Goal: Book appointment/travel/reservation

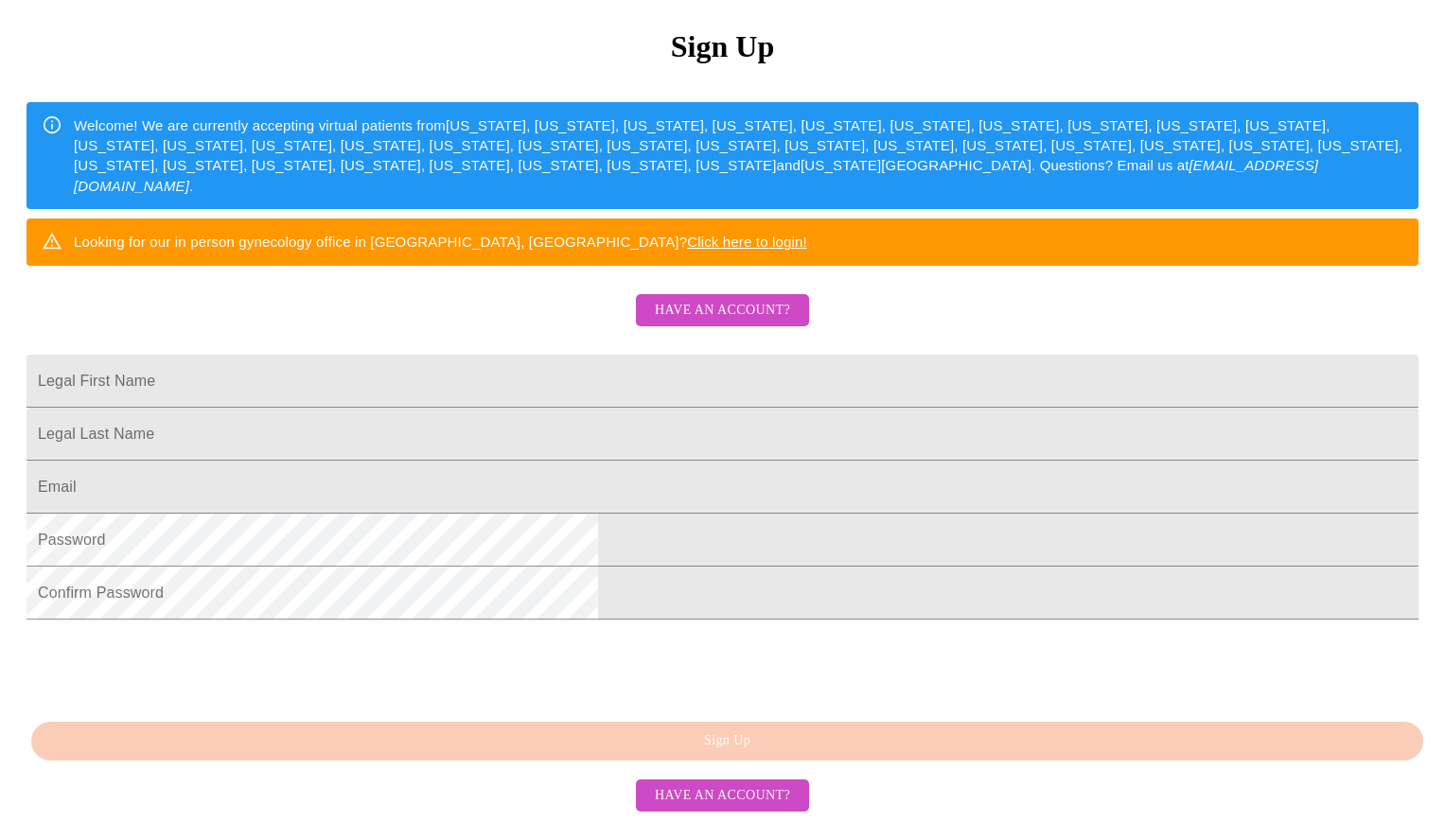
scroll to position [382, 0]
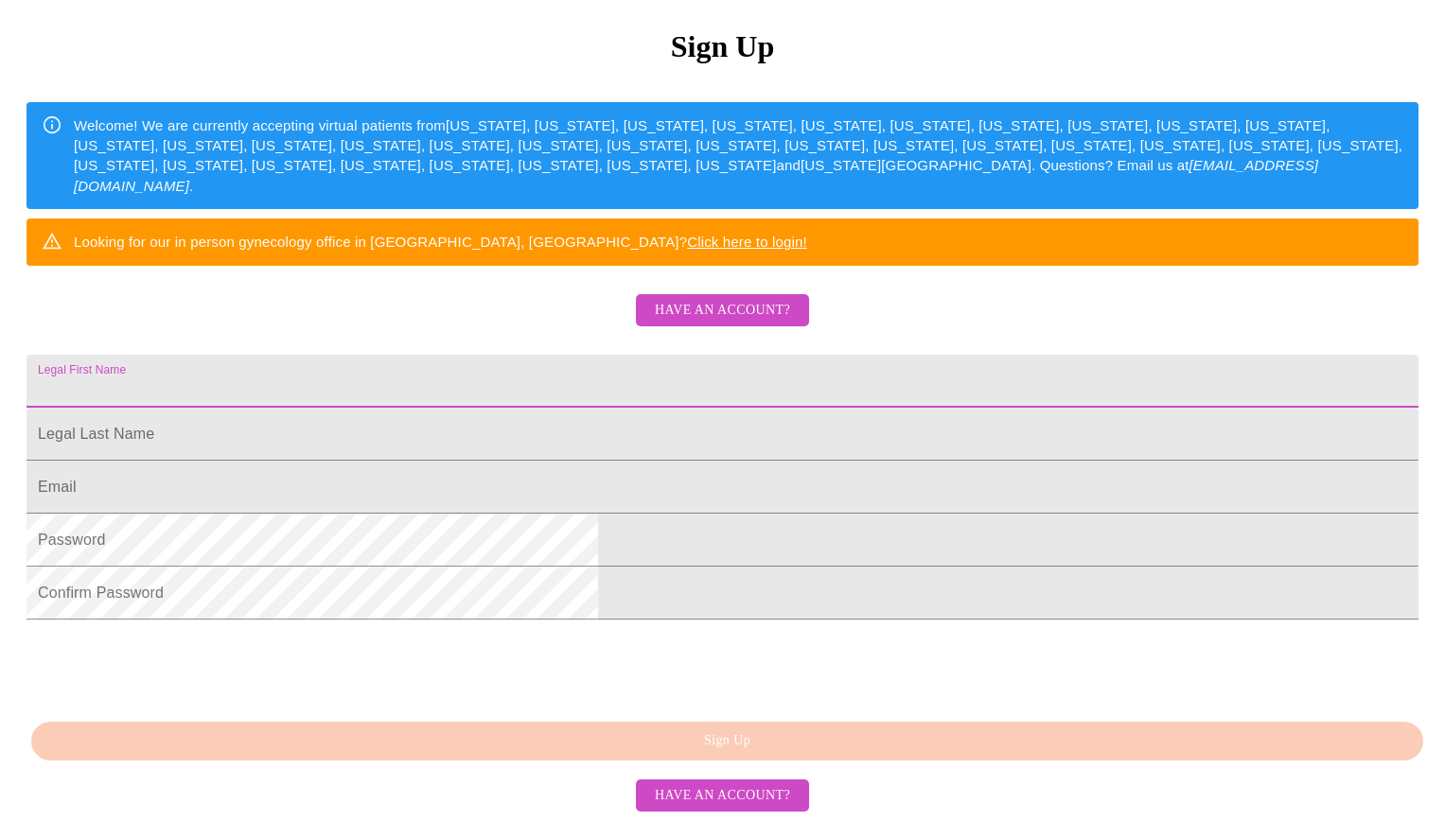
click at [578, 355] on input "Legal First Name" at bounding box center [722, 381] width 1392 height 53
drag, startPoint x: 667, startPoint y: 303, endPoint x: 424, endPoint y: 296, distance: 243.3
click at [424, 296] on div "MyMenopauseRx Sign Up Welcome! We are currently accepting virtual patients from…" at bounding box center [723, 344] width 1430 height 821
type input "Colette"
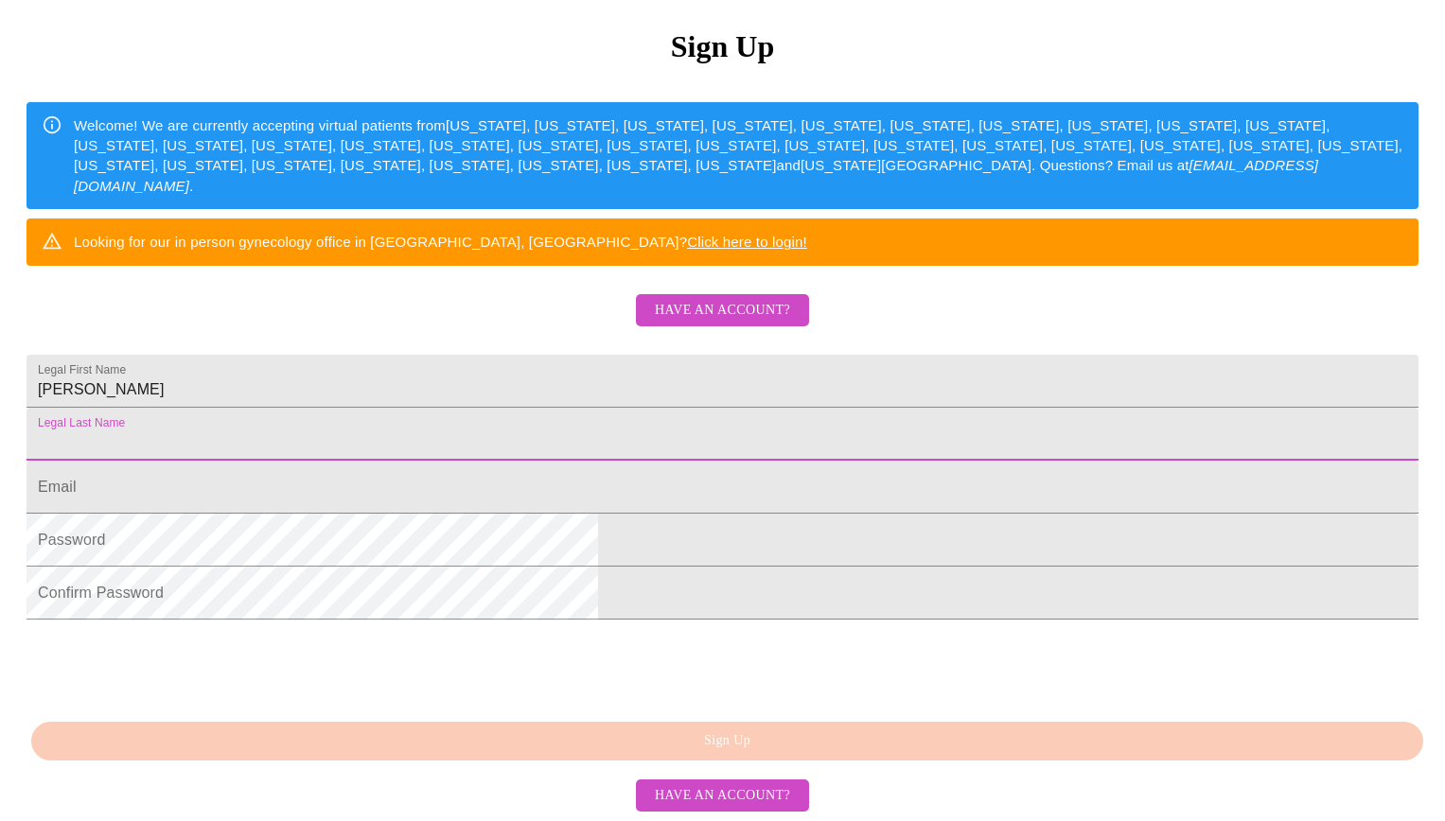
click at [493, 408] on input "Legal First Name" at bounding box center [722, 434] width 1392 height 53
type input "Cashwell"
click at [558, 461] on input "Legal First Name" at bounding box center [722, 487] width 1392 height 53
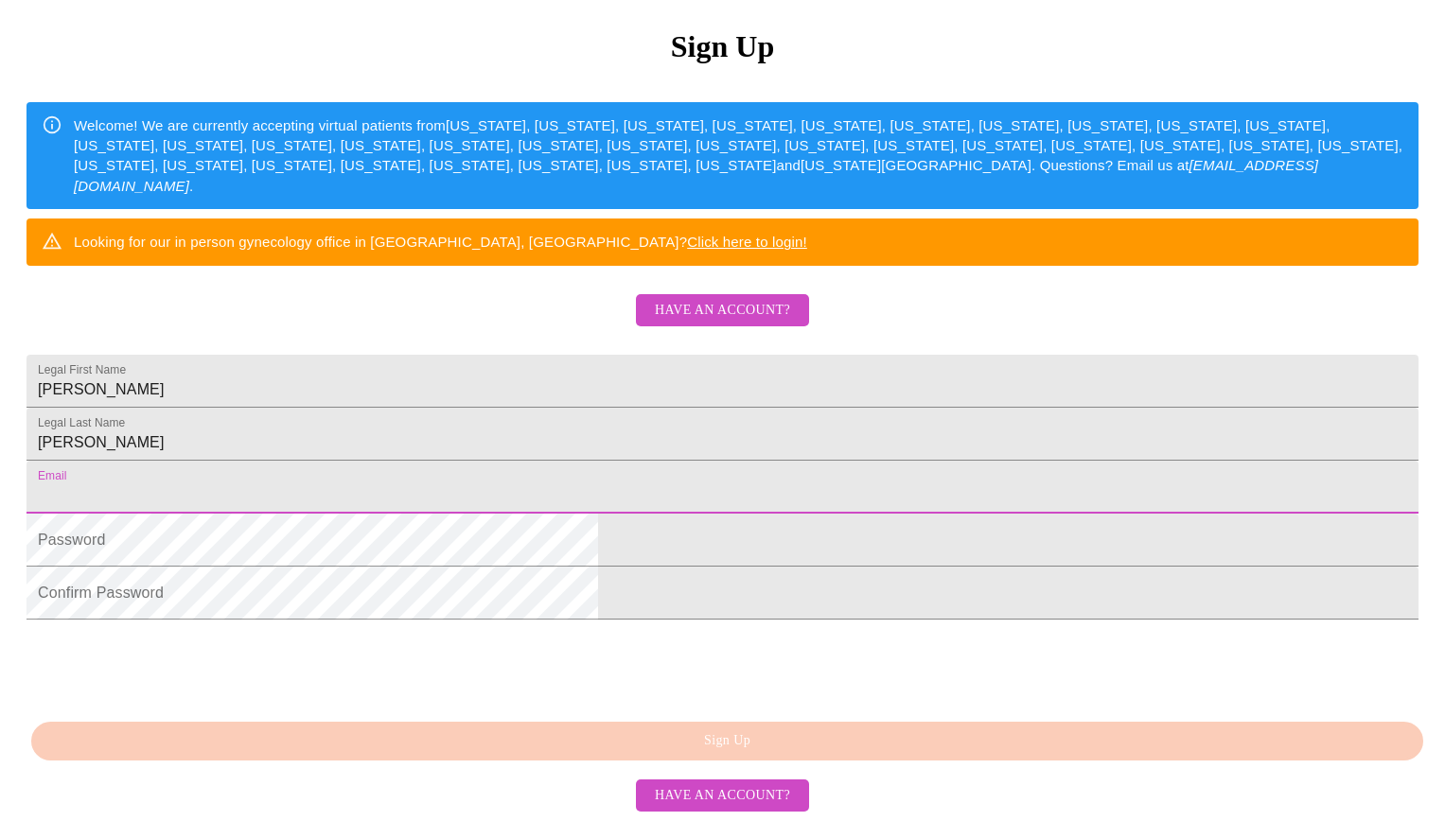
type input "colette.cashwell@gmail.com"
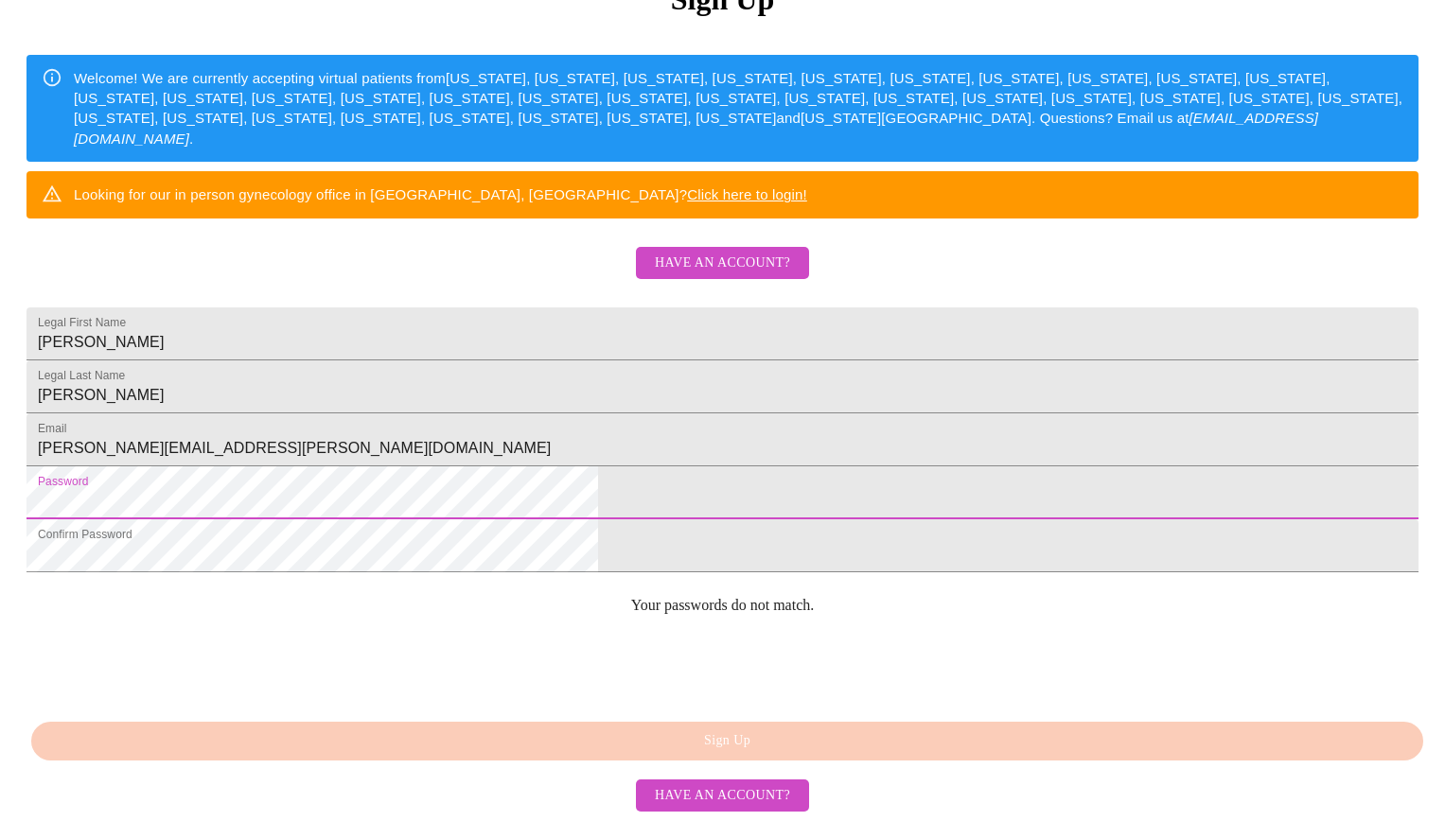
click at [425, 506] on html "MyMenopauseRx Sign Up Welcome! We are currently accepting virtual patients from…" at bounding box center [722, 214] width 1445 height 1001
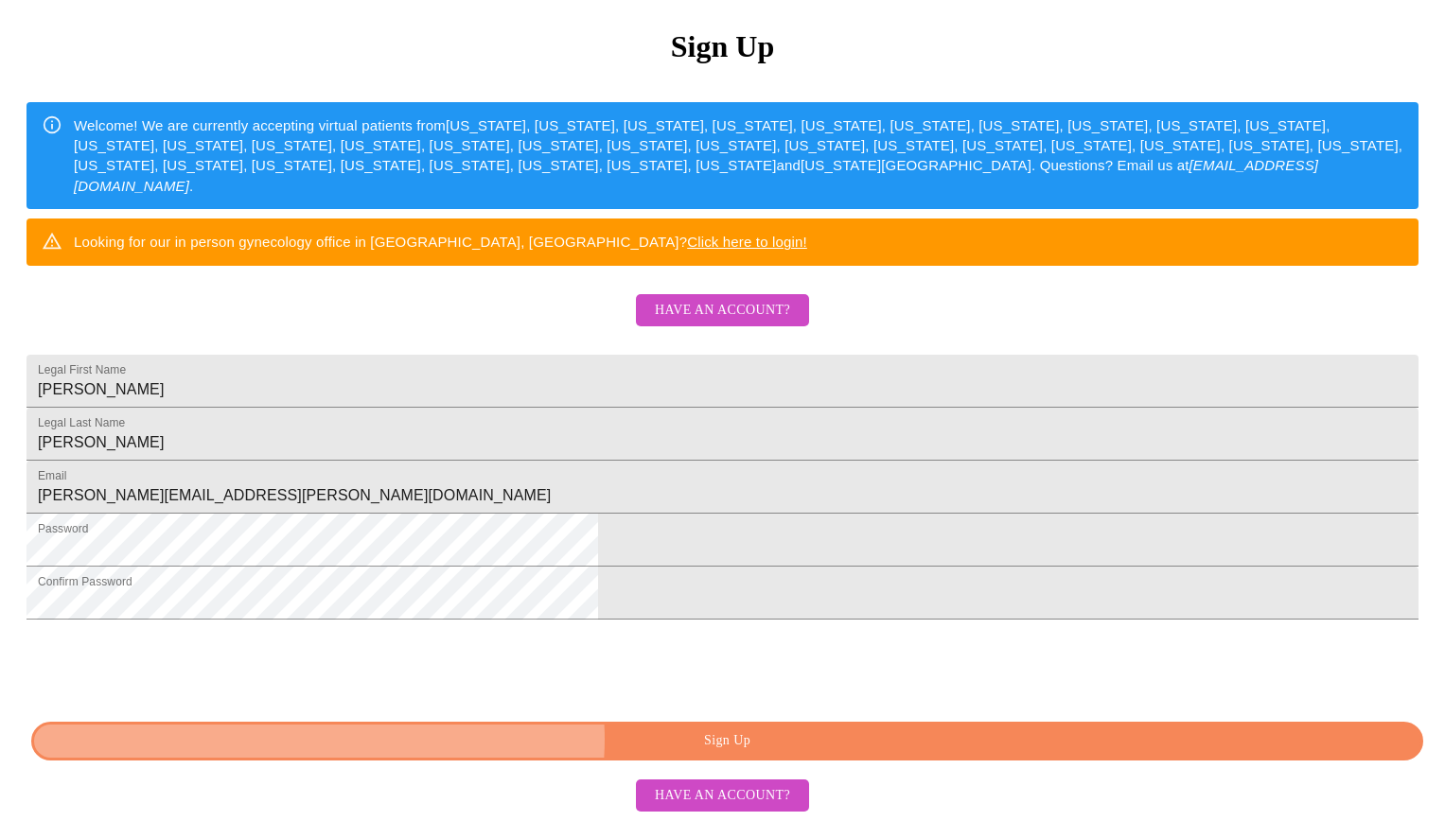
click at [725, 741] on span "Sign Up" at bounding box center [727, 742] width 1348 height 24
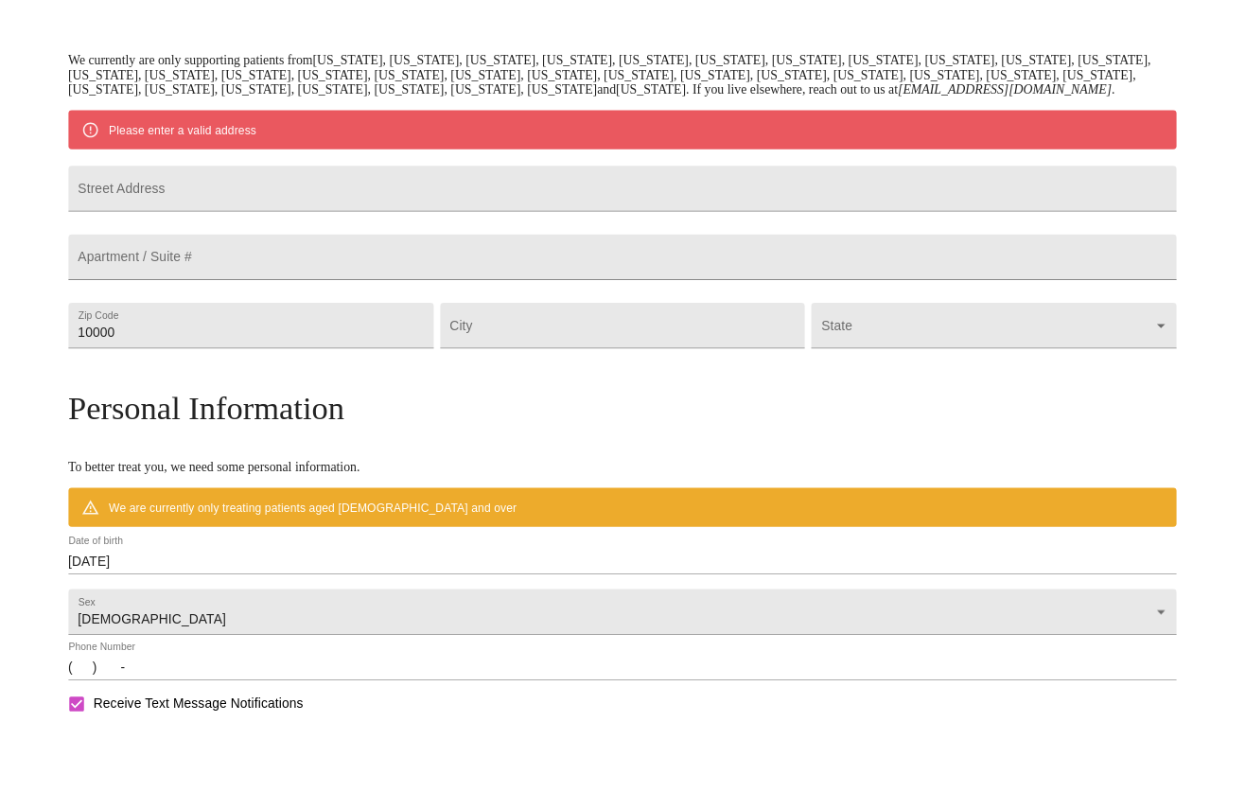
scroll to position [308, 0]
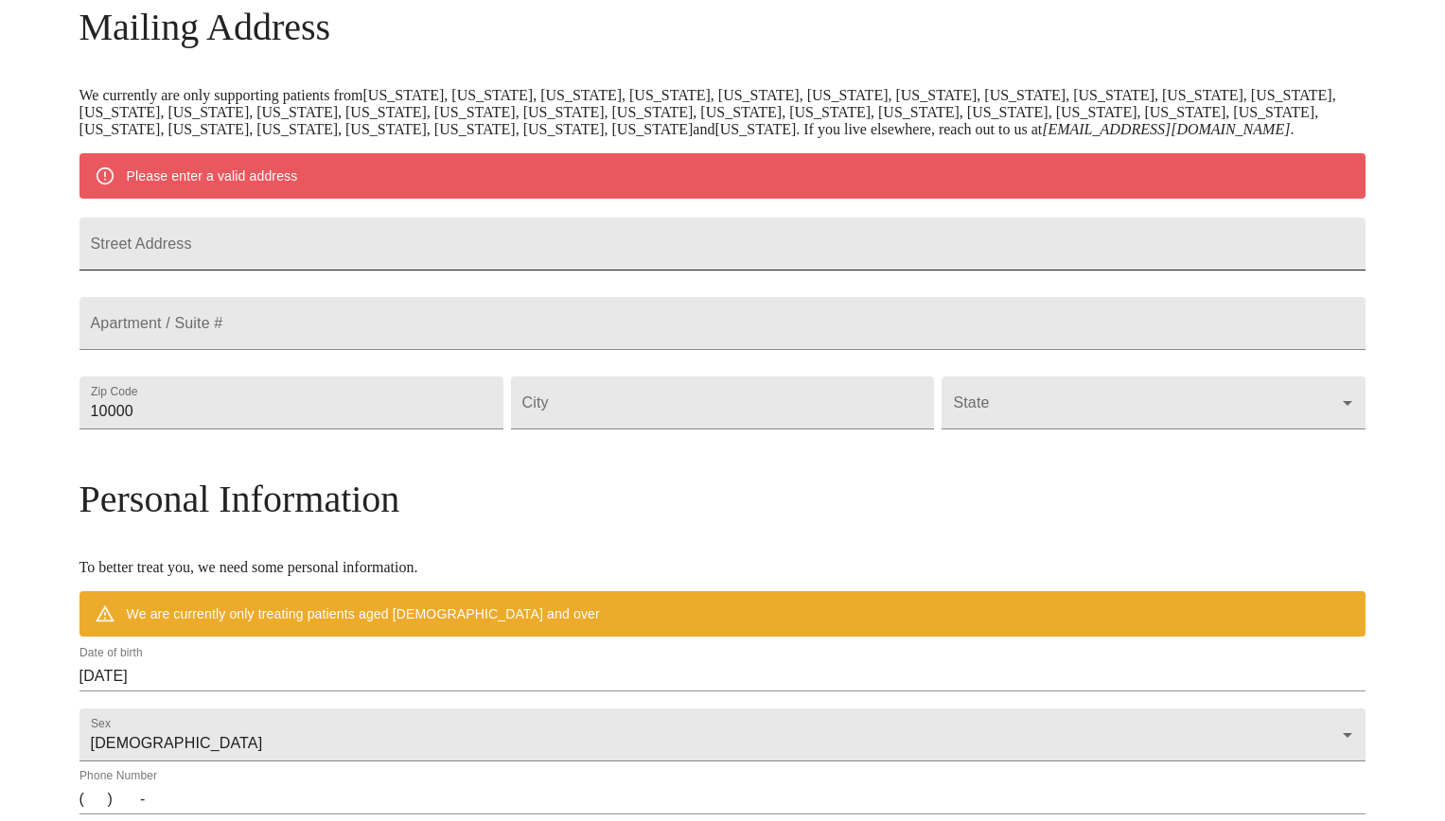
click at [462, 271] on input "Street Address" at bounding box center [722, 244] width 1287 height 53
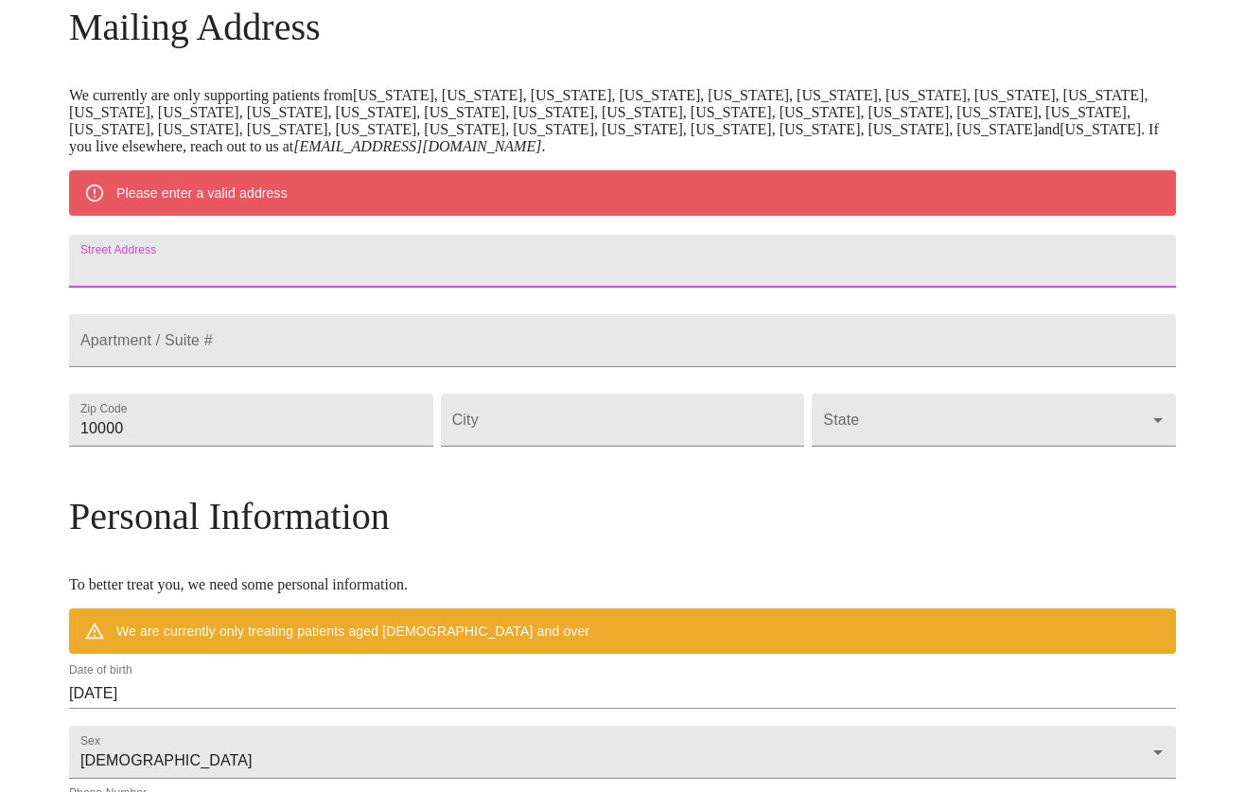
click at [366, 277] on input "Street Address" at bounding box center [622, 261] width 1107 height 53
type input "3202 General Taylor St"
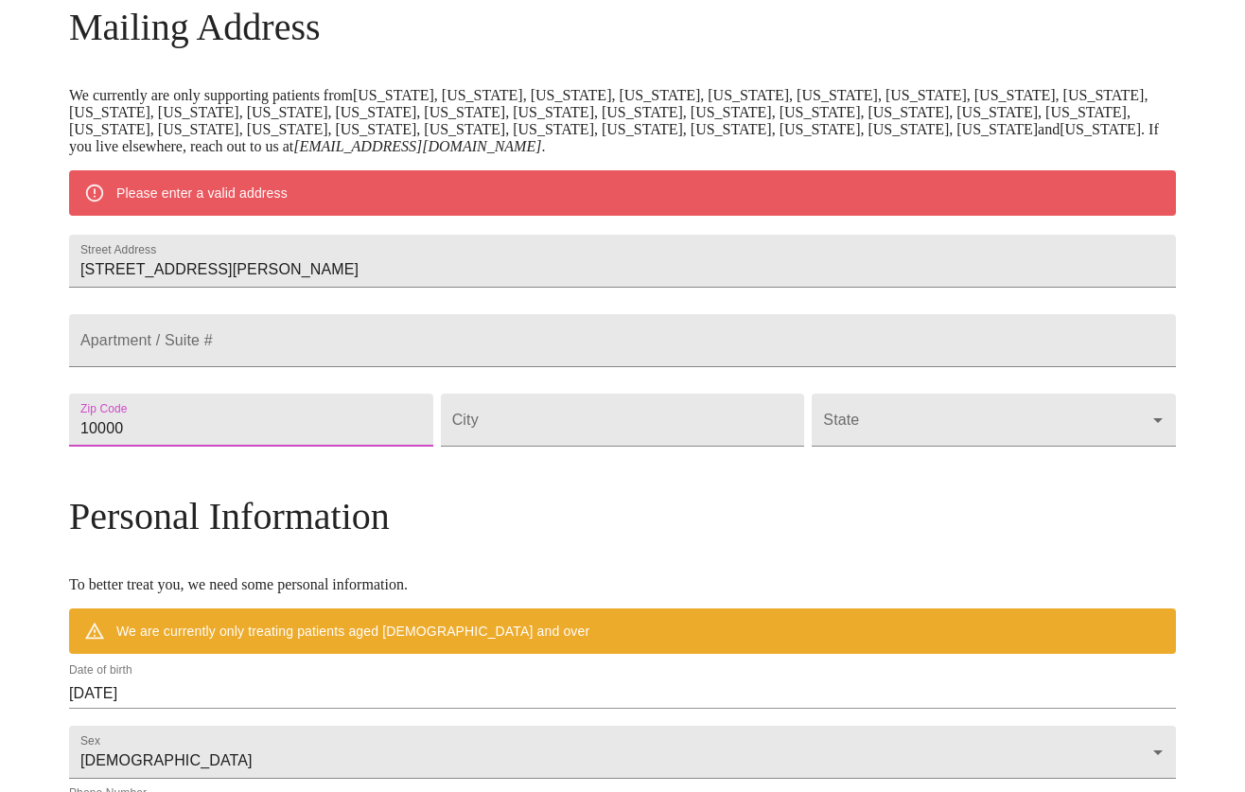
click at [332, 447] on input "10000" at bounding box center [251, 420] width 364 height 53
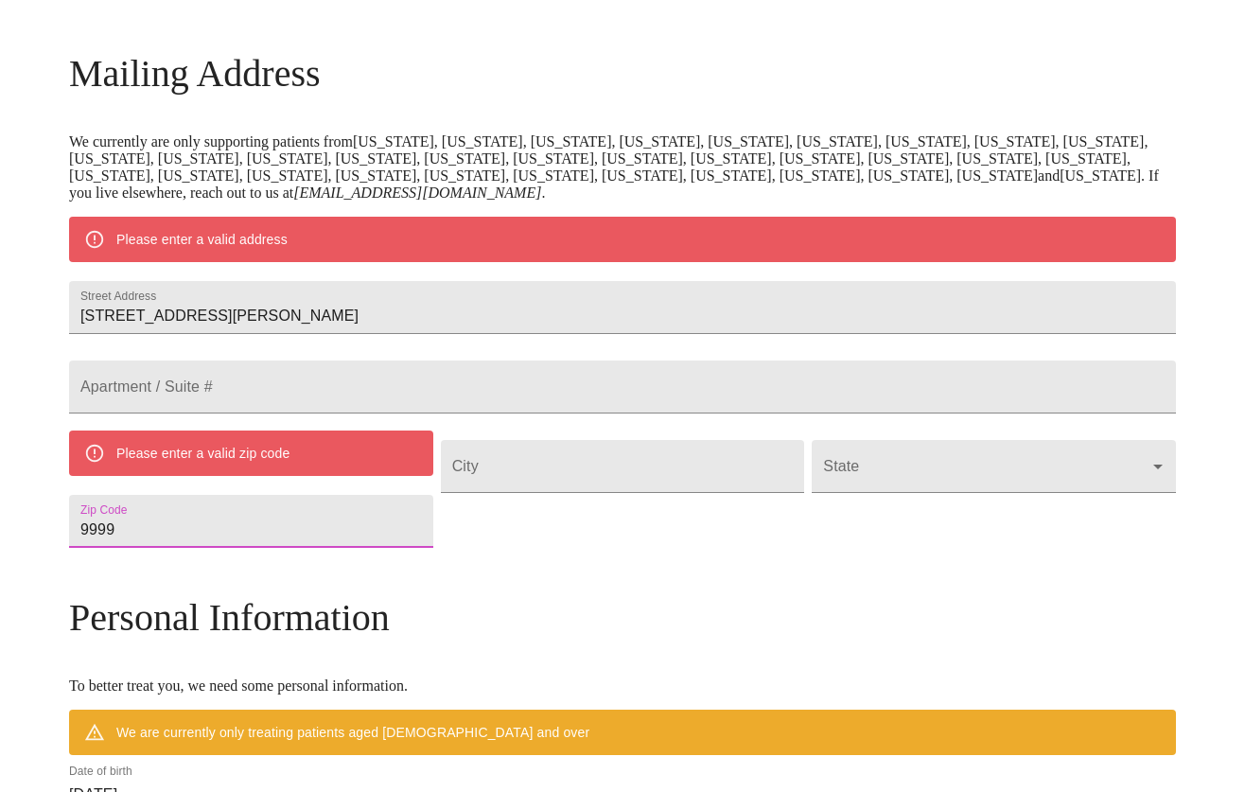
scroll to position [0, 0]
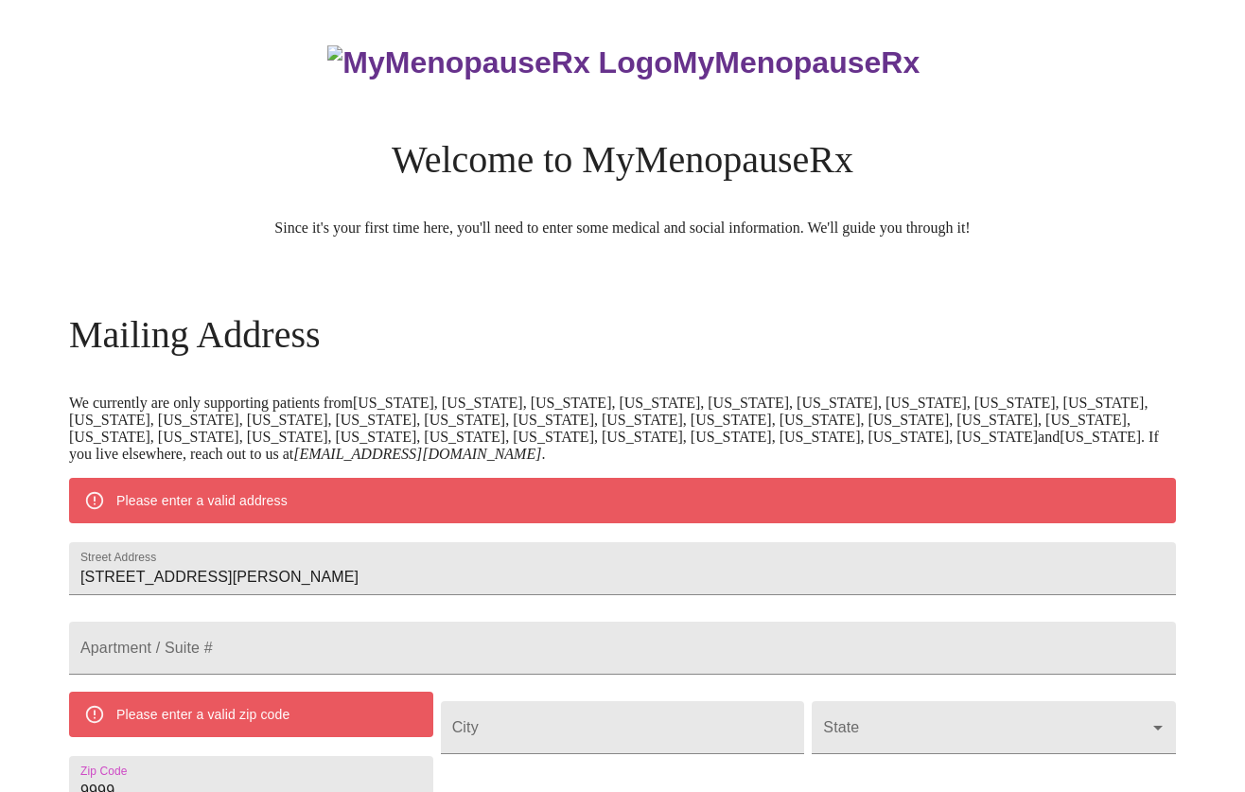
type input "9999"
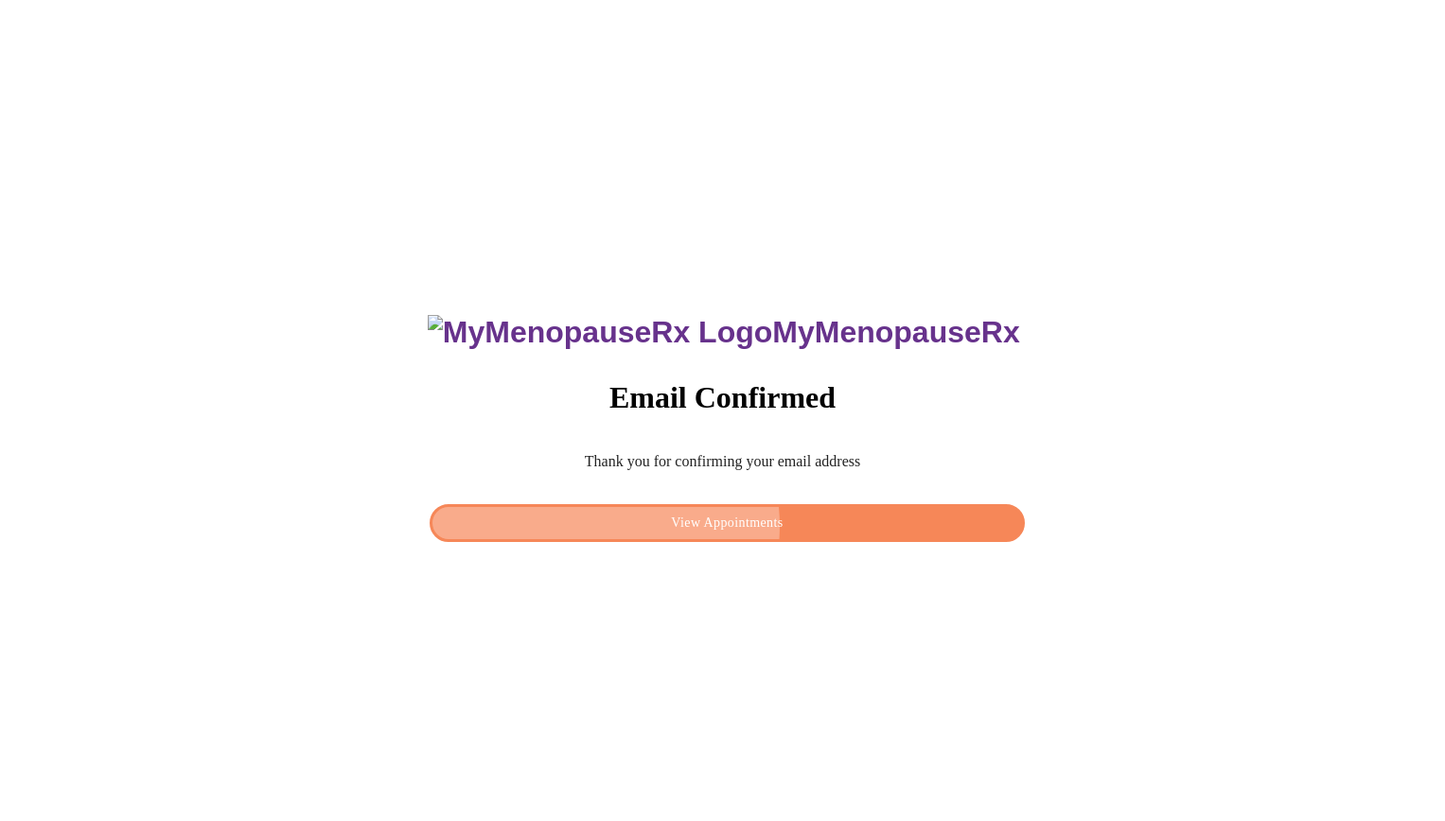
click at [712, 520] on span "View Appointments" at bounding box center [726, 524] width 551 height 24
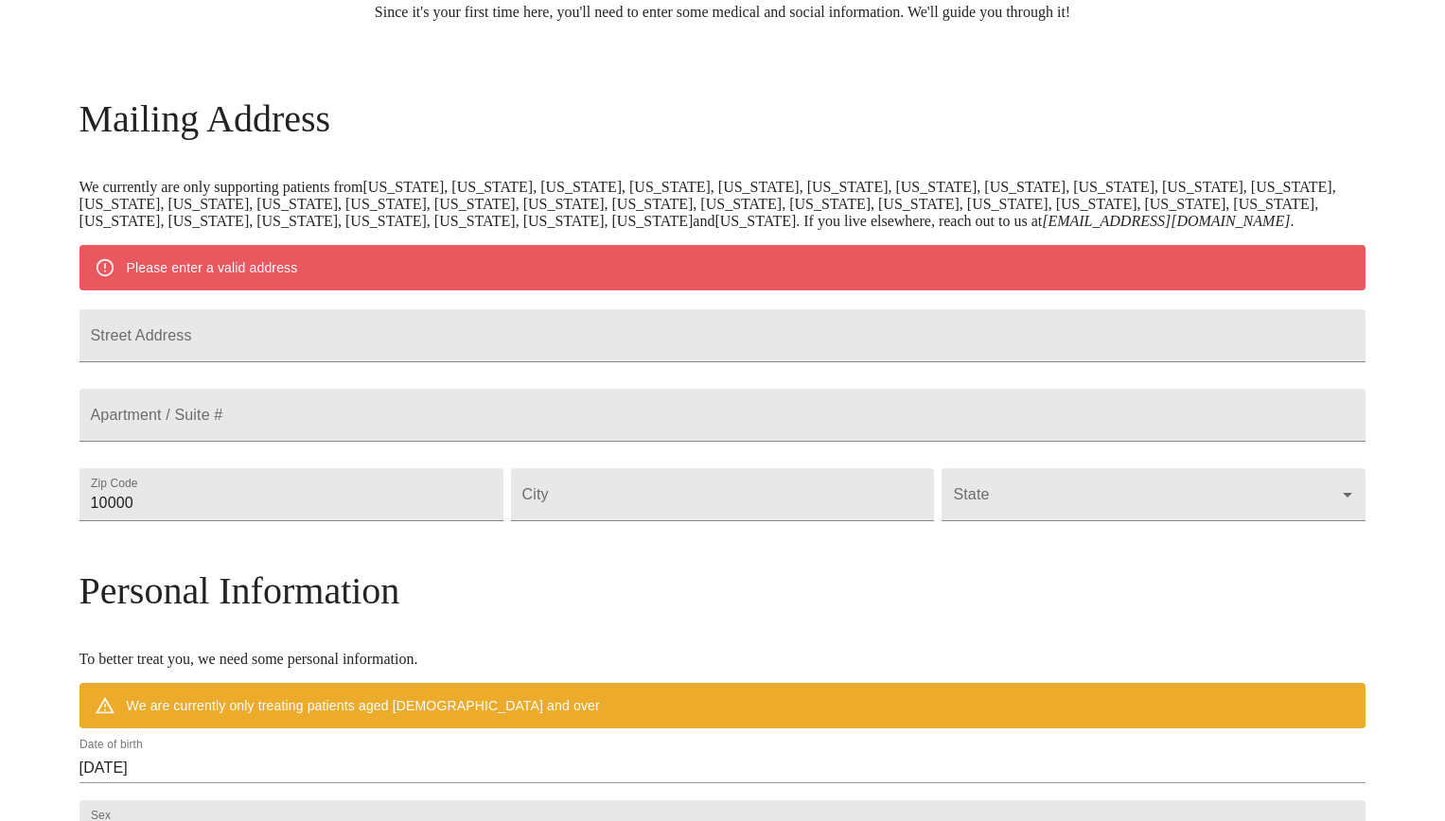
scroll to position [219, 0]
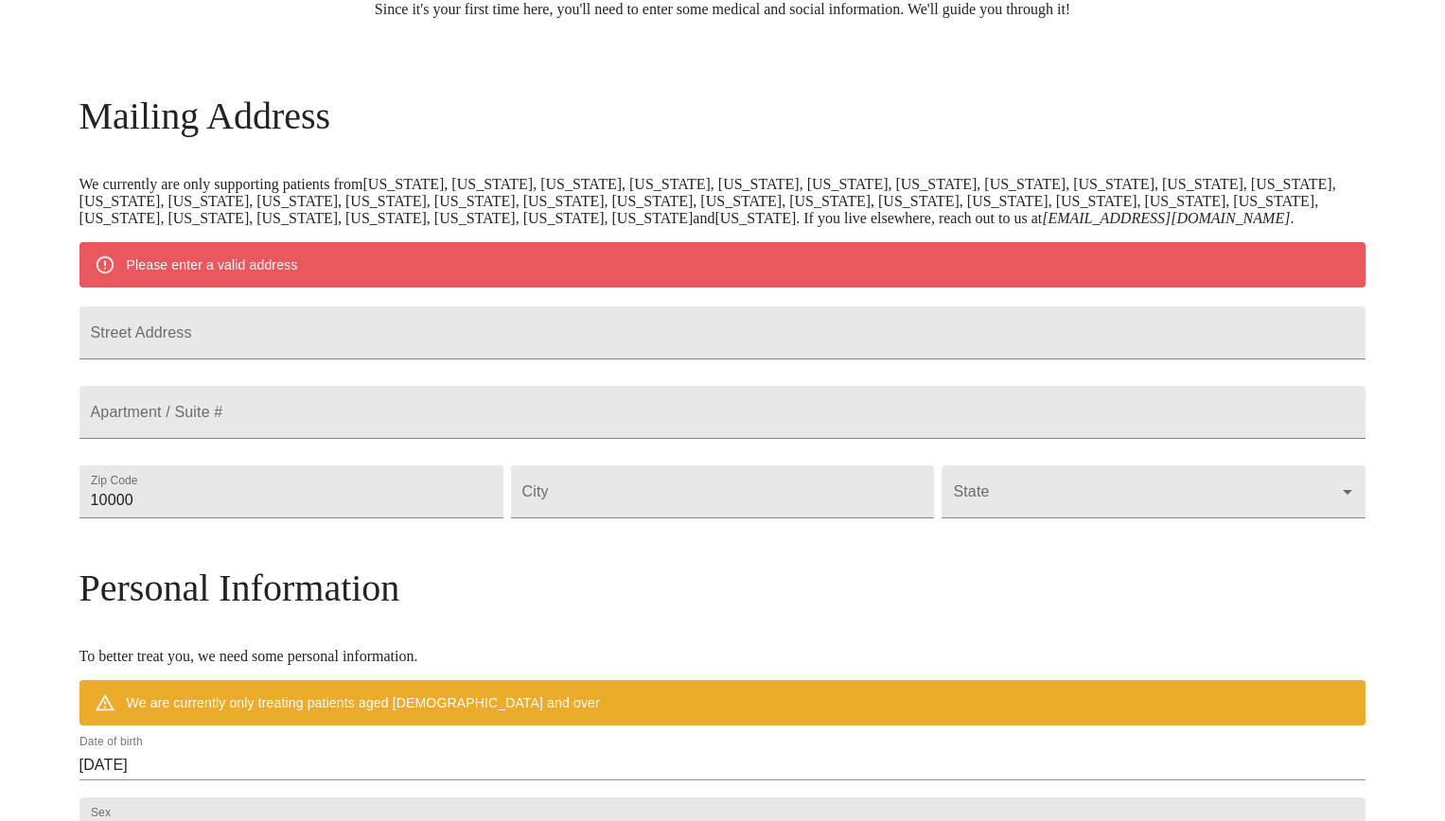
click at [298, 282] on div "Please enter a valid address" at bounding box center [212, 265] width 171 height 34
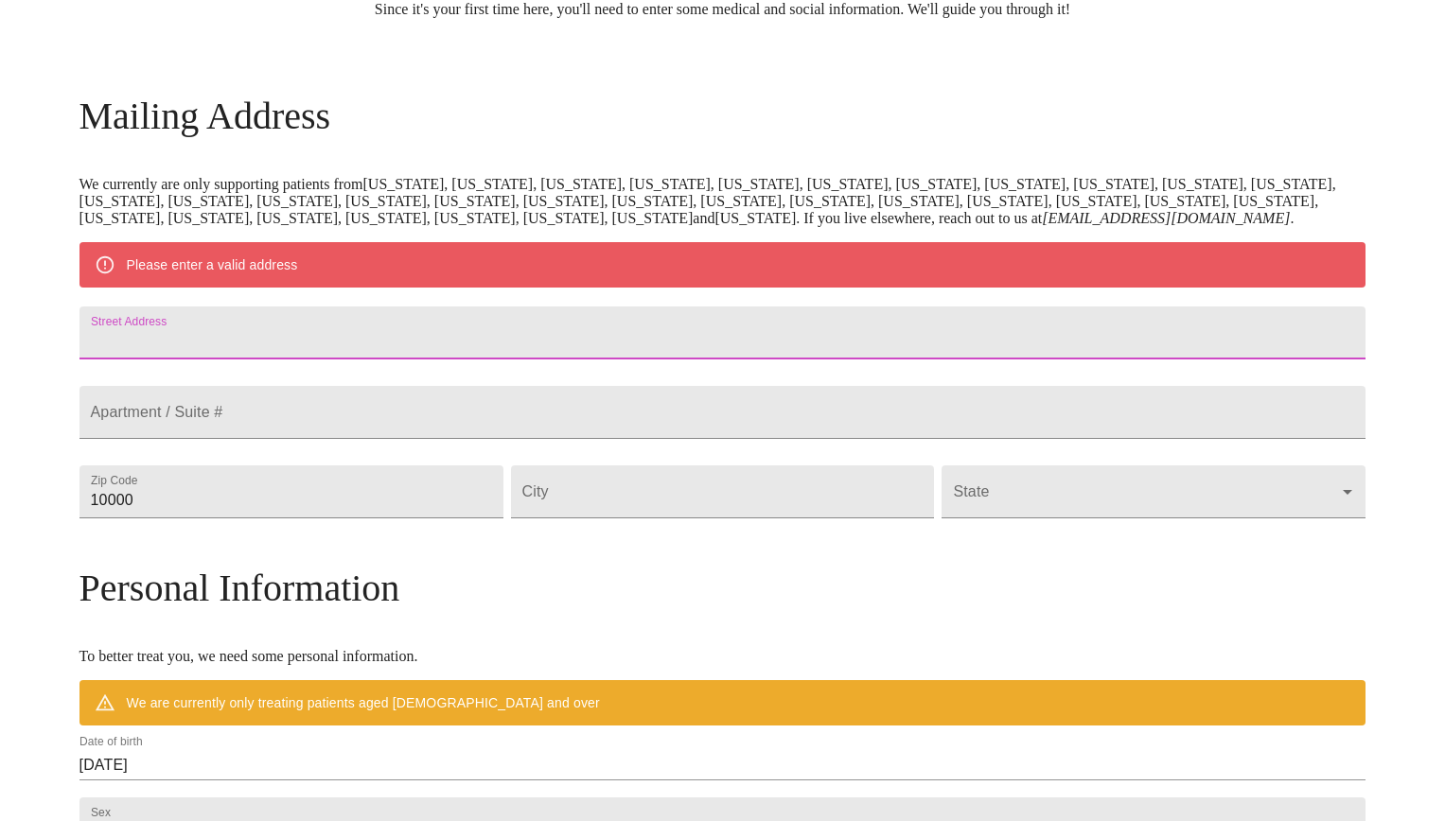
click at [322, 355] on input "Street Address" at bounding box center [722, 333] width 1287 height 53
type input "7"
type input "3202 General Taylor St"
click at [286, 439] on input "Street Address" at bounding box center [722, 412] width 1287 height 53
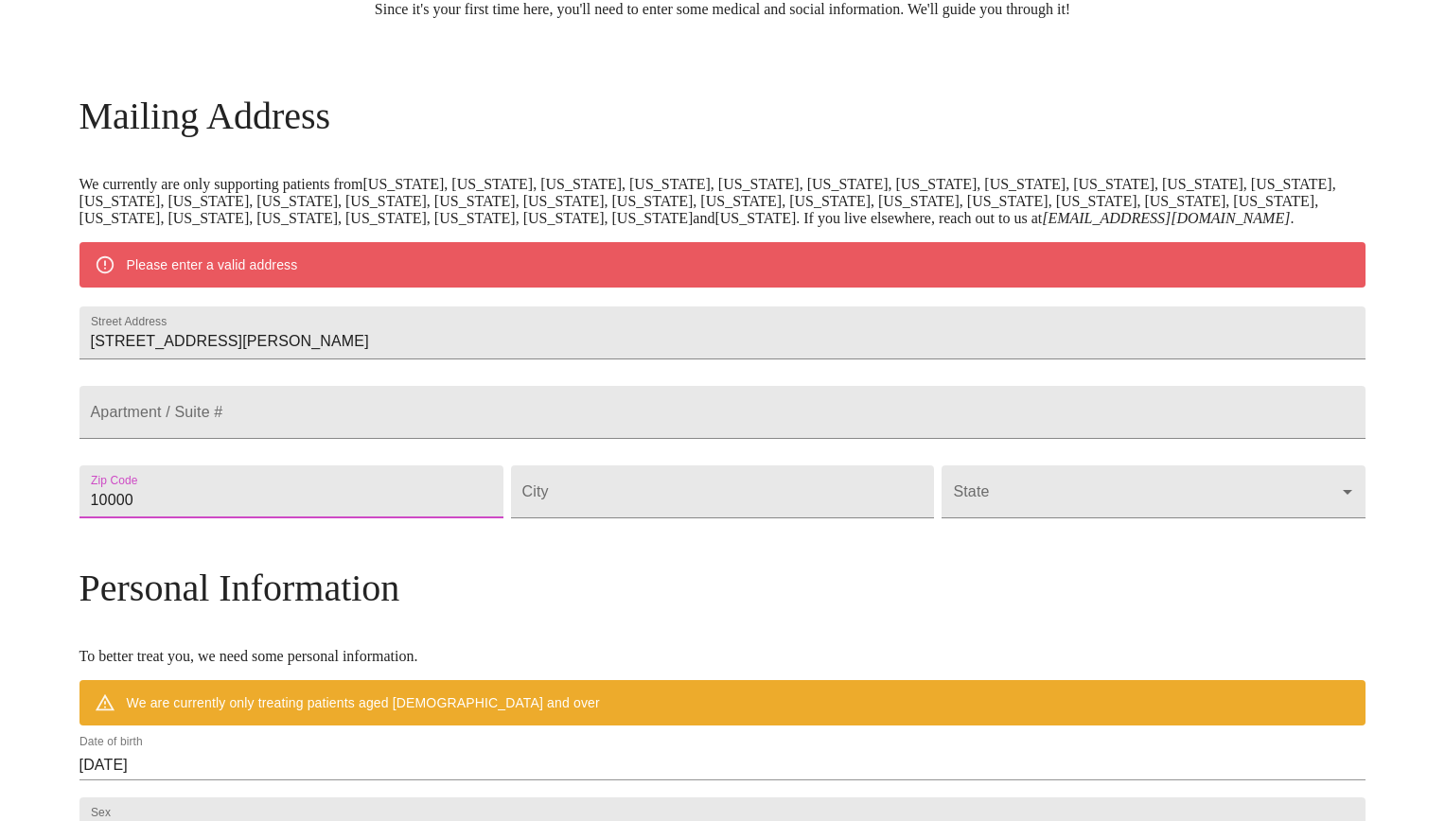
click at [343, 519] on input "10000" at bounding box center [291, 492] width 424 height 53
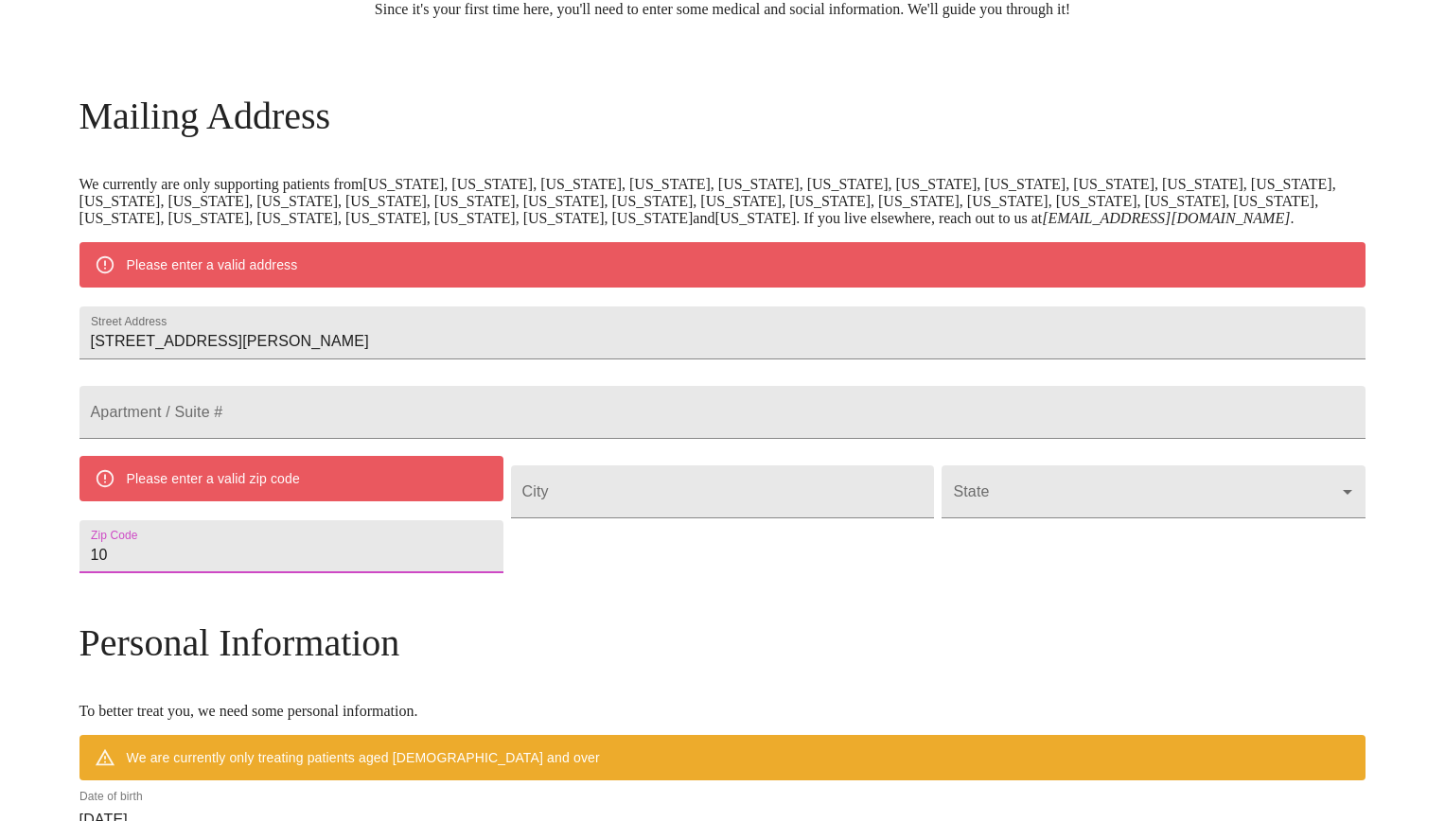
type input "1"
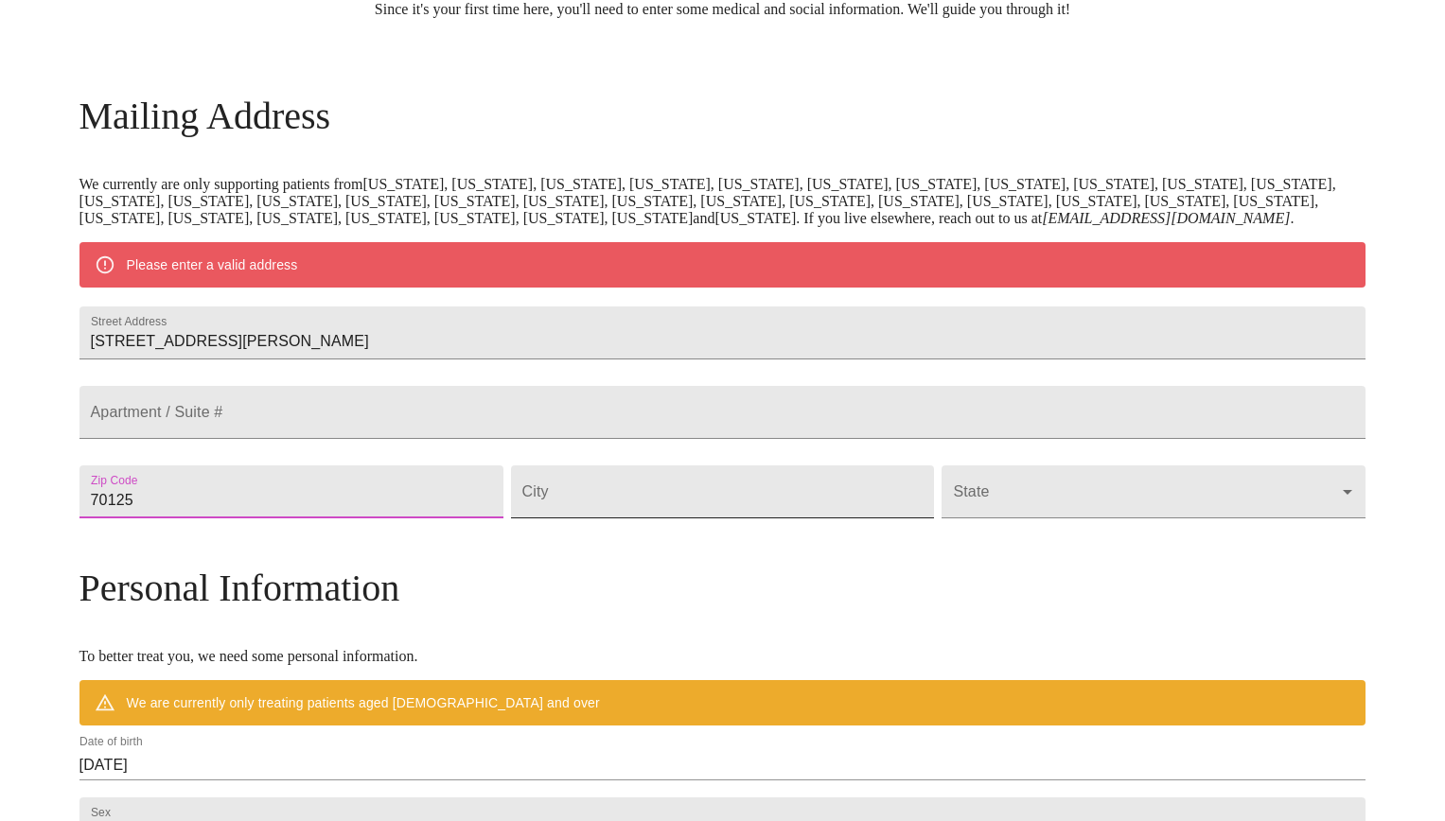
type input "70125"
click at [675, 519] on input "Street Address" at bounding box center [723, 492] width 424 height 53
type input "New Orleans"
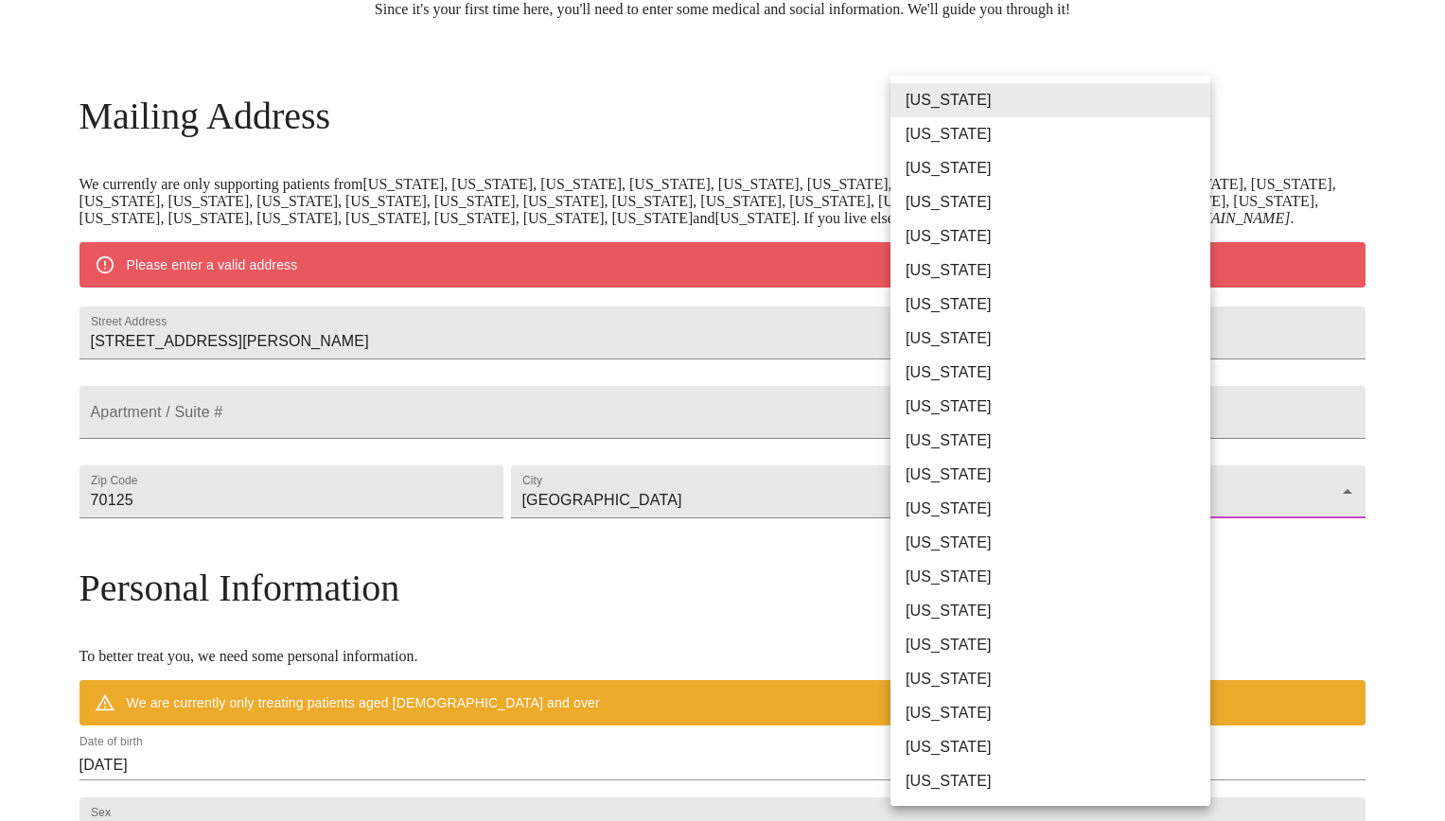
click at [1038, 558] on body "MyMenopauseRx Welcome to MyMenopauseRx Since it's your first time here, you'll …" at bounding box center [723, 526] width 1430 height 1475
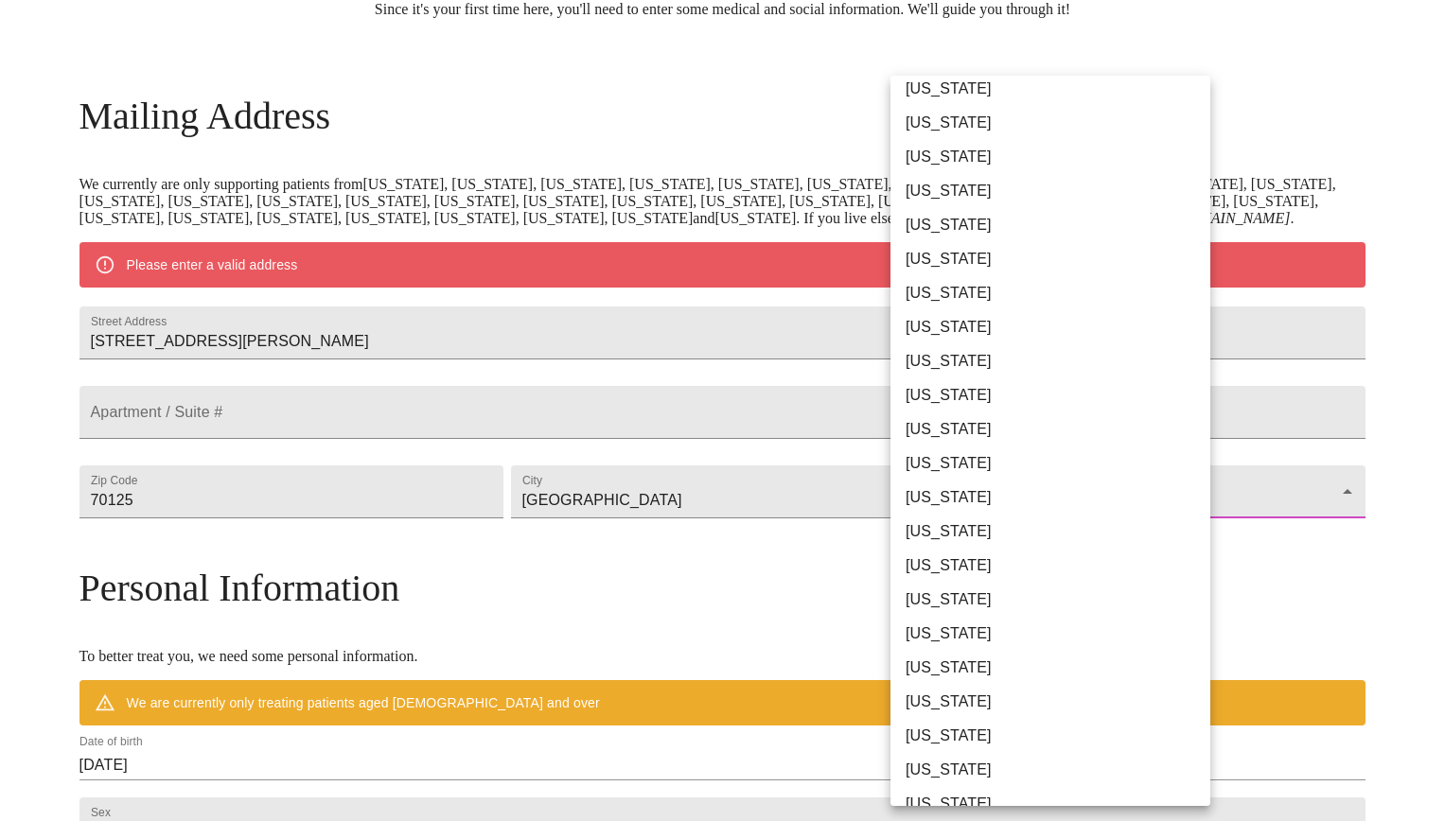
click at [975, 499] on li "Louisiana" at bounding box center [1050, 498] width 320 height 34
type input "Louisiana"
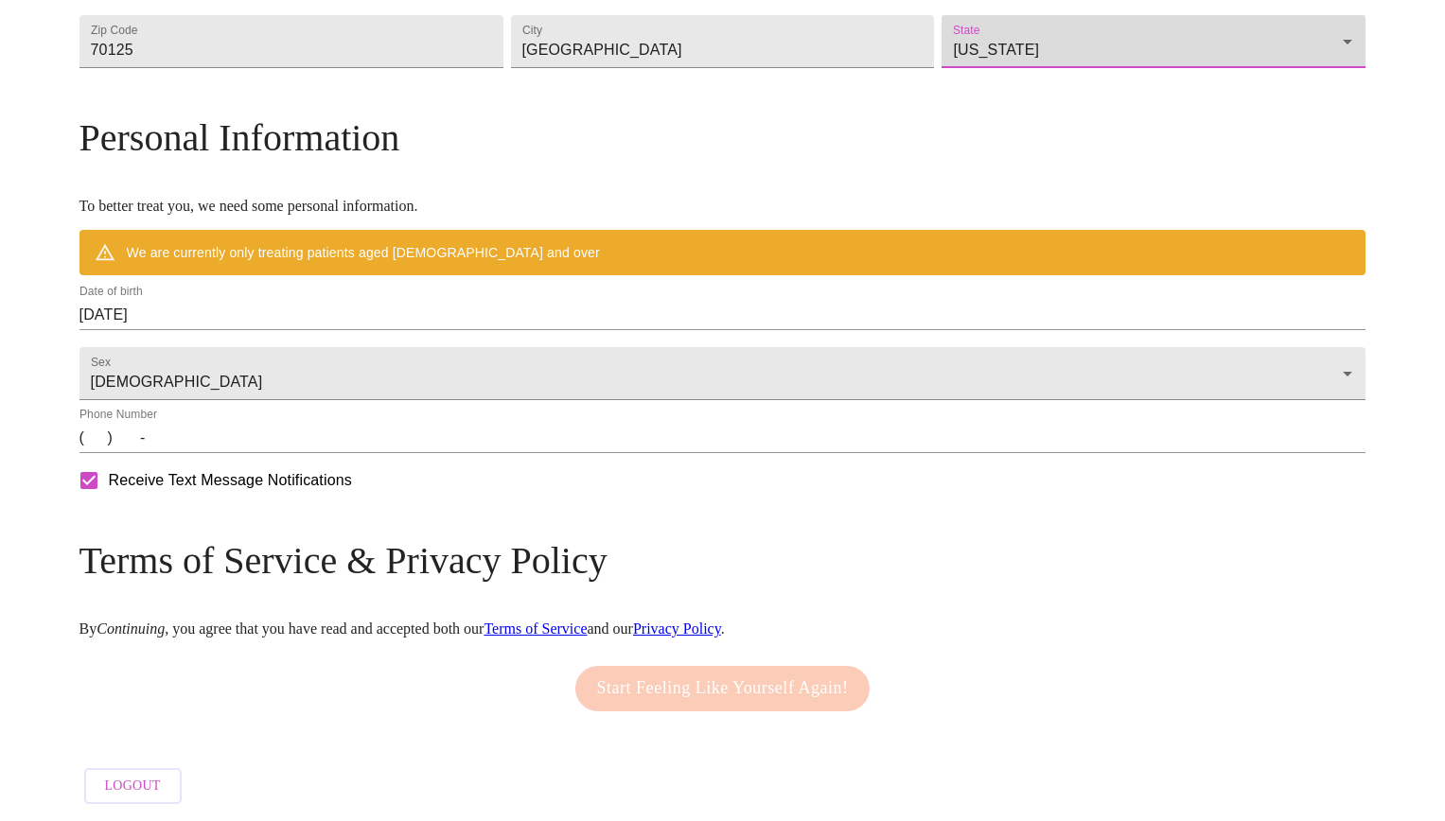
scroll to position [688, 0]
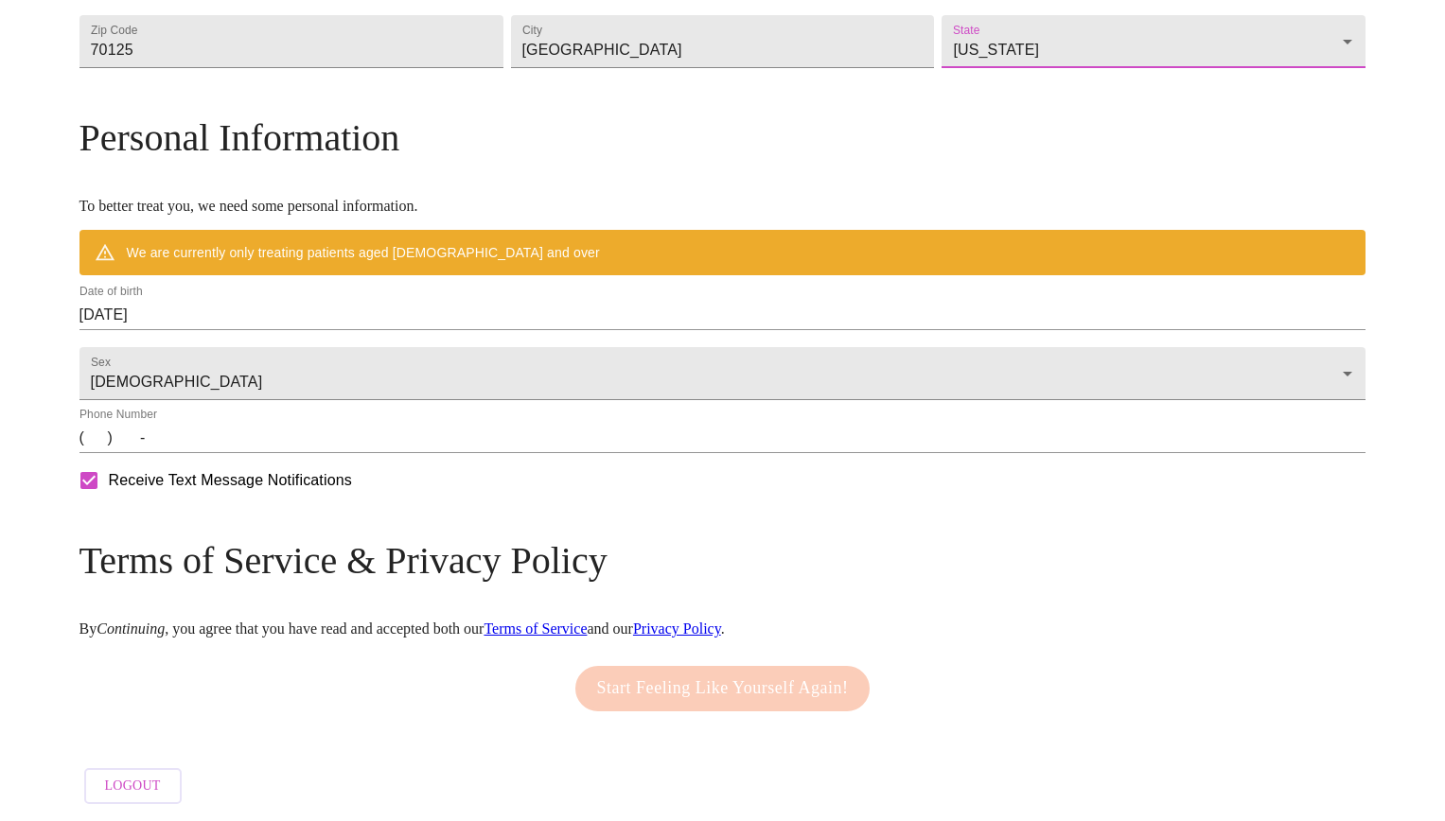
click at [375, 300] on input "09/22/2025" at bounding box center [722, 315] width 1287 height 30
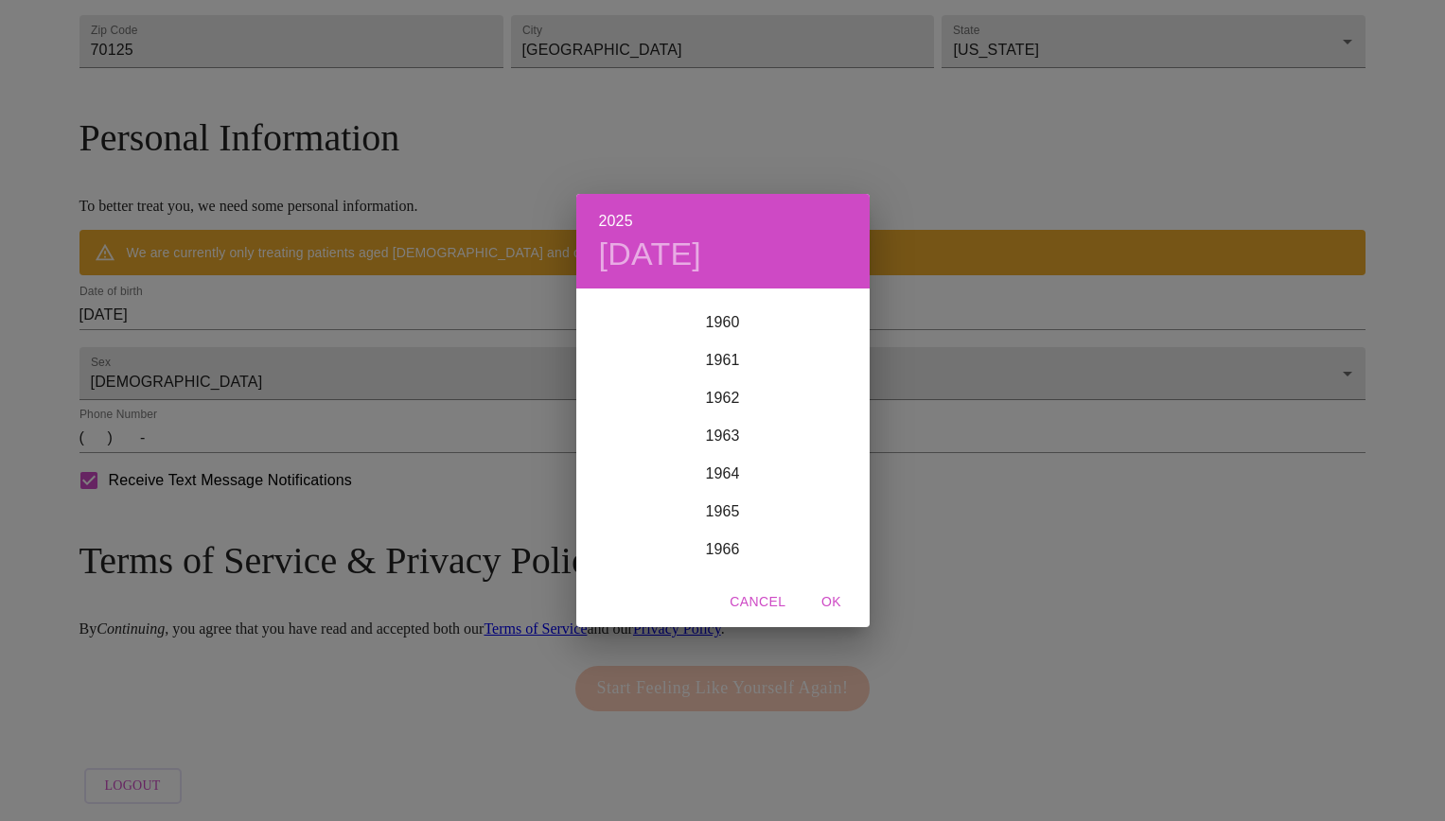
scroll to position [2289, 0]
click at [732, 474] on div "1964" at bounding box center [722, 482] width 293 height 38
click at [815, 546] on div "Dec" at bounding box center [819, 539] width 97 height 71
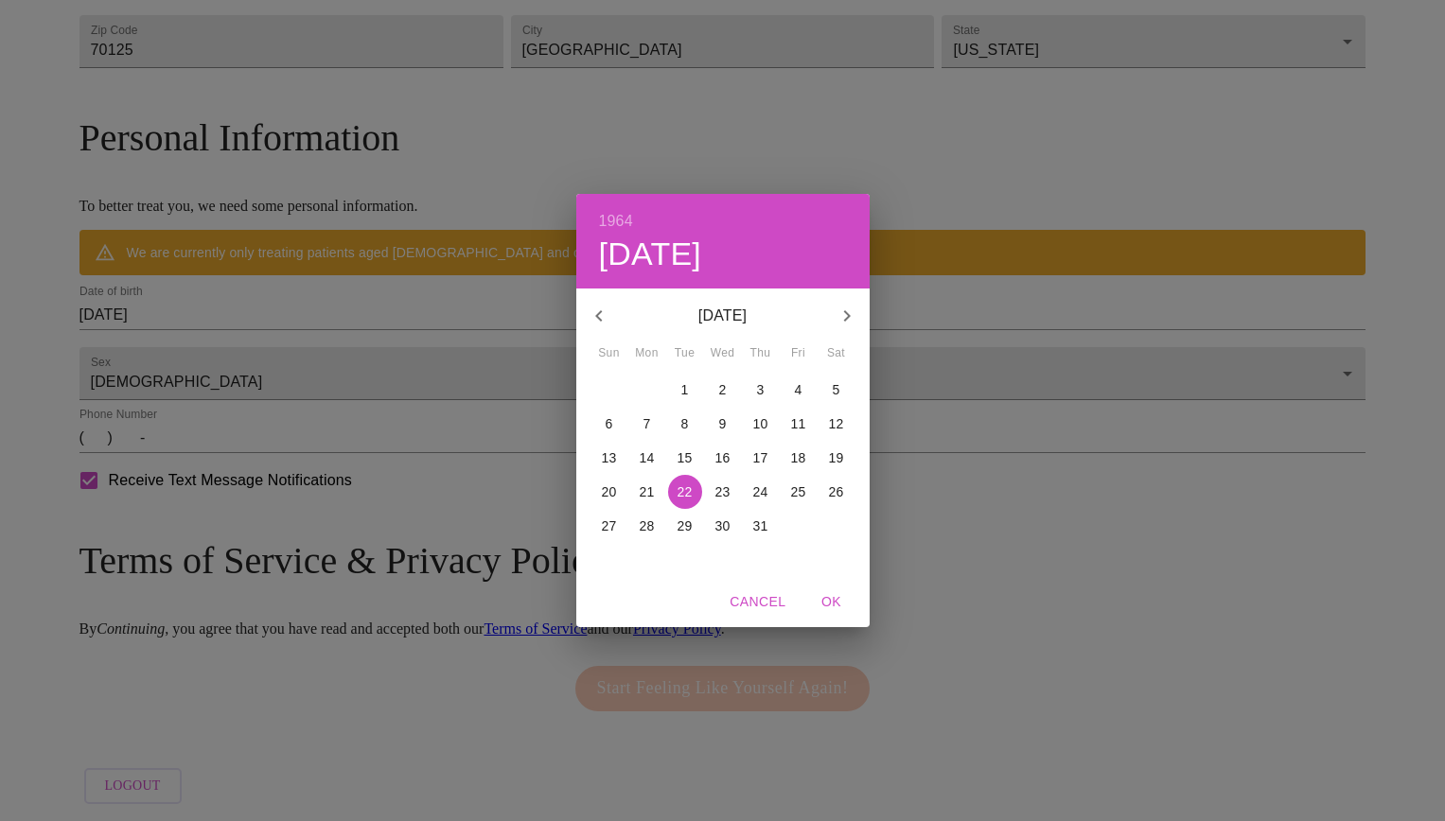
click at [764, 420] on p "10" at bounding box center [760, 423] width 15 height 19
click at [829, 600] on span "OK" at bounding box center [831, 602] width 45 height 24
type input "12/10/1964"
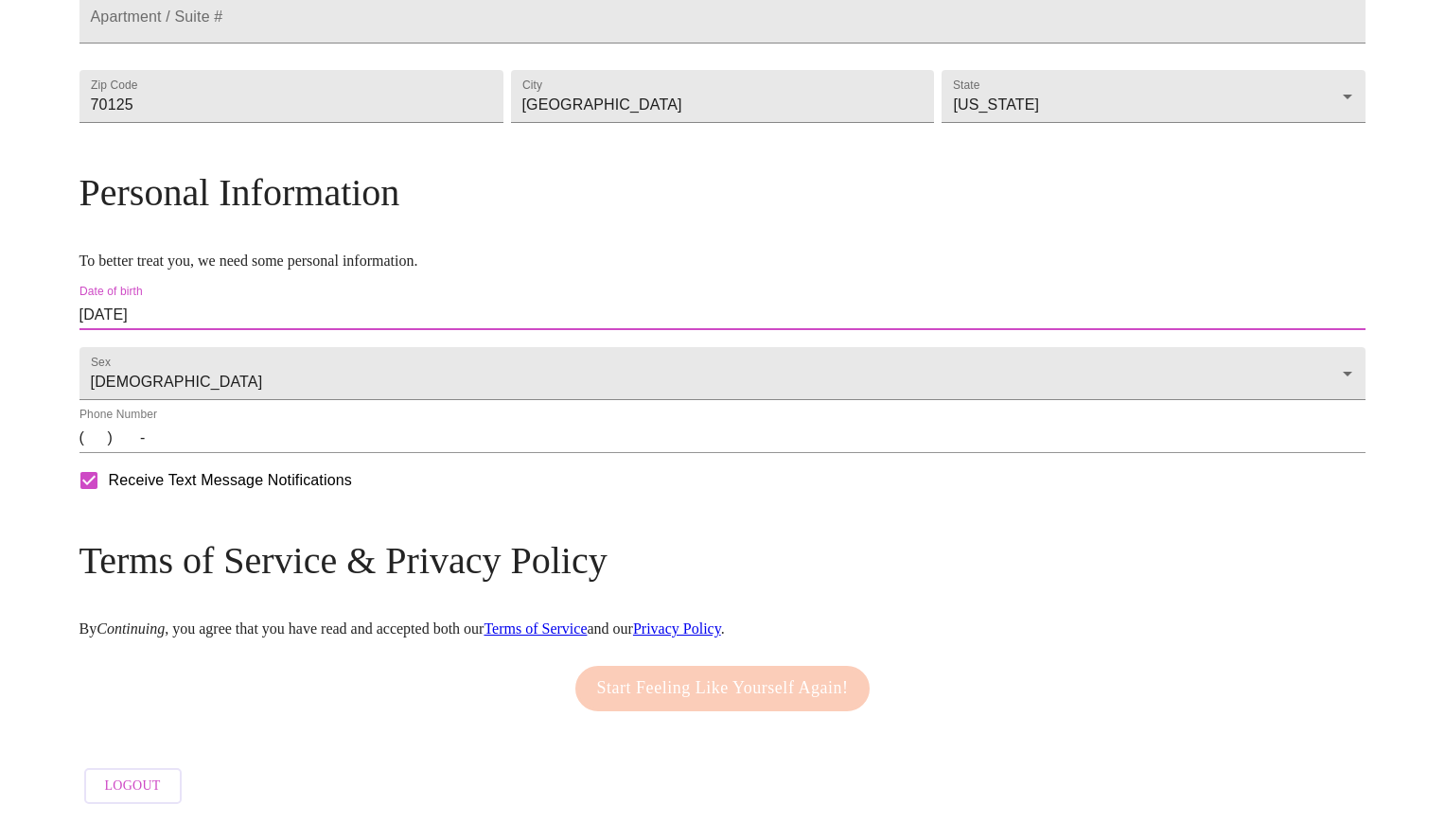
scroll to position [633, 0]
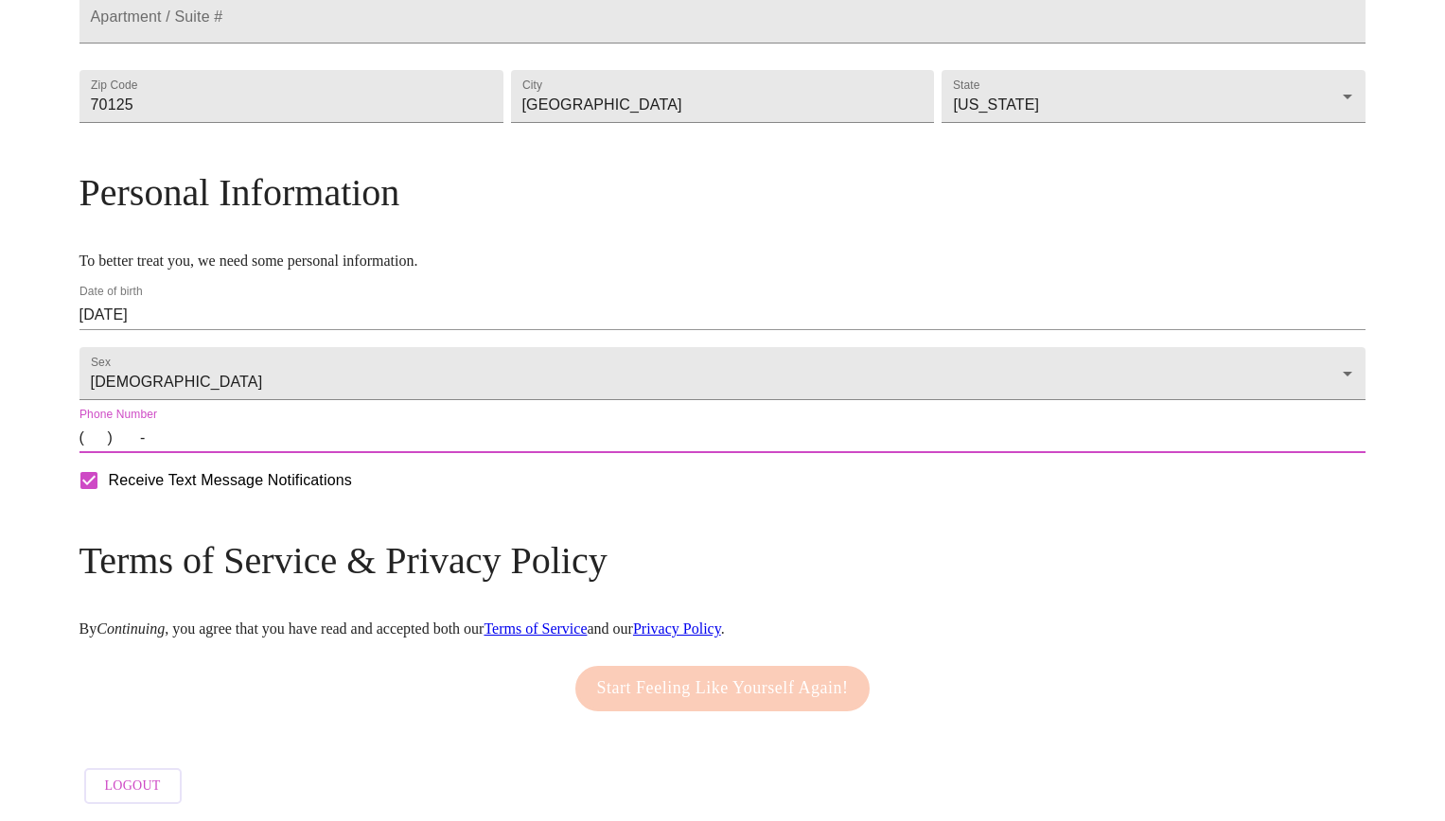
click at [255, 445] on input "(   )    -" at bounding box center [722, 438] width 1287 height 30
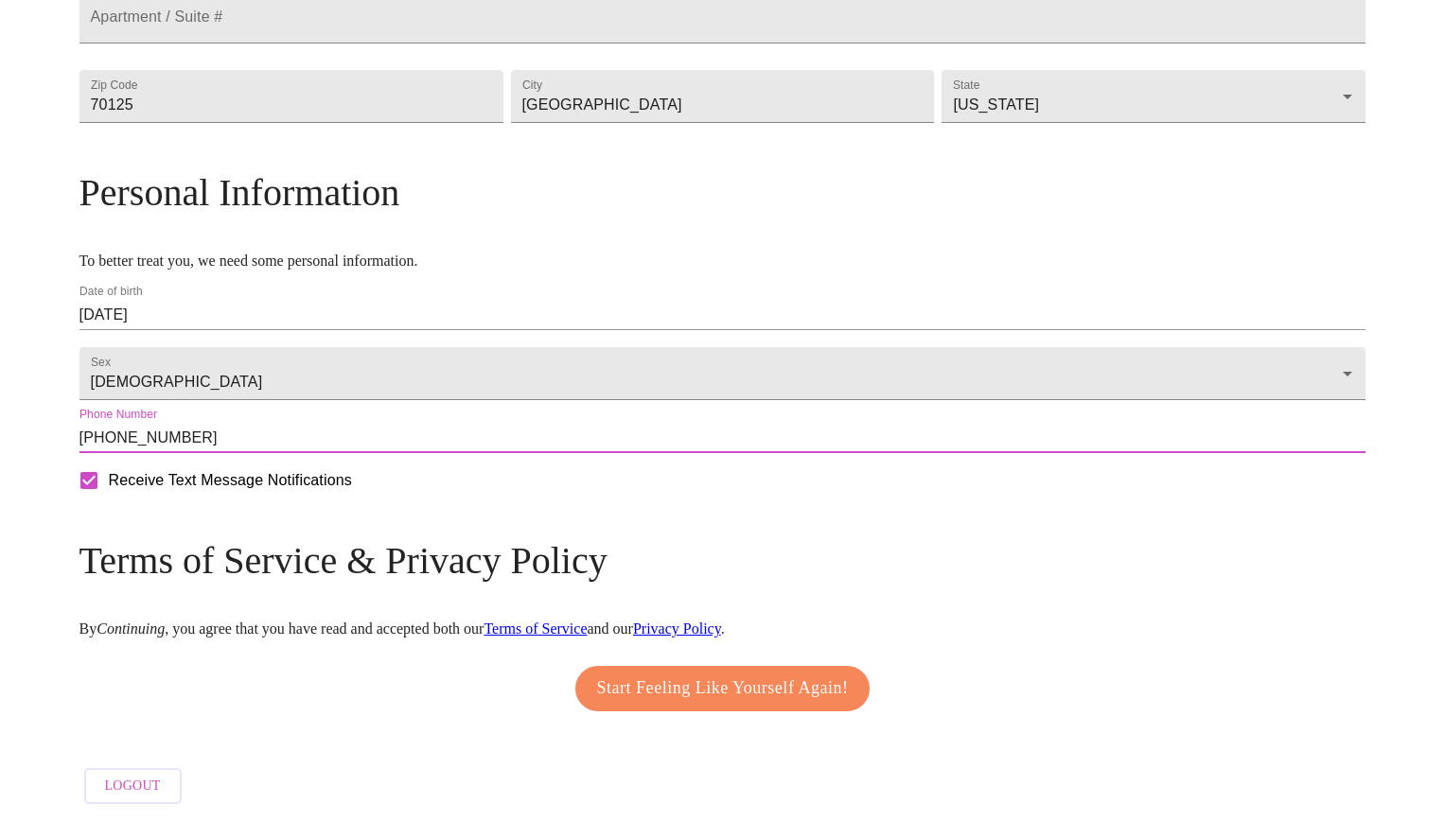
type input "(209) 890-0025"
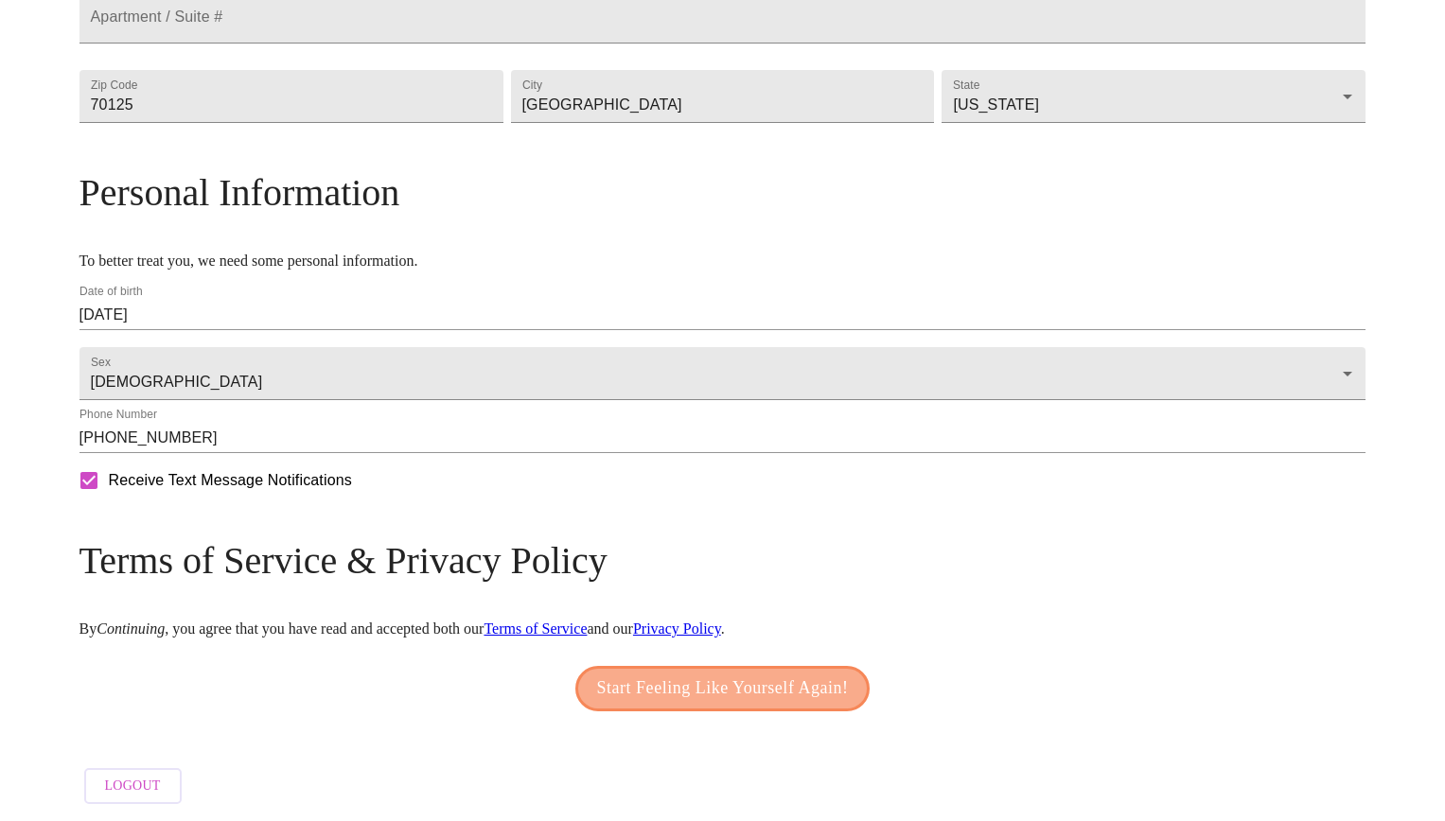
click at [707, 689] on span "Start Feeling Like Yourself Again!" at bounding box center [723, 689] width 252 height 30
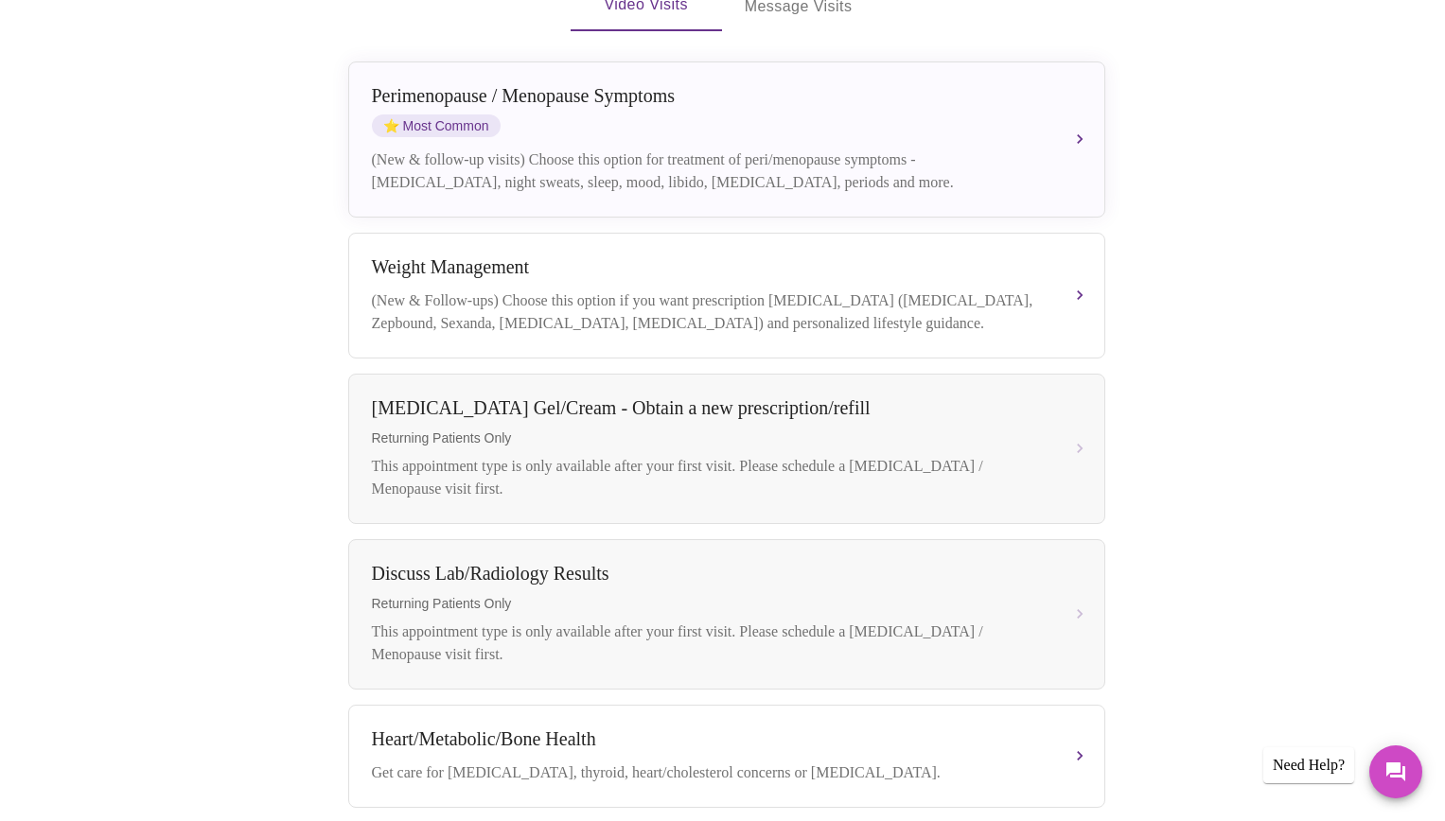
scroll to position [404, 0]
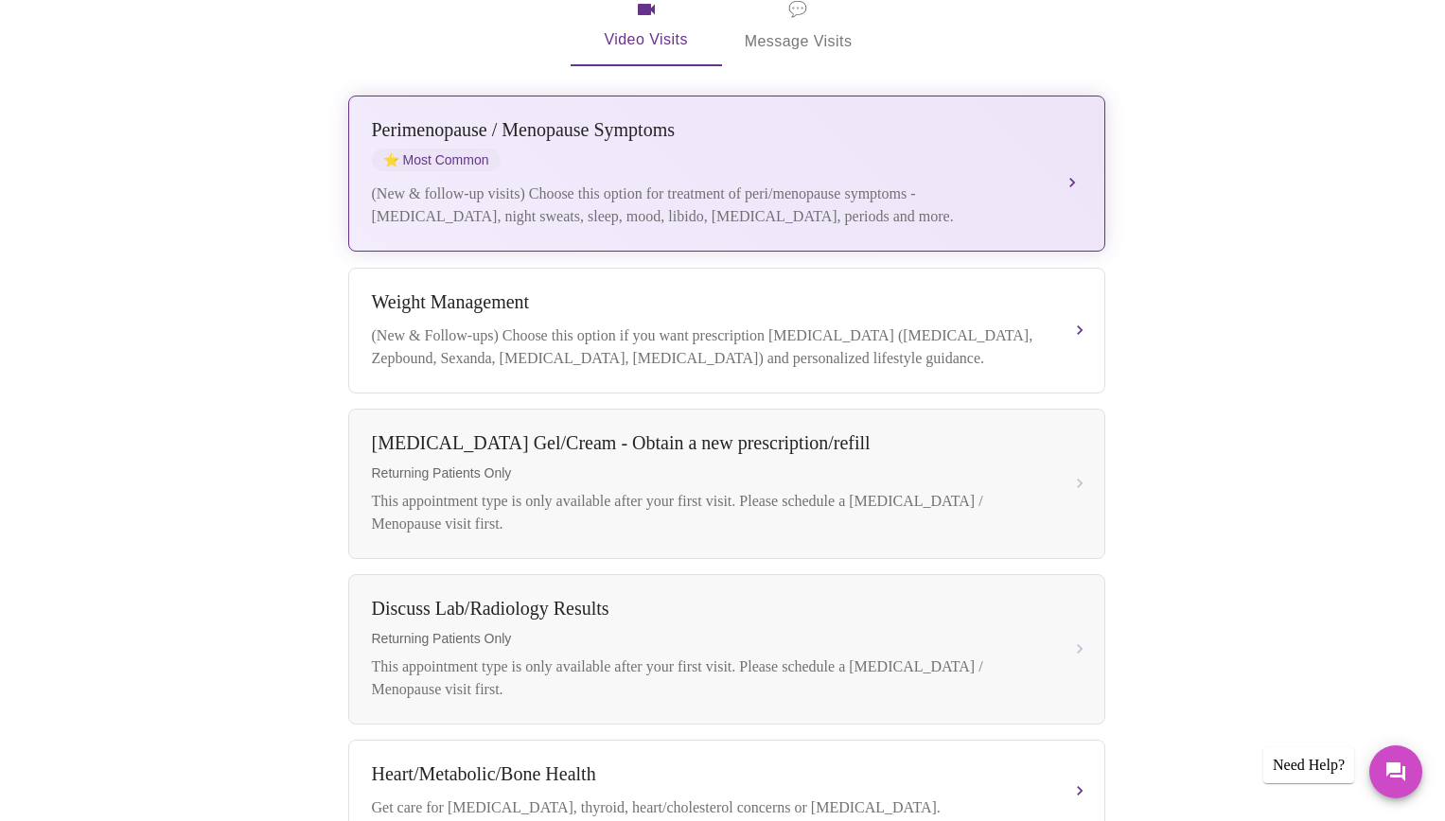
click at [752, 152] on div "Perimenopause / Menopause Symptoms ⭐ Most Common (New & follow-up visits) Choos…" at bounding box center [727, 173] width 710 height 109
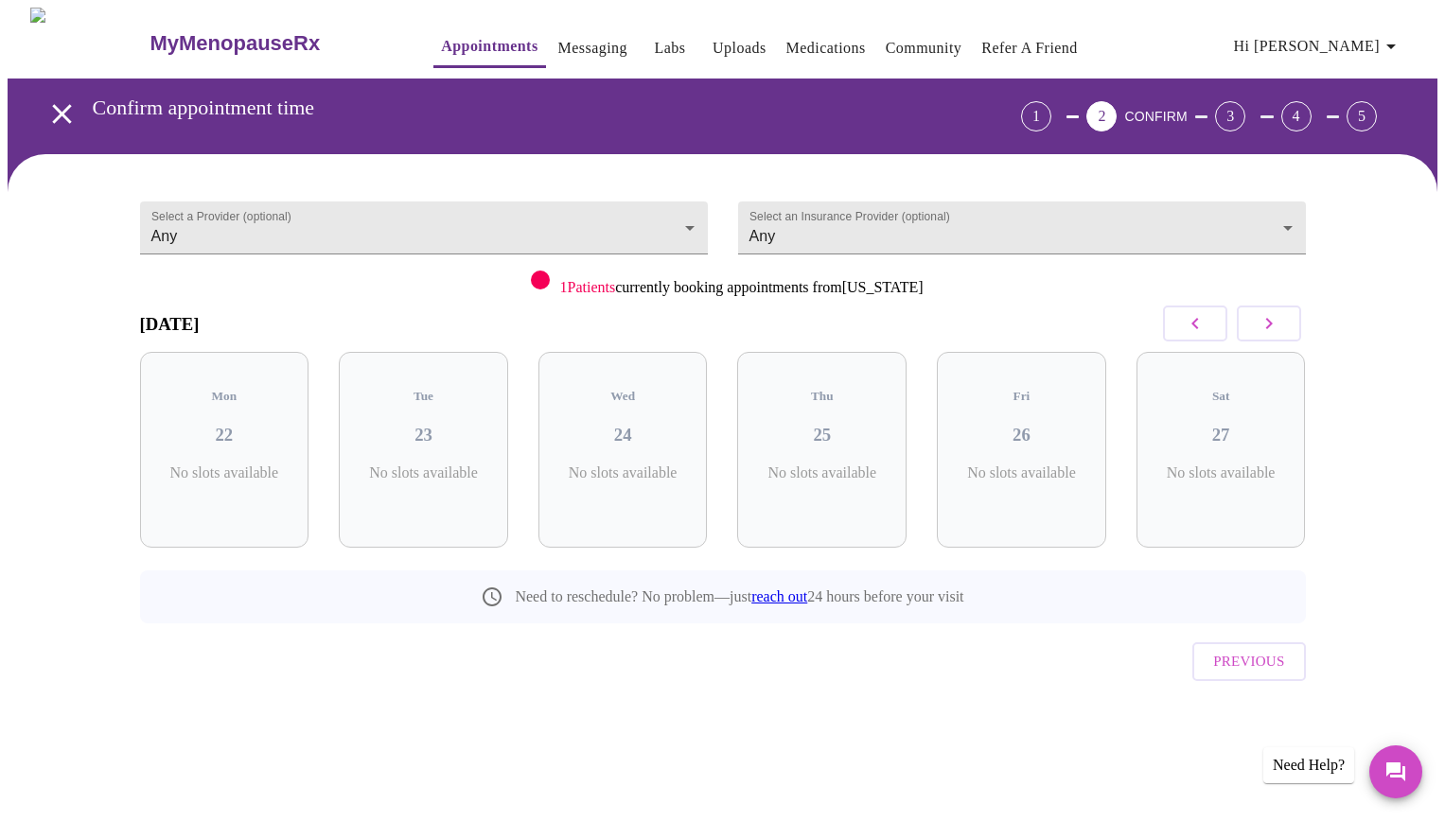
scroll to position [0, 0]
click at [607, 485] on span "( 13 Total)" at bounding box center [630, 492] width 51 height 14
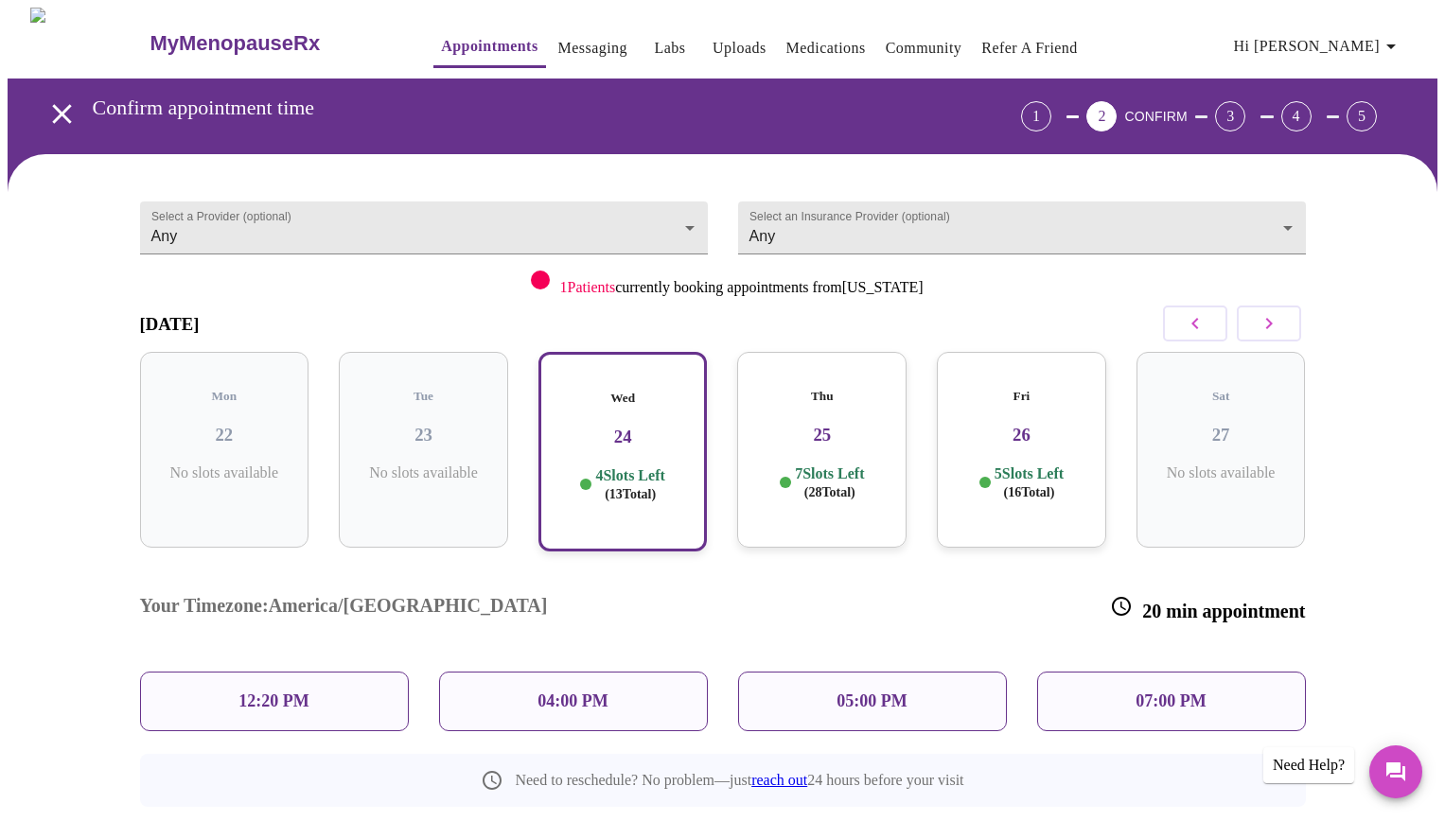
click at [853, 435] on div "Thu 25 7 Slots Left ( 28 Total)" at bounding box center [821, 450] width 169 height 196
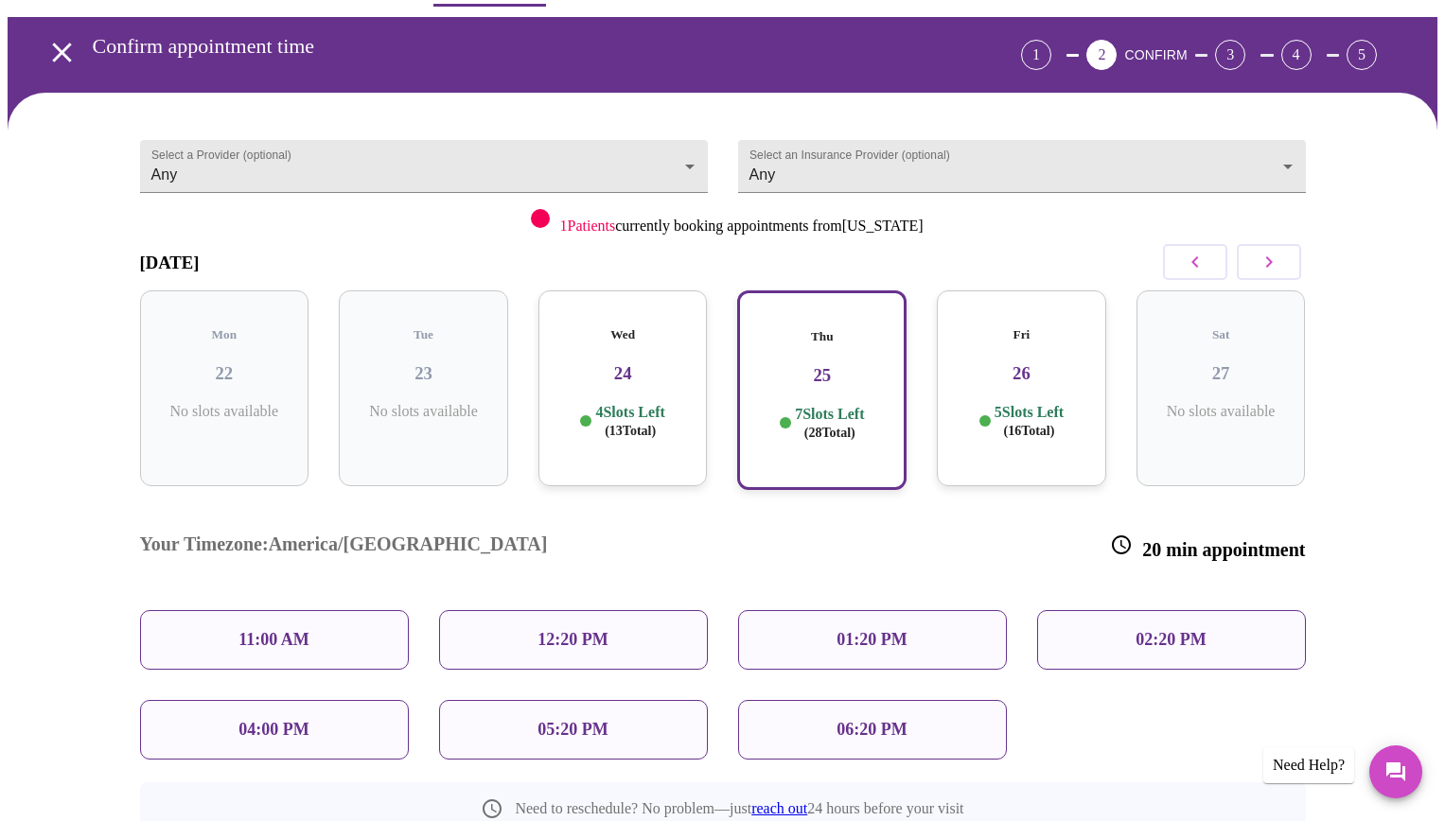
scroll to position [170, 0]
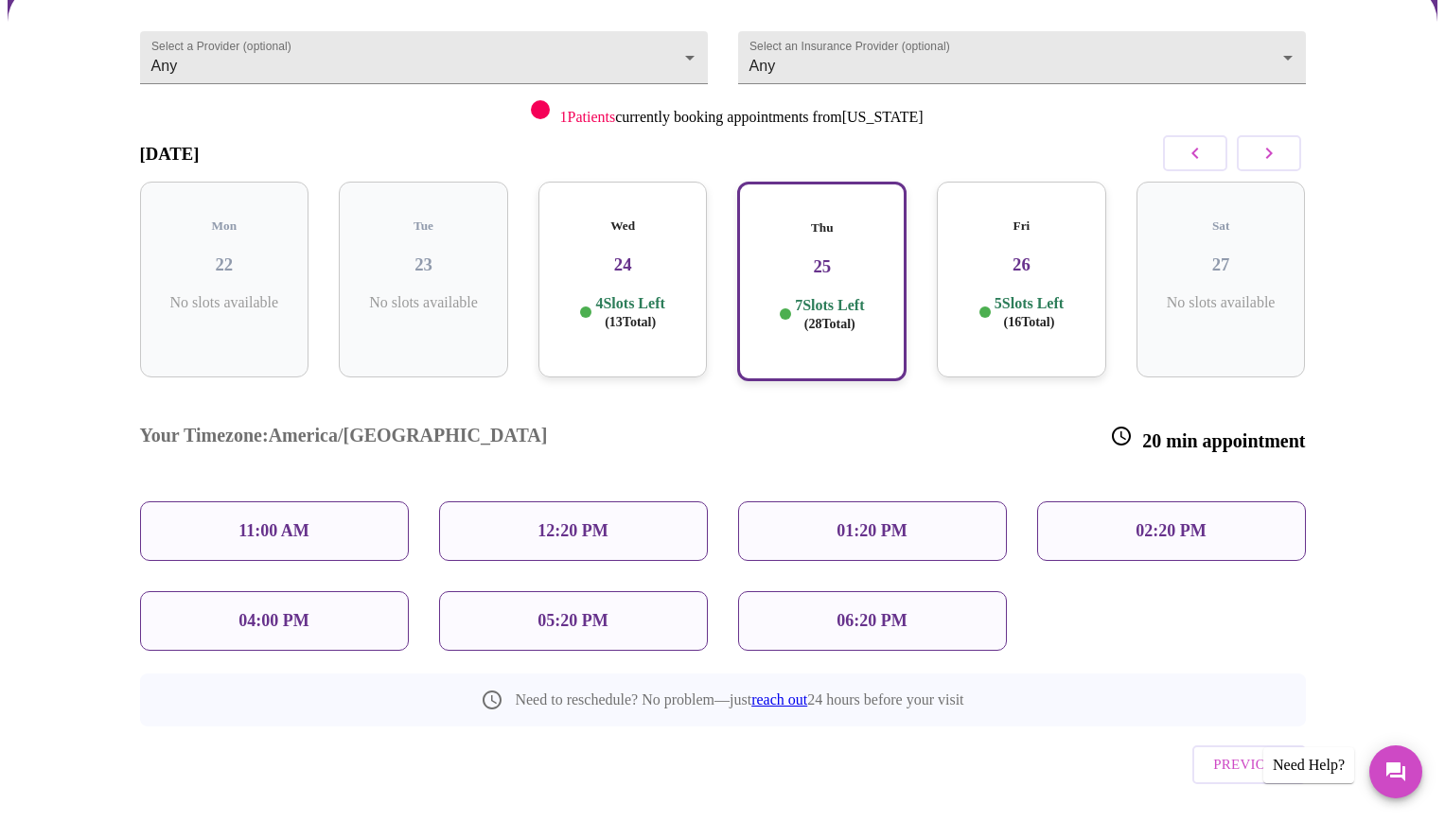
click at [1011, 315] on span "( 16 Total)" at bounding box center [1028, 322] width 51 height 14
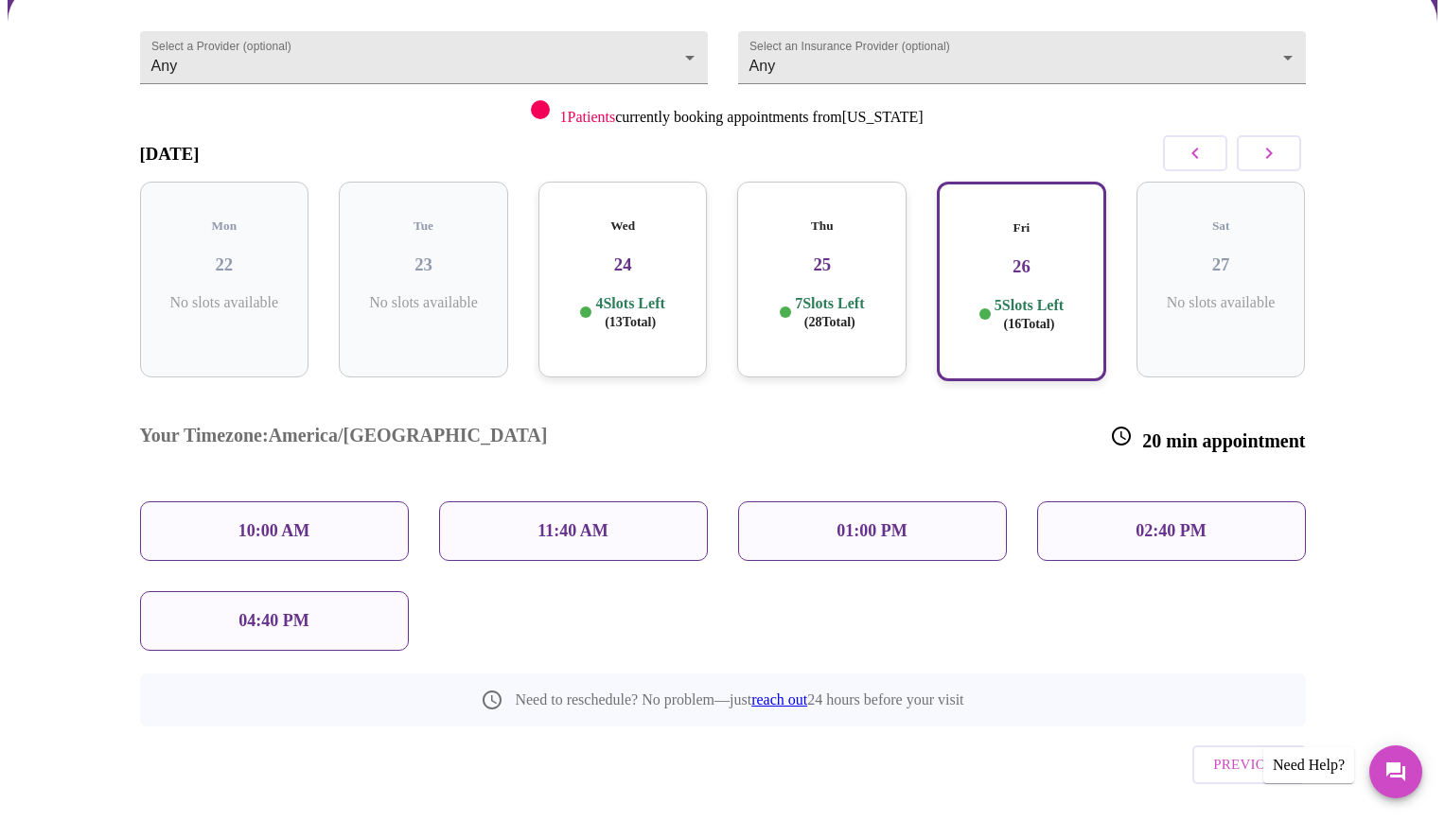
click at [619, 294] on p "4 Slots Left ( 13 Total)" at bounding box center [629, 312] width 69 height 37
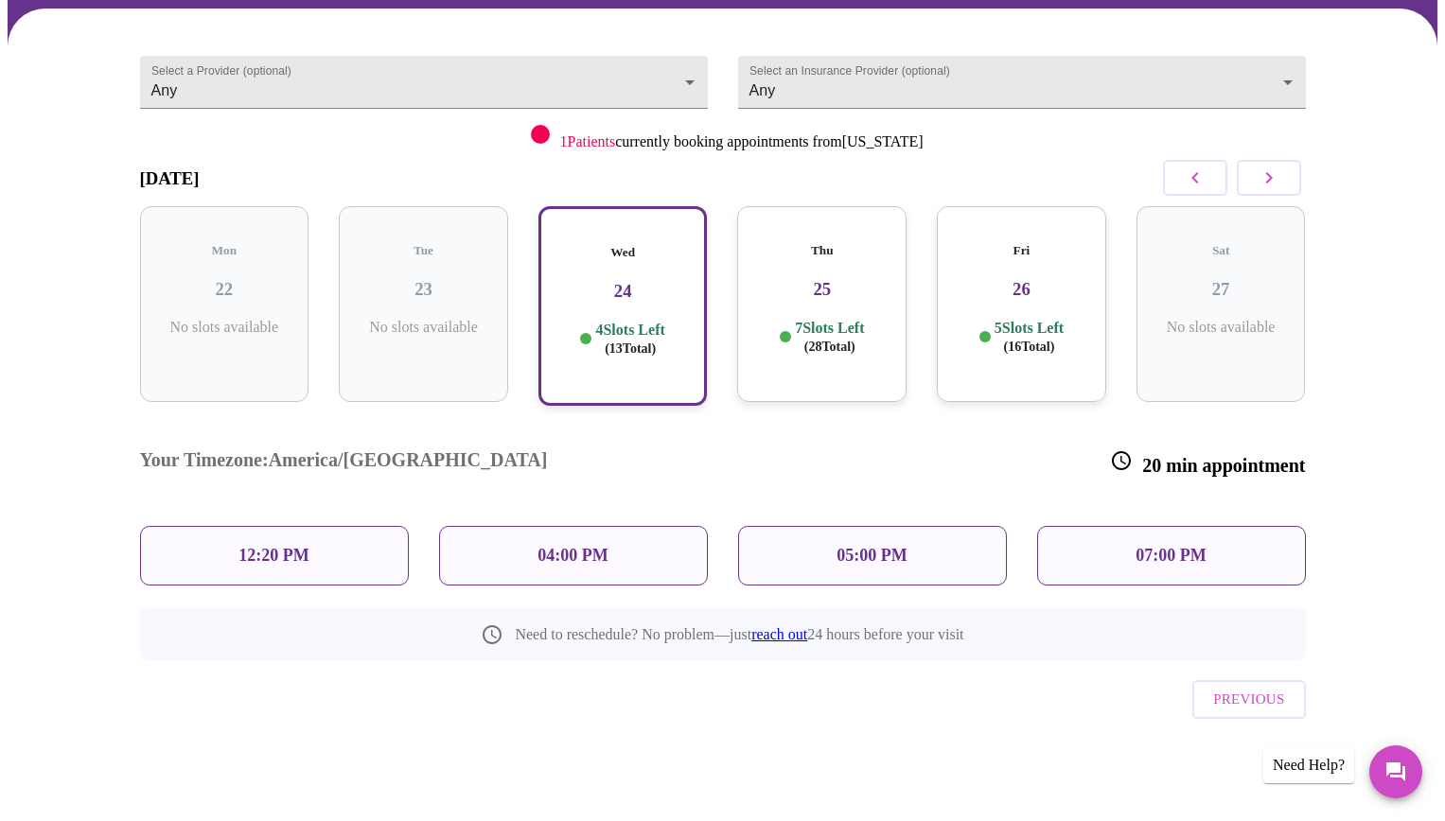
scroll to position [75, 0]
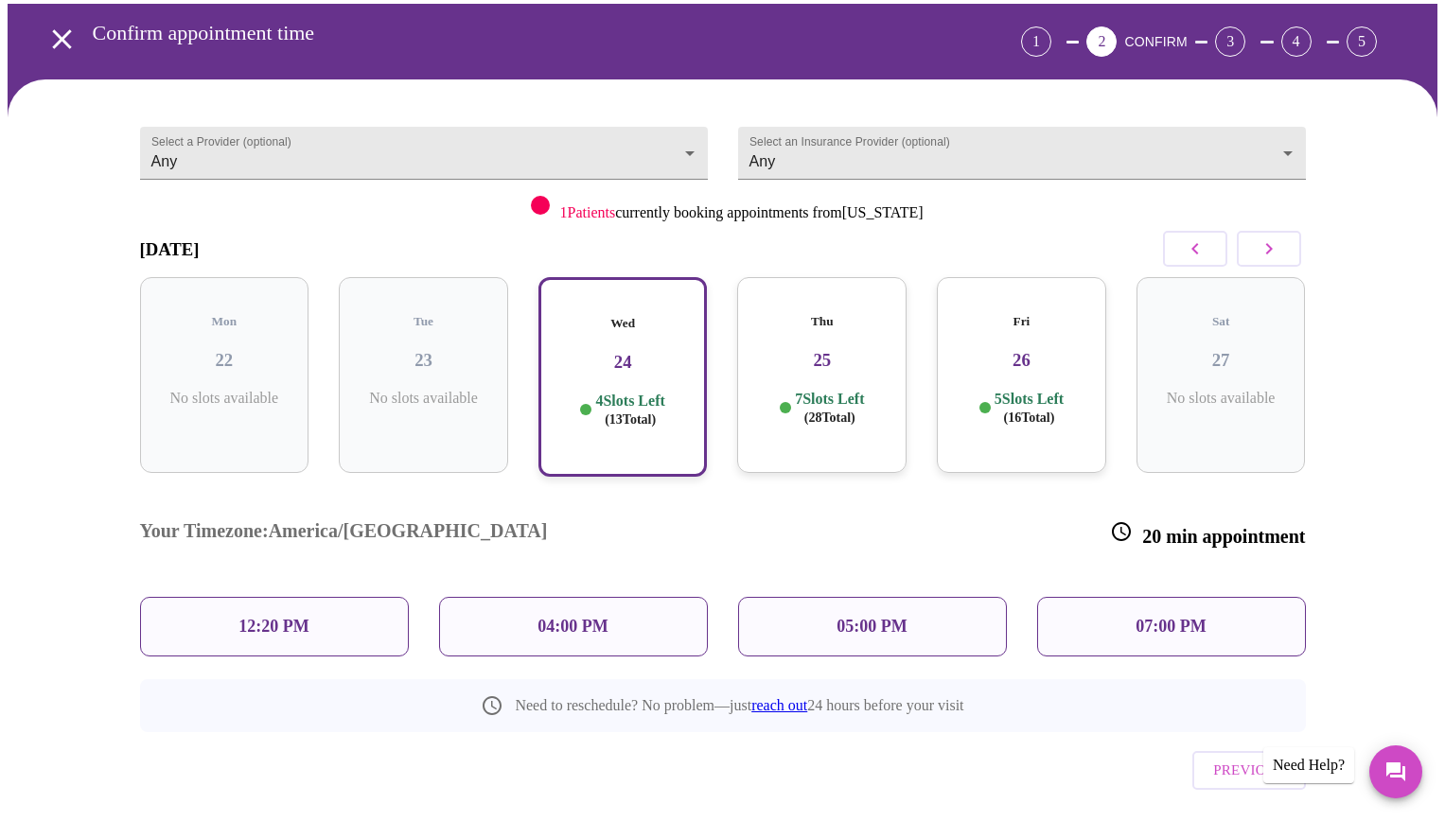
click at [797, 404] on p "7 Slots Left ( 28 Total)" at bounding box center [829, 408] width 69 height 37
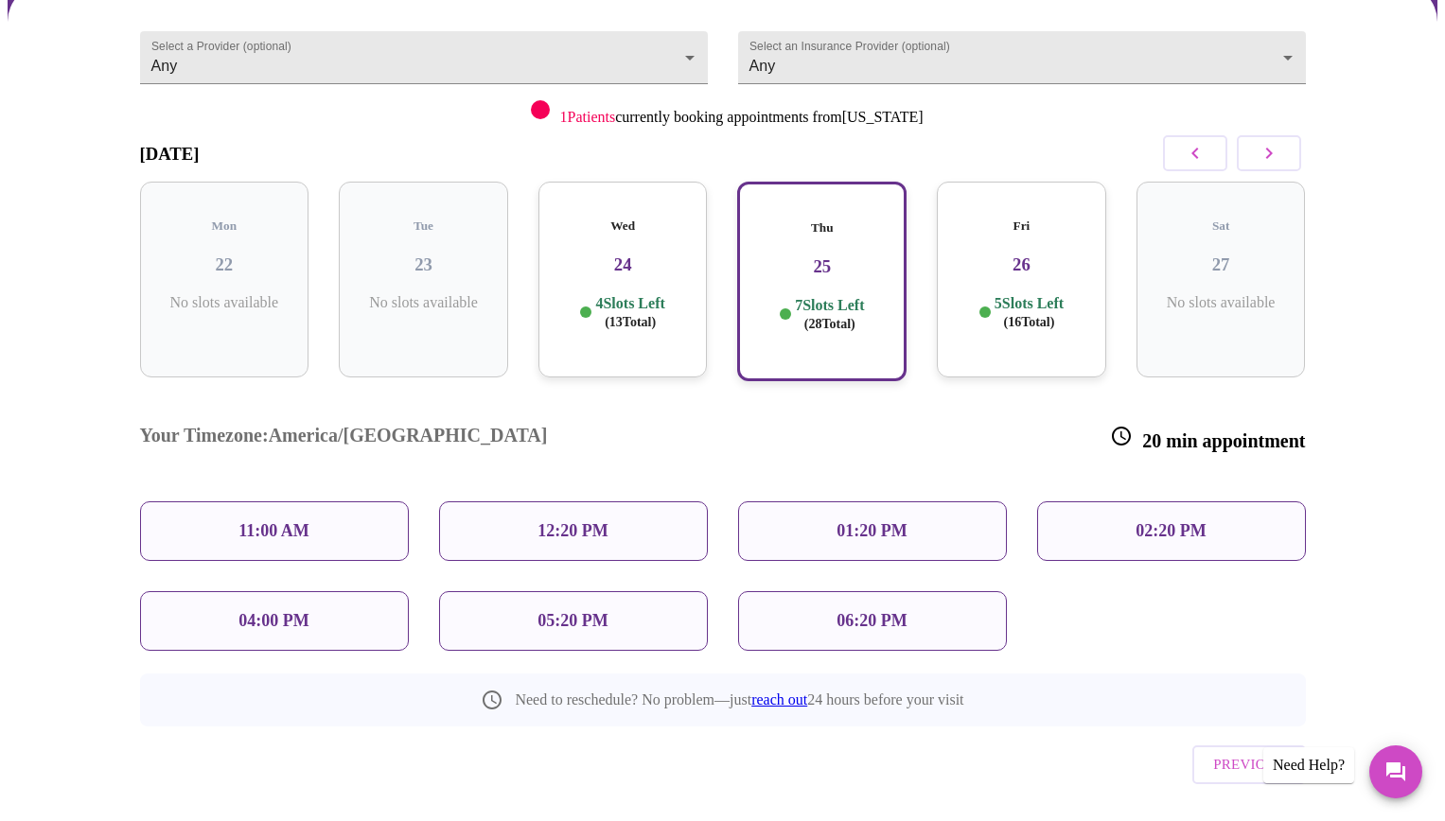
click at [876, 521] on p "01:20 PM" at bounding box center [871, 531] width 70 height 20
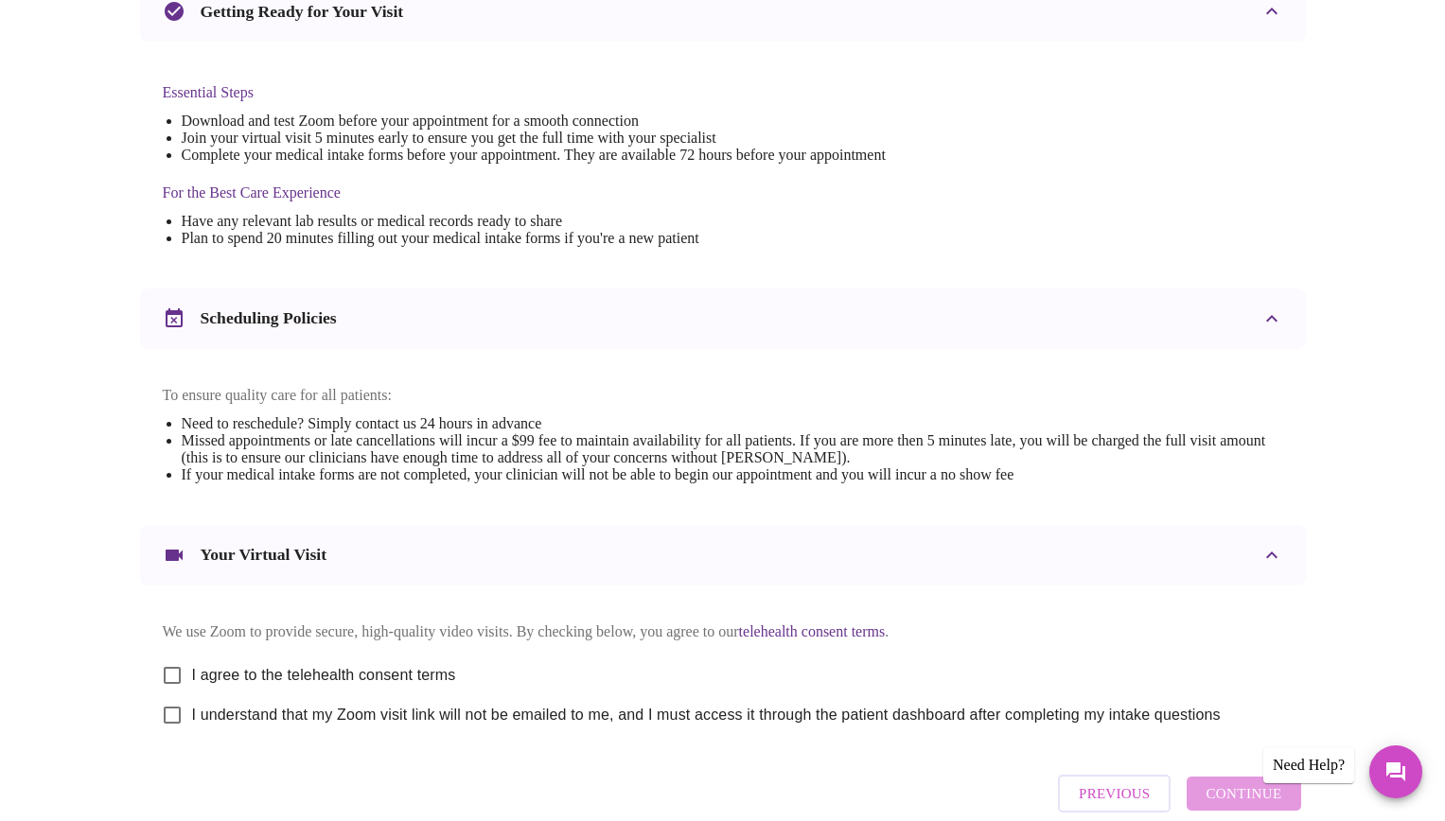
scroll to position [550, 0]
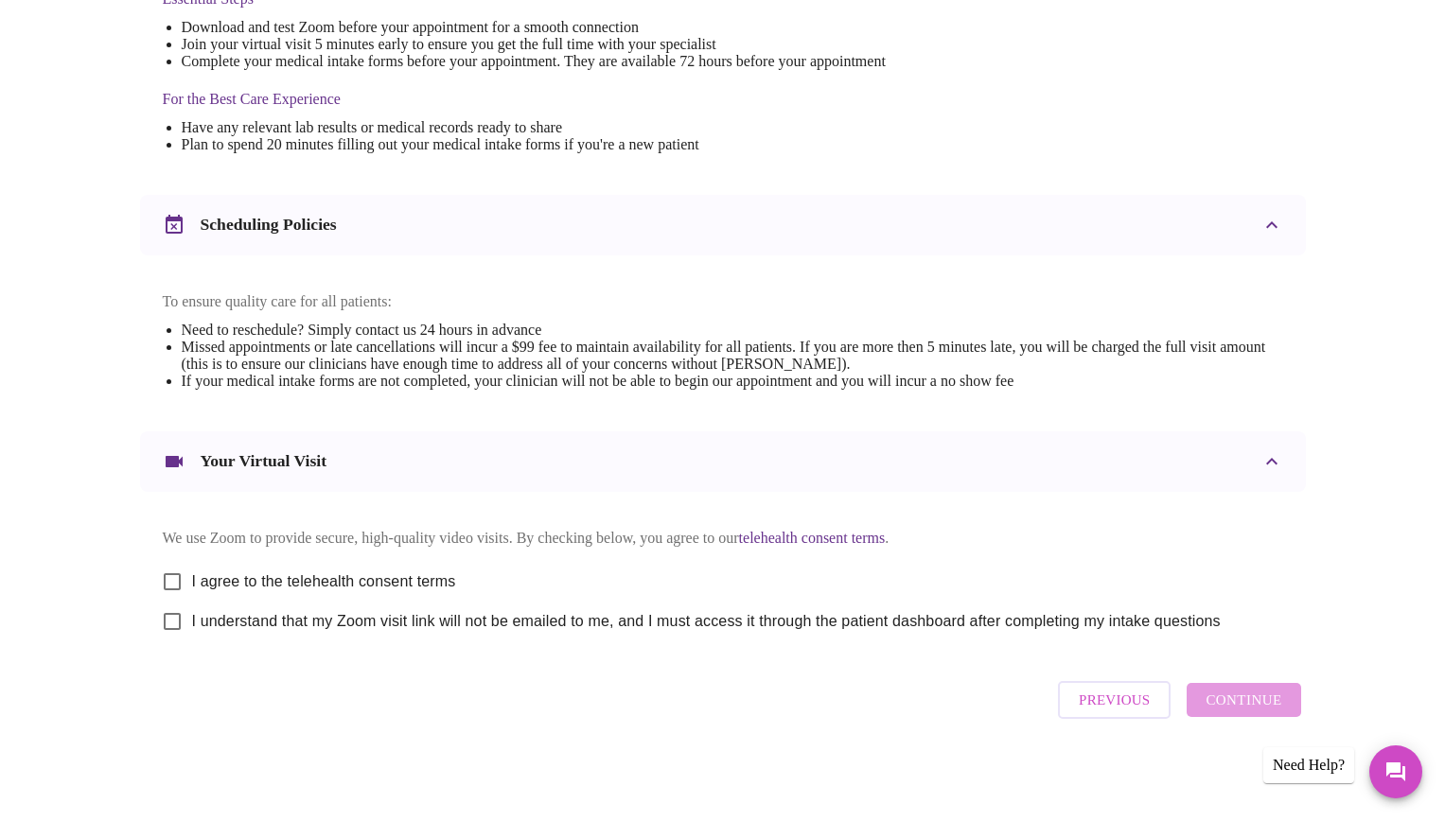
click at [177, 577] on input "I agree to the telehealth consent terms" at bounding box center [172, 582] width 40 height 40
checkbox input "true"
click at [172, 616] on input "I understand that my Zoom visit link will not be emailed to me, and I must acce…" at bounding box center [172, 622] width 40 height 40
checkbox input "true"
click at [1235, 708] on span "Continue" at bounding box center [1243, 700] width 76 height 25
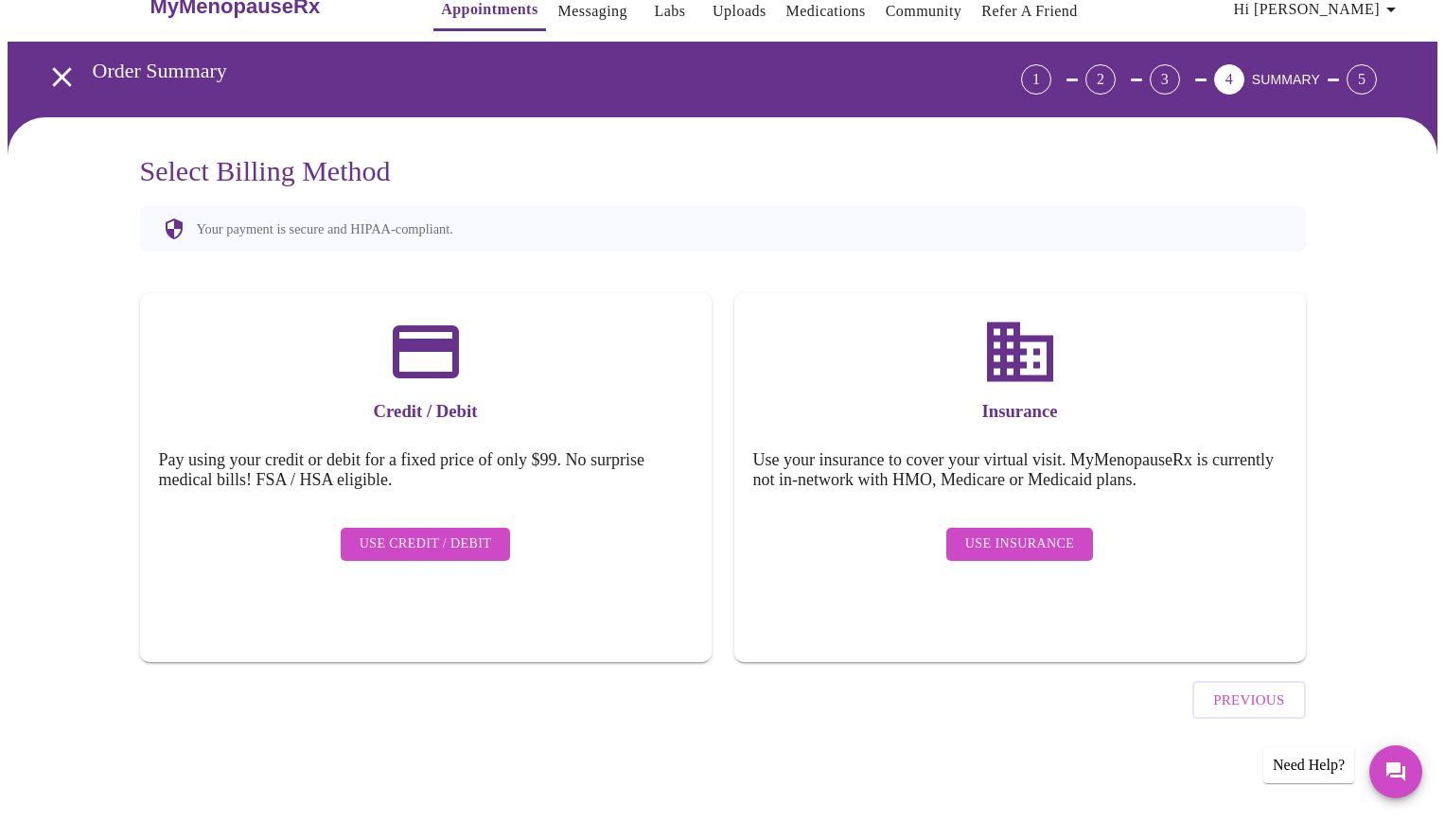
scroll to position [0, 0]
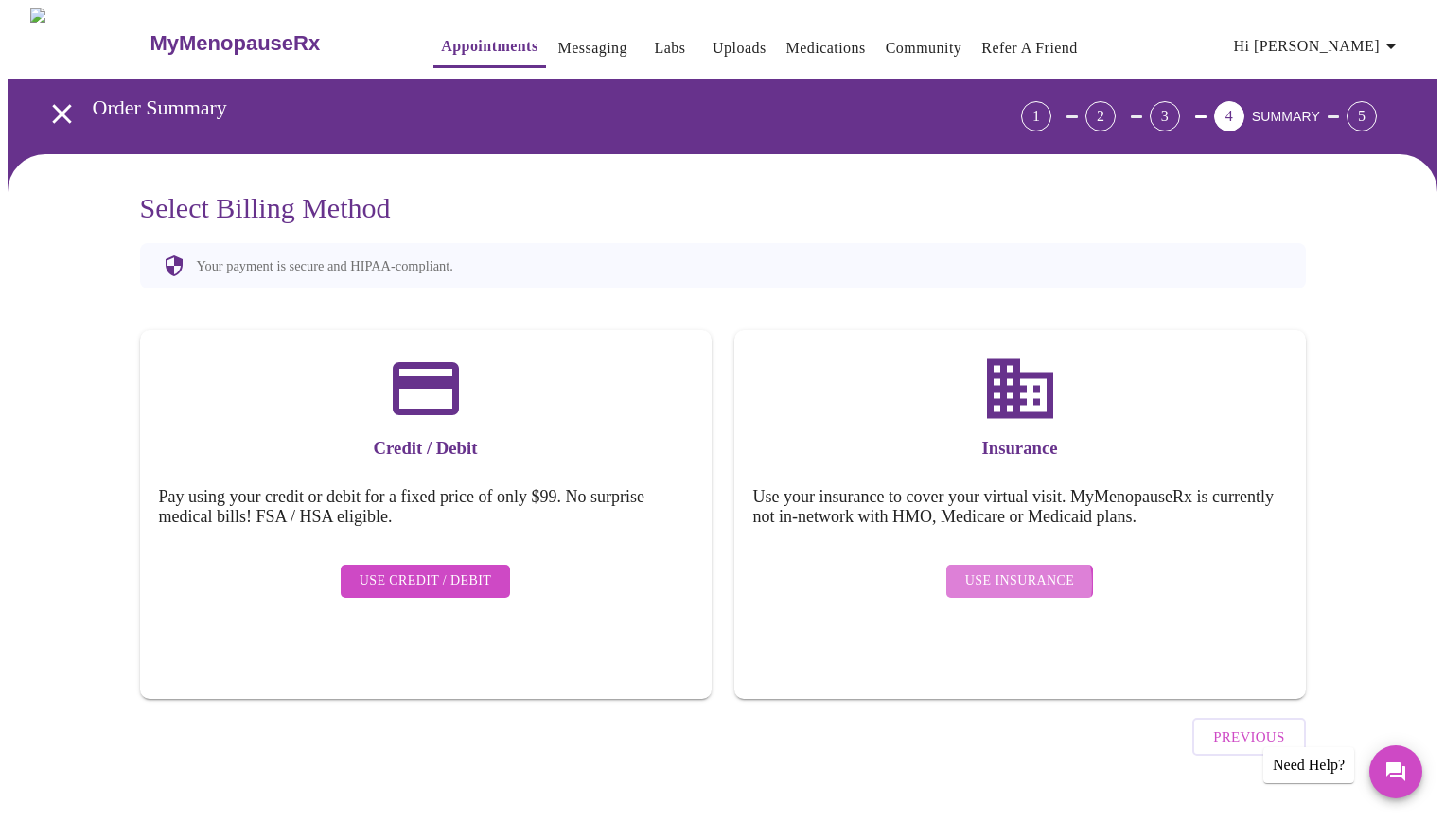
click at [997, 570] on span "Use Insurance" at bounding box center [1019, 582] width 109 height 24
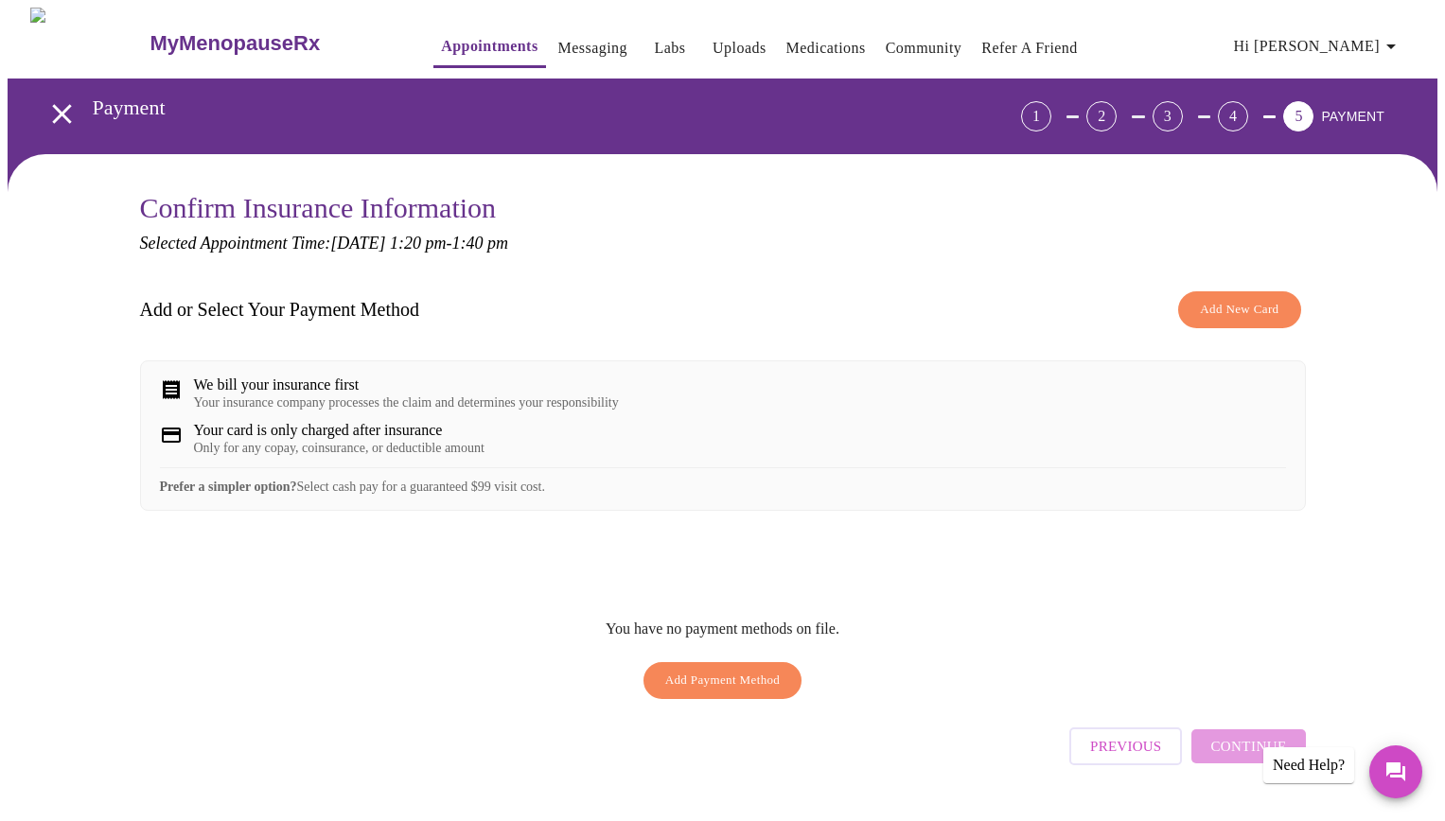
click at [1219, 308] on span "Add New Card" at bounding box center [1239, 310] width 79 height 22
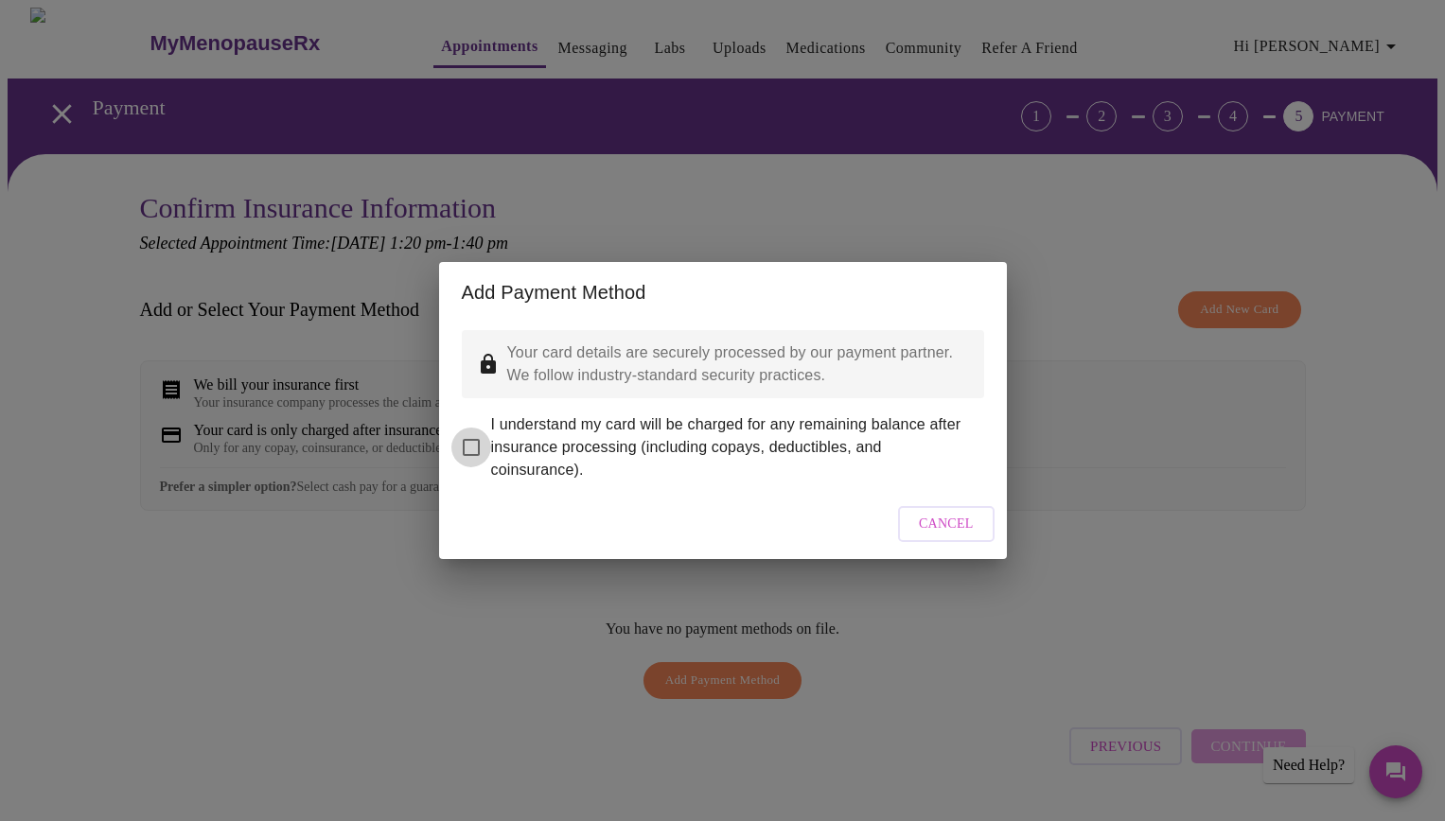
click at [475, 432] on input "I understand my card will be charged for any remaining balance after insurance …" at bounding box center [471, 448] width 40 height 40
checkbox input "true"
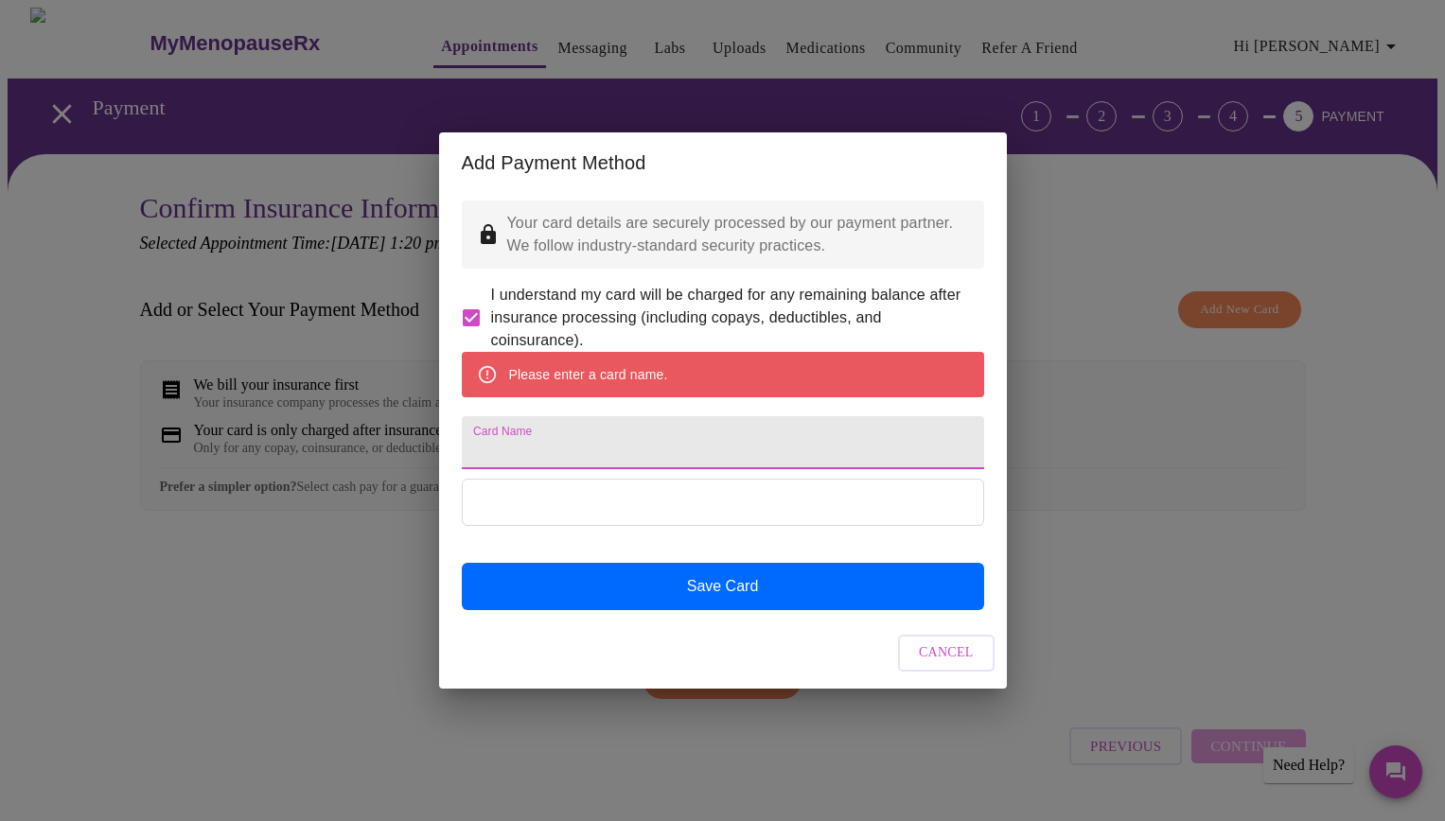
click at [615, 437] on input "Card Name" at bounding box center [723, 442] width 522 height 53
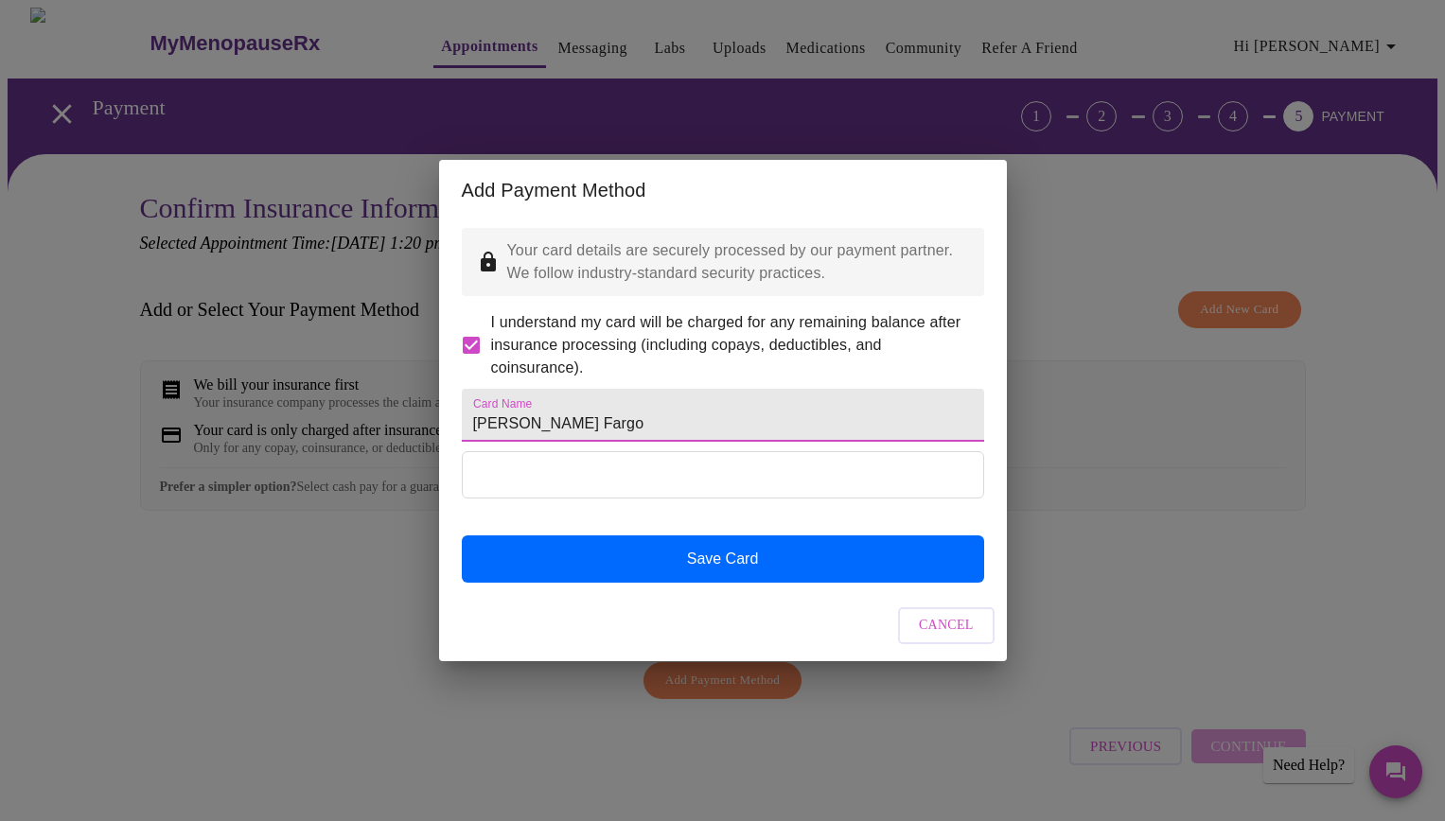
type input "Wells Fargo"
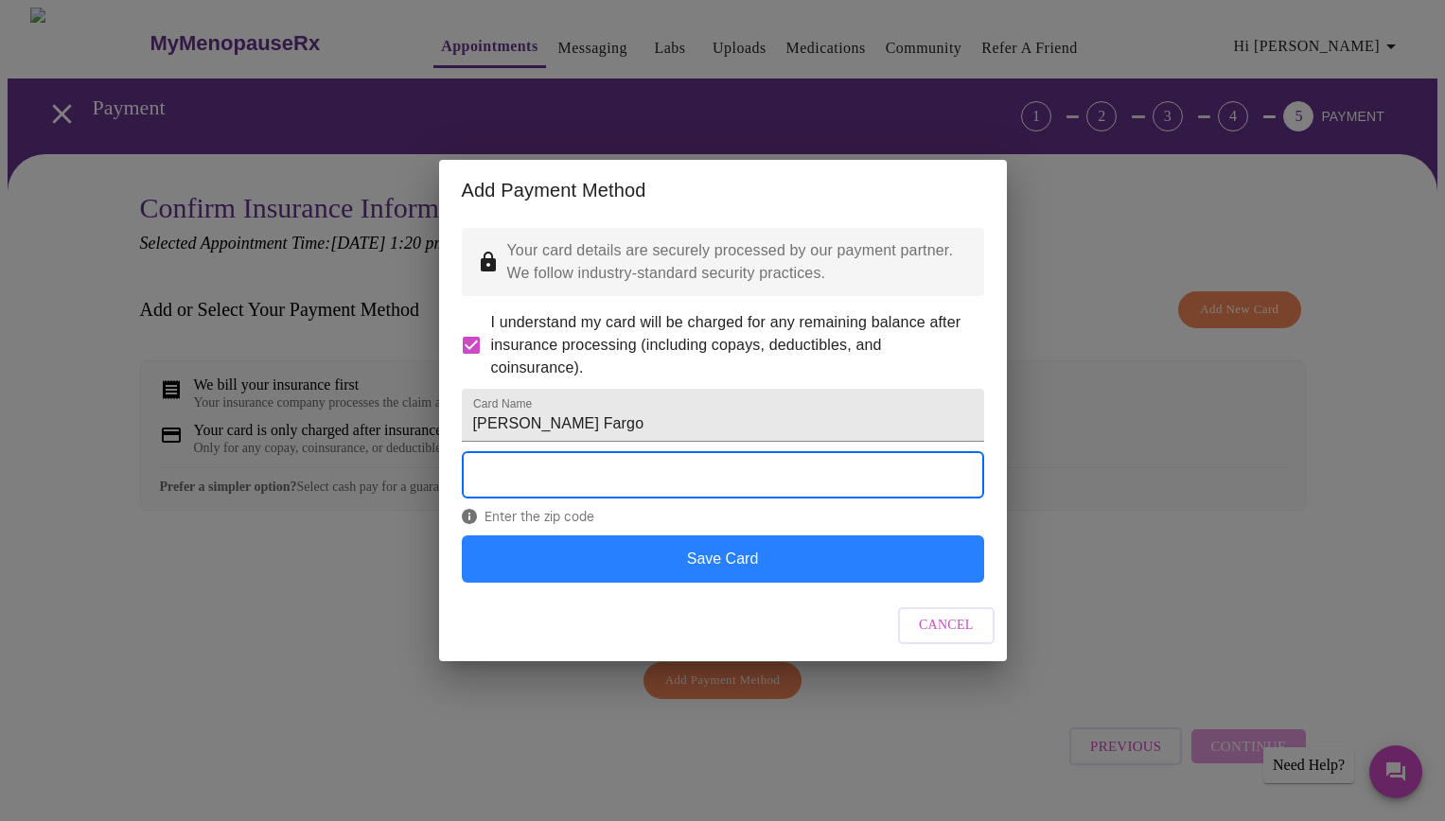
click at [727, 583] on button "Save Card" at bounding box center [723, 559] width 522 height 47
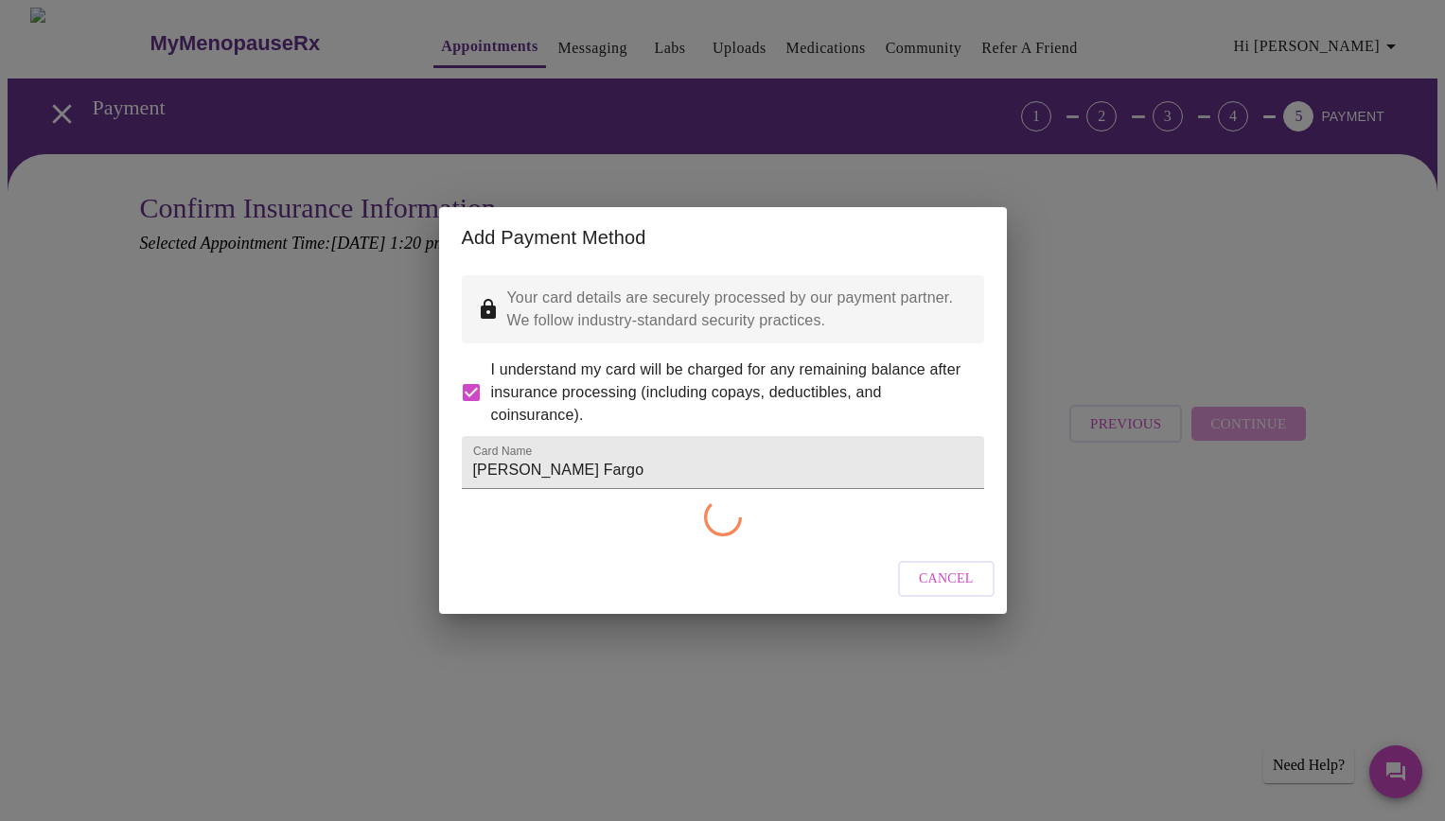
checkbox input "false"
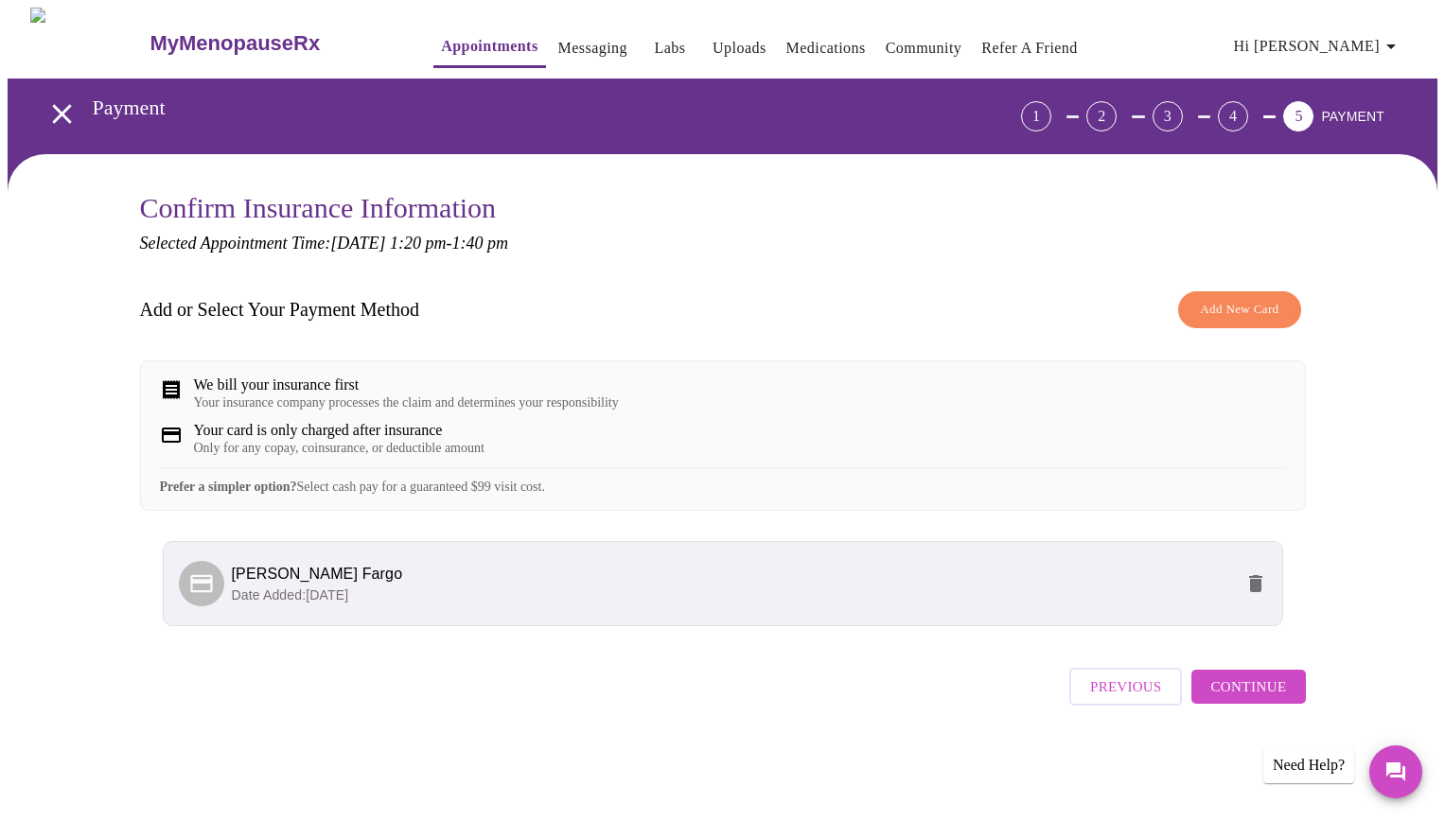
click at [1260, 699] on span "Continue" at bounding box center [1248, 687] width 76 height 25
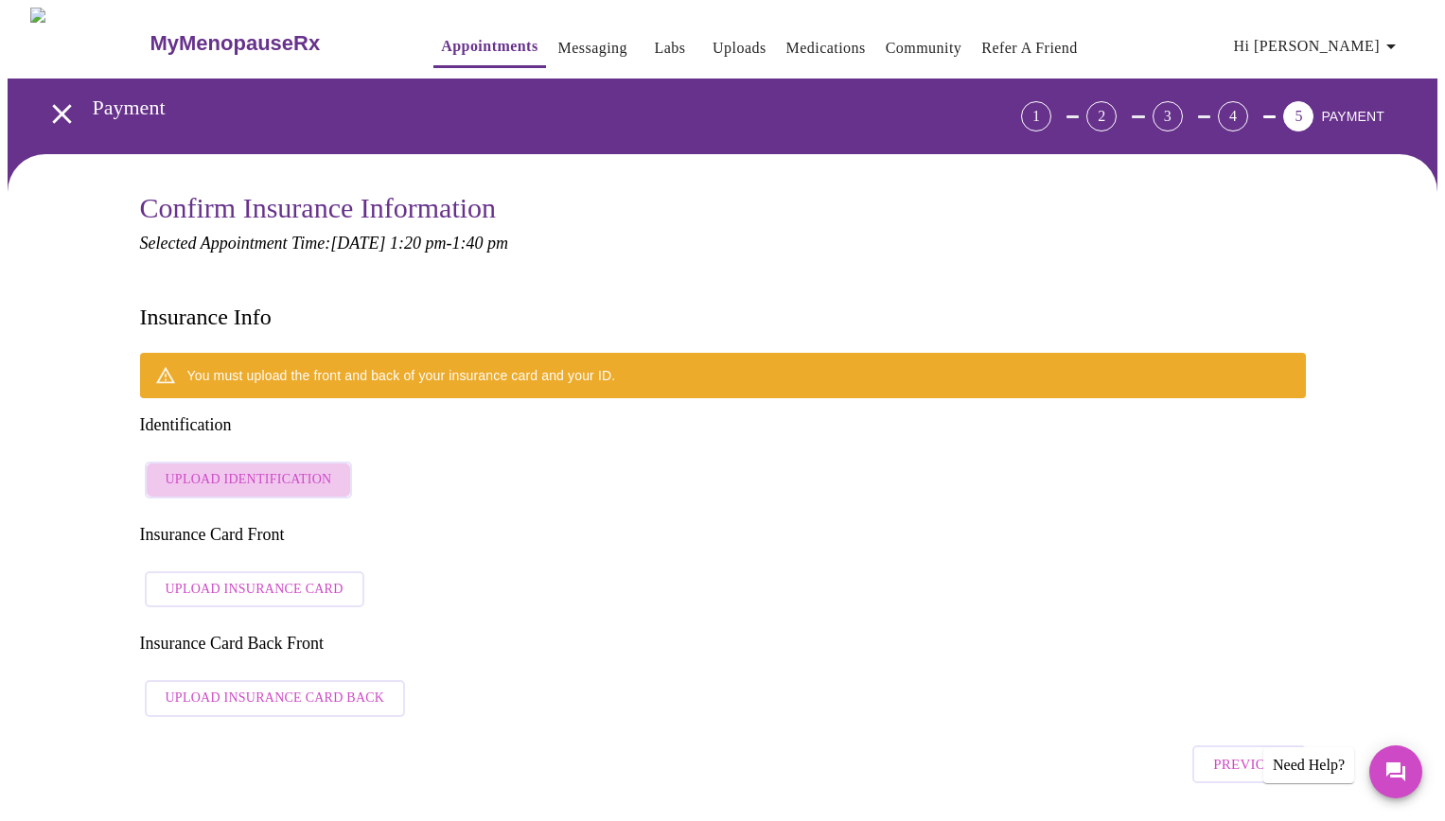
click at [269, 468] on span "Upload Identification" at bounding box center [249, 480] width 167 height 24
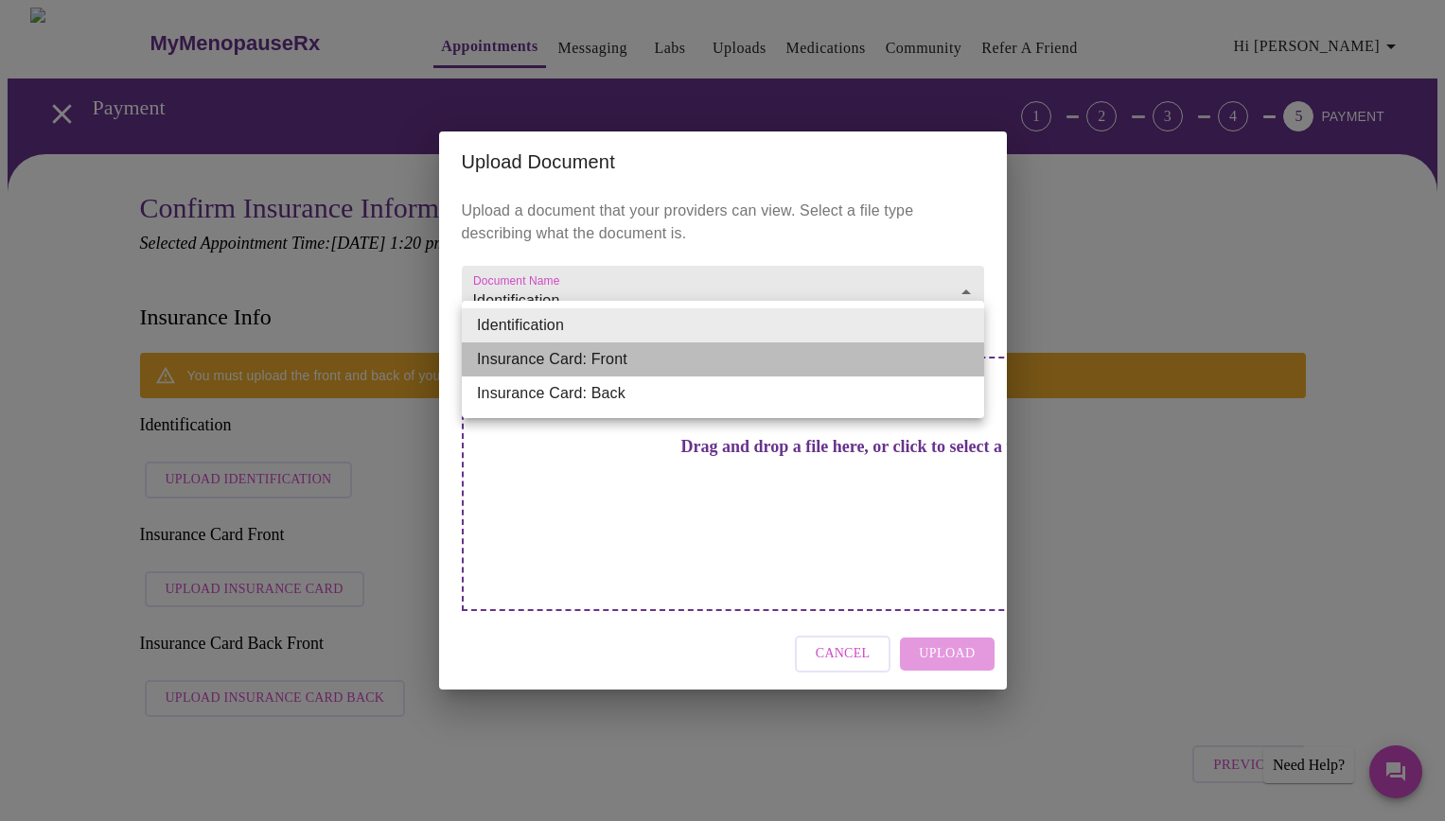
click at [669, 356] on li "Insurance Card: Front" at bounding box center [723, 360] width 522 height 34
type input "Insurance Card: Front"
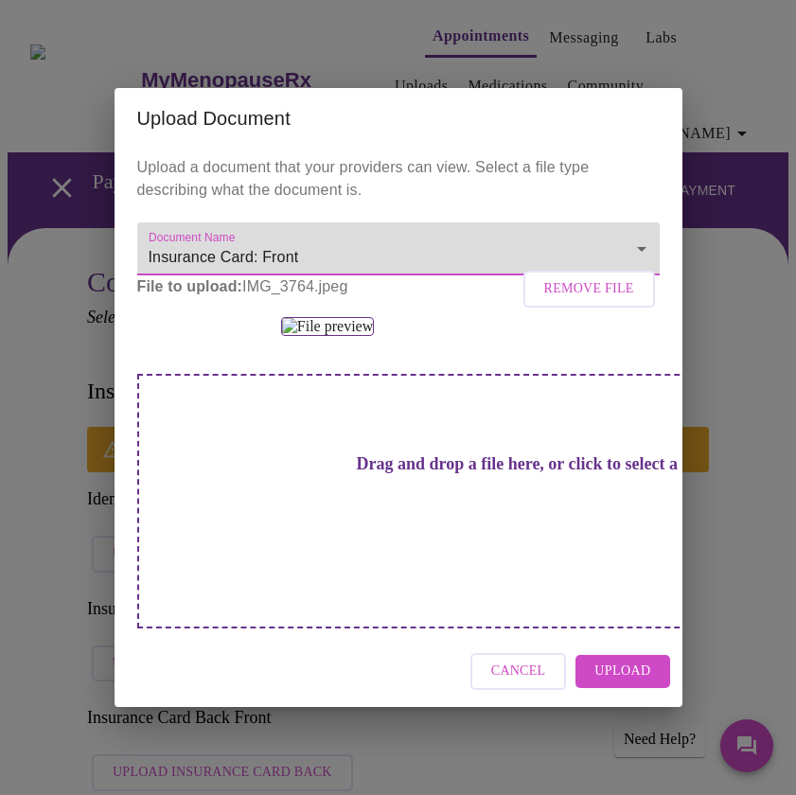
scroll to position [110, 0]
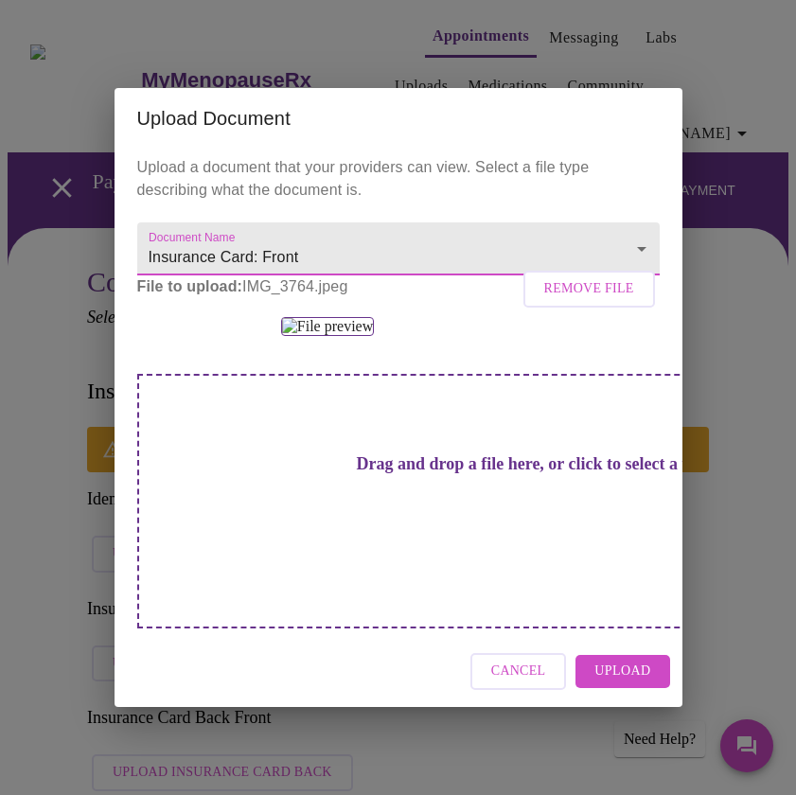
click at [620, 683] on span "Upload" at bounding box center [622, 672] width 56 height 24
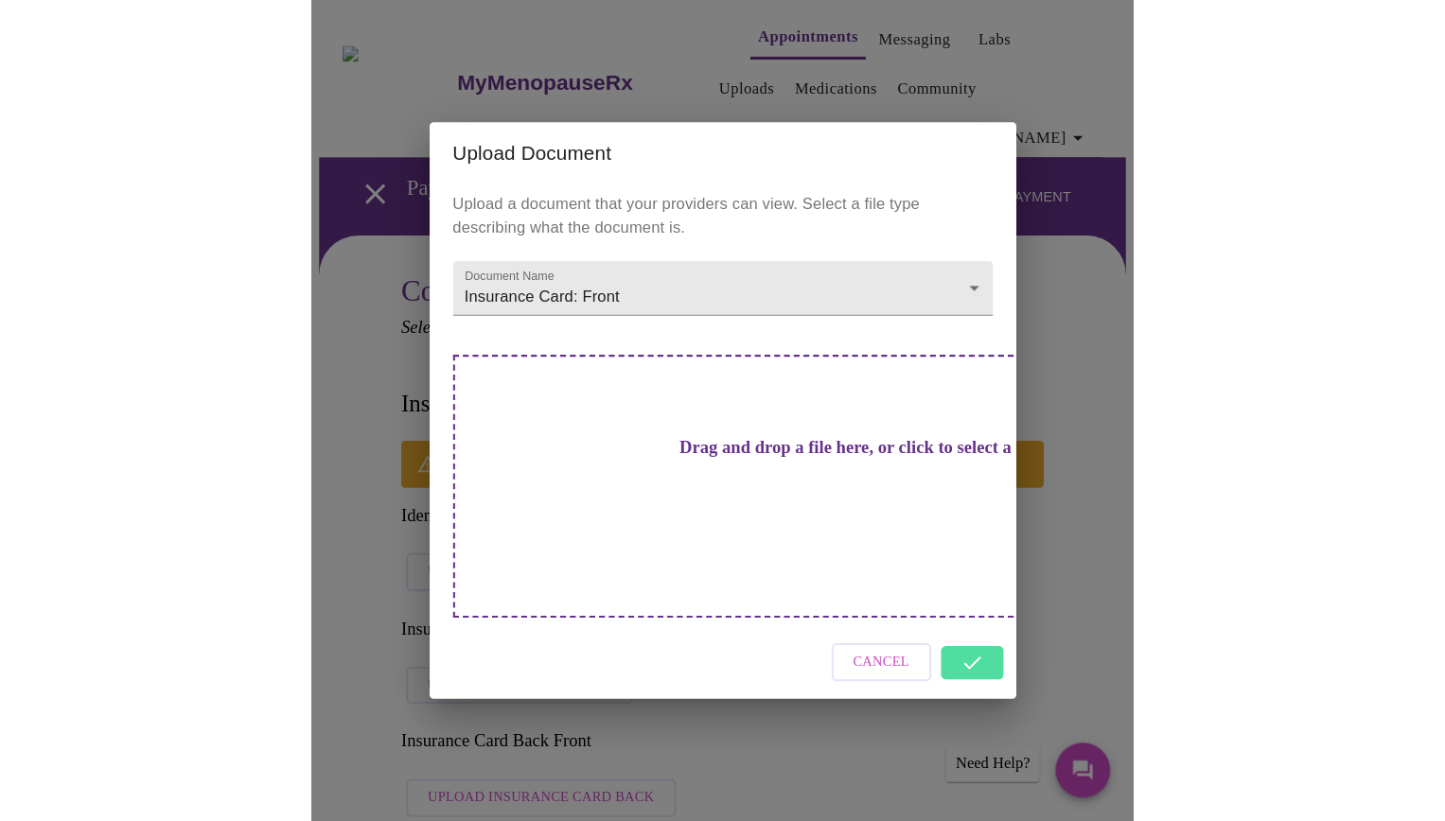
scroll to position [0, 0]
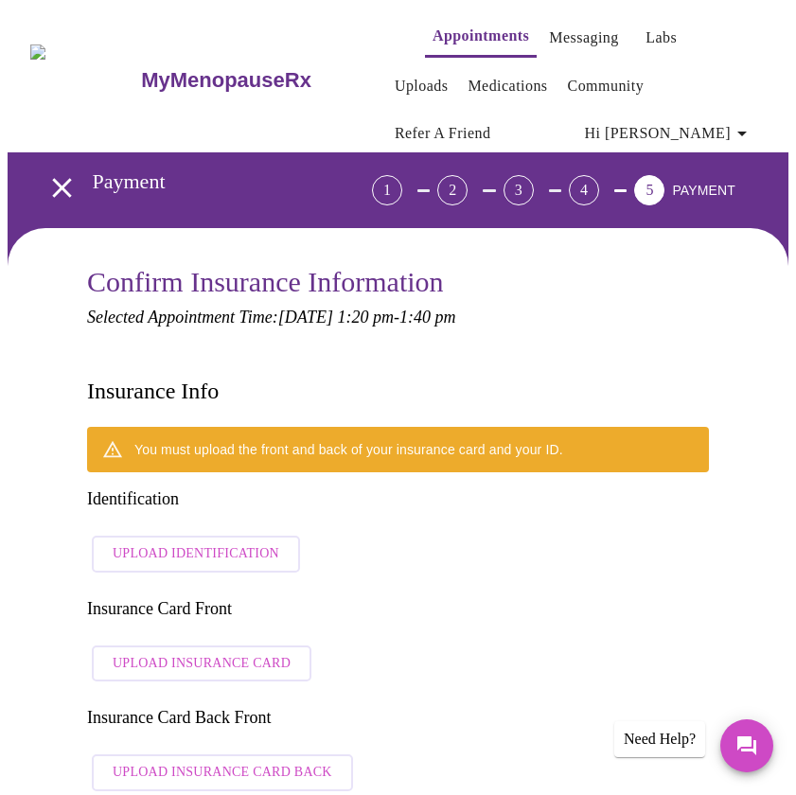
click at [634, 730] on div "Upload Document Upload a document that your providers can view. Select a file t…" at bounding box center [398, 397] width 796 height 795
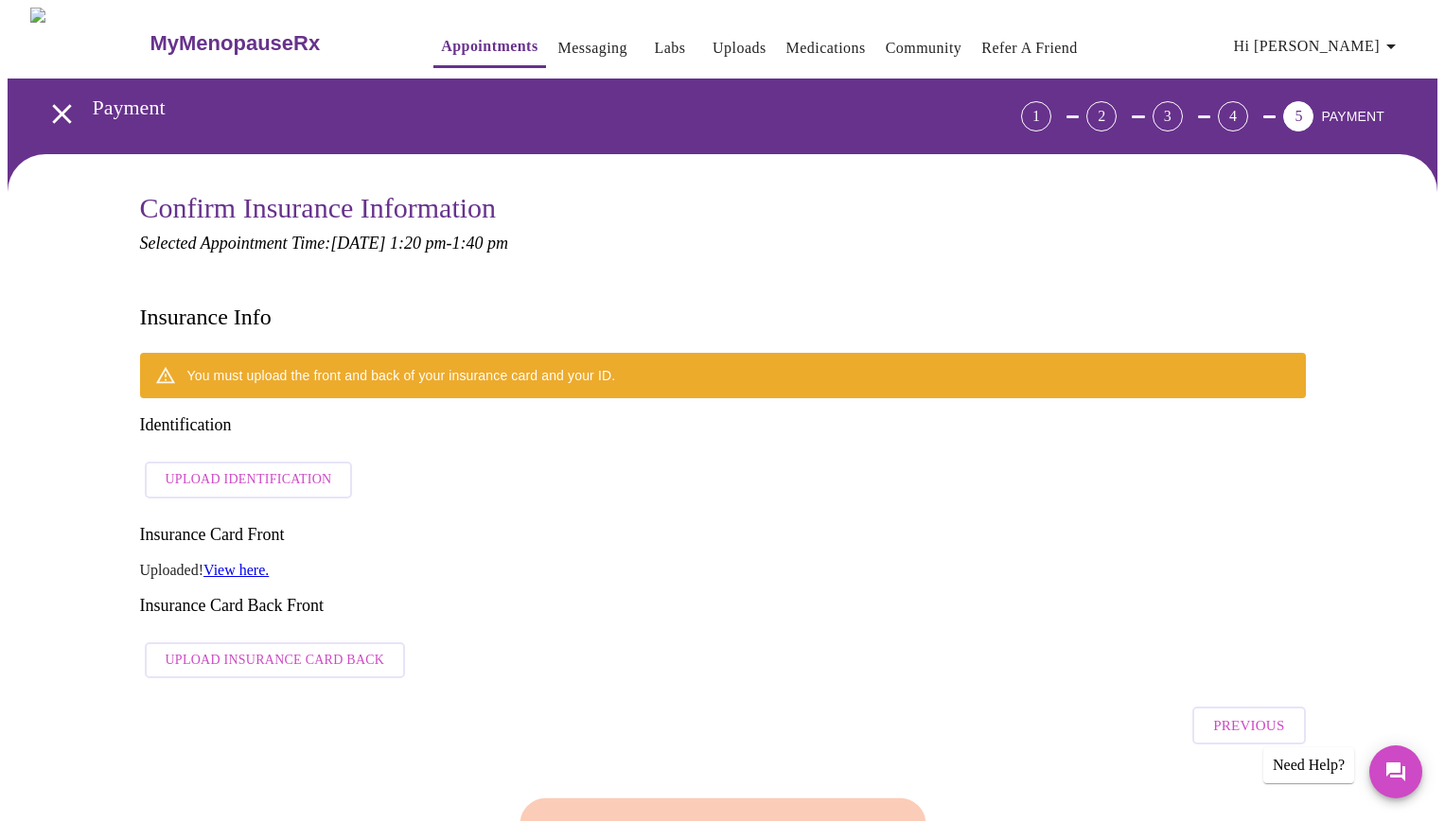
click at [237, 468] on span "Upload Identification" at bounding box center [249, 480] width 167 height 24
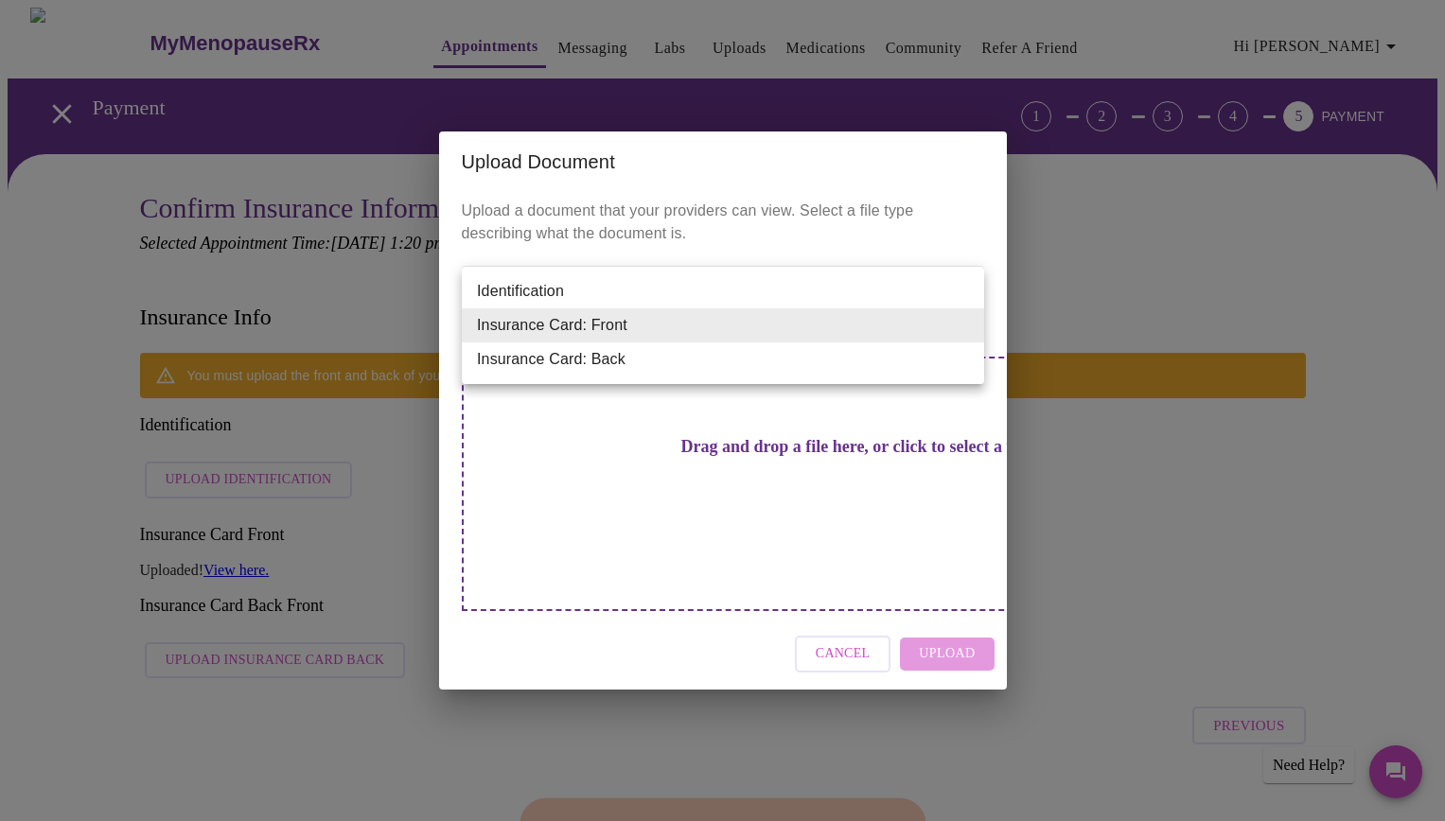
click at [620, 219] on div at bounding box center [722, 410] width 1445 height 821
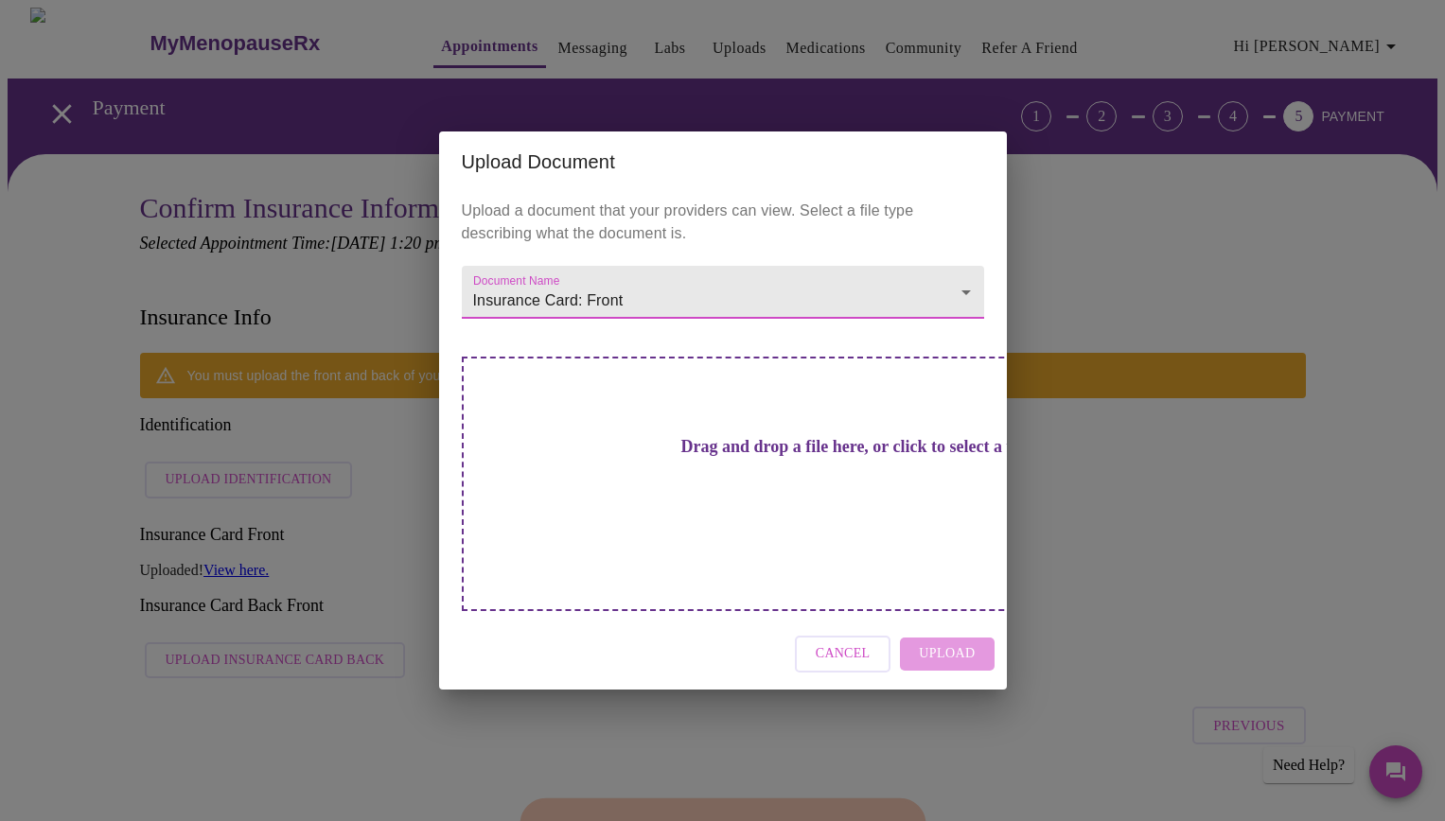
click at [832, 642] on span "Cancel" at bounding box center [843, 654] width 55 height 24
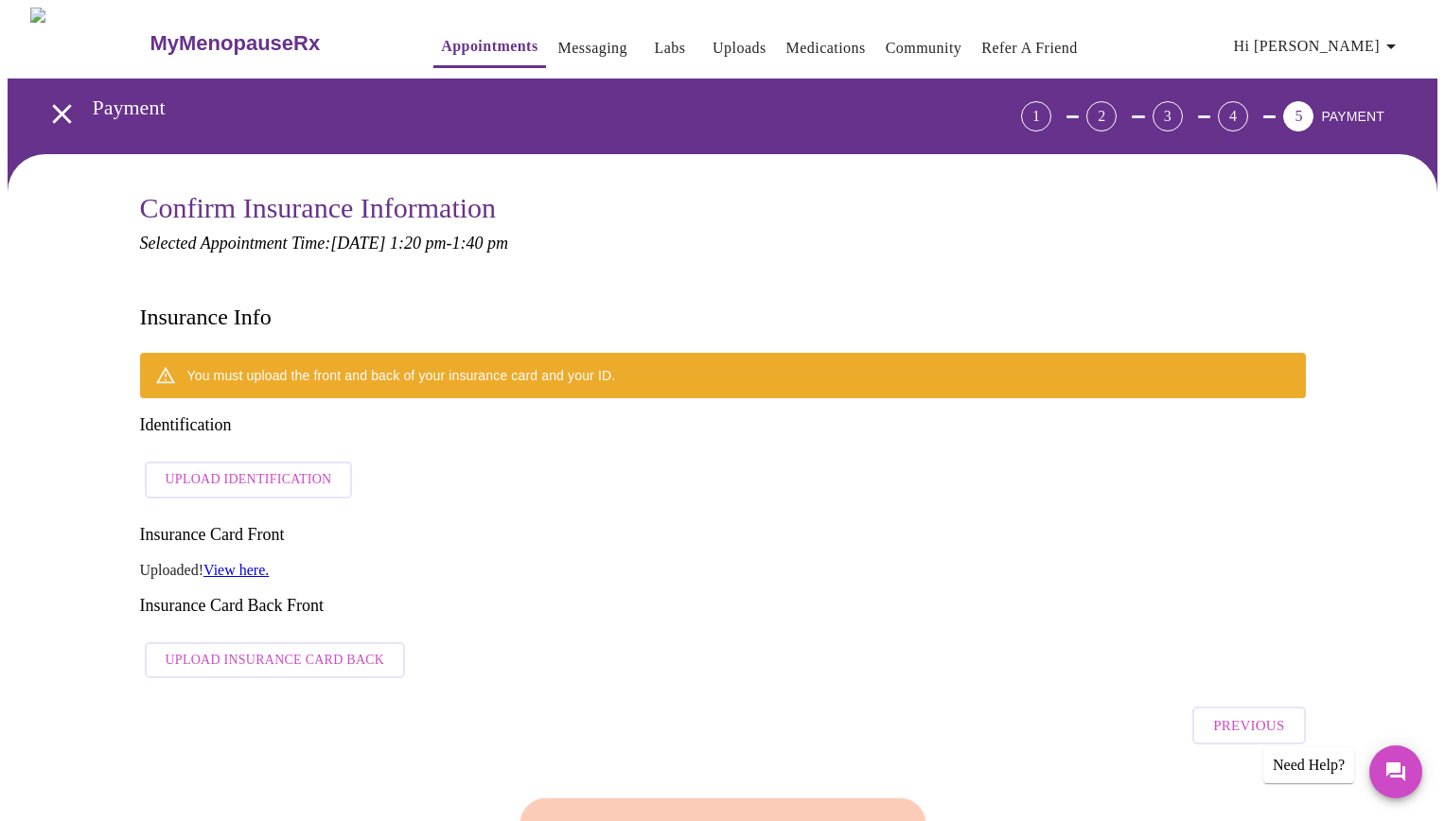
click at [246, 562] on link "View here." at bounding box center [235, 570] width 65 height 16
click at [279, 649] on span "Upload Insurance Card Back" at bounding box center [276, 661] width 220 height 24
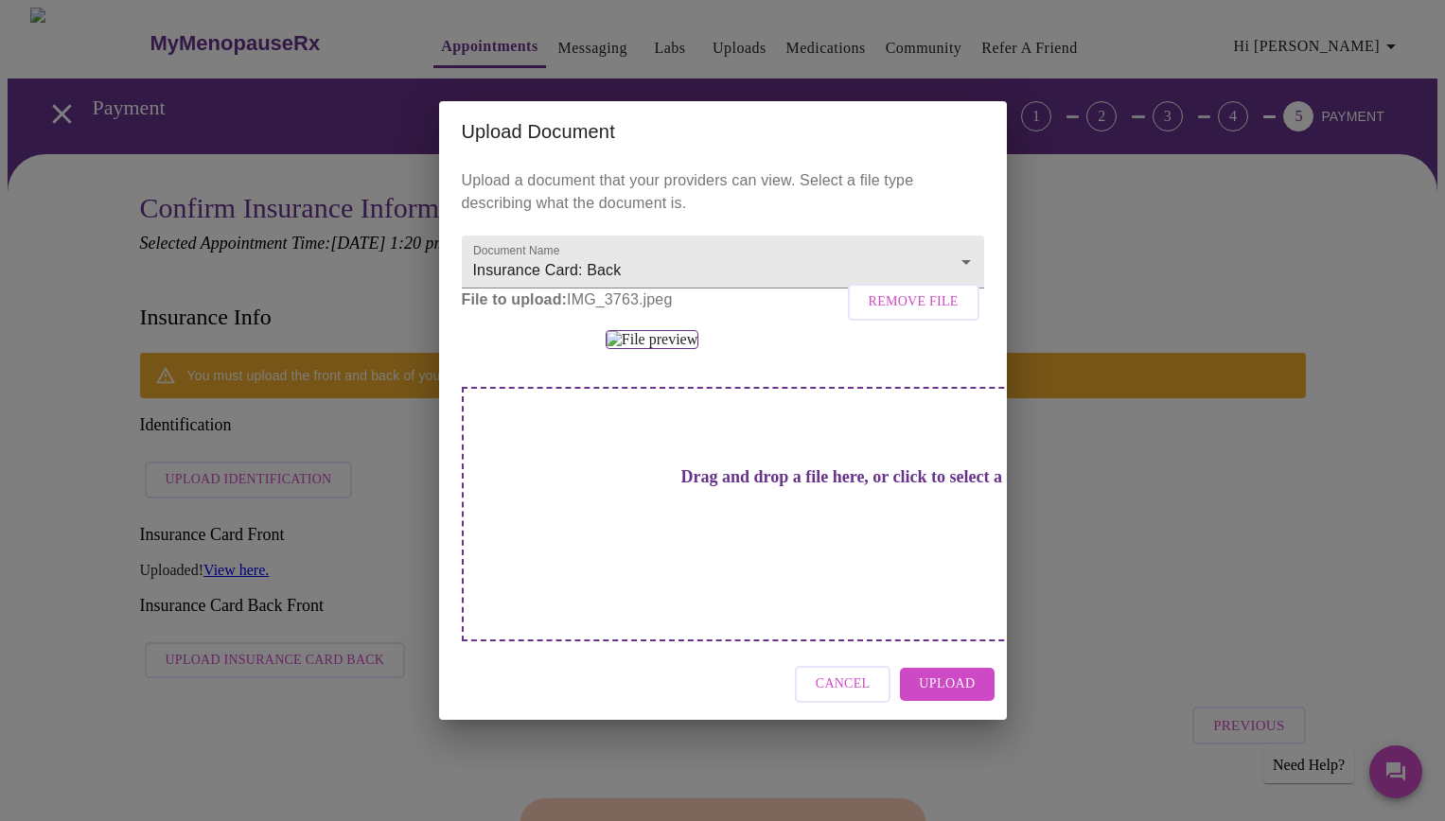
scroll to position [123, 0]
click at [698, 349] on img at bounding box center [652, 339] width 93 height 19
click at [959, 696] on span "Upload" at bounding box center [947, 685] width 56 height 24
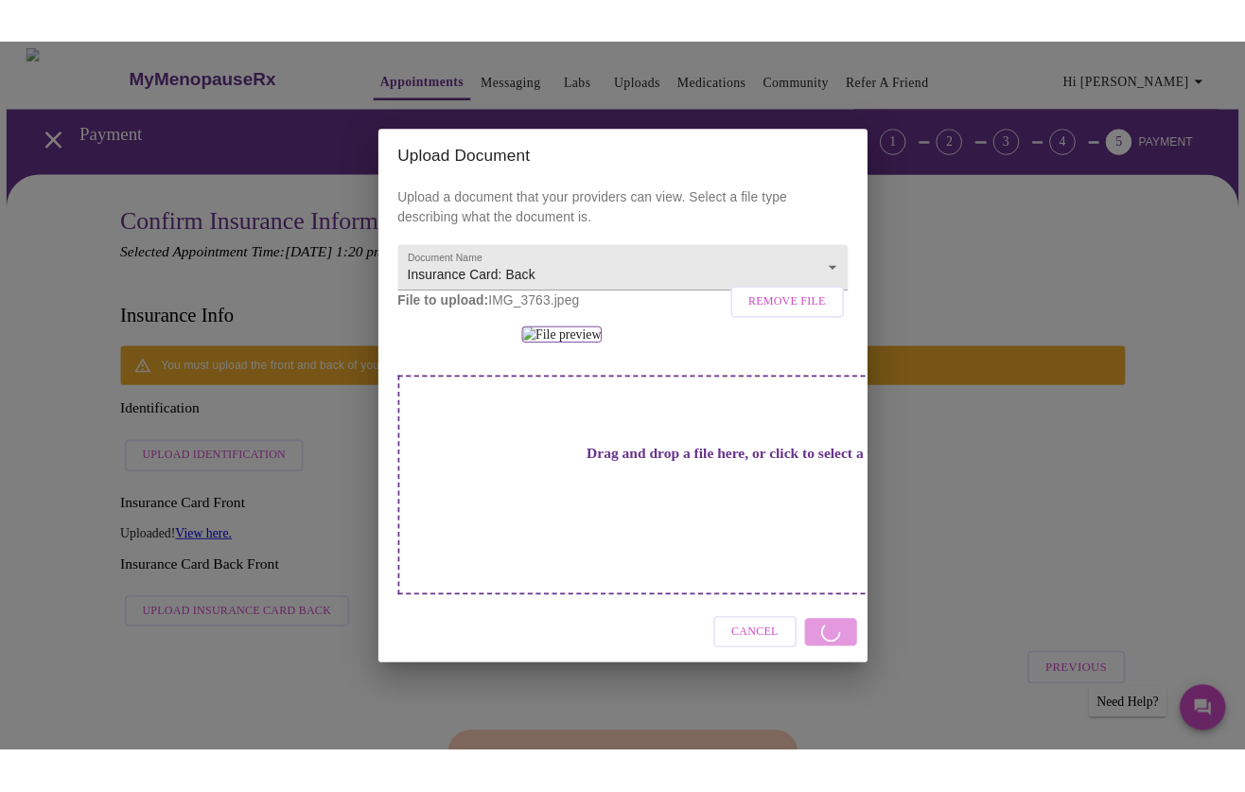
scroll to position [0, 0]
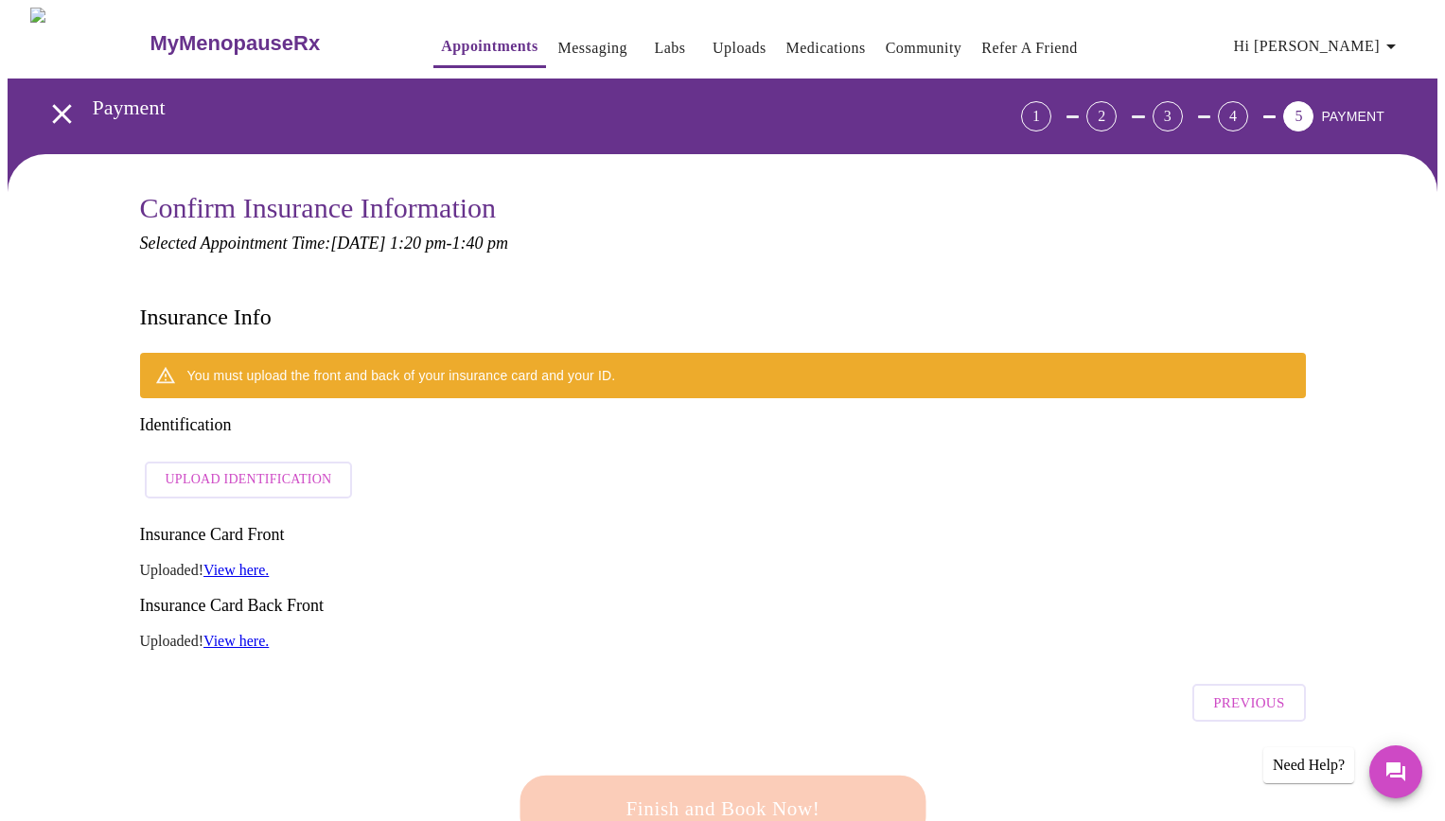
click at [250, 562] on link "View here." at bounding box center [235, 570] width 65 height 16
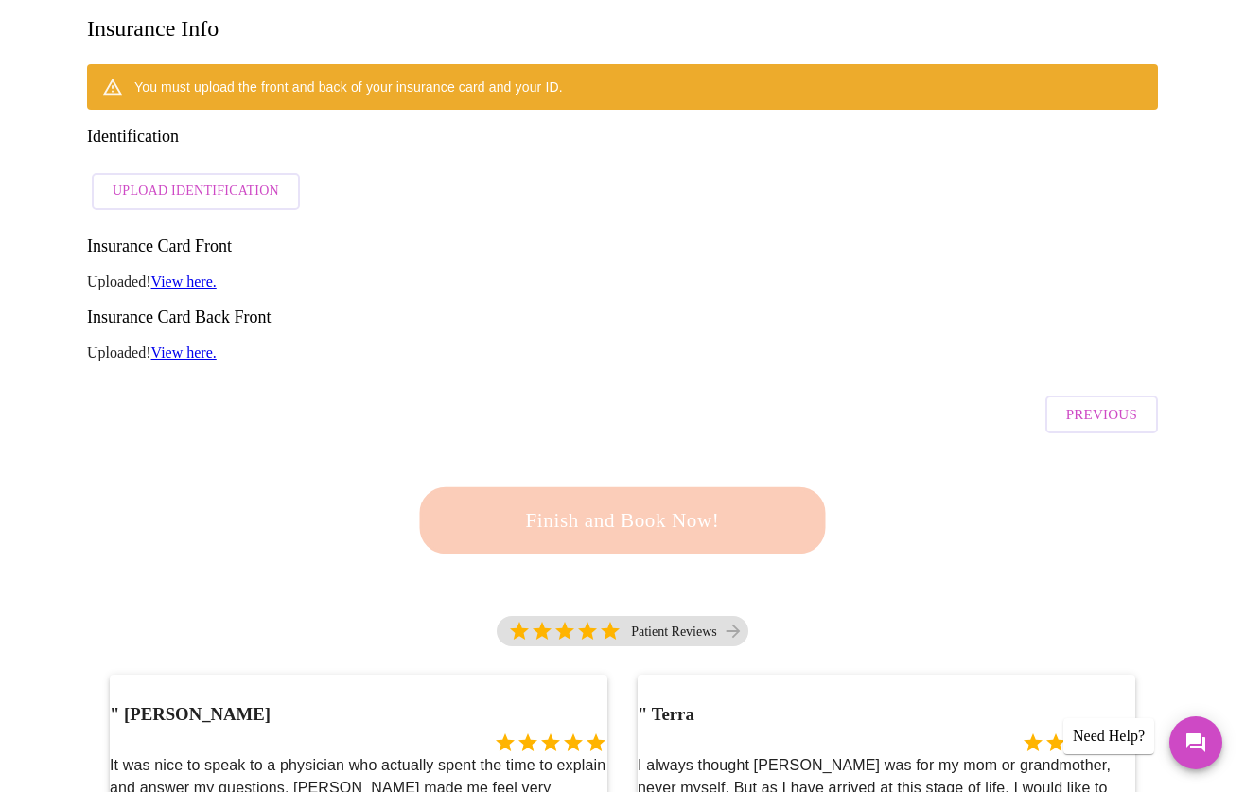
scroll to position [316, 0]
click at [627, 461] on div "Finish and Book Now!" at bounding box center [622, 519] width 417 height 117
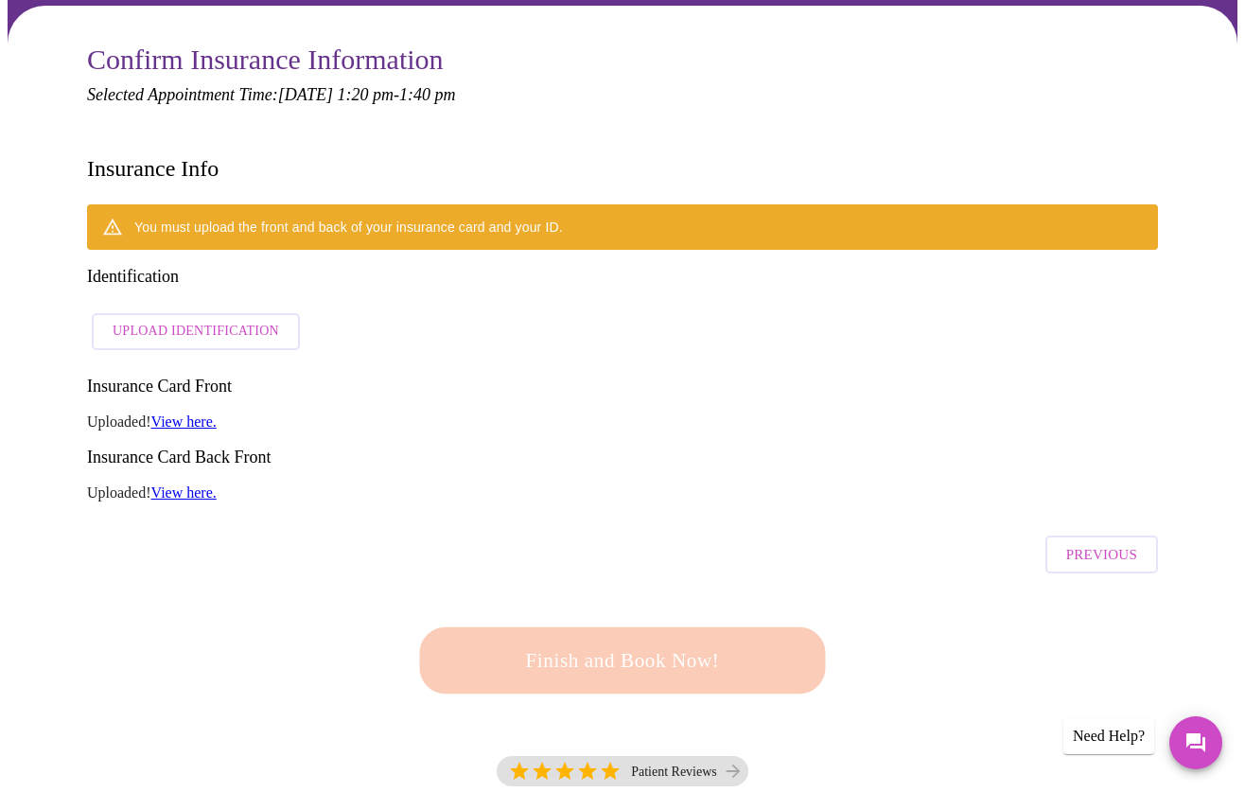
scroll to position [112, 0]
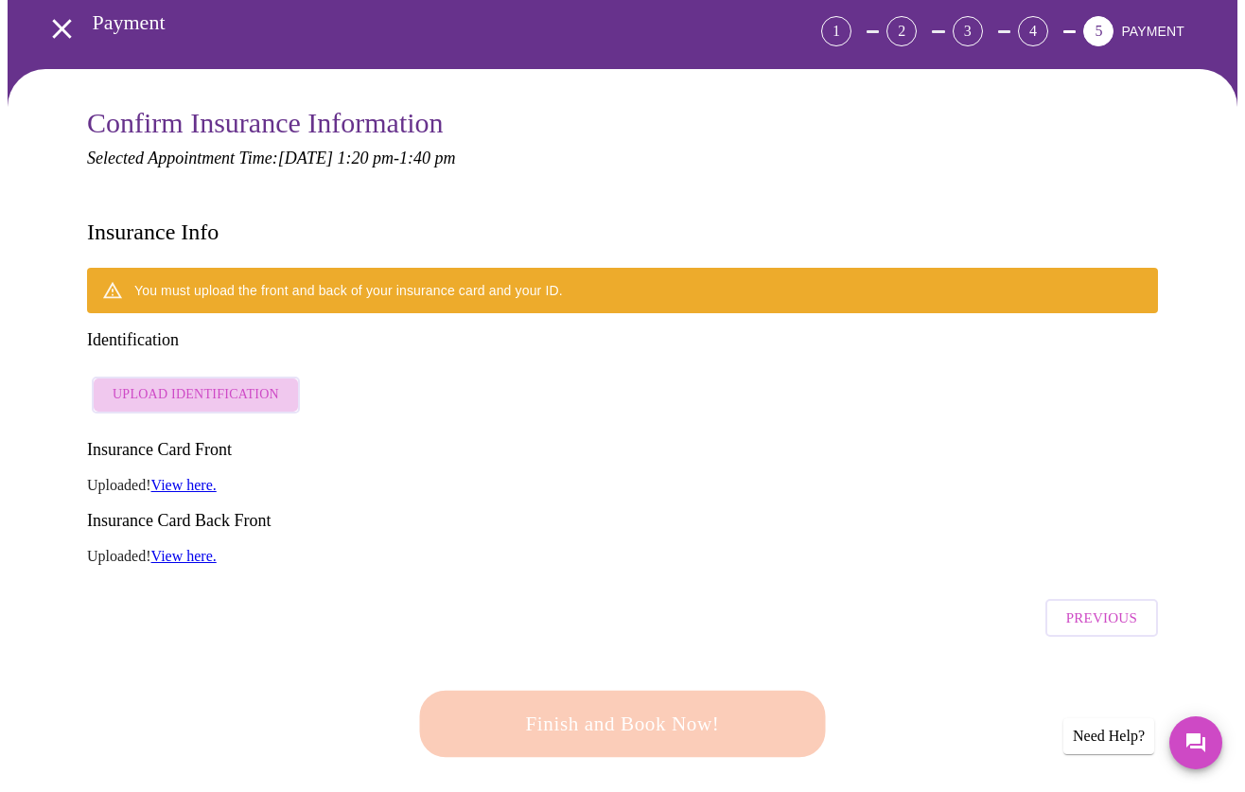
click at [195, 383] on span "Upload Identification" at bounding box center [196, 395] width 167 height 24
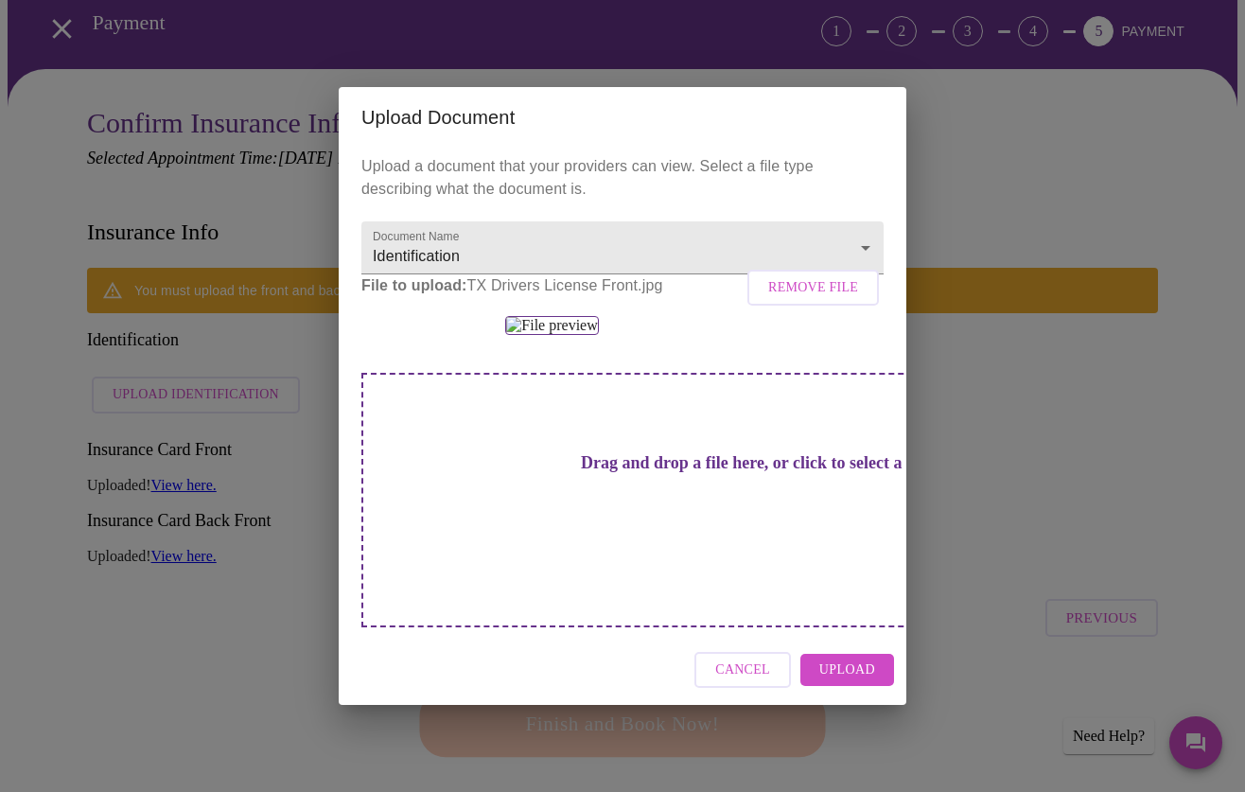
scroll to position [152, 0]
click at [832, 682] on span "Upload" at bounding box center [847, 671] width 56 height 24
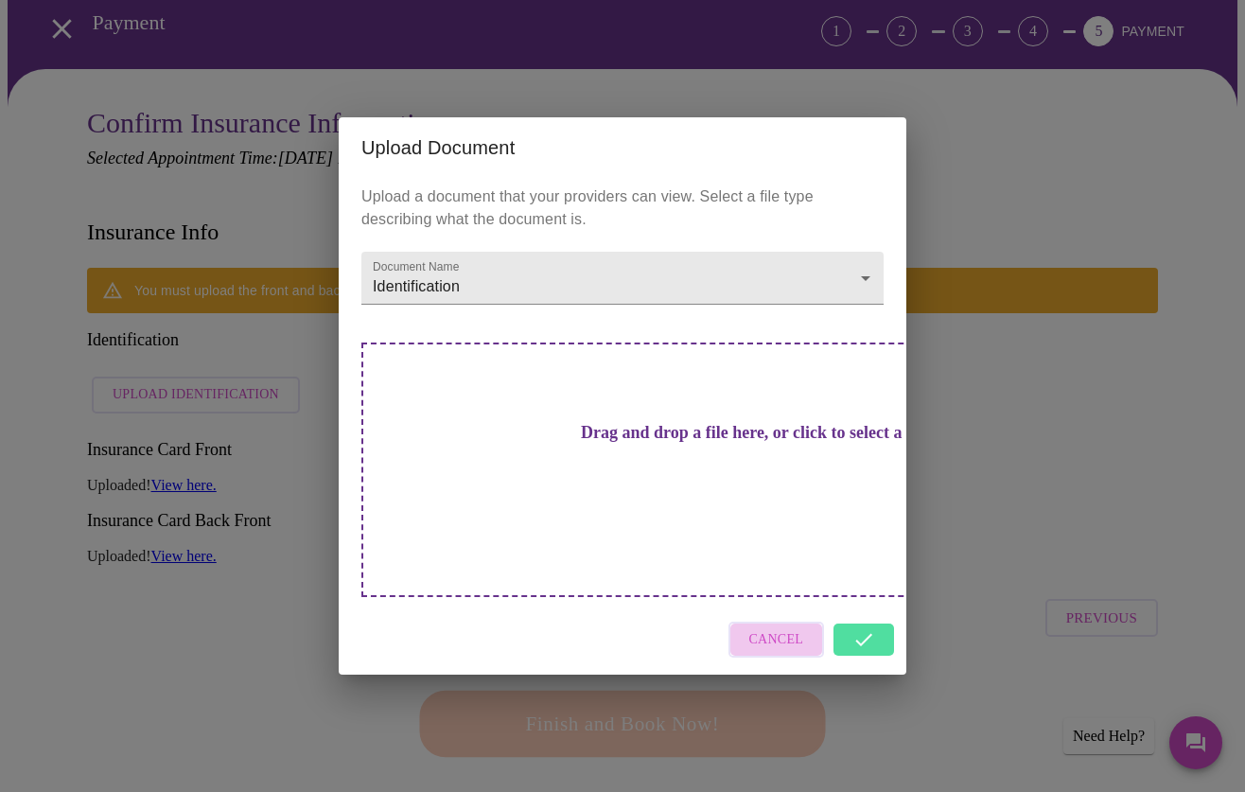
click at [801, 628] on span "Cancel" at bounding box center [776, 640] width 55 height 24
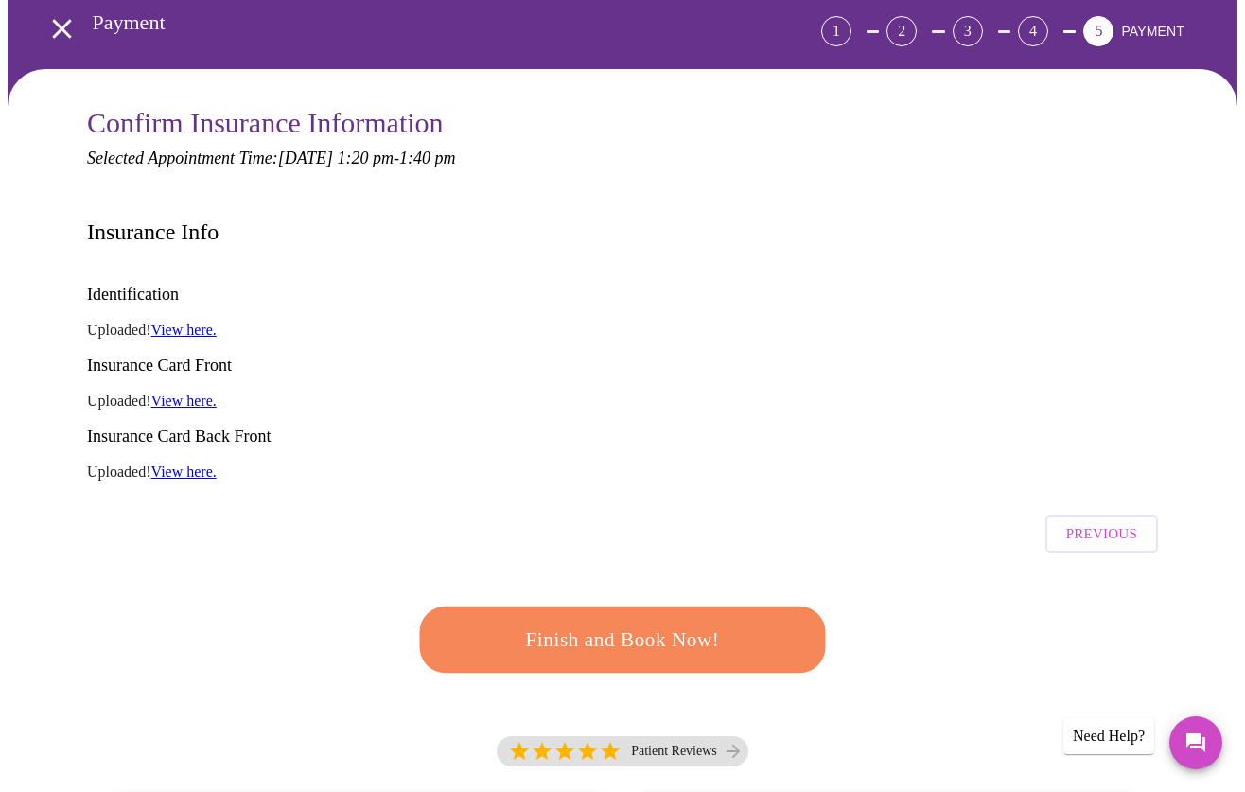
click at [202, 322] on link "View here." at bounding box center [183, 330] width 65 height 16
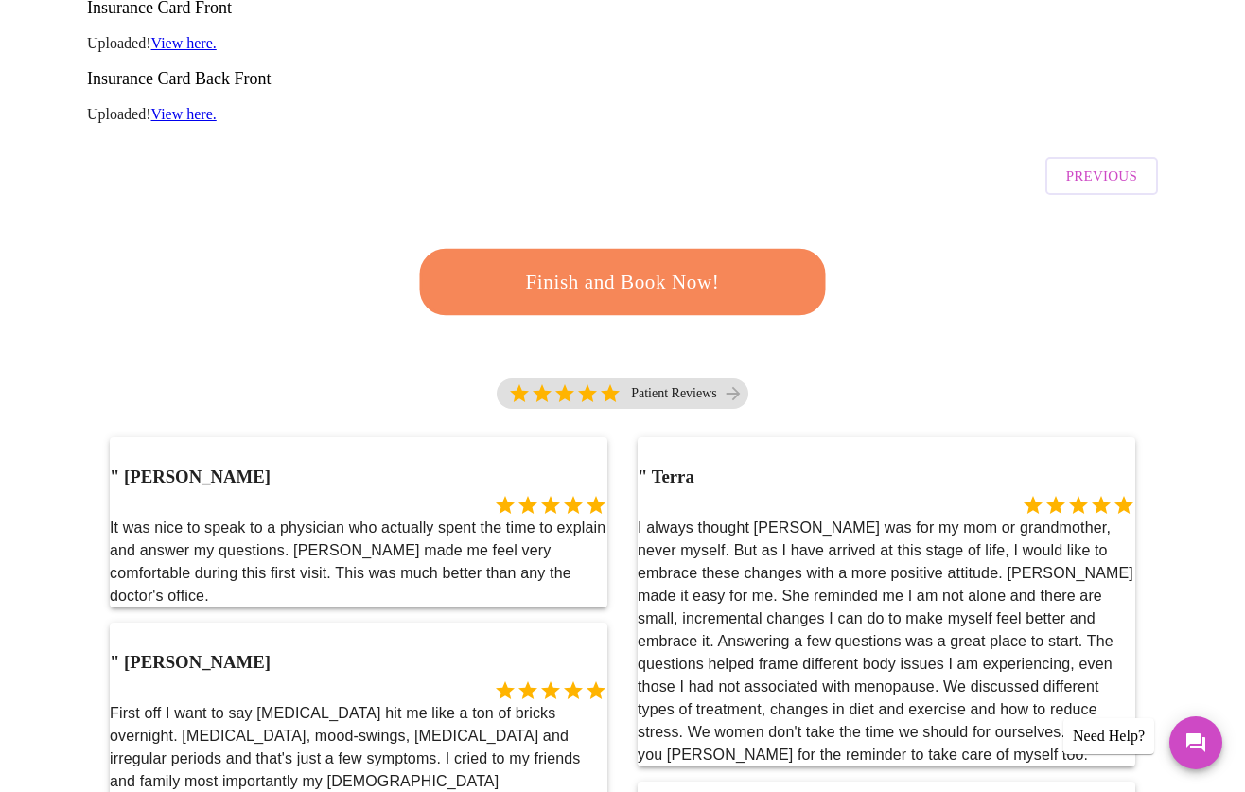
scroll to position [470, 0]
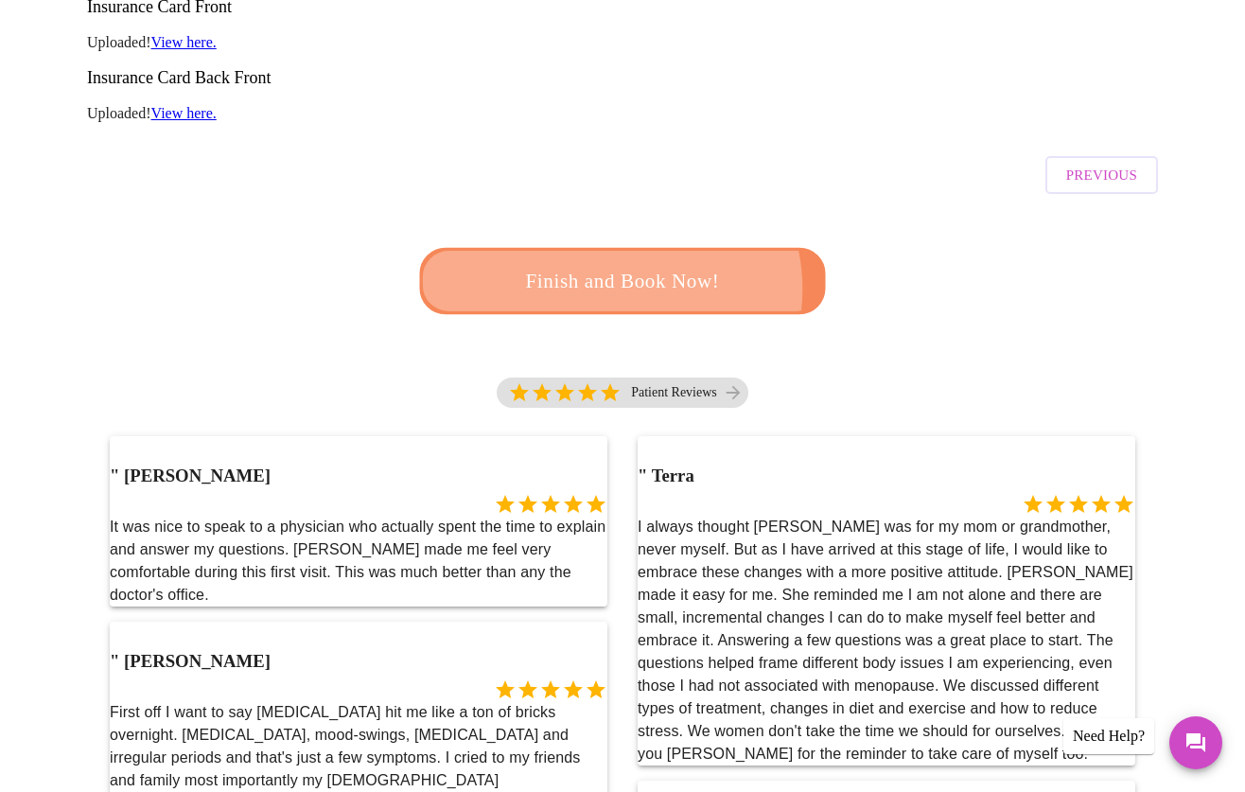
click at [611, 264] on span "Finish and Book Now!" at bounding box center [623, 281] width 351 height 35
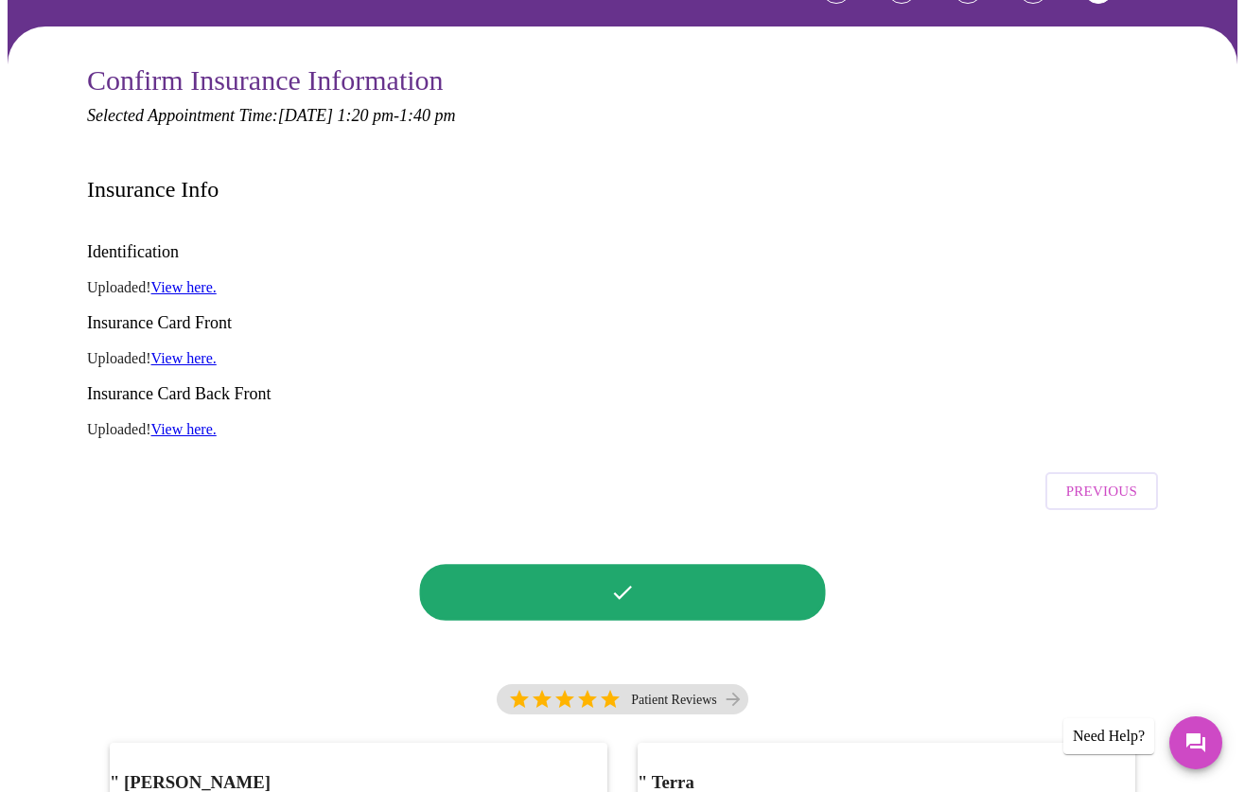
scroll to position [0, 0]
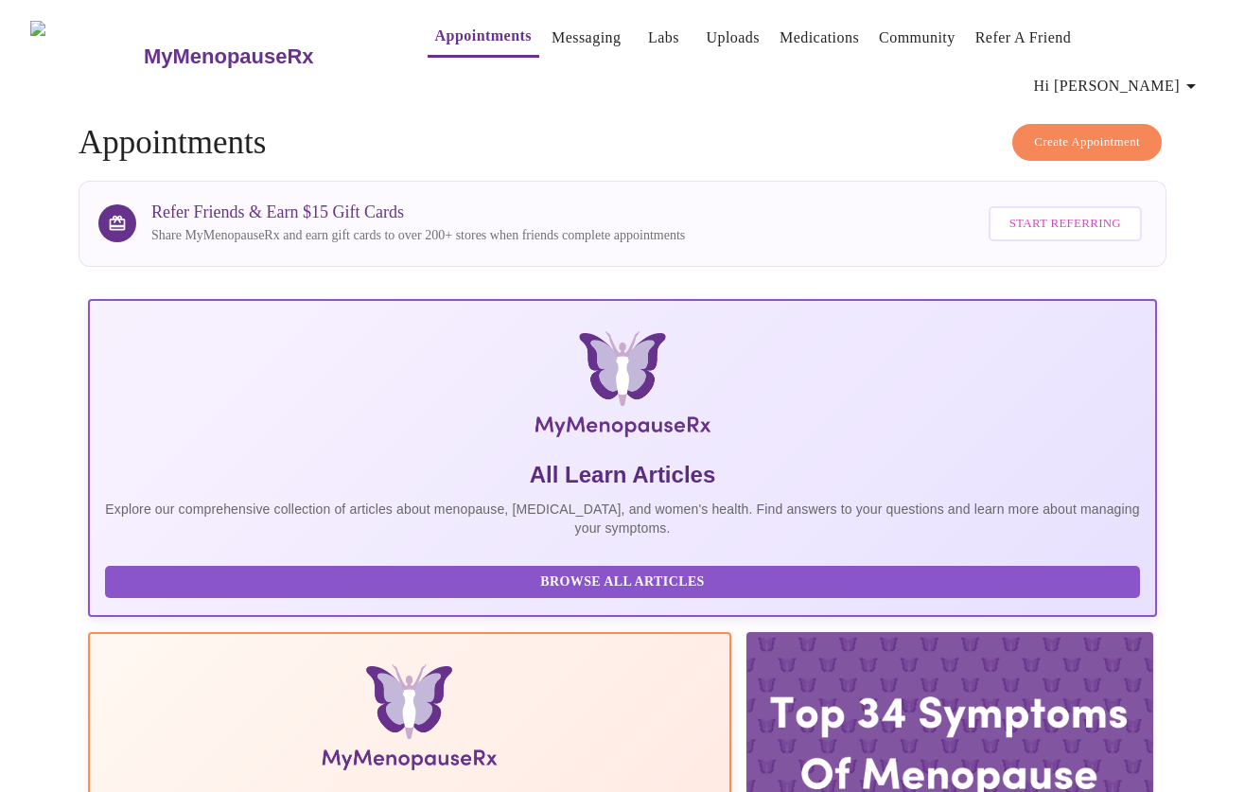
click at [1074, 132] on span "Create Appointment" at bounding box center [1087, 143] width 106 height 22
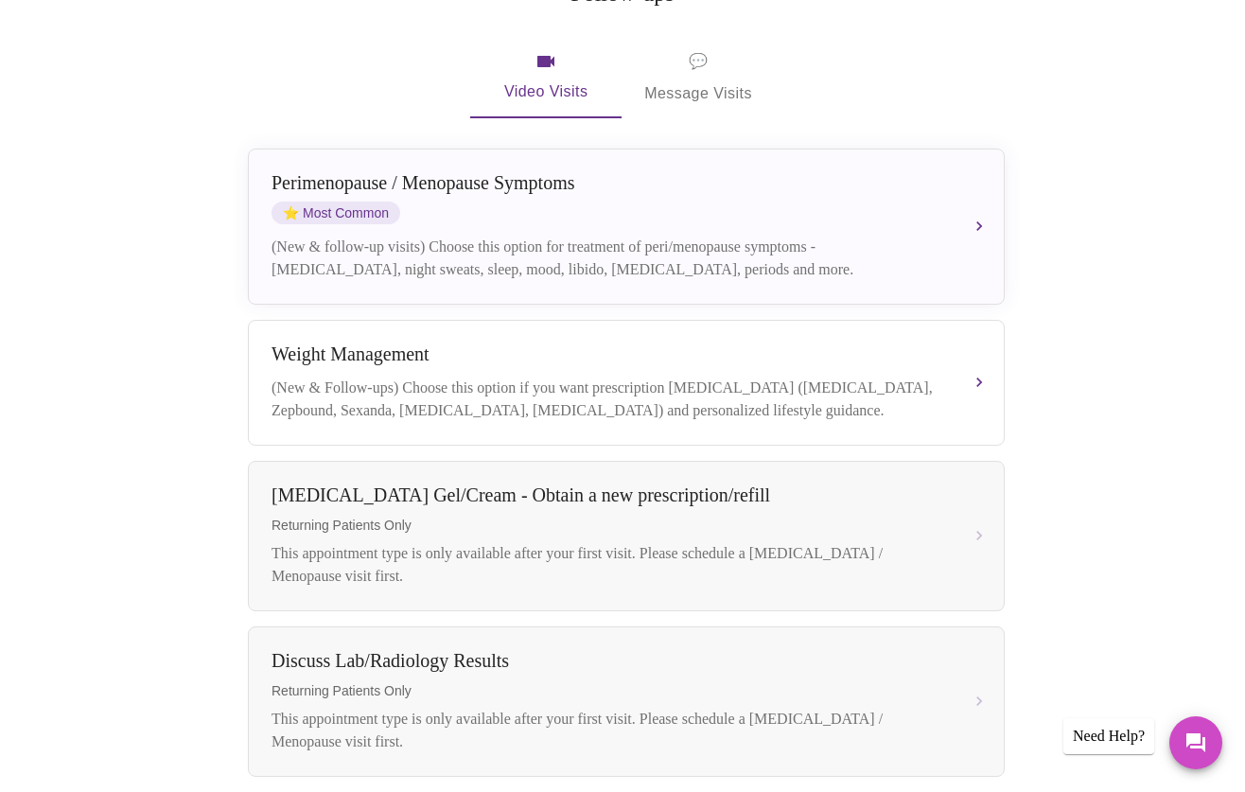
scroll to position [320, 0]
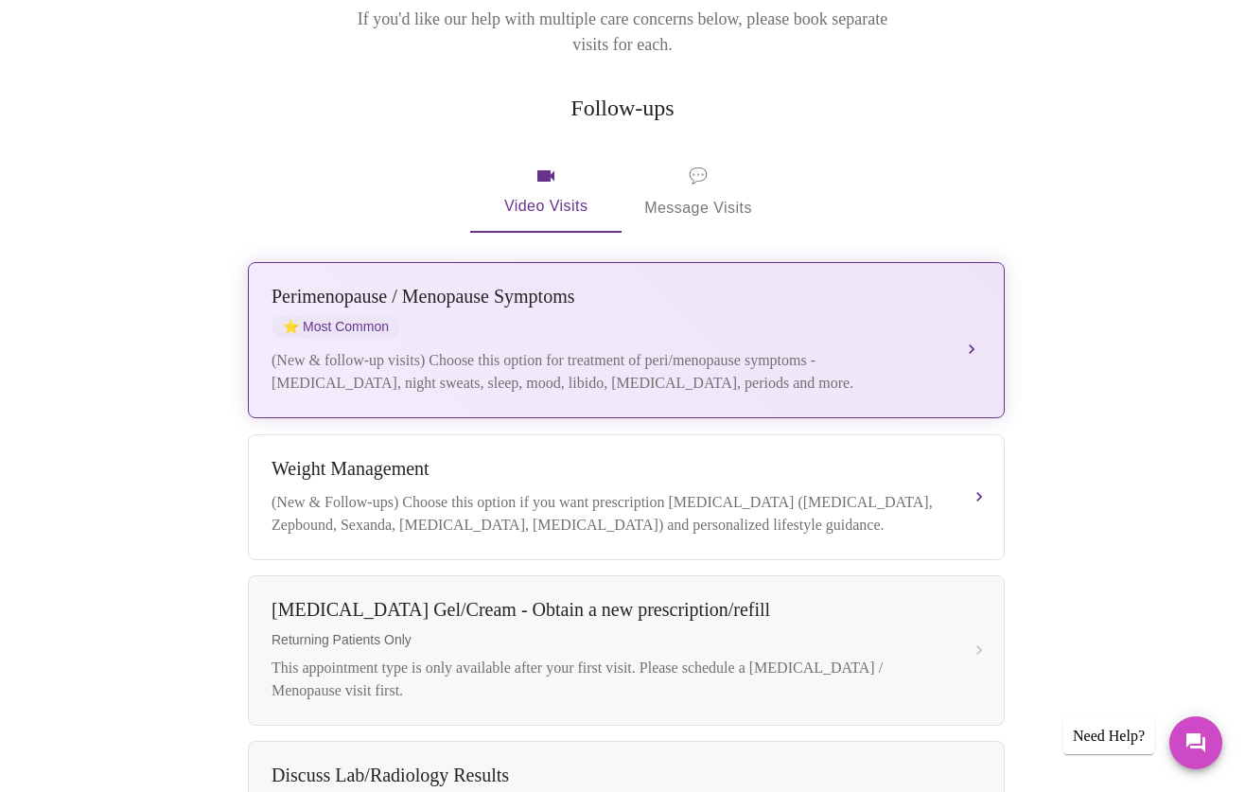
click at [650, 349] on div "(New & follow-up visits) Choose this option for treatment of peri/menopause sym…" at bounding box center [608, 371] width 672 height 45
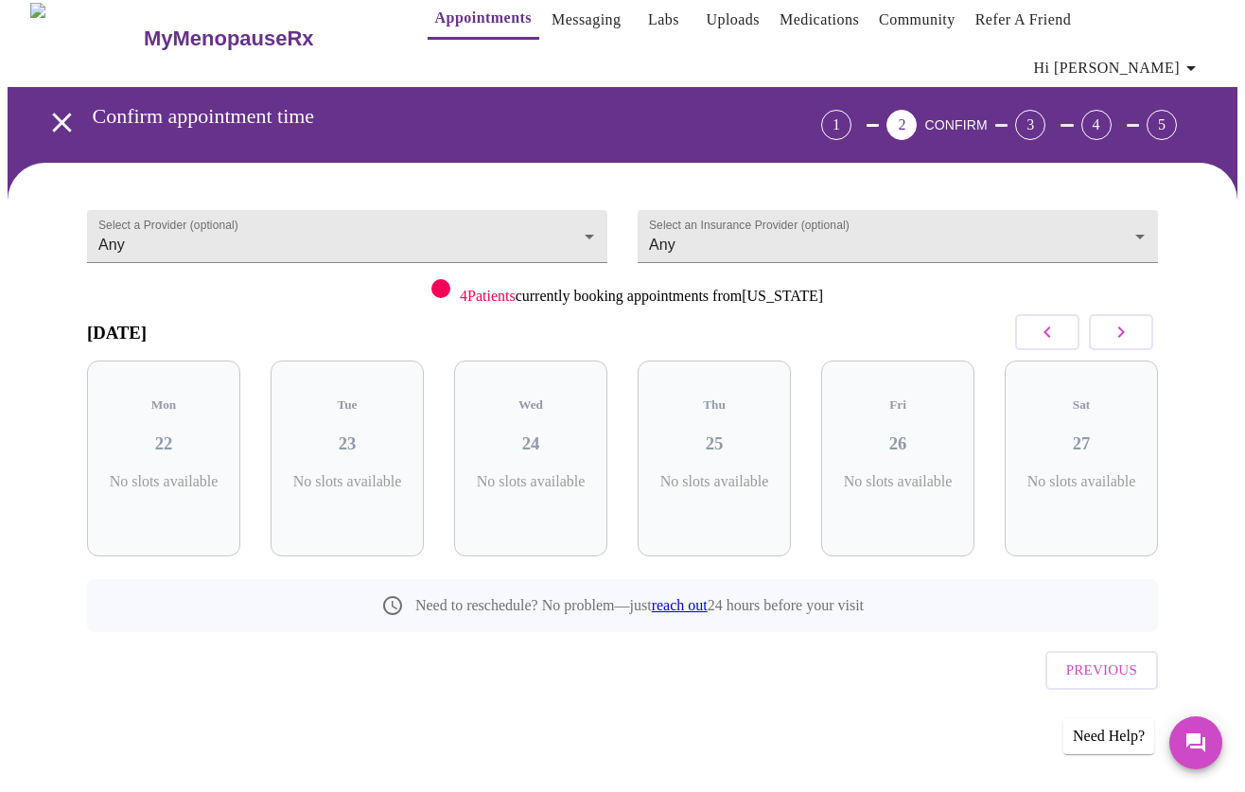
scroll to position [0, 0]
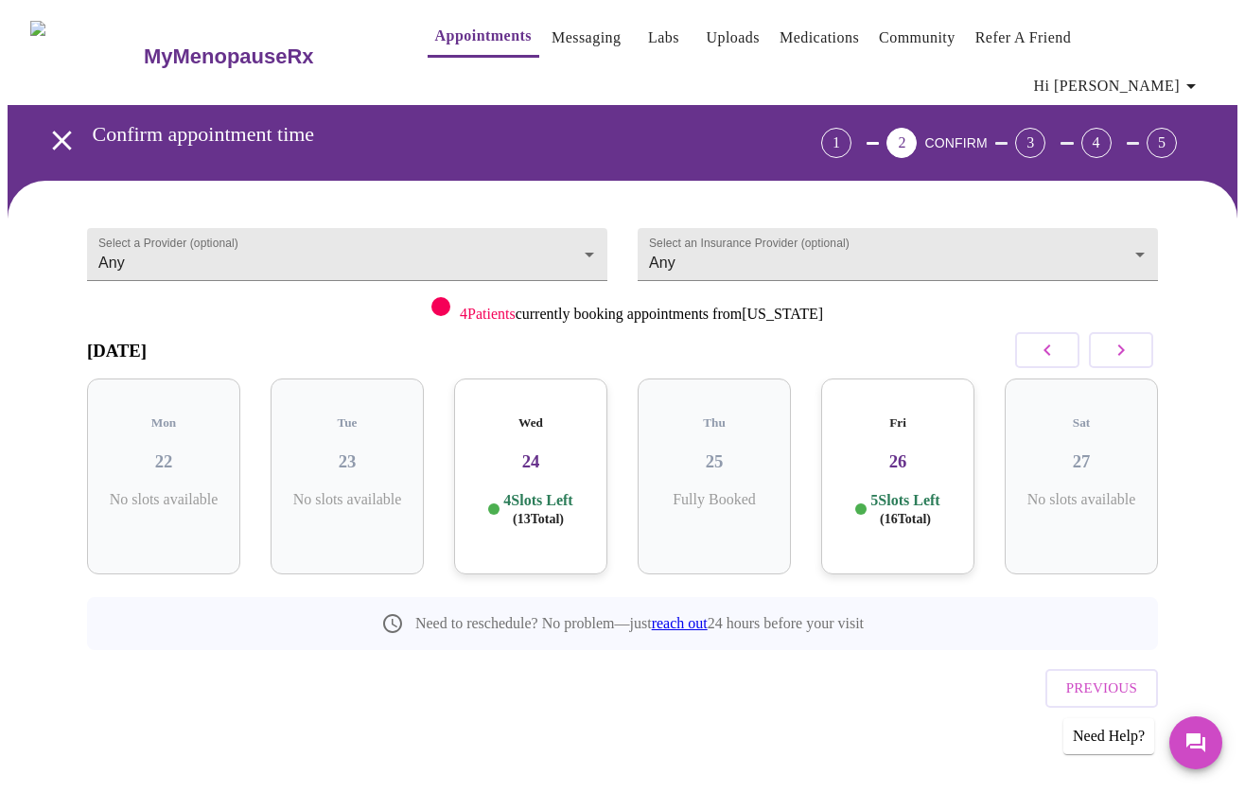
click at [564, 491] on p "4 Slots Left ( 13 Total)" at bounding box center [537, 509] width 69 height 37
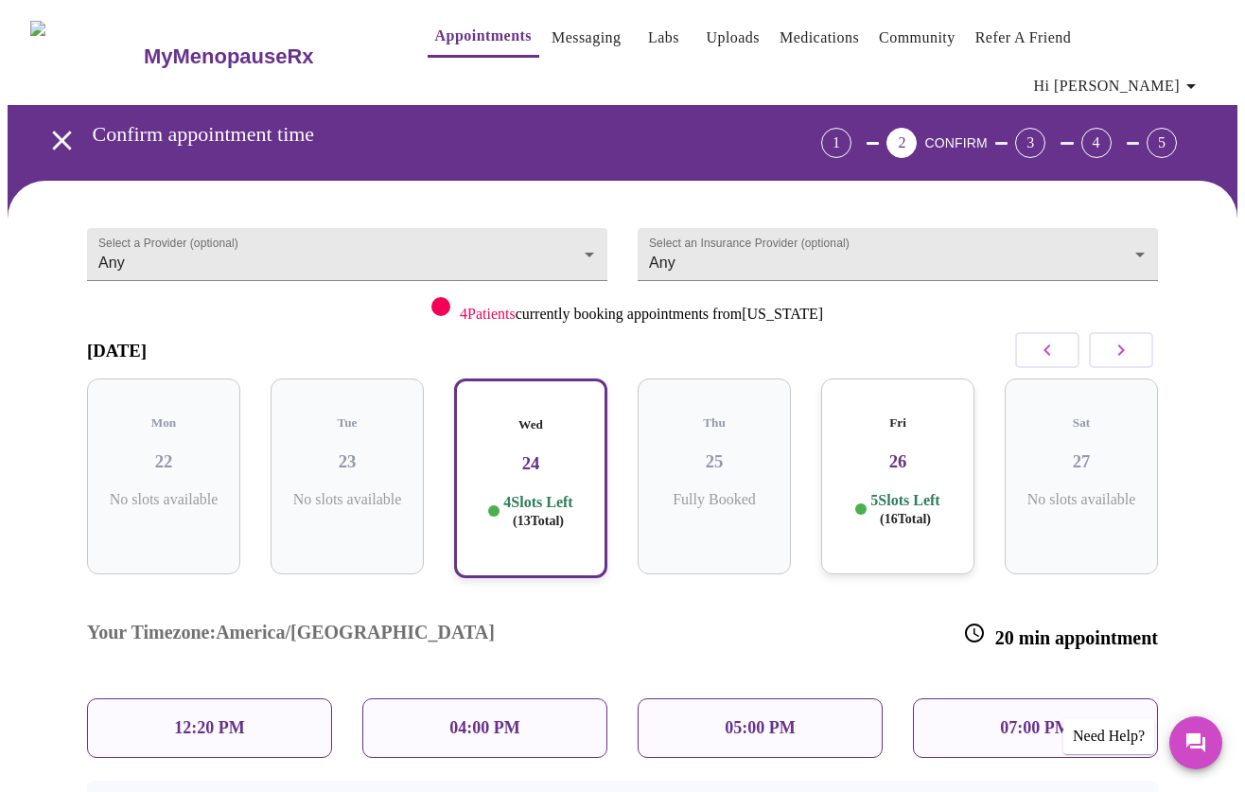
click at [285, 698] on div "12:20 PM" at bounding box center [209, 728] width 245 height 60
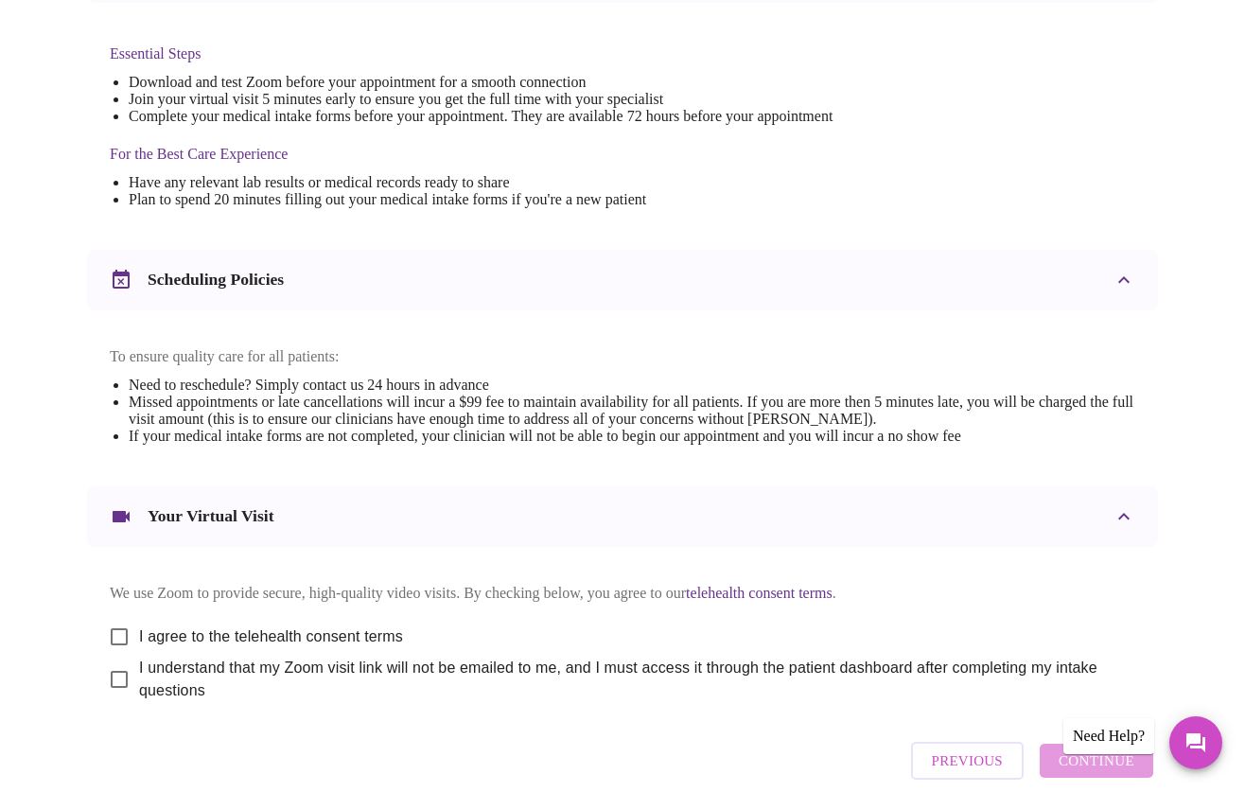
scroll to position [585, 0]
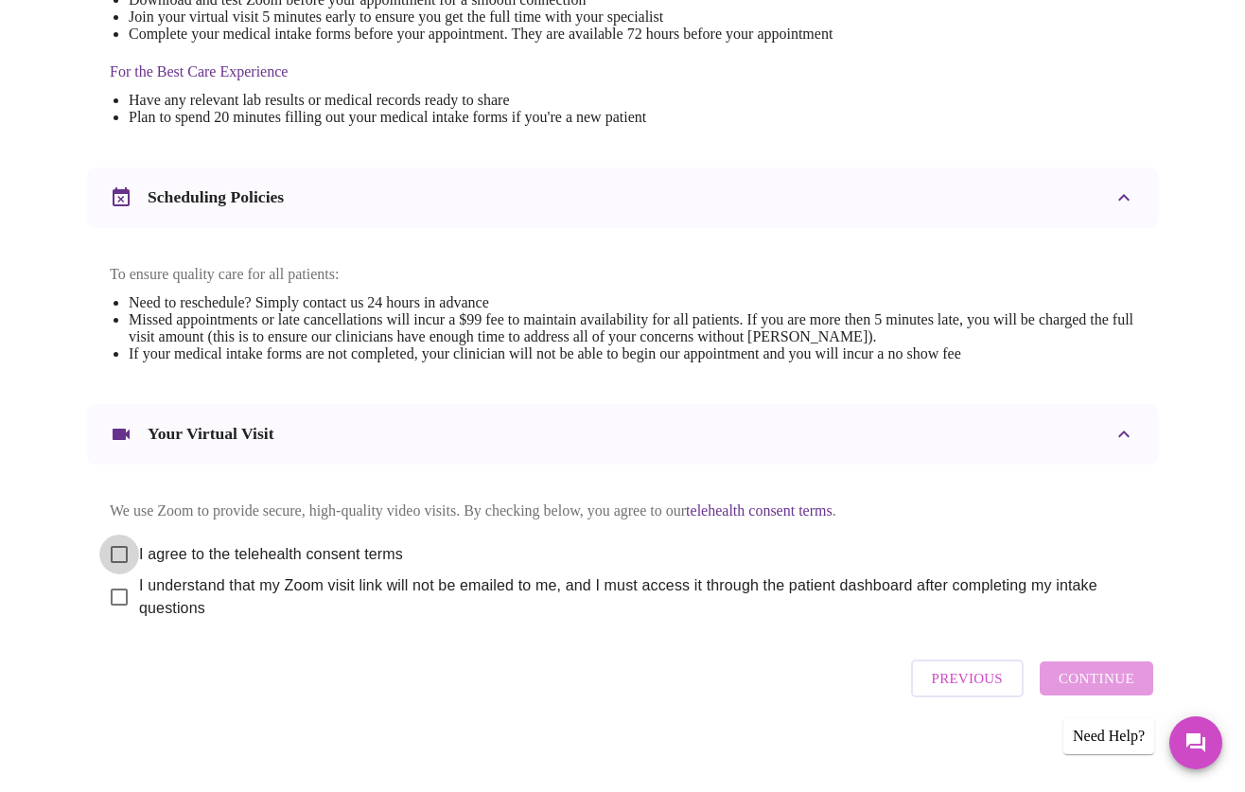
click at [114, 536] on input "I agree to the telehealth consent terms" at bounding box center [119, 555] width 40 height 40
checkbox input "true"
click at [110, 592] on input "I understand that my Zoom visit link will not be emailed to me, and I must acce…" at bounding box center [119, 597] width 40 height 40
checkbox input "true"
click at [1078, 683] on span "Continue" at bounding box center [1097, 678] width 76 height 25
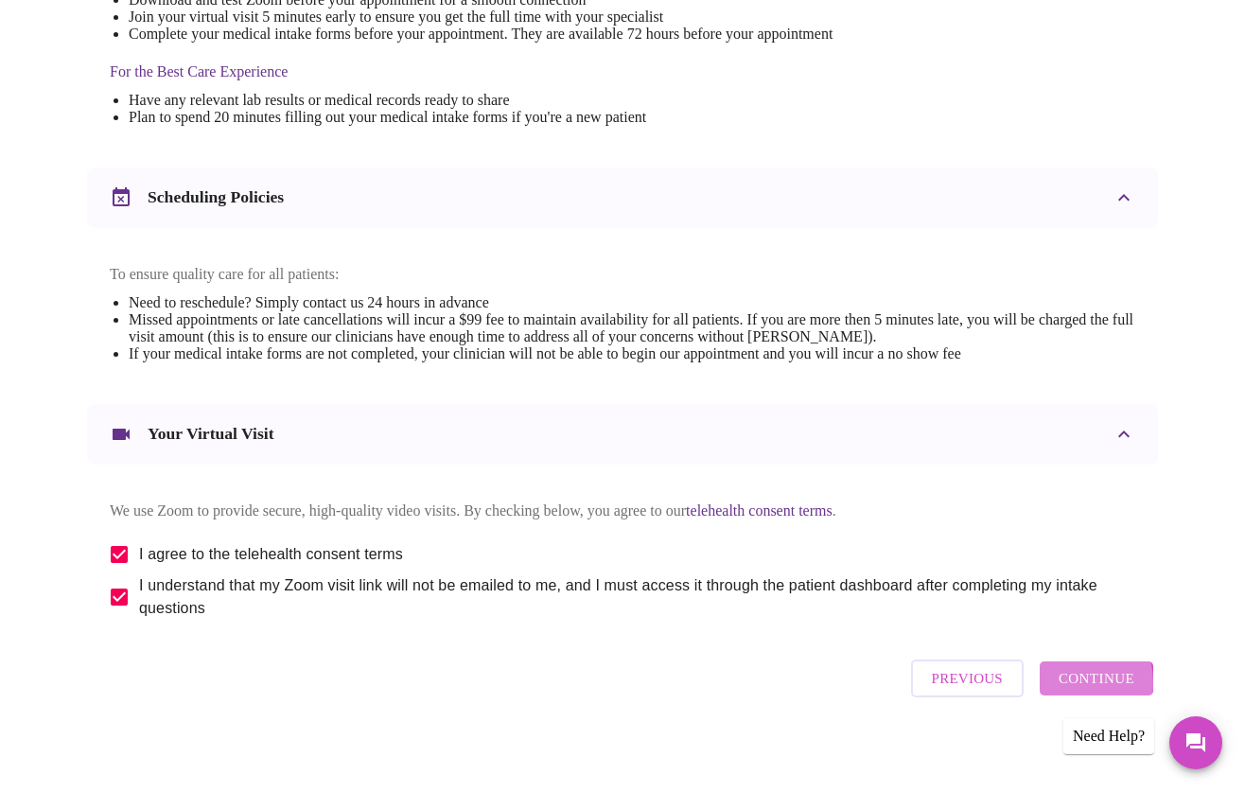
scroll to position [13, 0]
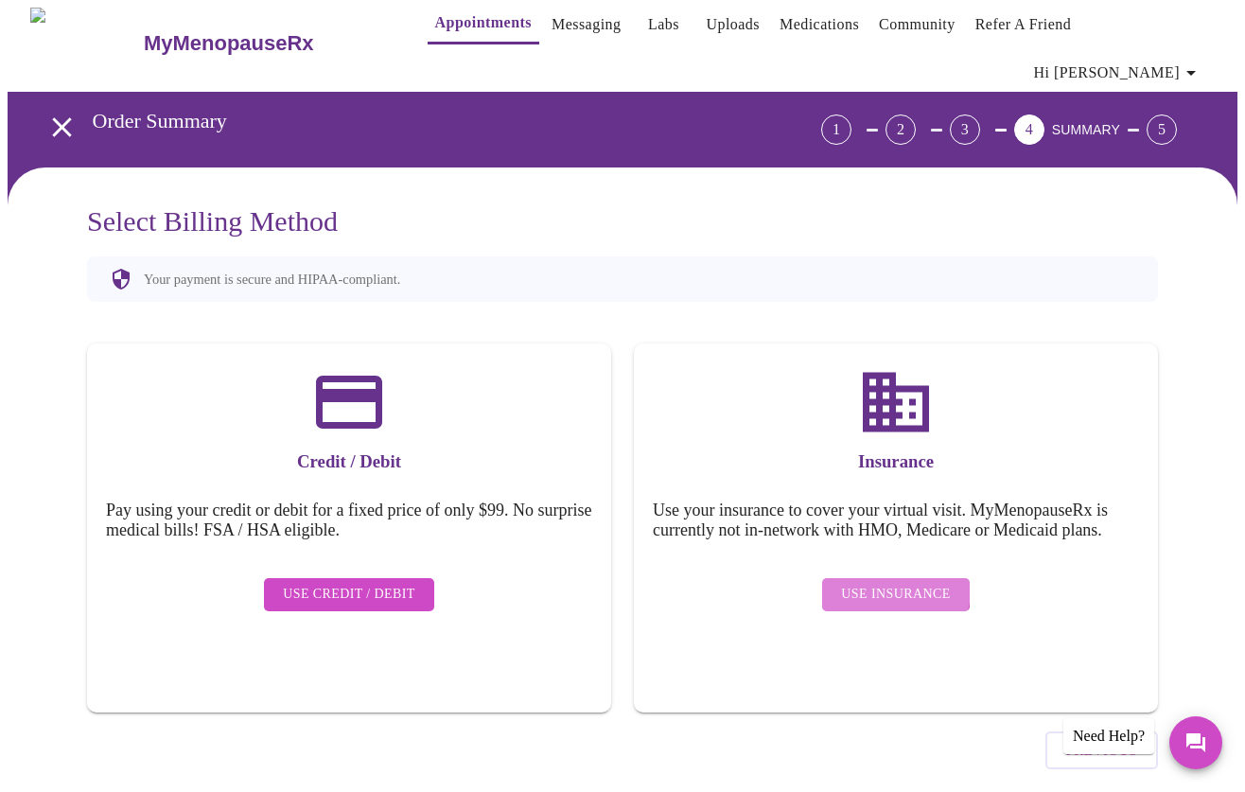
click at [901, 583] on span "Use Insurance" at bounding box center [895, 595] width 109 height 24
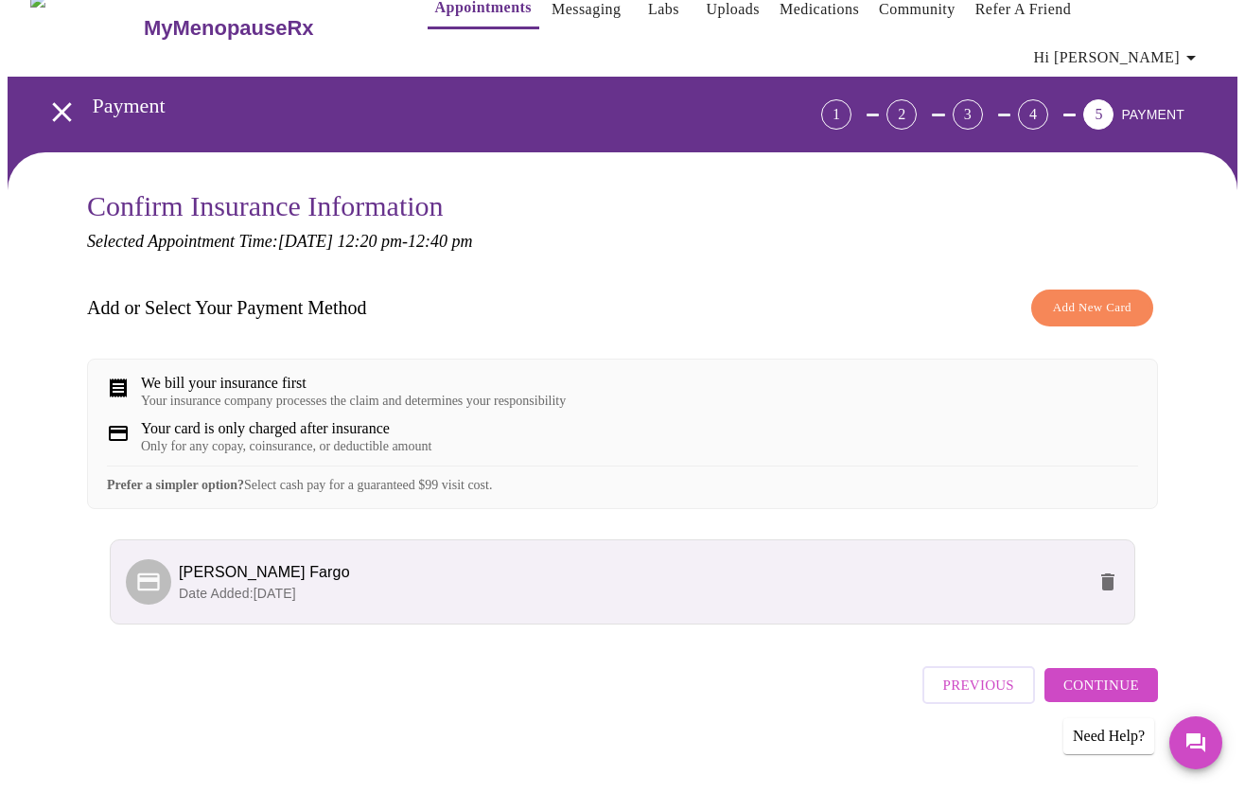
scroll to position [29, 0]
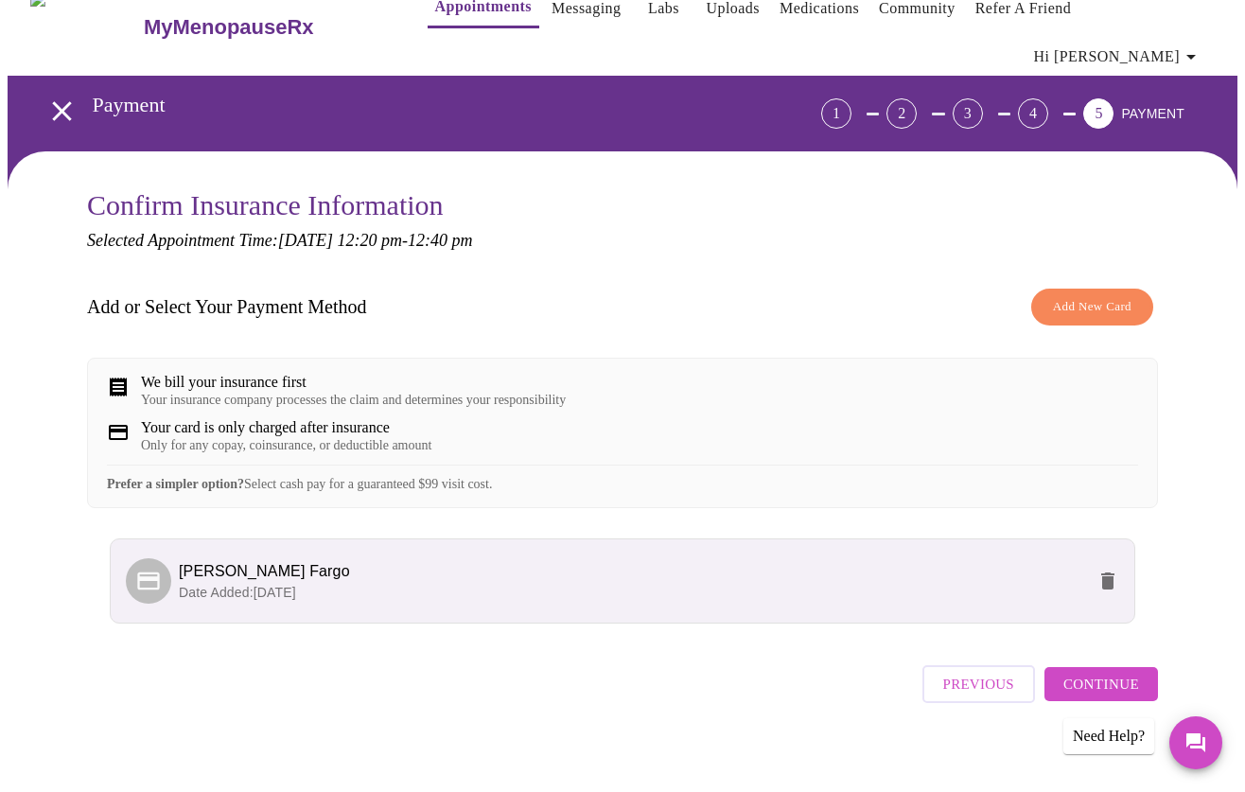
click at [1075, 667] on button "Continue" at bounding box center [1102, 684] width 114 height 34
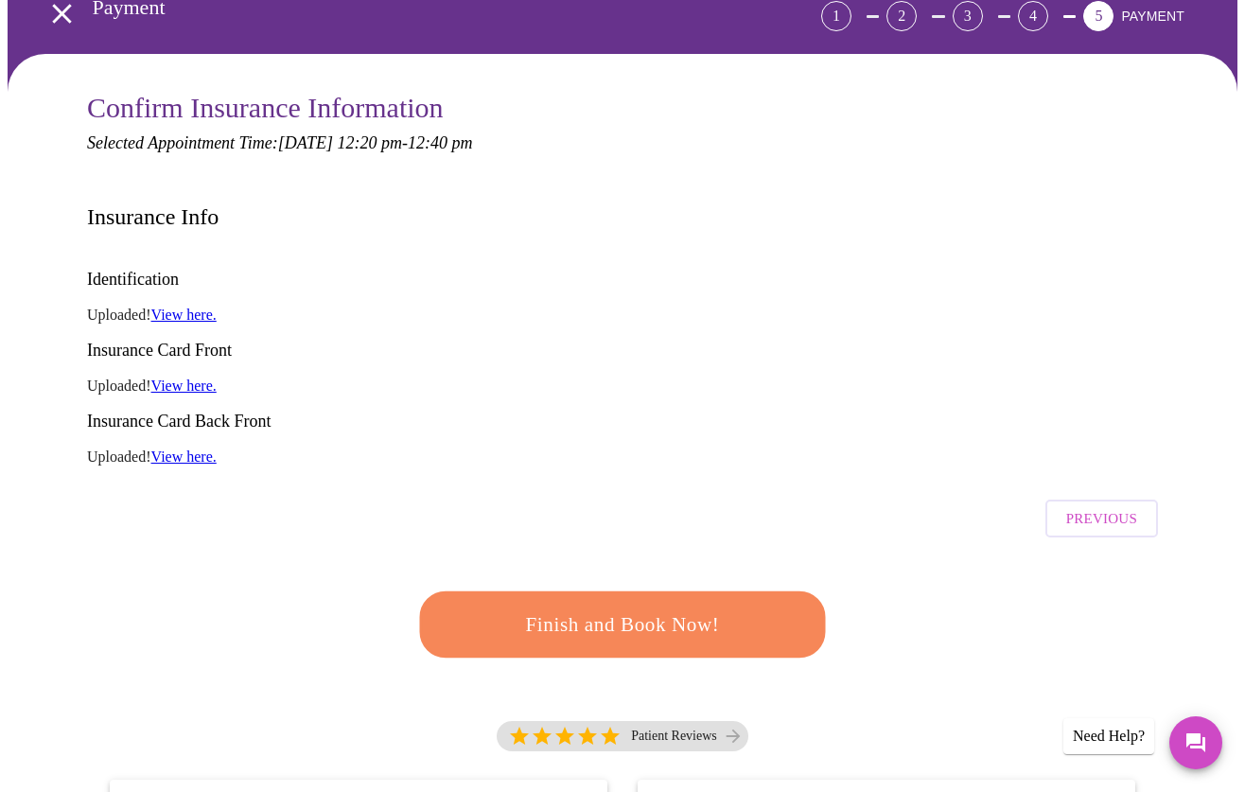
scroll to position [162, 0]
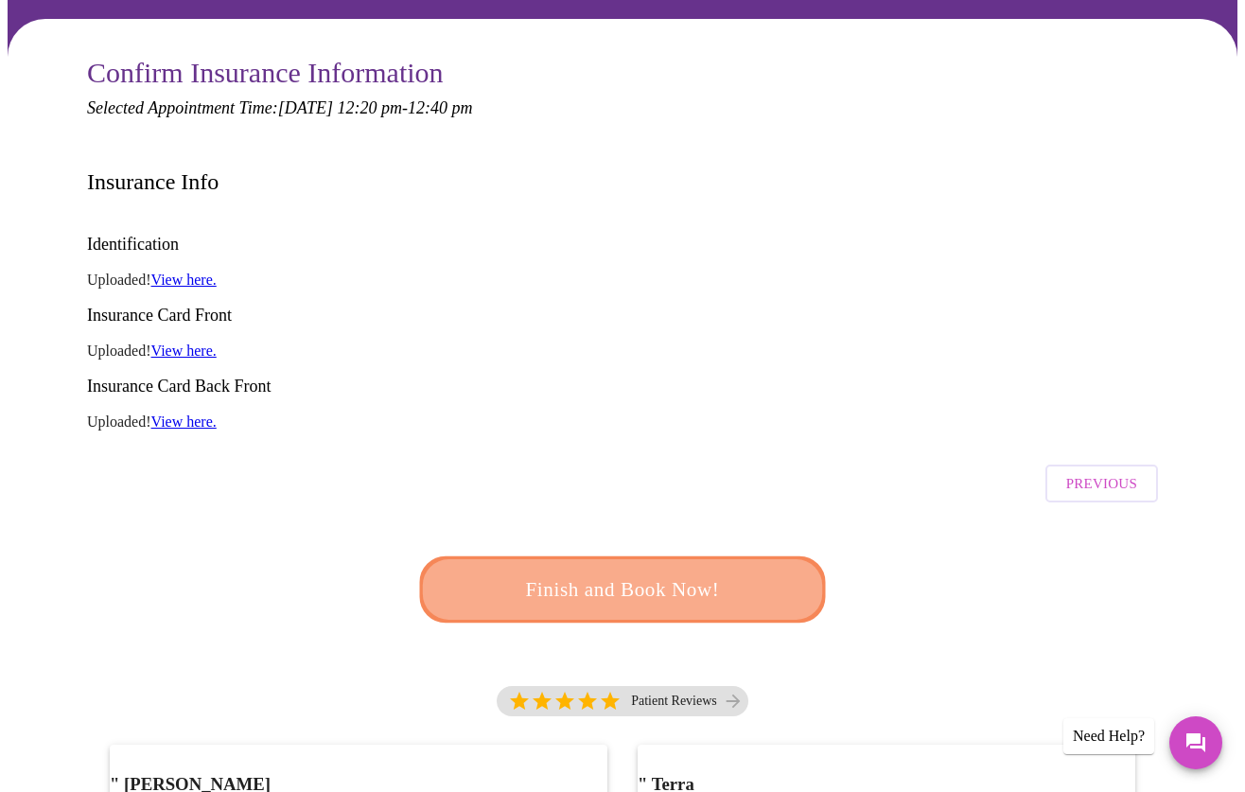
click at [643, 572] on span "Finish and Book Now!" at bounding box center [623, 589] width 351 height 35
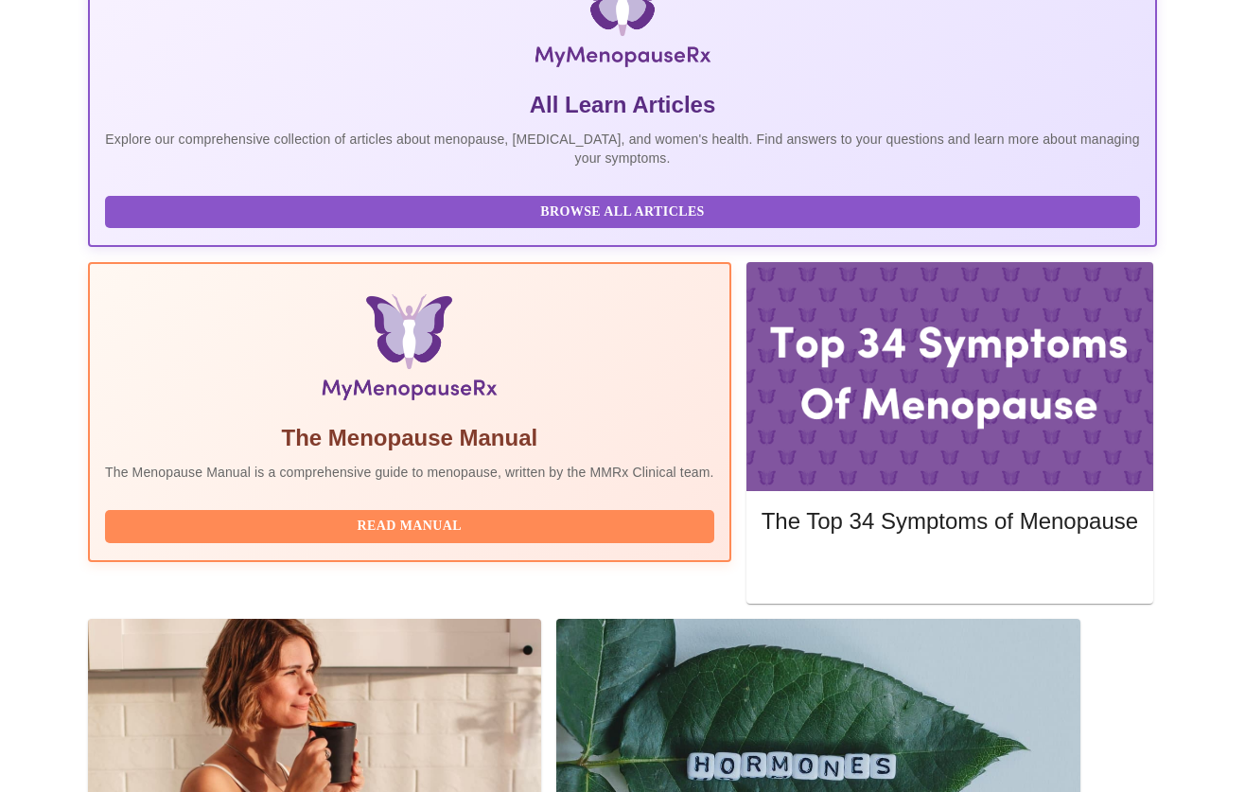
scroll to position [379, 0]
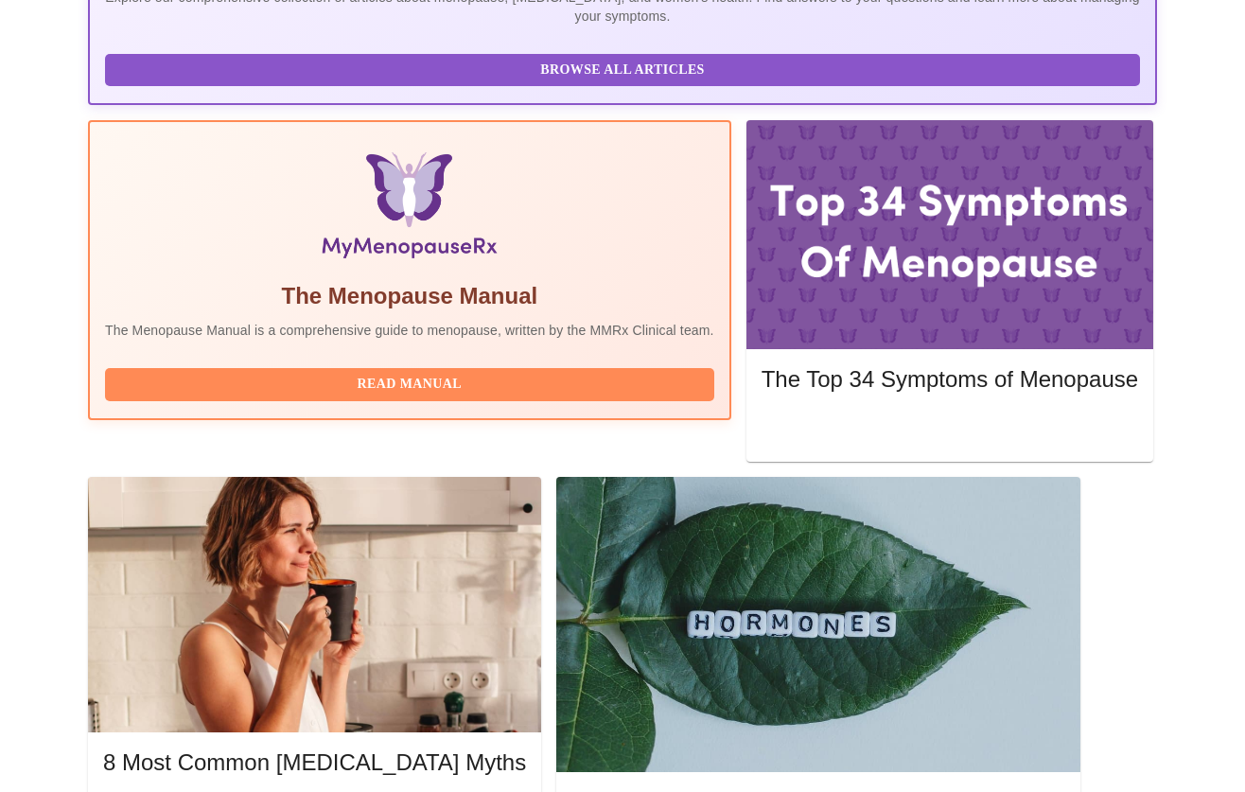
scroll to position [549, 0]
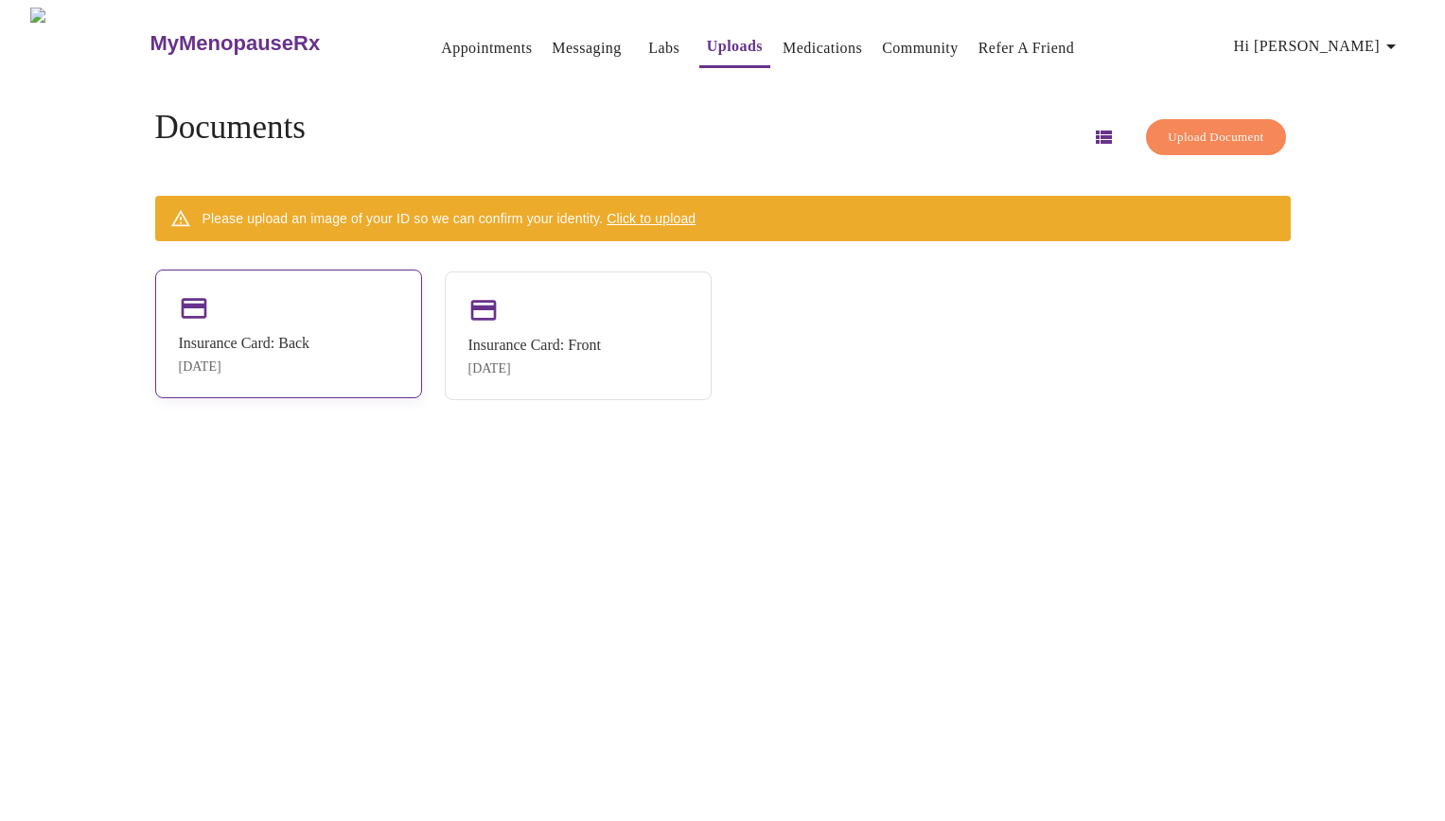
click at [295, 335] on div "Insurance Card: Back" at bounding box center [245, 343] width 132 height 17
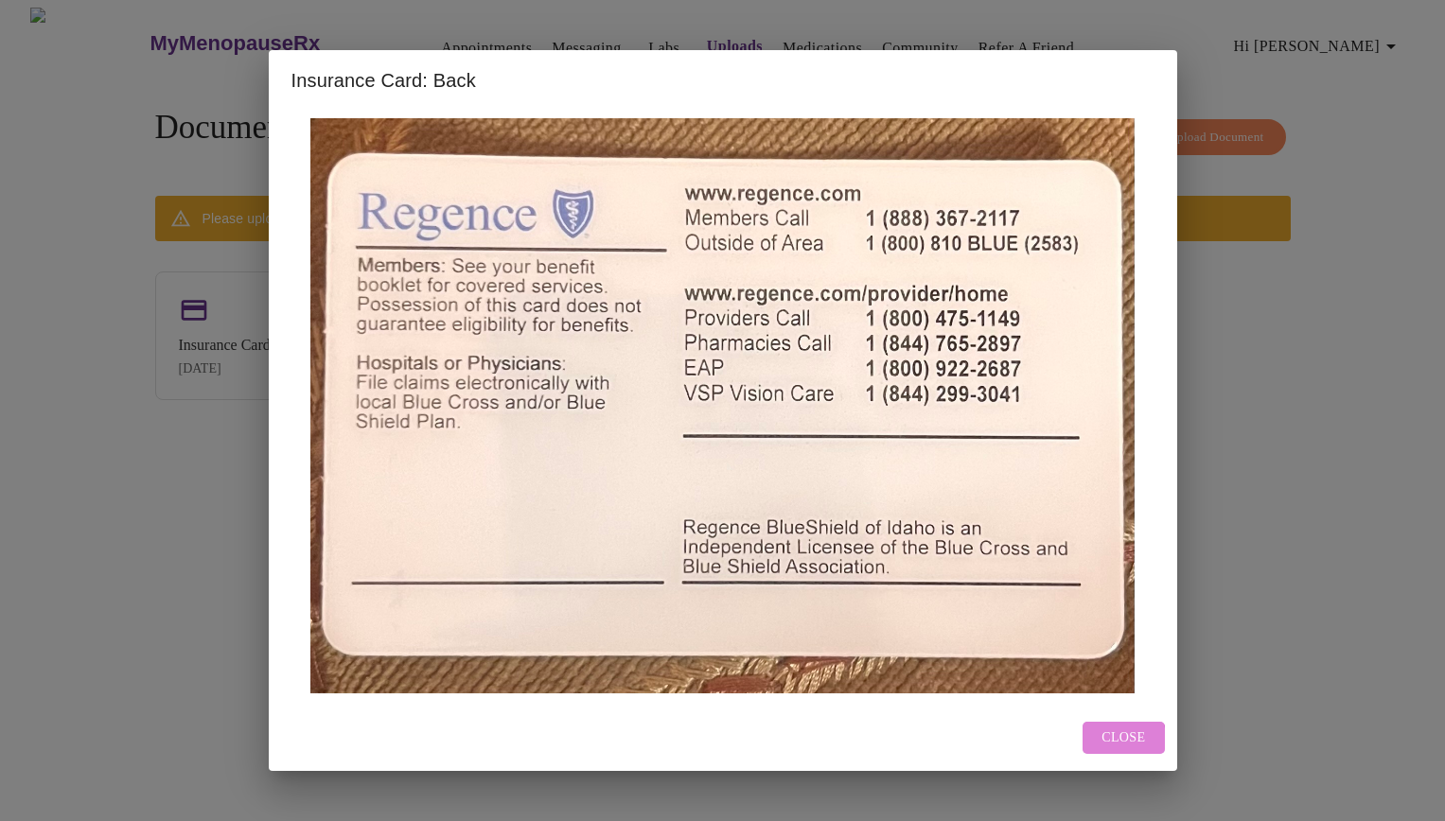
click at [1106, 738] on span "Close" at bounding box center [1123, 739] width 44 height 24
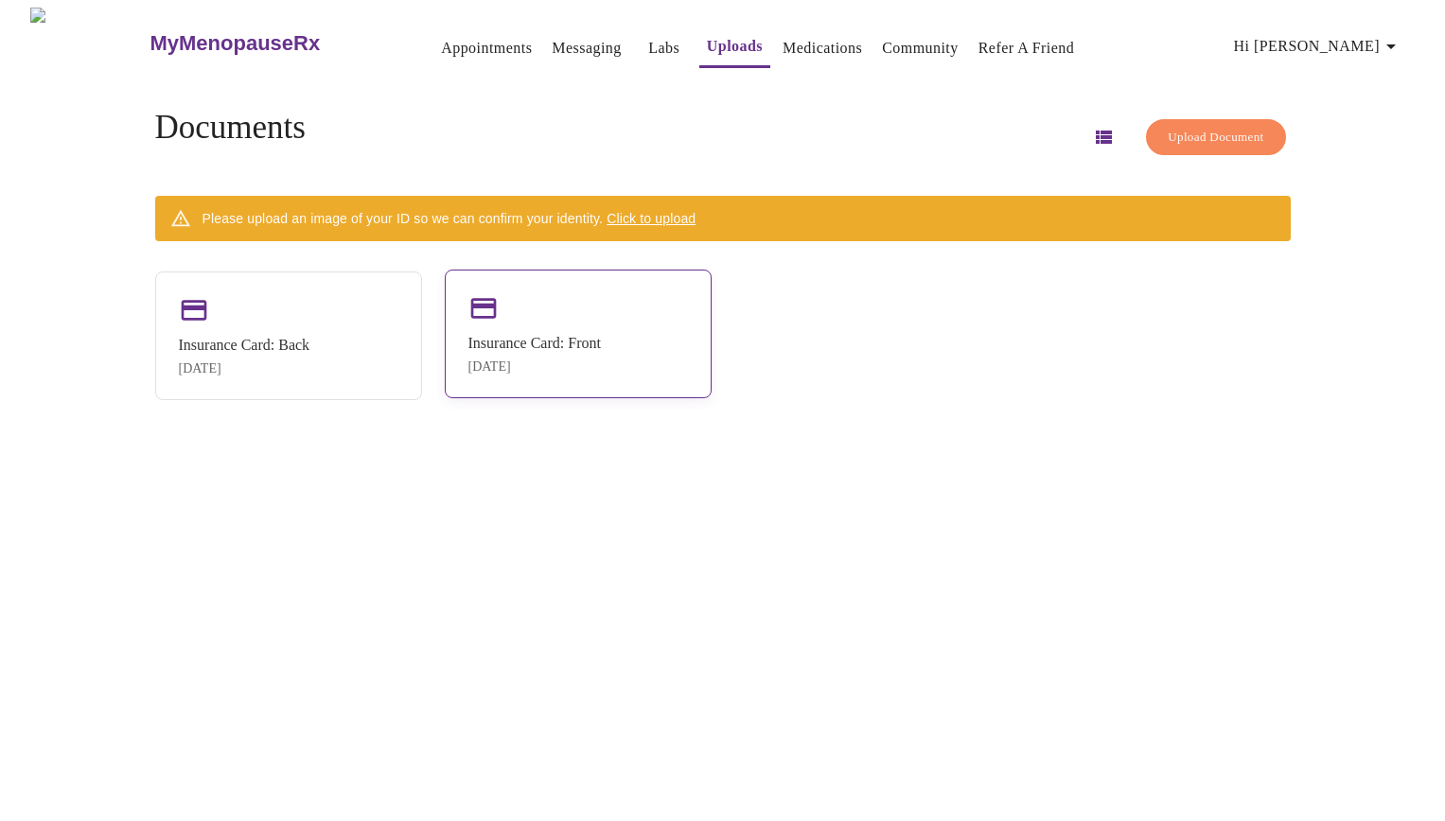
click at [523, 347] on div "Insurance Card: Front" at bounding box center [534, 343] width 132 height 17
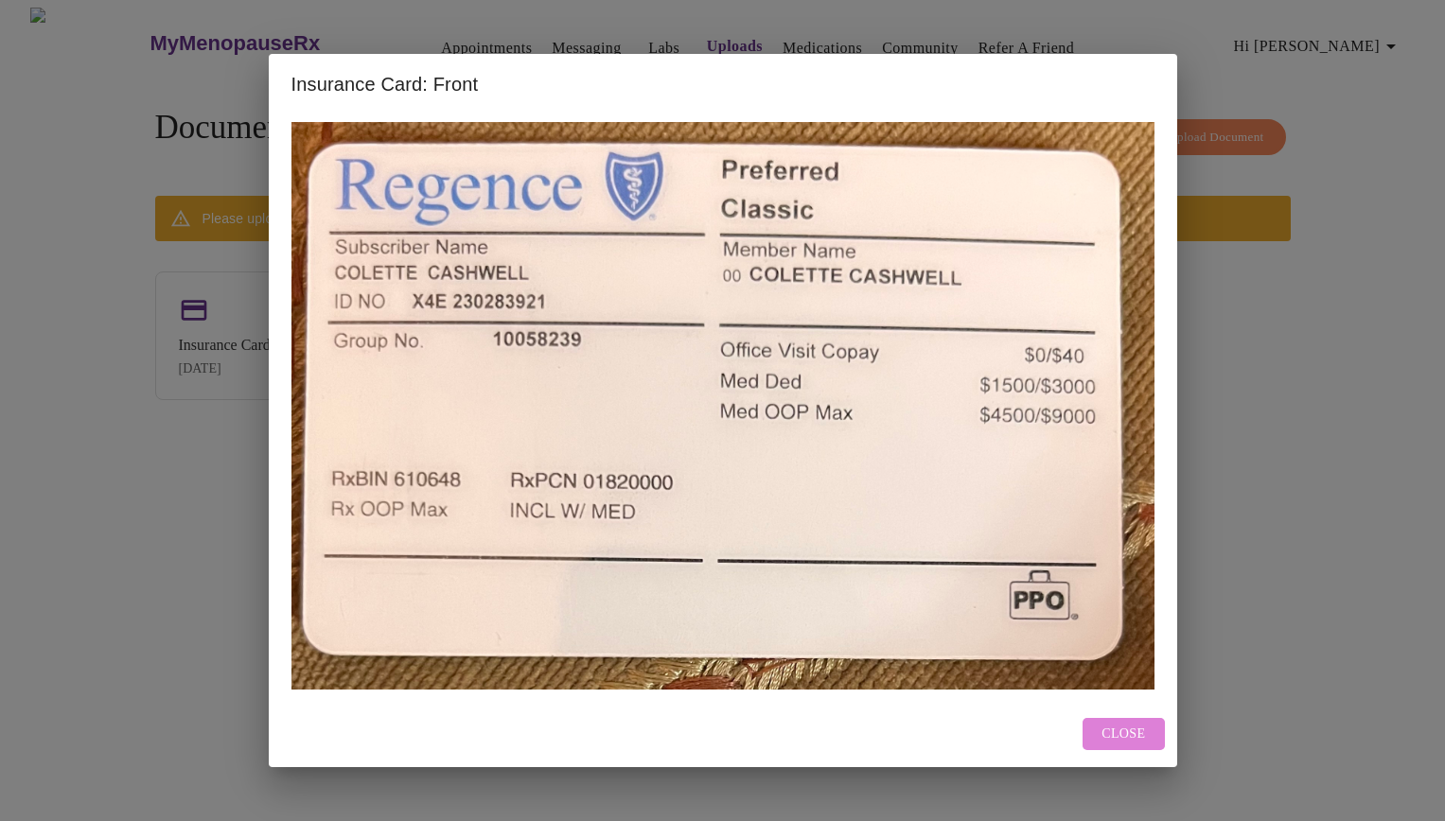
click at [1123, 730] on span "Close" at bounding box center [1123, 735] width 44 height 24
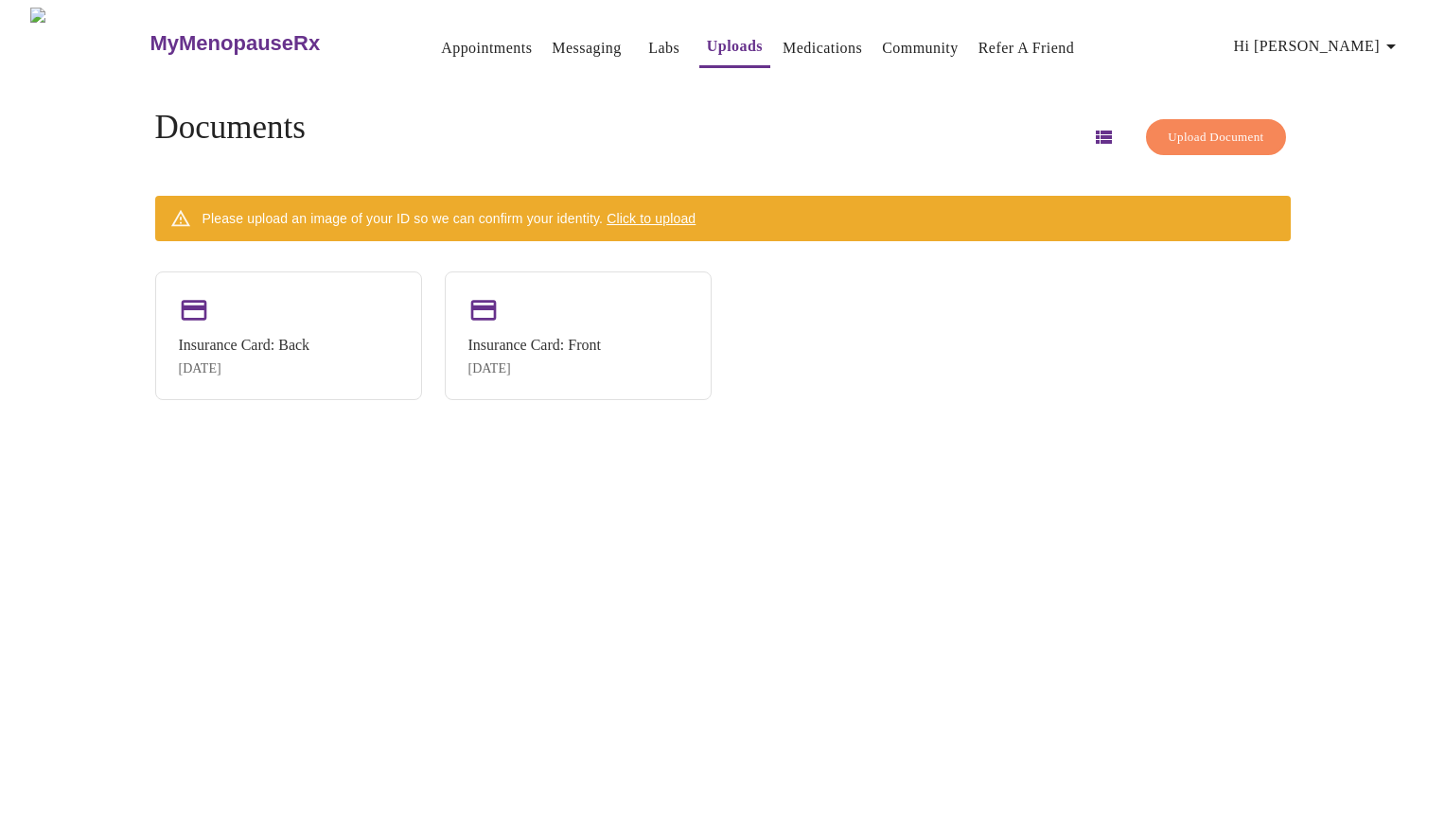
click at [783, 39] on link "Medications" at bounding box center [822, 48] width 79 height 26
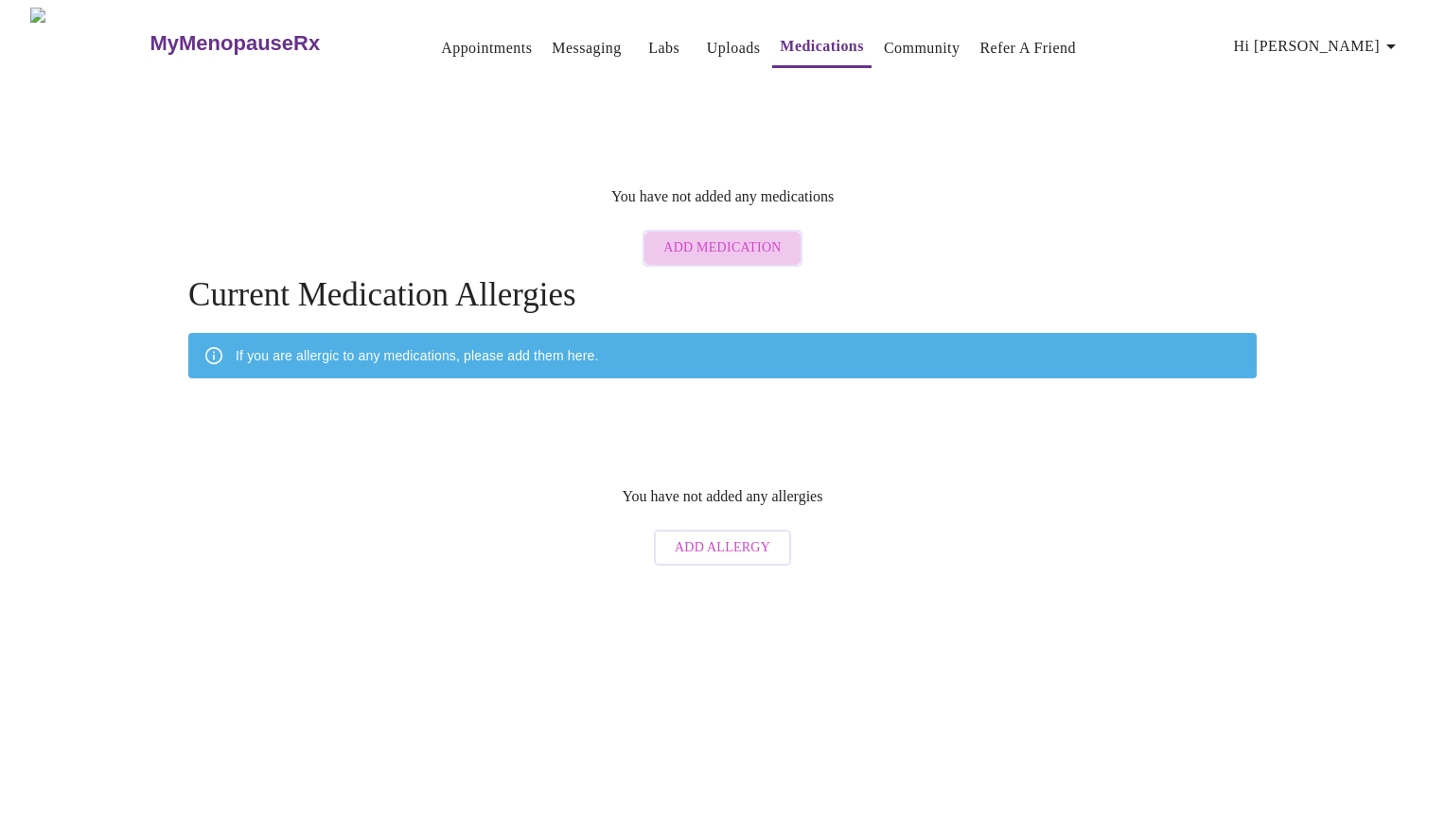
click at [731, 237] on span "Add Medication" at bounding box center [721, 249] width 117 height 24
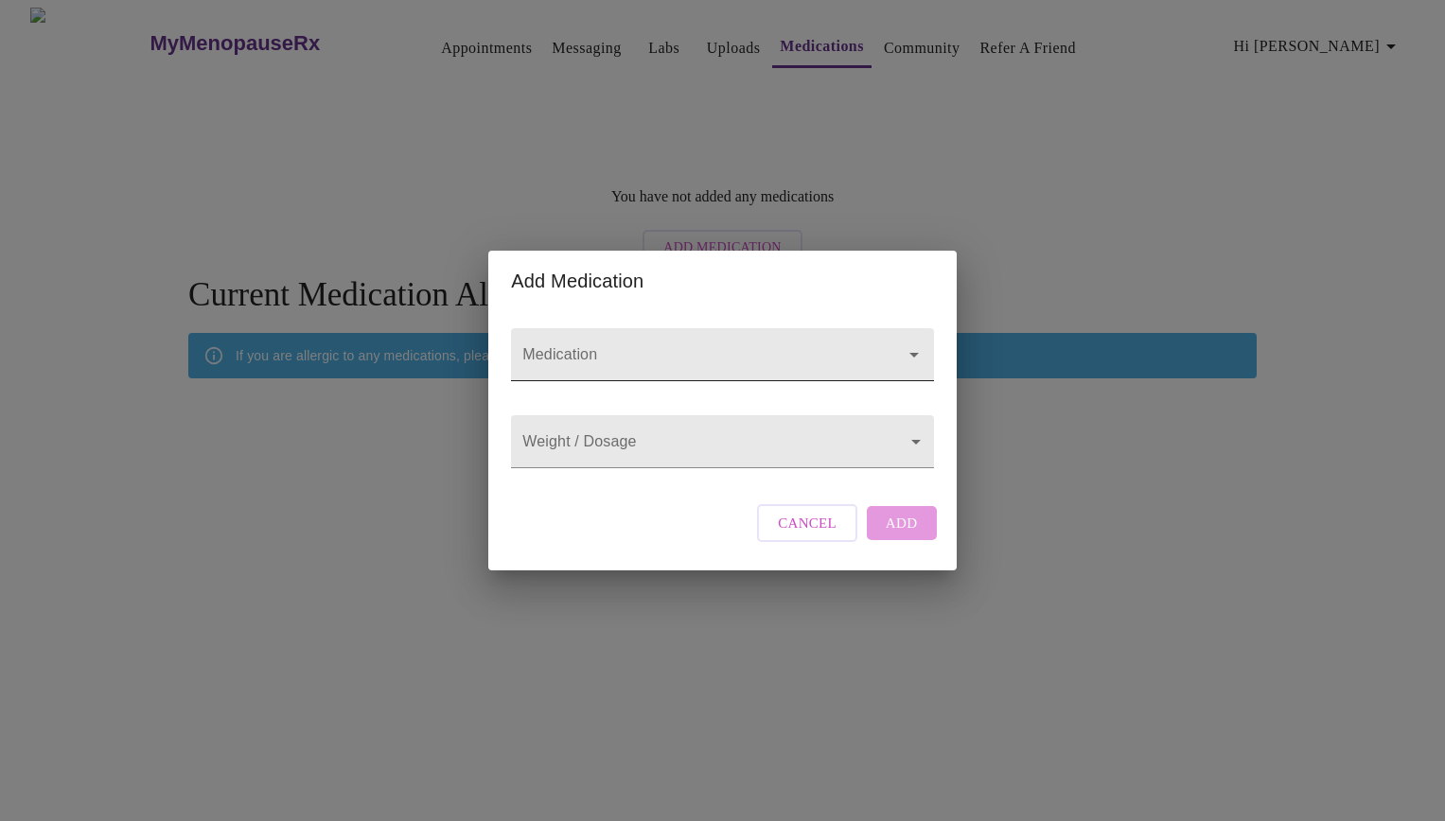
click at [750, 328] on div at bounding box center [722, 354] width 422 height 53
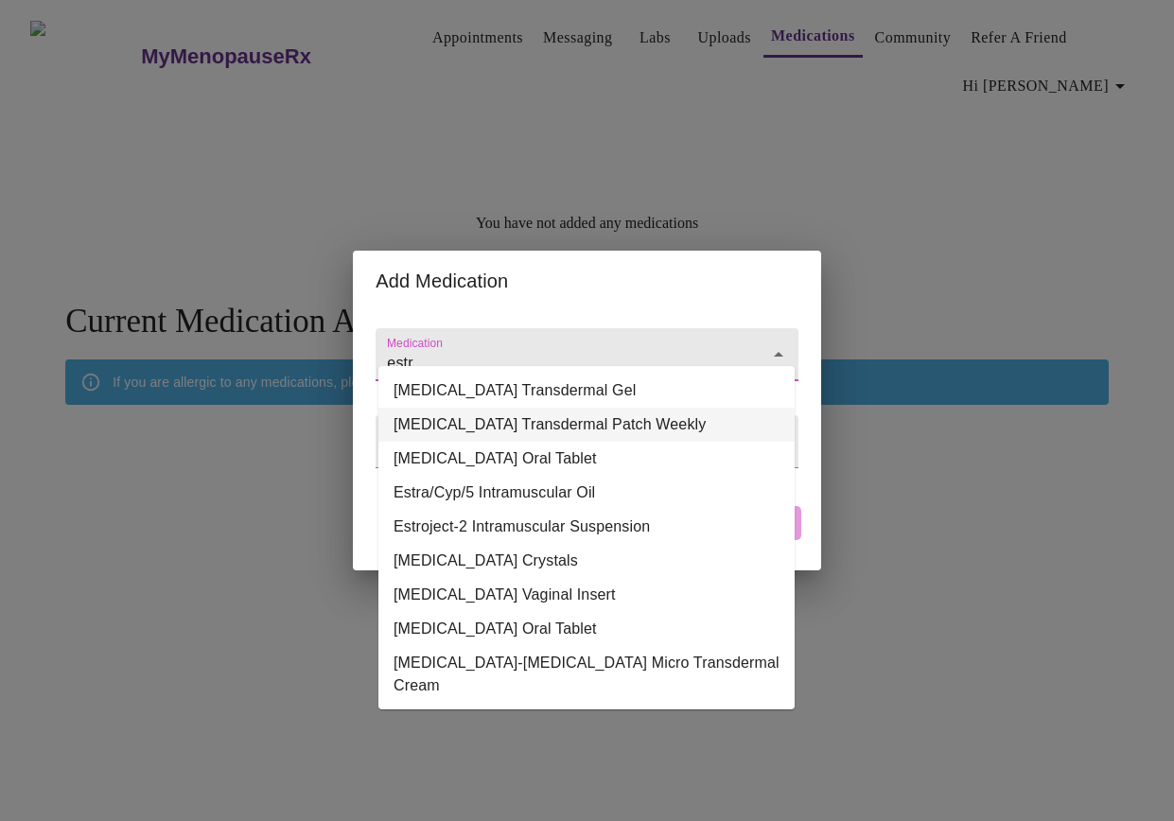
click at [585, 424] on li "Estradiol Transdermal Patch Weekly" at bounding box center [586, 425] width 416 height 34
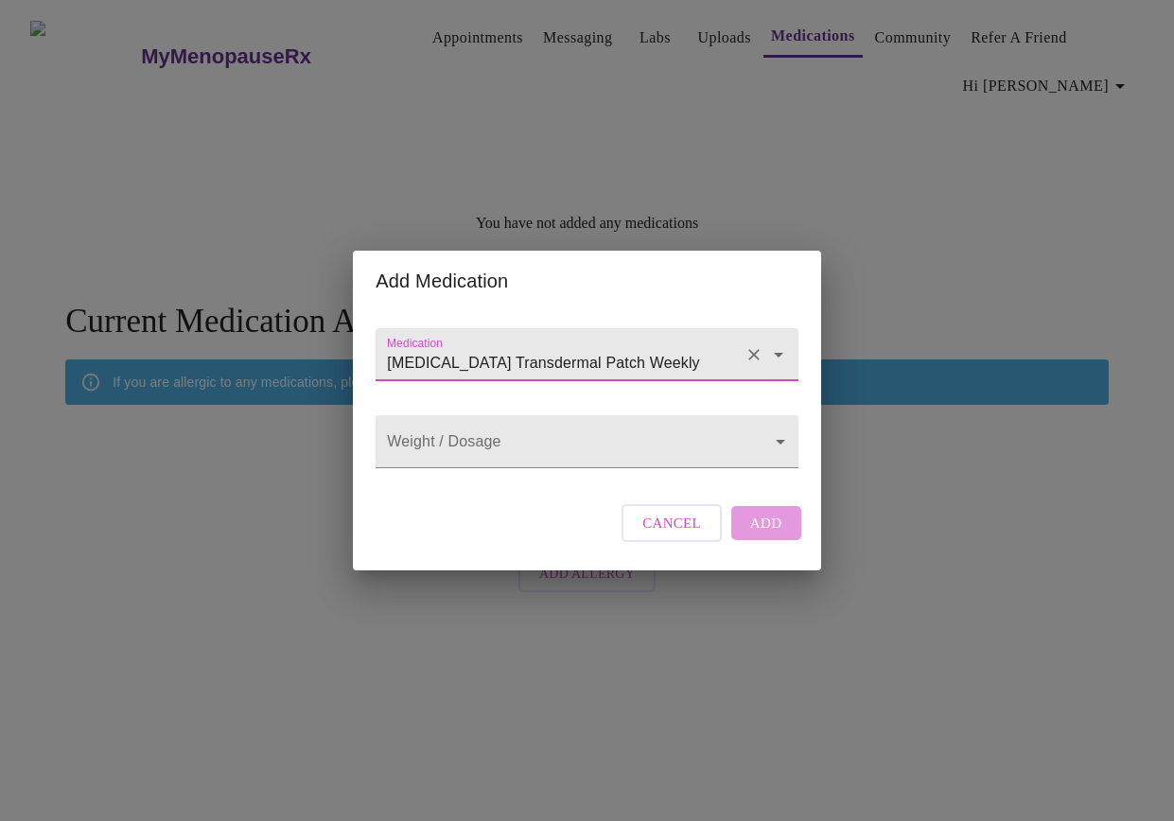
type input "Estradiol Transdermal Patch Weekly"
click at [590, 442] on body "MyMenopauseRx Appointments Messaging Labs Uploads Medications Community Refer a…" at bounding box center [587, 305] width 1159 height 594
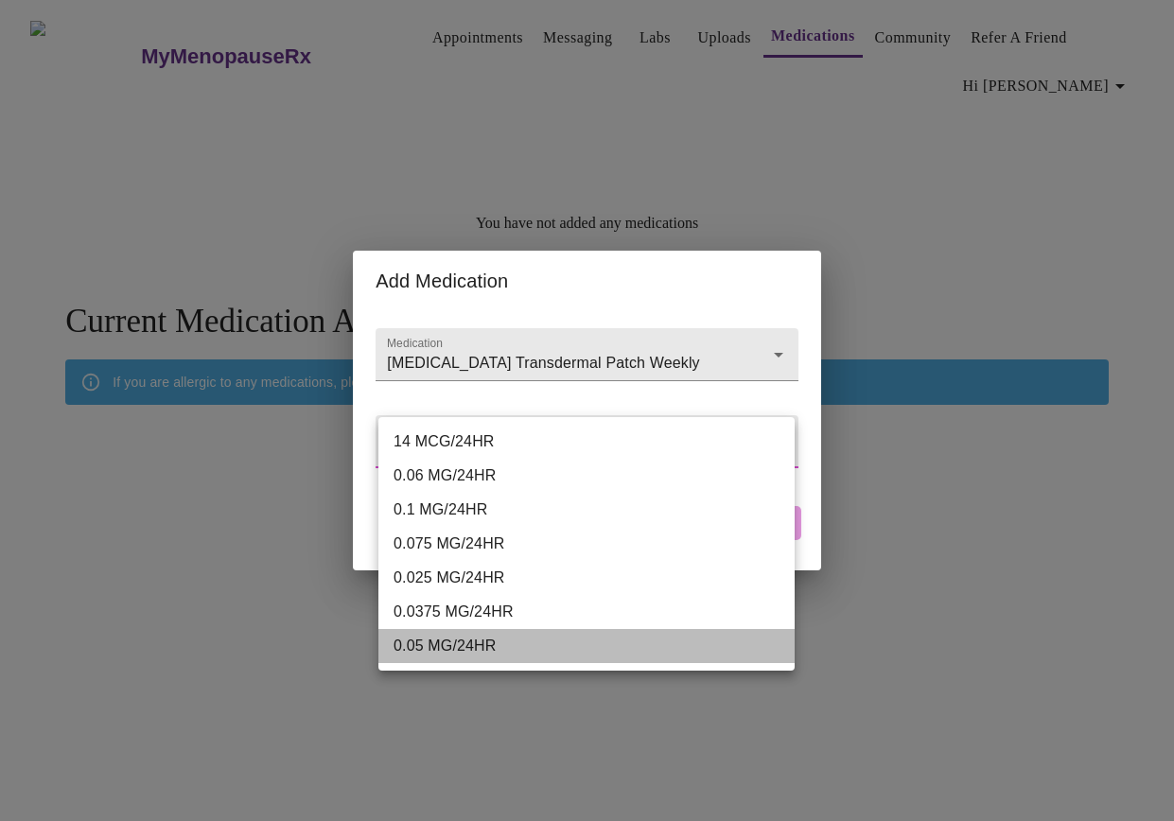
click at [467, 652] on li "0.05 MG/24HR" at bounding box center [586, 646] width 416 height 34
type input "0.05 MG/24HR"
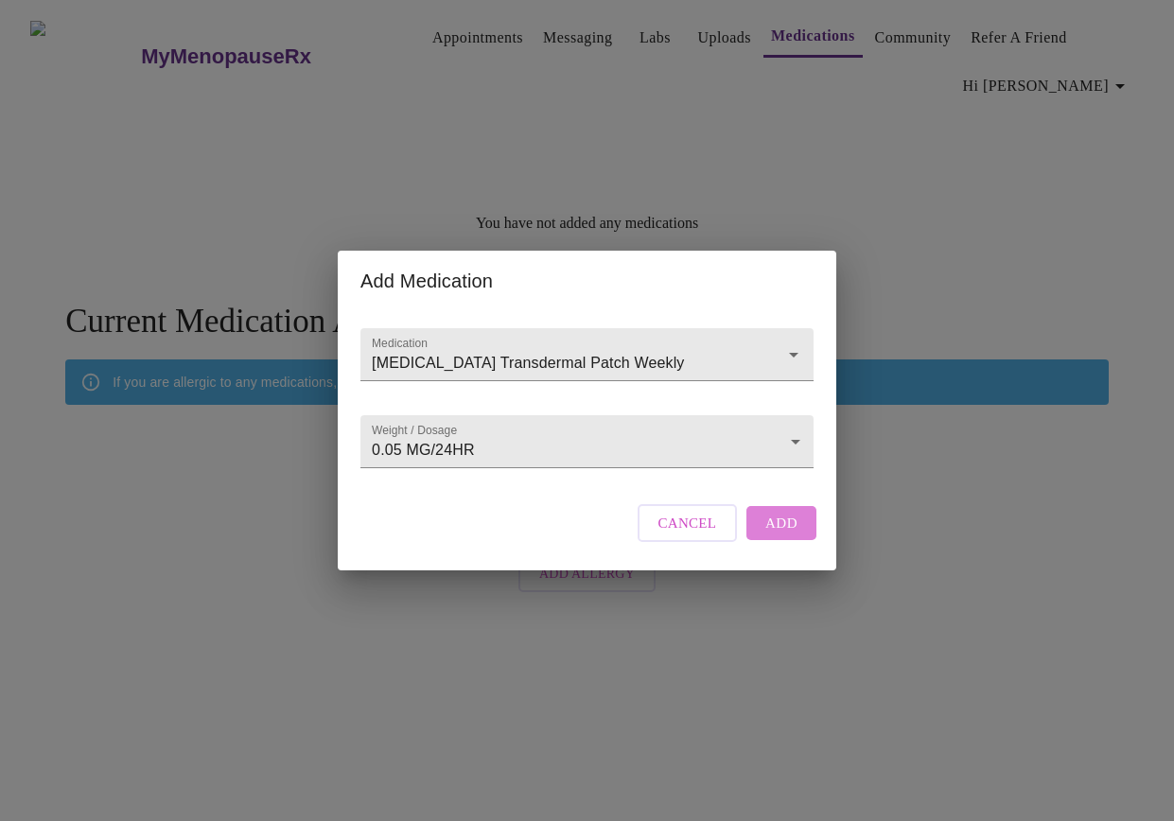
click at [781, 536] on span "Add" at bounding box center [781, 523] width 32 height 25
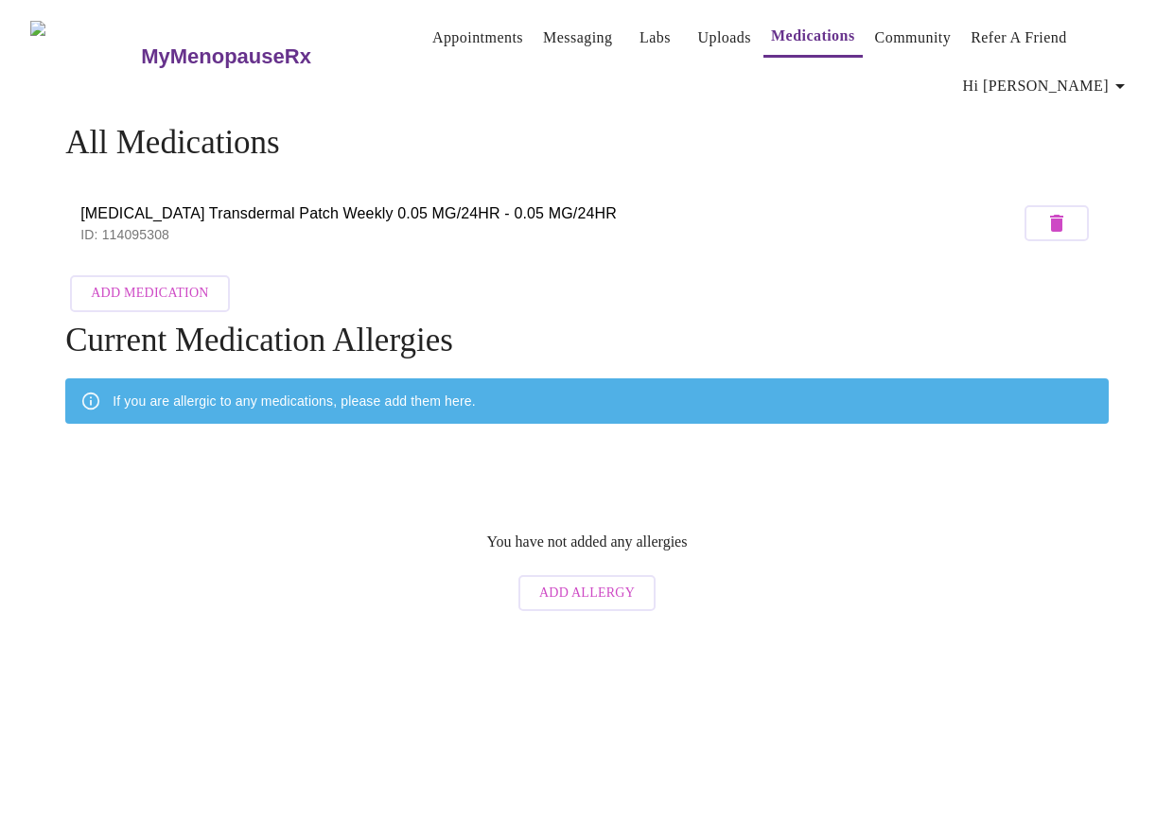
click at [178, 290] on span "Add Medication" at bounding box center [149, 294] width 117 height 24
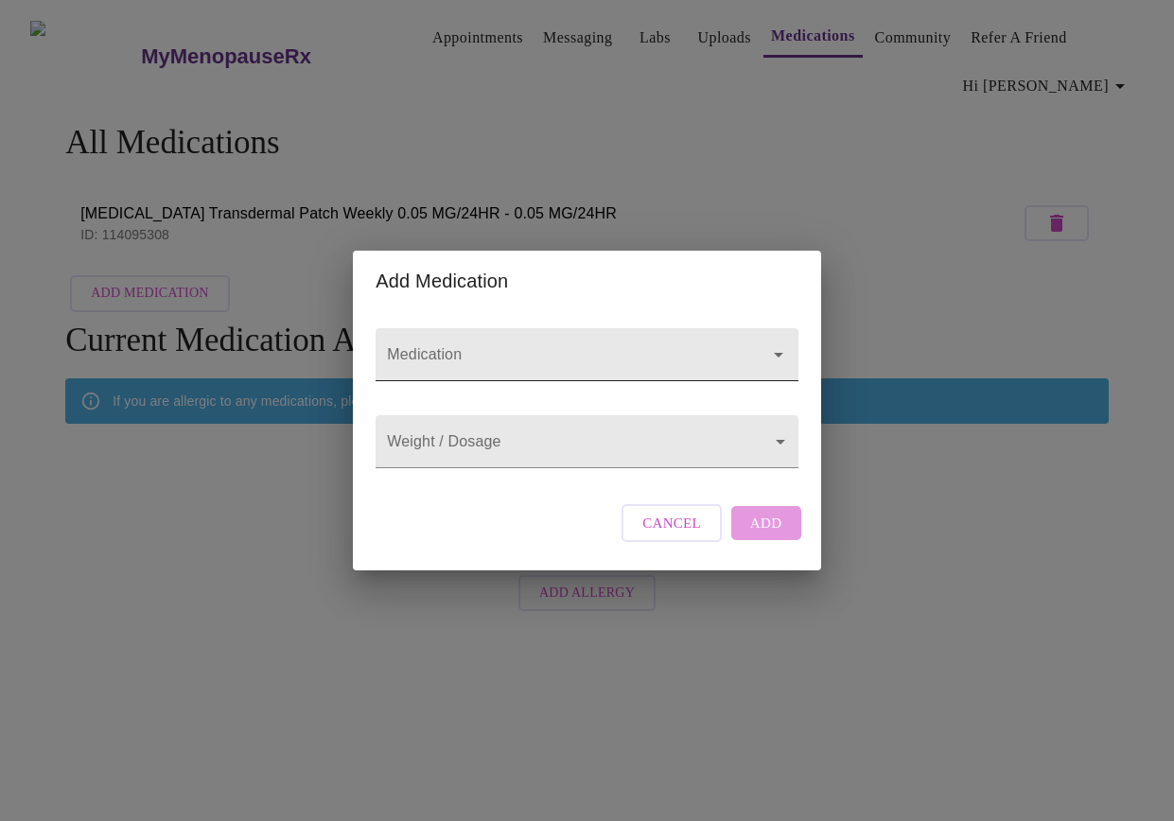
click at [754, 343] on div at bounding box center [765, 355] width 49 height 26
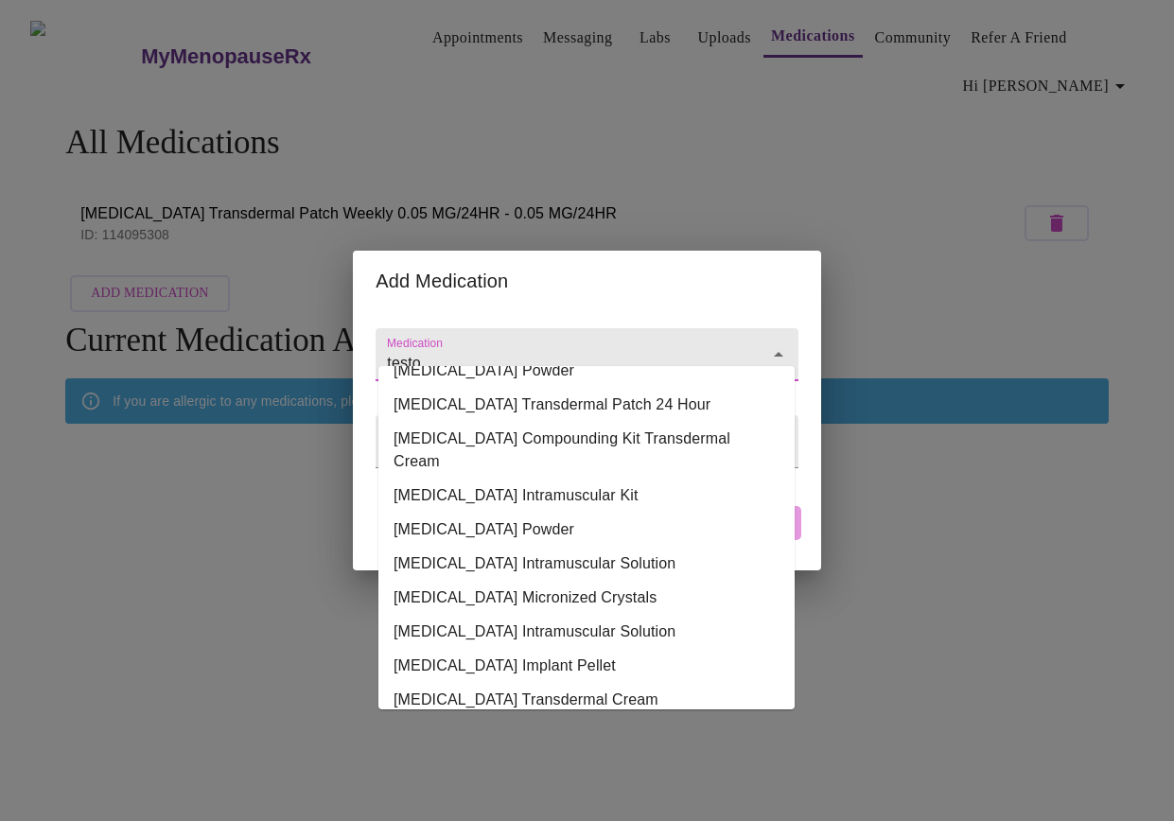
scroll to position [208, 0]
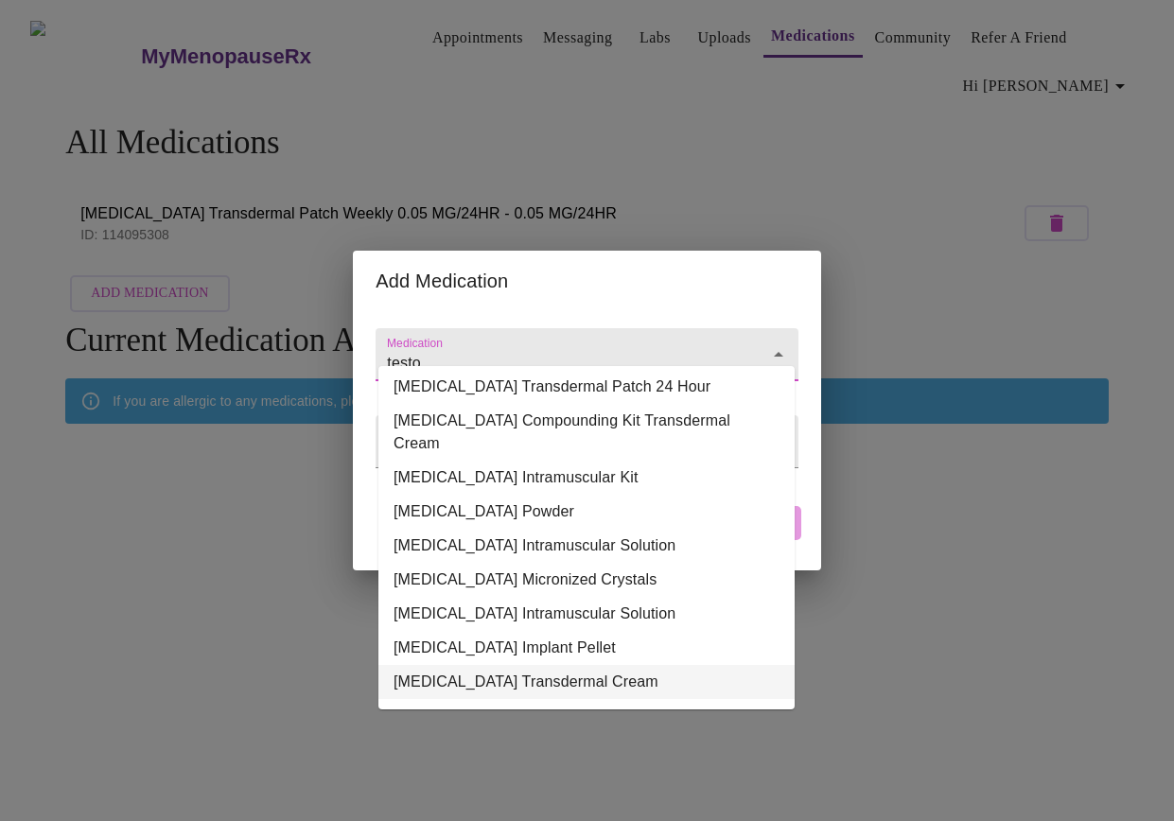
click at [574, 684] on li "Testosterone Transdermal Cream" at bounding box center [586, 682] width 416 height 34
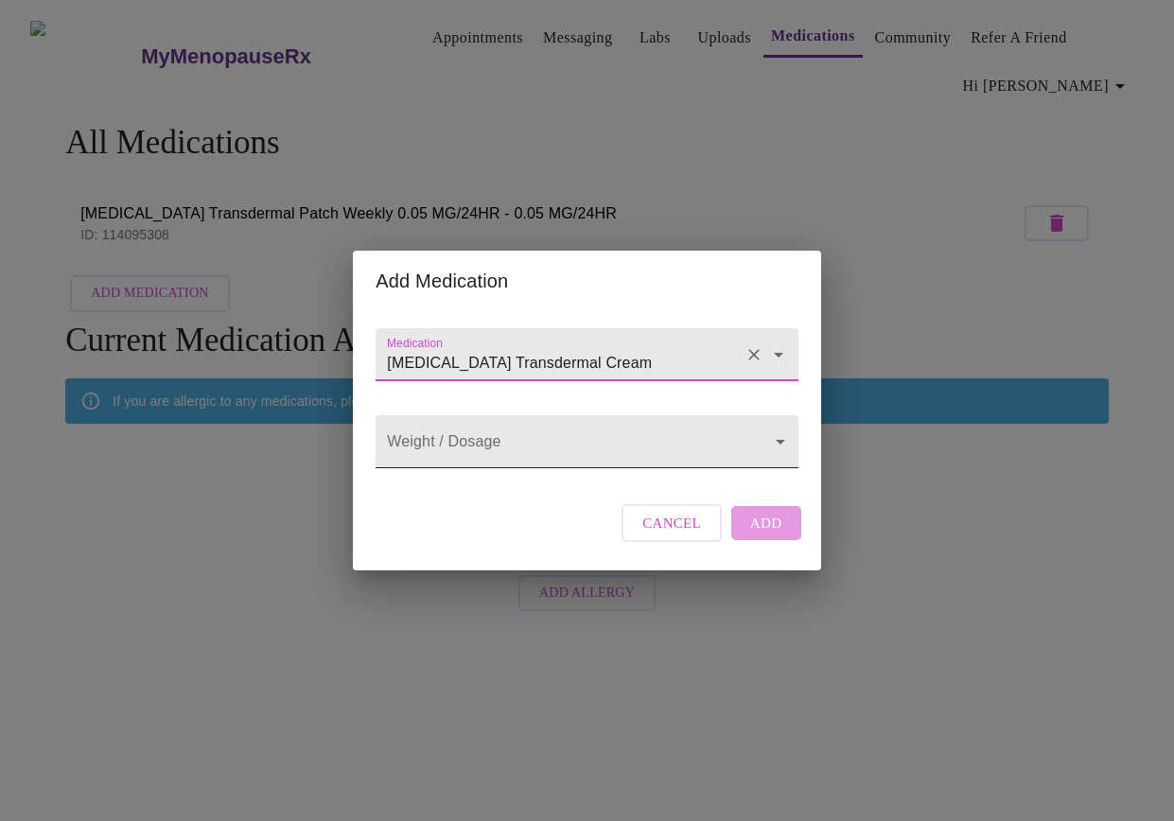
type input "Testosterone Transdermal Cream"
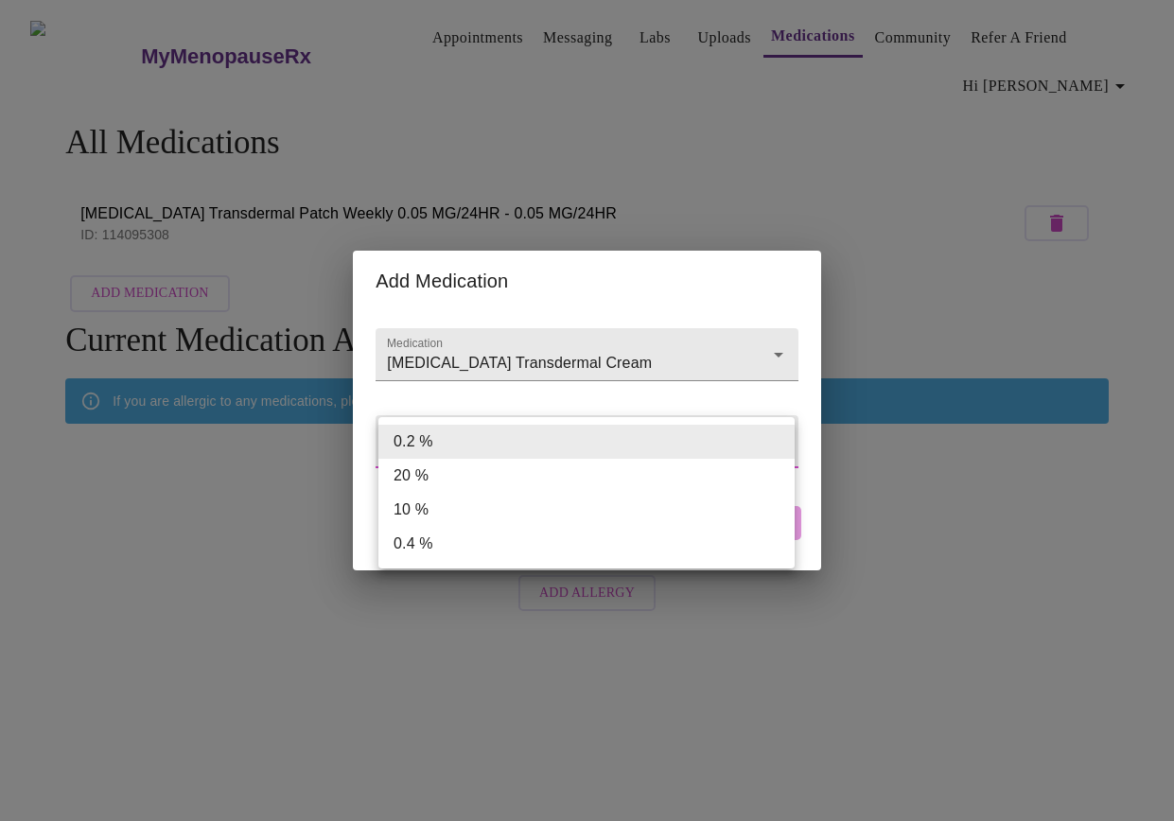
click at [635, 438] on body "MyMenopauseRx Appointments Messaging Labs Uploads Medications Community Refer a…" at bounding box center [587, 314] width 1159 height 613
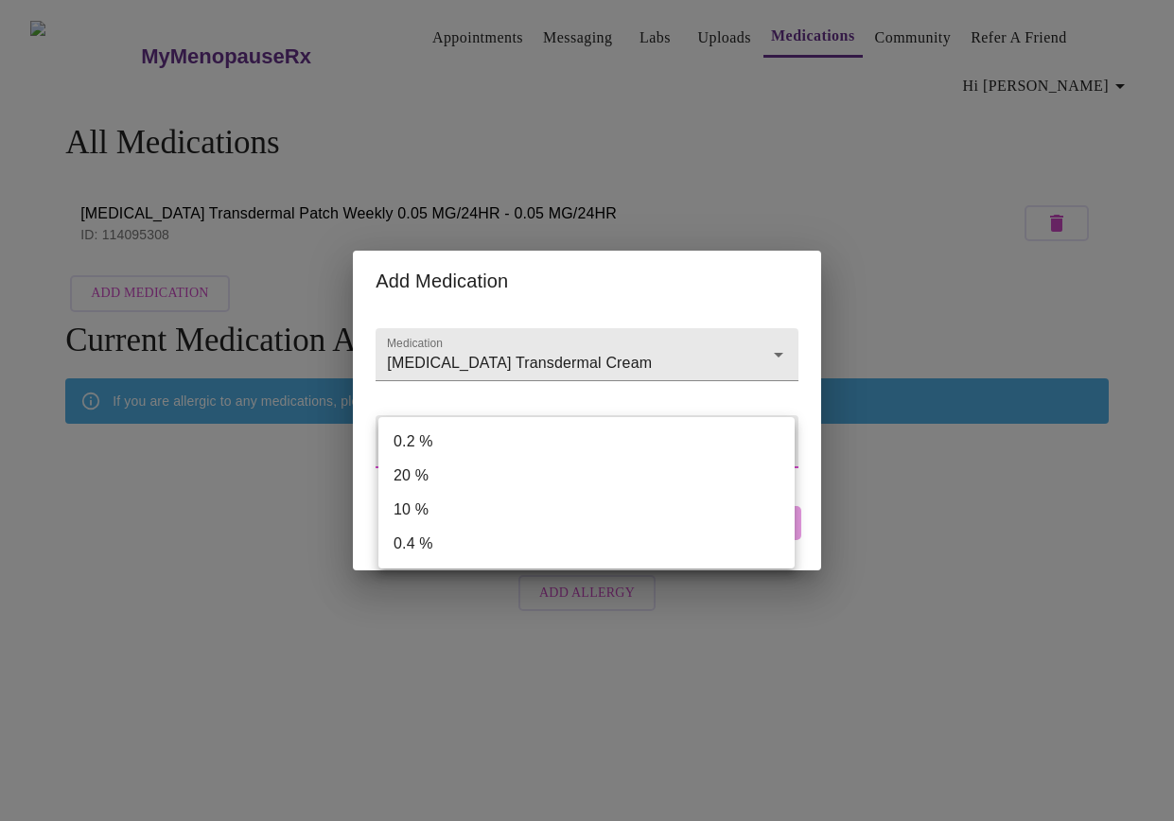
click at [566, 399] on div at bounding box center [587, 410] width 1174 height 821
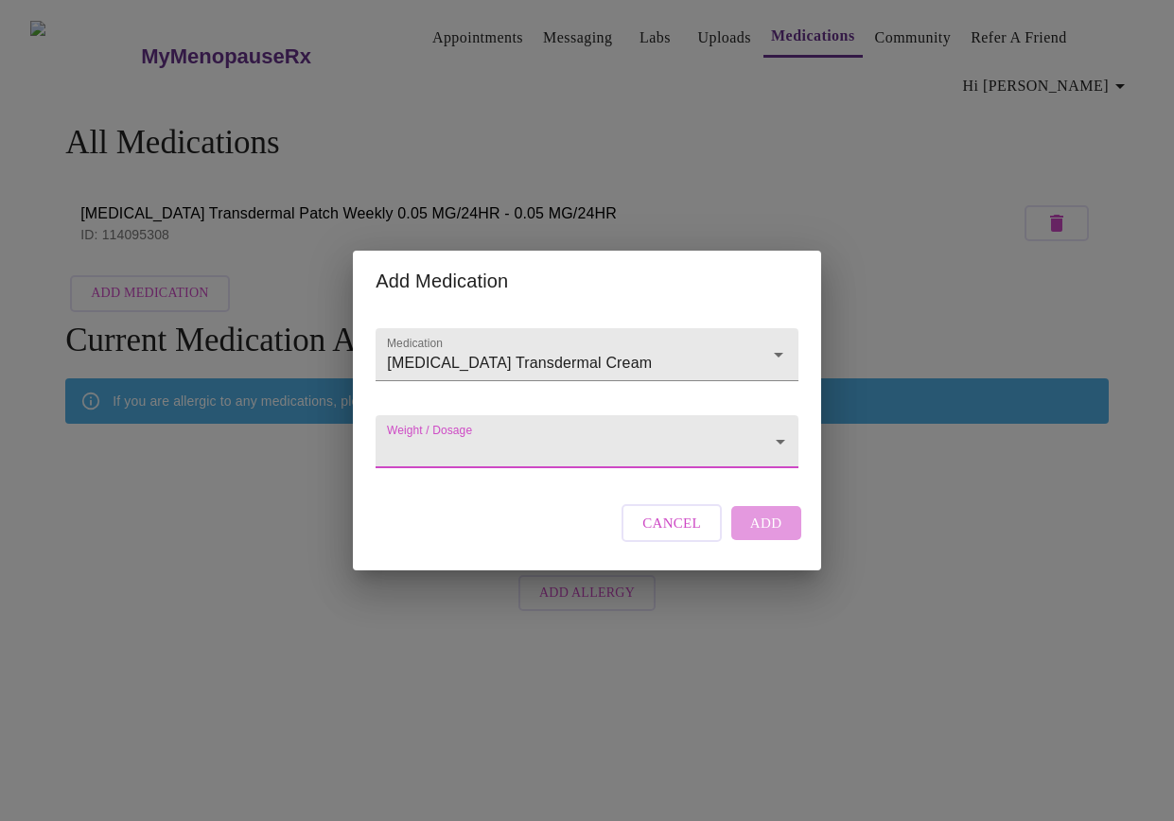
click at [572, 445] on body "MyMenopauseRx Appointments Messaging Labs Uploads Medications Community Refer a…" at bounding box center [587, 314] width 1159 height 613
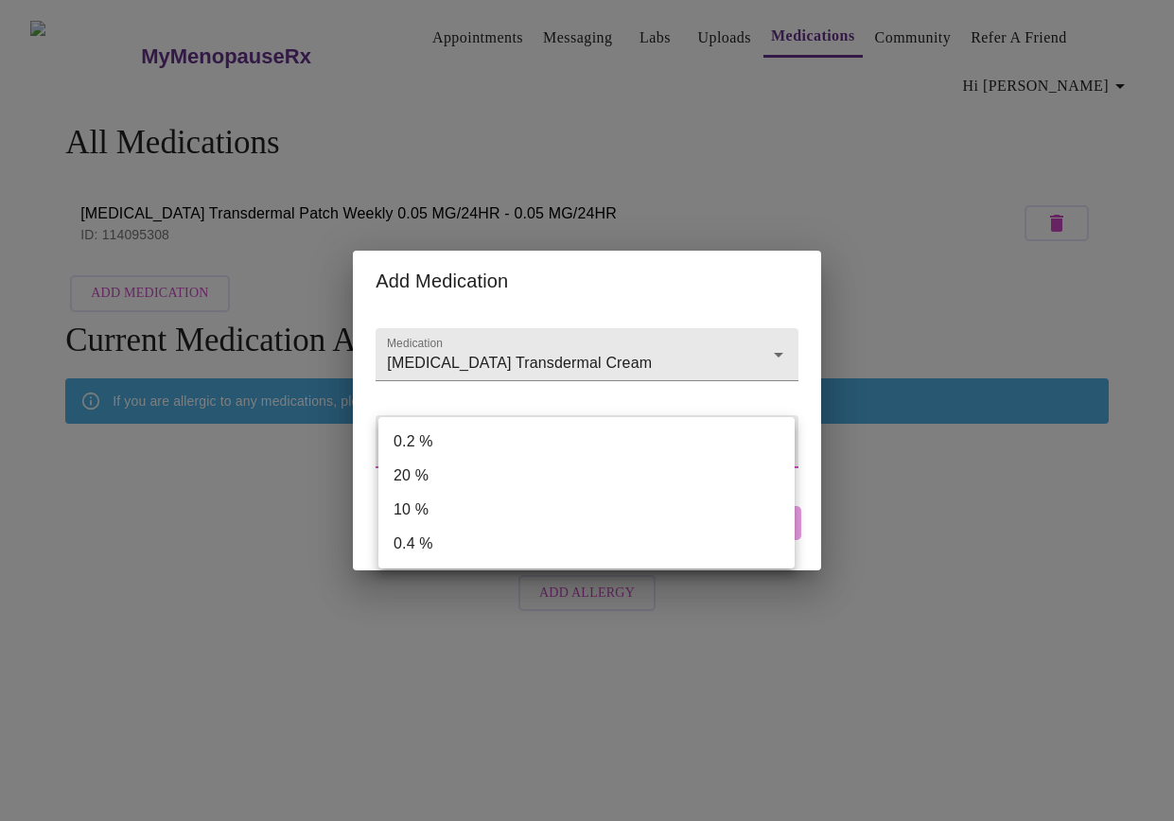
click at [513, 448] on li "0.2 %" at bounding box center [586, 442] width 416 height 34
type input "0.2 %"
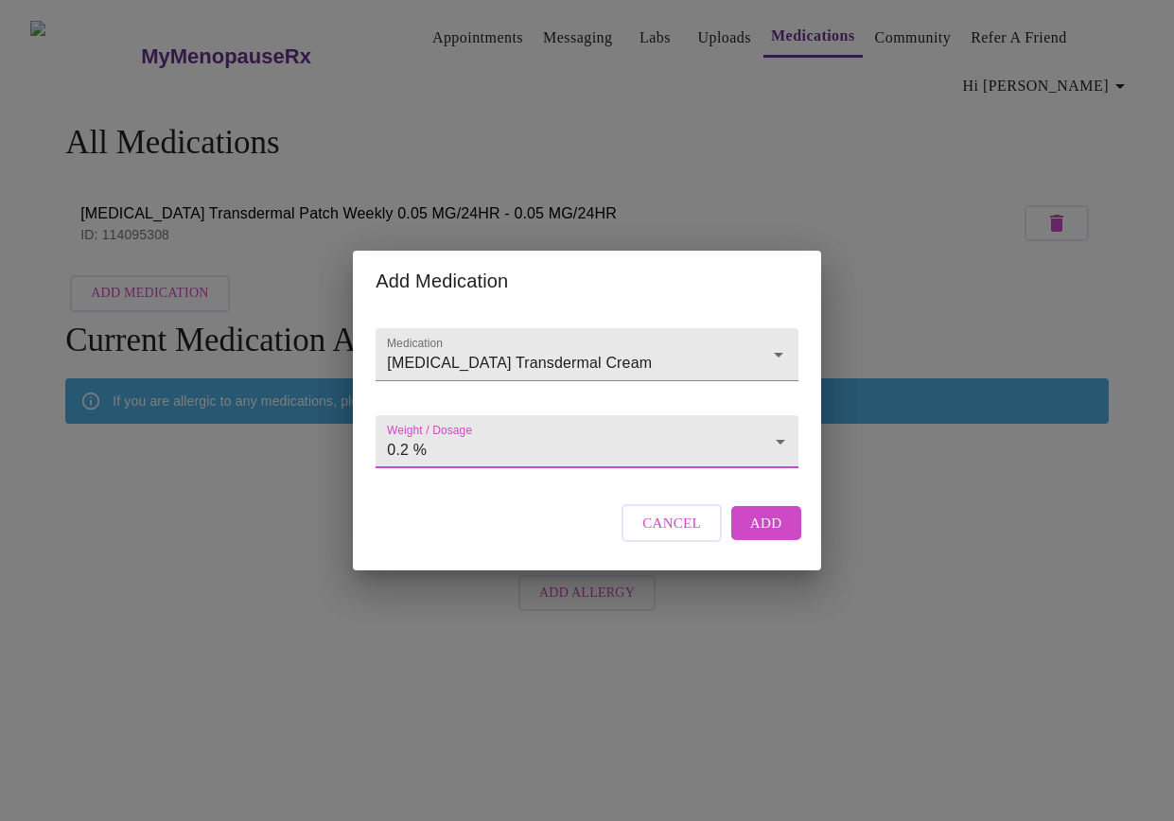
click at [758, 536] on span "Add" at bounding box center [766, 523] width 32 height 25
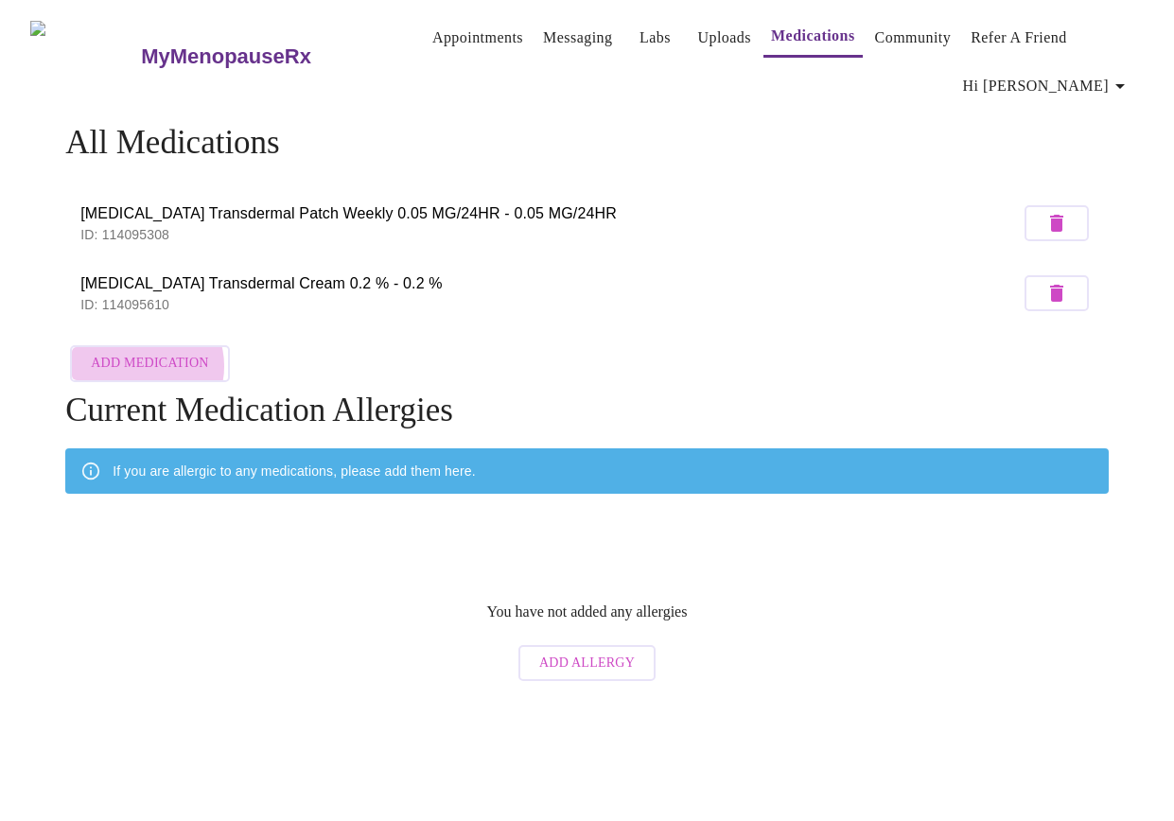
click at [136, 361] on span "Add Medication" at bounding box center [149, 364] width 117 height 24
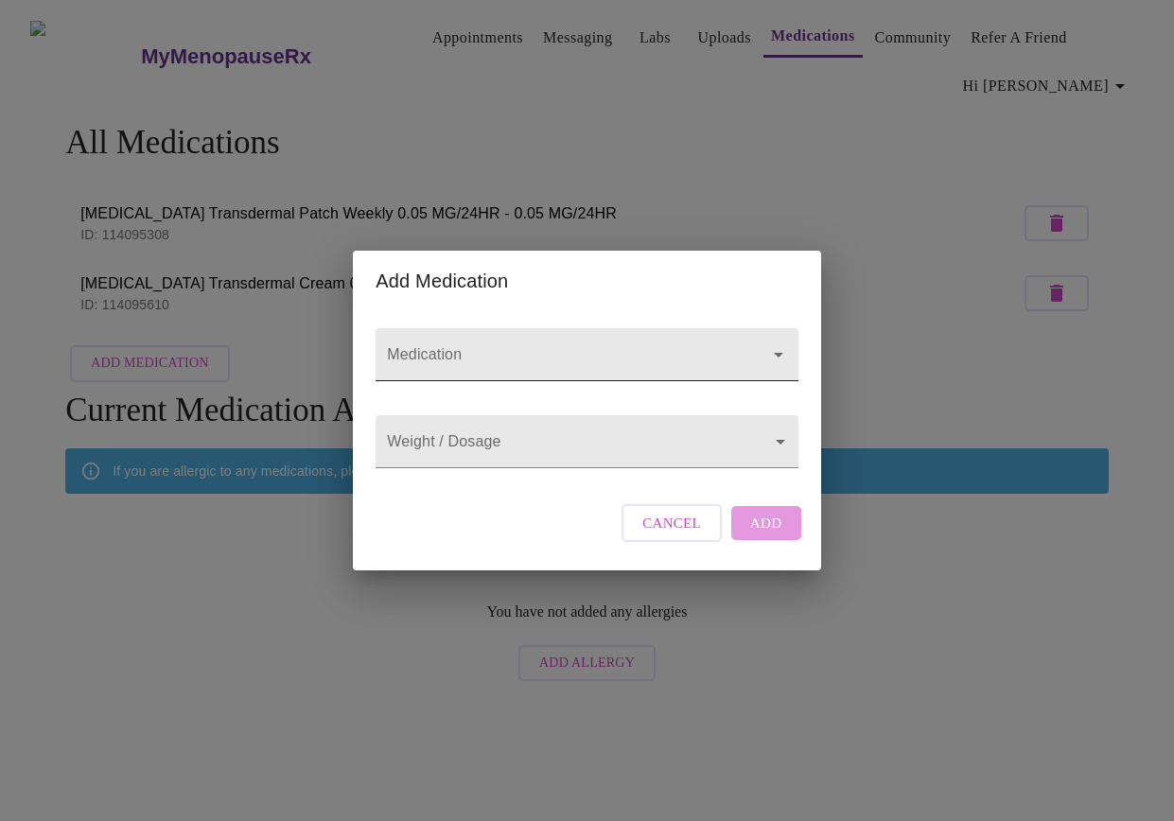
click at [632, 348] on input "Medication" at bounding box center [559, 363] width 353 height 35
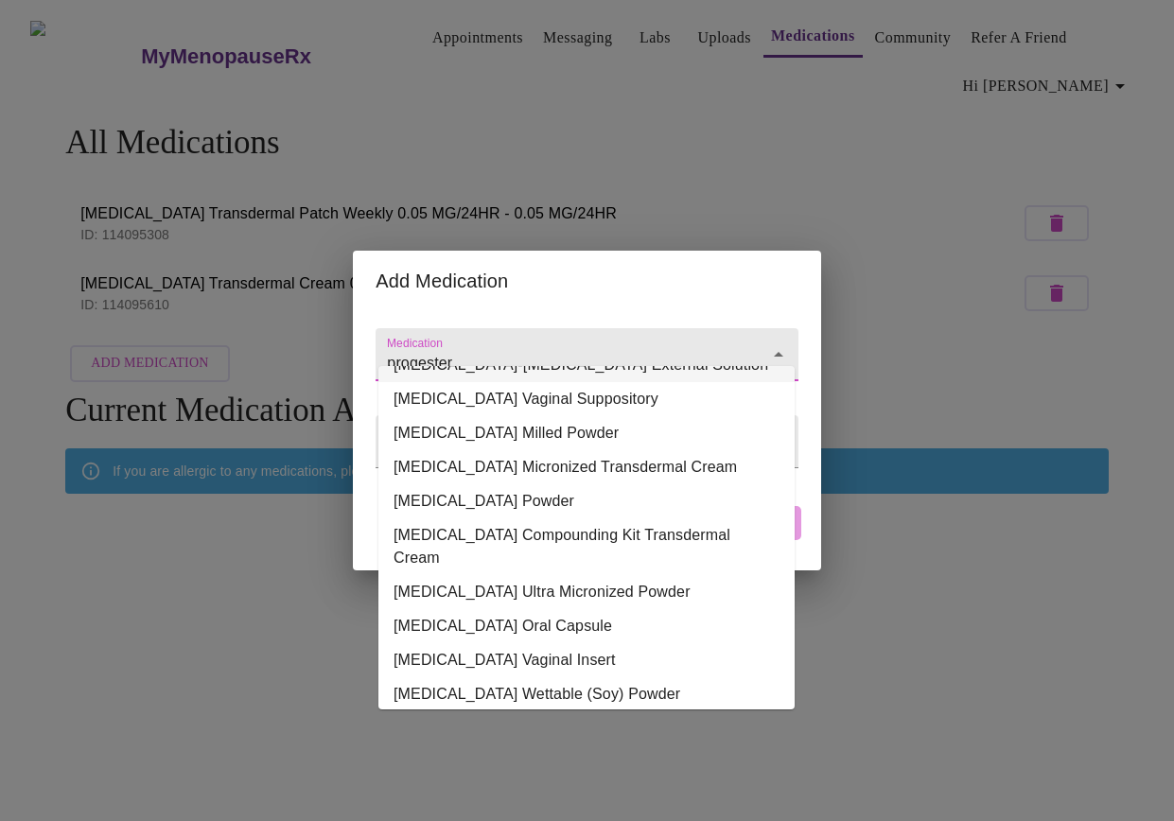
scroll to position [129, 0]
click at [553, 608] on li "Progesterone Oral Capsule" at bounding box center [586, 625] width 416 height 34
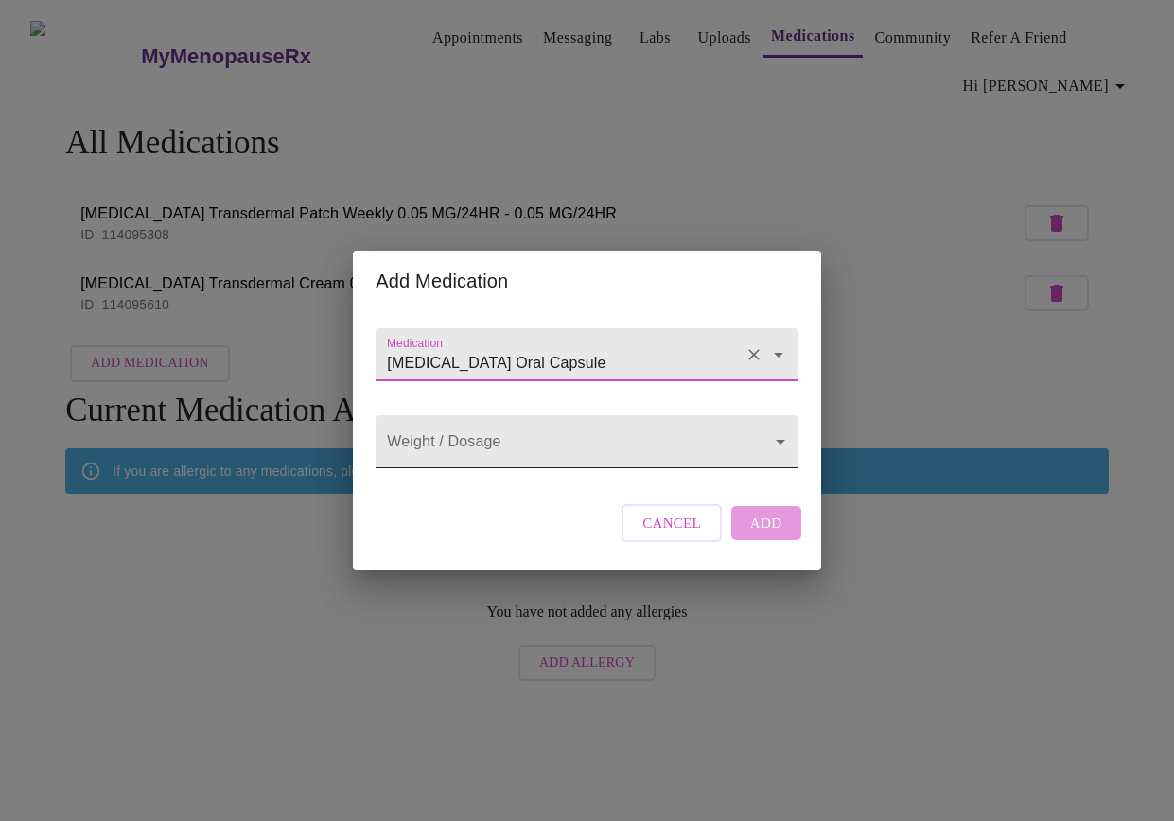
type input "Progesterone Oral Capsule"
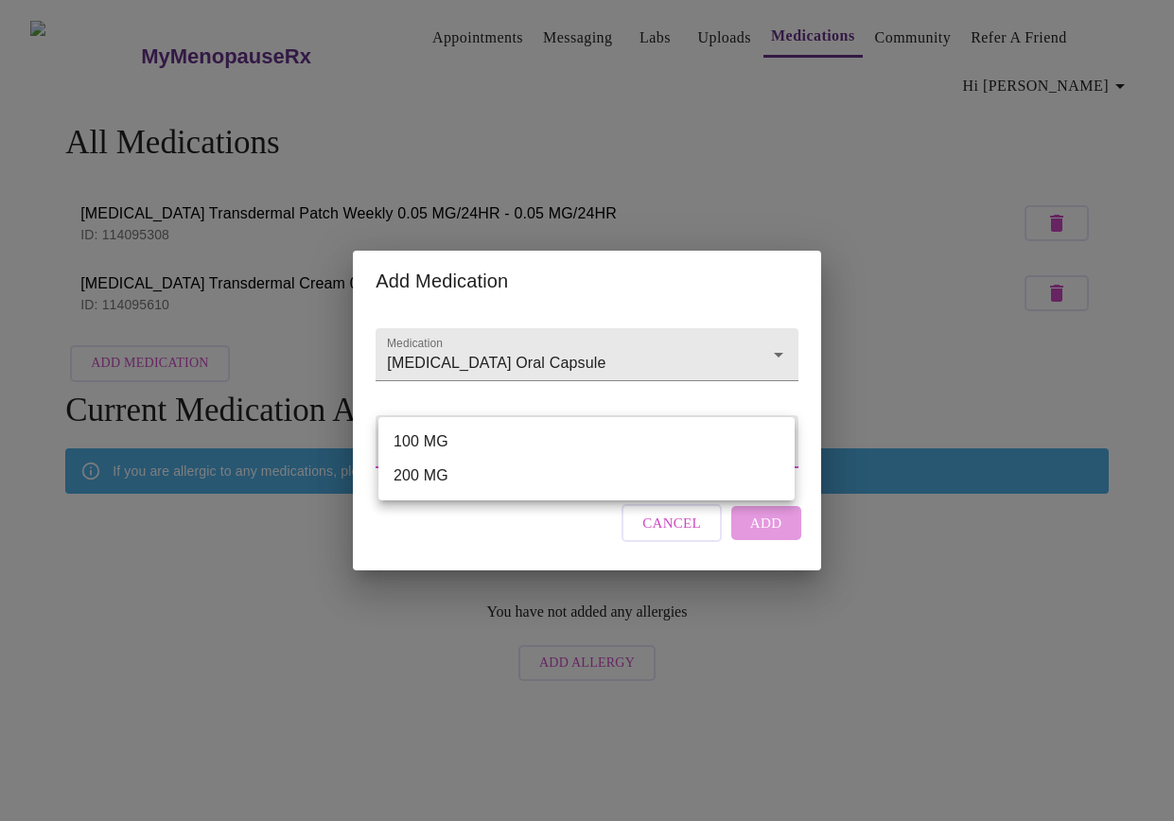
click at [519, 446] on body "MyMenopauseRx Appointments Messaging Labs Uploads Medications Community Refer a…" at bounding box center [587, 349] width 1159 height 683
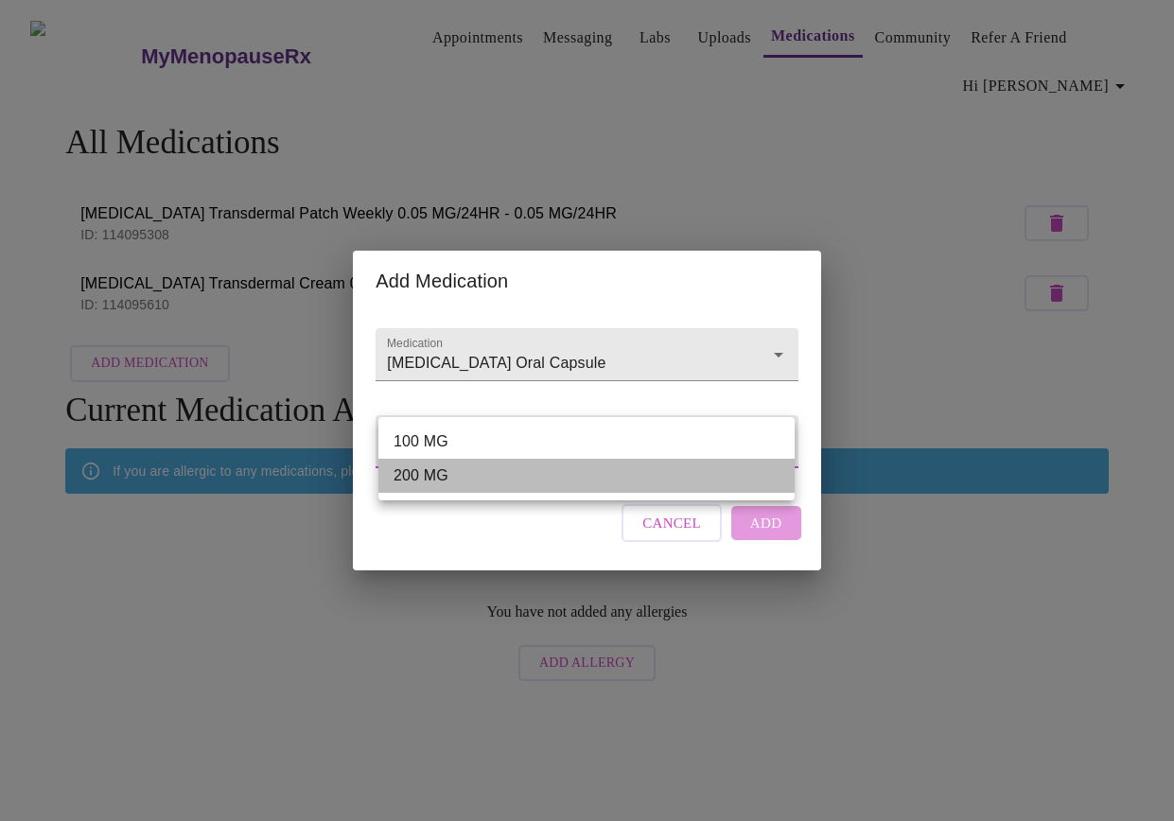
click at [510, 476] on li "200 MG" at bounding box center [586, 476] width 416 height 34
type input "200 MG"
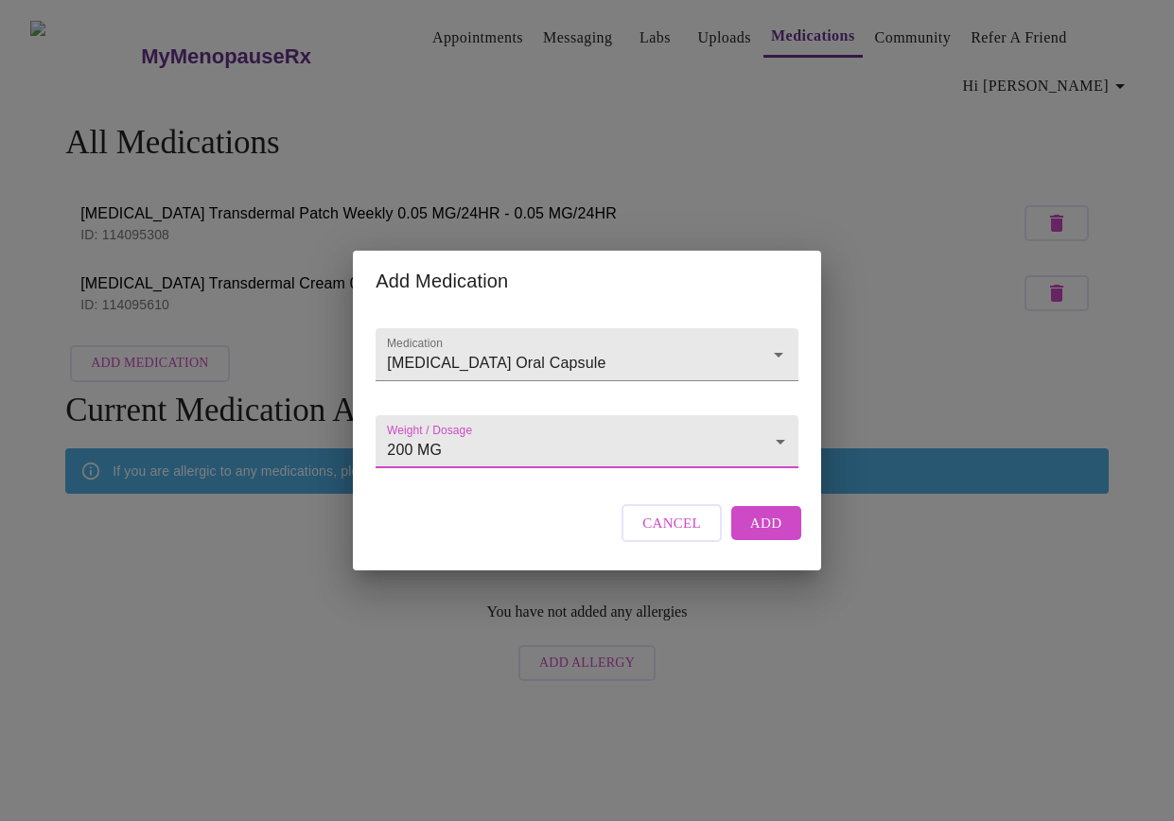
click at [752, 536] on span "Add" at bounding box center [766, 523] width 32 height 25
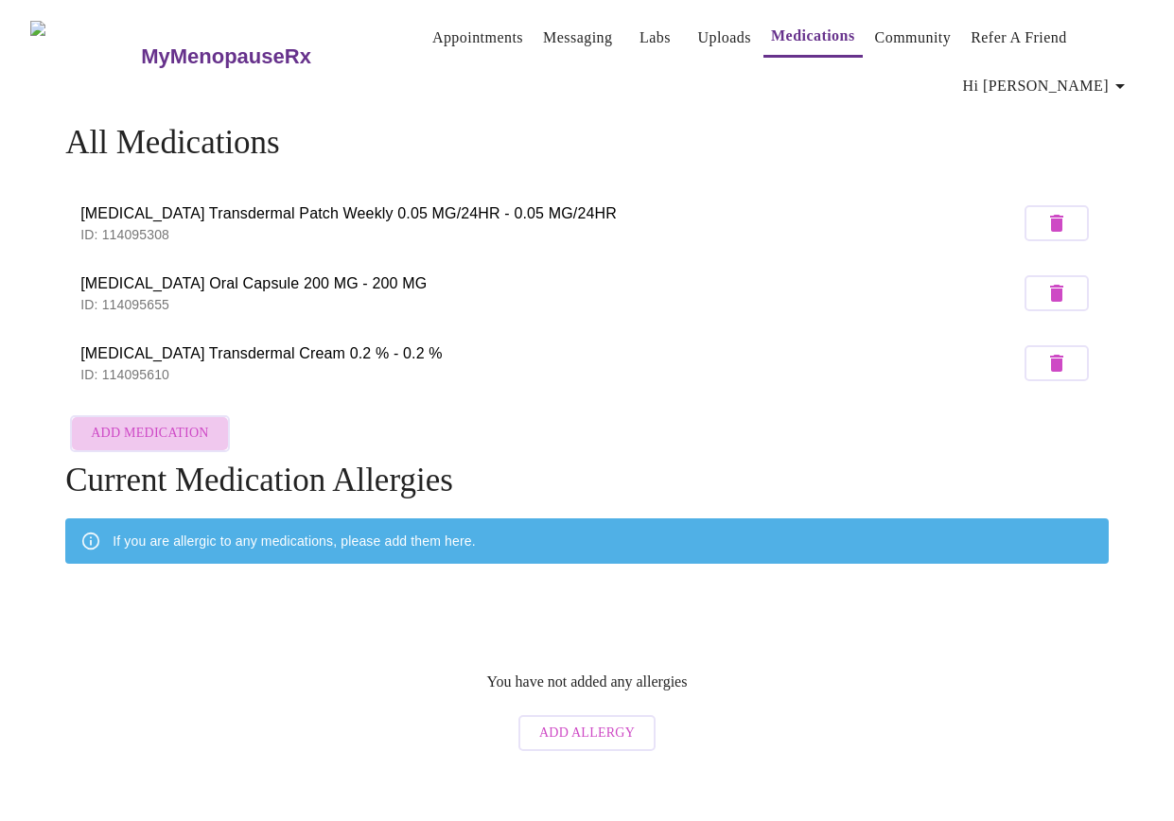
click at [147, 427] on span "Add Medication" at bounding box center [149, 434] width 117 height 24
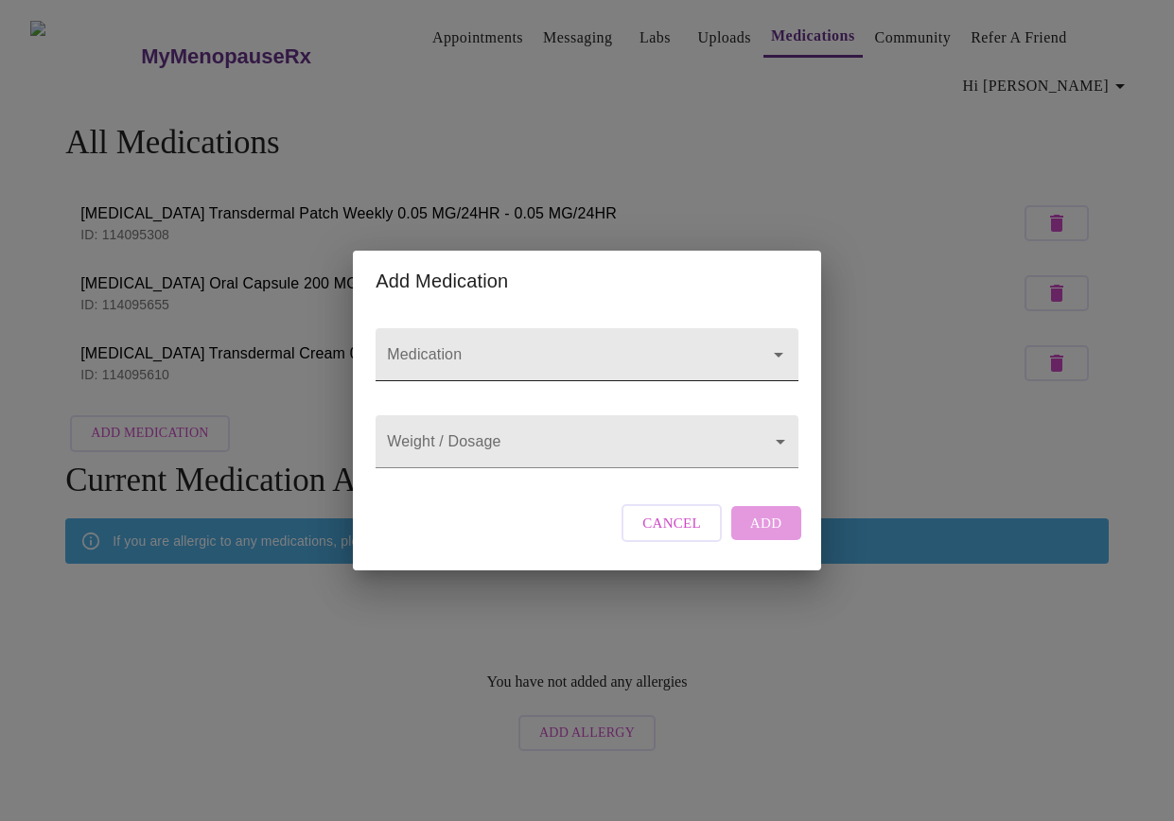
click at [489, 346] on input "Medication" at bounding box center [559, 363] width 353 height 35
paste input "LEVOTHYROXIN"
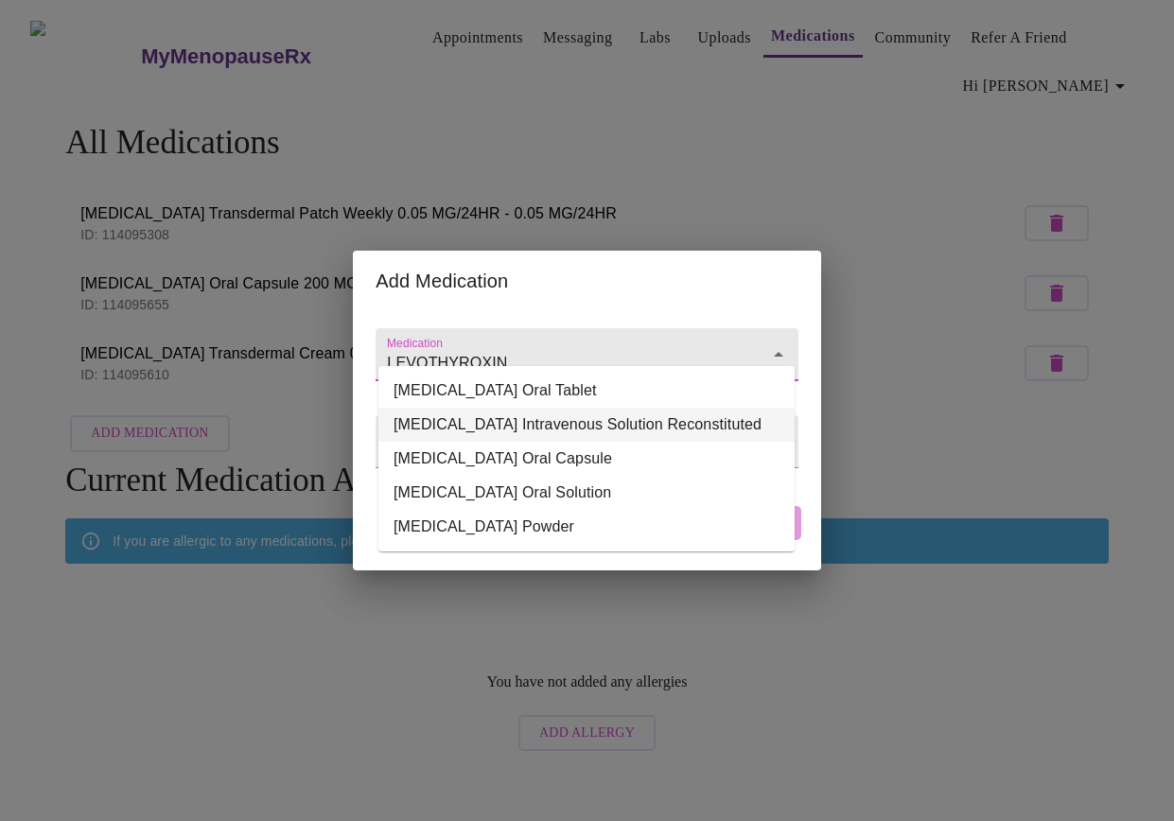
click at [502, 442] on li "Levothyroxine Sodium Intravenous Solution Reconstituted" at bounding box center [586, 425] width 416 height 34
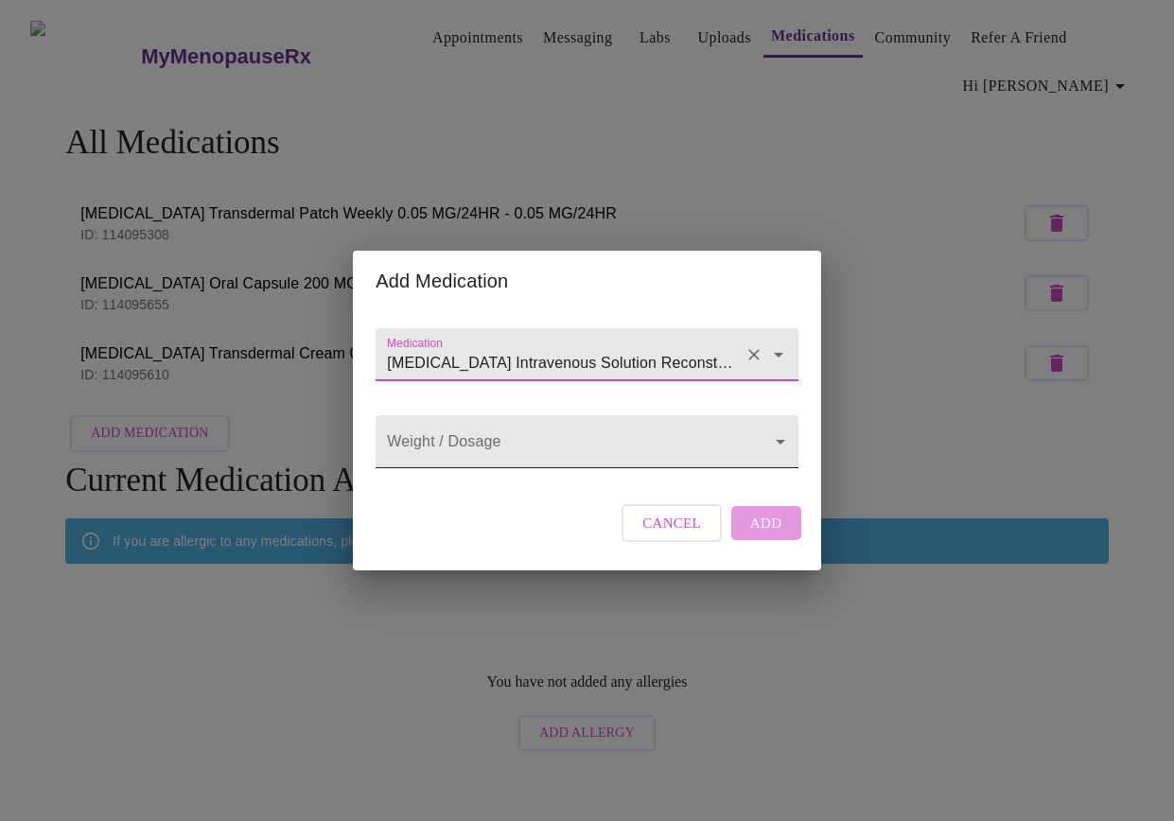
type input "Levothyroxine Sodium Intravenous Solution Reconstituted"
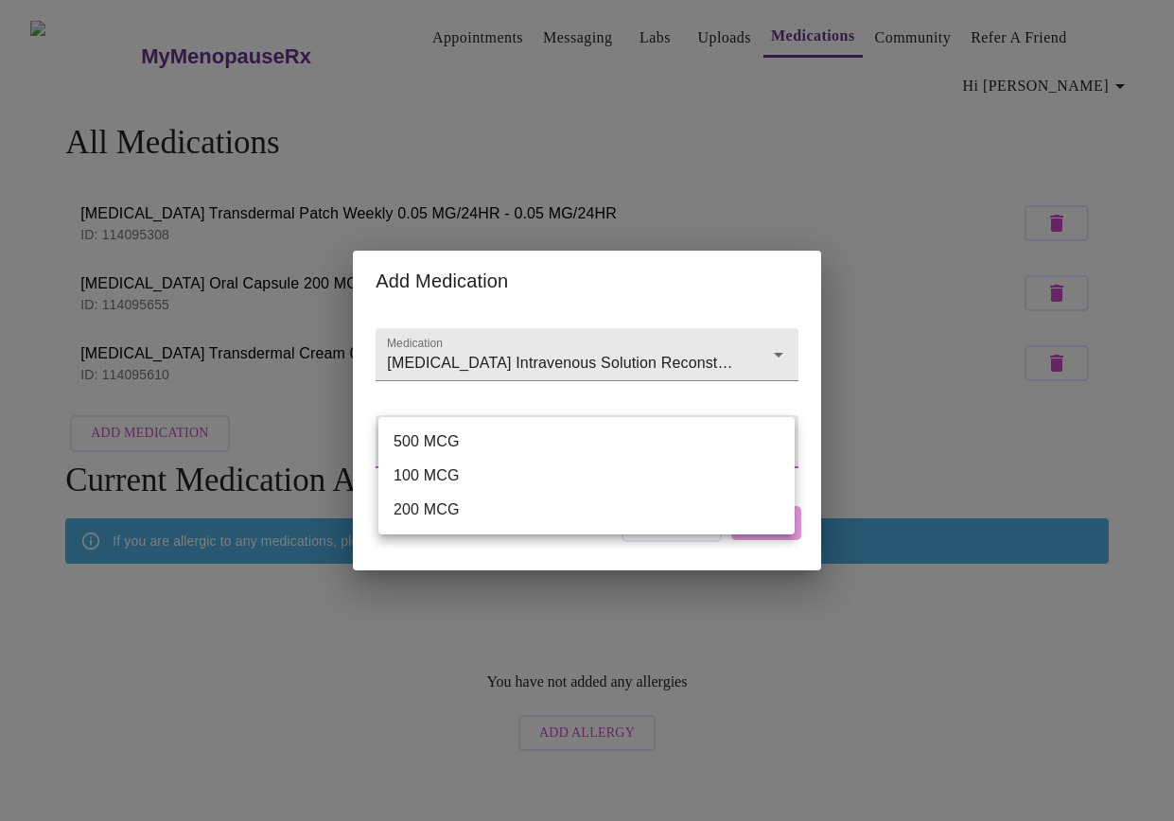
click at [528, 448] on body "MyMenopauseRx Appointments Messaging Labs Uploads Medications Community Refer a…" at bounding box center [587, 384] width 1159 height 753
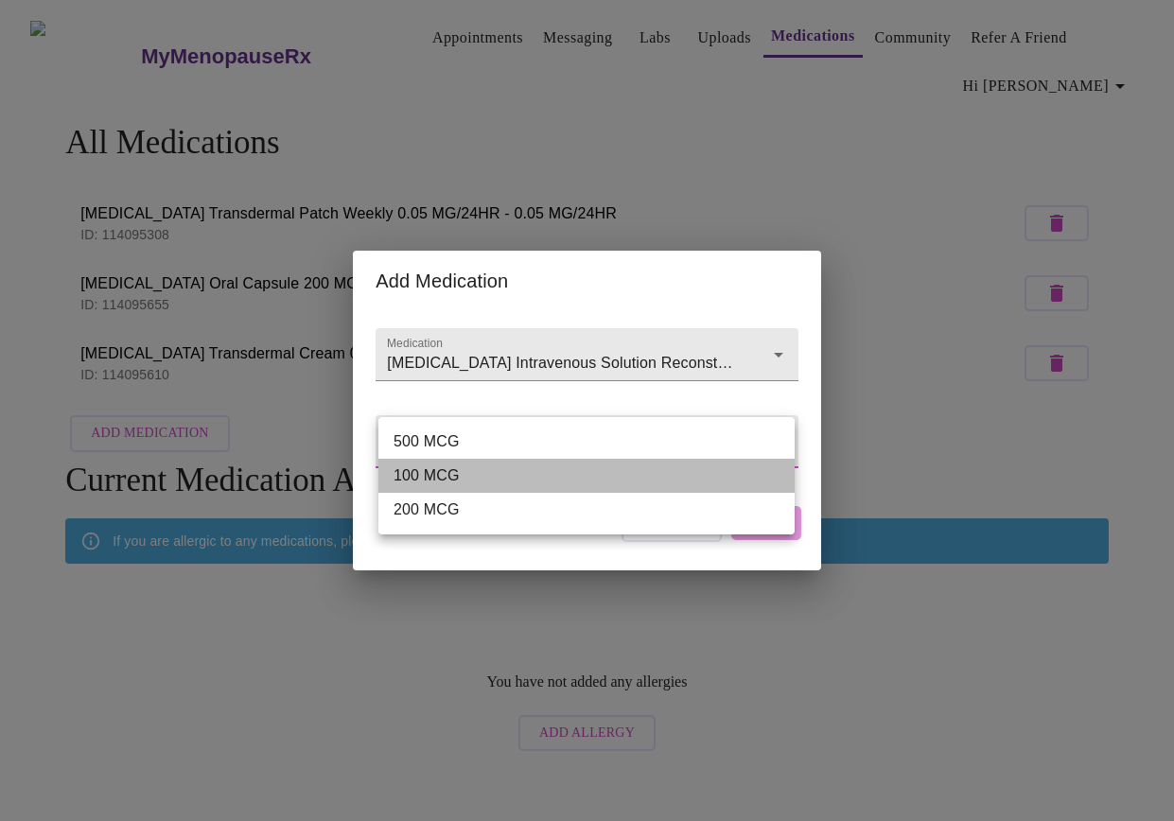
click at [499, 484] on li "100 MCG" at bounding box center [586, 476] width 416 height 34
type input "100 MCG"
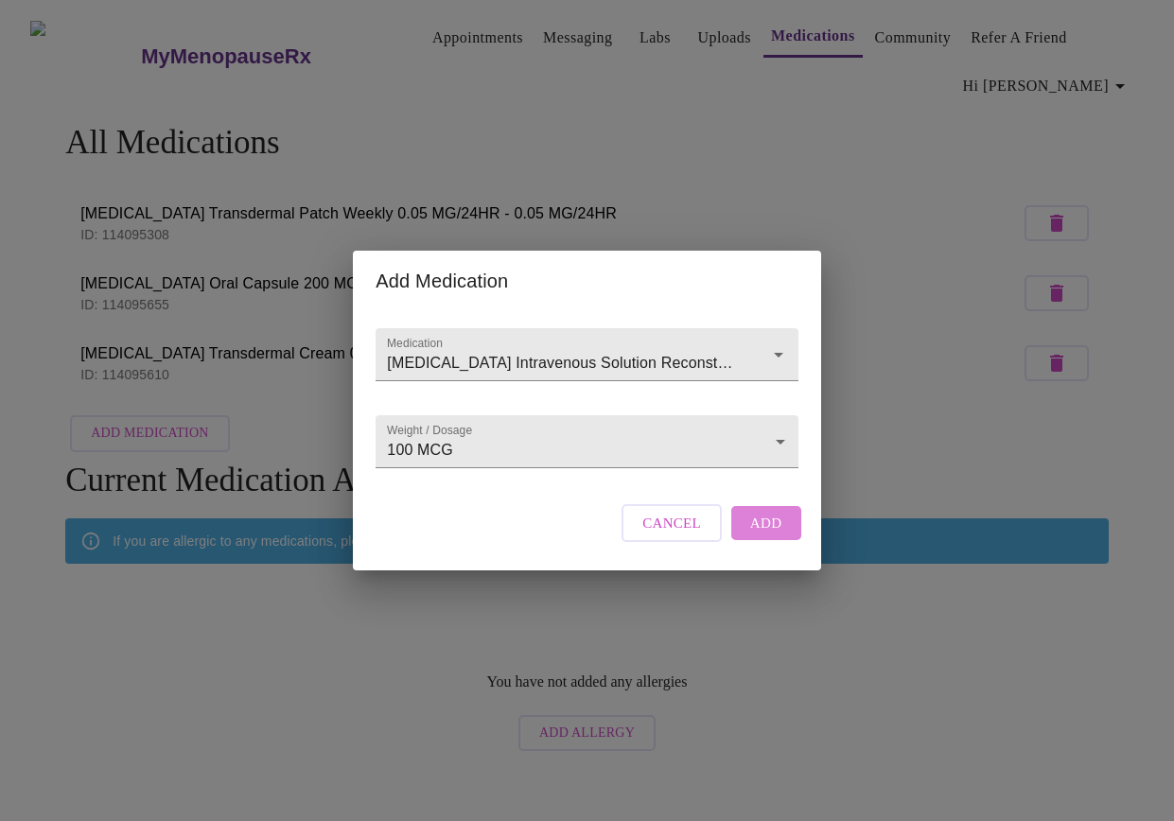
click at [759, 532] on span "Add" at bounding box center [766, 523] width 32 height 25
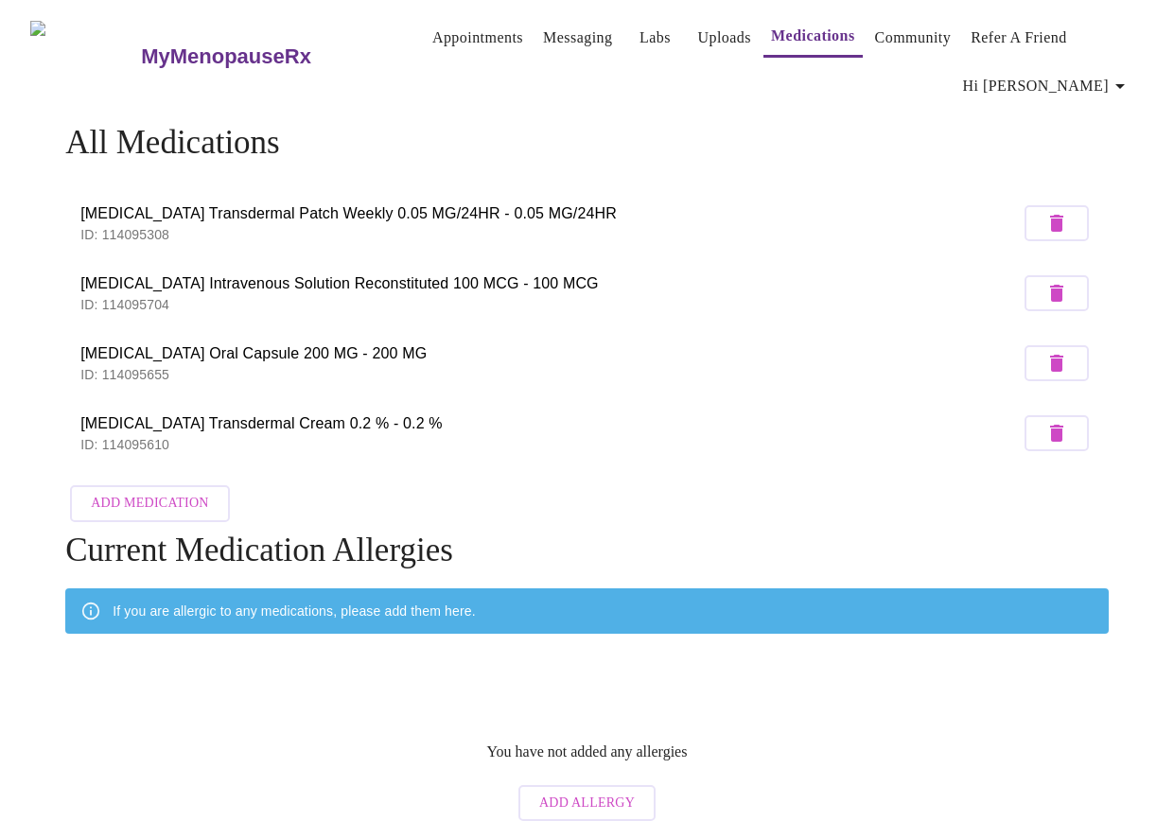
click at [1068, 287] on icon "button" at bounding box center [1057, 293] width 23 height 23
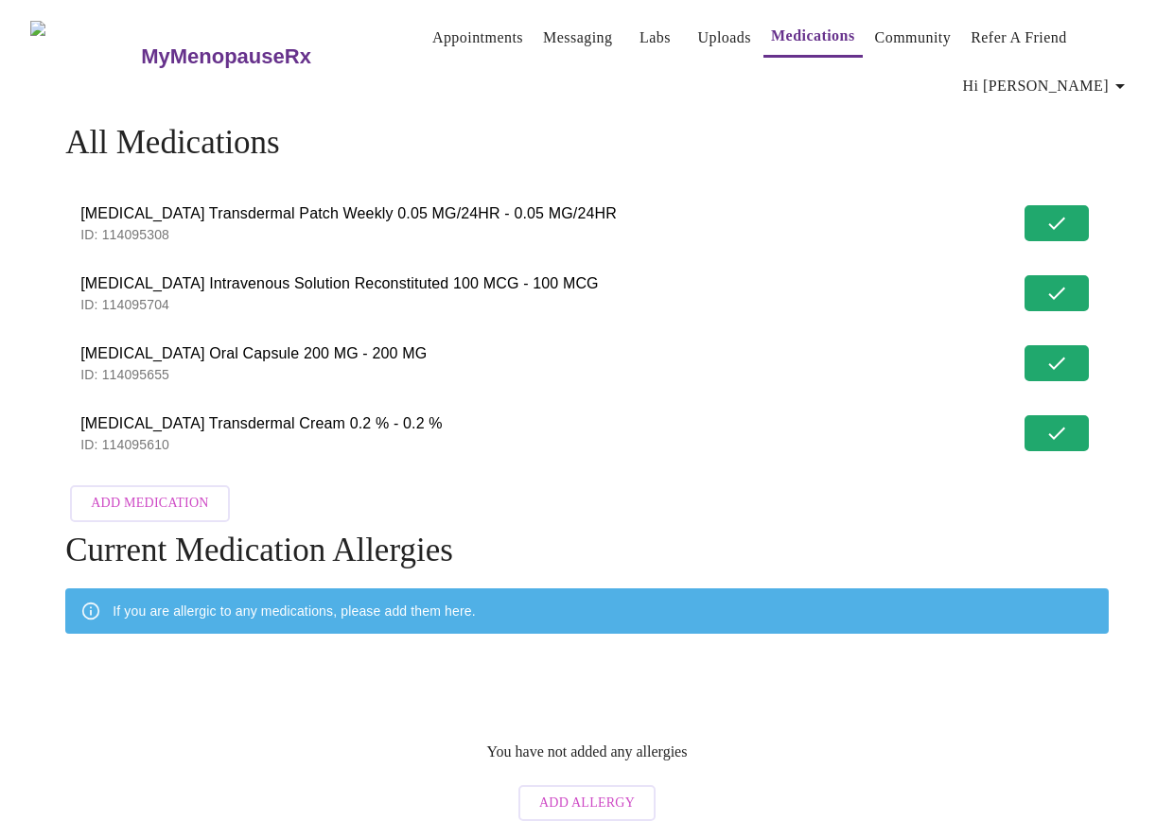
click at [1063, 285] on li "Levothyroxine Sodium Intravenous Solution Reconstituted 100 MCG - 100 MCG ID: 1…" at bounding box center [587, 293] width 1044 height 70
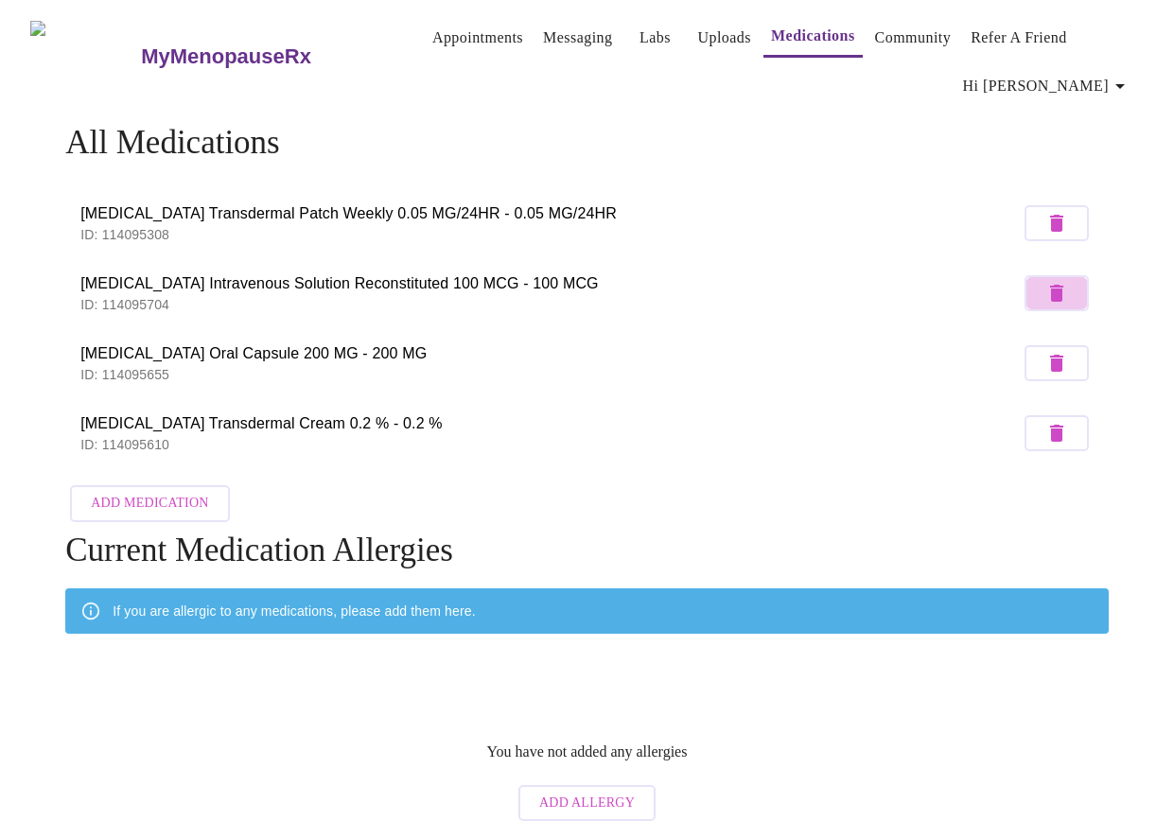
click at [1063, 285] on icon "button" at bounding box center [1056, 293] width 13 height 17
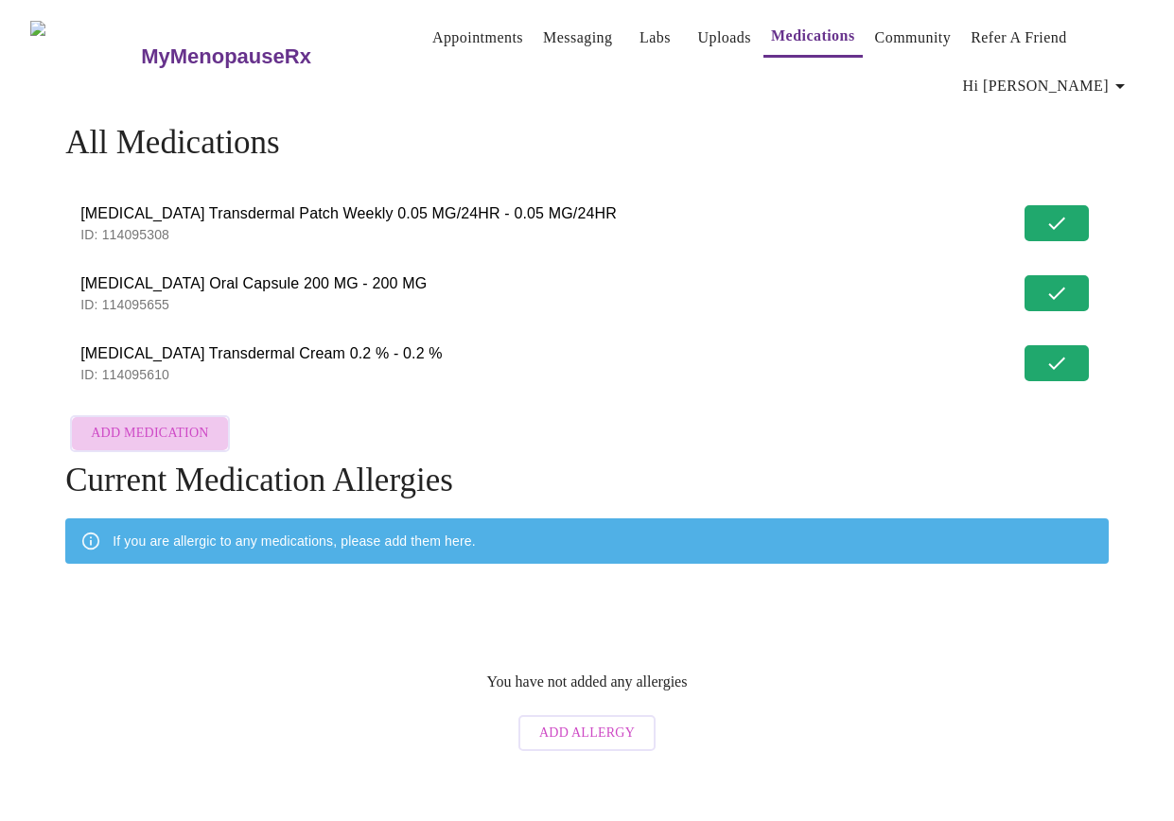
click at [152, 428] on span "Add Medication" at bounding box center [149, 434] width 117 height 24
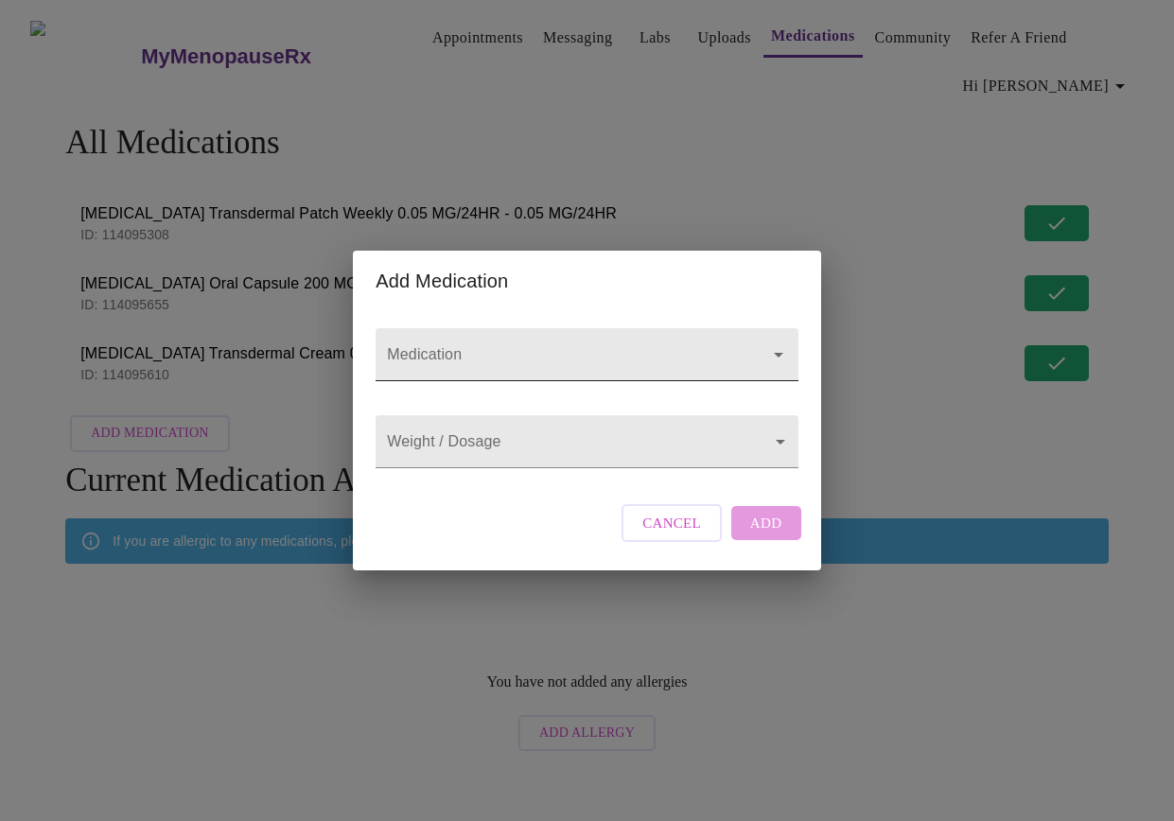
click at [525, 346] on input "Medication" at bounding box center [559, 363] width 353 height 35
paste input "LEVOTHYROXIN"
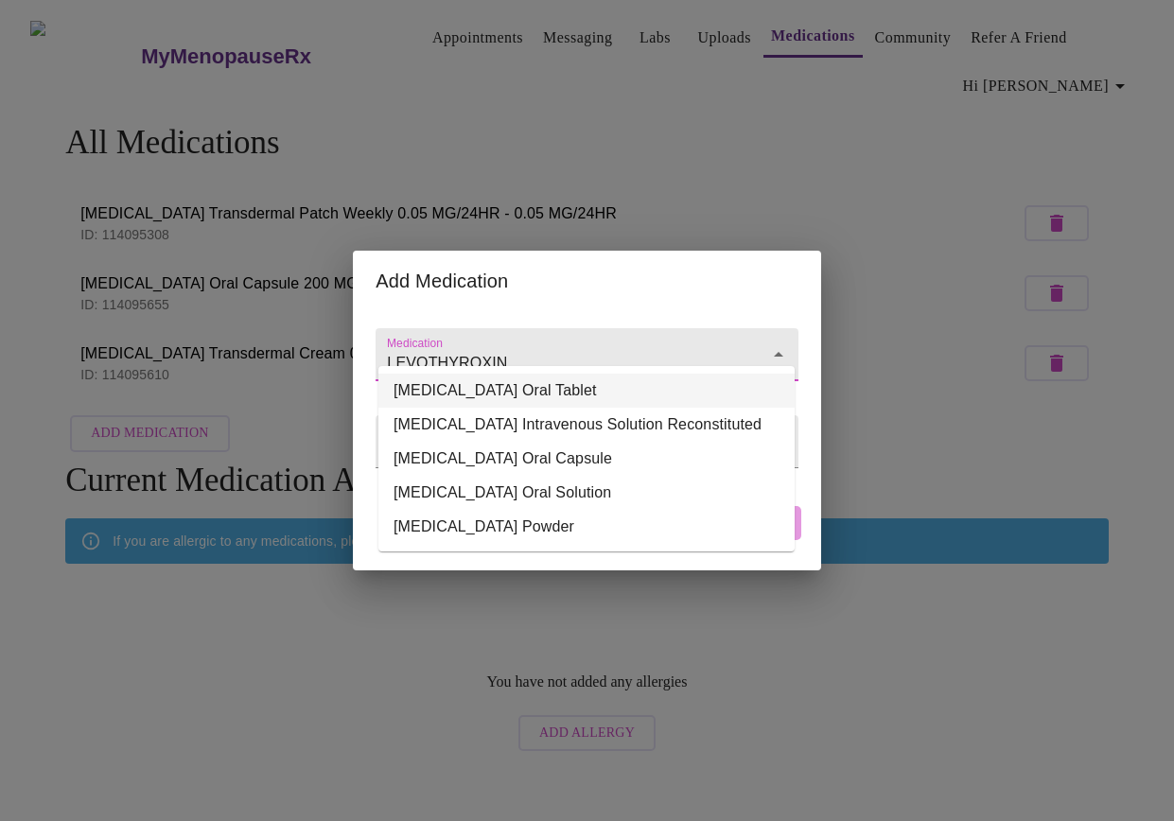
click at [553, 394] on li "Levothyroxine Sodium Oral Tablet" at bounding box center [586, 391] width 416 height 34
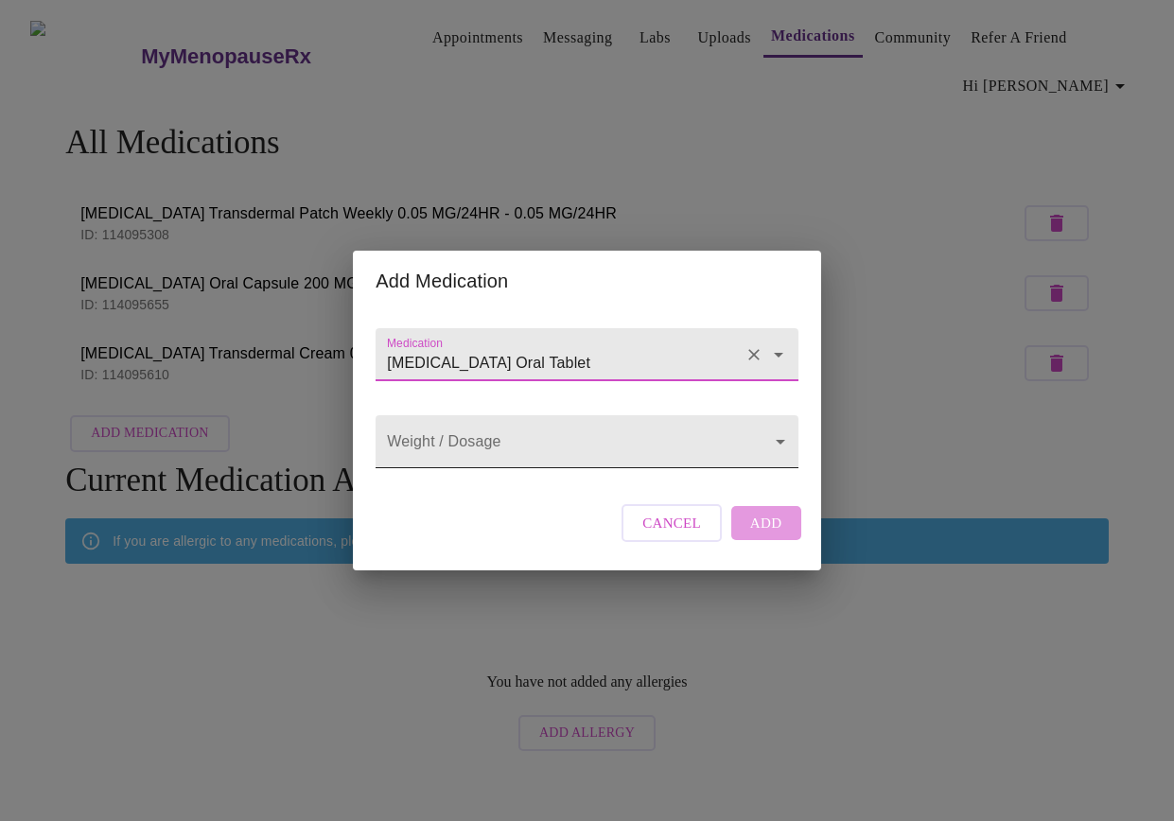
type input "Levothyroxine Sodium Oral Tablet"
click at [501, 443] on body "MyMenopauseRx Appointments Messaging Labs Uploads Medications Community Refer a…" at bounding box center [587, 384] width 1159 height 753
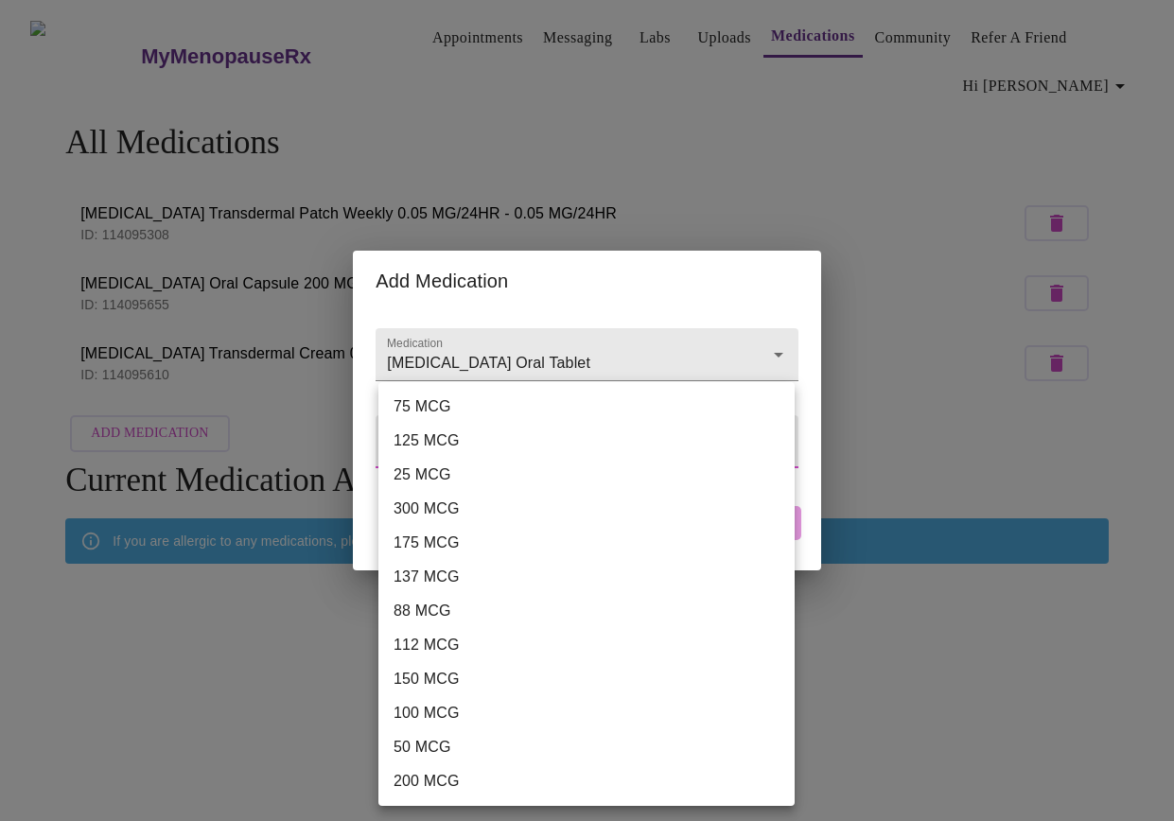
click at [496, 410] on li "75 MCG" at bounding box center [586, 407] width 416 height 34
type input "75 MCG"
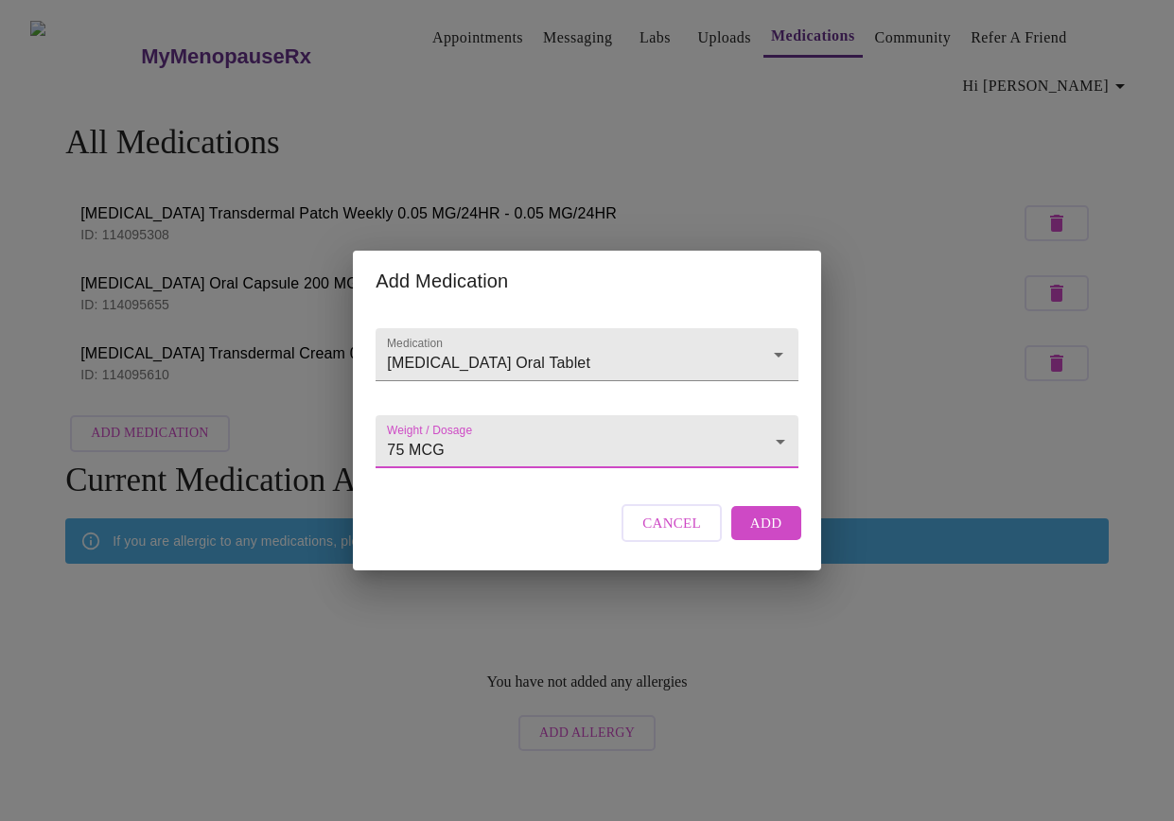
click at [754, 536] on span "Add" at bounding box center [766, 523] width 32 height 25
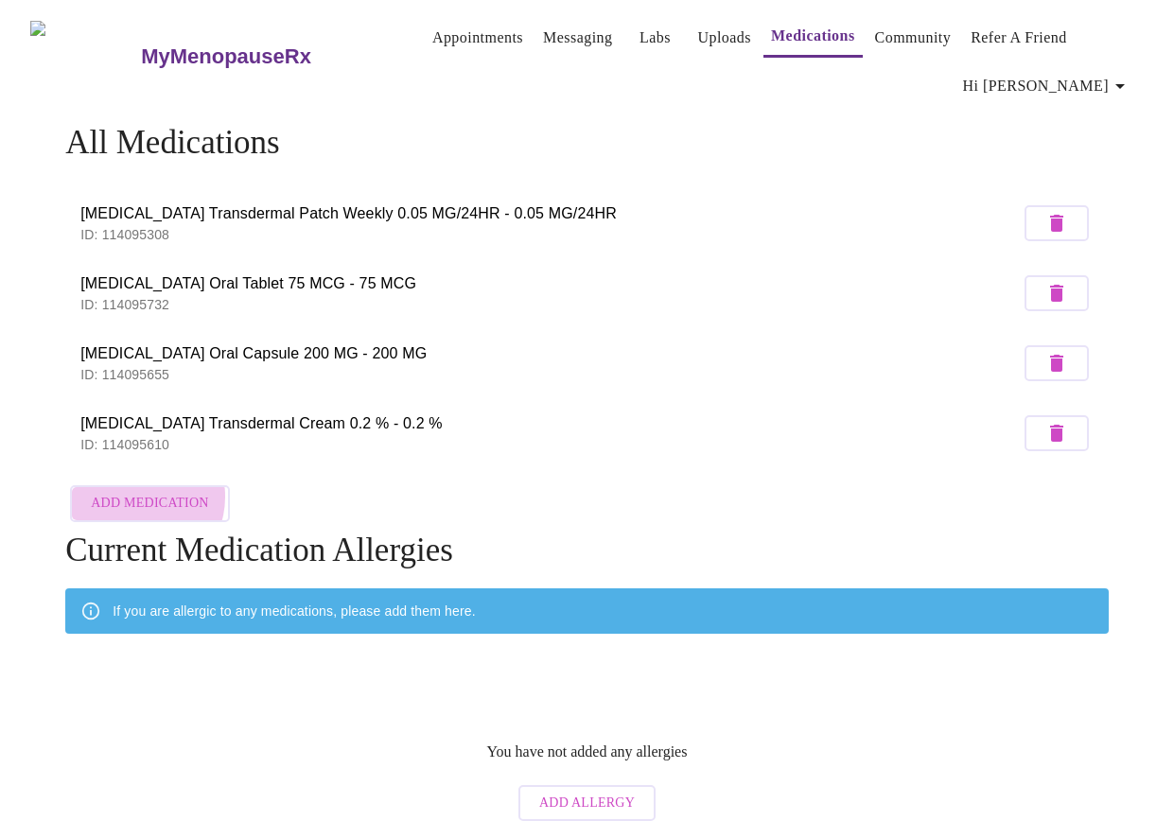
click at [129, 492] on span "Add Medication" at bounding box center [149, 504] width 117 height 24
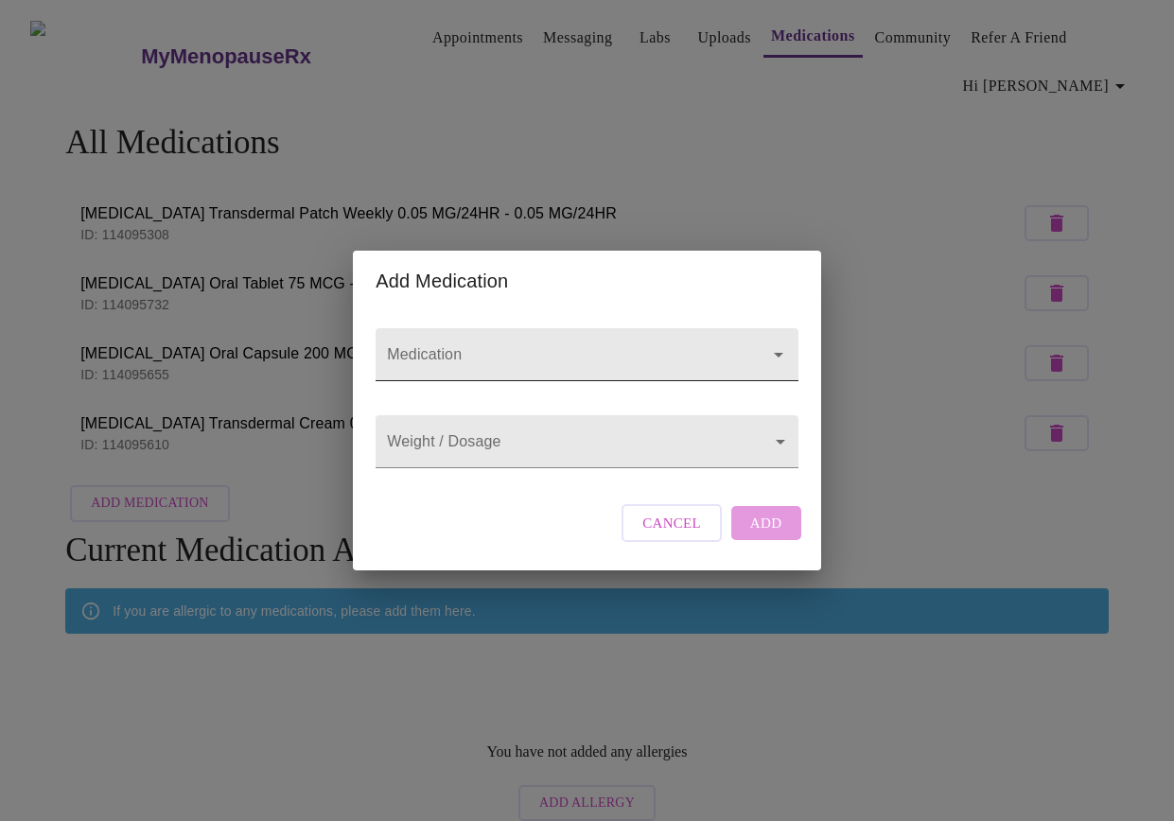
click at [523, 346] on input "Medication" at bounding box center [559, 363] width 353 height 35
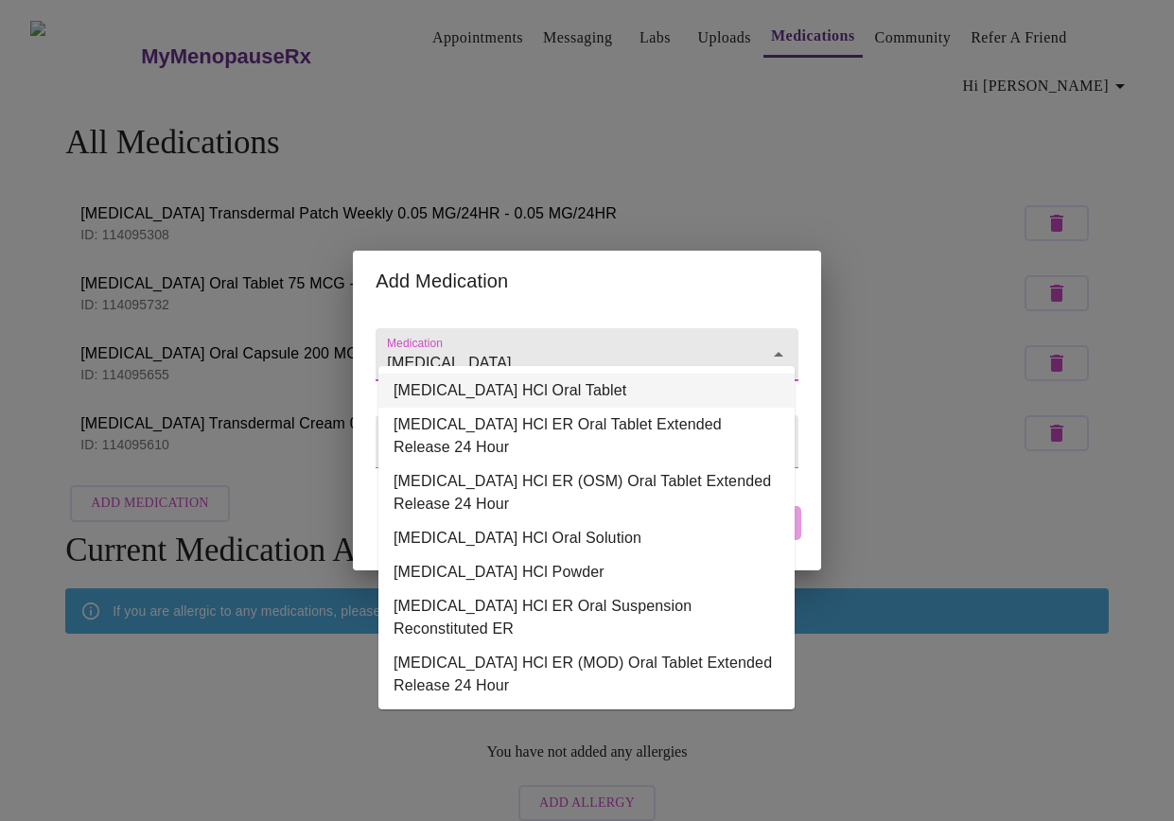
click at [566, 393] on li "metFORMIN HCl Oral Tablet" at bounding box center [586, 391] width 416 height 34
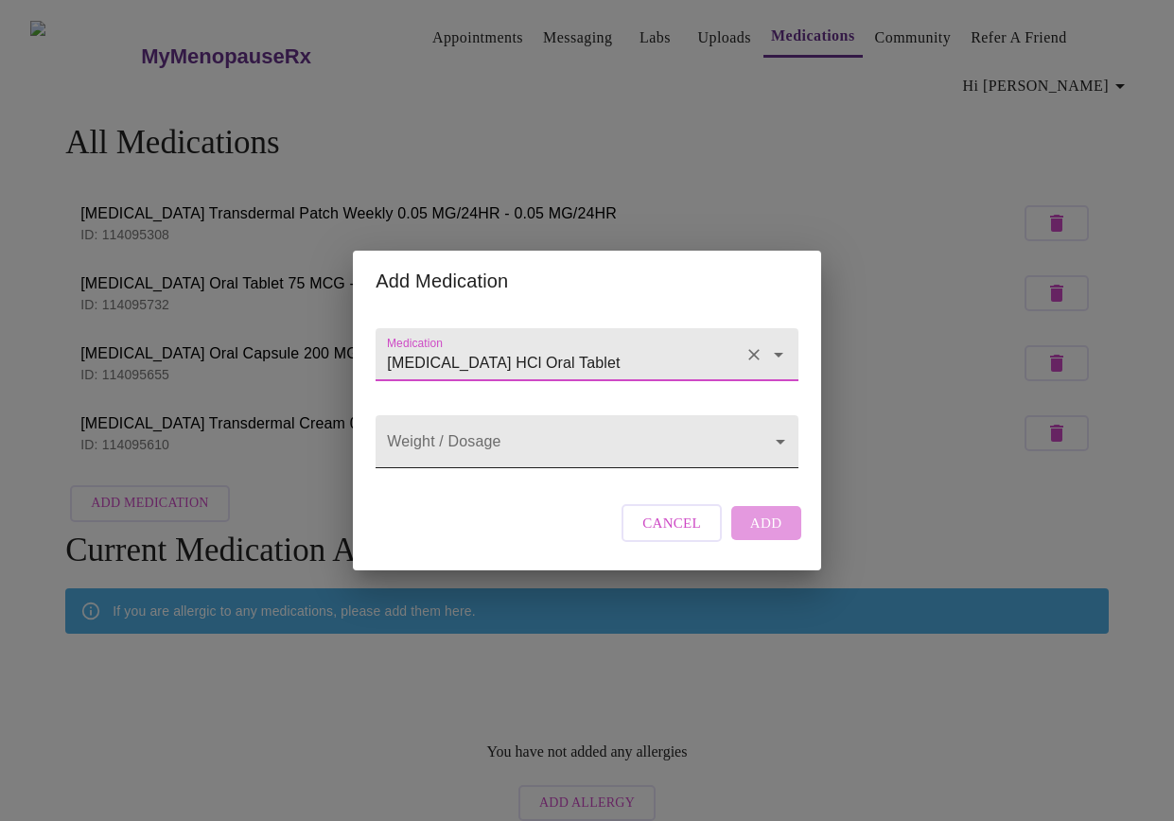
type input "metFORMIN HCl Oral Tablet"
click at [523, 454] on body "MyMenopauseRx Appointments Messaging Labs Uploads Medications Community Refer a…" at bounding box center [587, 419] width 1159 height 823
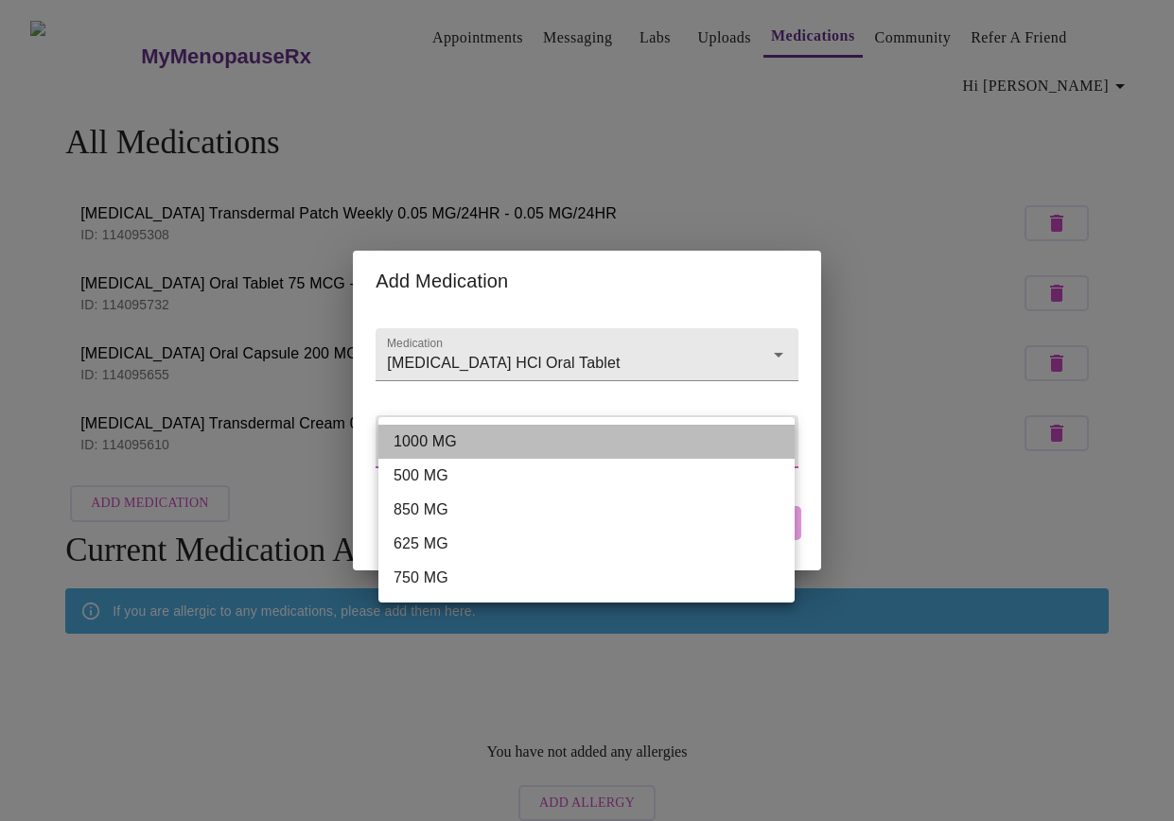
click at [457, 438] on li "1000 MG" at bounding box center [586, 442] width 416 height 34
type input "1000 MG"
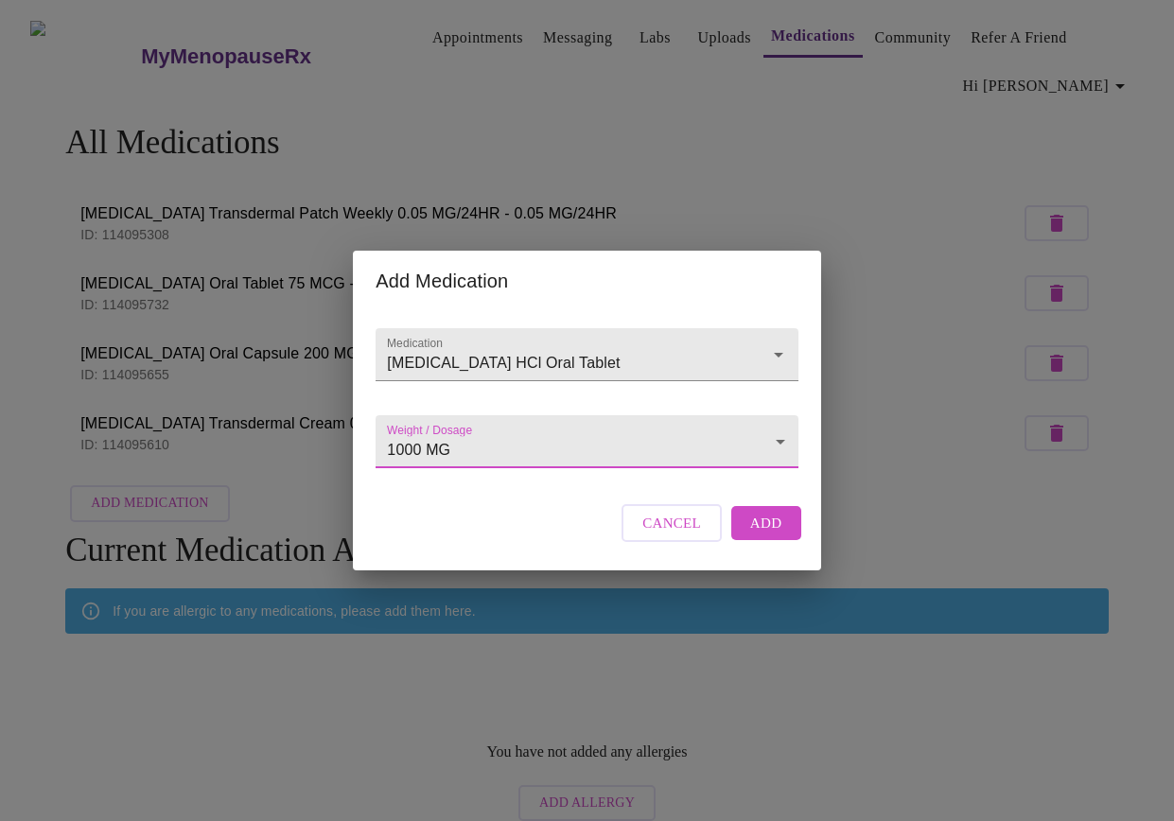
click at [747, 536] on button "Add" at bounding box center [766, 523] width 70 height 34
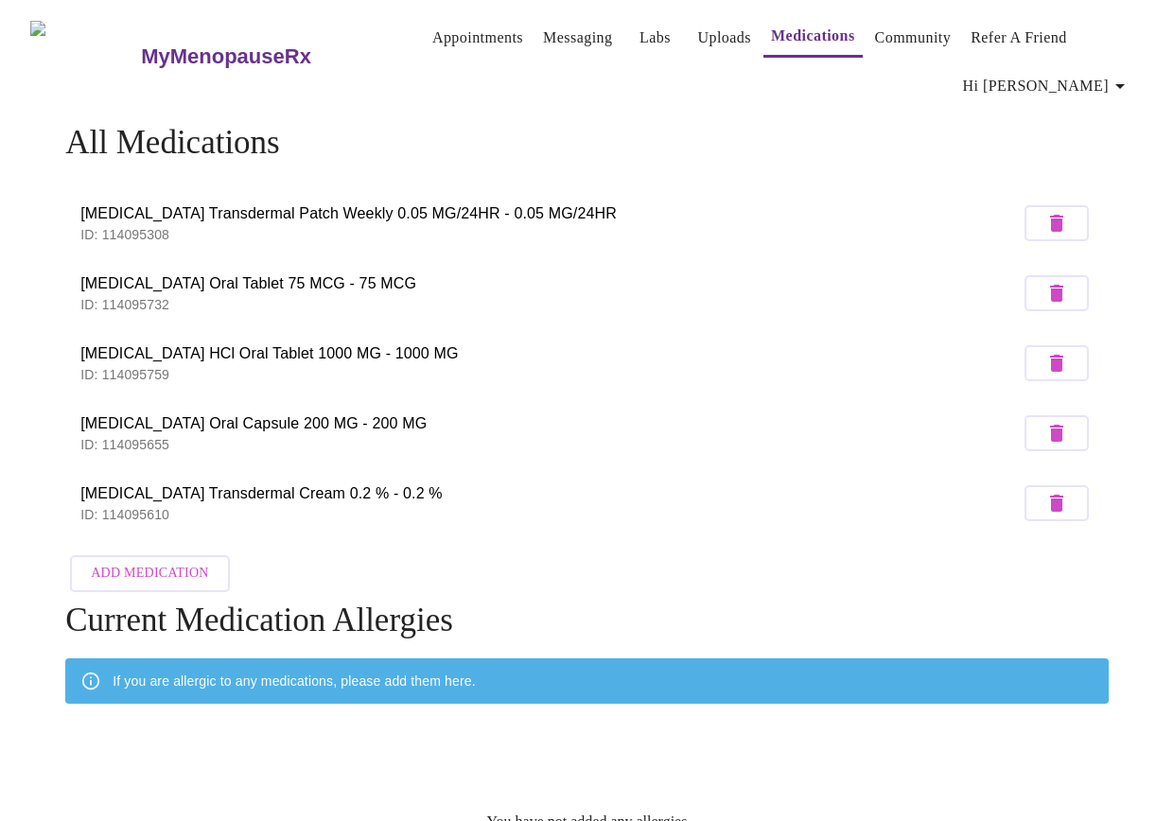
click at [159, 571] on span "Add Medication" at bounding box center [149, 574] width 117 height 24
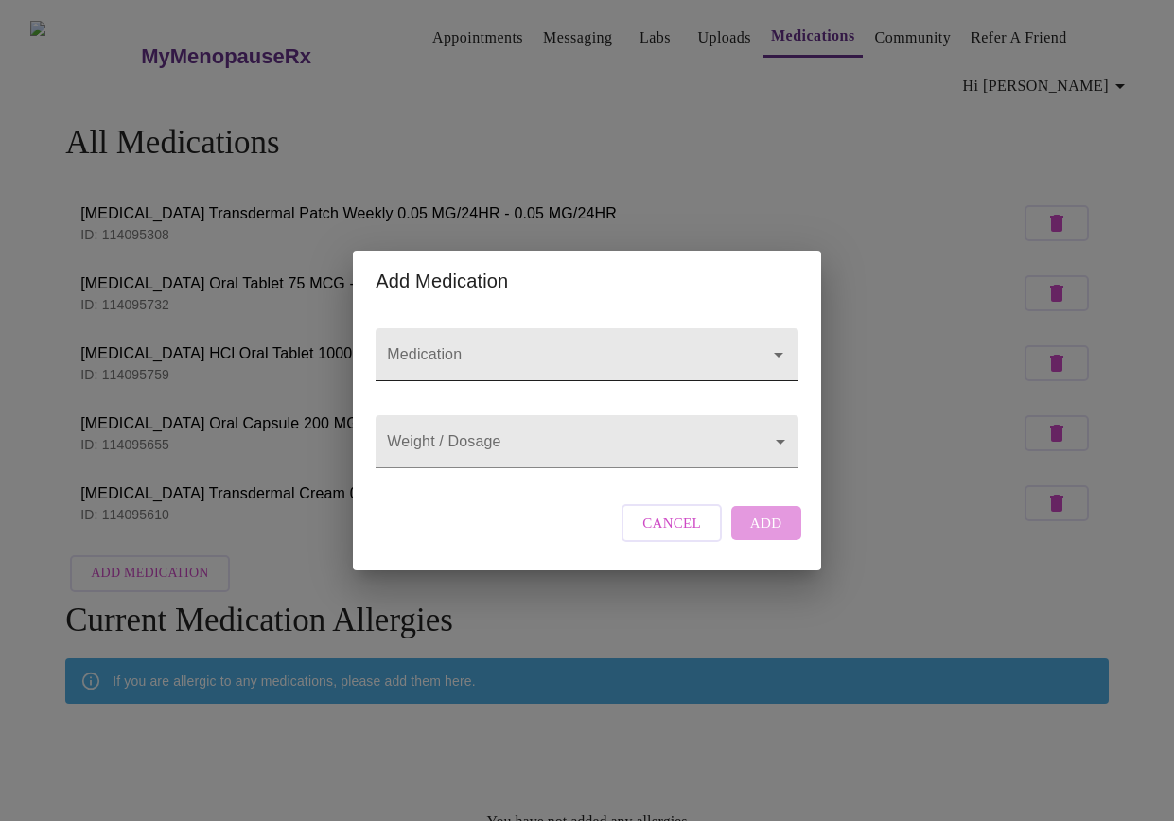
click at [583, 346] on input "Medication" at bounding box center [559, 363] width 353 height 35
type input "buproprian"
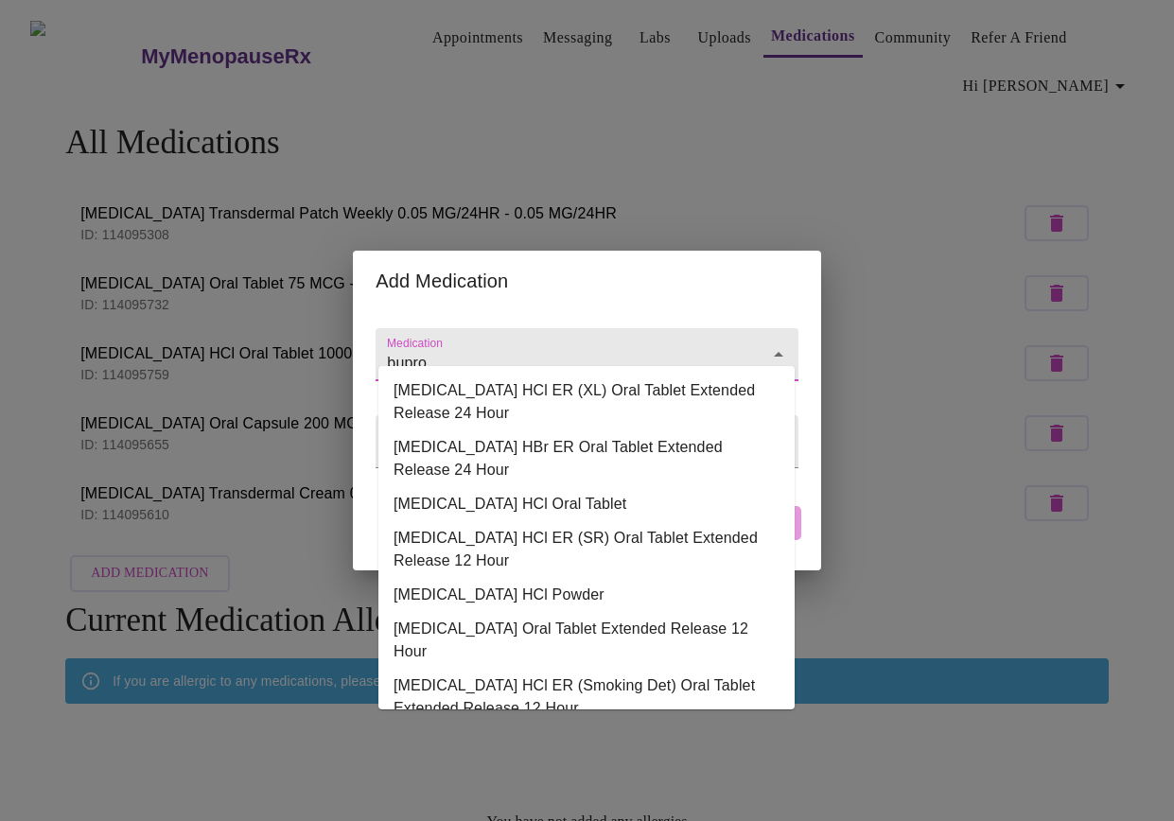
click at [774, 343] on icon "Close" at bounding box center [778, 354] width 23 height 23
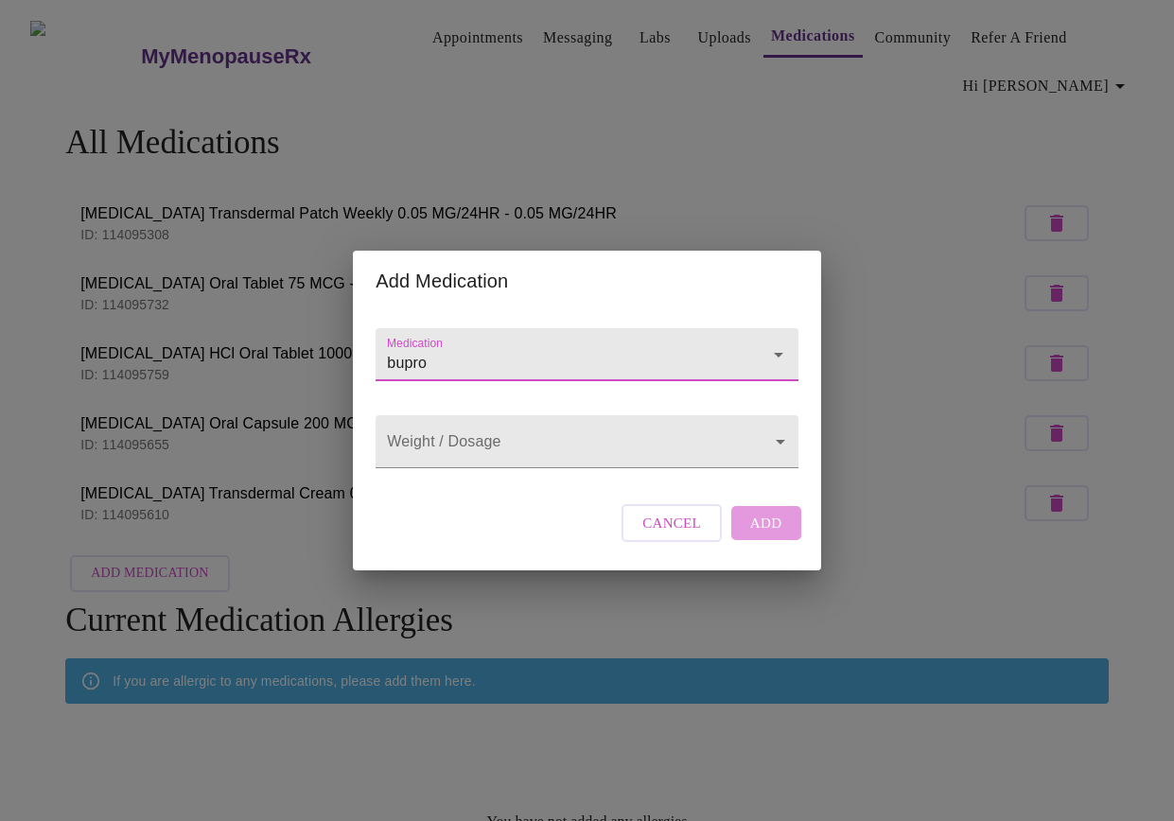
click at [774, 343] on icon "Open" at bounding box center [778, 354] width 23 height 23
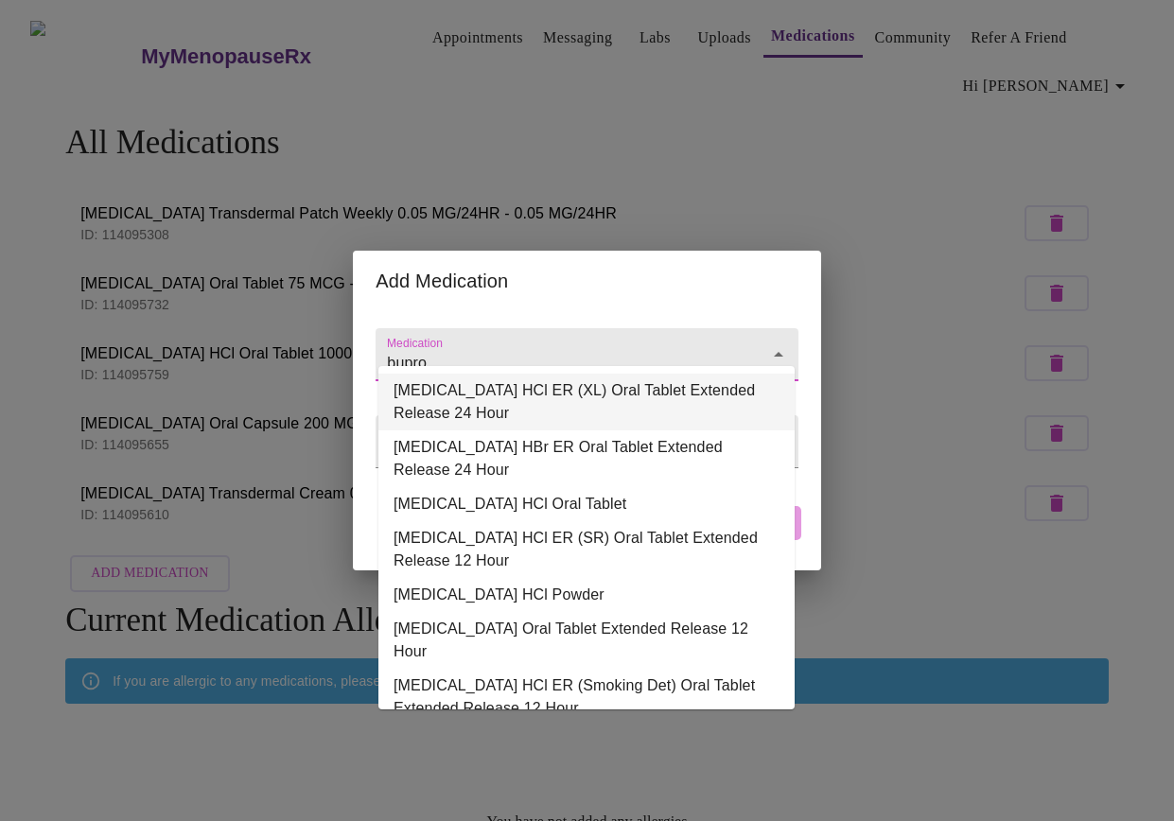
click at [640, 405] on li "buPROPion HCl ER (XL) Oral Tablet Extended Release 24 Hour" at bounding box center [586, 402] width 416 height 57
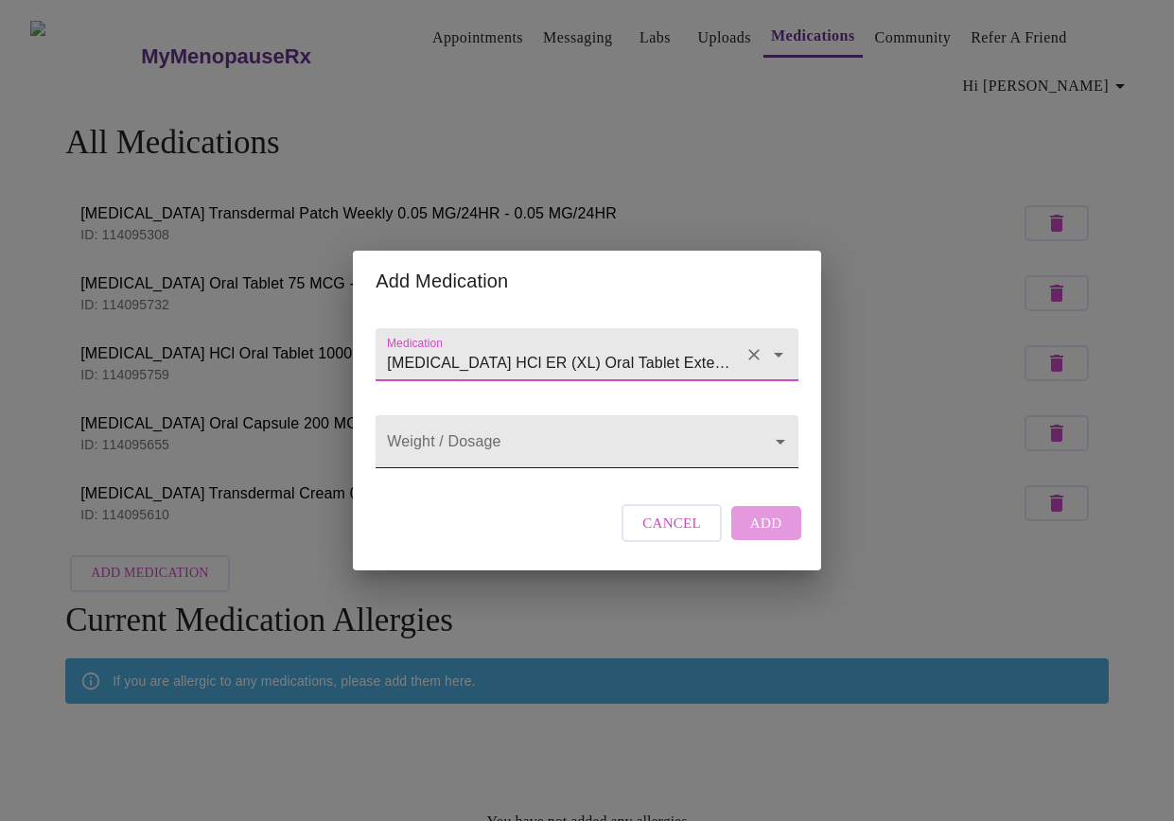
type input "buPROPion HCl ER (XL) Oral Tablet Extended Release 24 Hour"
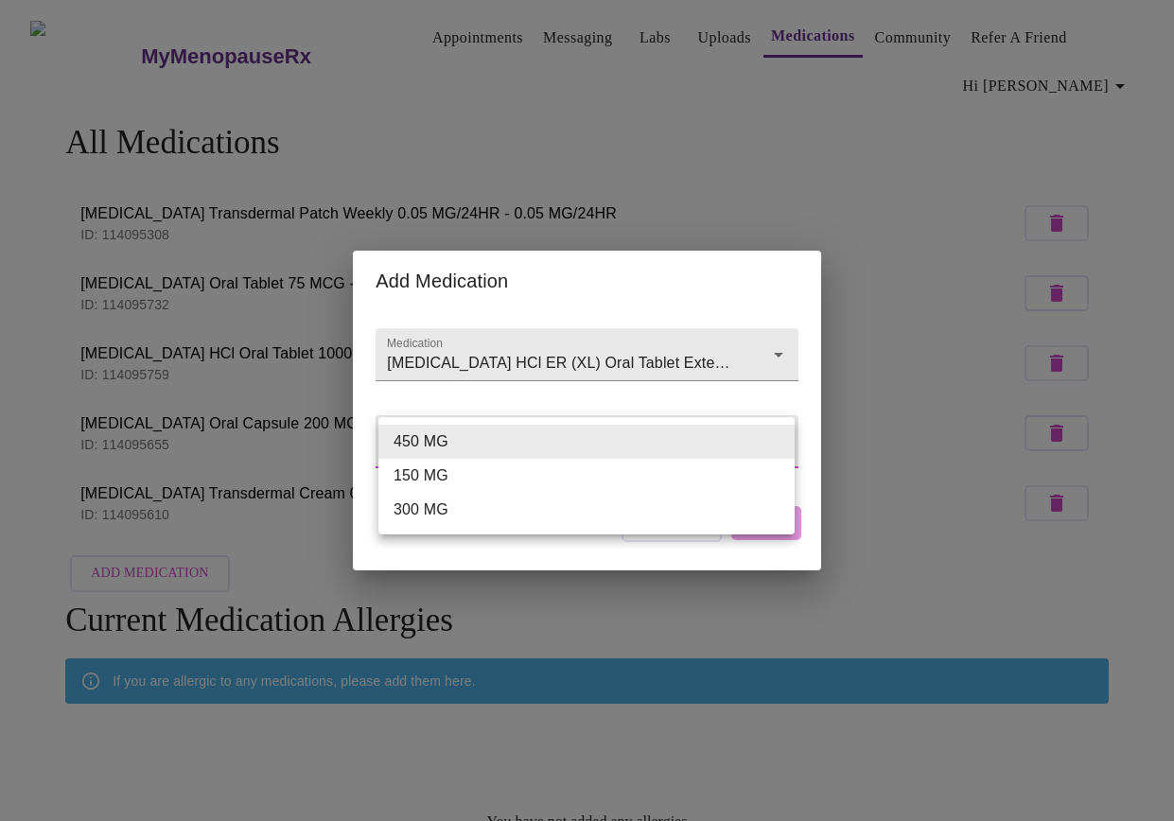
click at [626, 441] on body "MyMenopauseRx Appointments Messaging Labs Uploads Medications Community Refer a…" at bounding box center [587, 454] width 1159 height 893
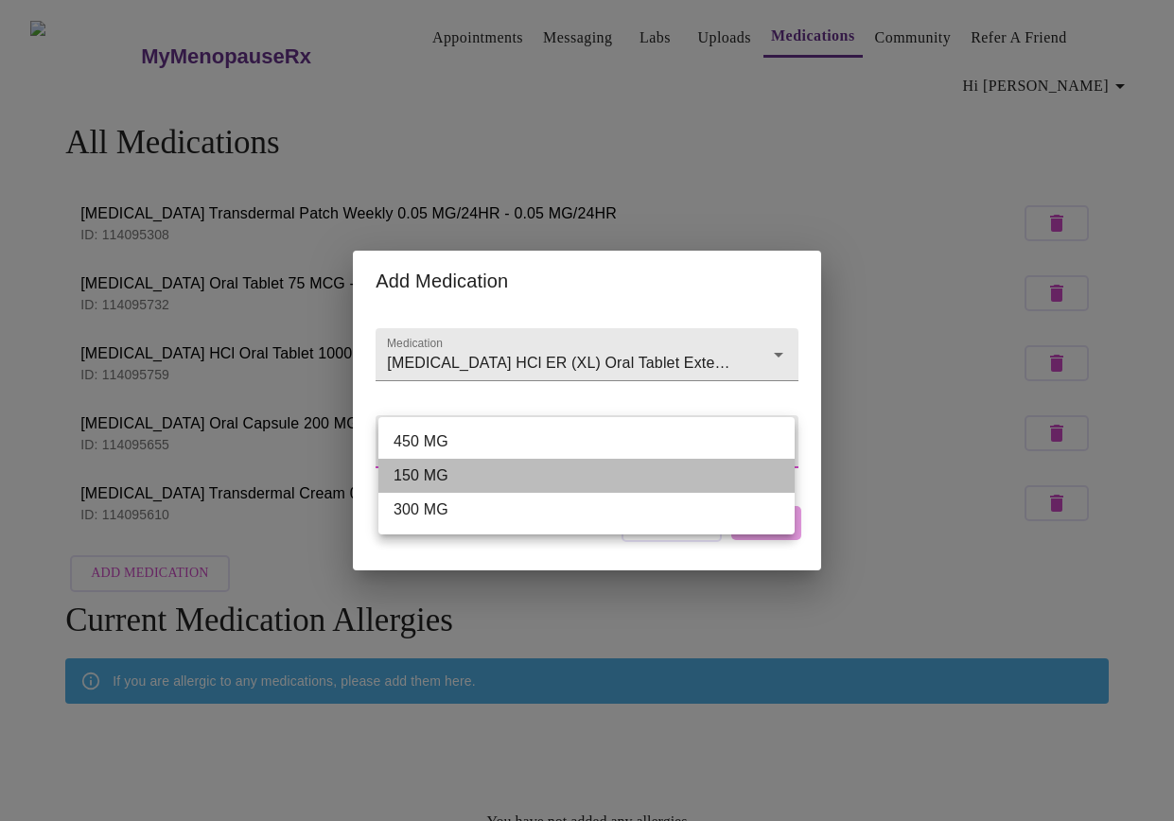
click at [512, 480] on li "150 MG" at bounding box center [586, 476] width 416 height 34
type input "150 MG"
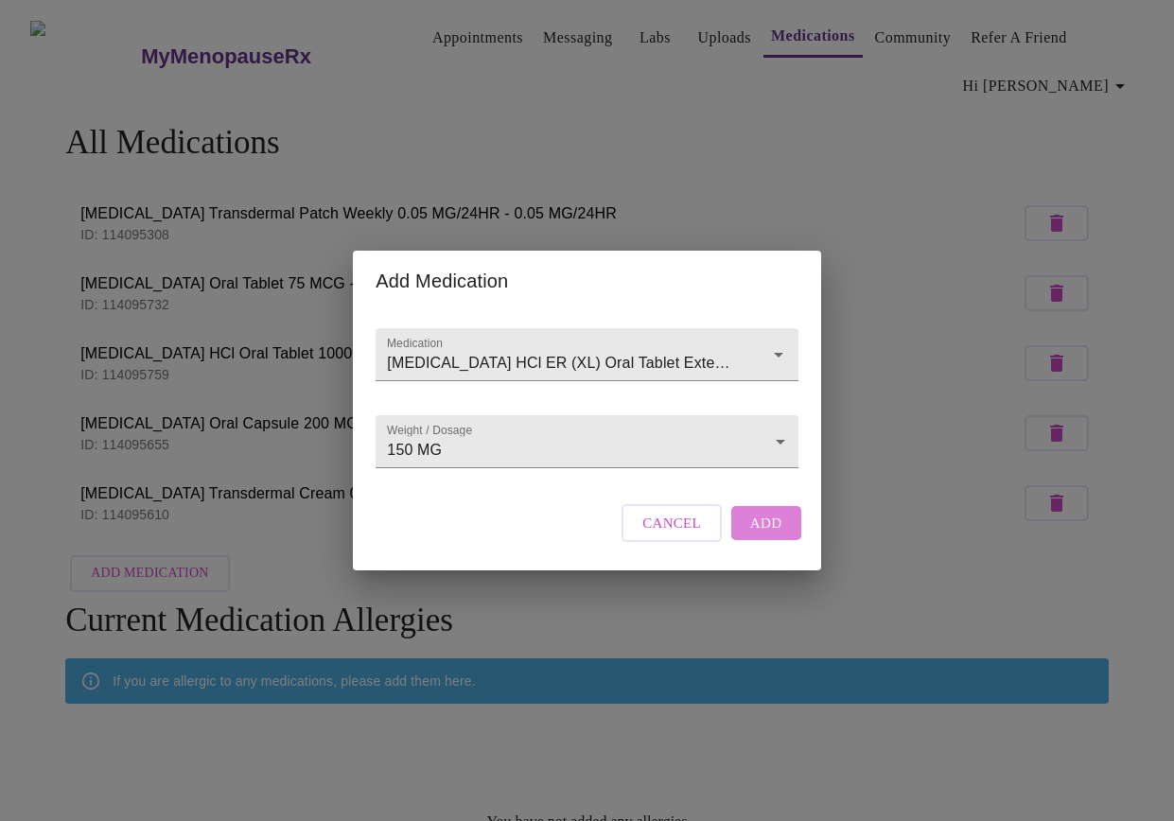
click at [768, 536] on span "Add" at bounding box center [766, 523] width 32 height 25
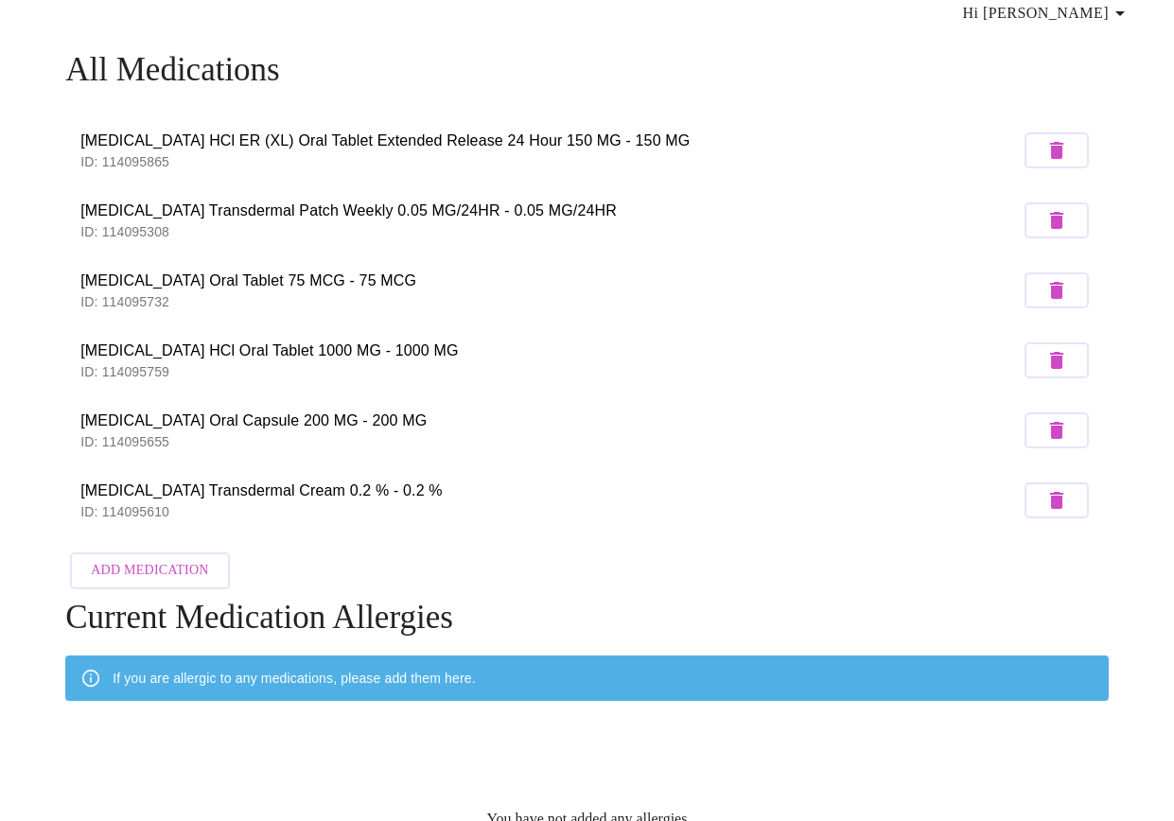
scroll to position [135, 0]
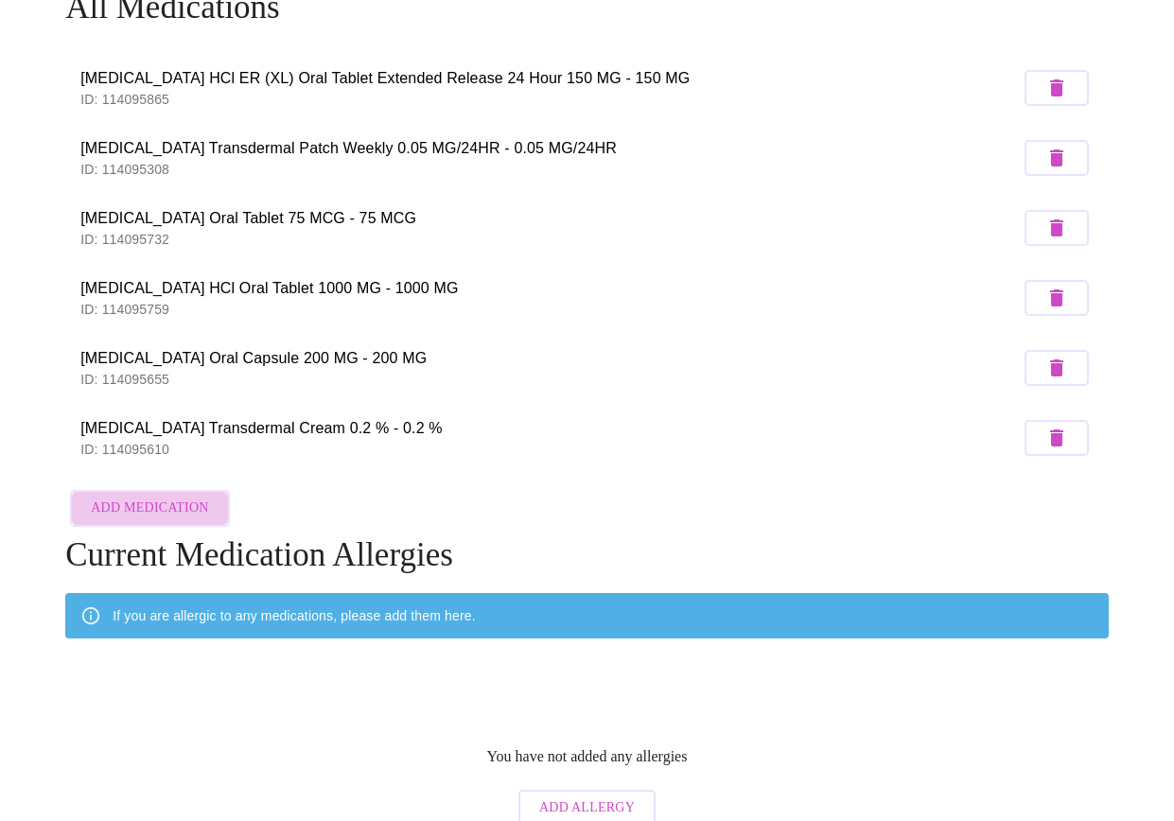
click at [175, 497] on span "Add Medication" at bounding box center [149, 509] width 117 height 24
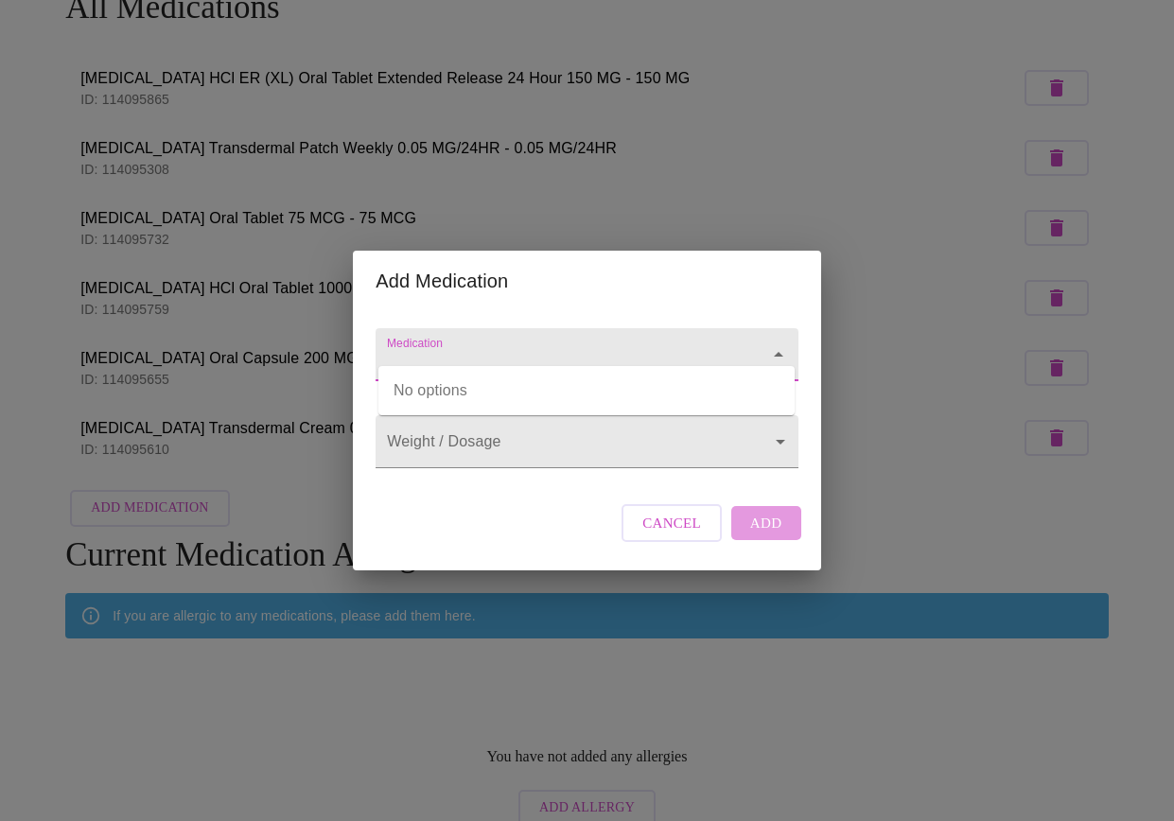
click at [503, 346] on input "Medication" at bounding box center [559, 363] width 353 height 35
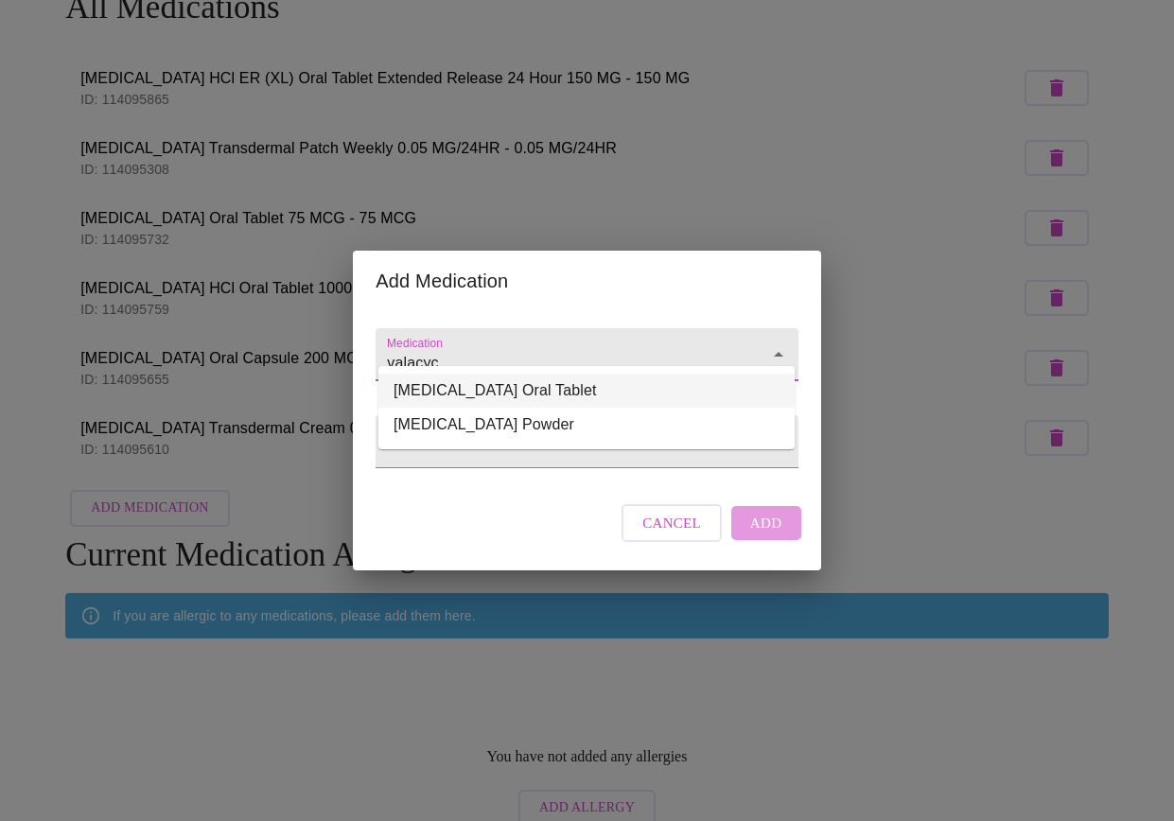
click at [505, 391] on li "valACYclovir HCl Oral Tablet" at bounding box center [586, 391] width 416 height 34
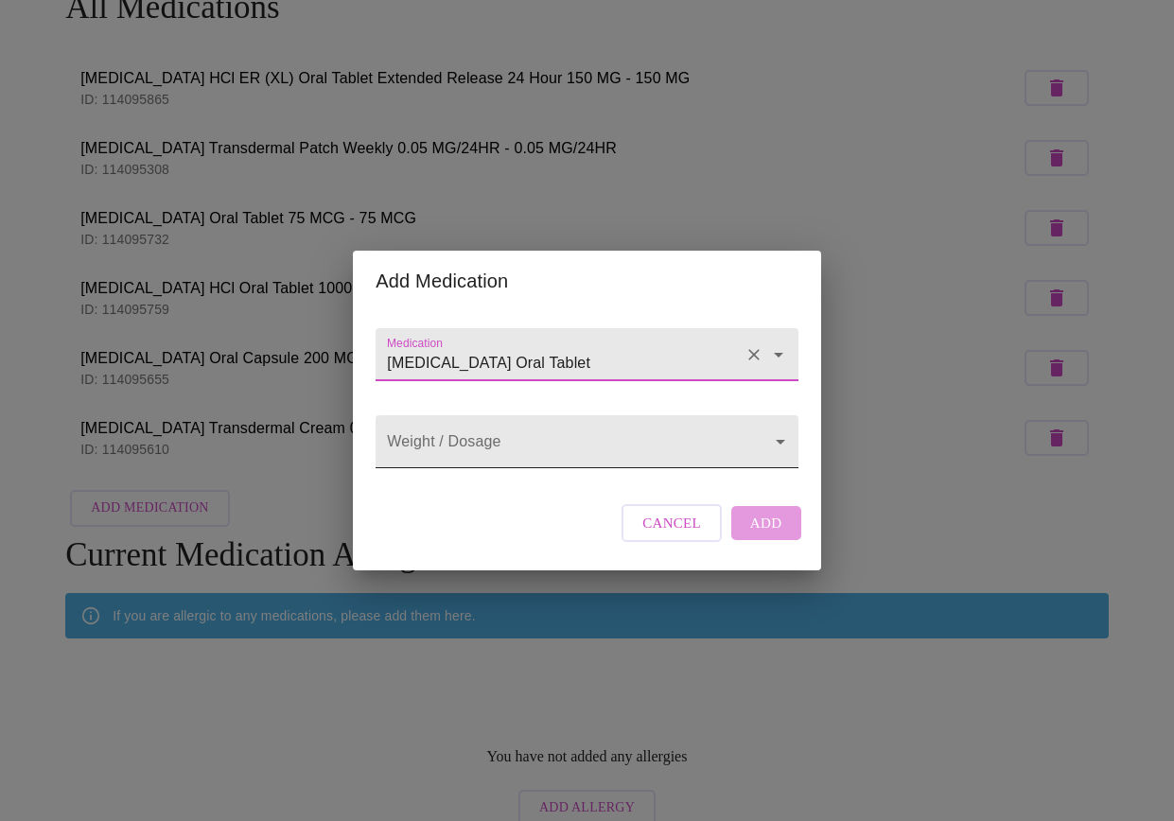
type input "valACYclovir HCl Oral Tablet"
click at [510, 434] on body "MyMenopauseRx Appointments Messaging Labs Uploads Medications Community Refer a…" at bounding box center [587, 353] width 1159 height 963
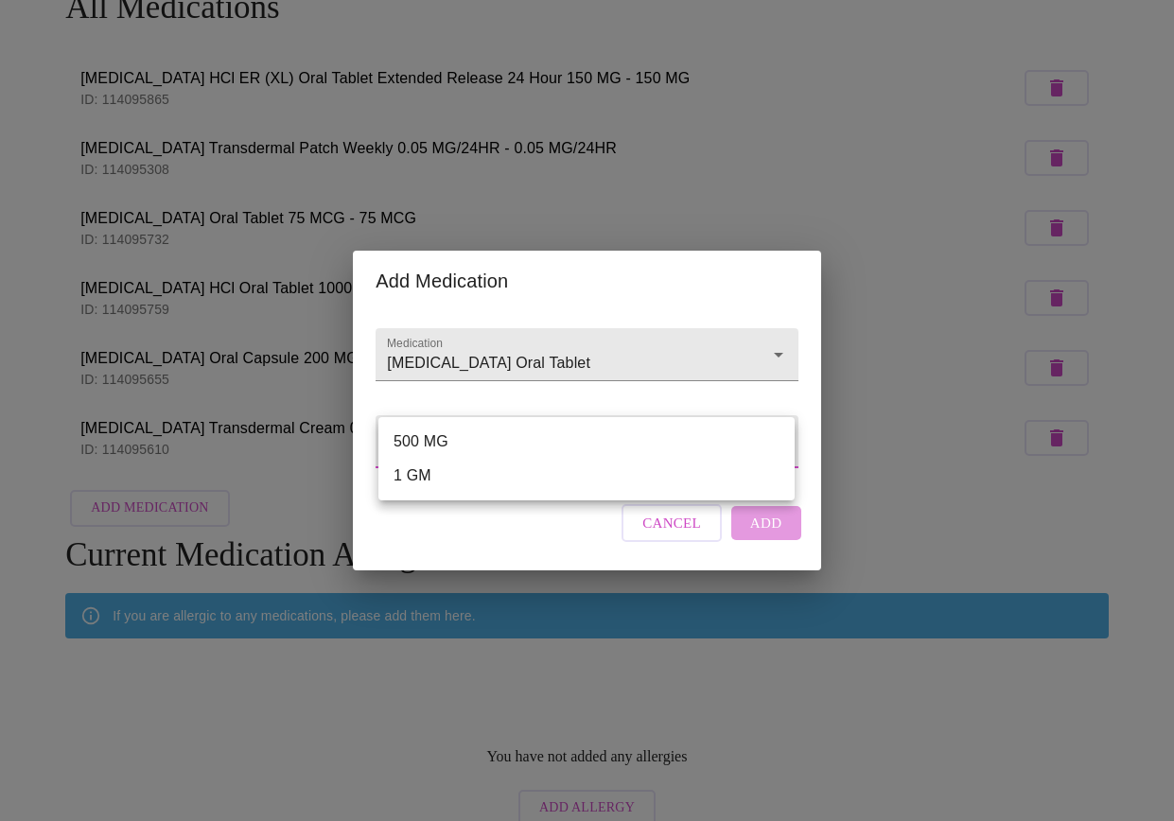
click at [485, 446] on li "500 MG" at bounding box center [586, 442] width 416 height 34
type input "500 MG"
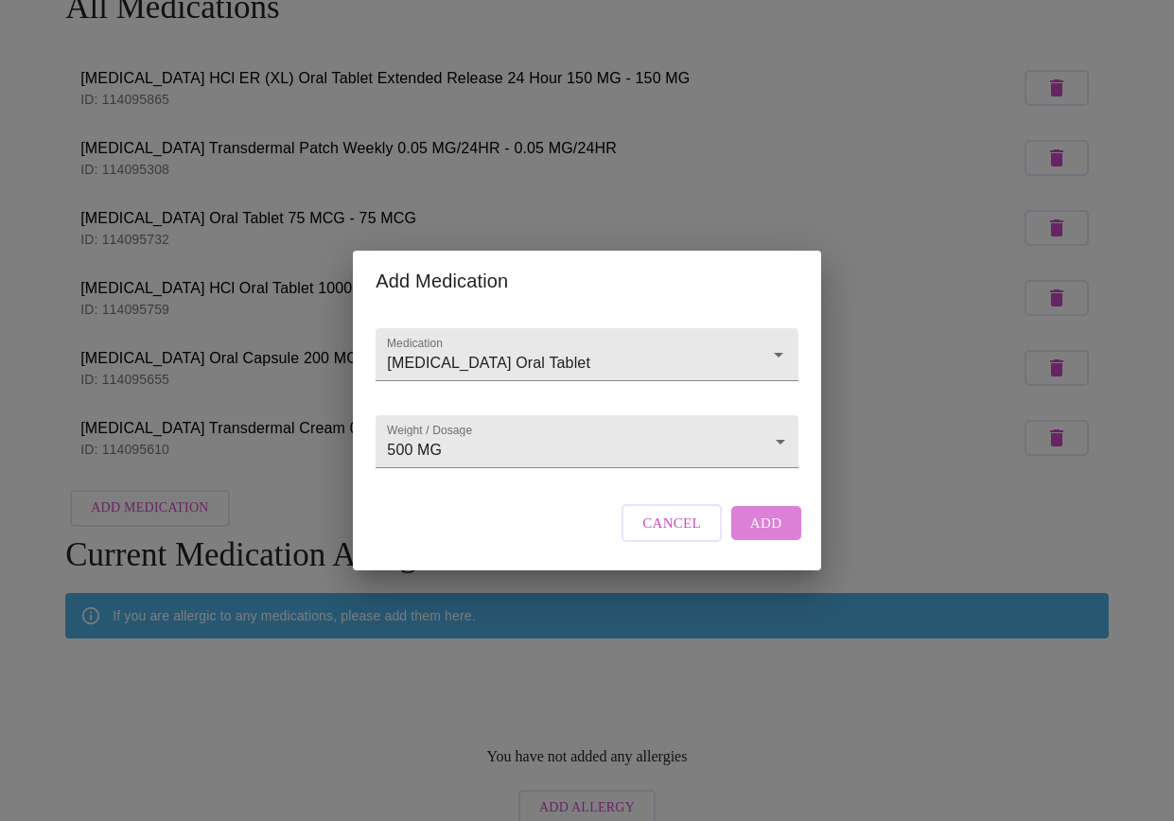
click at [769, 536] on span "Add" at bounding box center [766, 523] width 32 height 25
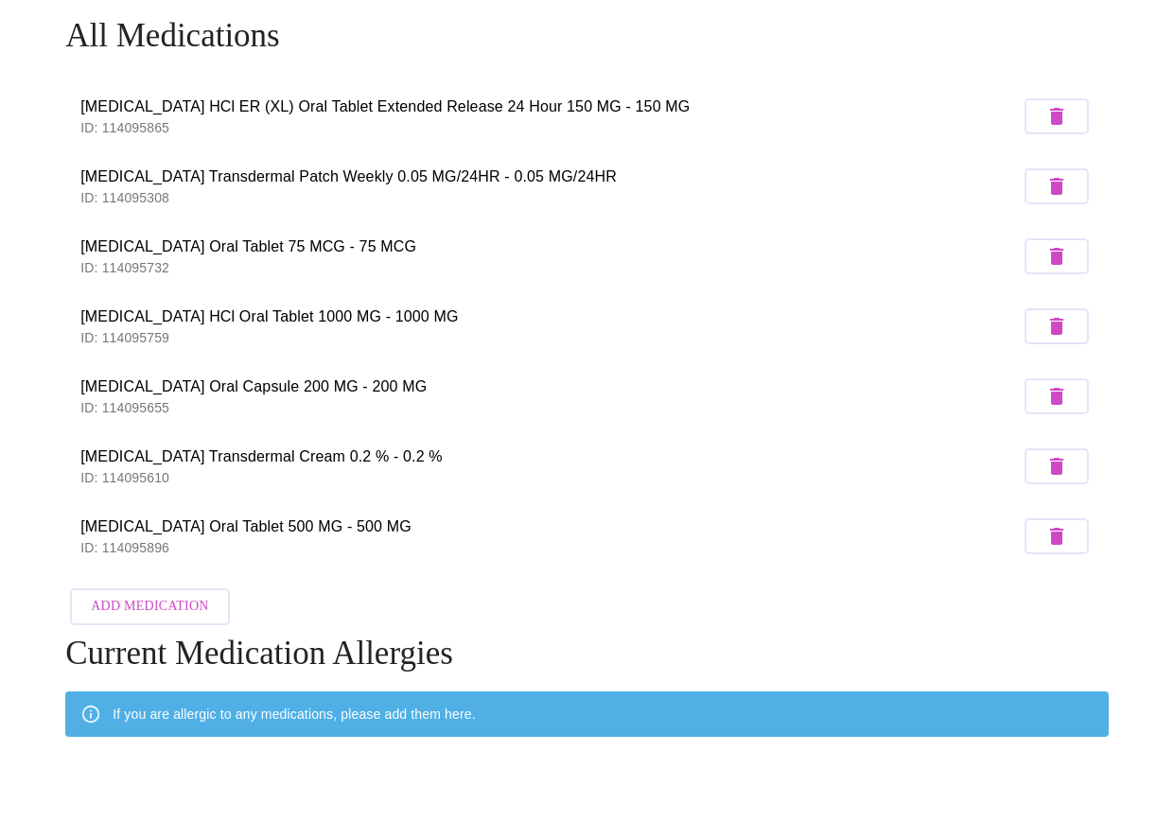
scroll to position [0, 0]
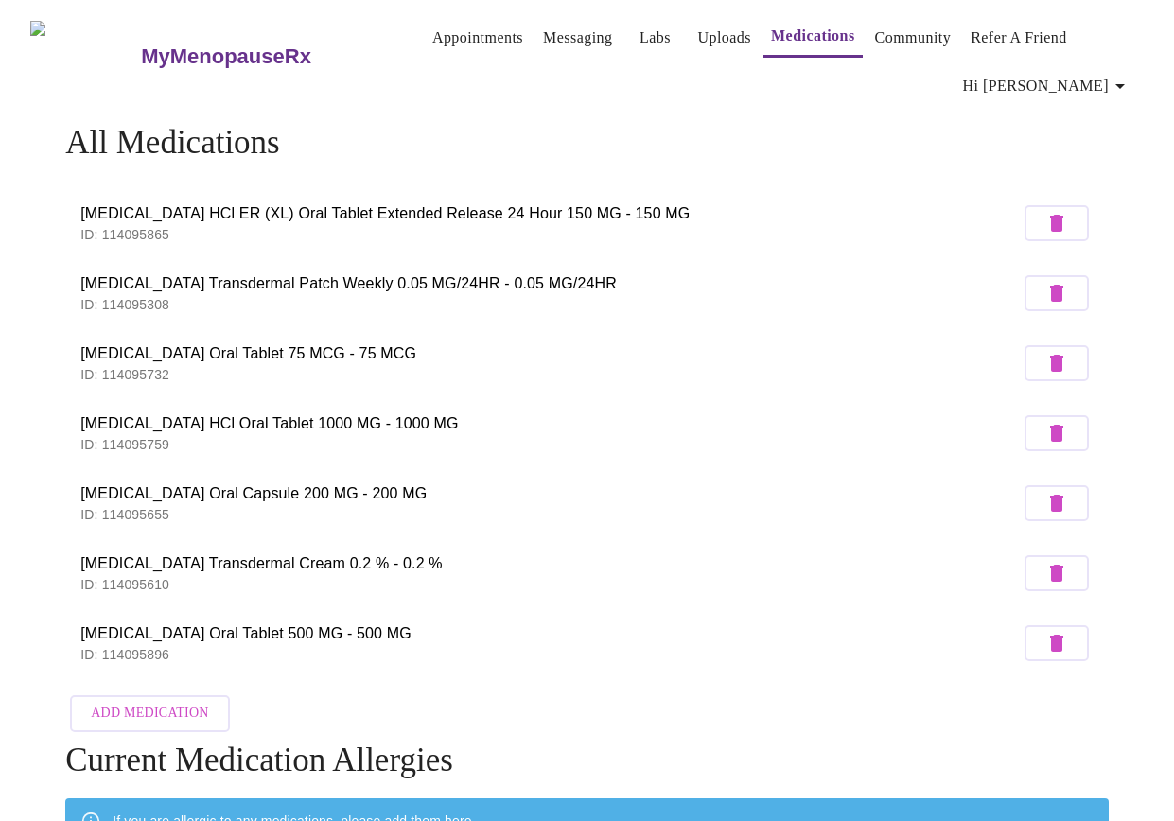
click at [882, 30] on link "Community" at bounding box center [913, 38] width 77 height 26
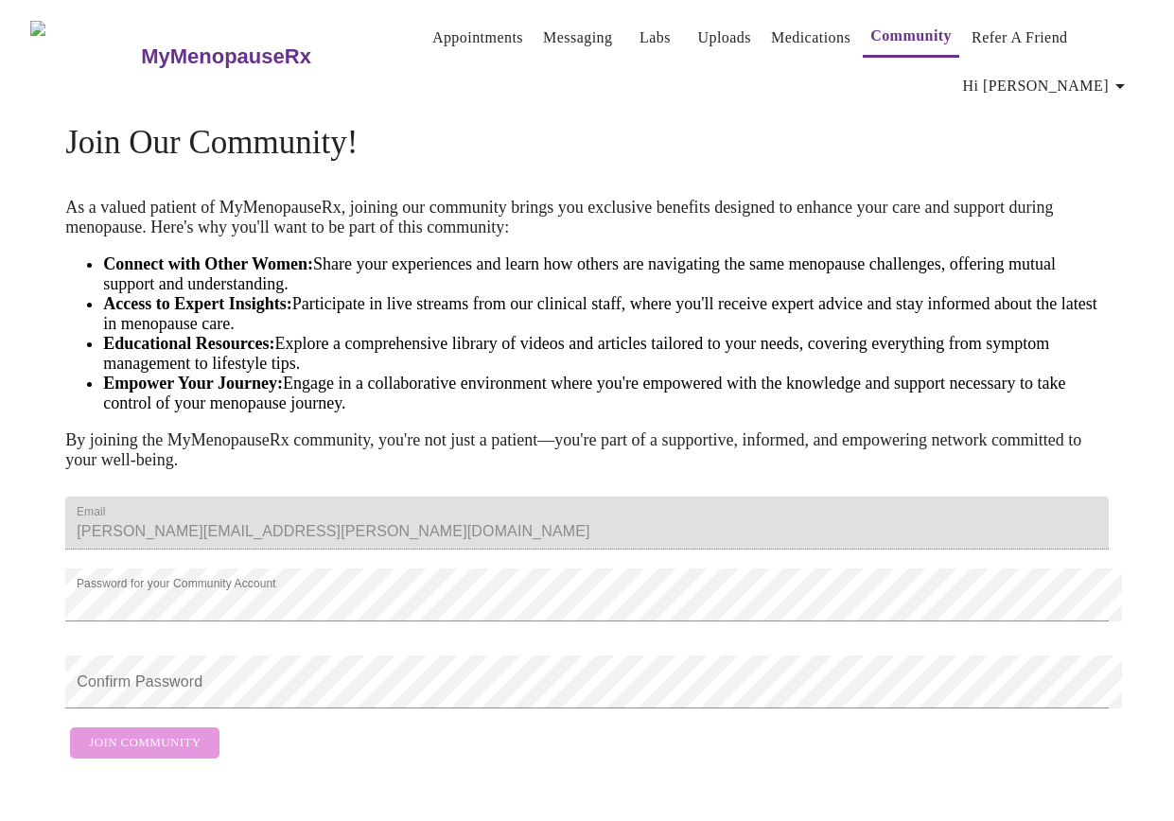
scroll to position [66, 0]
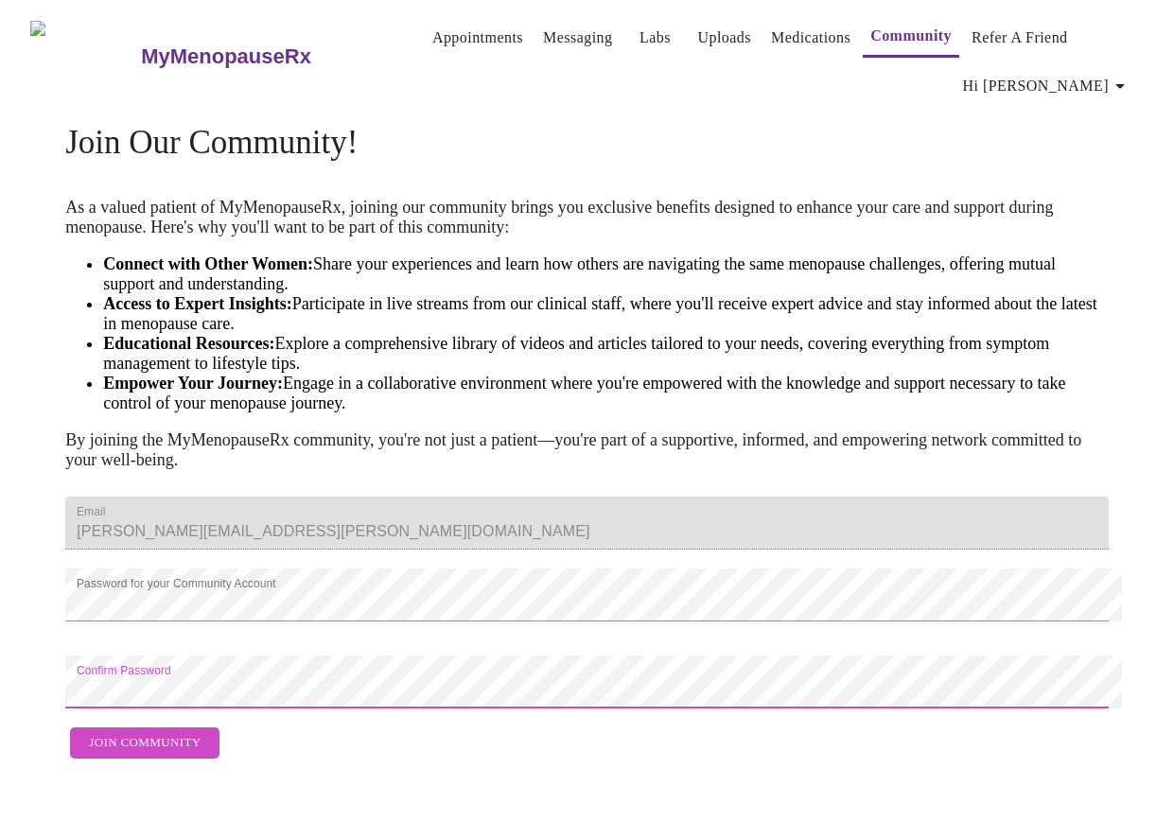
click at [127, 754] on span "Join Community" at bounding box center [145, 743] width 112 height 22
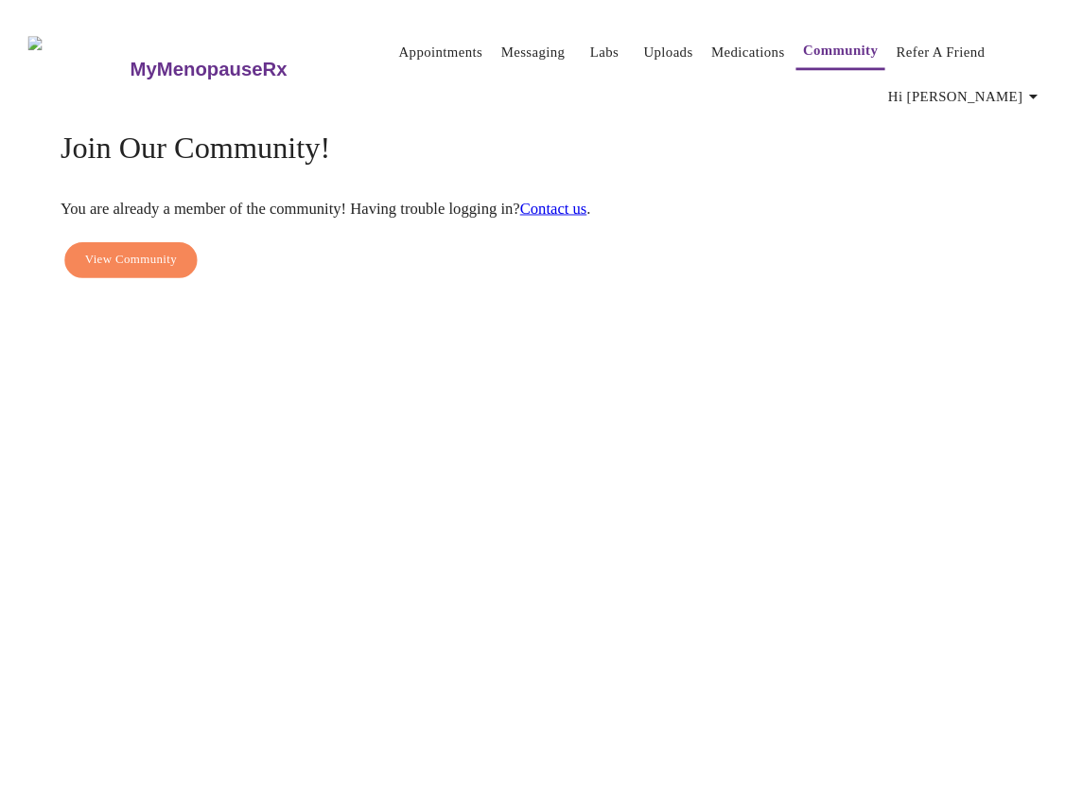
scroll to position [0, 0]
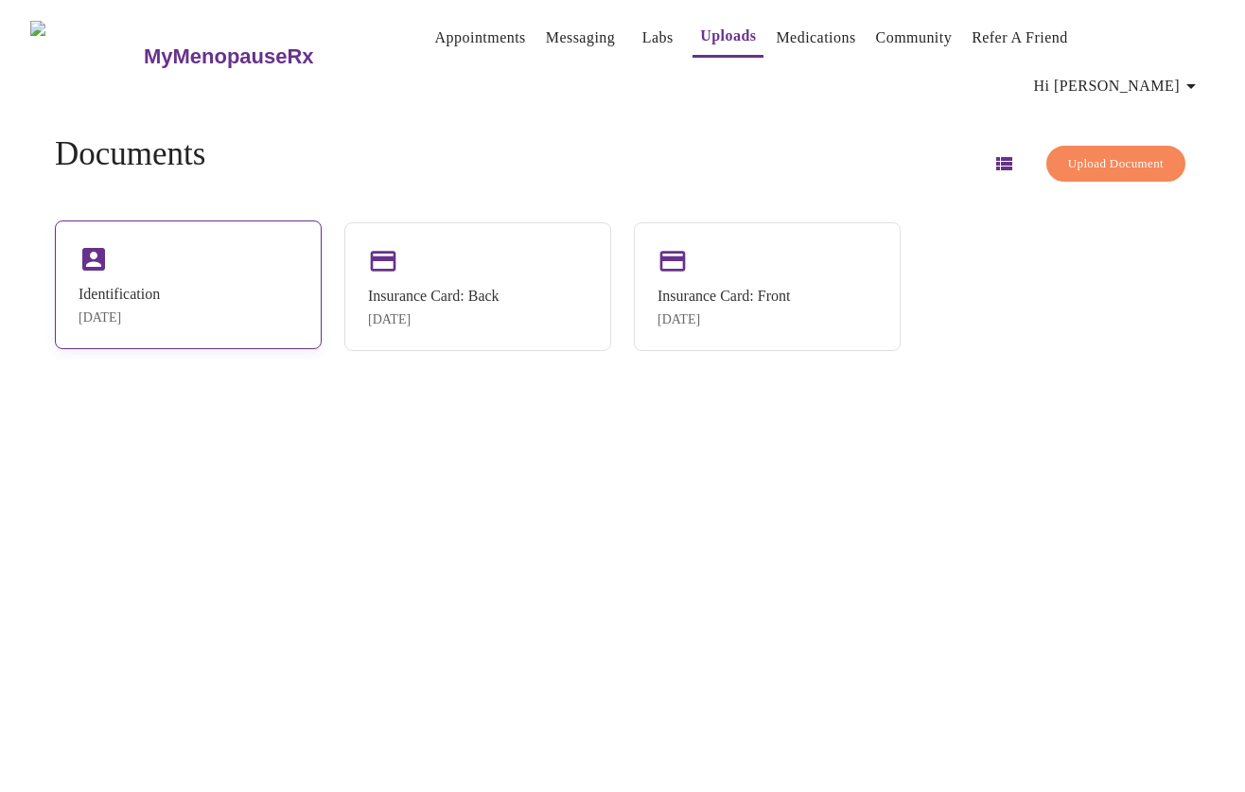
click at [160, 286] on div "Identification" at bounding box center [119, 294] width 81 height 17
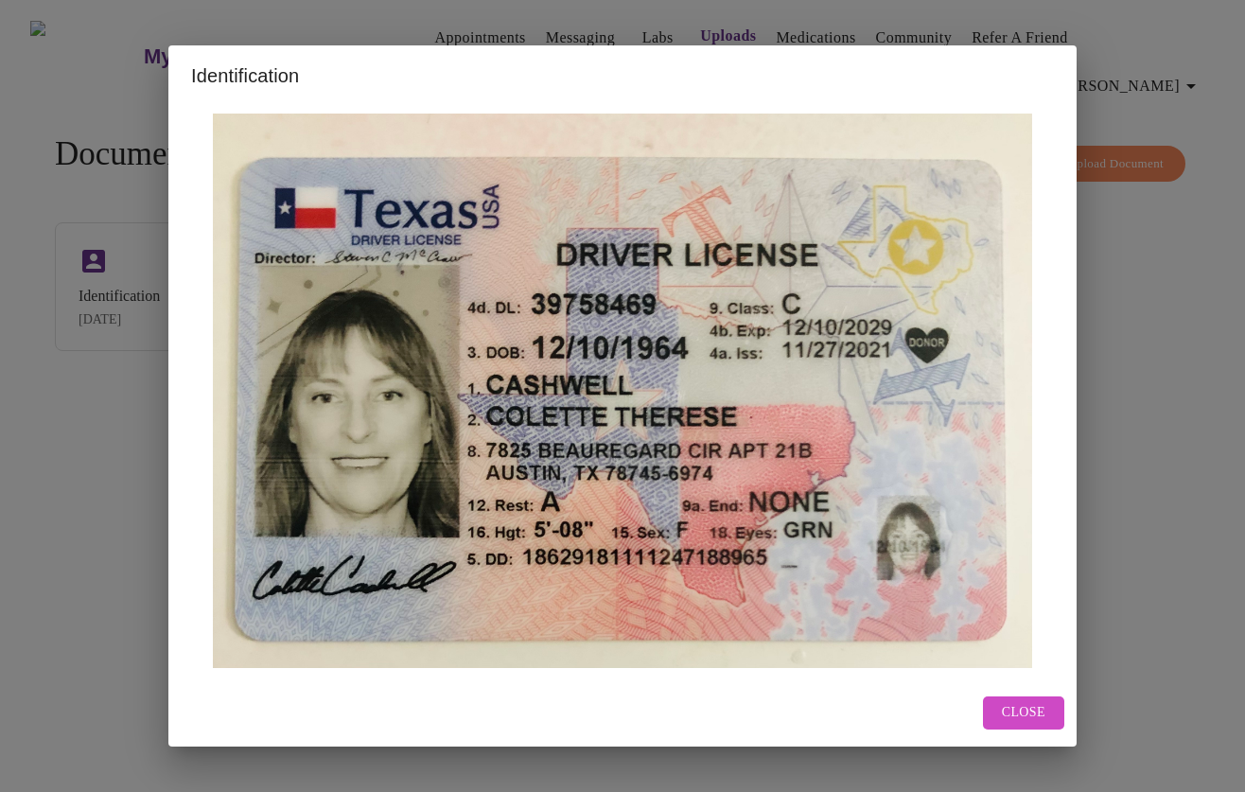
click at [1030, 719] on span "Close" at bounding box center [1024, 713] width 44 height 24
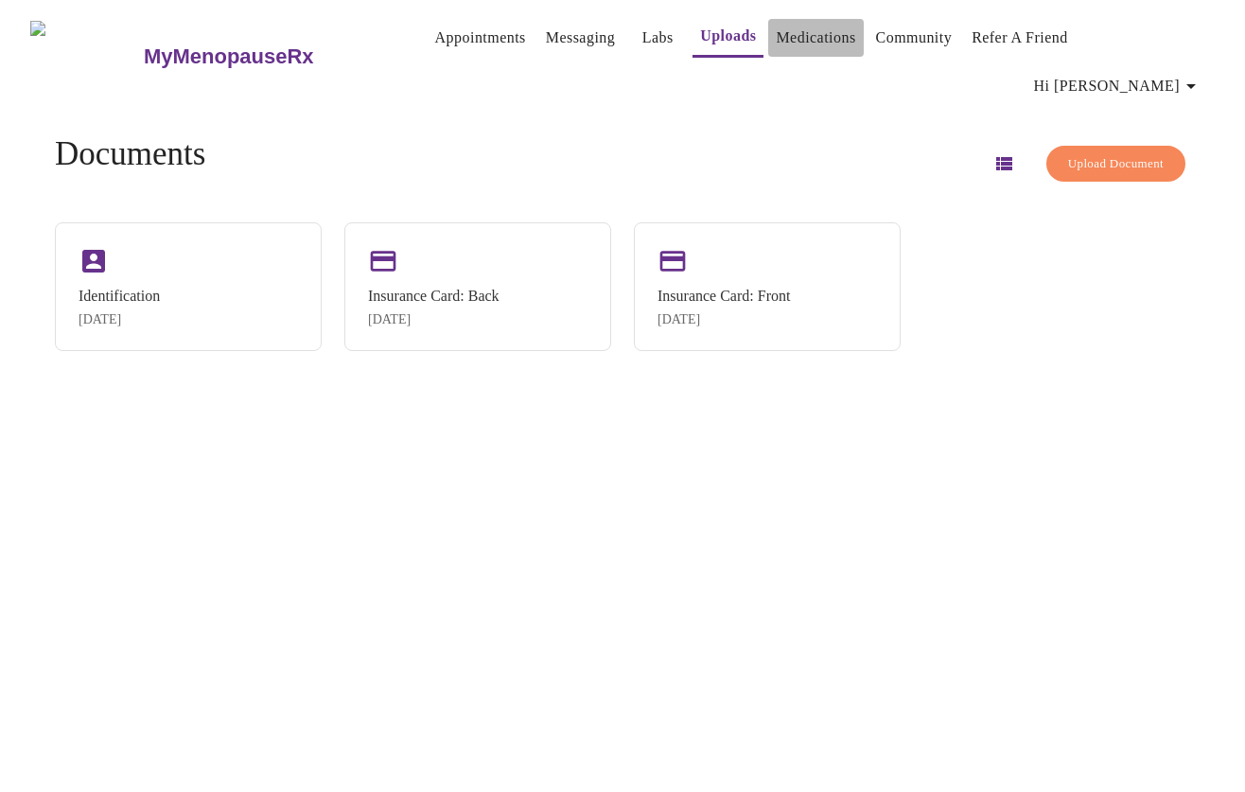
click at [776, 32] on link "Medications" at bounding box center [815, 38] width 79 height 26
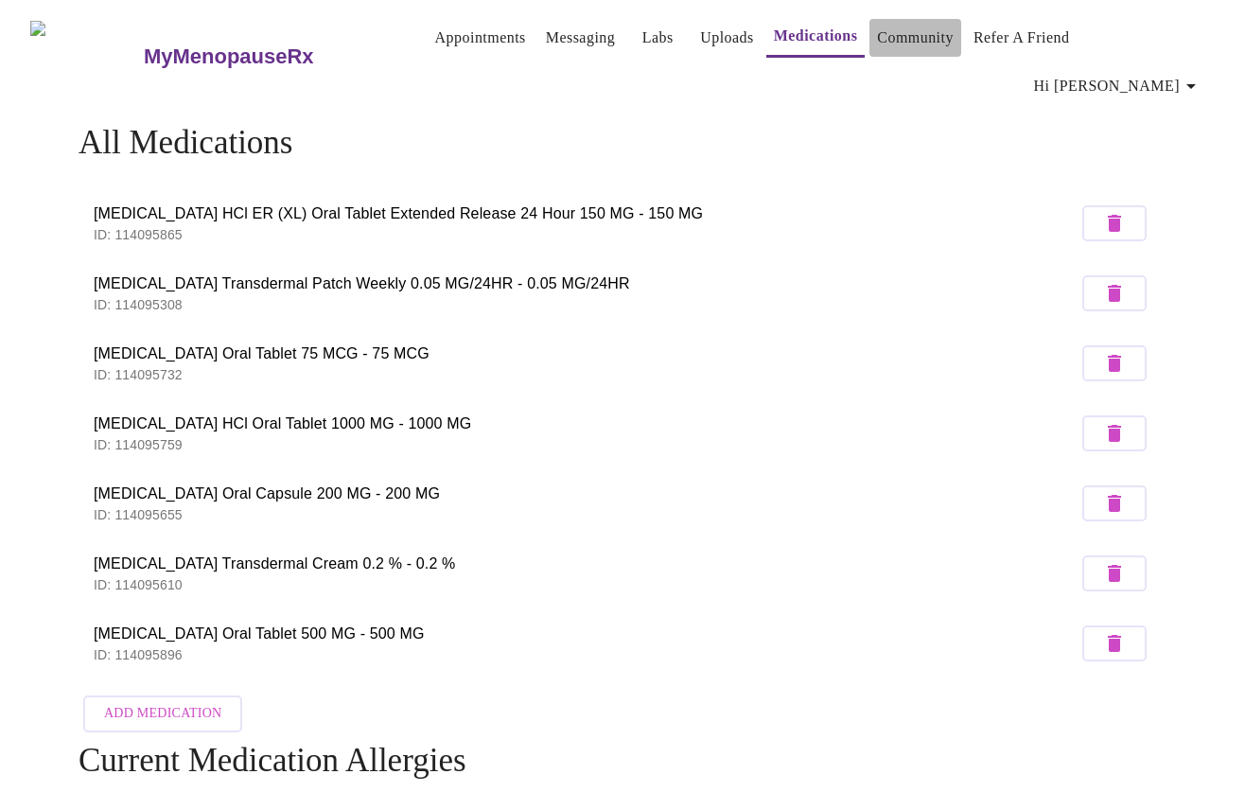
click at [904, 46] on link "Community" at bounding box center [915, 38] width 77 height 26
click at [1142, 73] on span "Hi [PERSON_NAME]" at bounding box center [1118, 86] width 168 height 26
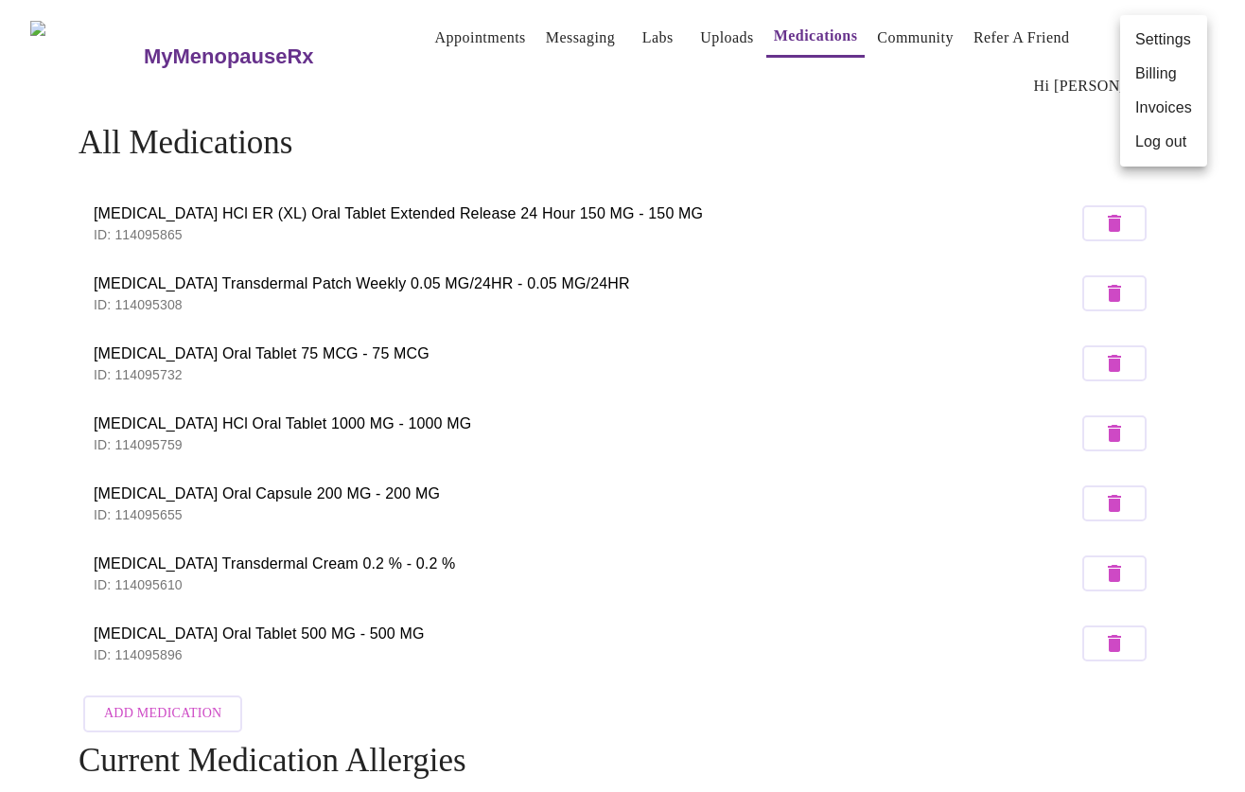
click at [1174, 71] on li "Billing" at bounding box center [1163, 74] width 87 height 34
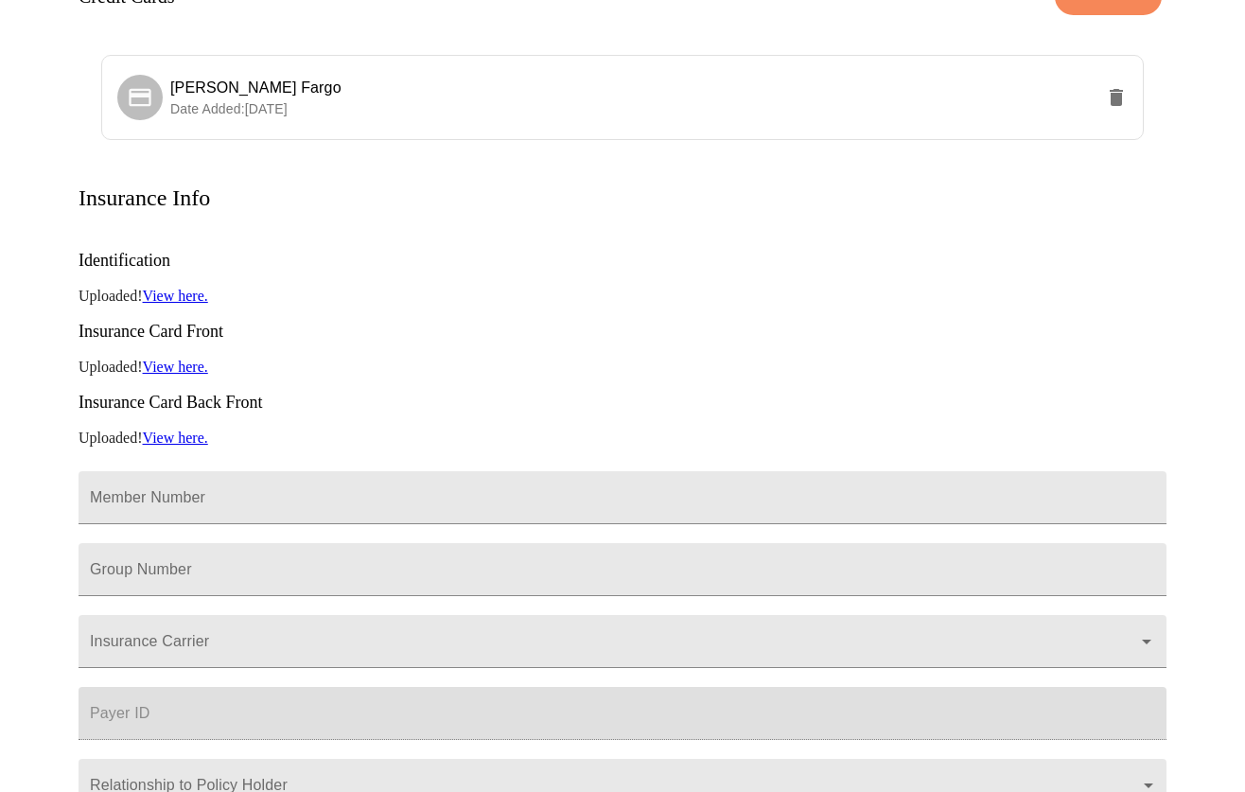
scroll to position [253, 0]
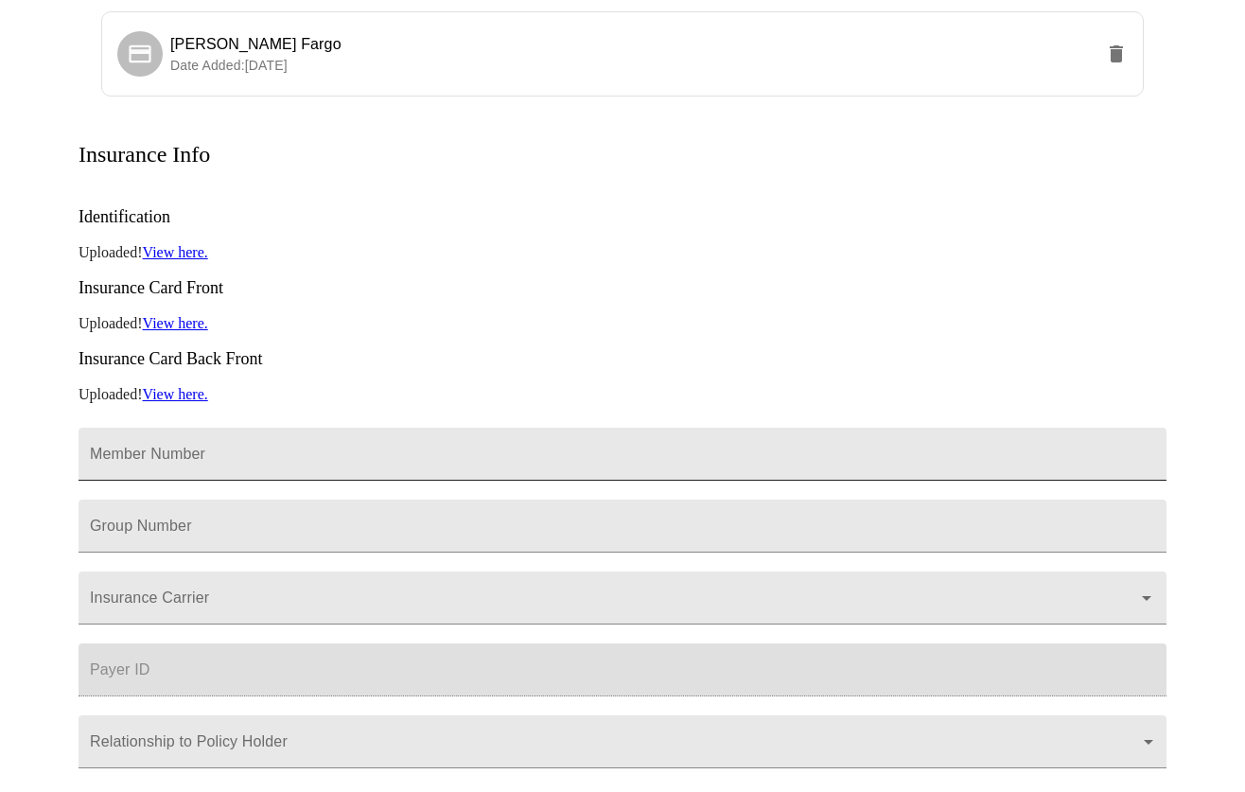
click at [315, 428] on input "Member Number" at bounding box center [623, 454] width 1088 height 53
paste input "230283921"
click at [93, 428] on input "230283921" at bounding box center [623, 454] width 1088 height 53
type input "X4E 230283921"
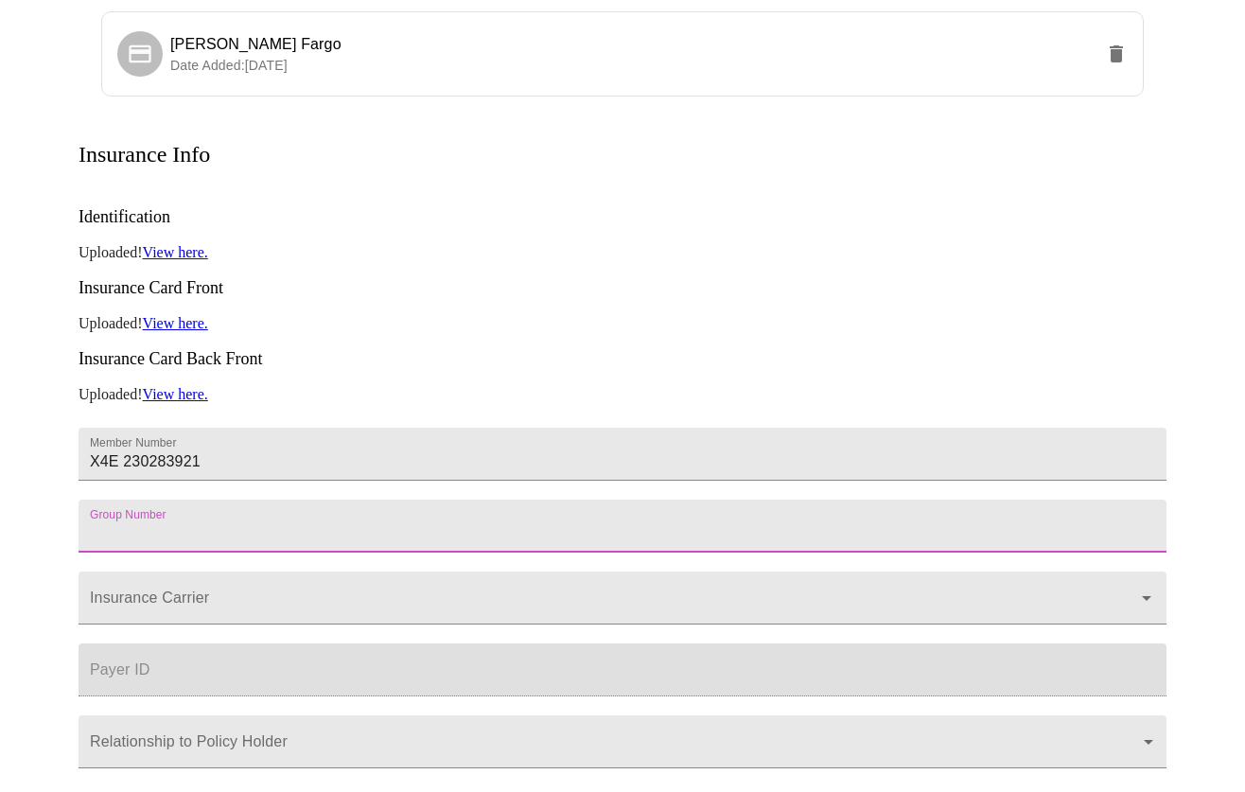
click at [248, 500] on input "Member Number" at bounding box center [623, 526] width 1088 height 53
paste input "10058239"
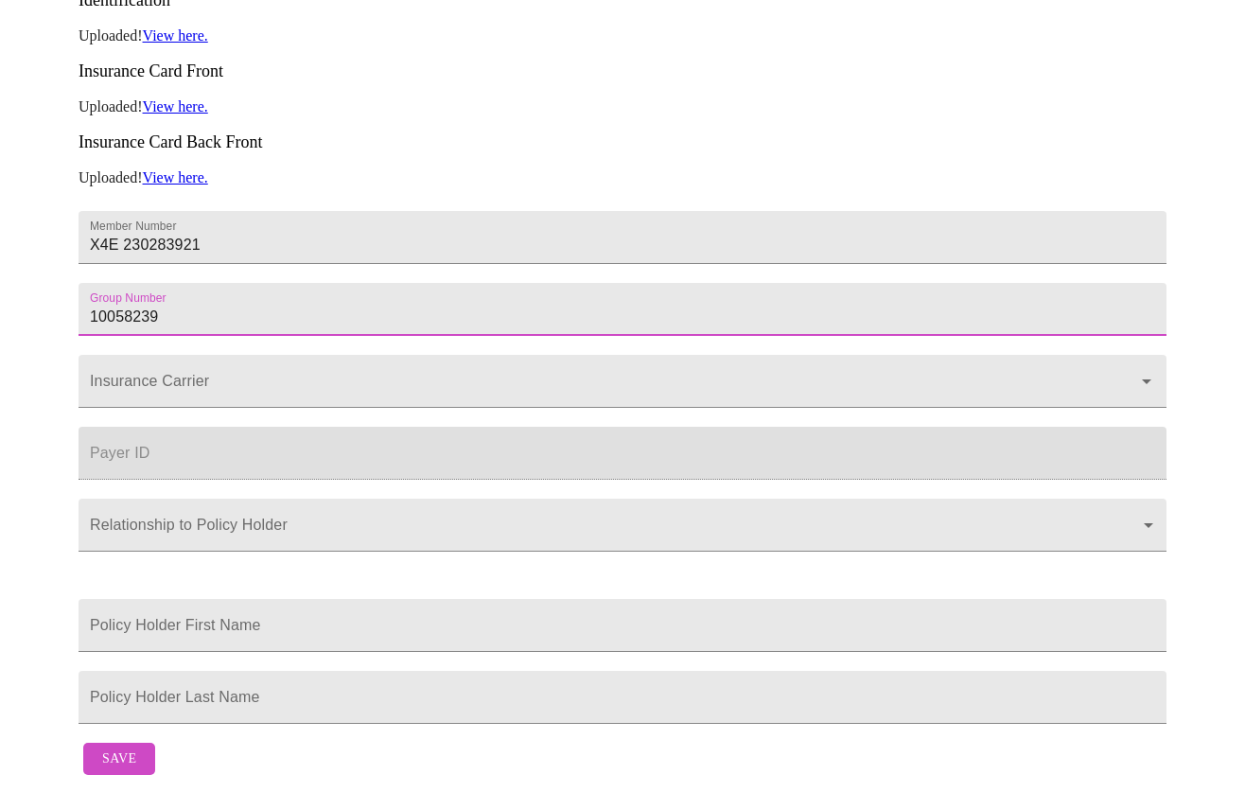
scroll to position [496, 0]
type input "10058239"
click at [307, 373] on input "Insurance Carrier" at bounding box center [595, 390] width 1019 height 35
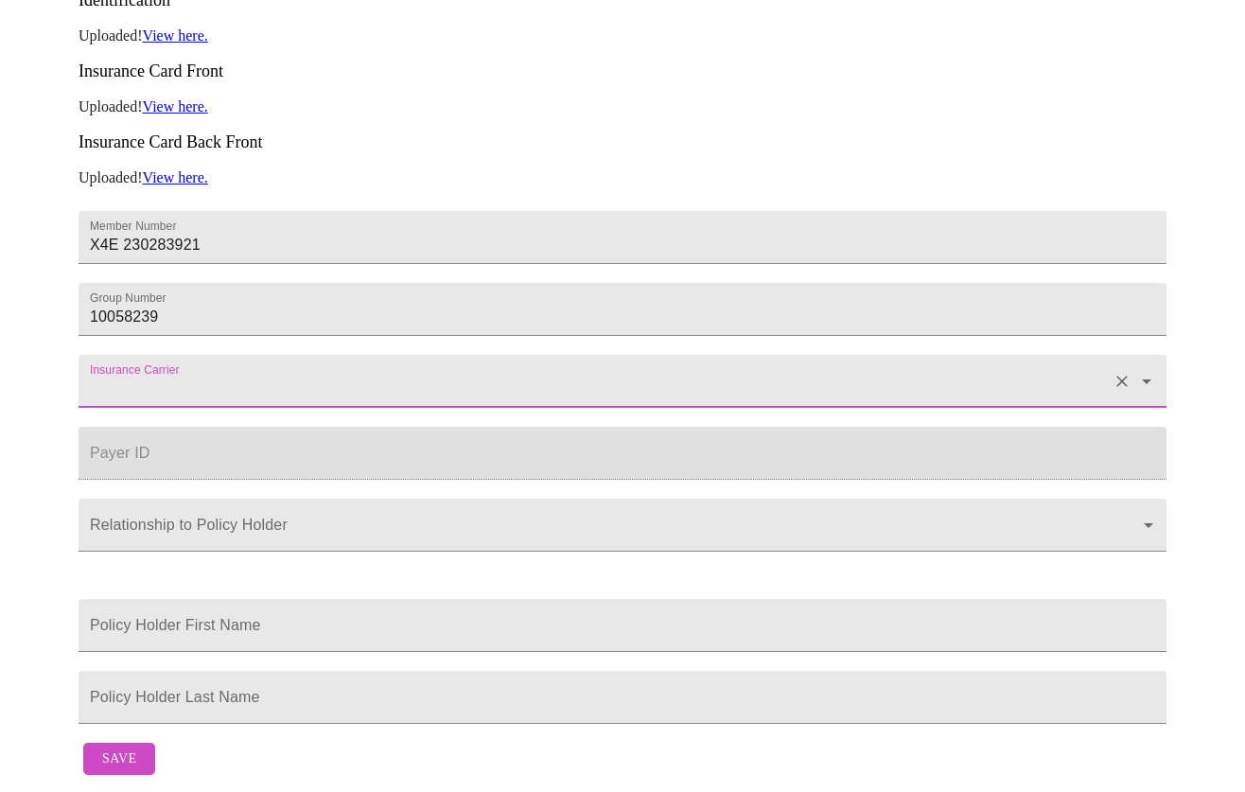
paste input "Regence BlueShield of Idaho"
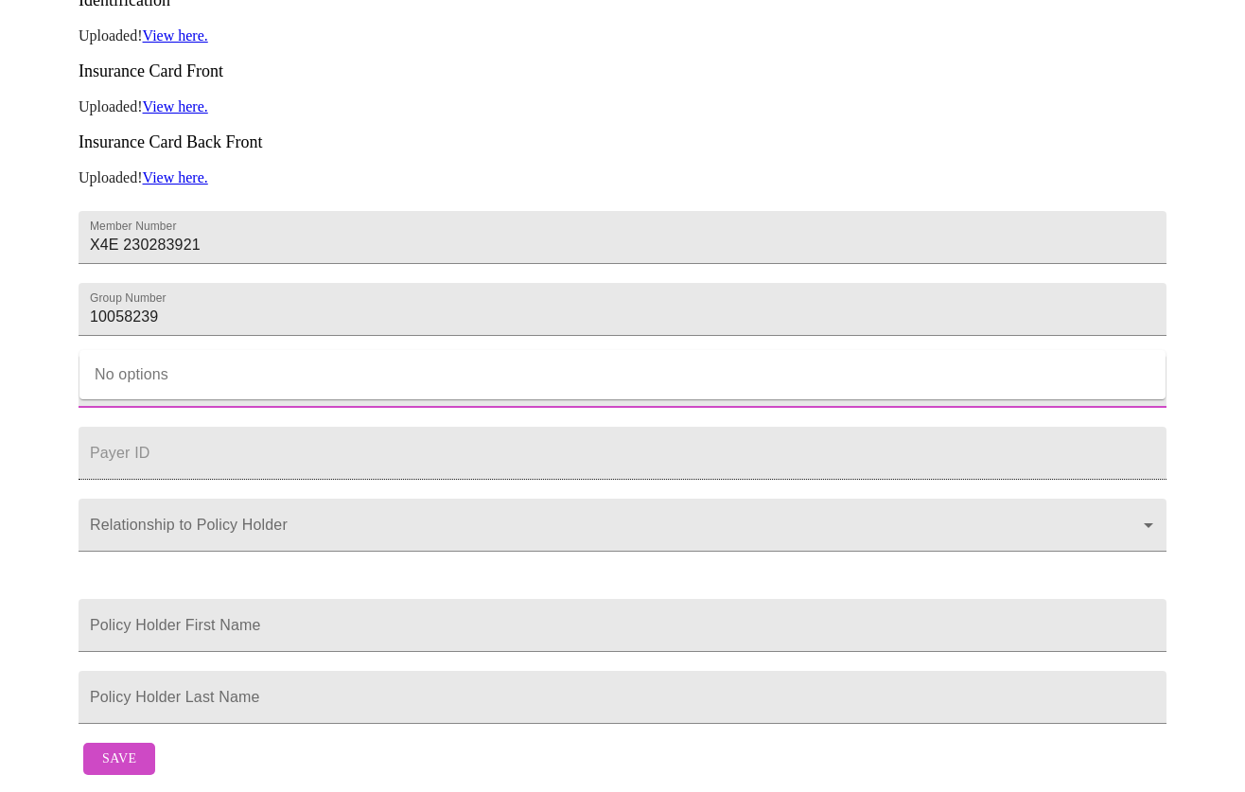
type input "Regence BlueShield of Idaho"
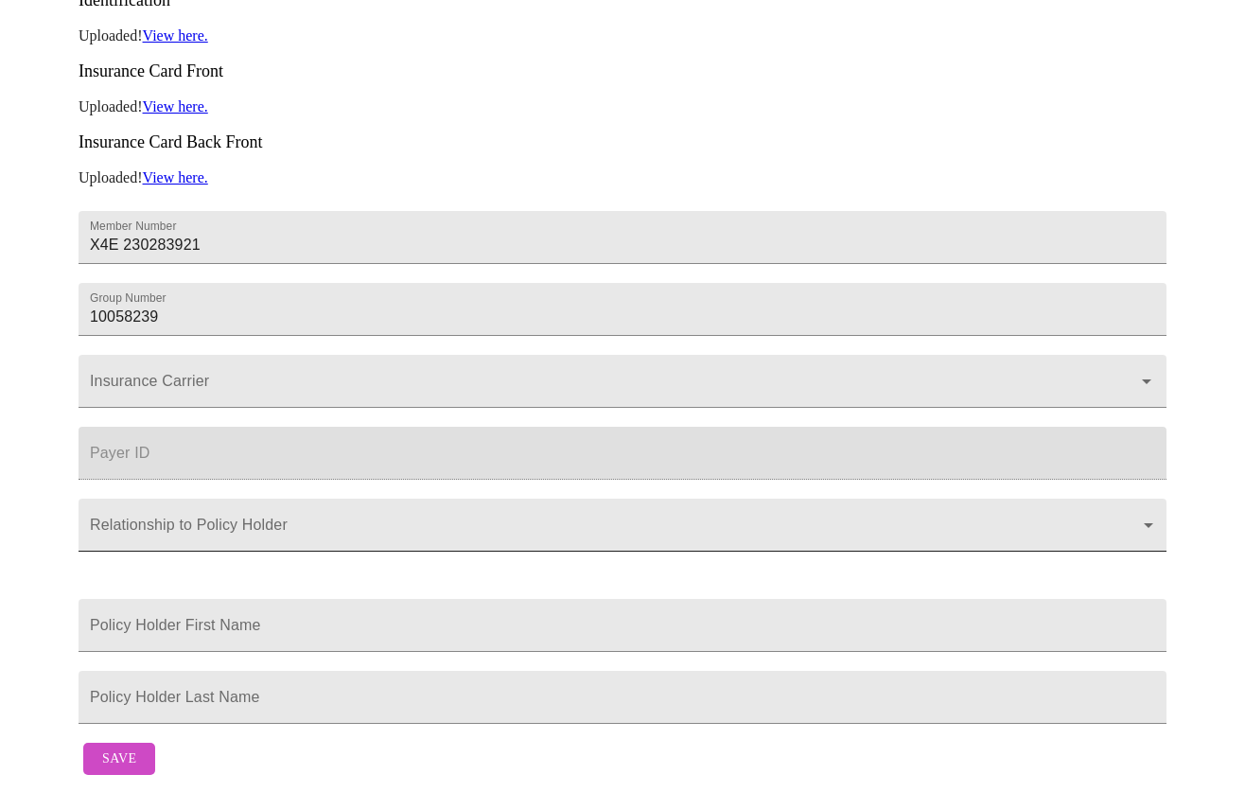
click at [256, 484] on body "MyMenopauseRx Appointments Messaging Labs Uploads Medications Community Refer a…" at bounding box center [623, 161] width 1230 height 1246
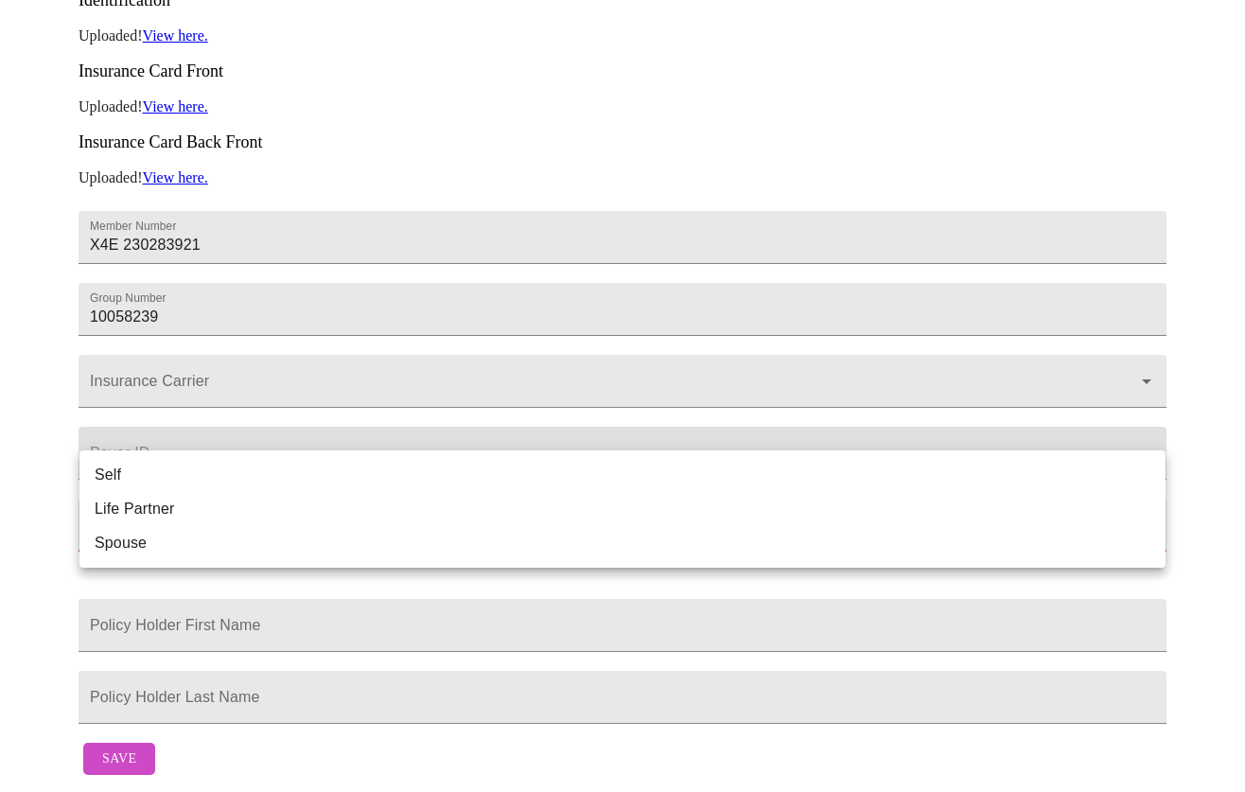
click at [209, 475] on li "Self" at bounding box center [622, 475] width 1086 height 34
type input "Self"
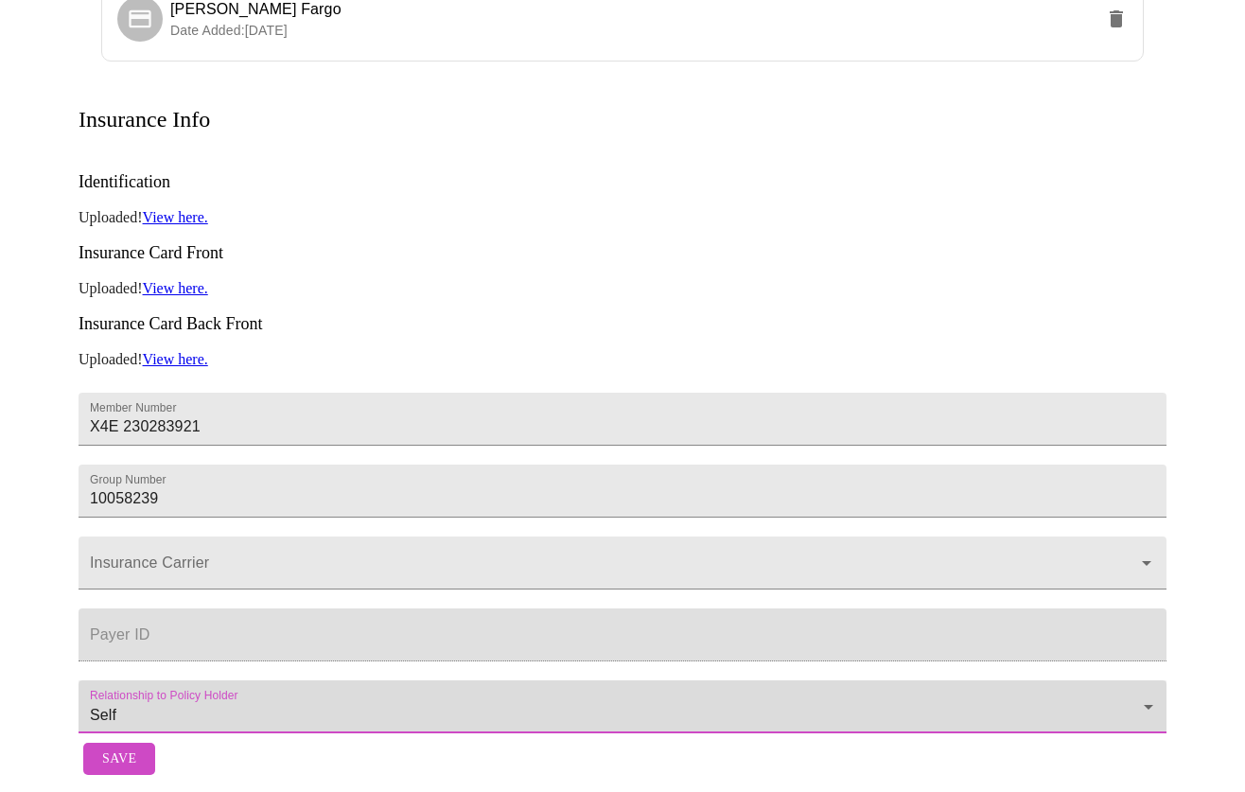
scroll to position [295, 0]
click at [324, 536] on div at bounding box center [623, 562] width 1088 height 53
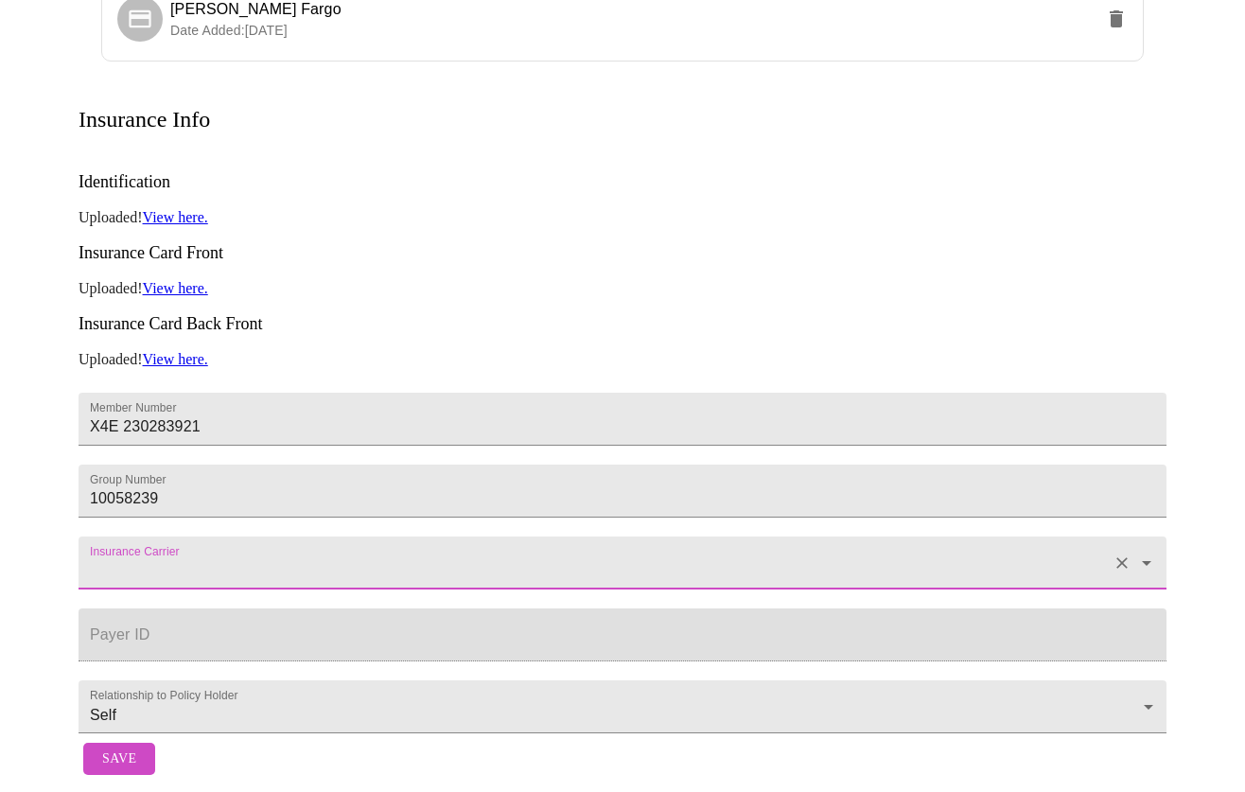
paste input "Regence BlueShield of Idaho"
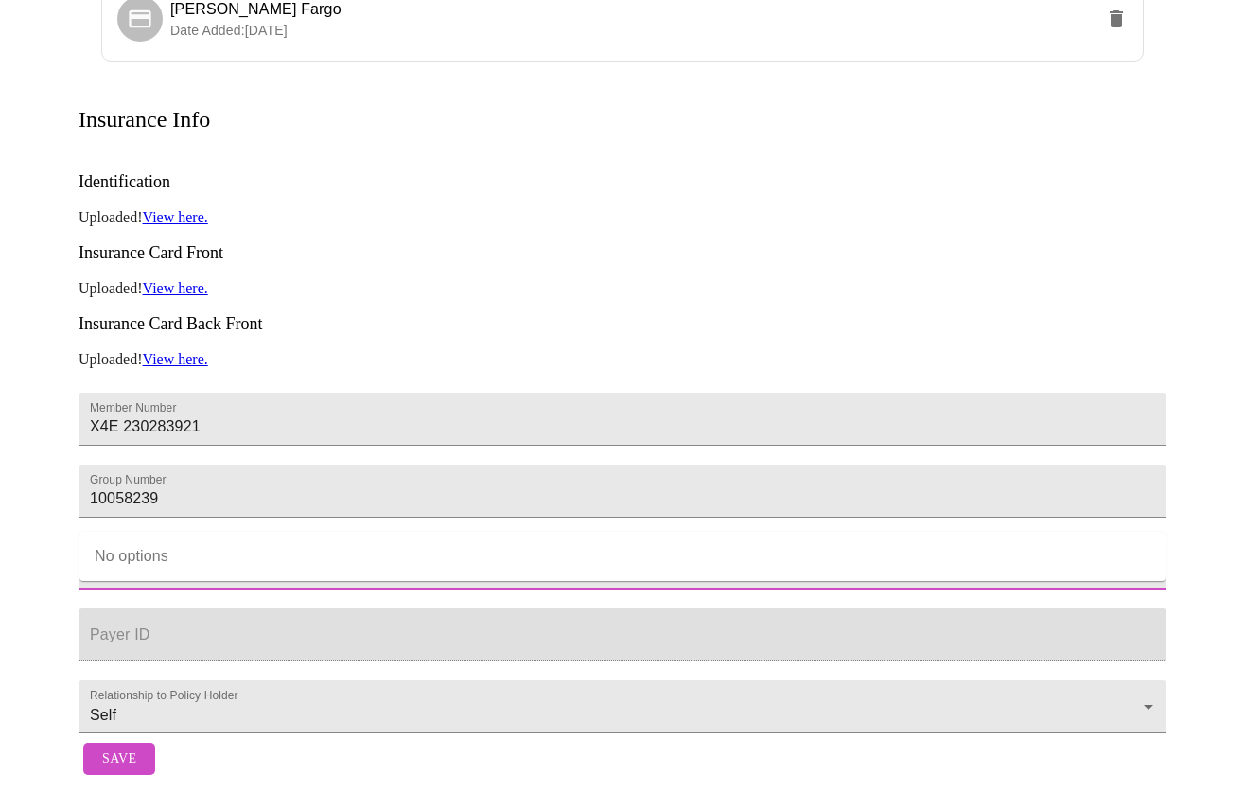
type input "Regence BlueShield of Idaho"
click at [357, 444] on form "Member Number X4E 230283921 Group Number 10058239 Insurance Carrier Payer ID Re…" at bounding box center [623, 558] width 1088 height 350
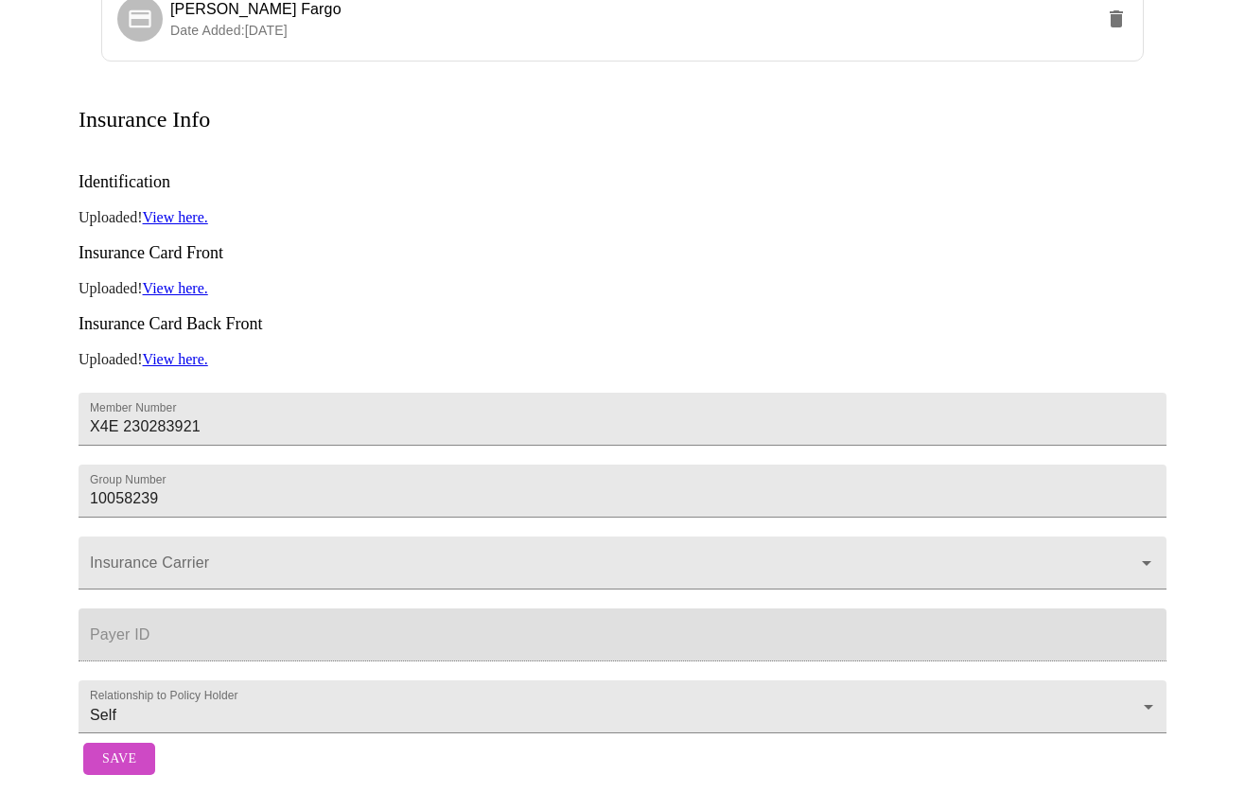
click at [137, 748] on button "Save" at bounding box center [119, 759] width 72 height 33
click at [125, 747] on span "Save" at bounding box center [119, 759] width 34 height 24
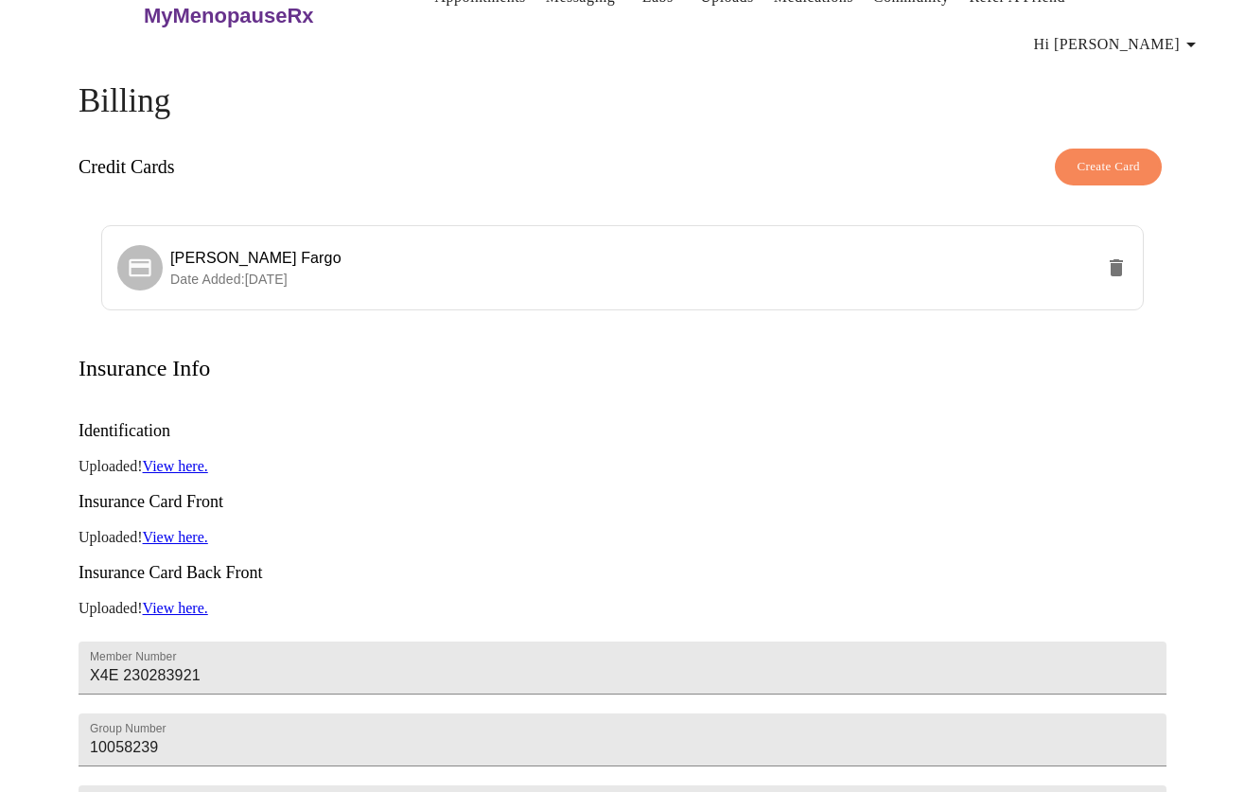
scroll to position [0, 0]
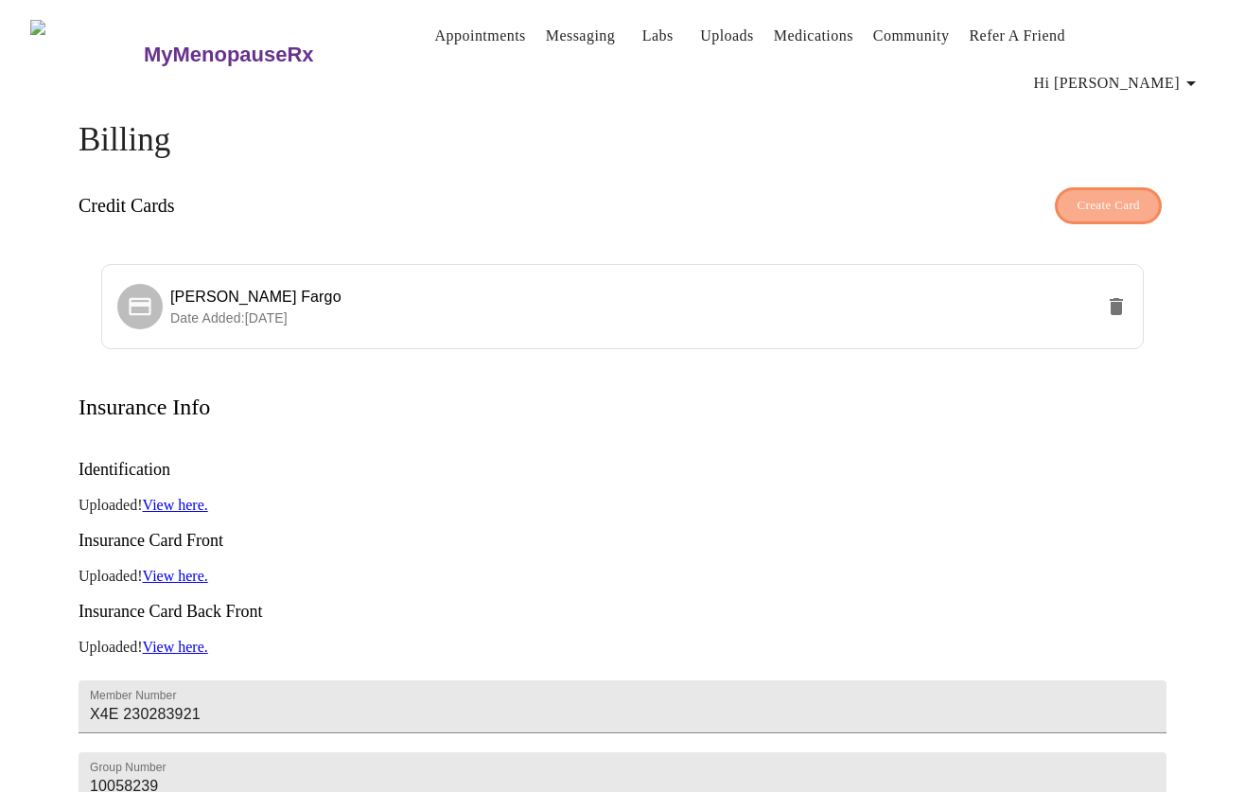
click at [1093, 195] on span "Create Card" at bounding box center [1108, 206] width 63 height 22
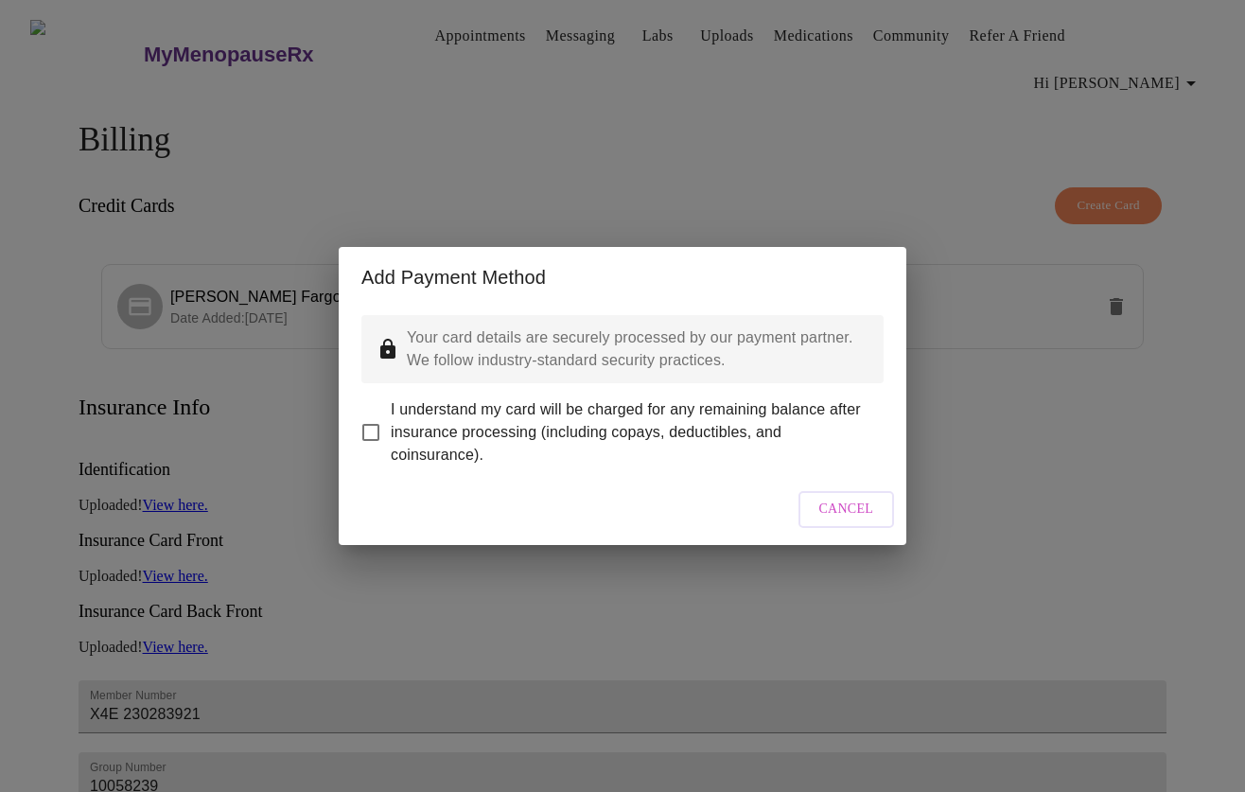
click at [376, 423] on input "I understand my card will be charged for any remaining balance after insurance …" at bounding box center [371, 433] width 40 height 40
checkbox input "true"
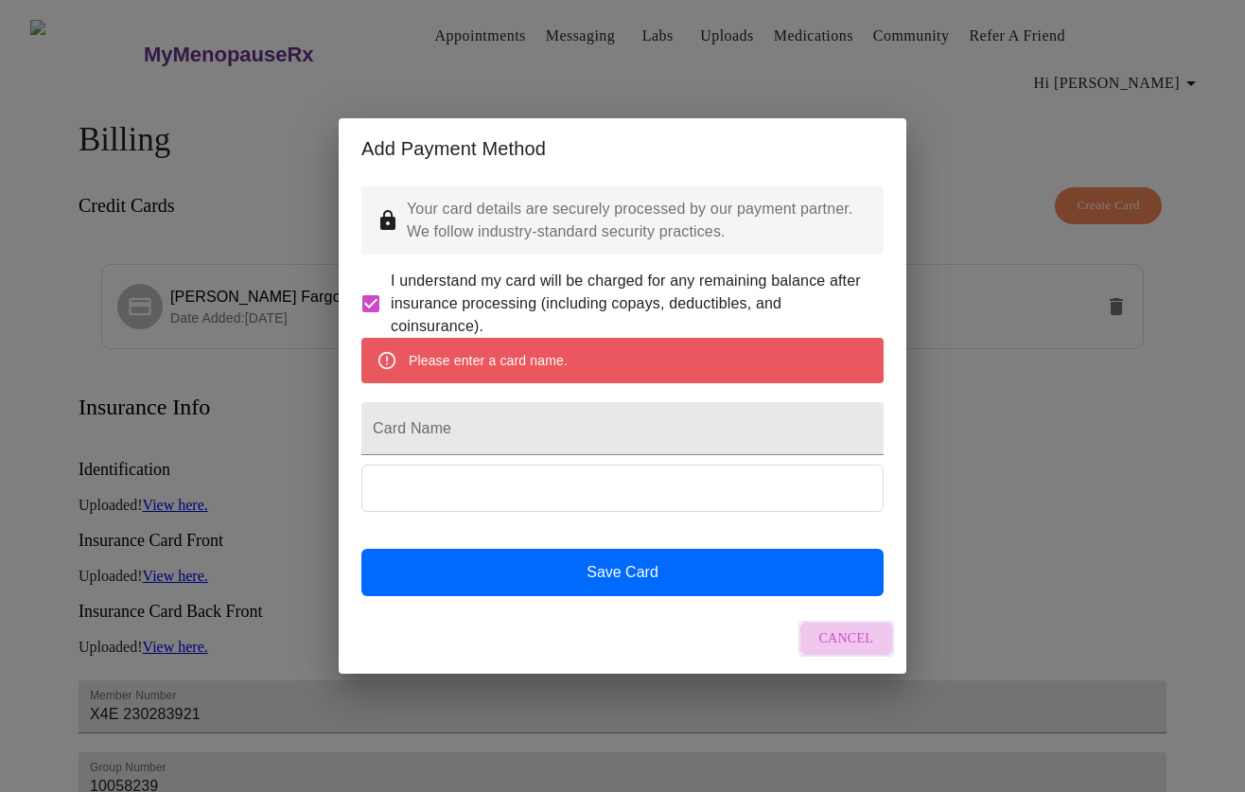
click at [832, 648] on button "Cancel" at bounding box center [847, 639] width 97 height 37
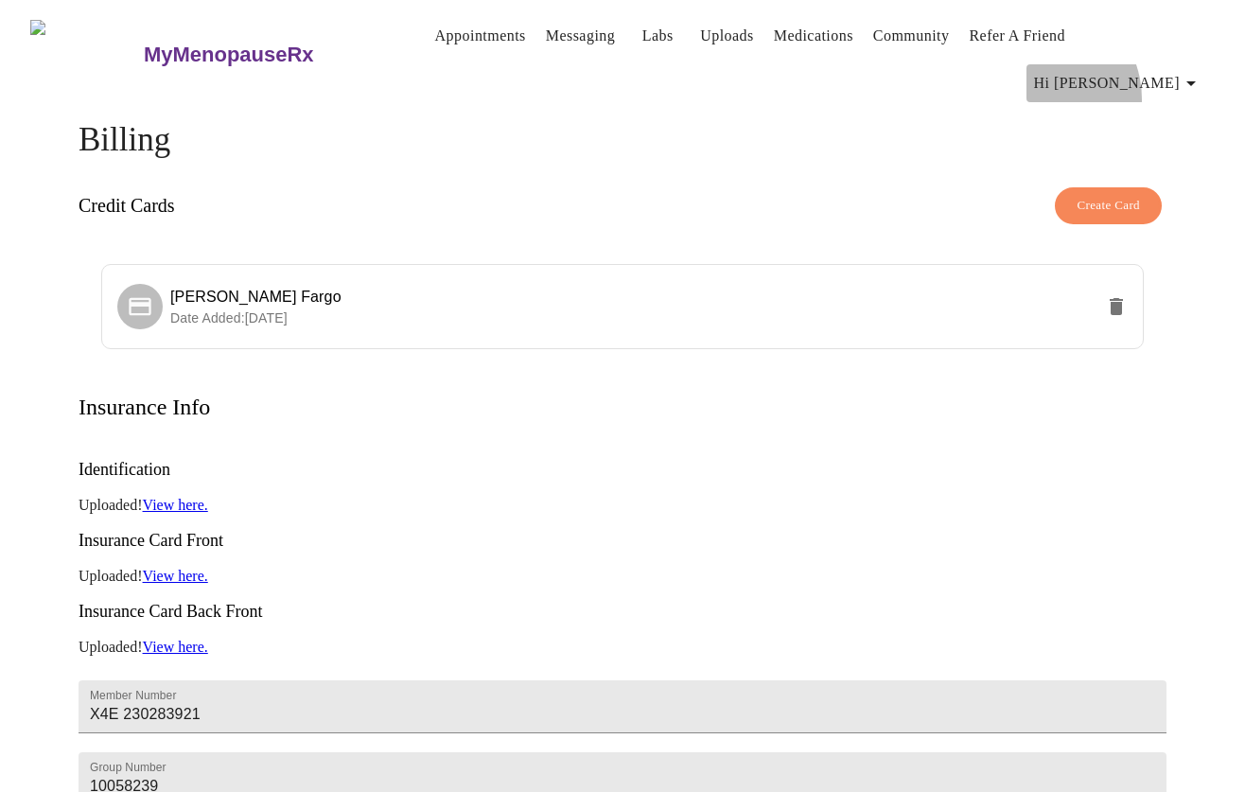
click at [1115, 64] on button "Hi [PERSON_NAME]" at bounding box center [1119, 83] width 184 height 38
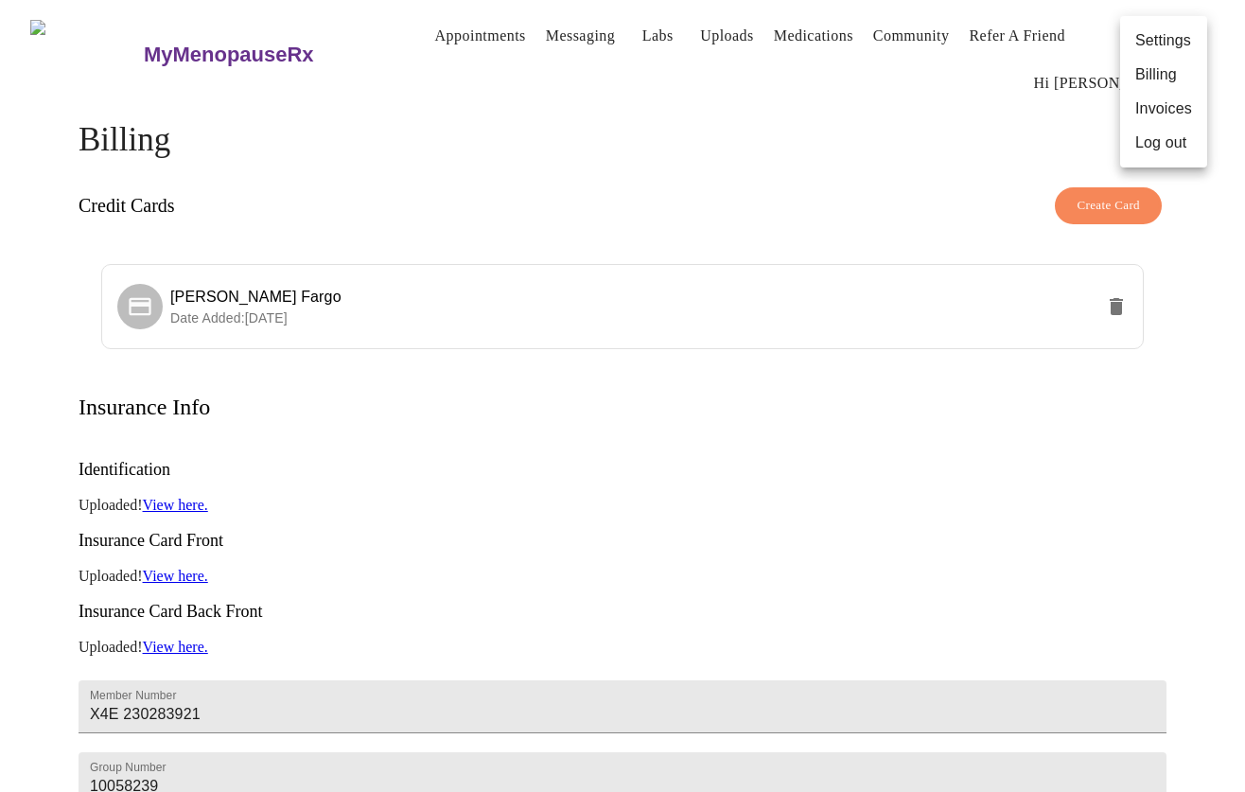
click at [1154, 68] on li "Billing" at bounding box center [1163, 75] width 87 height 34
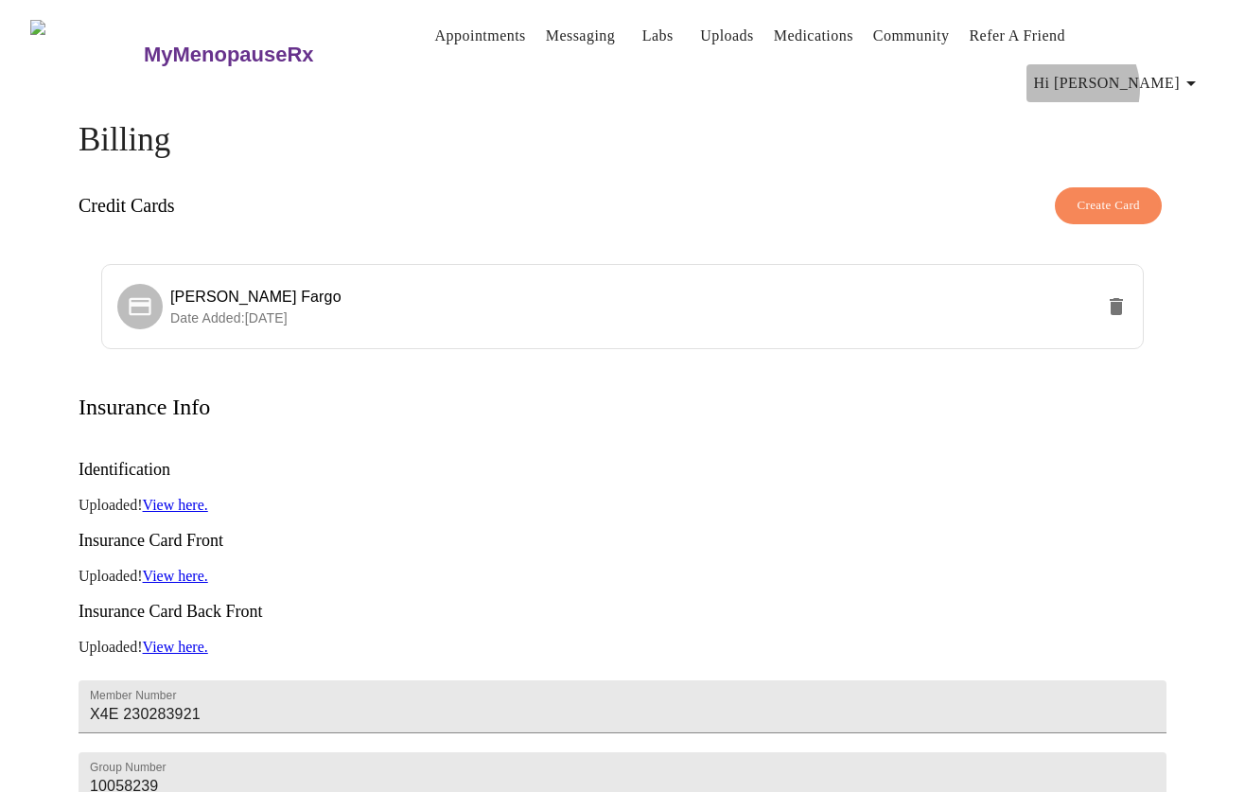
click at [1149, 70] on span "Hi [PERSON_NAME]" at bounding box center [1118, 83] width 168 height 26
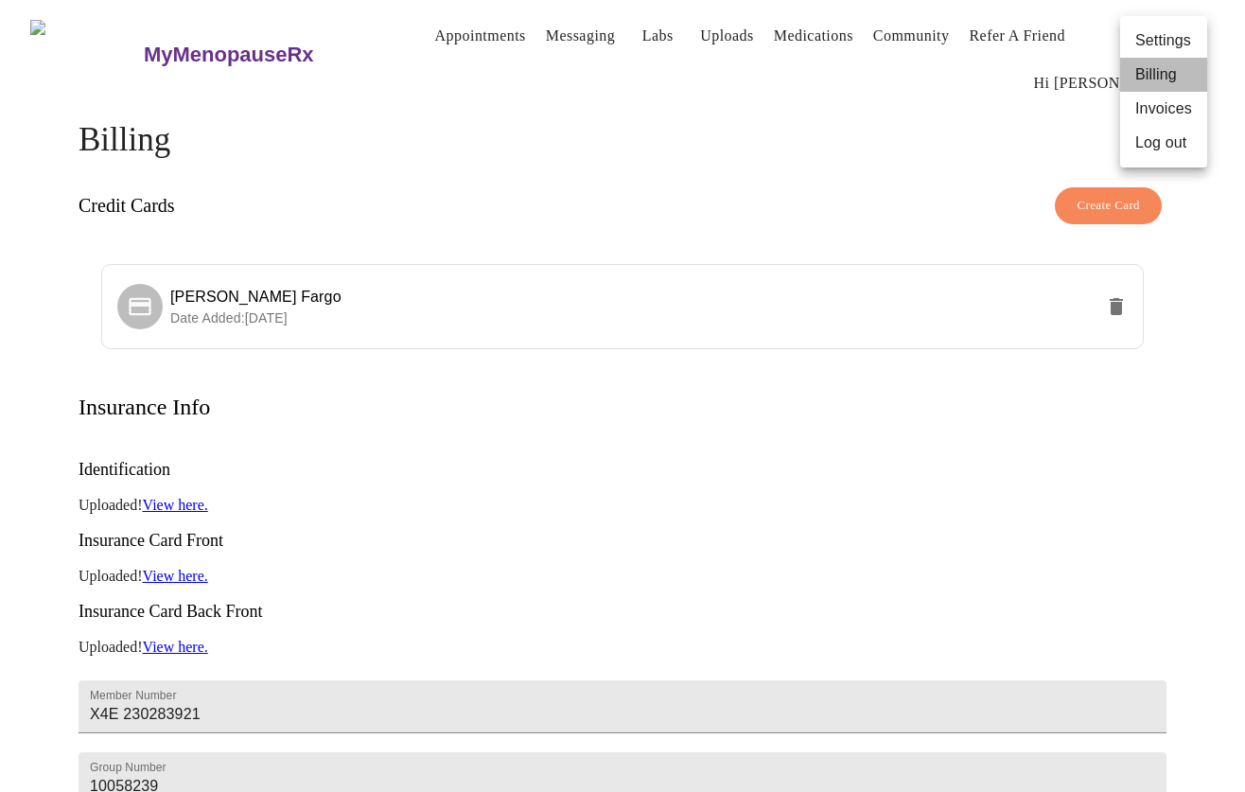
click at [1146, 78] on li "Billing" at bounding box center [1163, 75] width 87 height 34
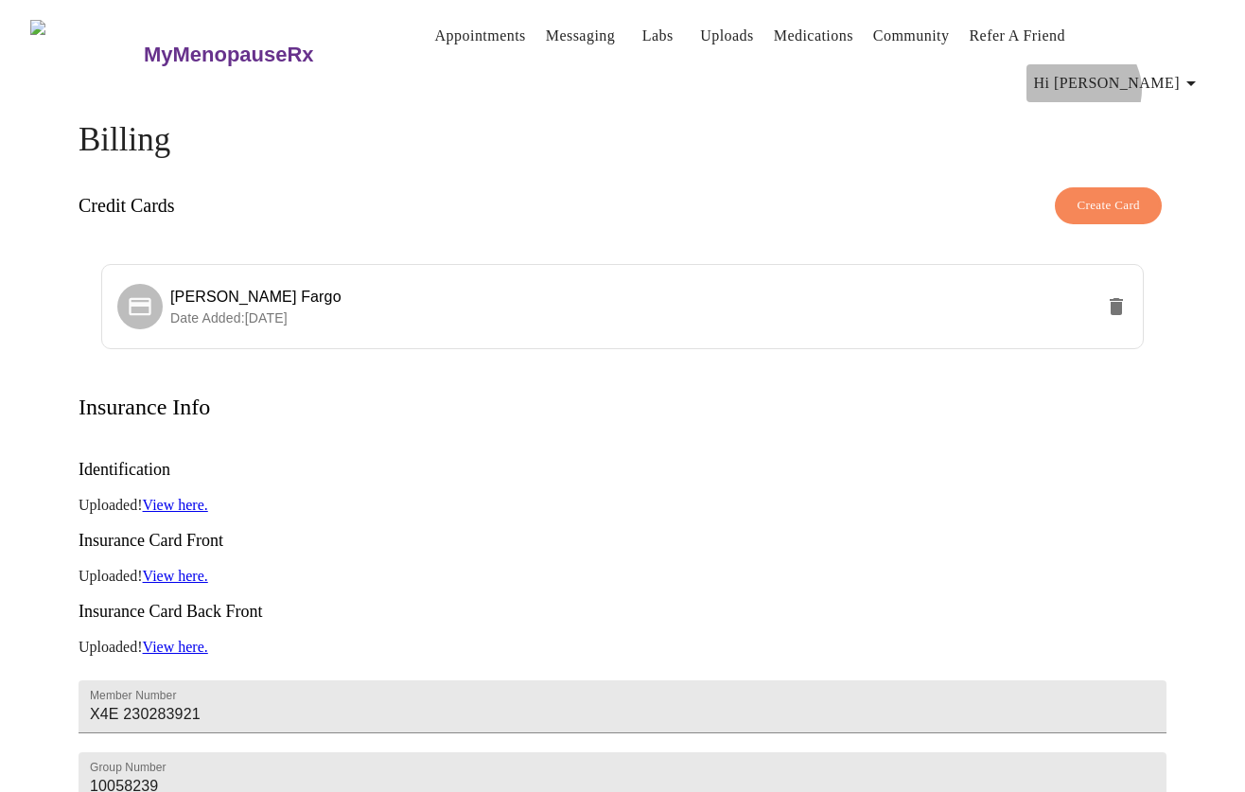
click at [1162, 70] on span "Hi [PERSON_NAME]" at bounding box center [1118, 83] width 168 height 26
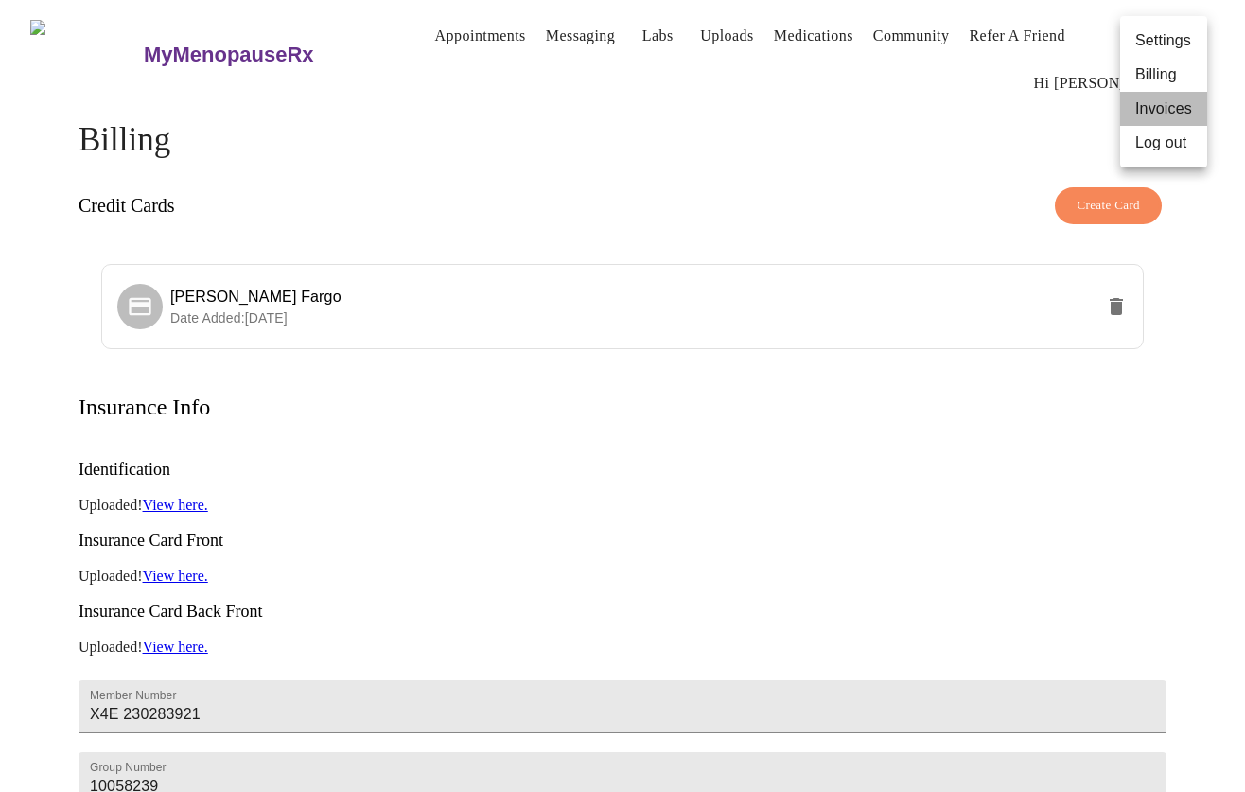
click at [1157, 105] on li "Invoices" at bounding box center [1163, 109] width 87 height 34
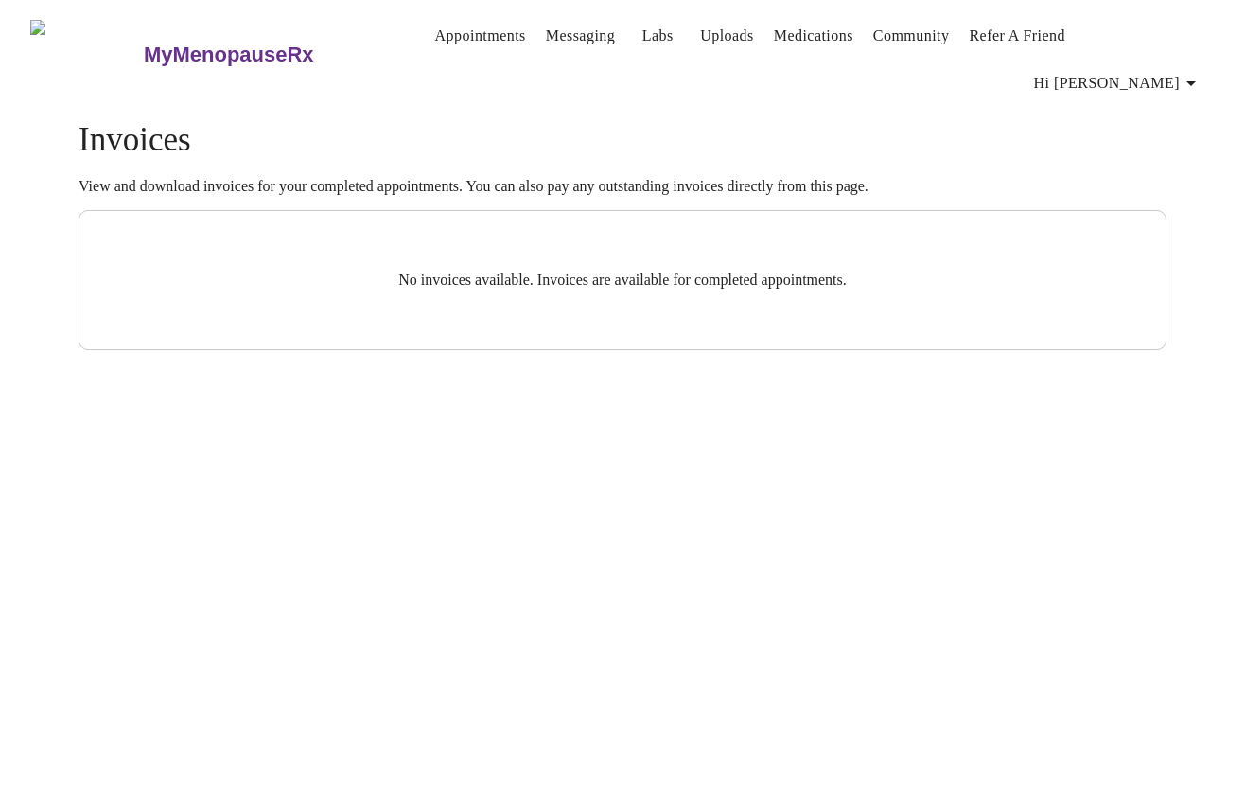
click at [452, 43] on link "Appointments" at bounding box center [480, 36] width 91 height 26
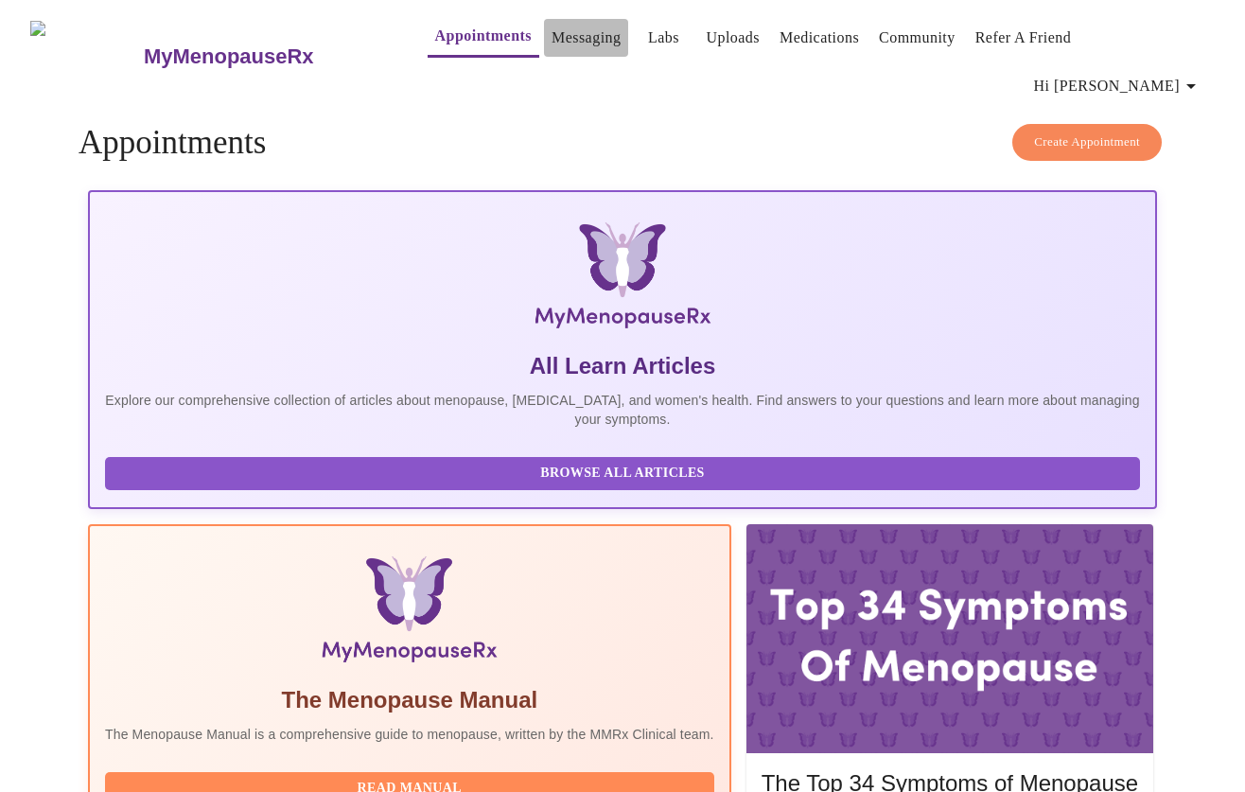
click at [552, 41] on link "Messaging" at bounding box center [586, 38] width 69 height 26
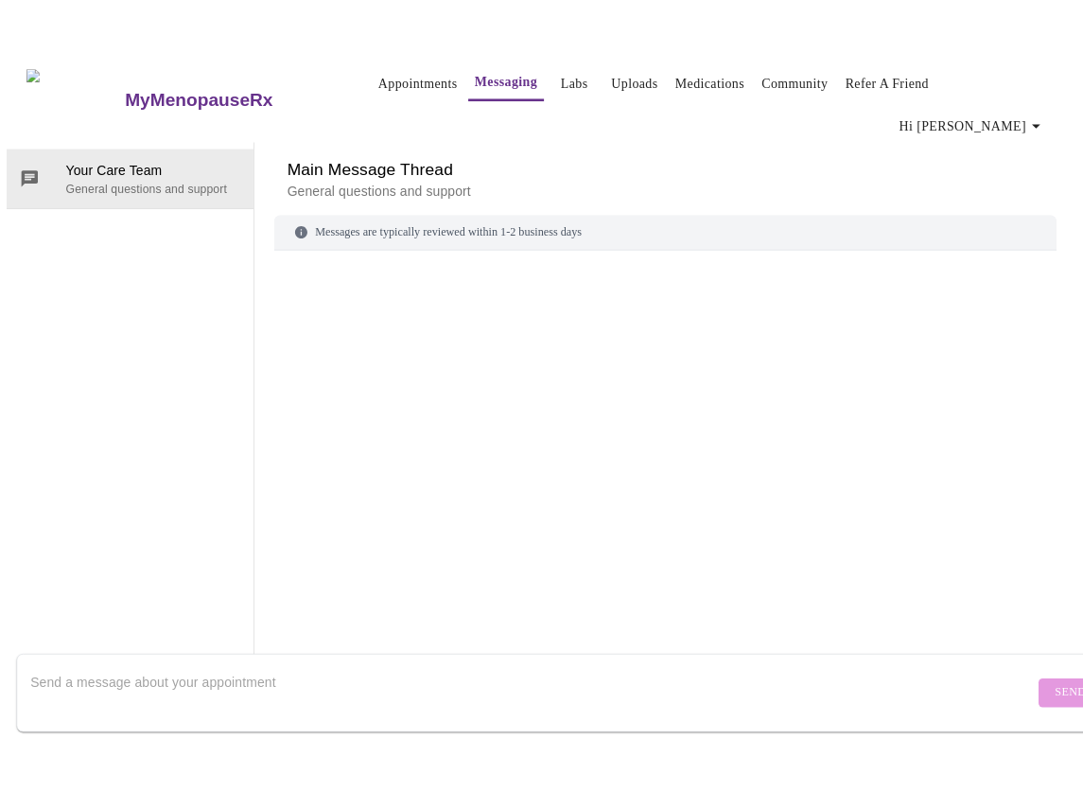
scroll to position [97, 0]
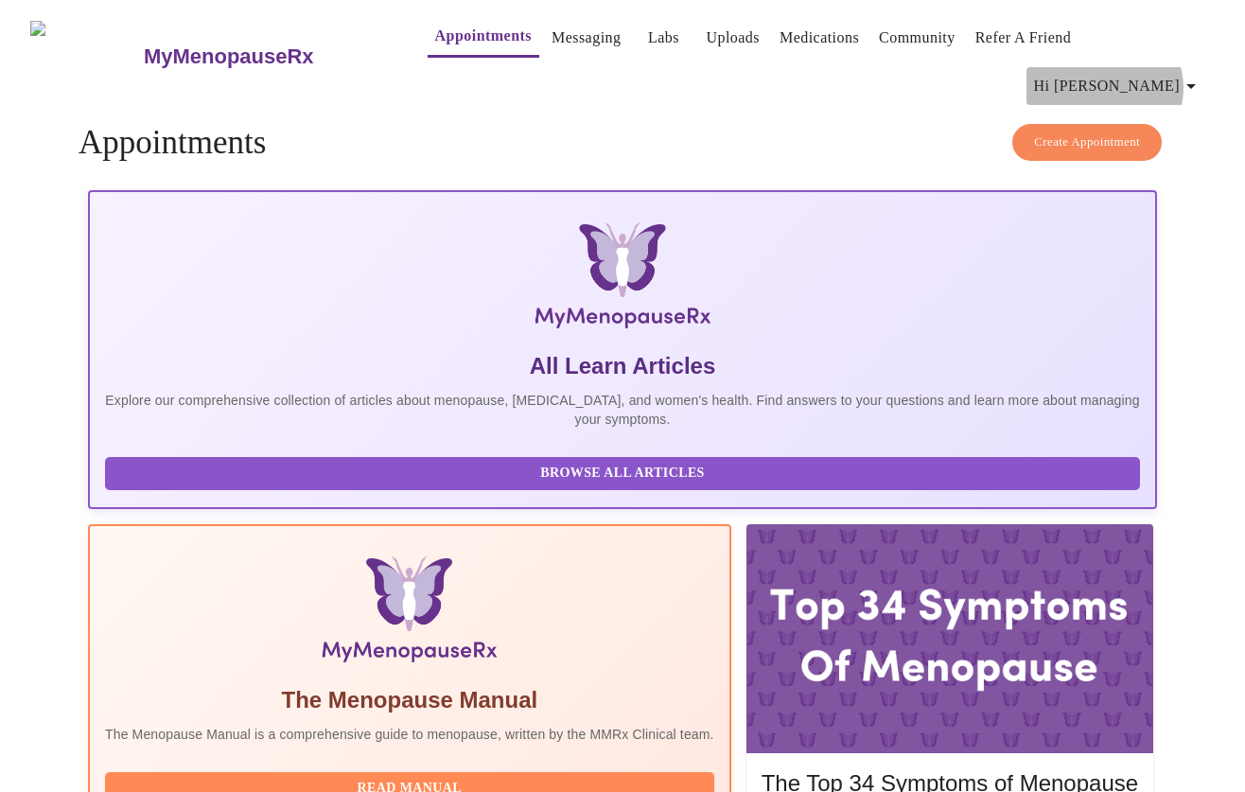
click at [1186, 73] on span "Hi [PERSON_NAME]" at bounding box center [1118, 86] width 168 height 26
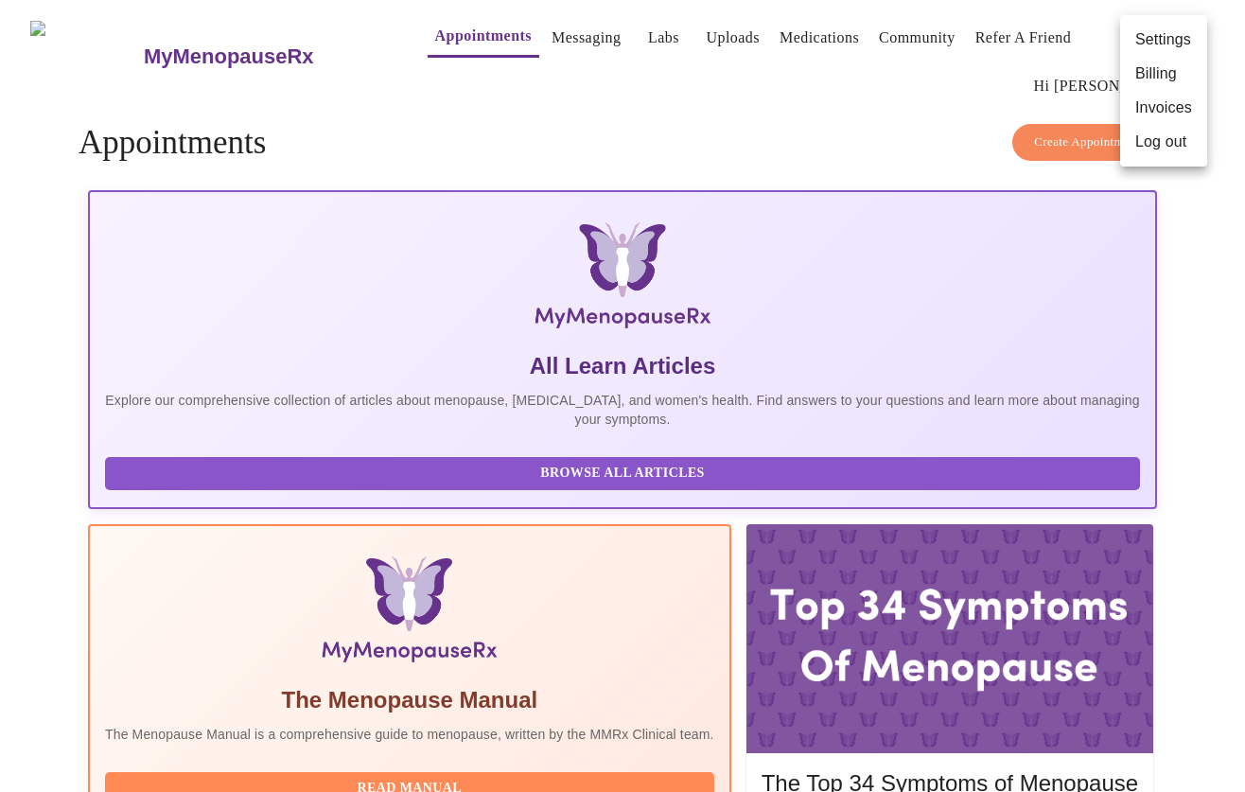
click at [913, 75] on div at bounding box center [622, 396] width 1245 height 792
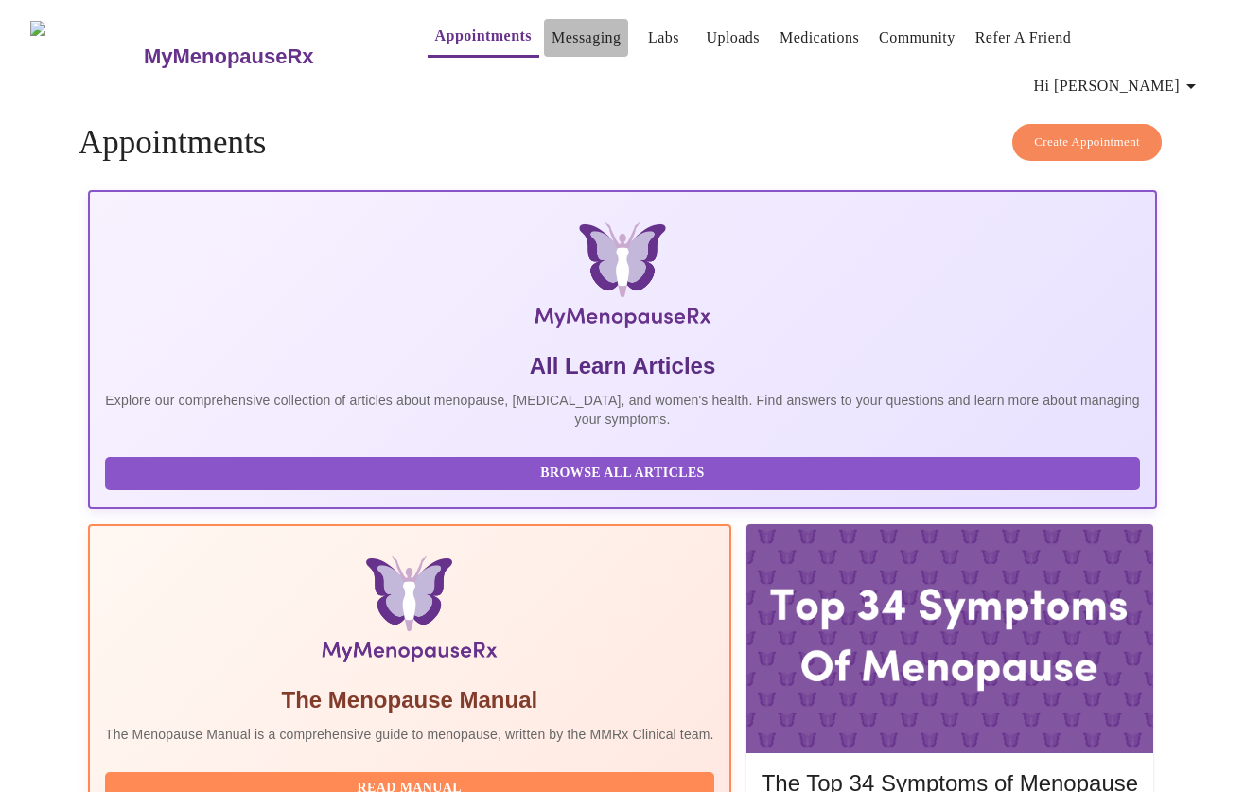
click at [552, 46] on link "Messaging" at bounding box center [586, 38] width 69 height 26
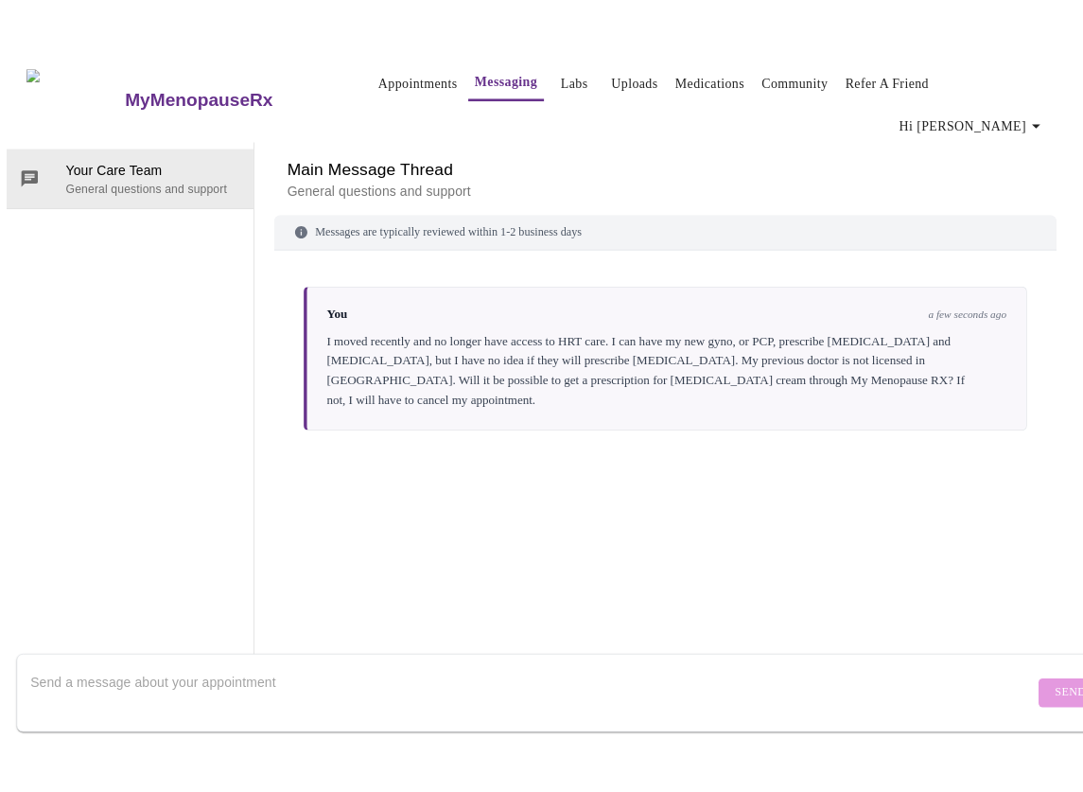
scroll to position [97, 0]
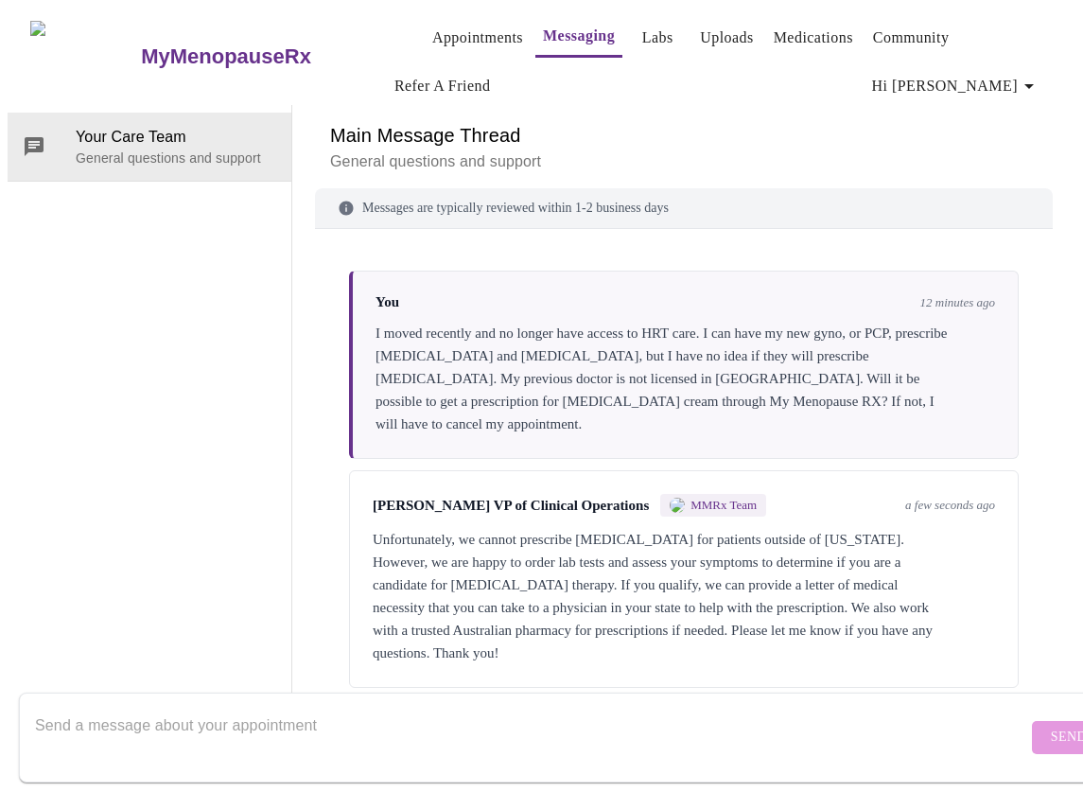
click at [892, 150] on p "General questions and support" at bounding box center [684, 161] width 708 height 23
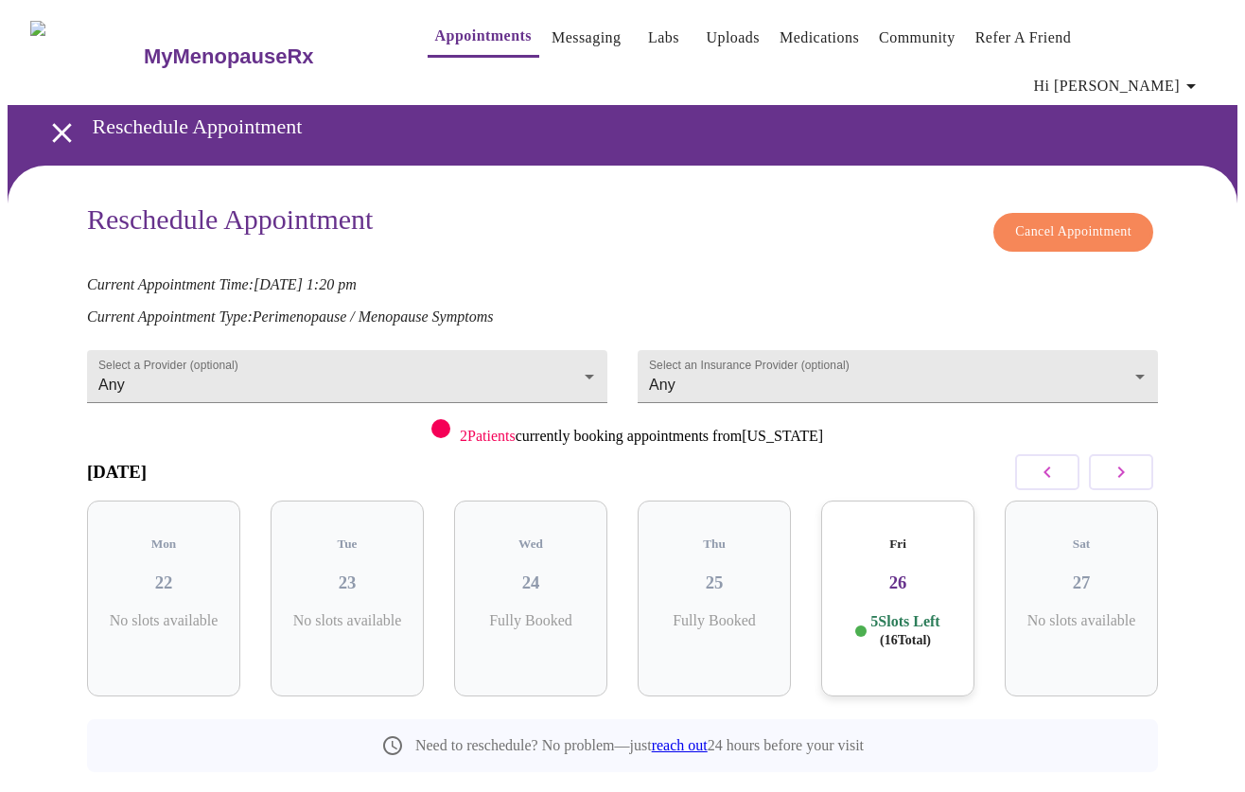
scroll to position [2, 0]
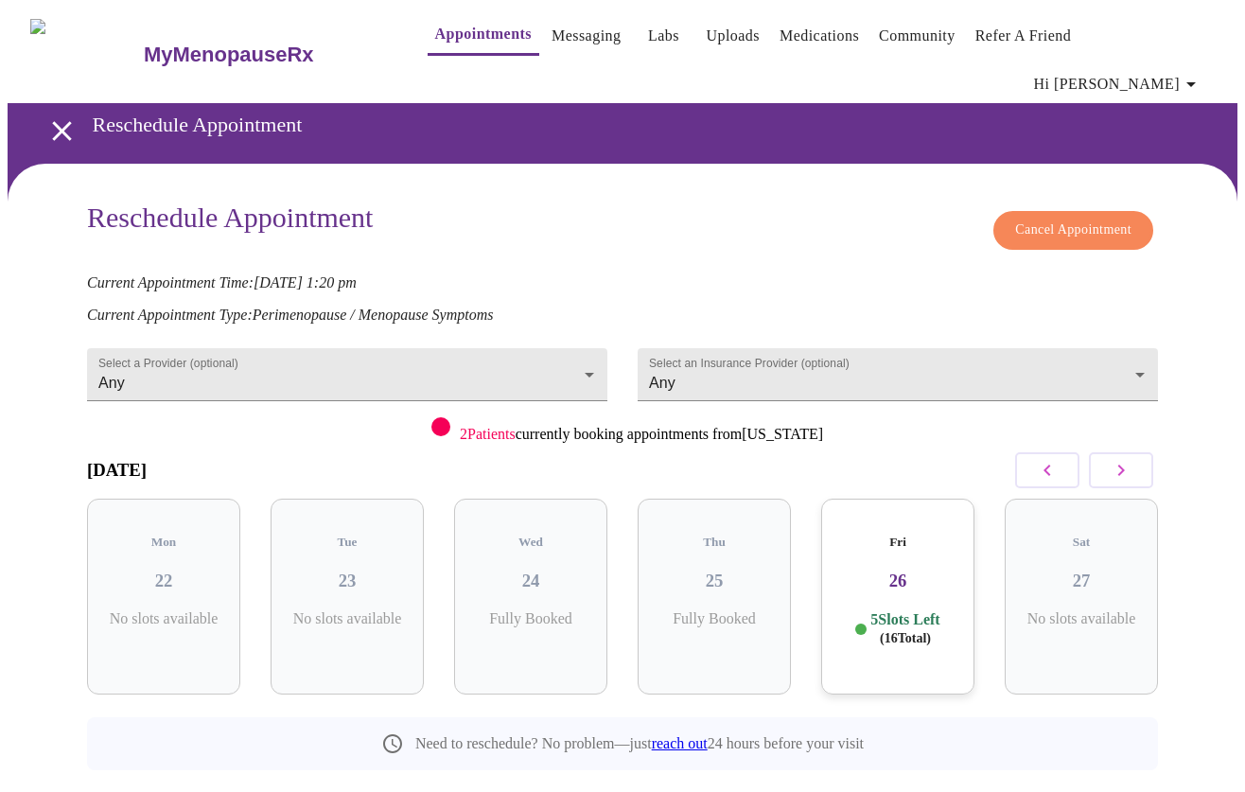
click at [1083, 219] on span "Cancel Appointment" at bounding box center [1073, 231] width 116 height 24
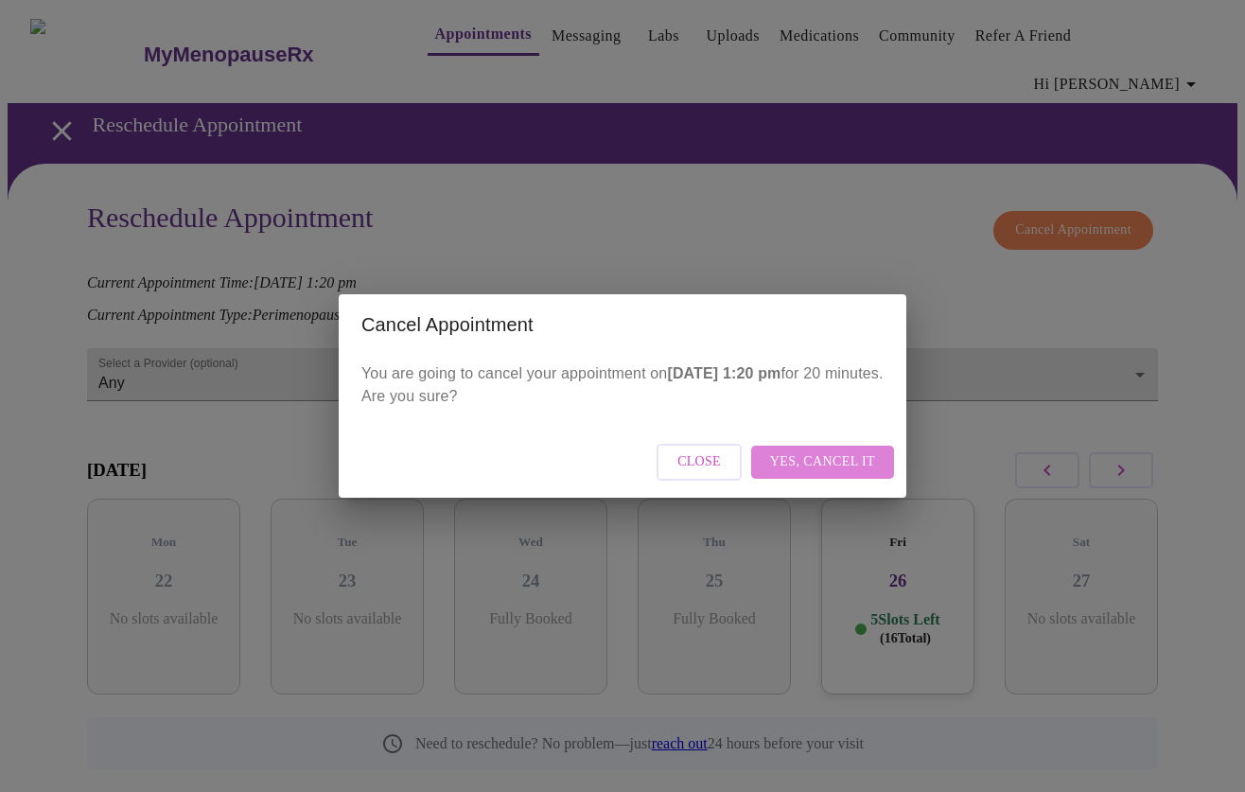
click at [851, 455] on span "Yes, cancel it" at bounding box center [822, 462] width 105 height 24
click at [792, 466] on span "Close" at bounding box center [782, 462] width 44 height 24
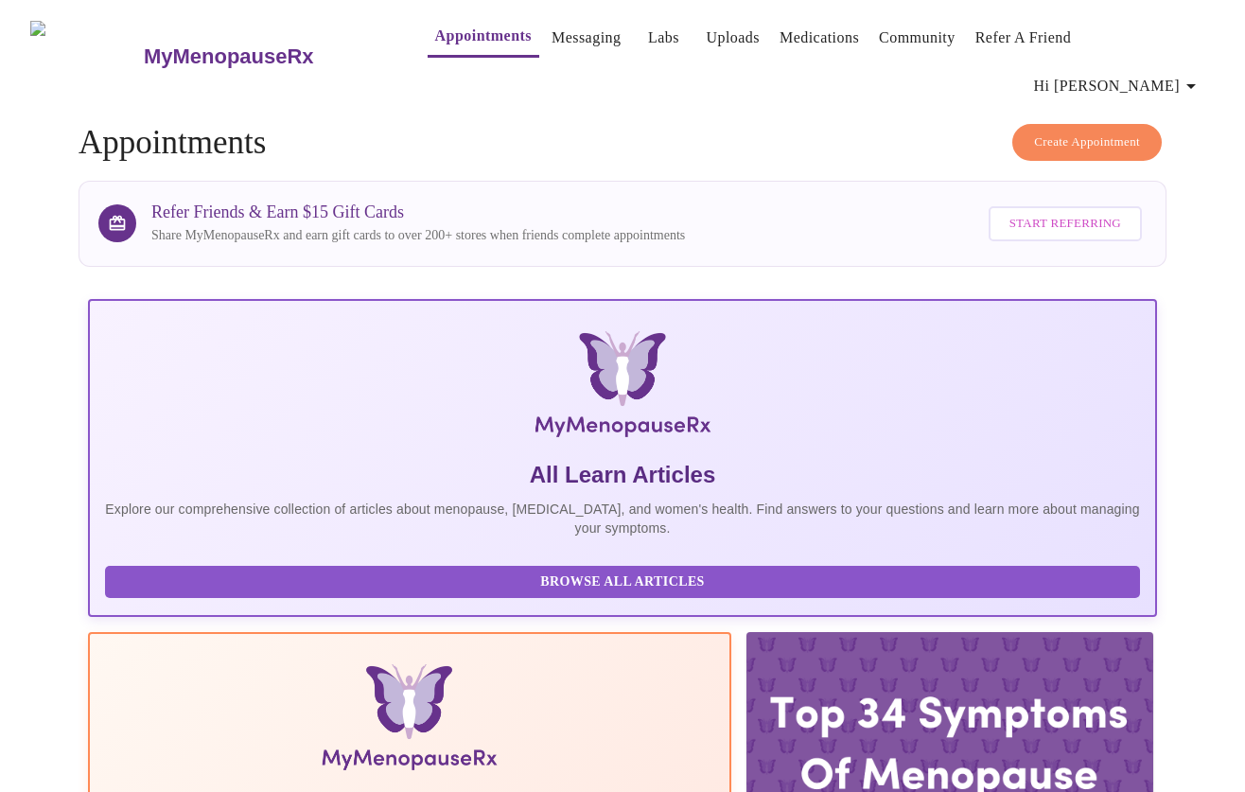
click at [648, 44] on link "Labs" at bounding box center [663, 38] width 31 height 26
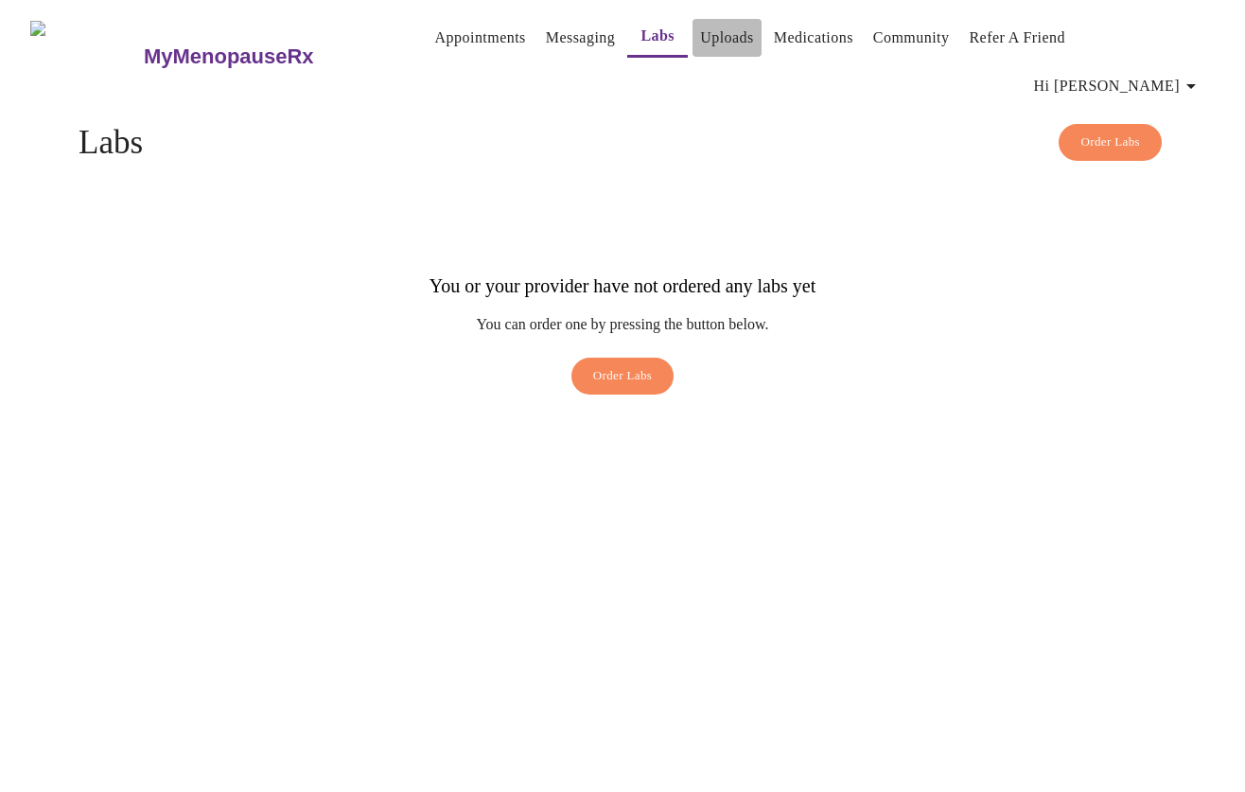
click at [703, 43] on link "Uploads" at bounding box center [727, 38] width 54 height 26
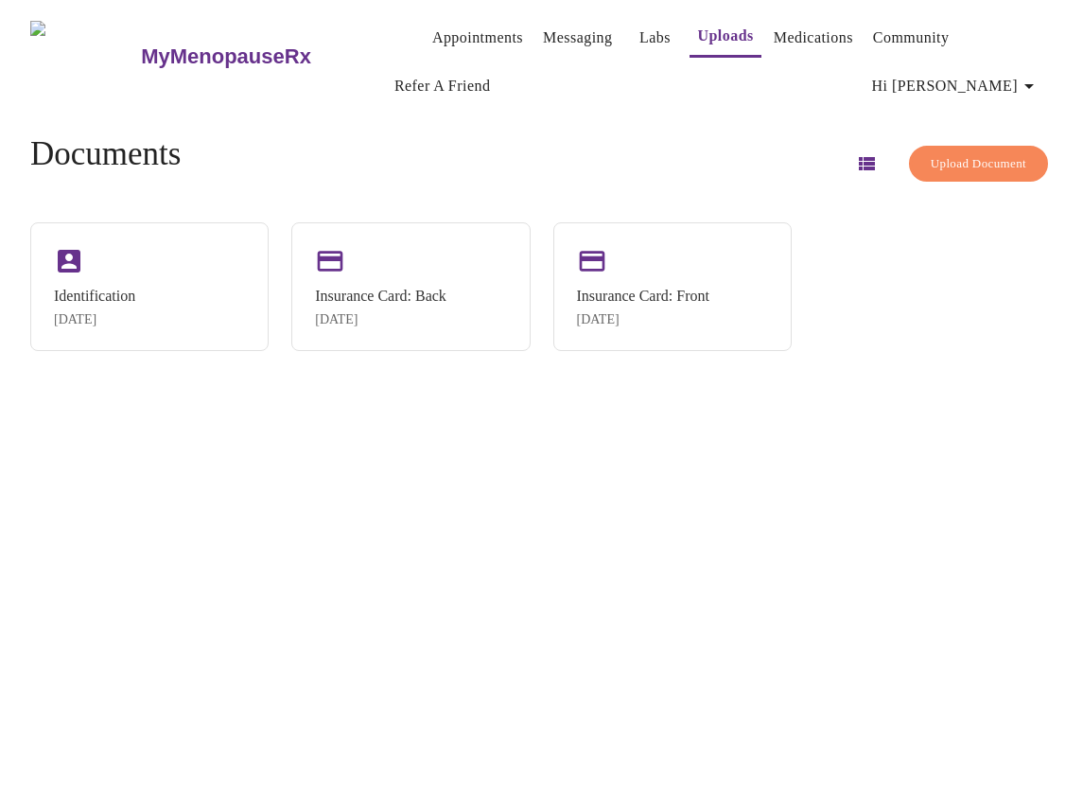
click at [969, 163] on span "Upload Document" at bounding box center [979, 164] width 96 height 22
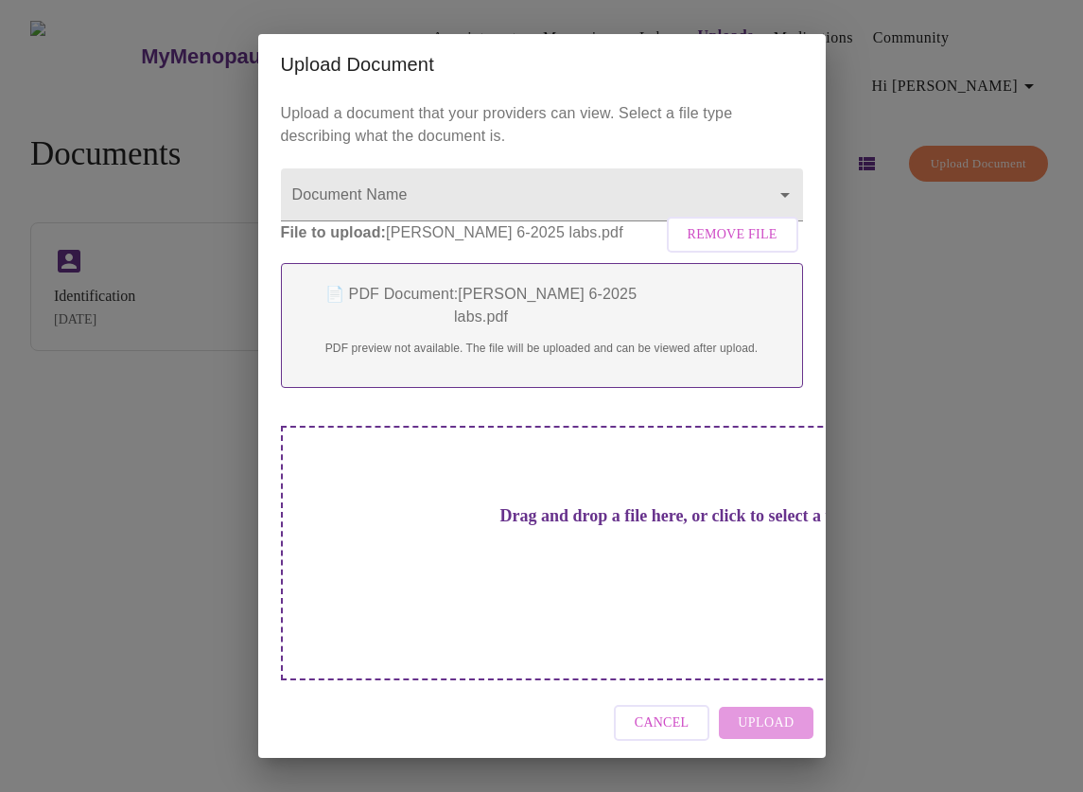
click at [765, 698] on div "Cancel Upload" at bounding box center [542, 723] width 568 height 71
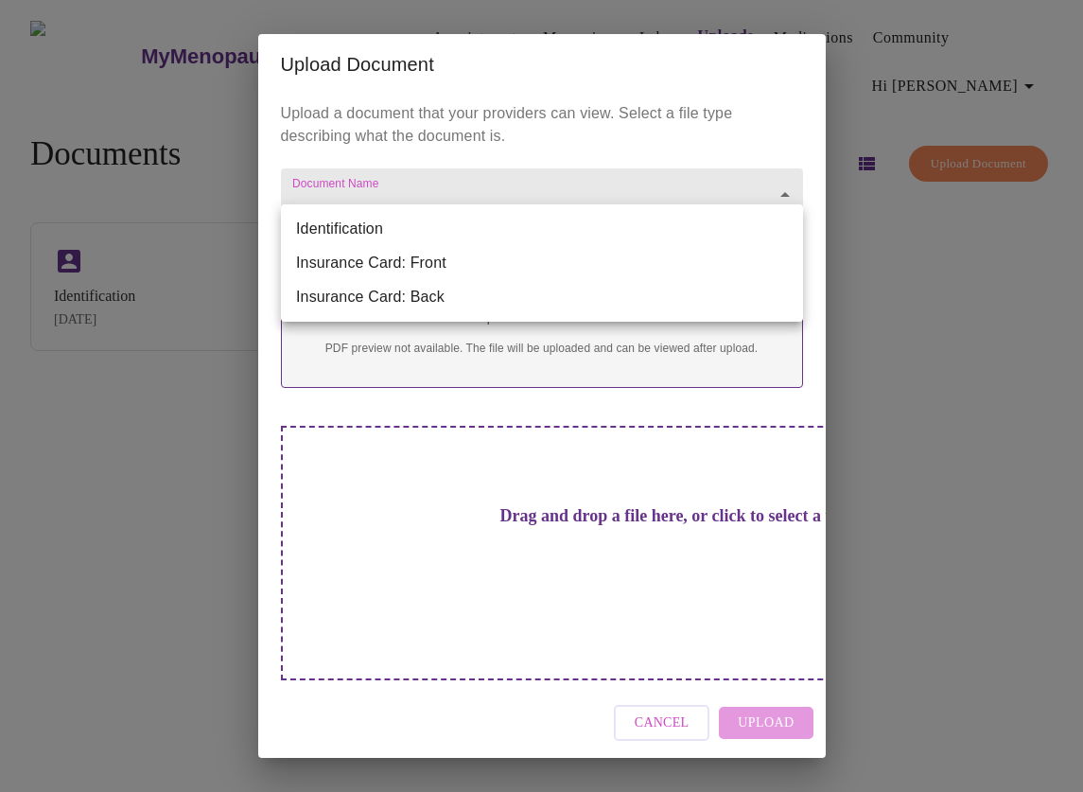
click at [732, 236] on body "MyMenopauseRx Appointments Messaging Labs Uploads Medications Community Refer a…" at bounding box center [542, 404] width 1068 height 792
click at [466, 237] on li "Identification" at bounding box center [542, 229] width 522 height 34
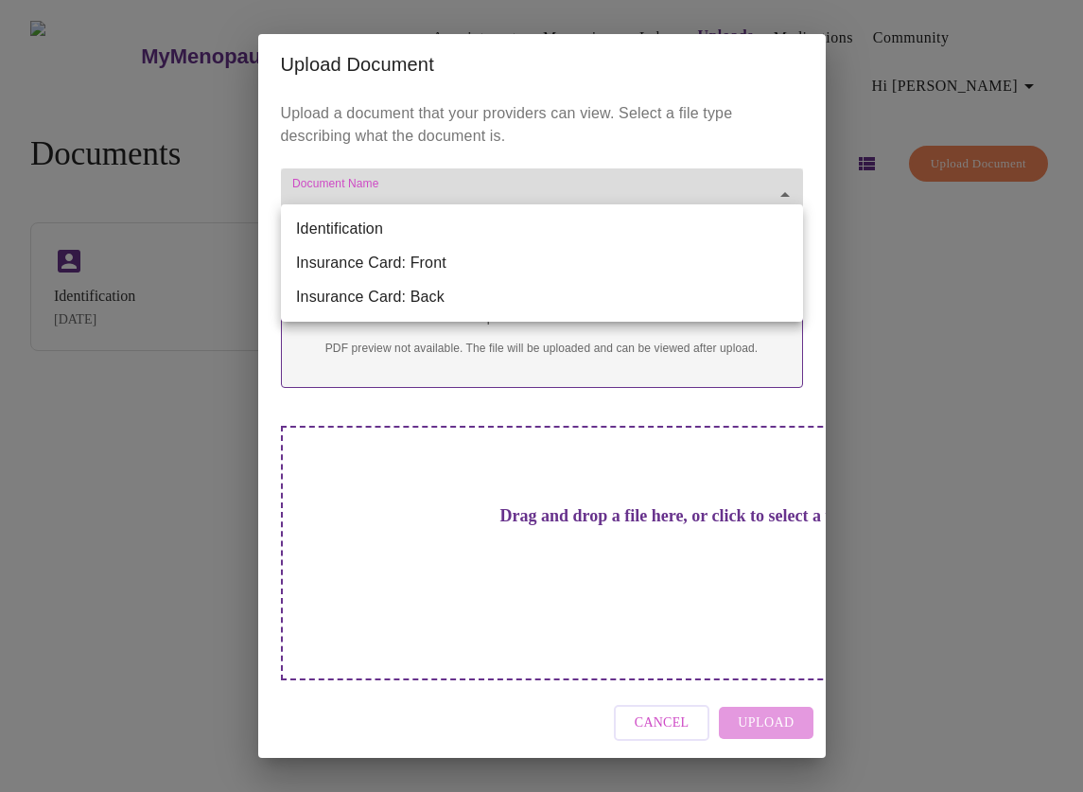
type input "Identification"
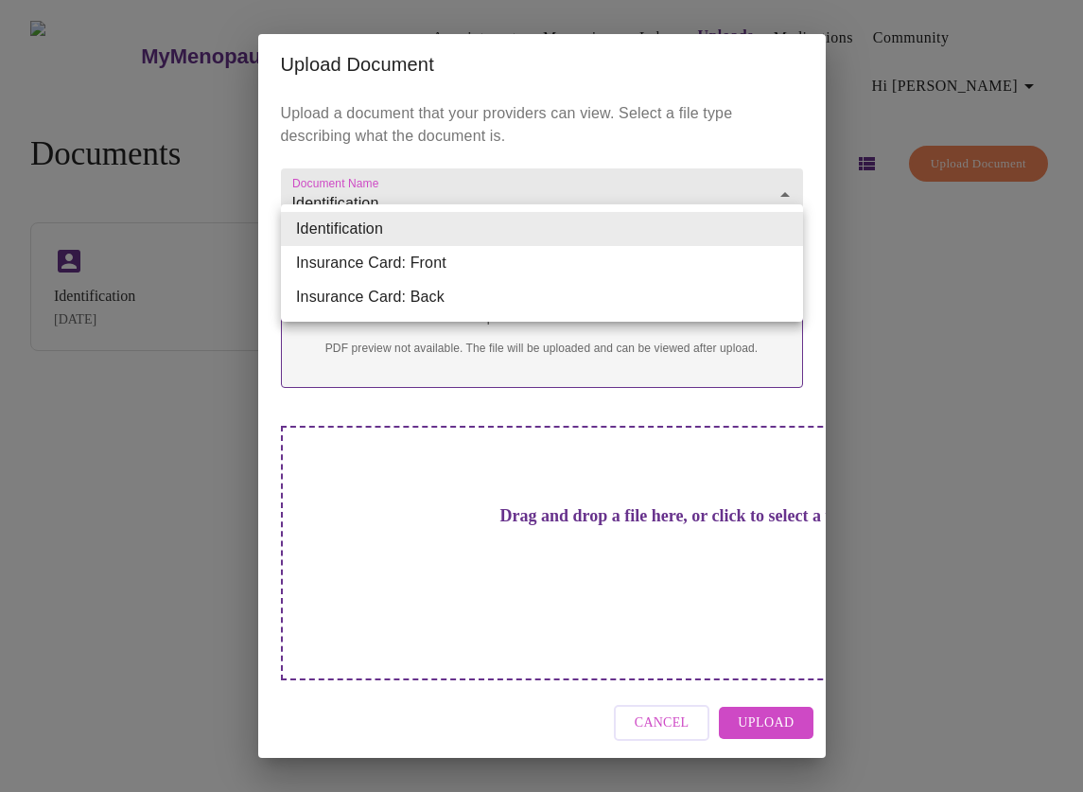
click at [466, 237] on body "MyMenopauseRx Appointments Messaging Labs Uploads Medications Community Refer a…" at bounding box center [542, 404] width 1068 height 792
click at [670, 129] on div at bounding box center [541, 396] width 1083 height 792
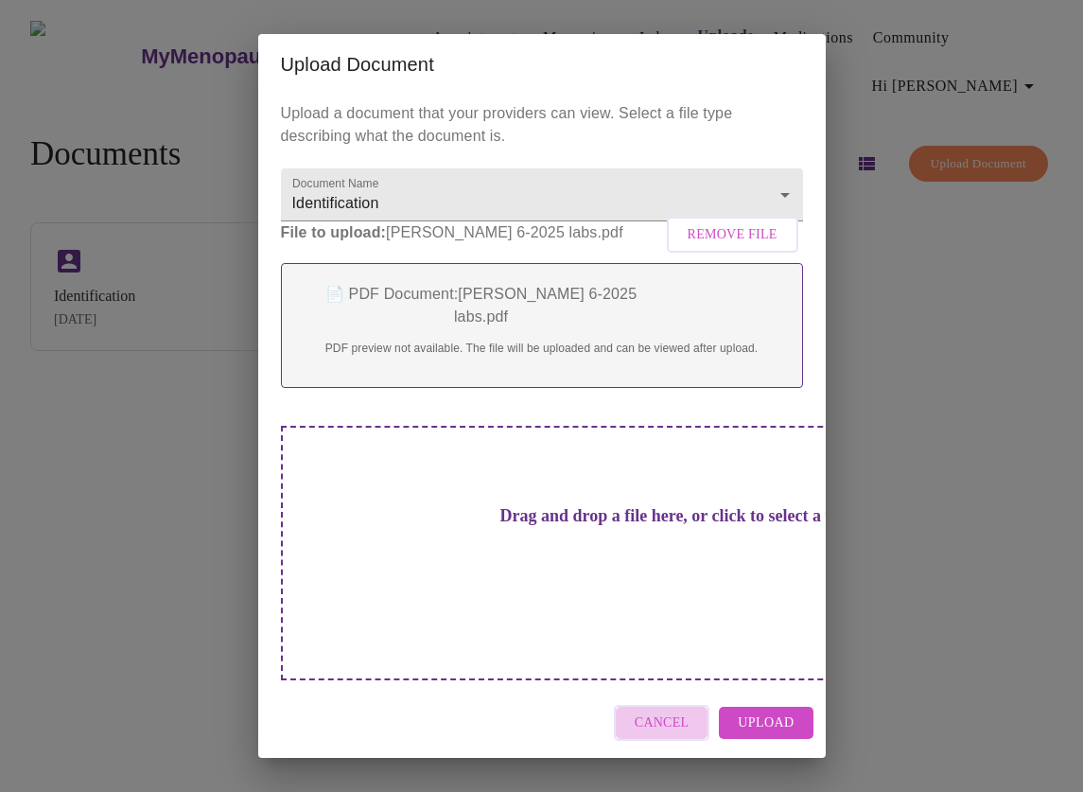
click at [671, 712] on span "Cancel" at bounding box center [662, 724] width 55 height 24
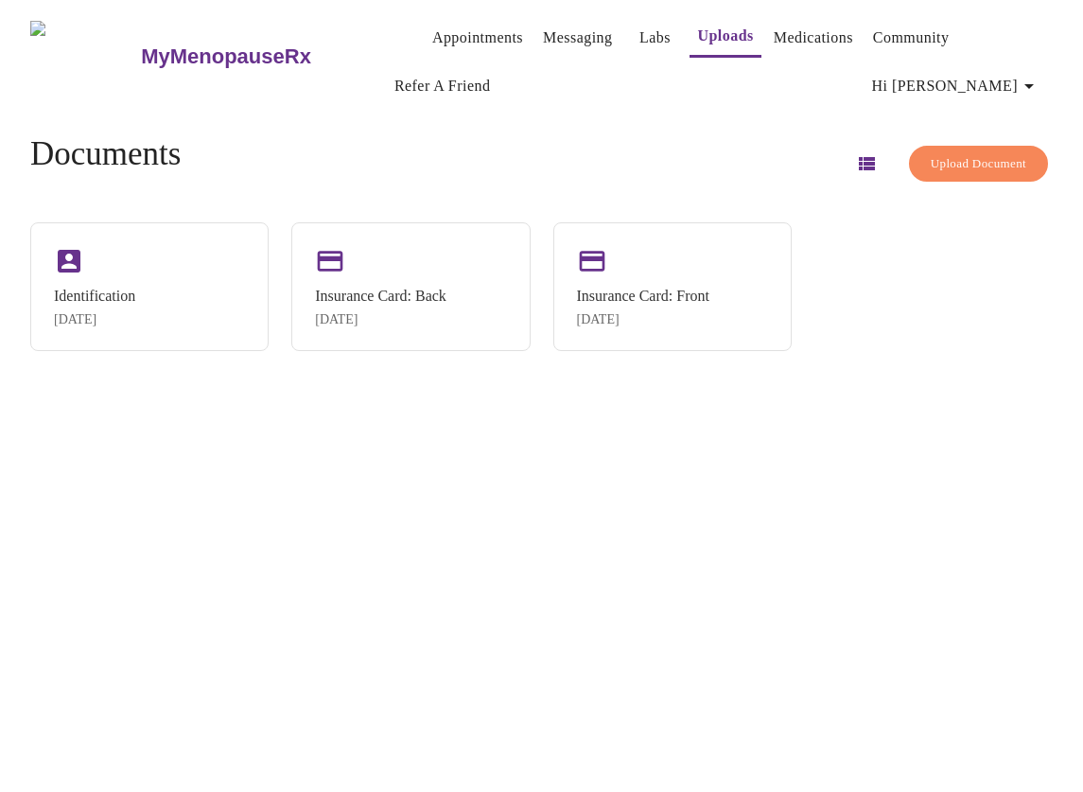
click at [554, 36] on link "Messaging" at bounding box center [577, 38] width 69 height 26
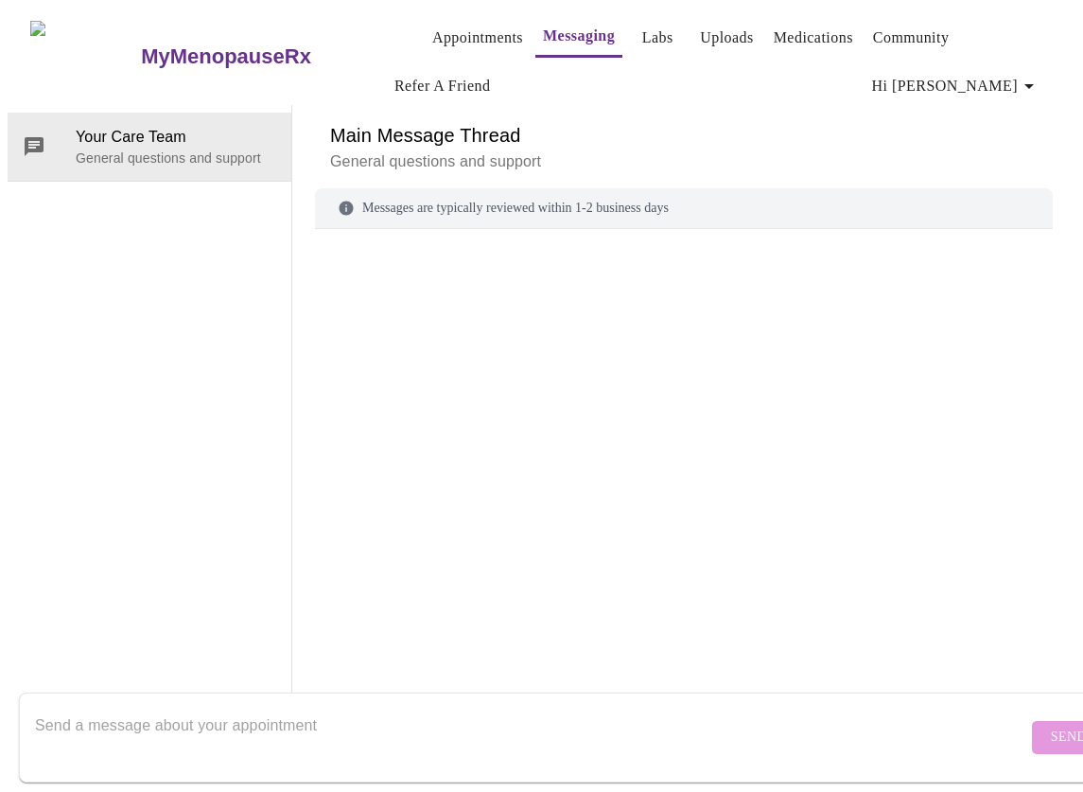
scroll to position [97, 0]
click at [299, 720] on textarea "Send a message about your appointment" at bounding box center [531, 737] width 993 height 61
click at [462, 188] on div "Messages are typically reviewed within 1-2 business days" at bounding box center [684, 208] width 738 height 41
click at [194, 730] on textarea "Send a message about your appointment" at bounding box center [531, 737] width 993 height 61
drag, startPoint x: 689, startPoint y: 716, endPoint x: 437, endPoint y: 708, distance: 251.8
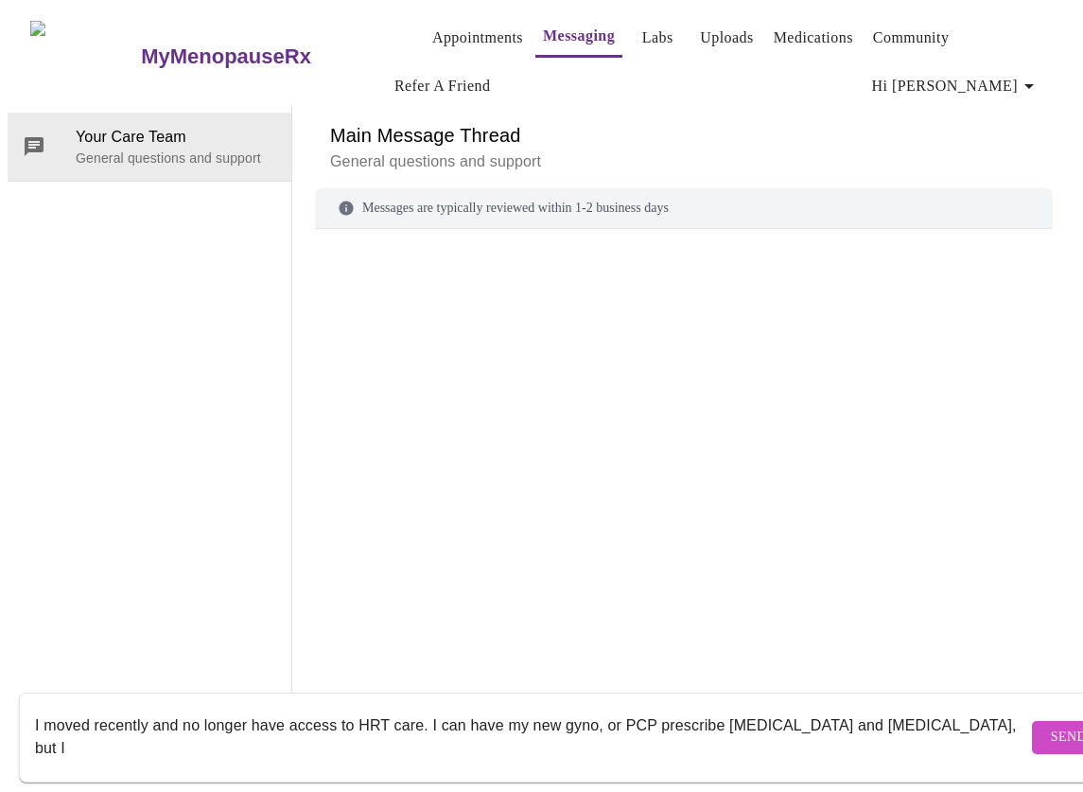
click at [942, 712] on textarea "I moved recently and no longer have access to HRT care. I can have my new gyno,…" at bounding box center [531, 737] width 993 height 61
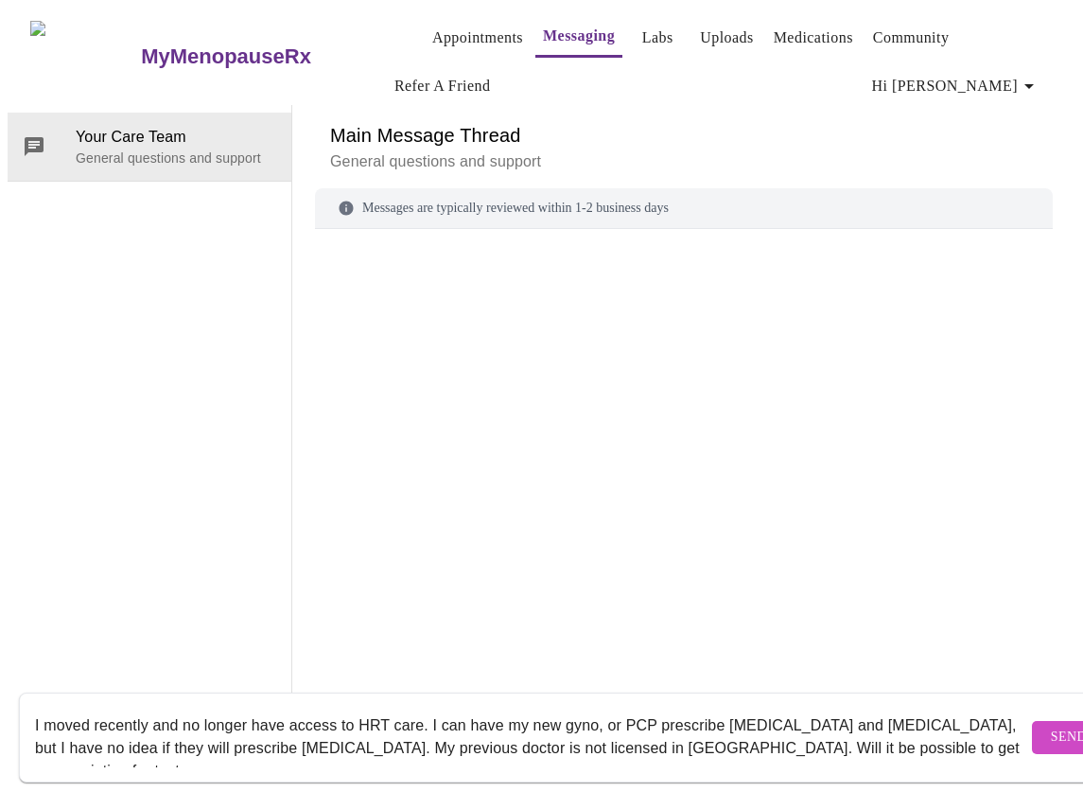
scroll to position [12, 0]
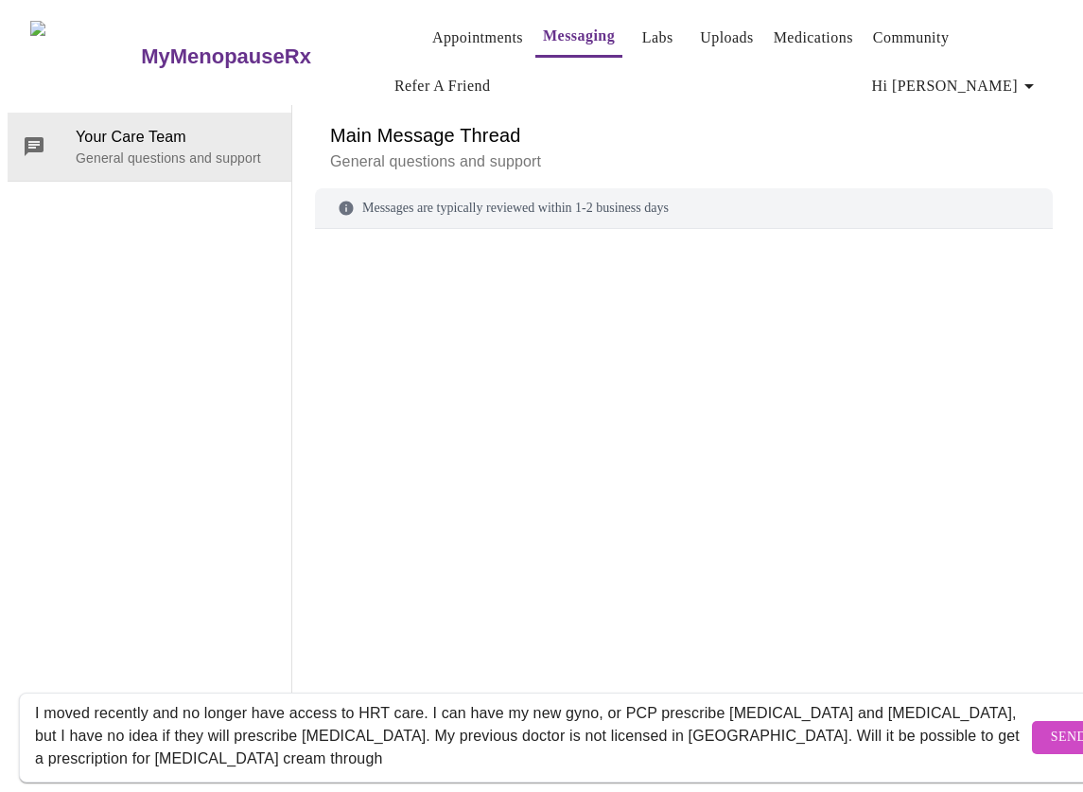
click at [251, 739] on textarea "I moved recently and no longer have access to HRT care. I can have my new gyno,…" at bounding box center [531, 737] width 993 height 61
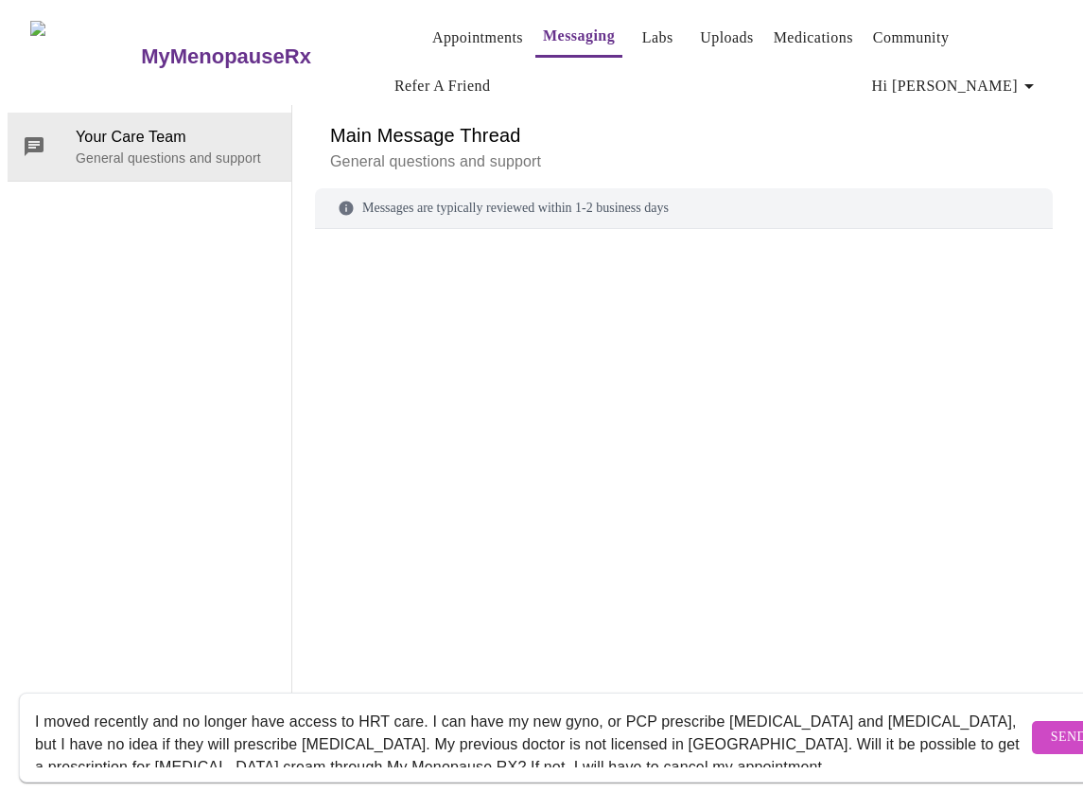
scroll to position [0, 0]
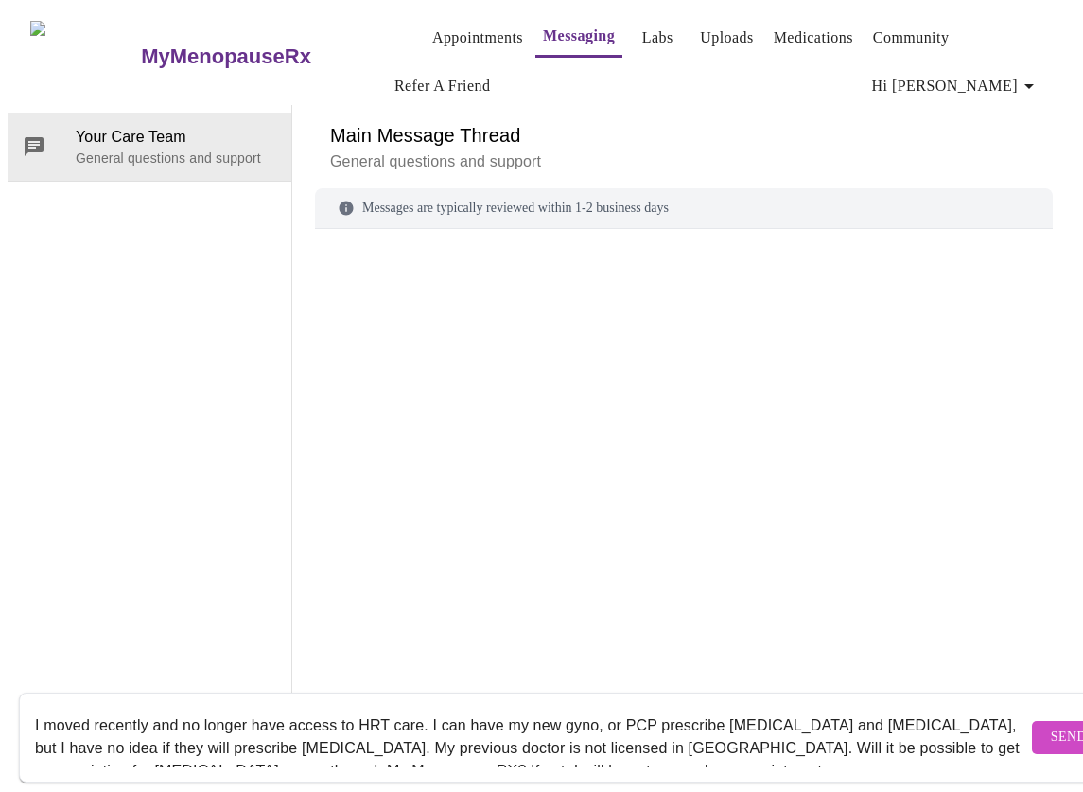
drag, startPoint x: 685, startPoint y: 739, endPoint x: 17, endPoint y: 674, distance: 671.2
click at [17, 674] on div "MyMenopauseRx Appointments Messaging Labs Uploads Medications Community Refer a…" at bounding box center [542, 376] width 1068 height 736
click at [687, 735] on textarea "I moved recently and no longer have access to HRT care. I can have my new gyno,…" at bounding box center [531, 737] width 993 height 61
click at [640, 707] on textarea "I moved recently and no longer have access to HRT care. I can have my new gyno,…" at bounding box center [531, 737] width 993 height 61
type textarea "I moved recently and no longer have access to HRT care. I can have my new gyno,…"
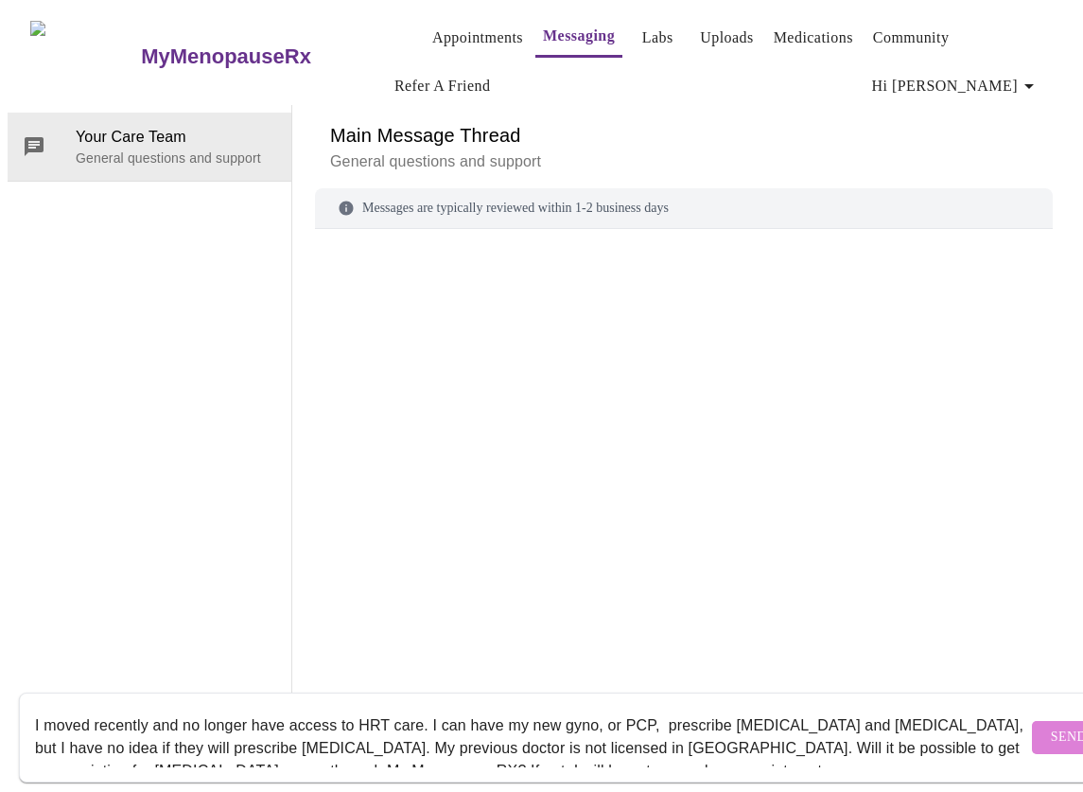
click at [1051, 726] on span "Send" at bounding box center [1069, 738] width 36 height 24
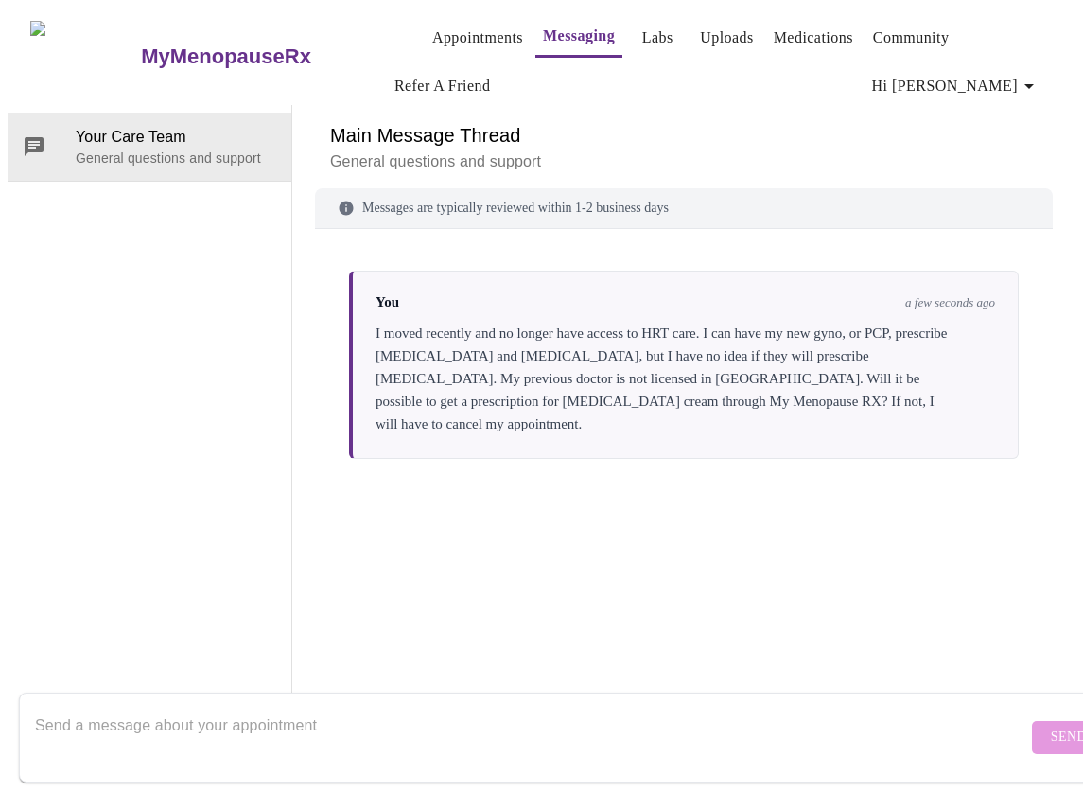
click at [883, 32] on link "Community" at bounding box center [911, 38] width 77 height 26
click at [432, 25] on link "Appointments" at bounding box center [477, 38] width 91 height 26
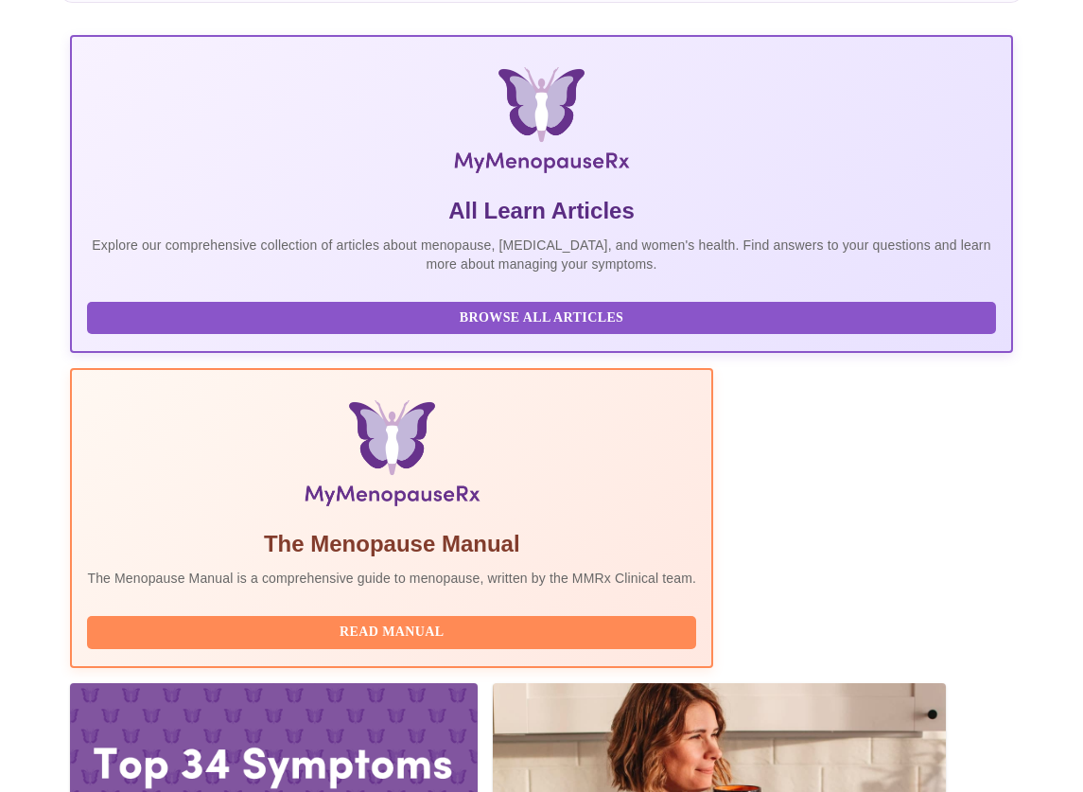
scroll to position [484, 0]
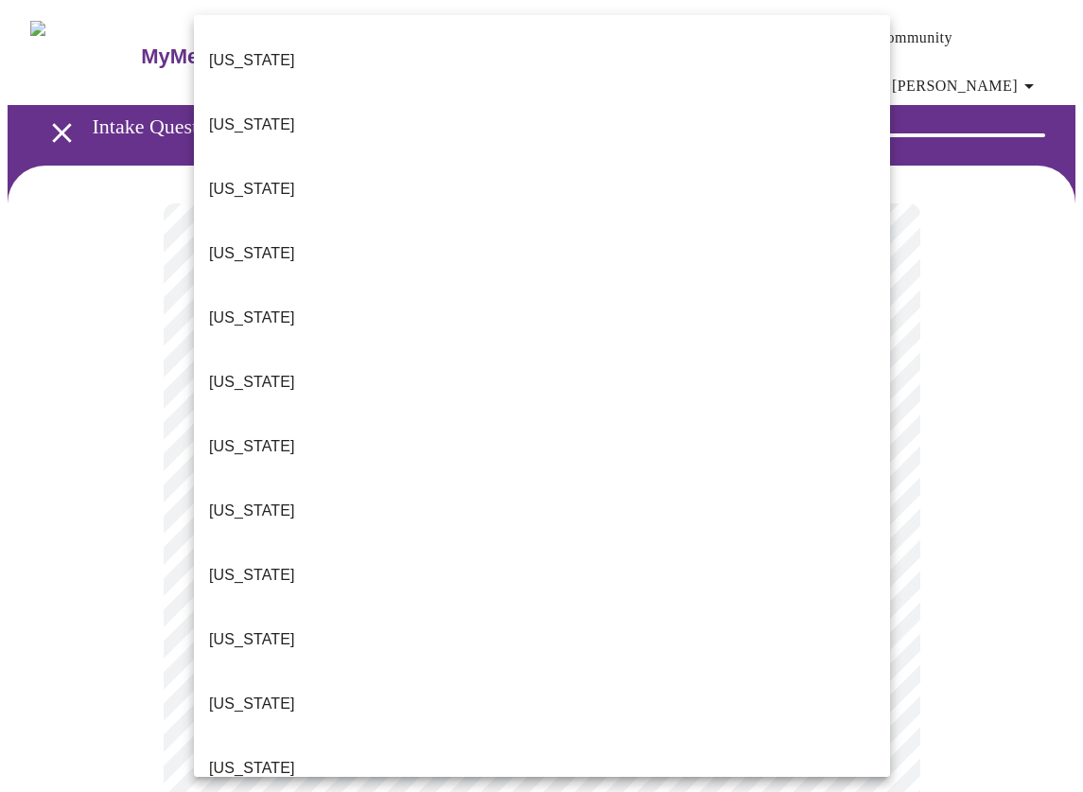
scroll to position [397, 0]
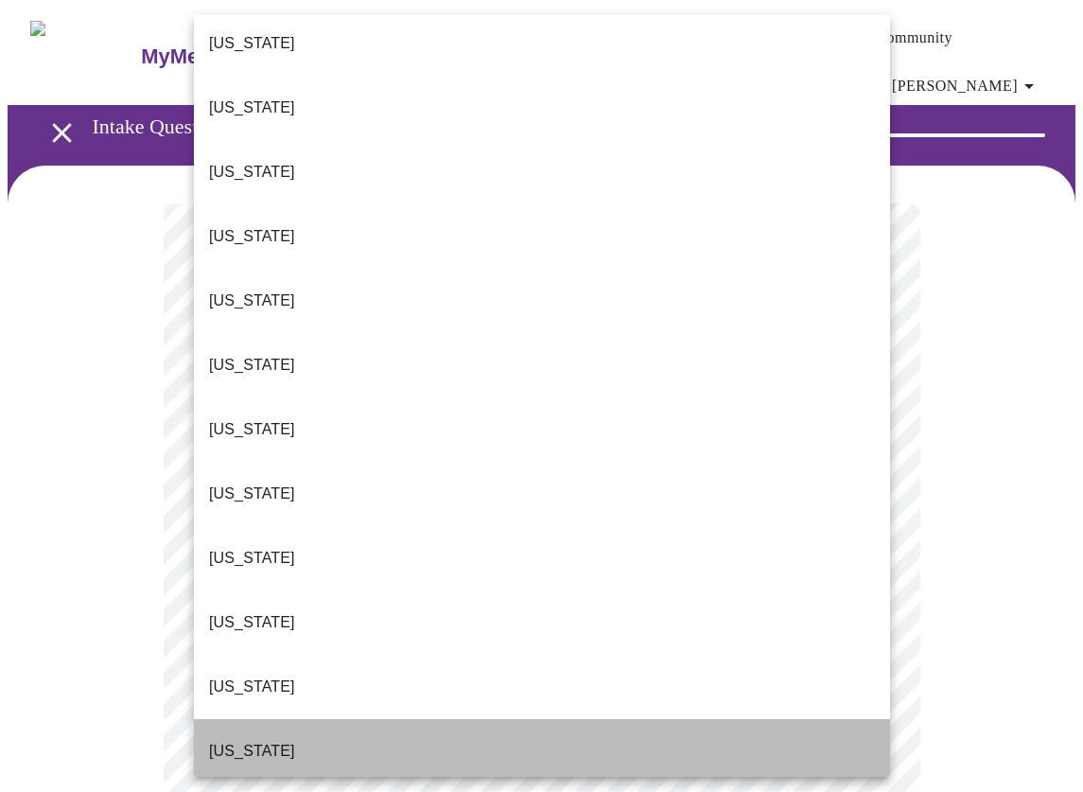
click at [290, 719] on li "[US_STATE]" at bounding box center [542, 751] width 696 height 64
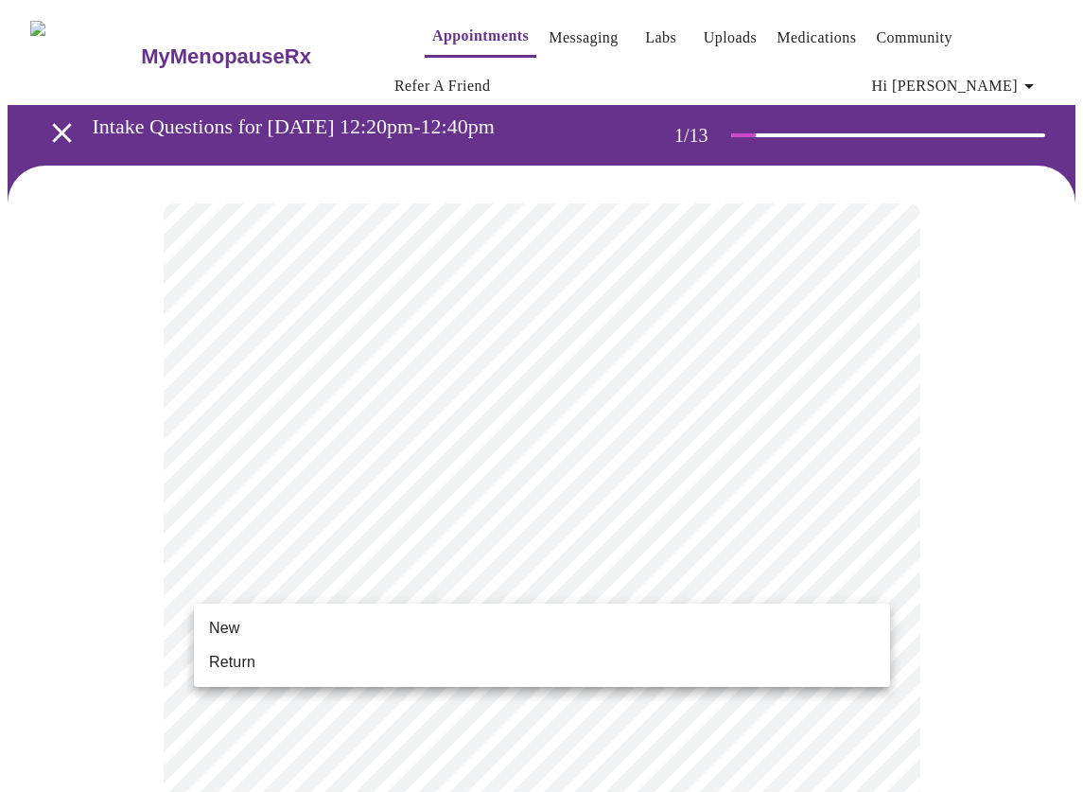
click at [381, 636] on li "New" at bounding box center [542, 628] width 696 height 34
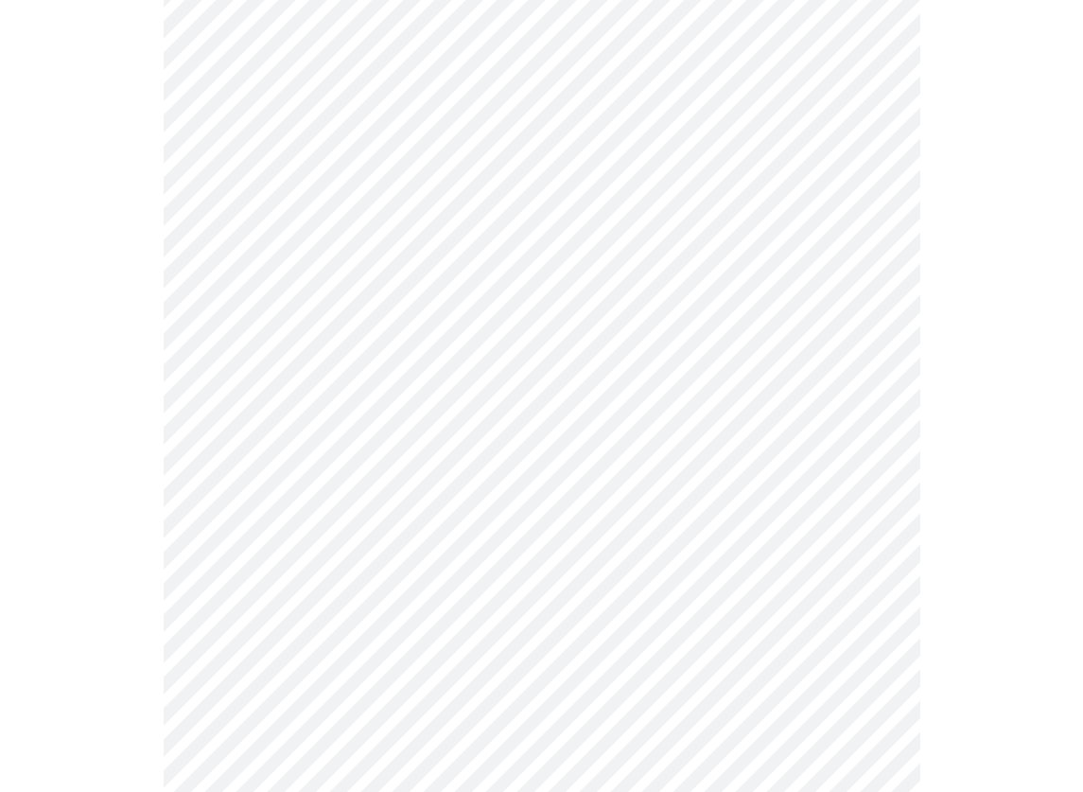
scroll to position [938, 0]
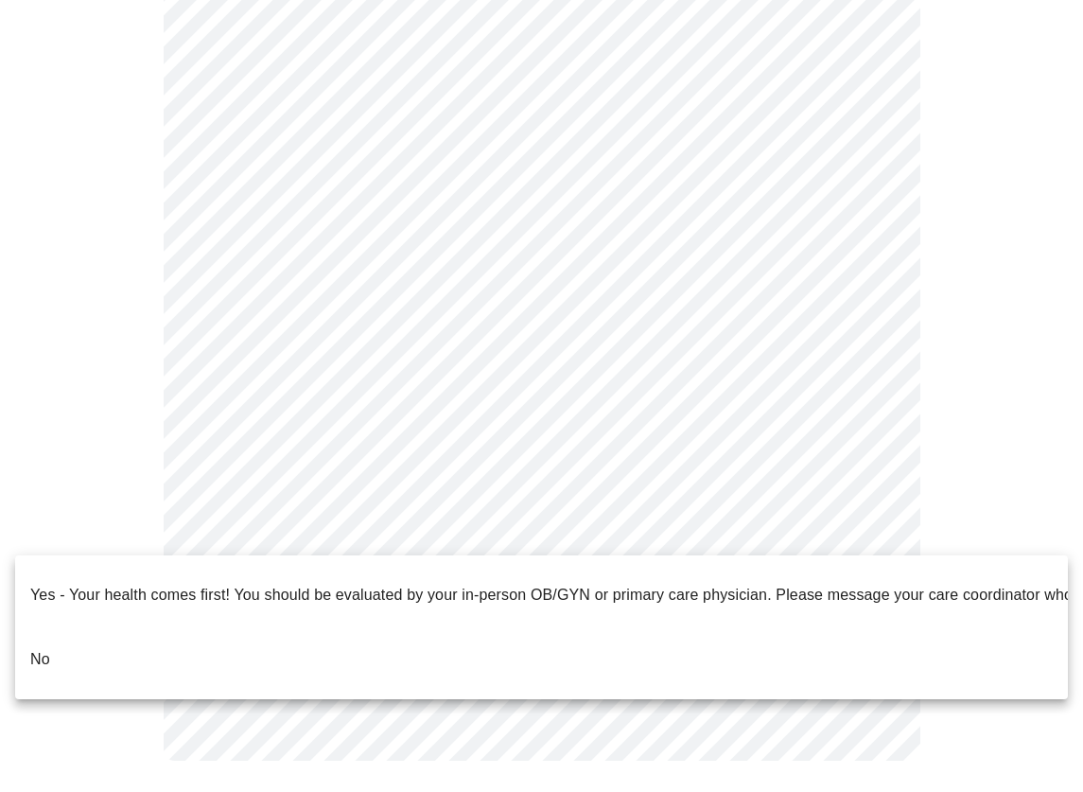
click at [175, 627] on li "No" at bounding box center [541, 659] width 1053 height 64
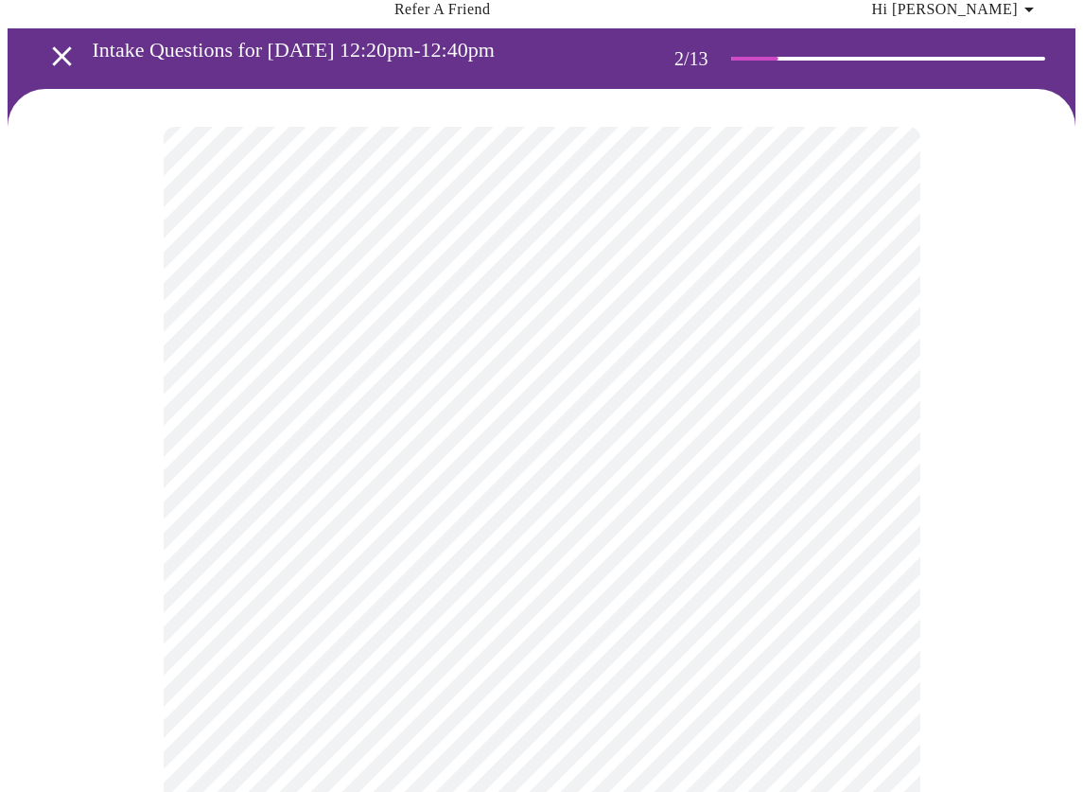
scroll to position [91, 0]
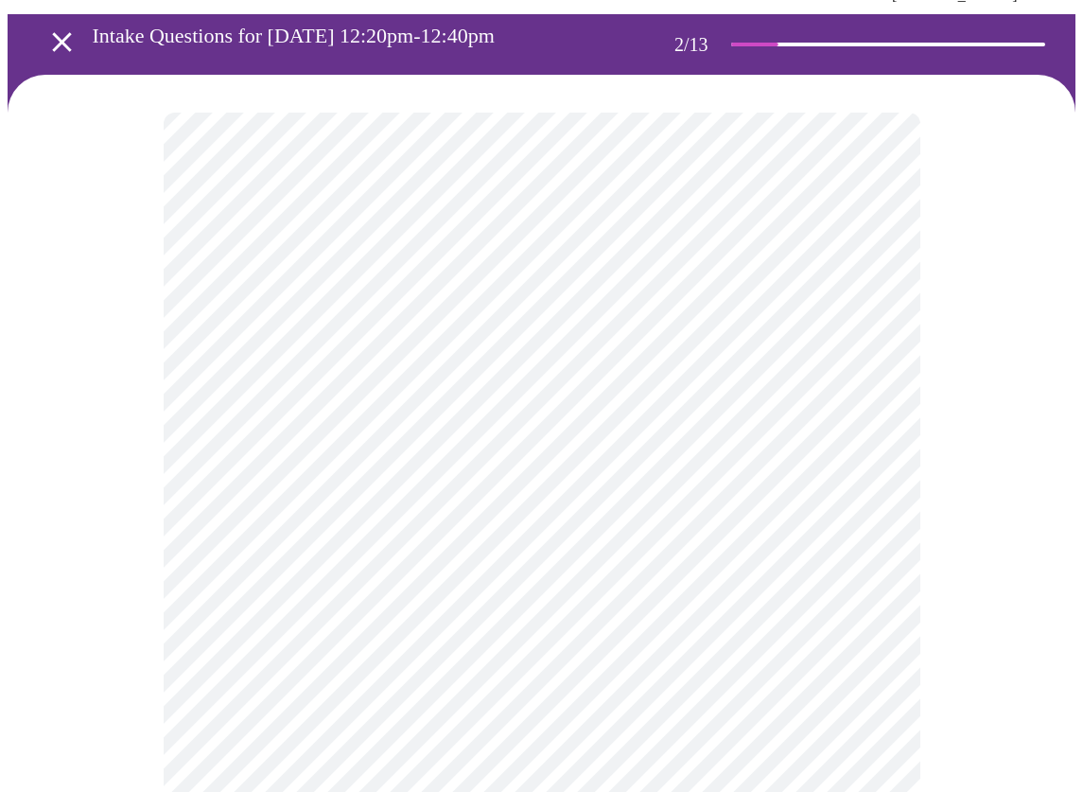
click at [857, 324] on body "MyMenopauseRx Appointments Messaging Labs Uploads Medications Community Refer a…" at bounding box center [542, 499] width 1068 height 1164
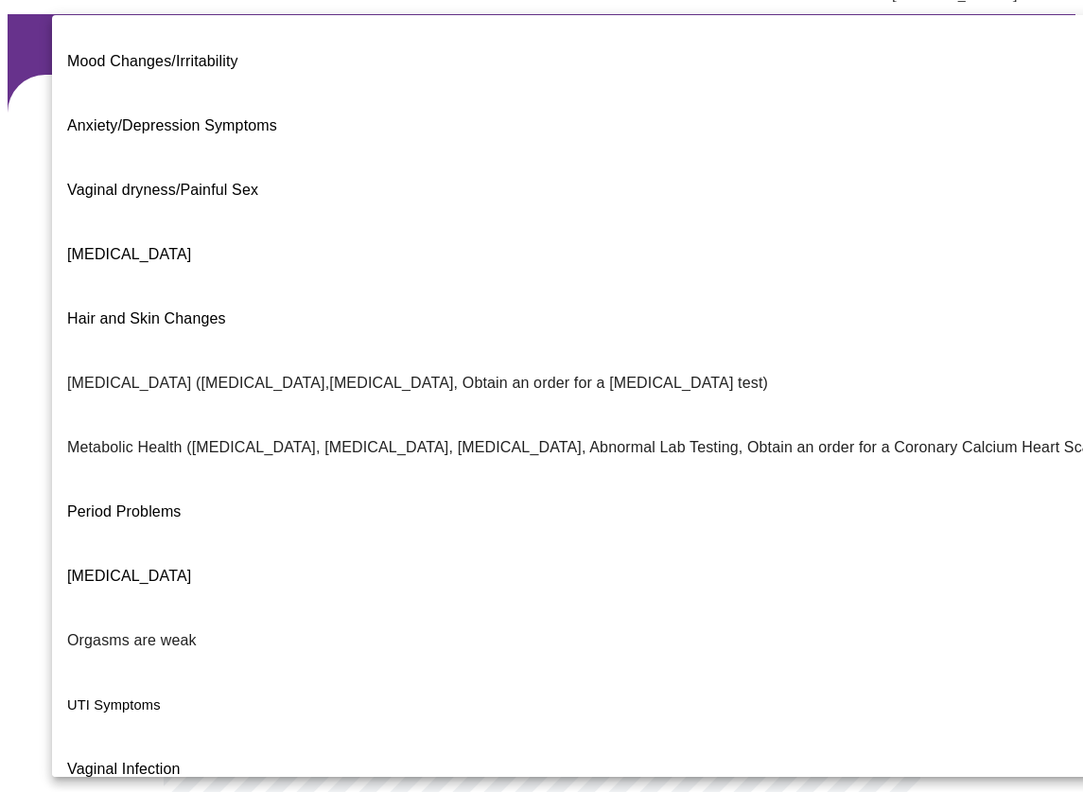
scroll to position [188, 0]
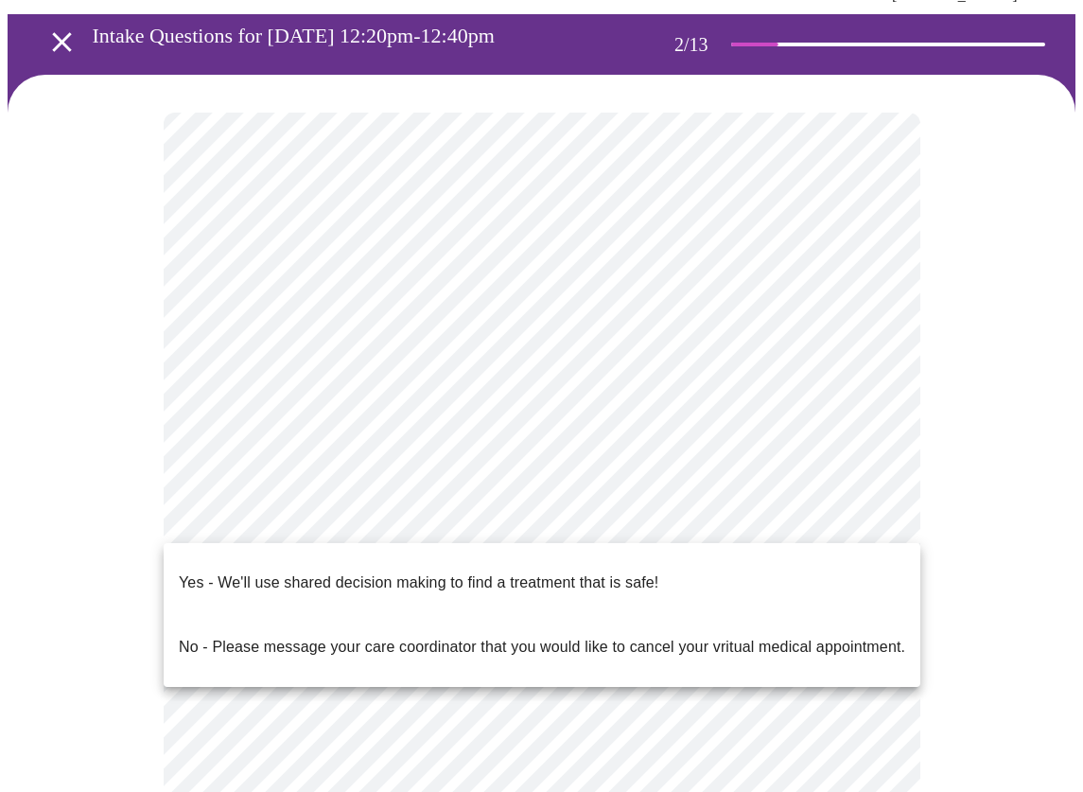
click at [472, 522] on body "MyMenopauseRx Appointments Messaging Labs Uploads Medications Community Refer a…" at bounding box center [542, 493] width 1068 height 1152
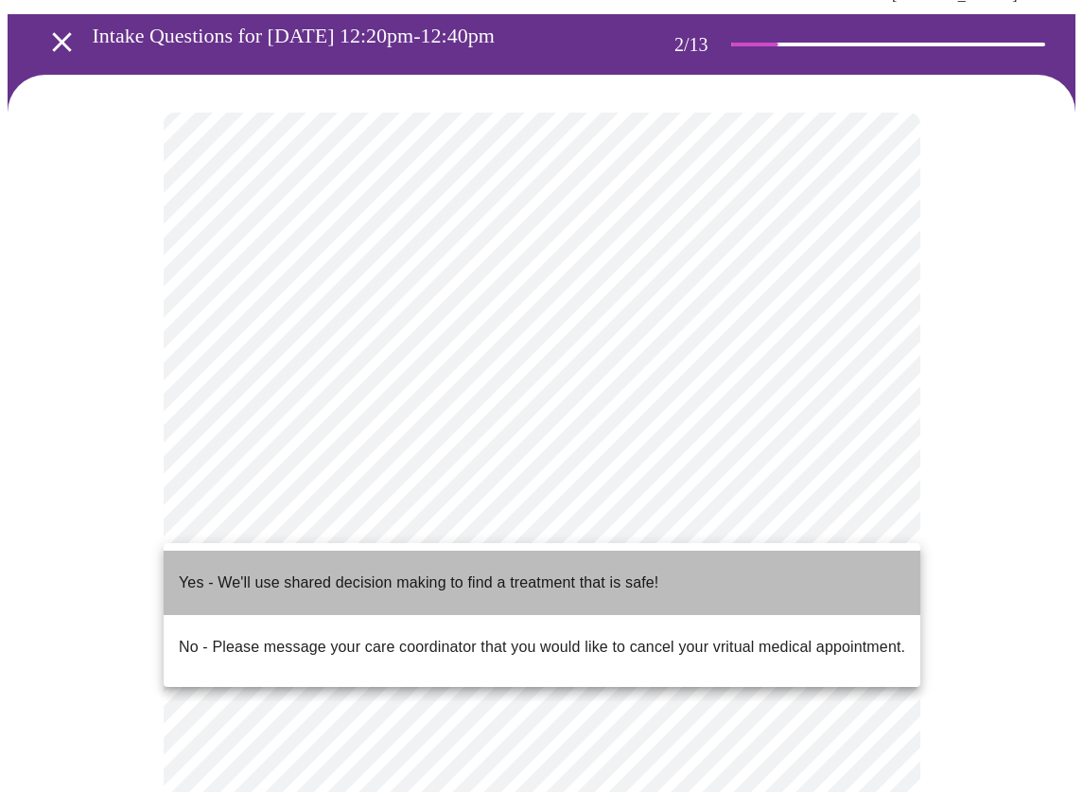
click at [407, 576] on p "Yes - We'll use shared decision making to find a treatment that is safe!" at bounding box center [419, 583] width 480 height 23
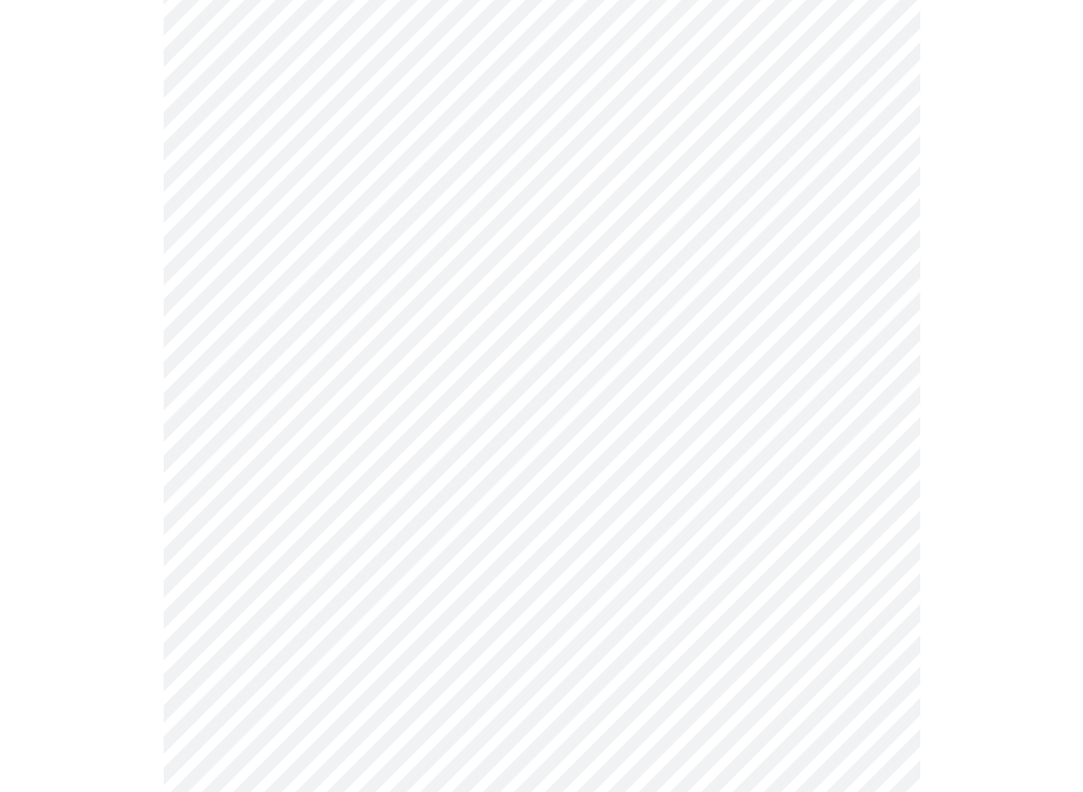
scroll to position [308, 0]
click at [152, 543] on div at bounding box center [542, 328] width 1068 height 942
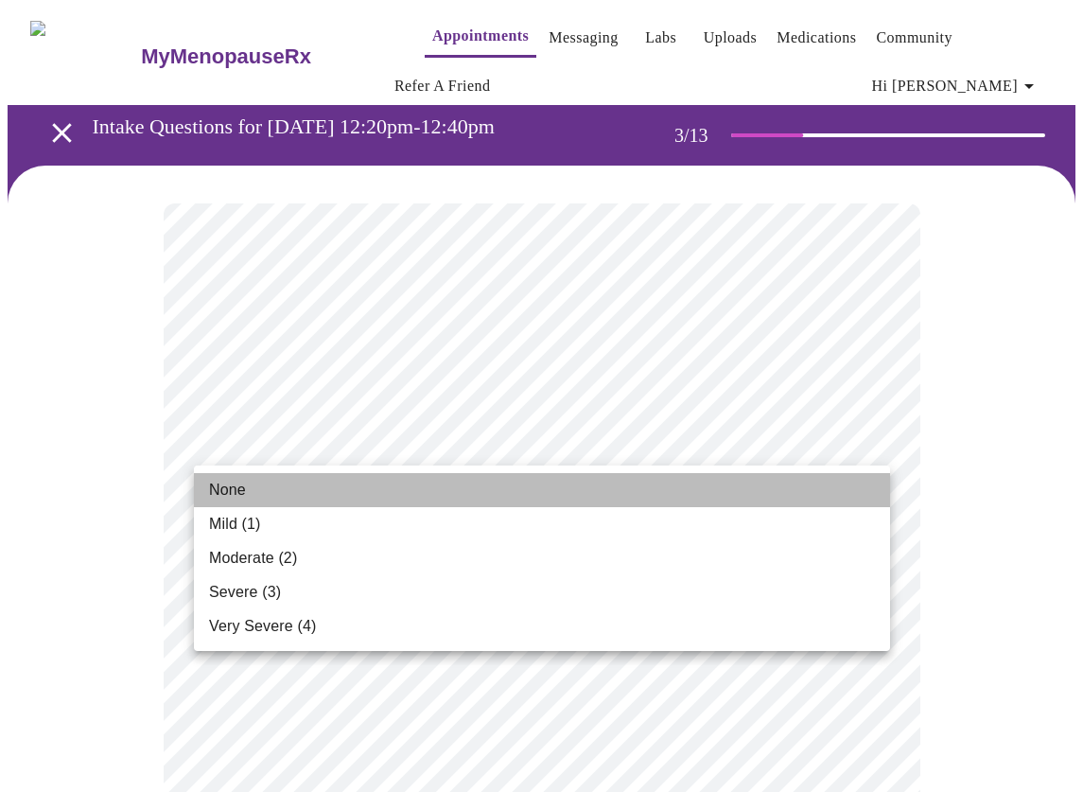
click at [312, 496] on li "None" at bounding box center [542, 490] width 696 height 34
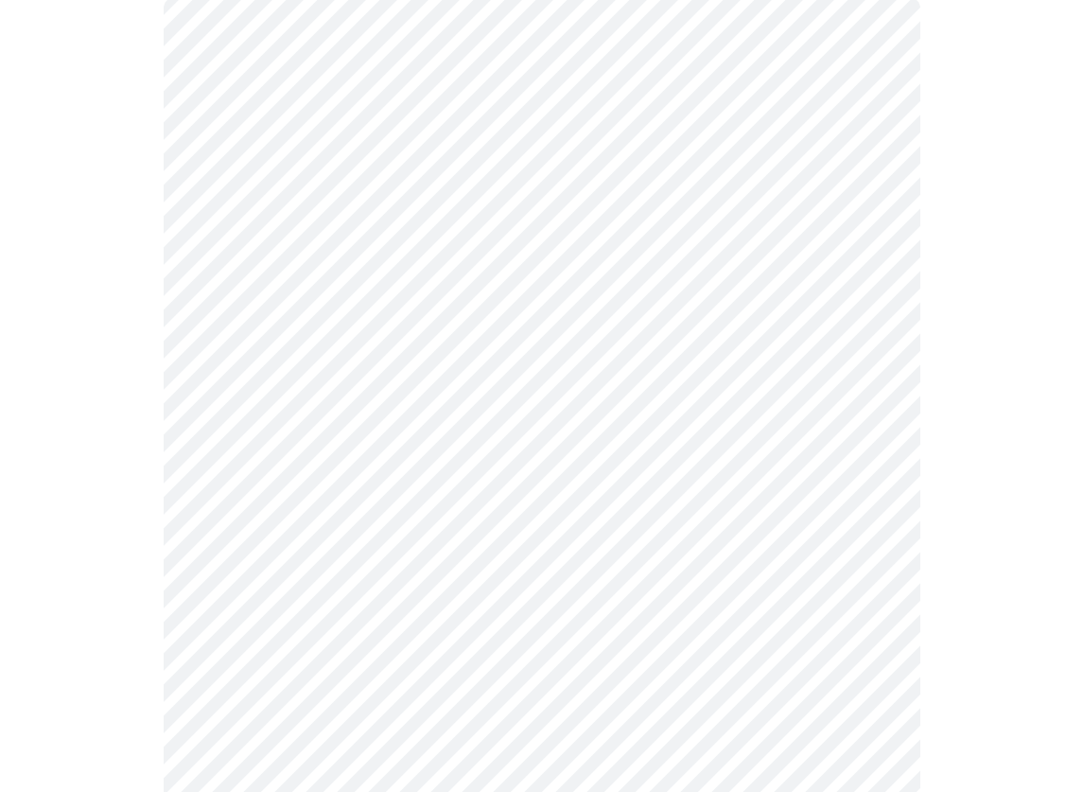
scroll to position [207, 0]
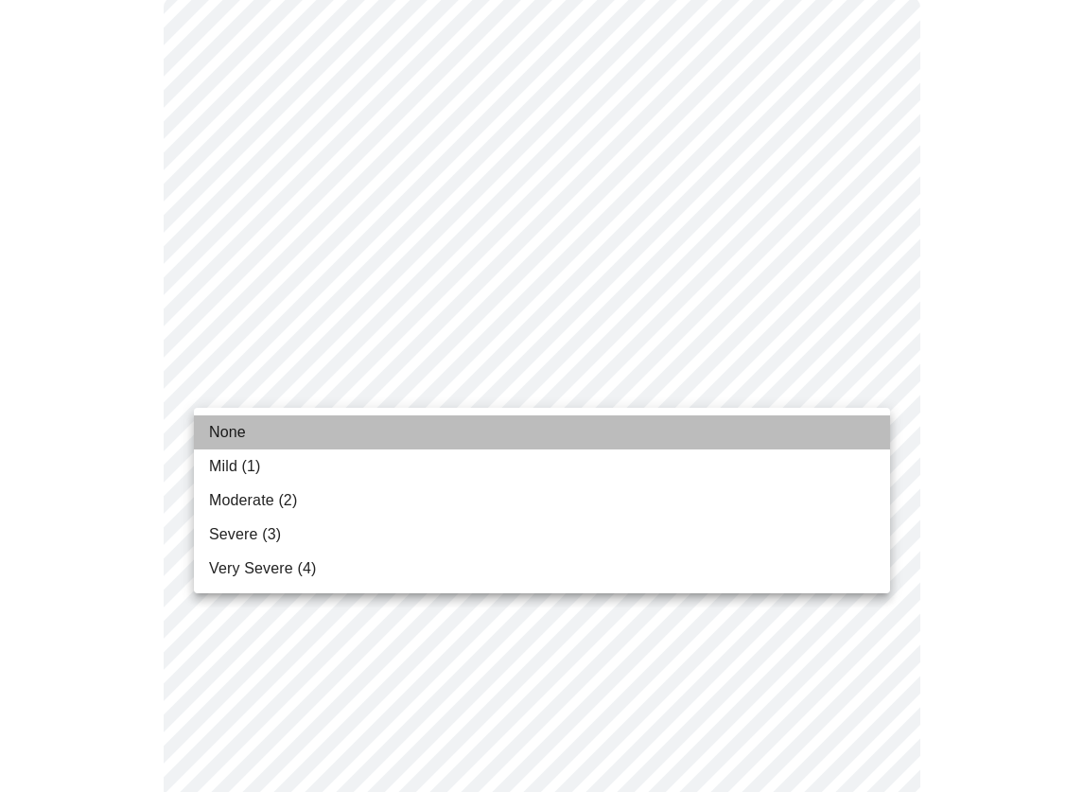
click at [330, 431] on li "None" at bounding box center [542, 432] width 696 height 34
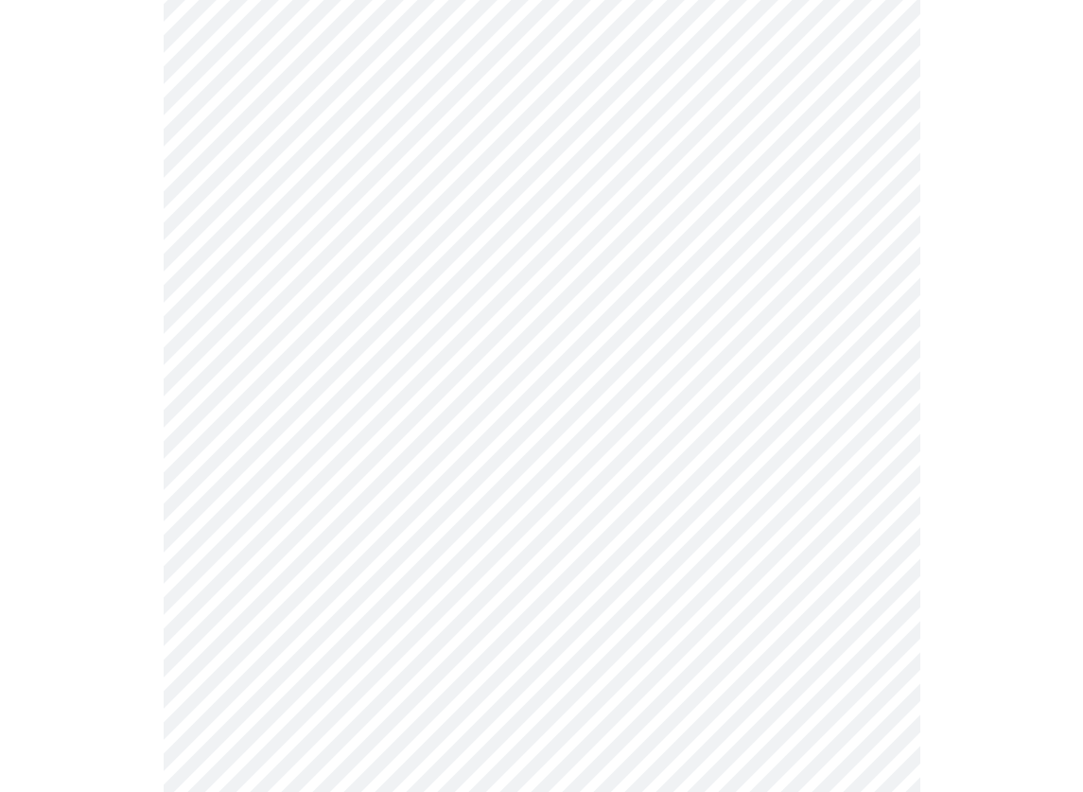
scroll to position [426, 0]
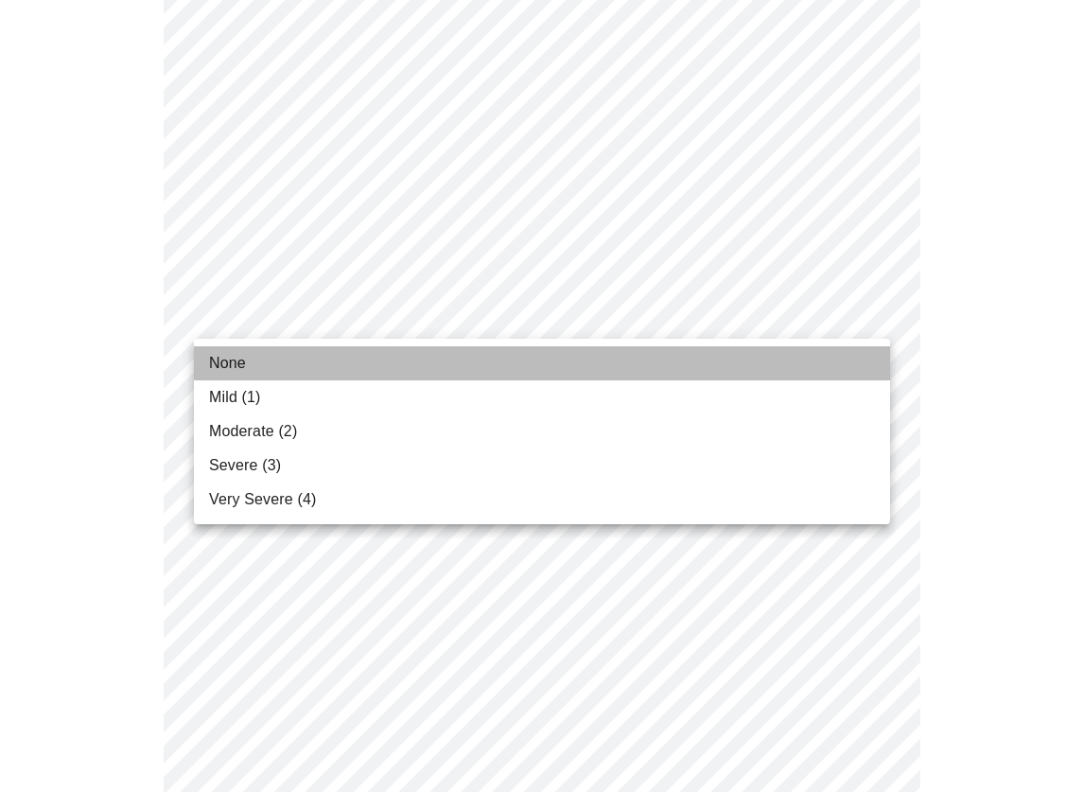
click at [357, 359] on li "None" at bounding box center [542, 363] width 696 height 34
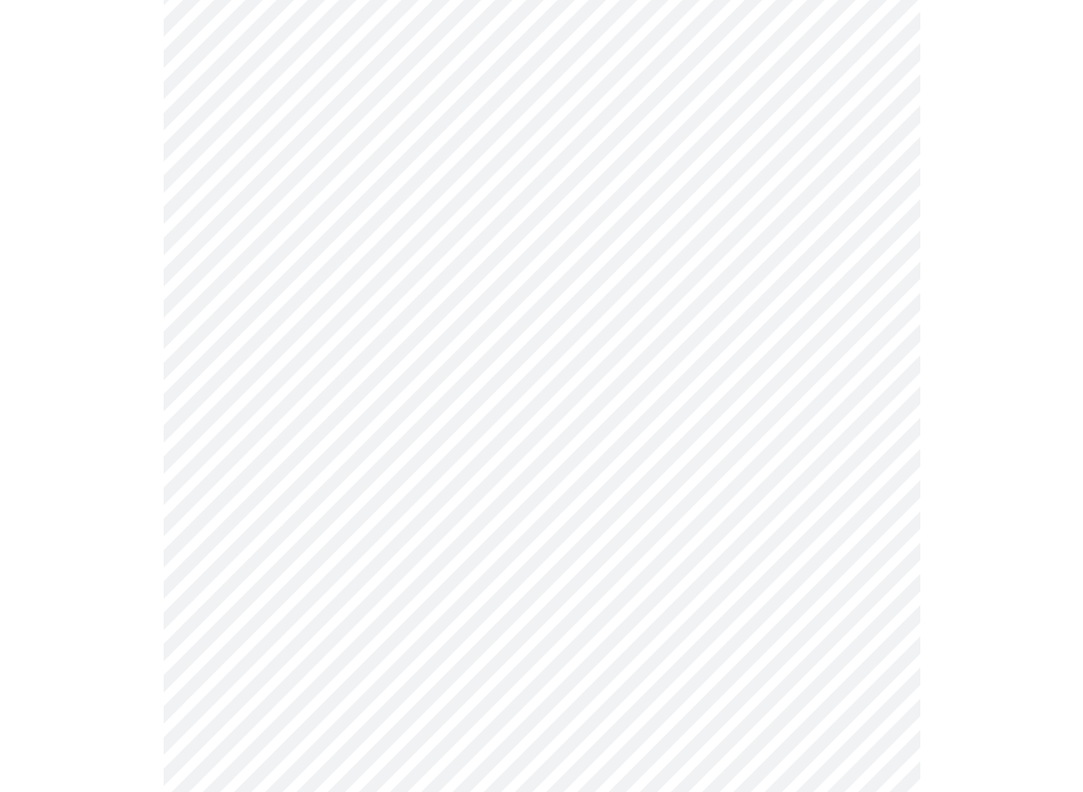
scroll to position [579, 0]
click at [420, 305] on body "MyMenopauseRx Appointments Messaging Labs Uploads Medications Community Refer a…" at bounding box center [542, 660] width 1068 height 2464
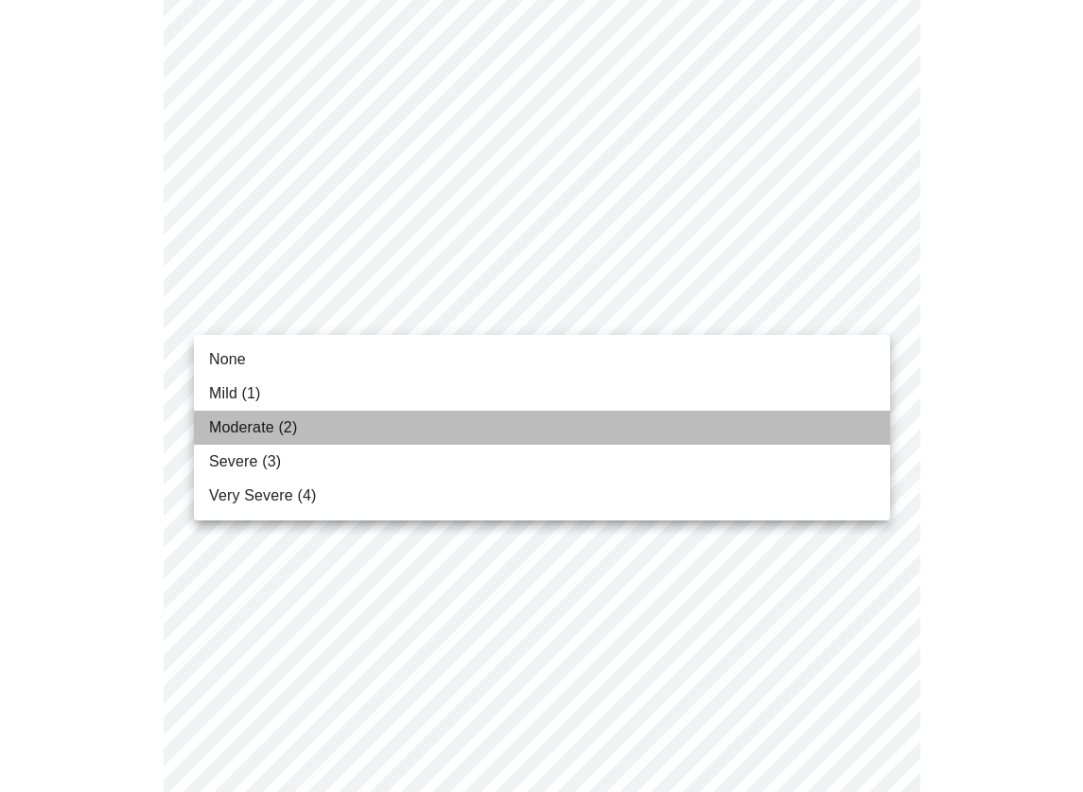
click at [329, 423] on li "Moderate (2)" at bounding box center [542, 428] width 696 height 34
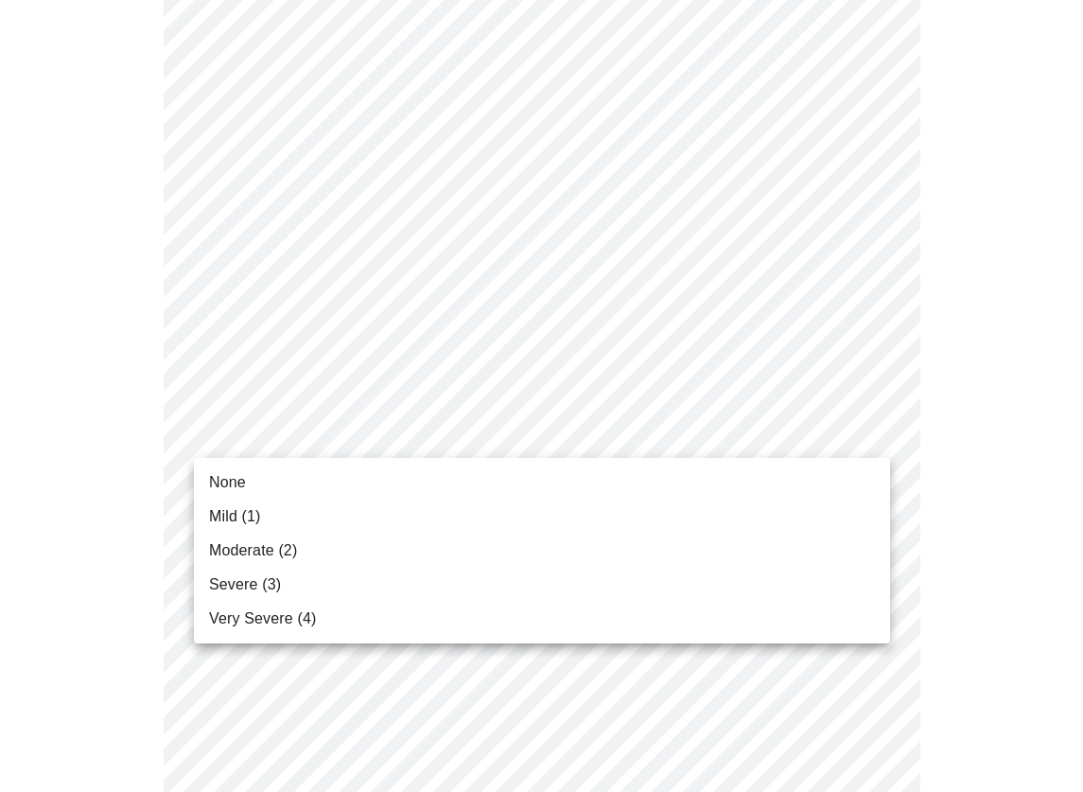
click at [397, 438] on body "MyMenopauseRx Appointments Messaging Labs Uploads Medications Community Refer a…" at bounding box center [542, 646] width 1068 height 2437
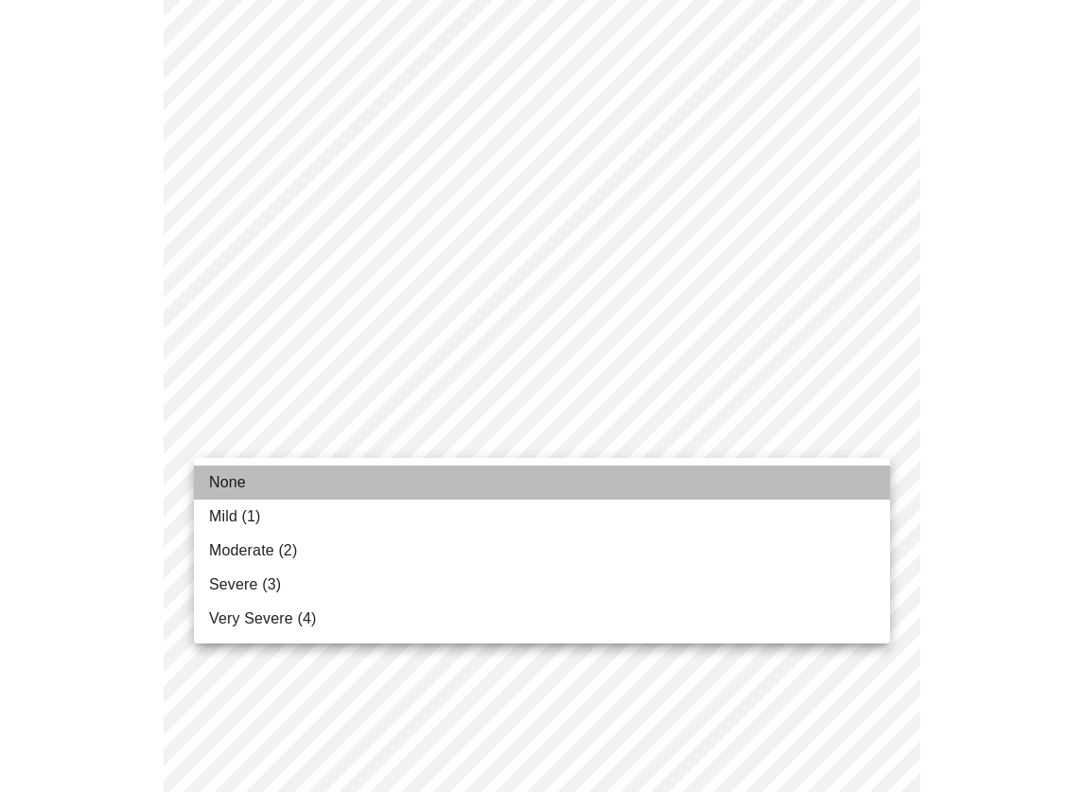
click at [316, 489] on li "None" at bounding box center [542, 483] width 696 height 34
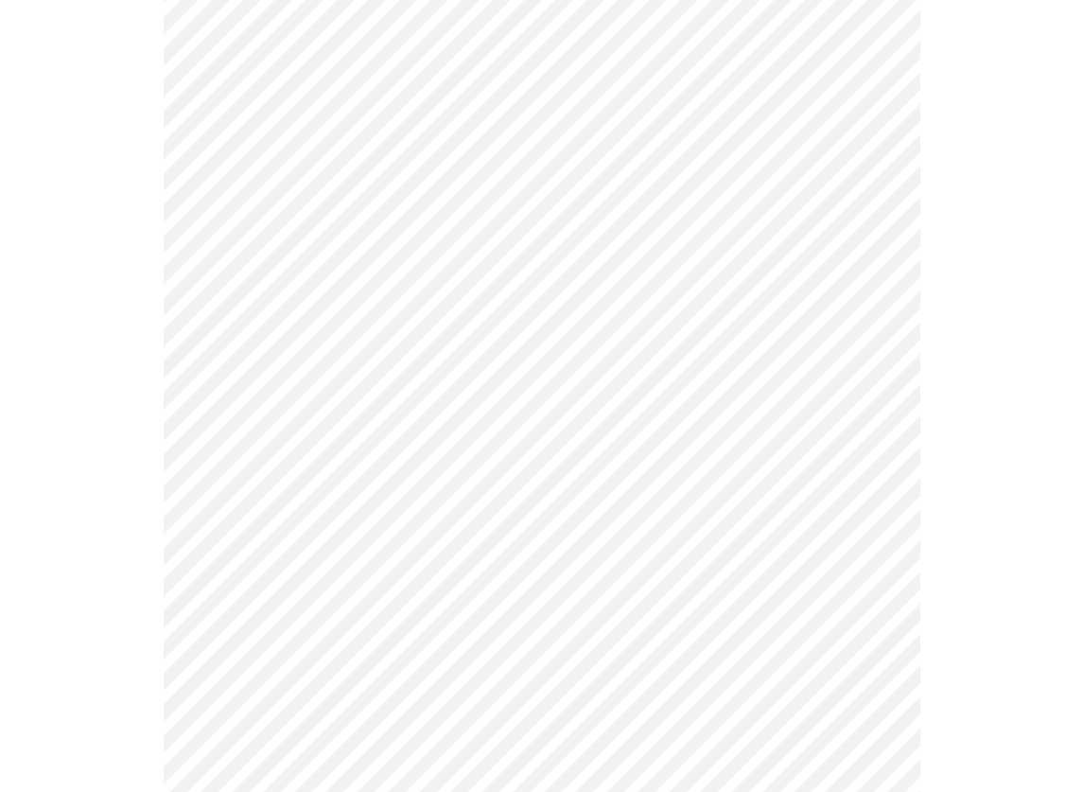
scroll to position [742, 0]
click at [413, 392] on body "MyMenopauseRx Appointments Messaging Labs Uploads Medications Community Refer a…" at bounding box center [542, 471] width 1068 height 2411
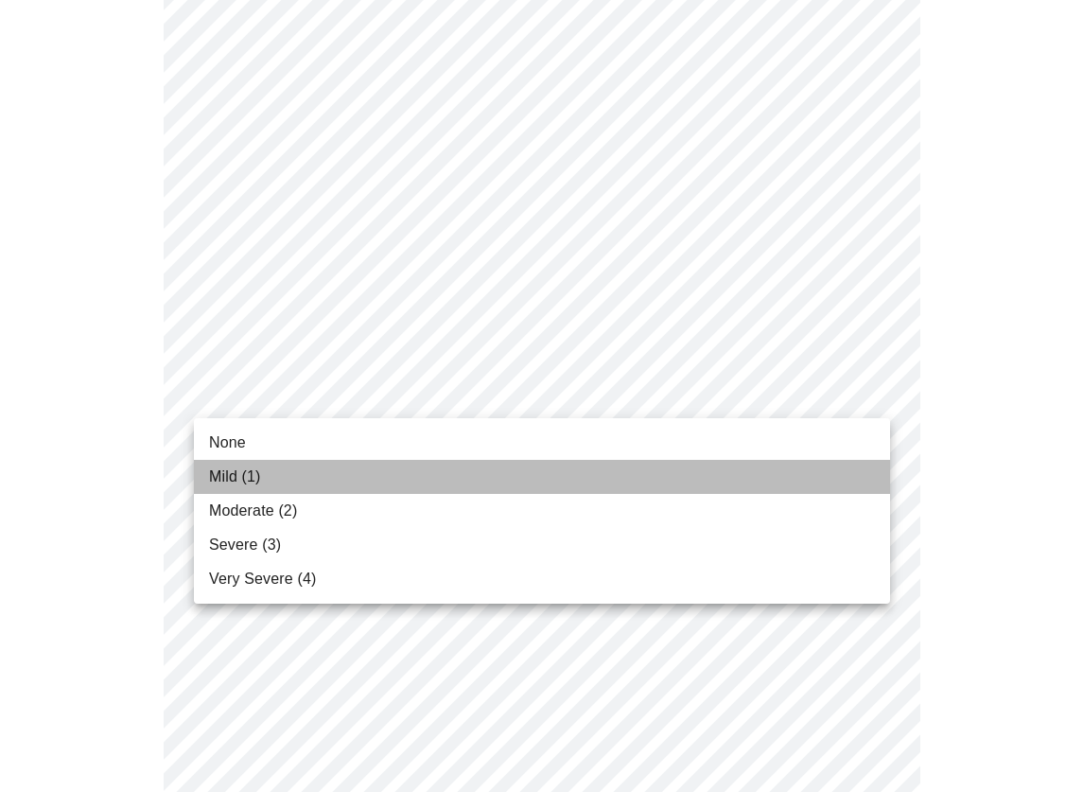
click at [322, 487] on li "Mild (1)" at bounding box center [542, 477] width 696 height 34
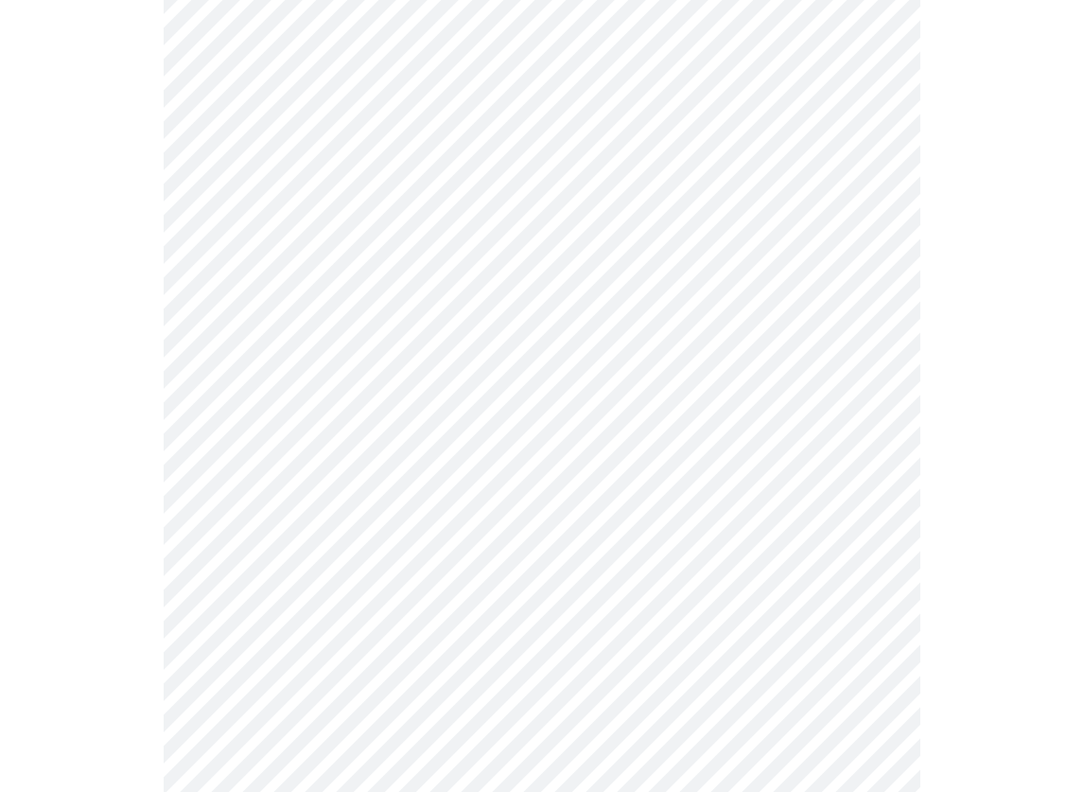
scroll to position [932, 0]
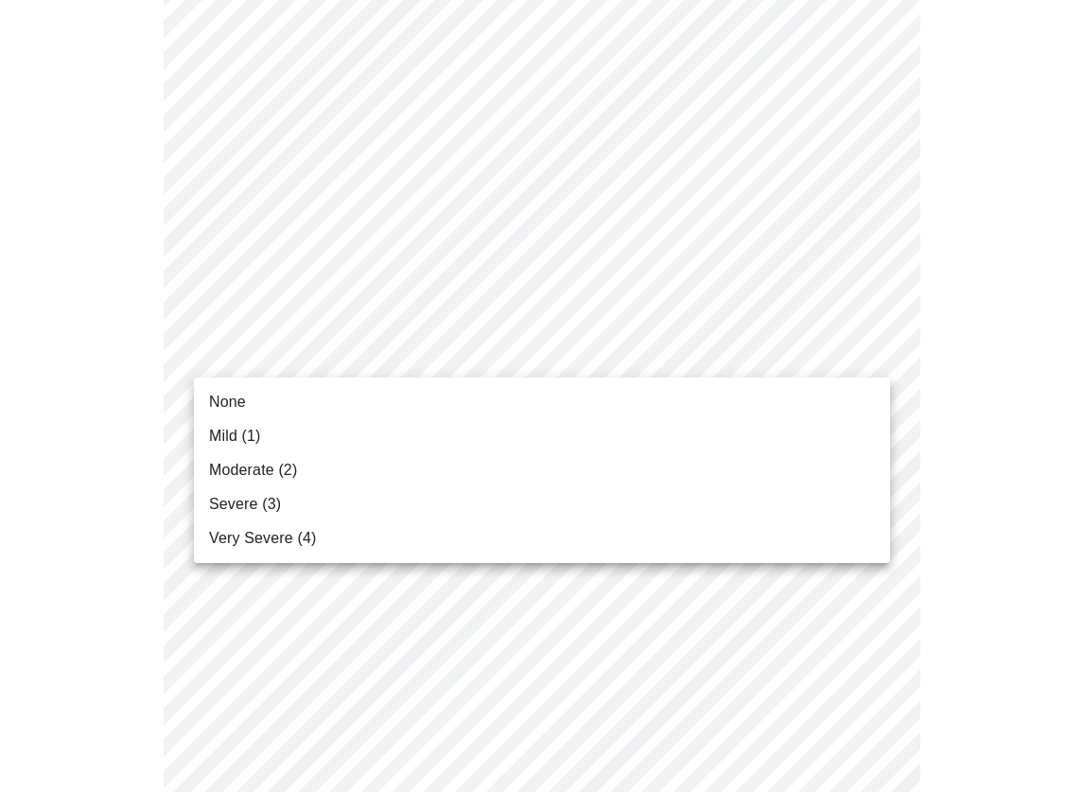
click at [450, 357] on body "MyMenopauseRx Appointments Messaging Labs Uploads Medications Community Refer a…" at bounding box center [542, 268] width 1068 height 2384
click at [333, 476] on li "Moderate (2)" at bounding box center [542, 470] width 696 height 34
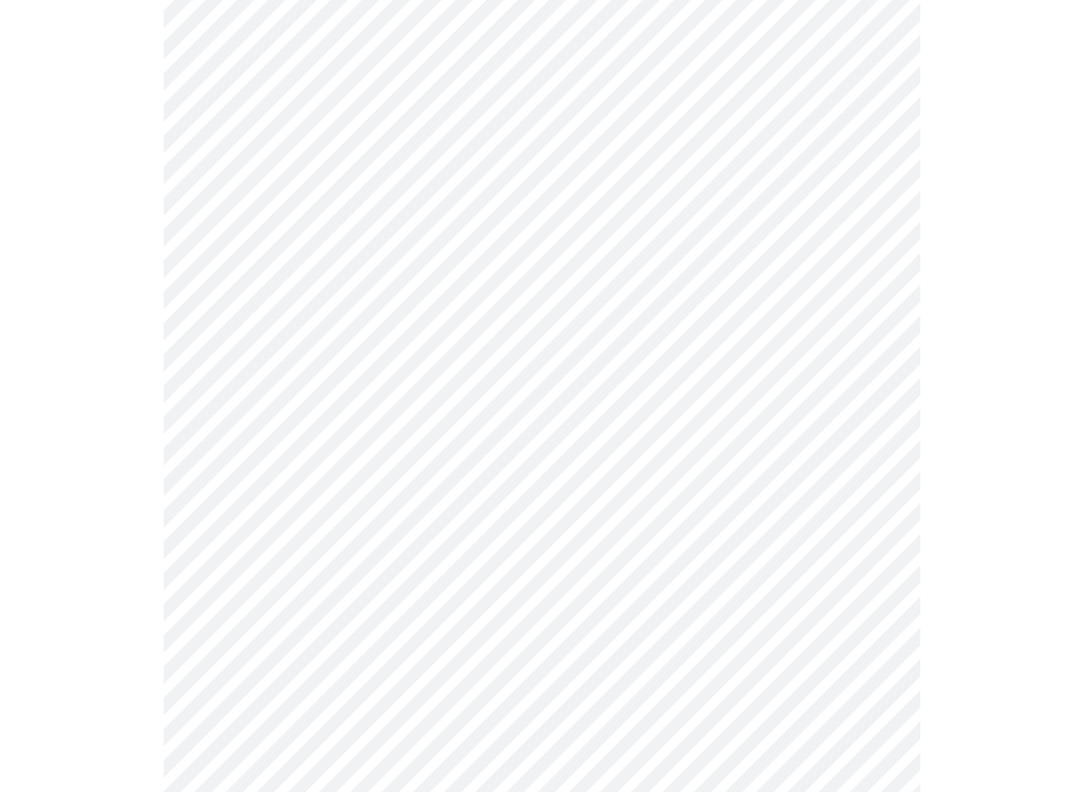
scroll to position [1155, 0]
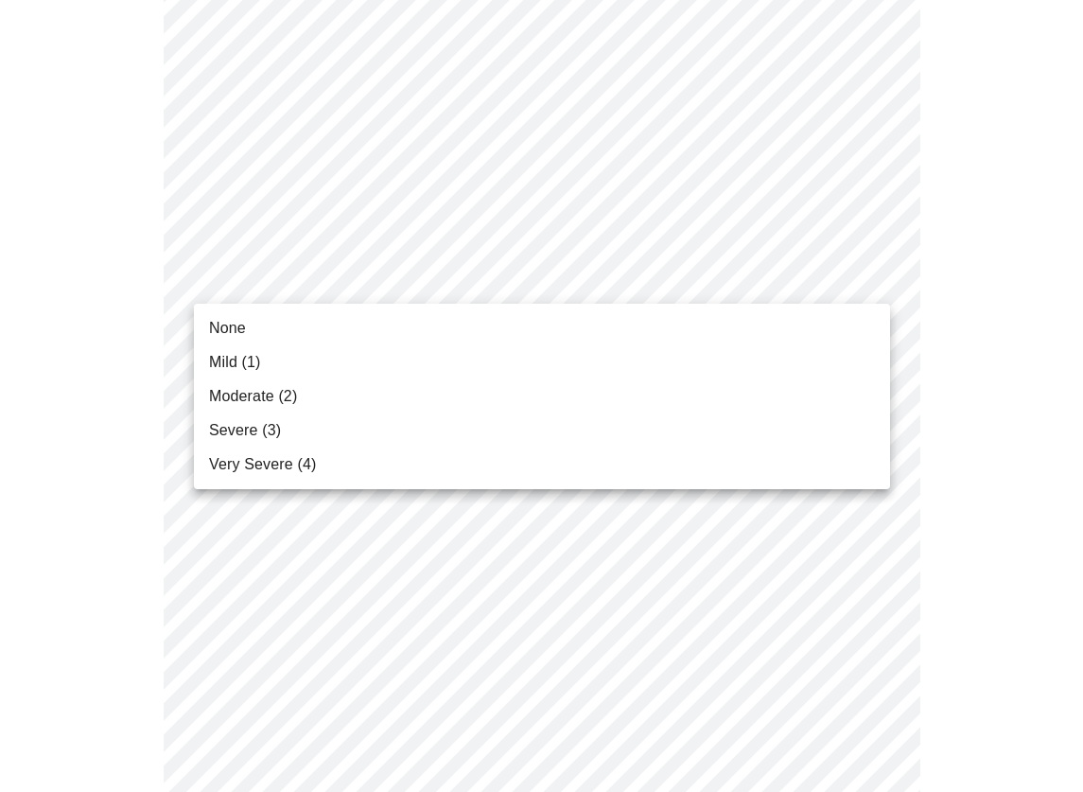
click at [453, 297] on body "MyMenopauseRx Appointments Messaging Labs Uploads Medications Community Refer a…" at bounding box center [542, 31] width 1068 height 2358
click at [340, 335] on li "None" at bounding box center [542, 328] width 696 height 34
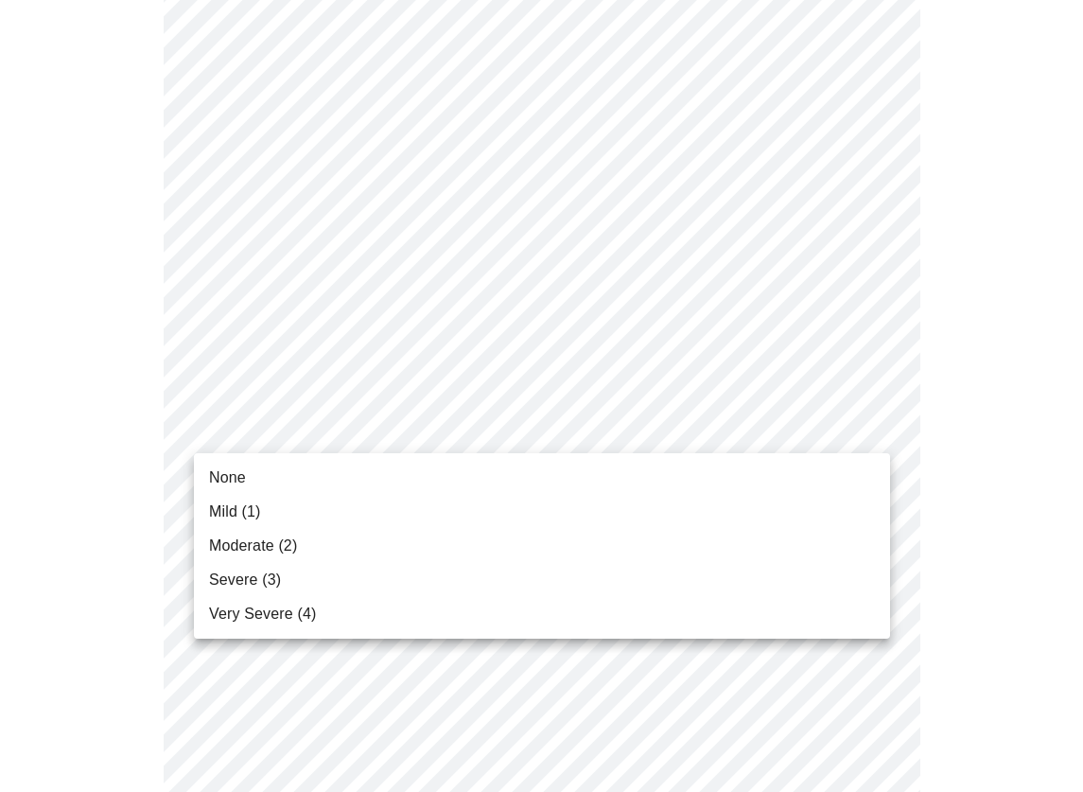
click at [412, 427] on body "MyMenopauseRx Appointments Messaging Labs Uploads Medications Community Refer a…" at bounding box center [542, 17] width 1068 height 2331
click at [292, 517] on li "Mild (1)" at bounding box center [542, 512] width 696 height 34
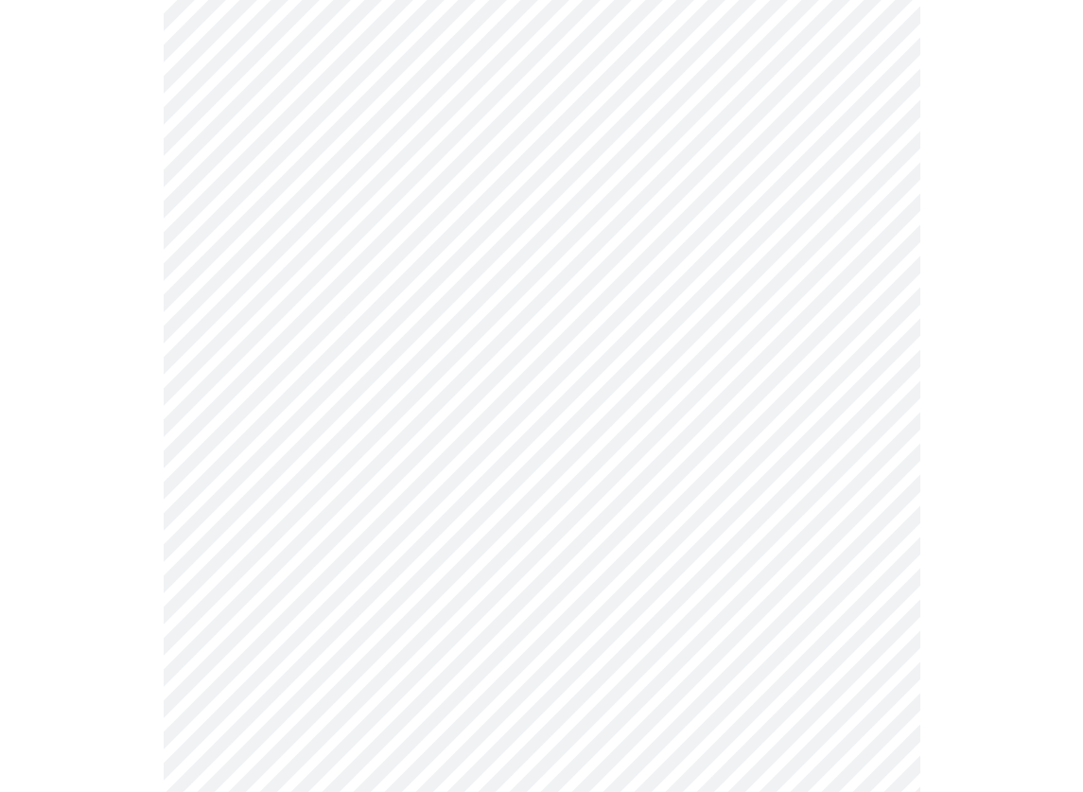
scroll to position [1380, 0]
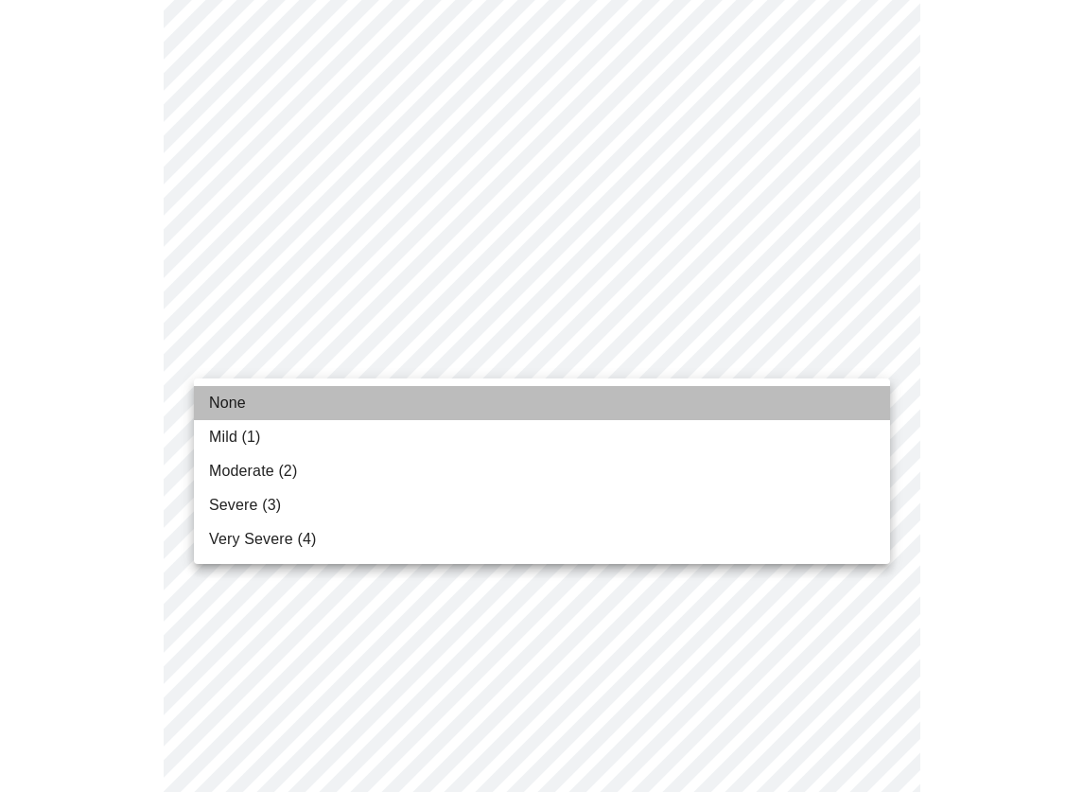
click at [279, 401] on li "None" at bounding box center [542, 403] width 696 height 34
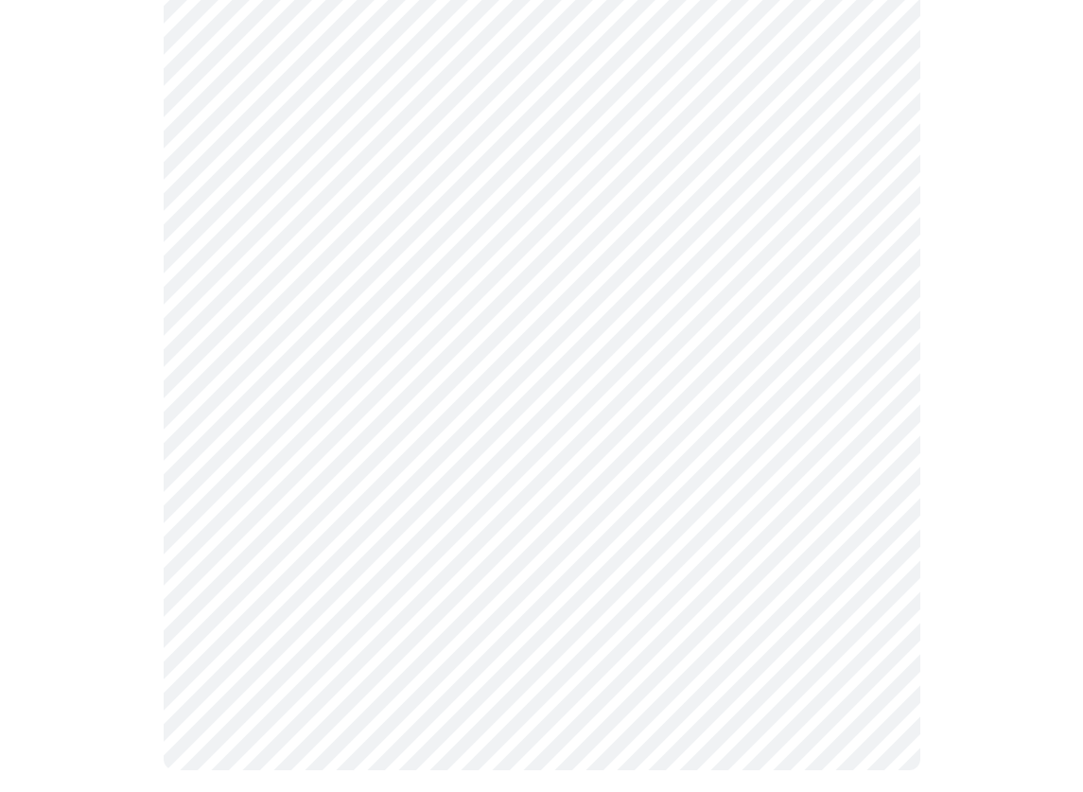
scroll to position [1487, 0]
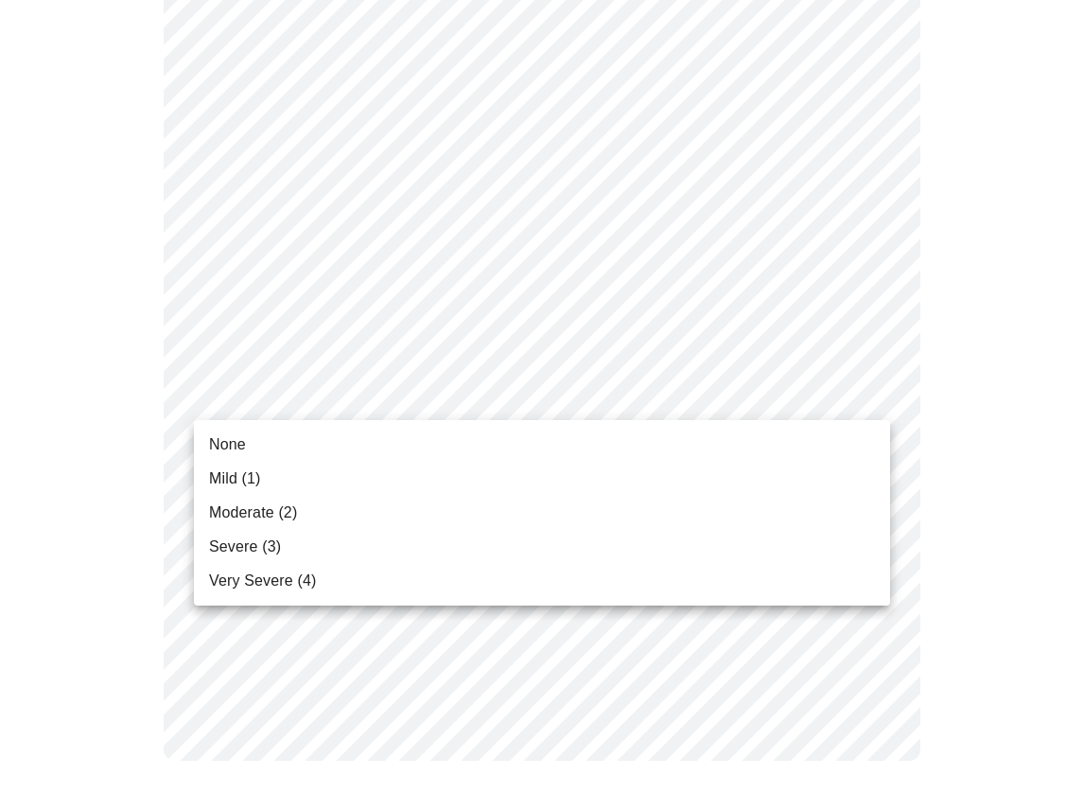
click at [314, 554] on li "Severe (3)" at bounding box center [542, 547] width 696 height 34
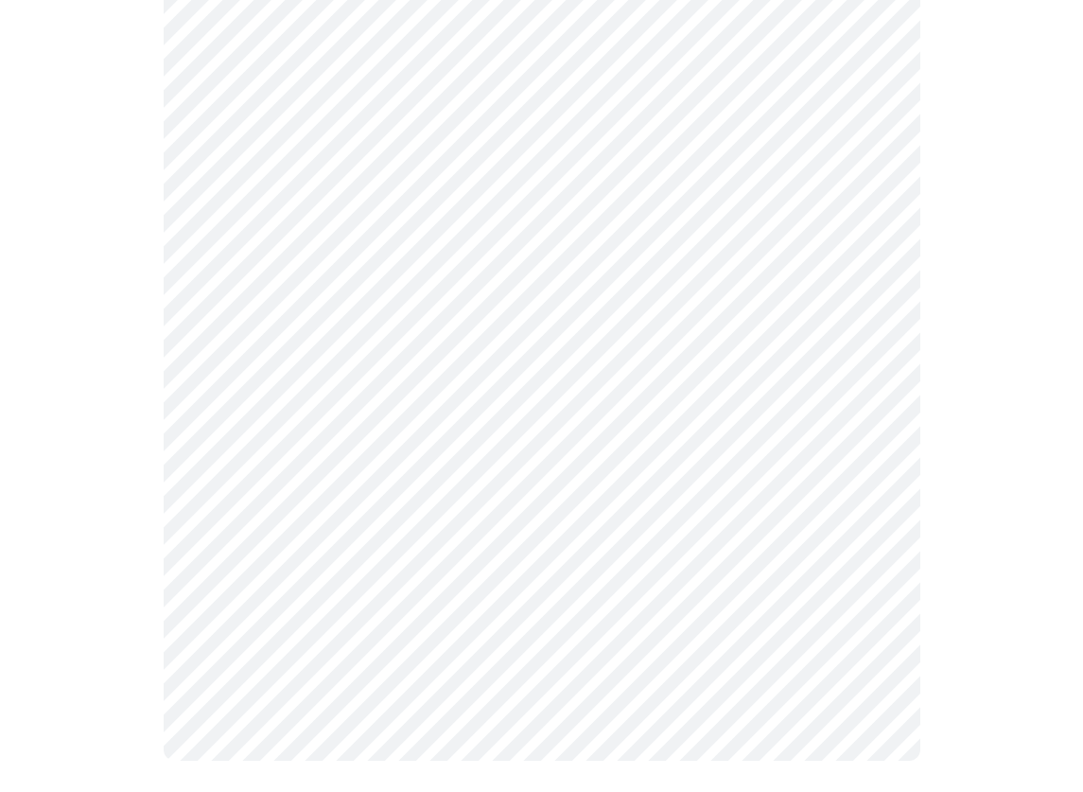
scroll to position [1461, 0]
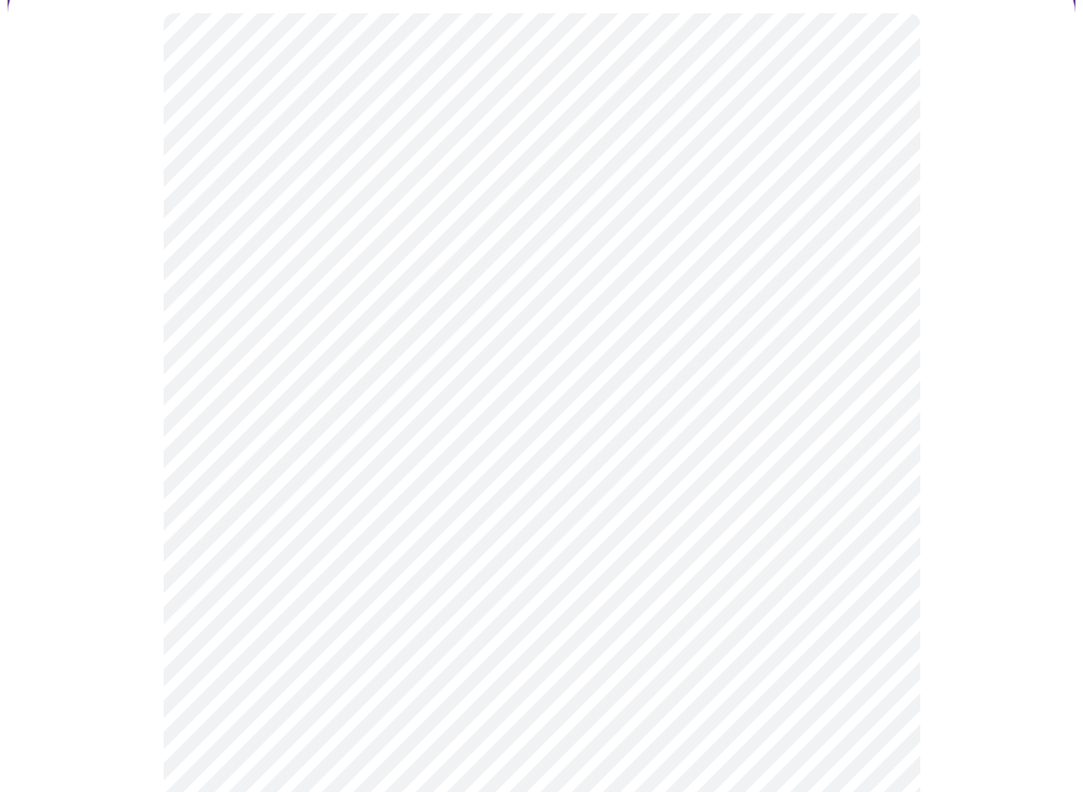
scroll to position [191, 0]
click at [102, 397] on div at bounding box center [542, 752] width 1068 height 1736
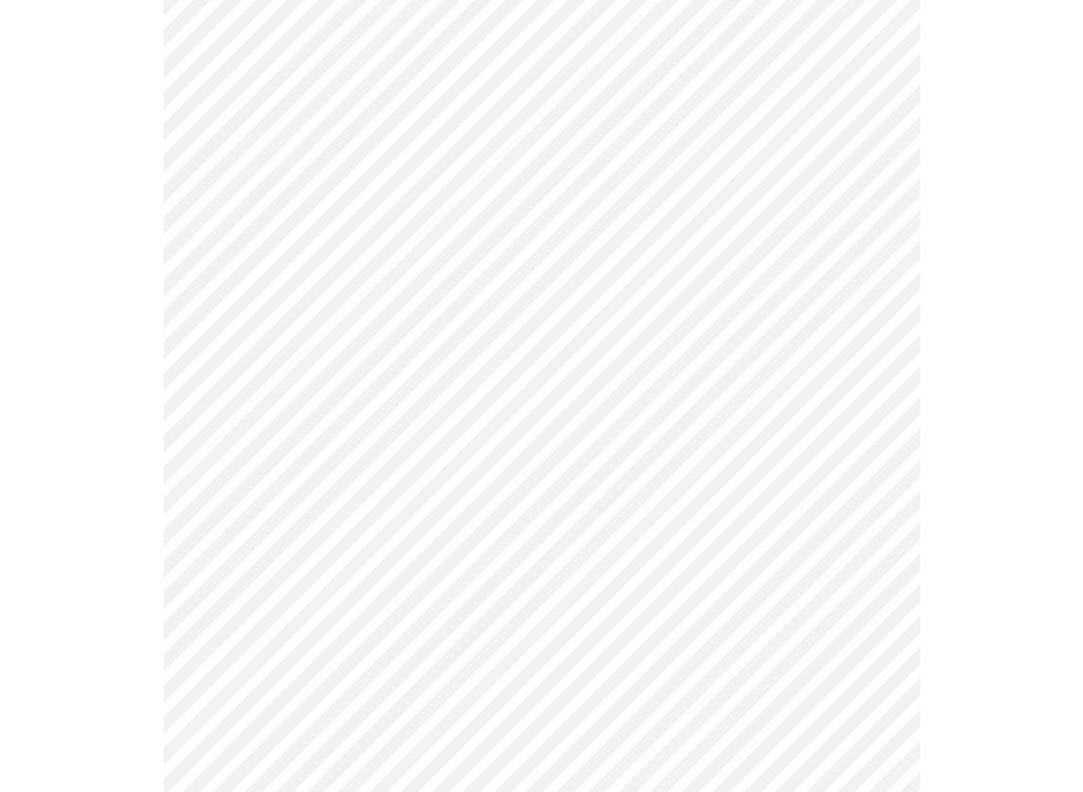
click at [270, 474] on body "MyMenopauseRx Appointments Messaging Labs Uploads Medications Community Refer a…" at bounding box center [542, 250] width 1068 height 1894
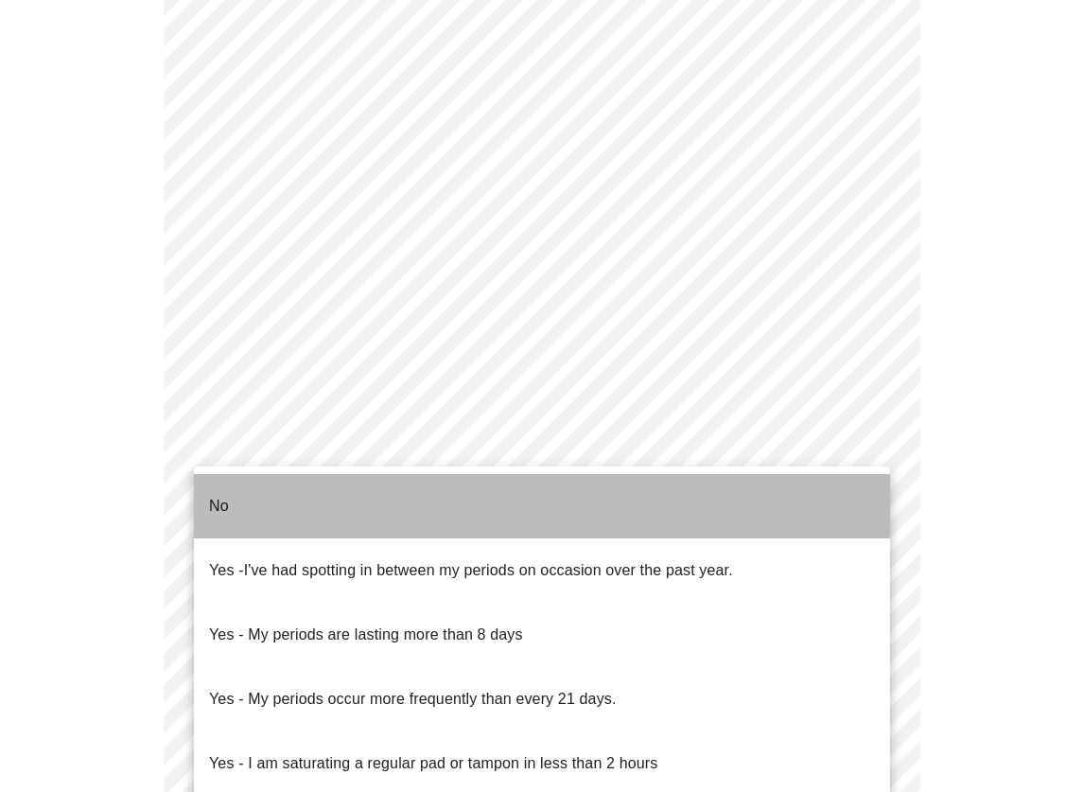
click at [254, 485] on li "No" at bounding box center [542, 506] width 696 height 64
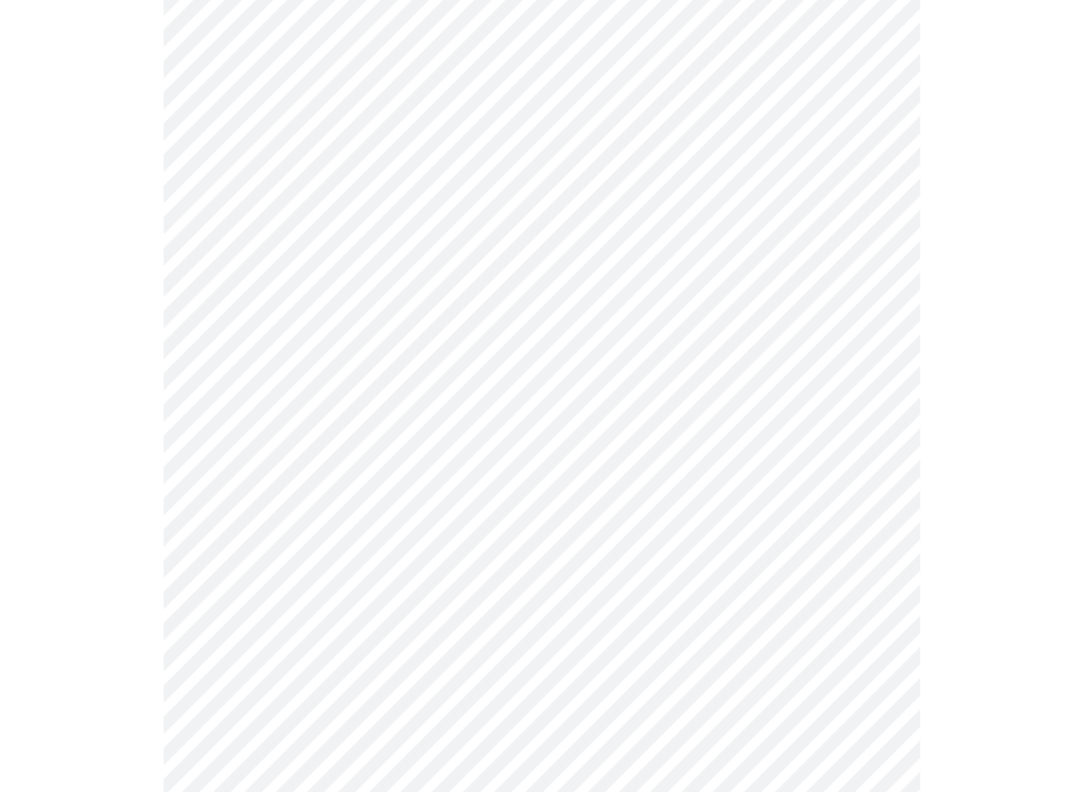
click at [310, 620] on body "MyMenopauseRx Appointments Messaging Labs Uploads Medications Community Refer a…" at bounding box center [542, 244] width 1068 height 1883
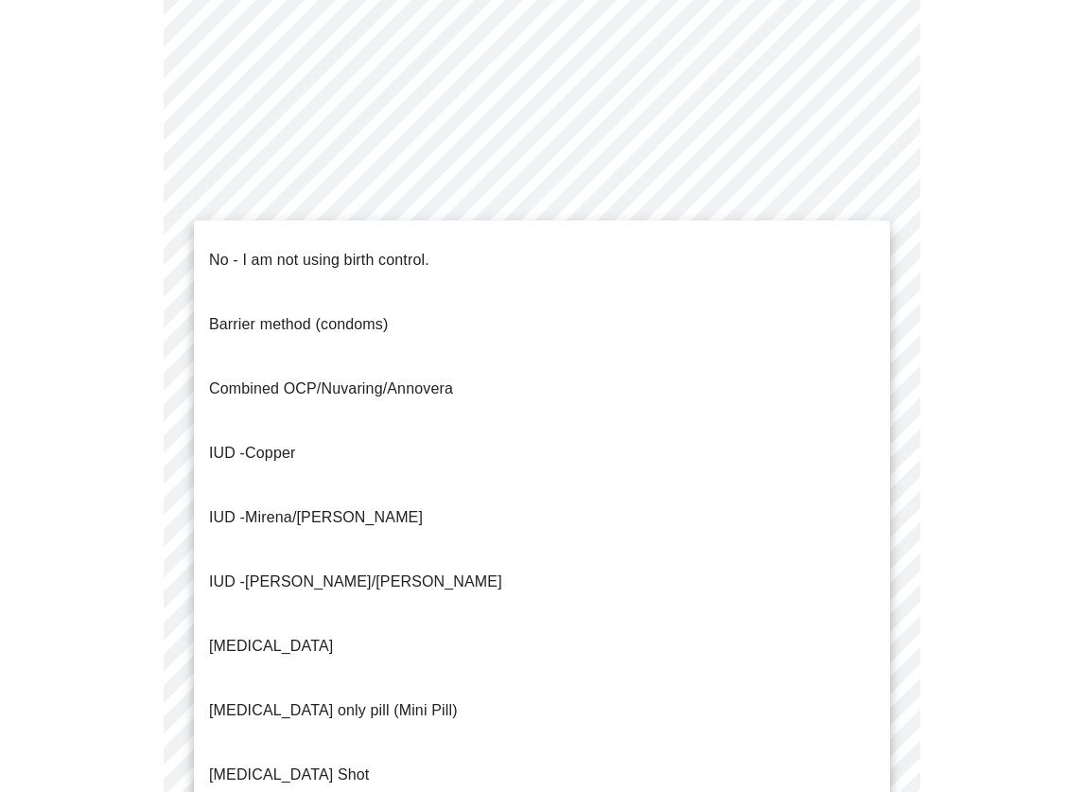
click at [310, 251] on p "No - I am not using birth control." at bounding box center [319, 260] width 220 height 23
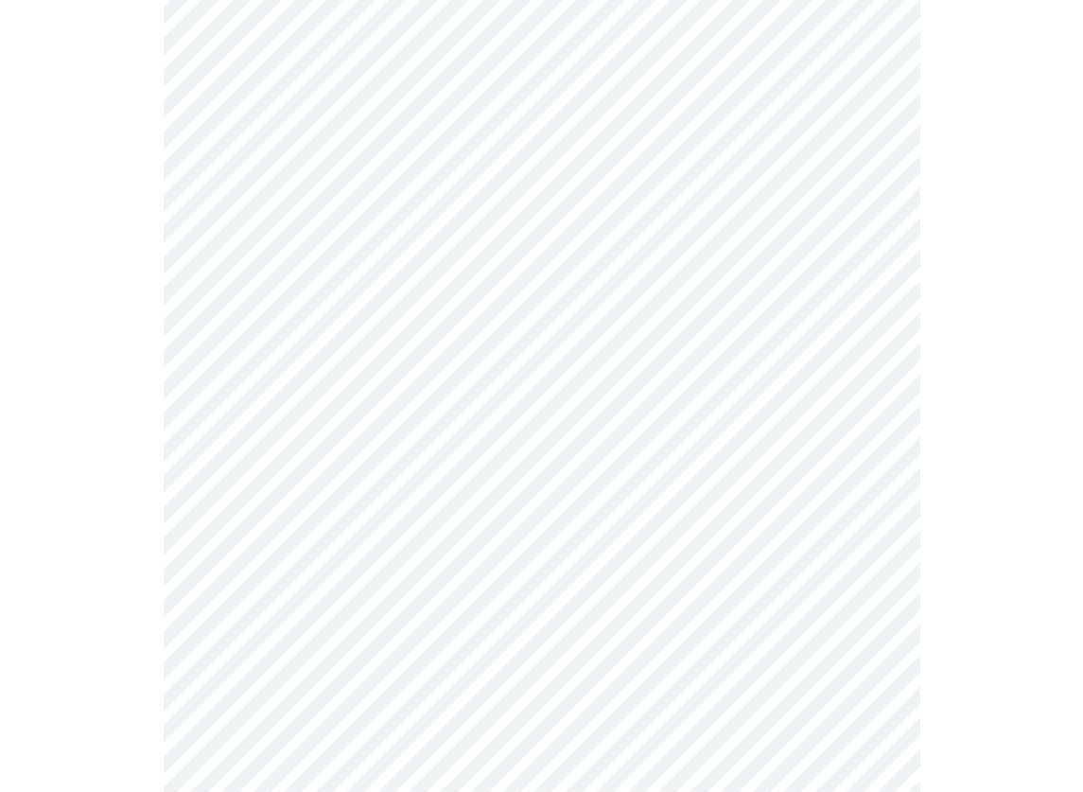
scroll to position [1080, 0]
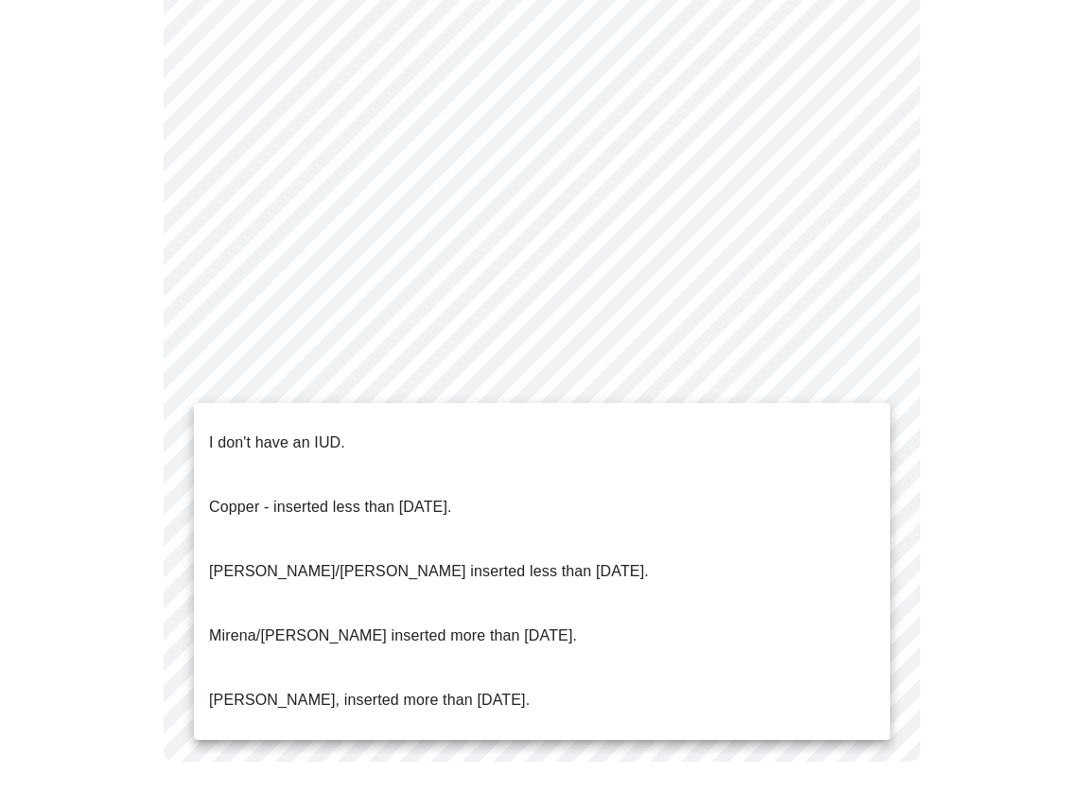
click at [282, 431] on p "I don't have an IUD." at bounding box center [277, 442] width 136 height 23
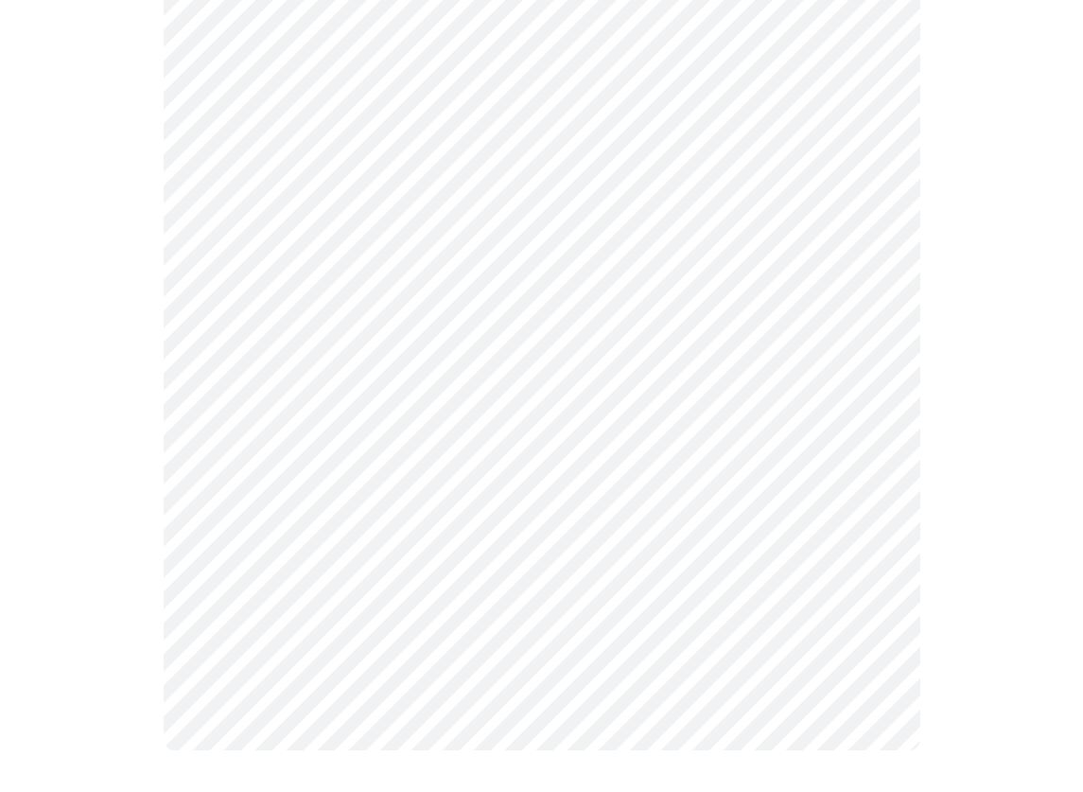
scroll to position [1069, 0]
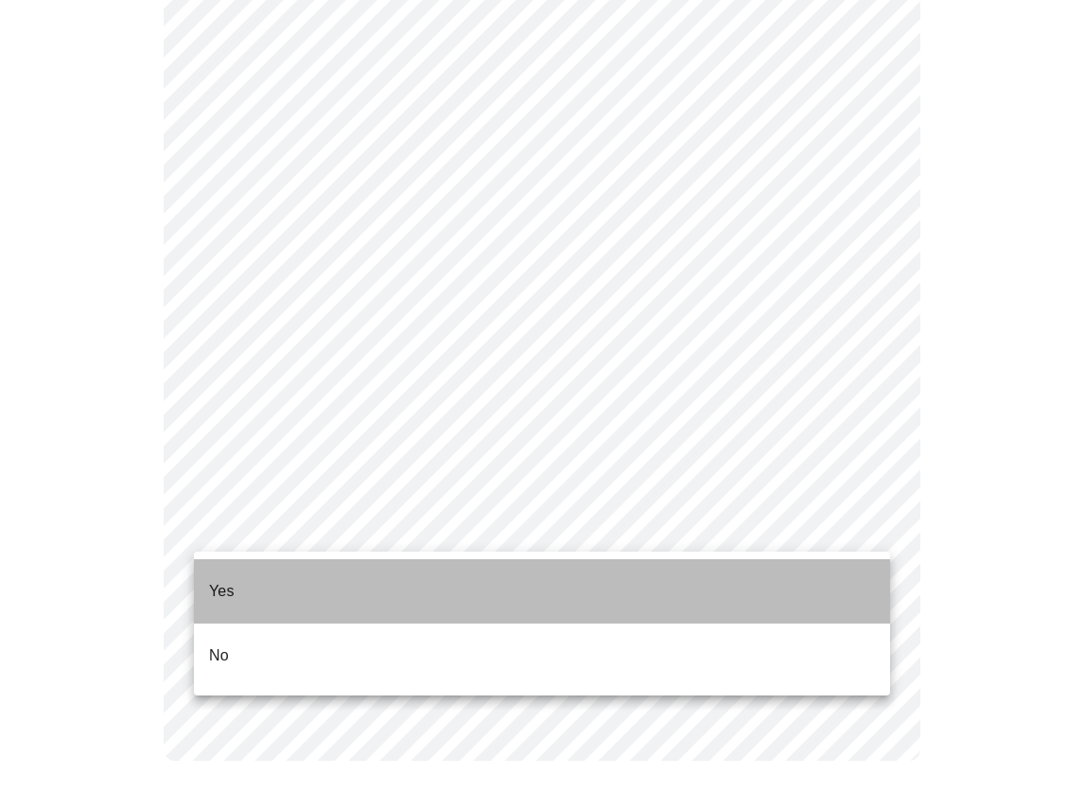
click at [276, 581] on li "Yes" at bounding box center [542, 591] width 696 height 64
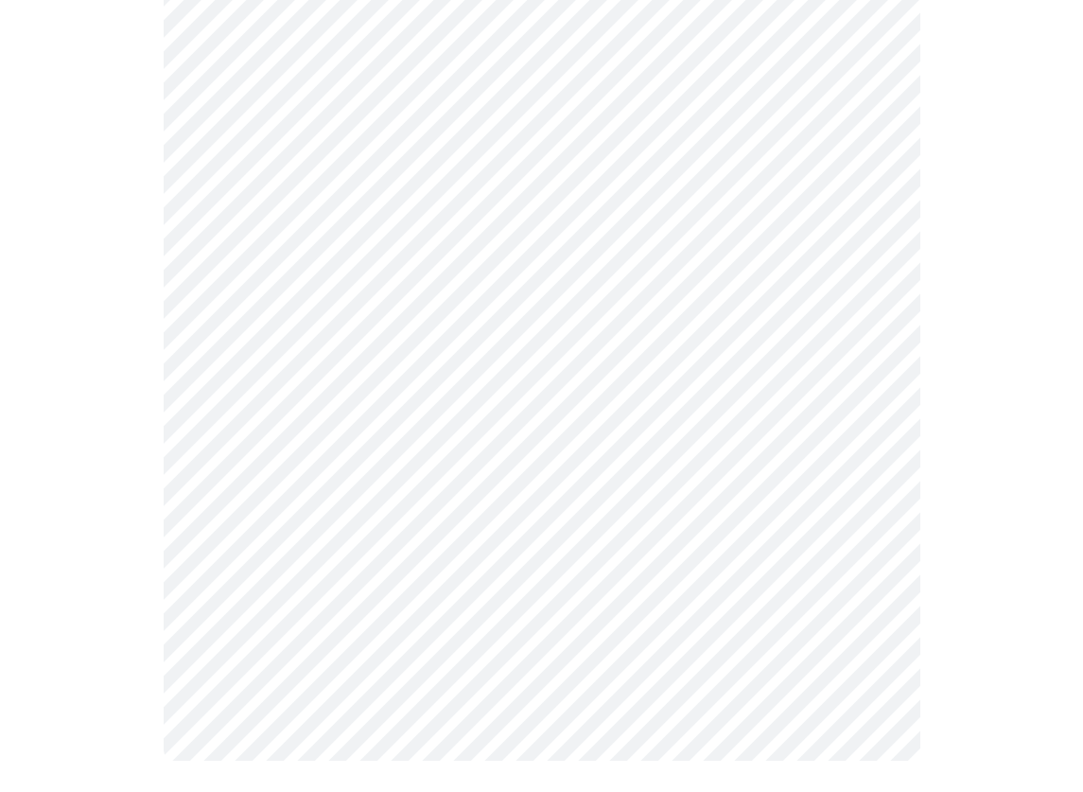
scroll to position [0, 0]
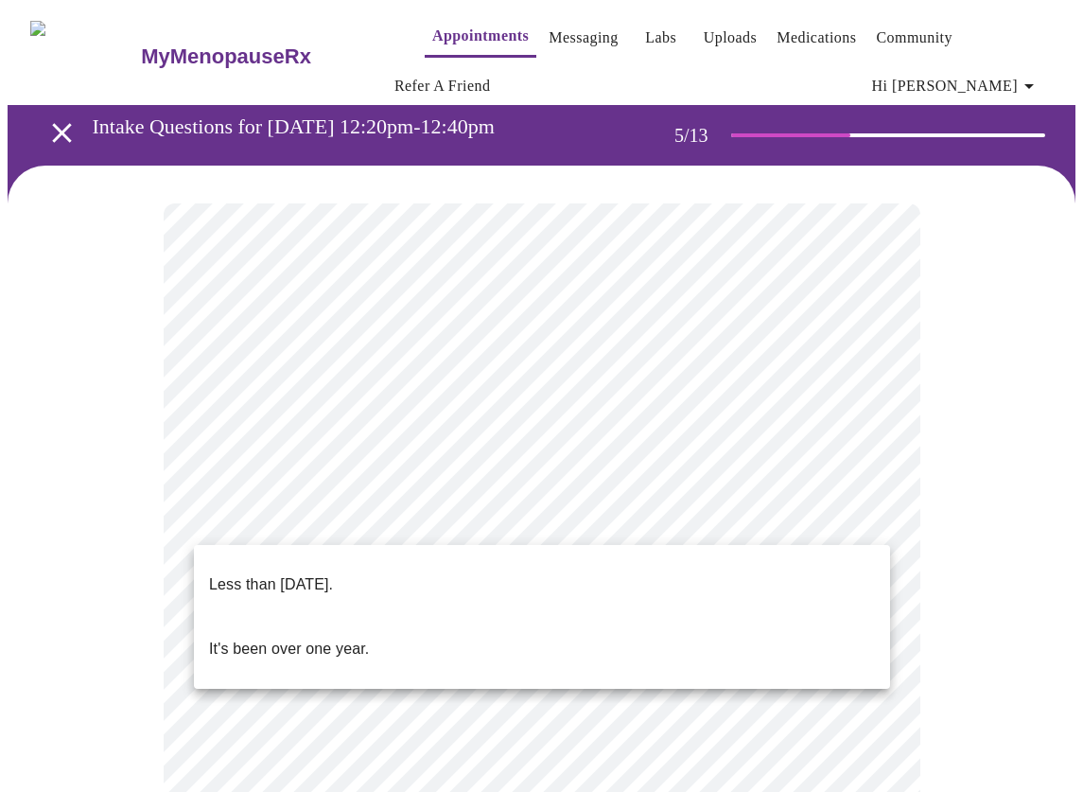
click at [586, 521] on body "MyMenopauseRx Appointments Messaging Labs Uploads Medications Community Refer a…" at bounding box center [542, 787] width 1068 height 1559
click at [386, 578] on li "Less than [DATE]." at bounding box center [542, 585] width 696 height 64
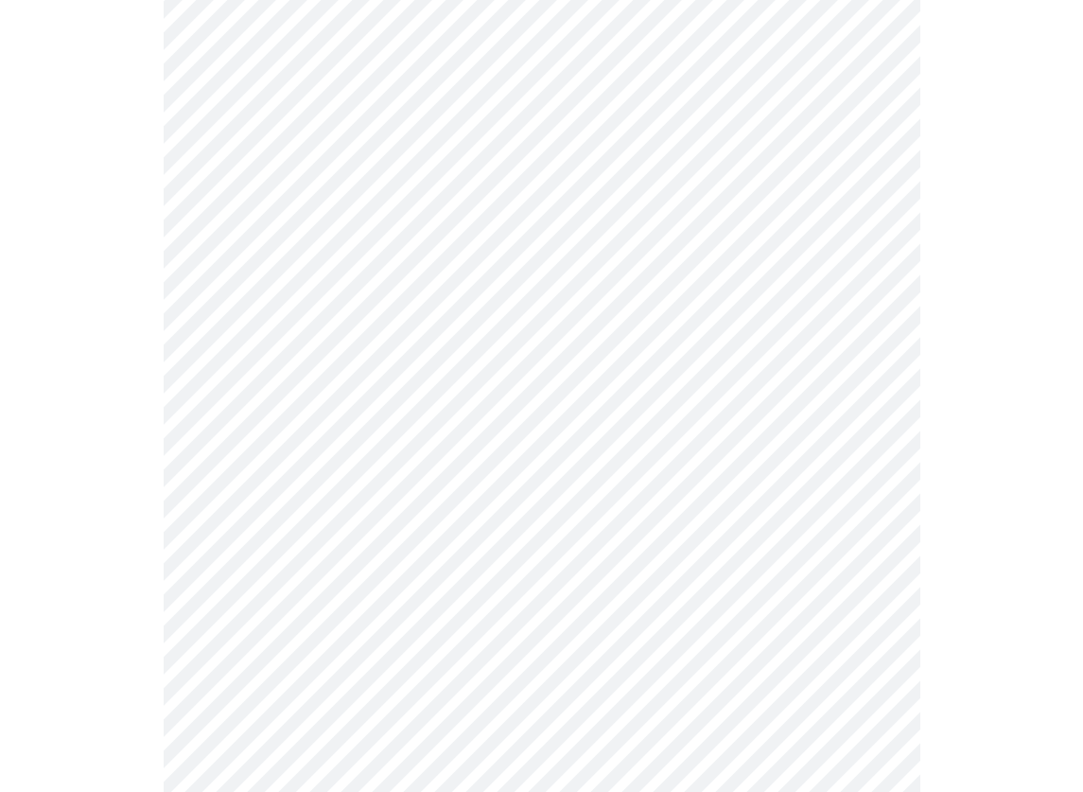
scroll to position [325, 0]
click at [521, 358] on body "MyMenopauseRx Appointments Messaging Labs Uploads Medications Community Refer a…" at bounding box center [542, 457] width 1068 height 1548
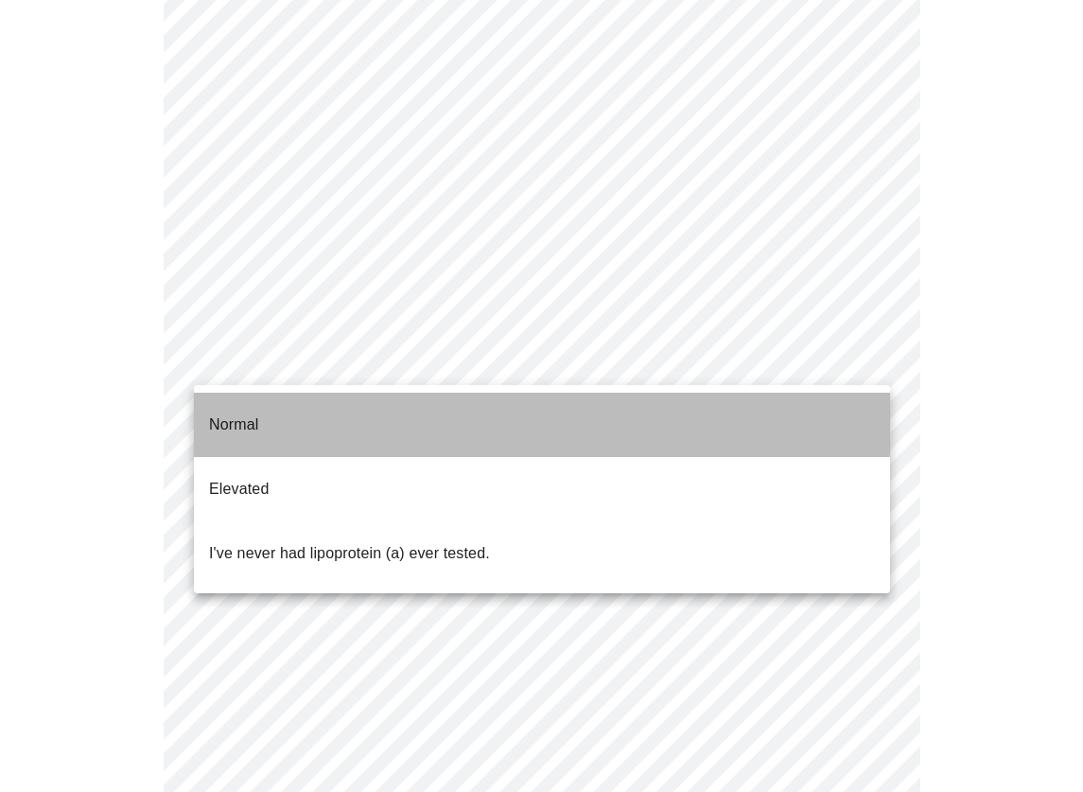
click at [343, 409] on li "Normal" at bounding box center [542, 425] width 696 height 64
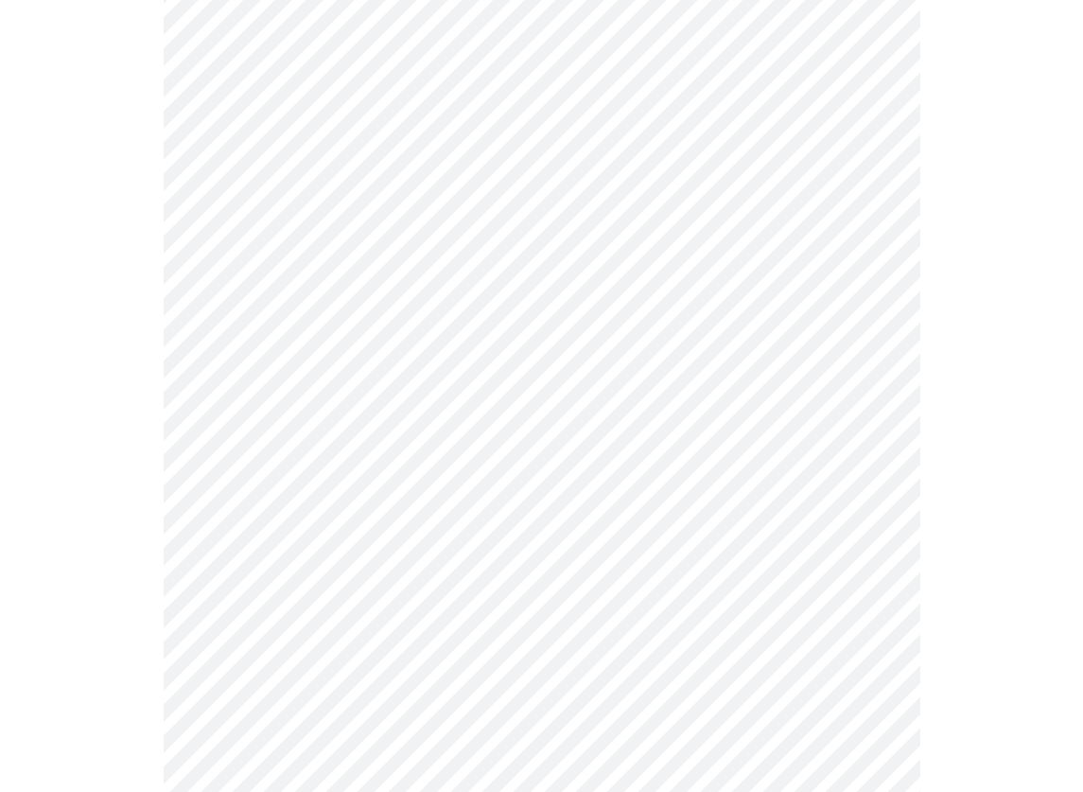
scroll to position [407, 0]
click at [417, 257] on body "MyMenopauseRx Appointments Messaging Labs Uploads Medications Community Refer a…" at bounding box center [542, 369] width 1068 height 1537
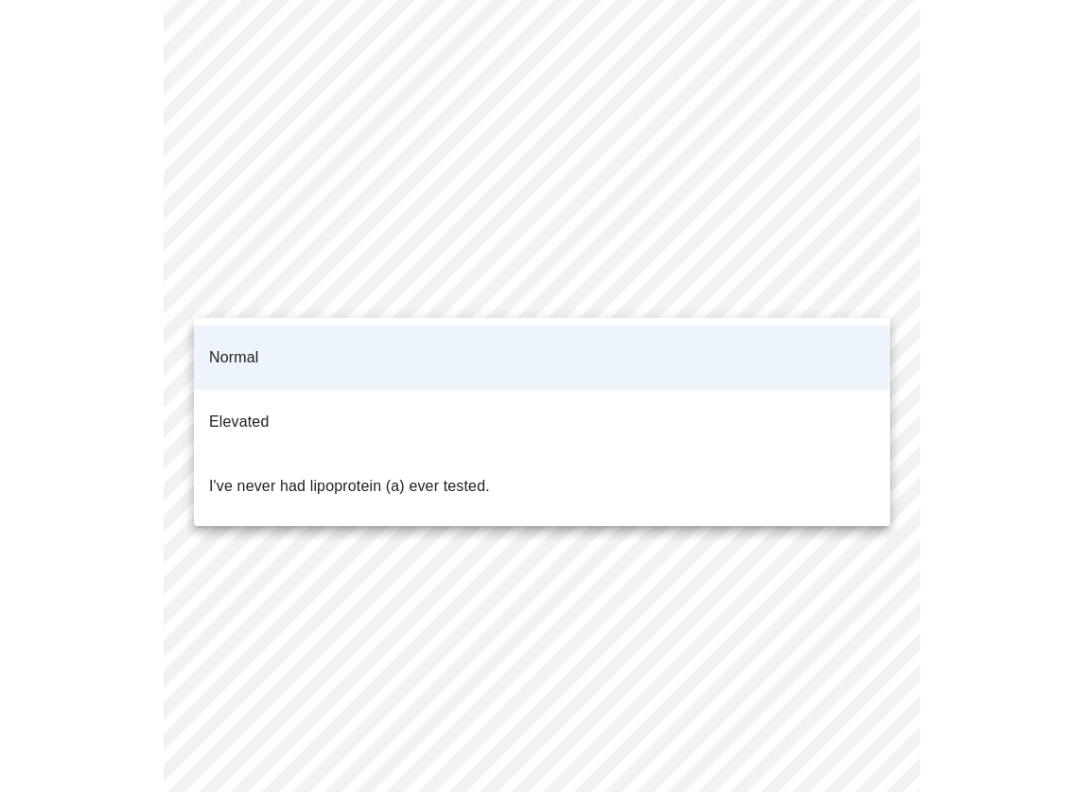
click at [340, 339] on li "Normal" at bounding box center [542, 357] width 696 height 64
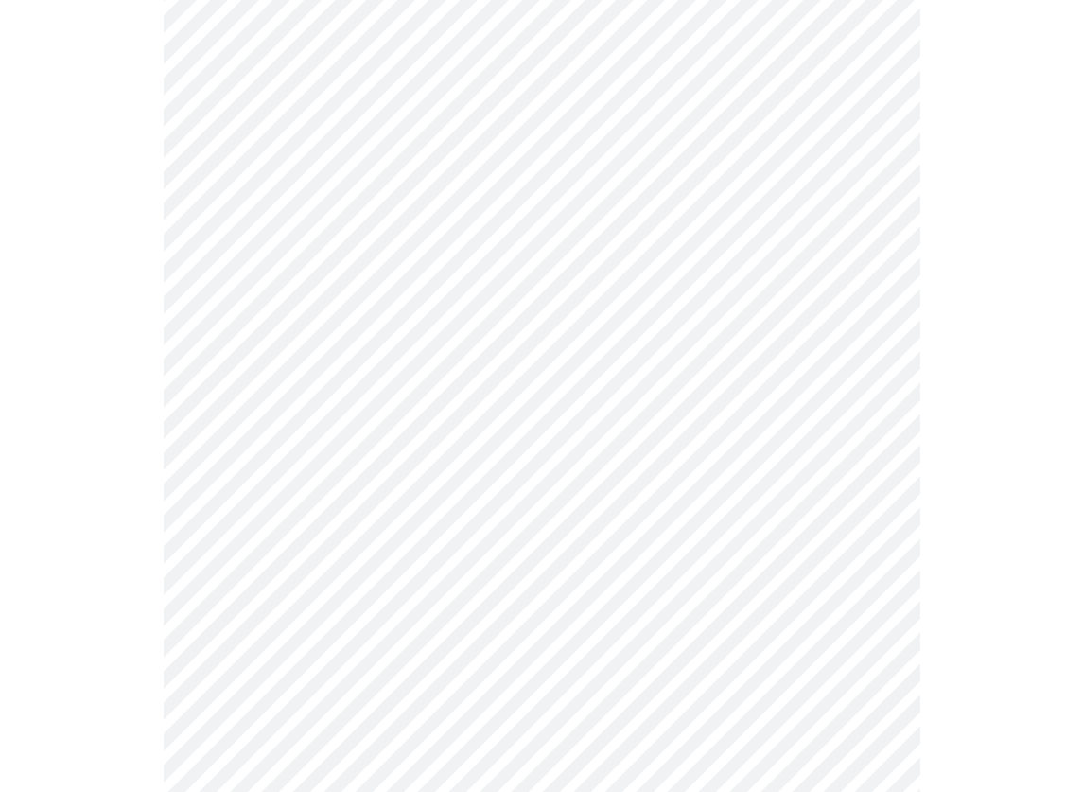
click at [874, 283] on body "MyMenopauseRx Appointments Messaging Labs Uploads Medications Community Refer a…" at bounding box center [542, 369] width 1068 height 1537
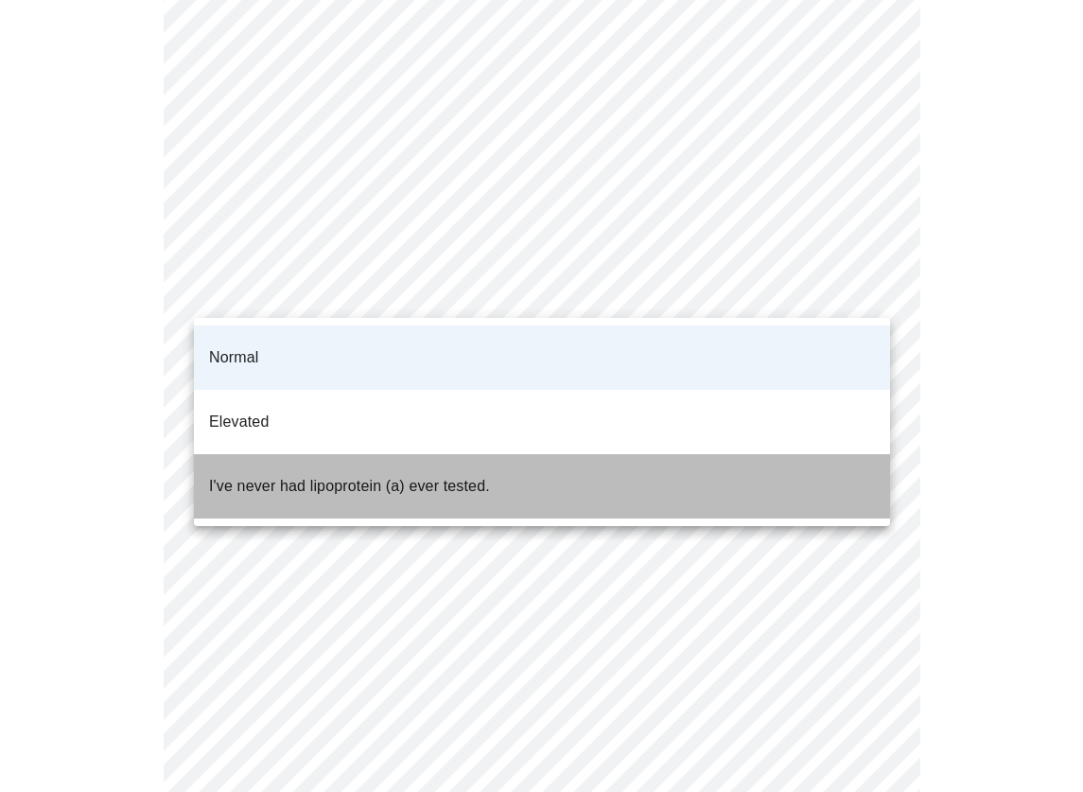
click at [448, 475] on p "I've never had lipoprotein (a) ever tested." at bounding box center [349, 486] width 281 height 23
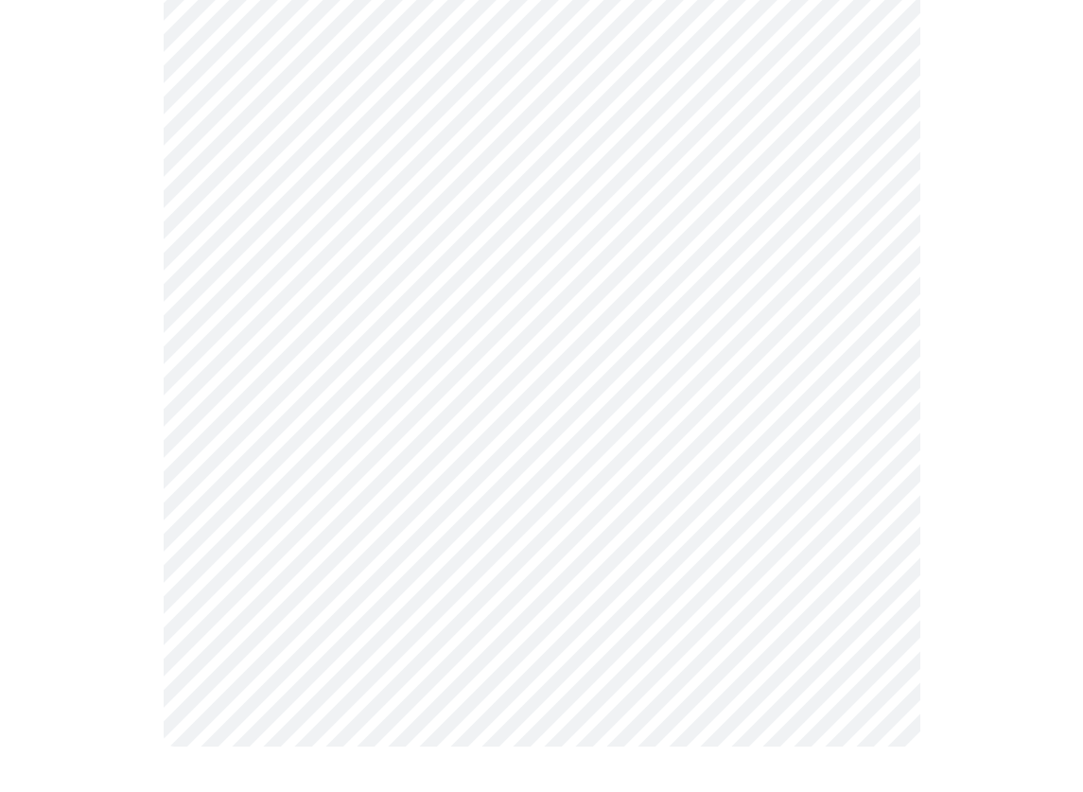
scroll to position [623, 0]
click at [985, 486] on div at bounding box center [542, 171] width 1068 height 1257
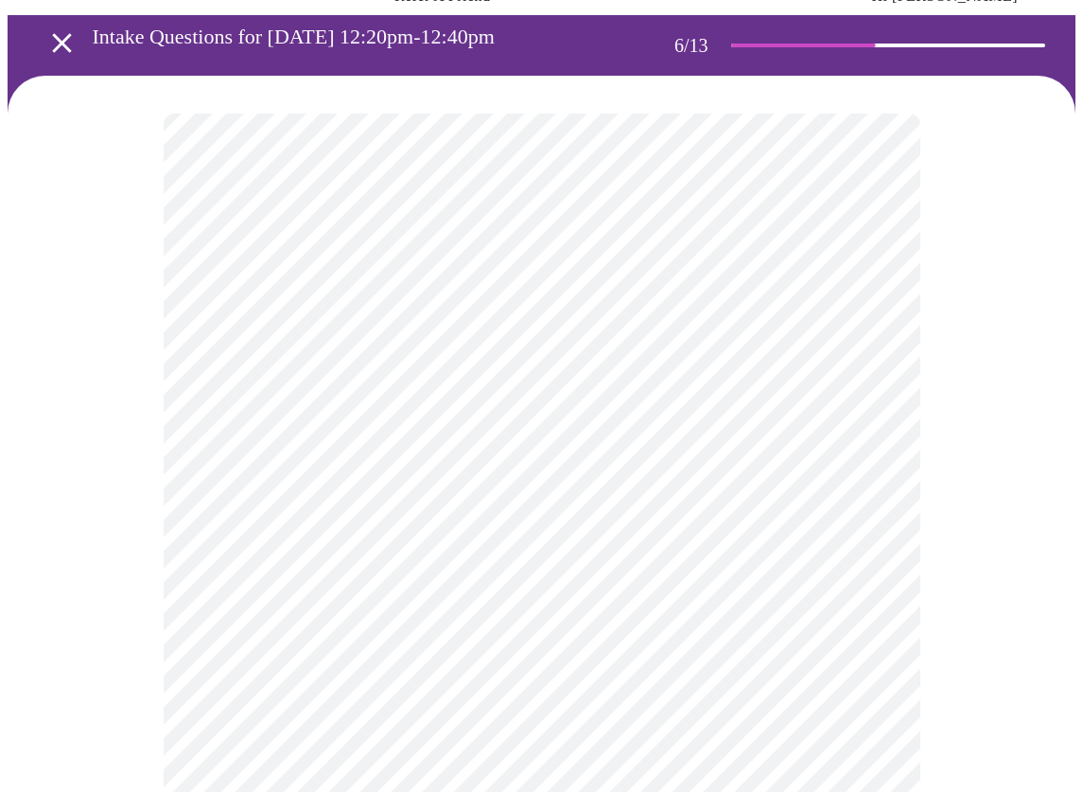
scroll to position [196, 0]
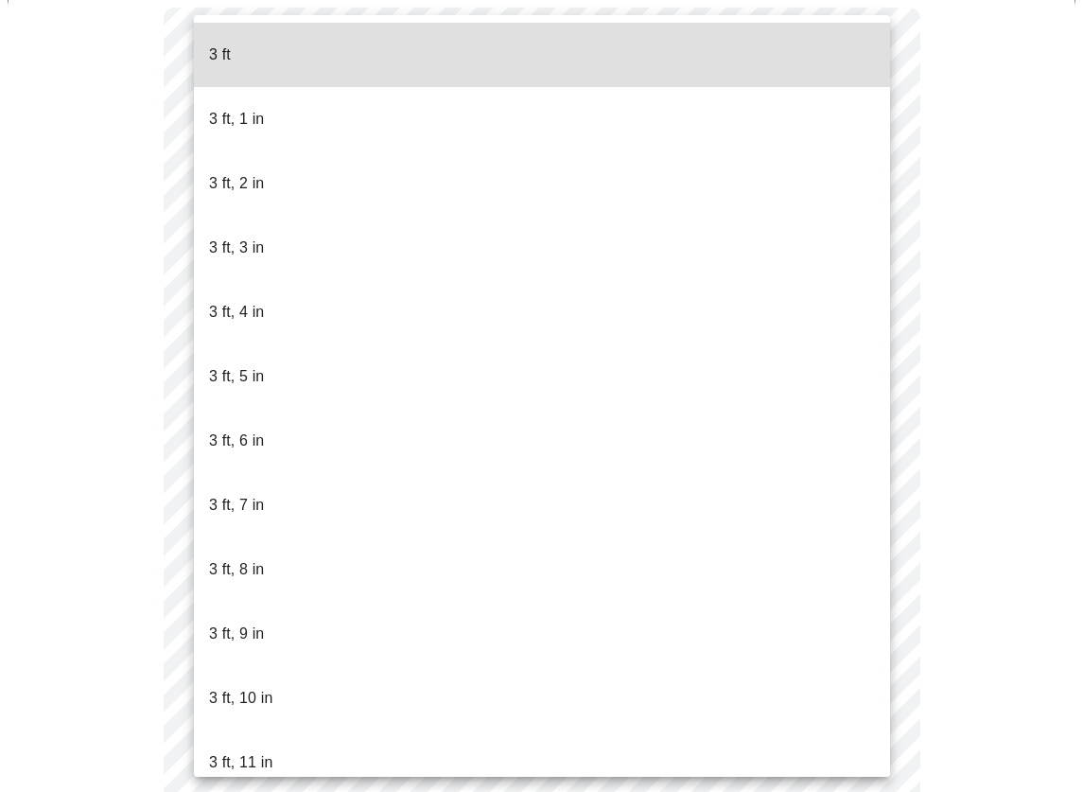
click at [348, 374] on body "MyMenopauseRx Appointments Messaging Labs Uploads Medications Community Refer a…" at bounding box center [542, 330] width 1068 height 1037
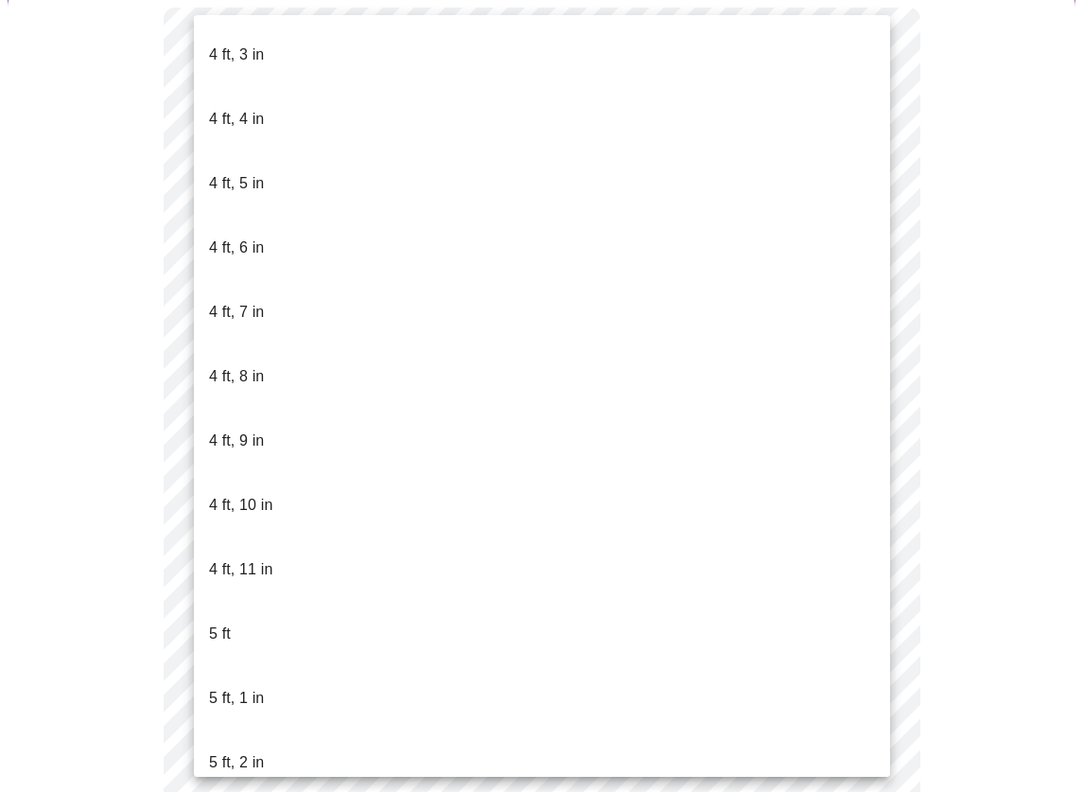
scroll to position [968, 0]
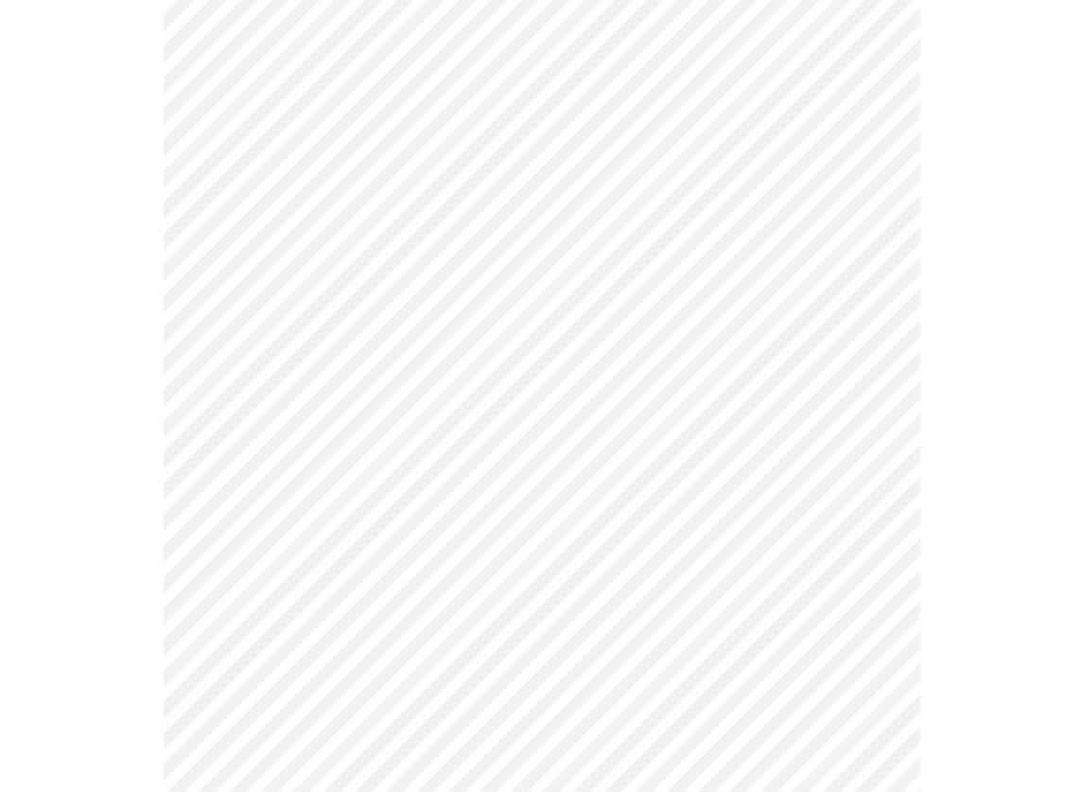
scroll to position [4971, 0]
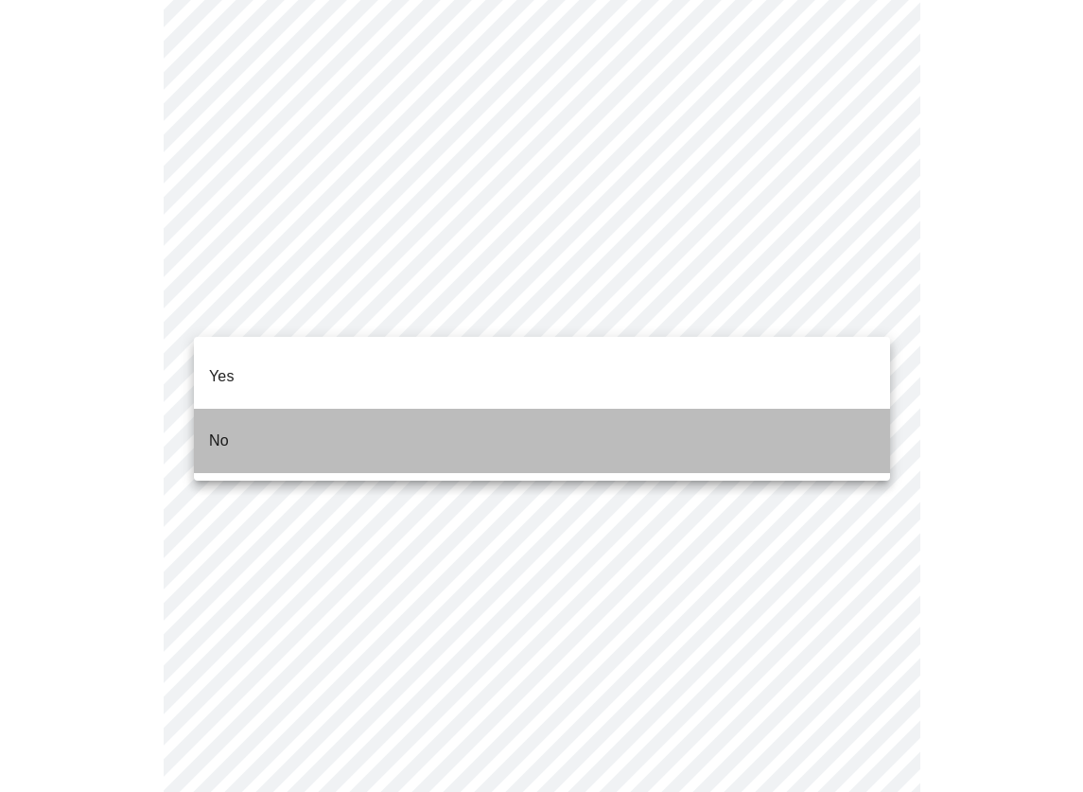
click at [297, 412] on li "No" at bounding box center [542, 441] width 696 height 64
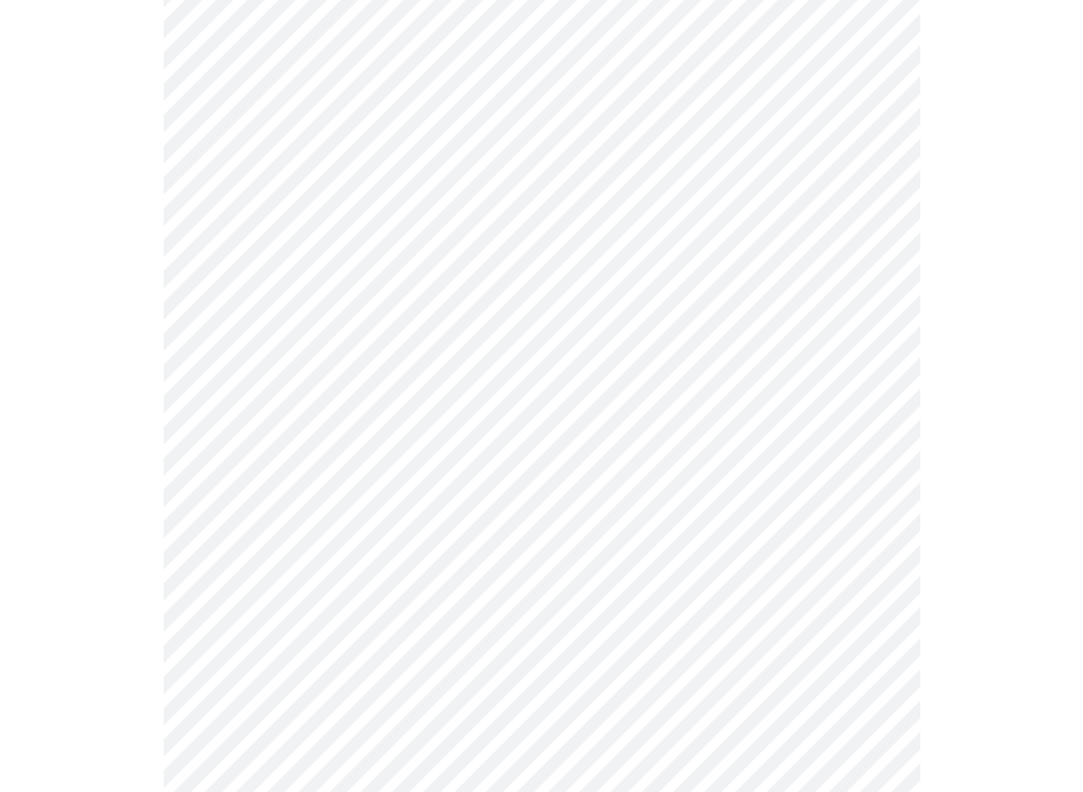
scroll to position [5181, 0]
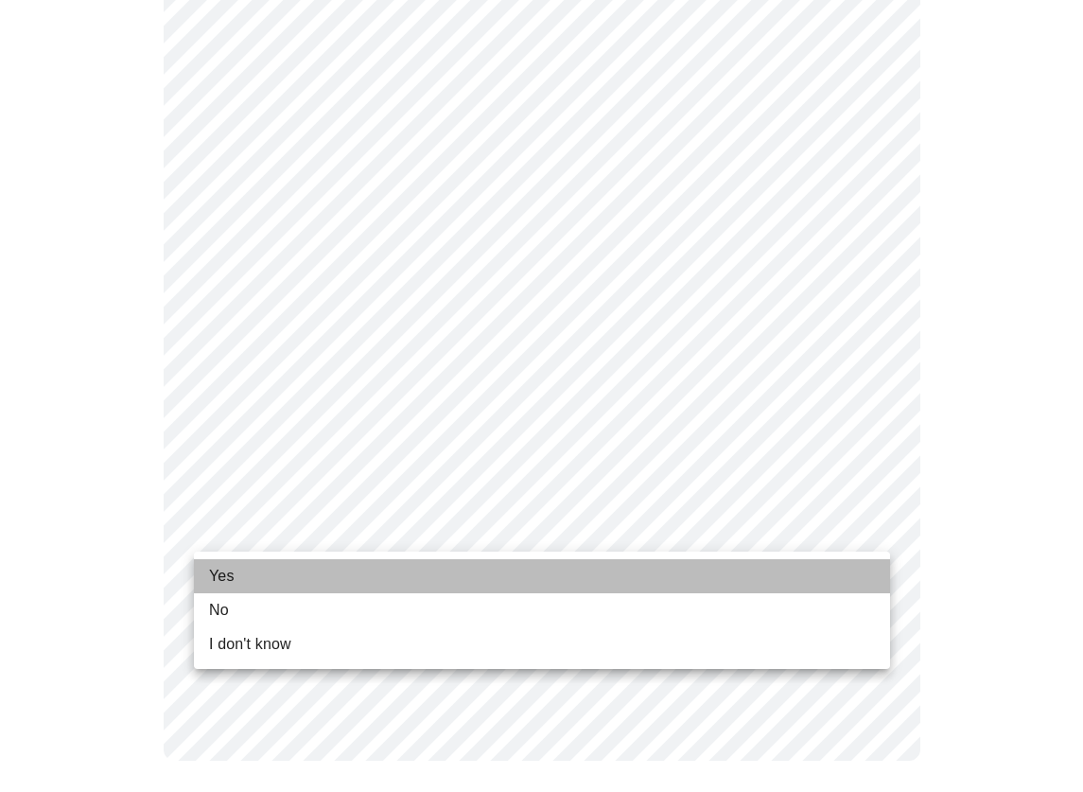
click at [264, 586] on li "Yes" at bounding box center [542, 576] width 696 height 34
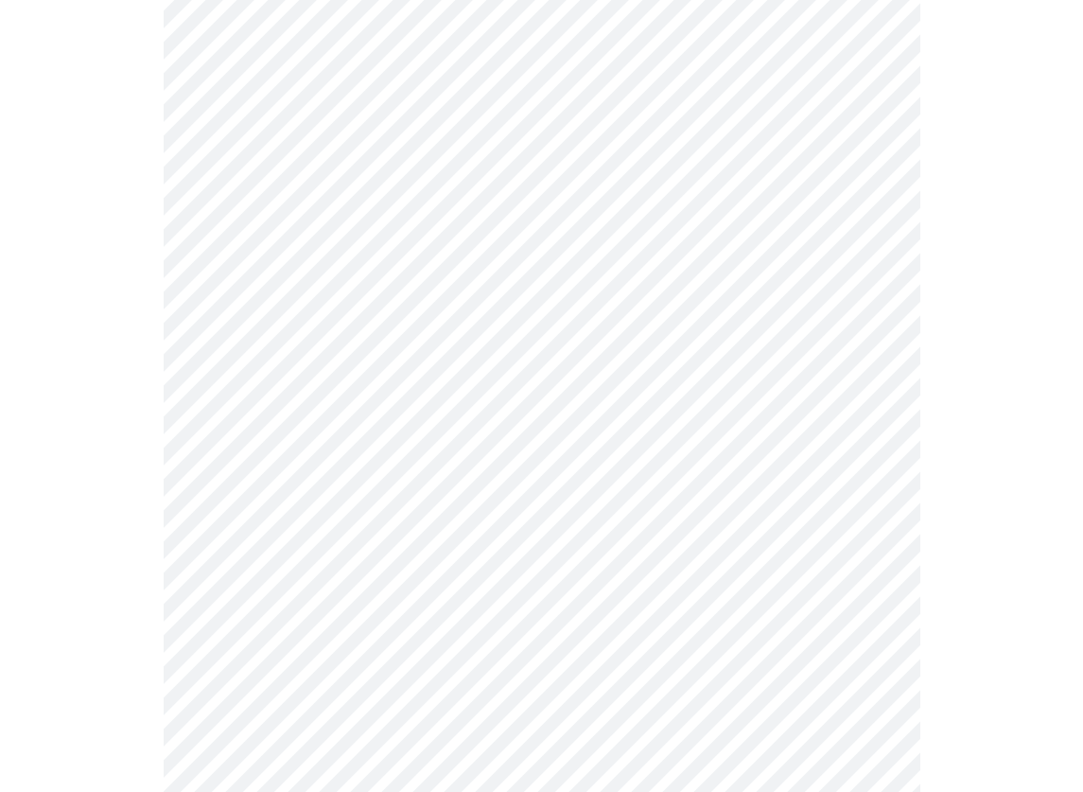
scroll to position [0, 0]
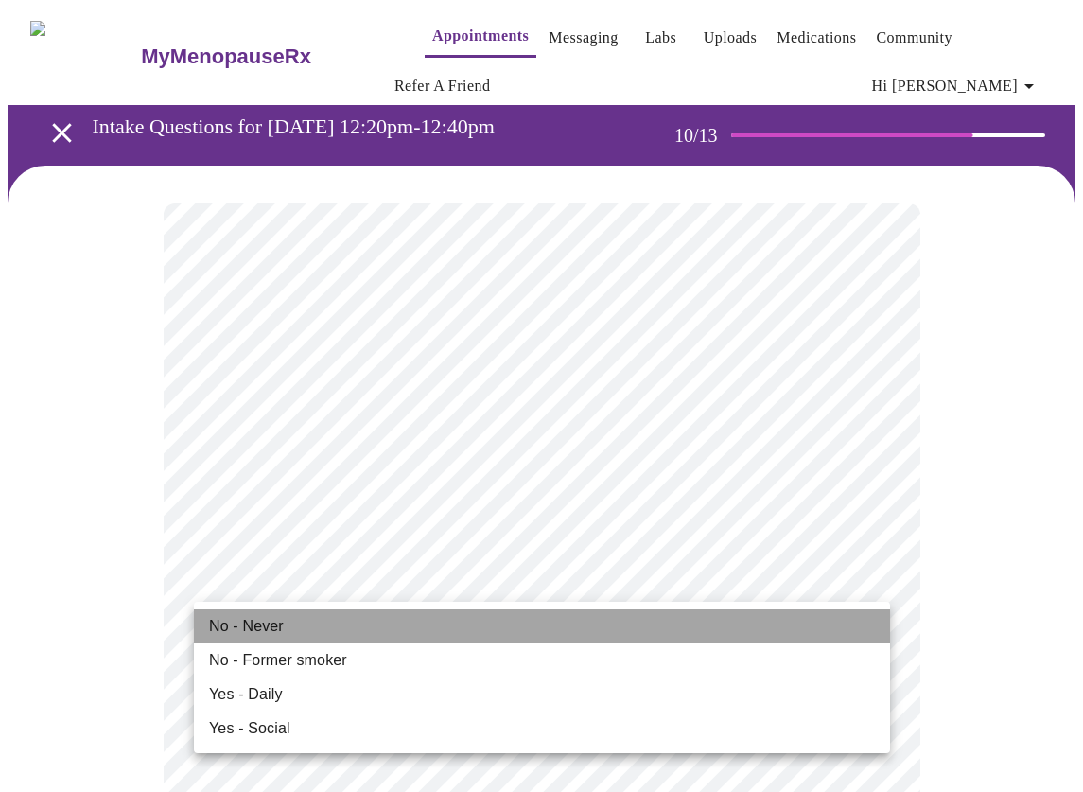
click at [407, 630] on li "No - Never" at bounding box center [542, 626] width 696 height 34
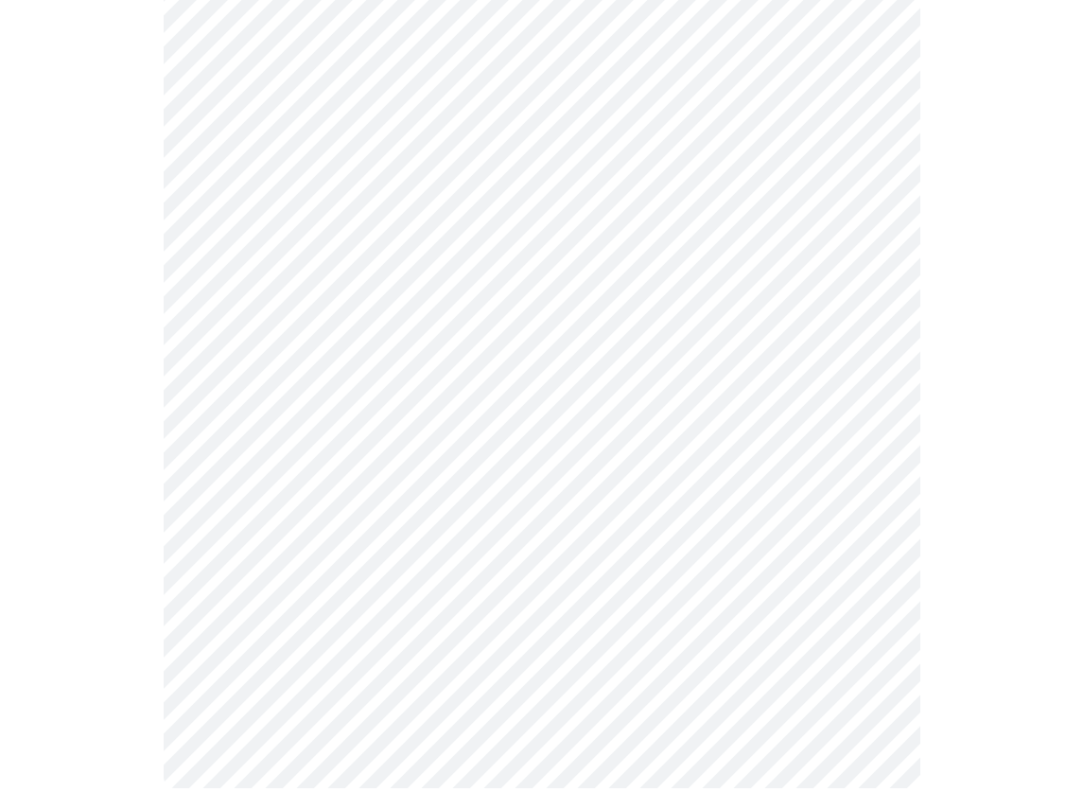
scroll to position [1714, 0]
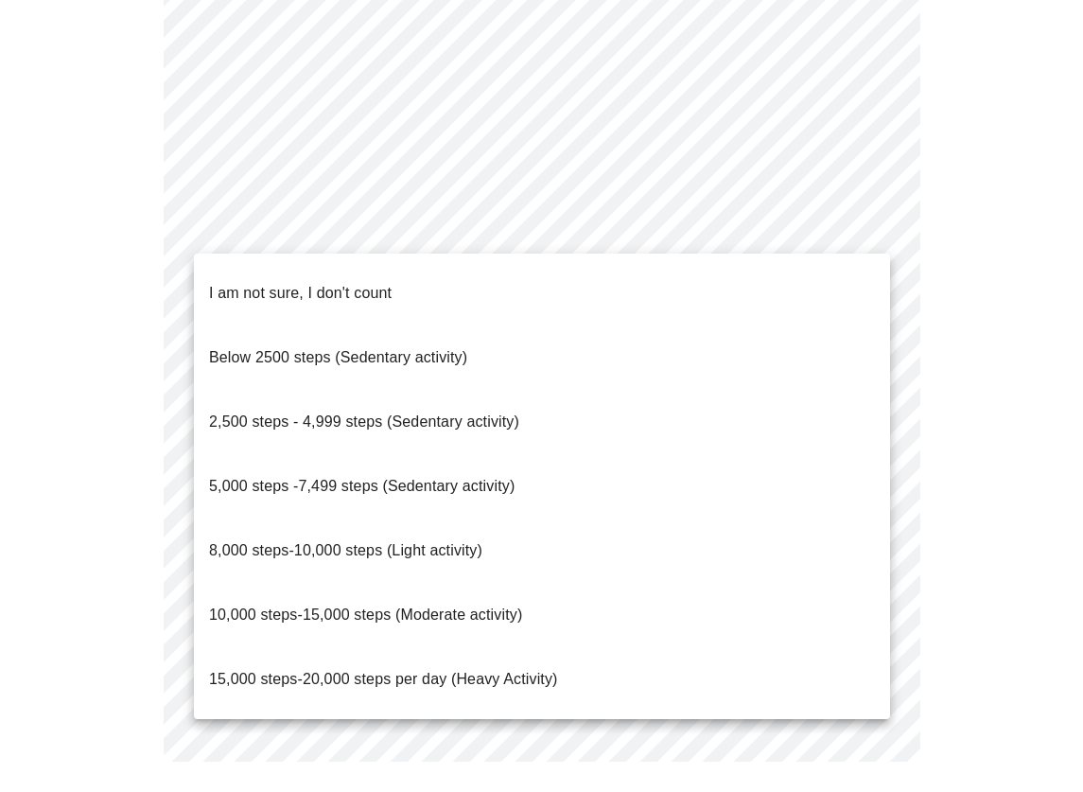
click at [431, 454] on li "5,000 steps -7,499 steps (Sedentary activity)" at bounding box center [542, 486] width 696 height 64
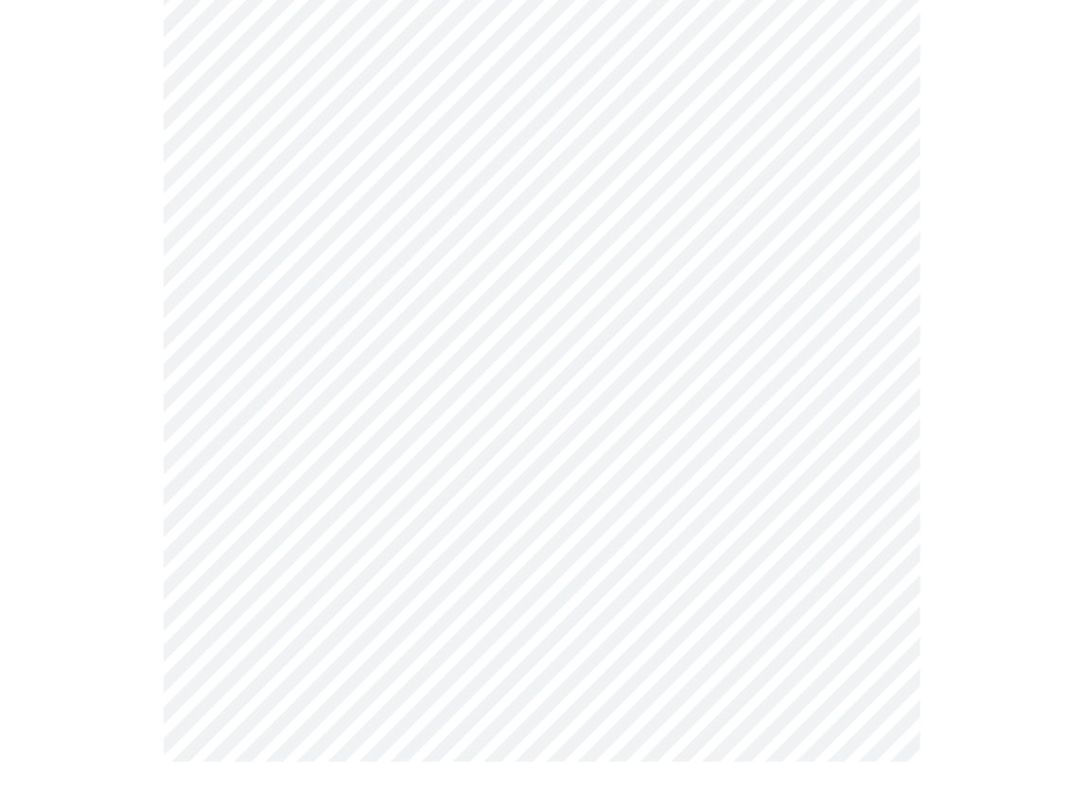
scroll to position [1702, 0]
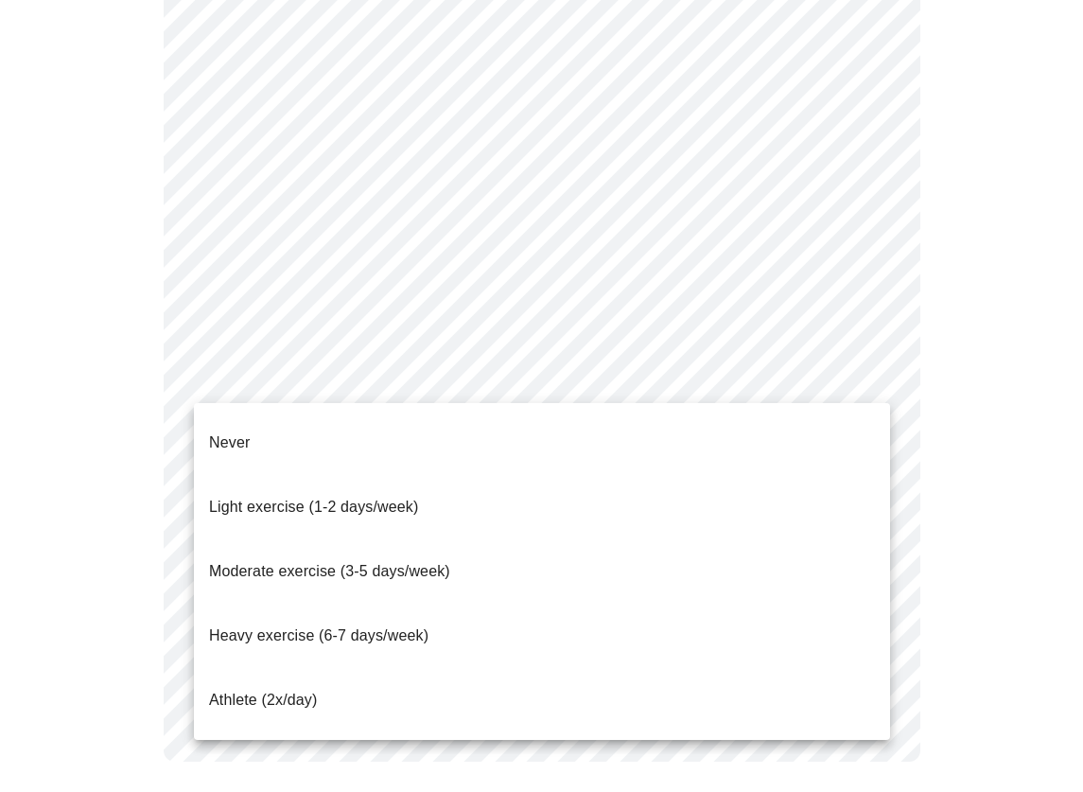
click at [279, 499] on span "Light exercise (1-2 days/week)" at bounding box center [314, 507] width 210 height 16
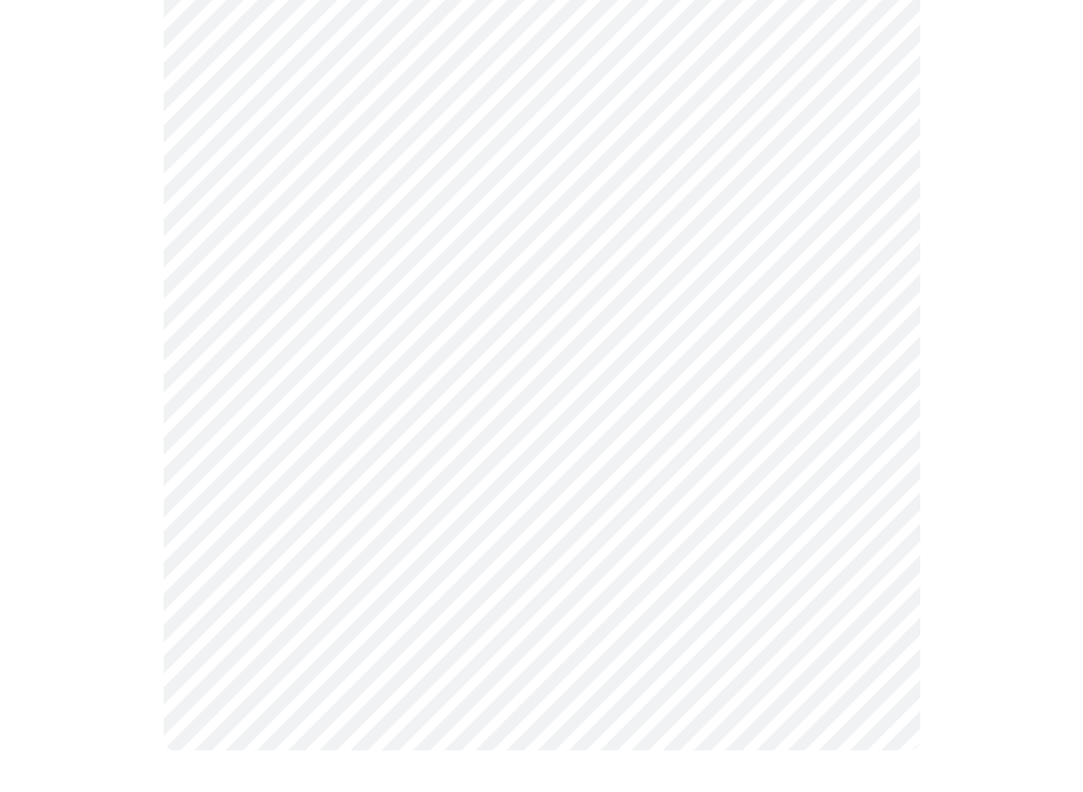
scroll to position [1691, 0]
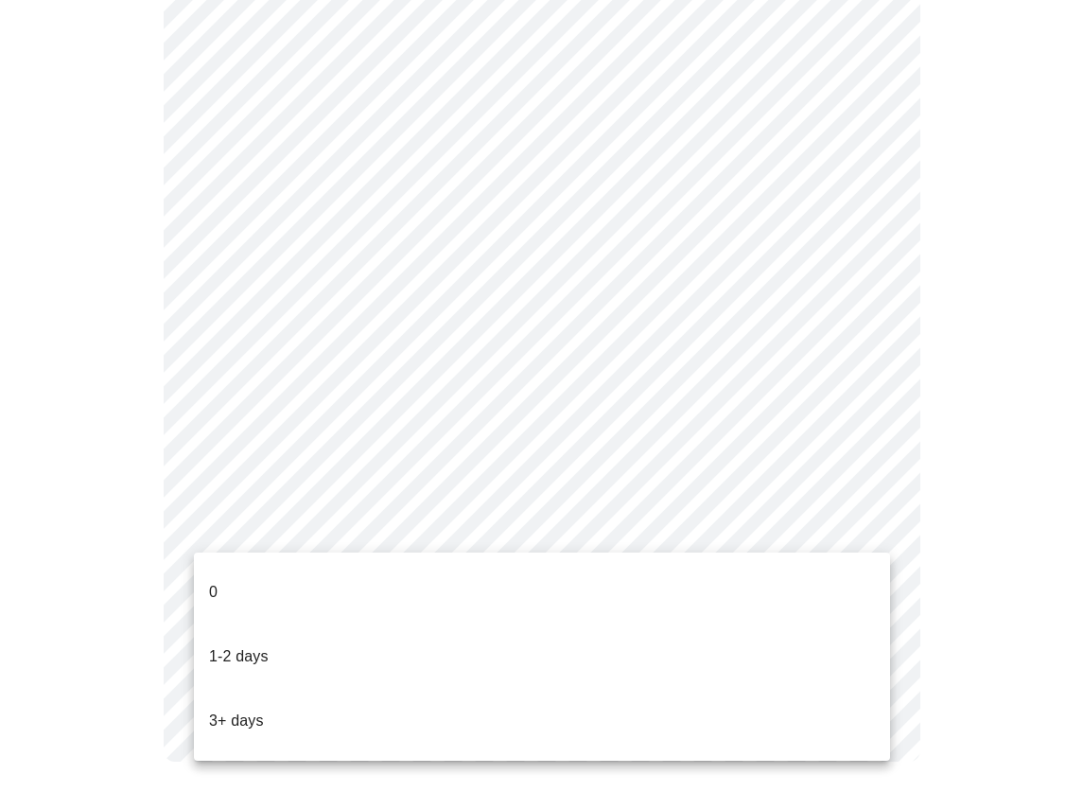
click at [297, 596] on li "0" at bounding box center [542, 592] width 696 height 64
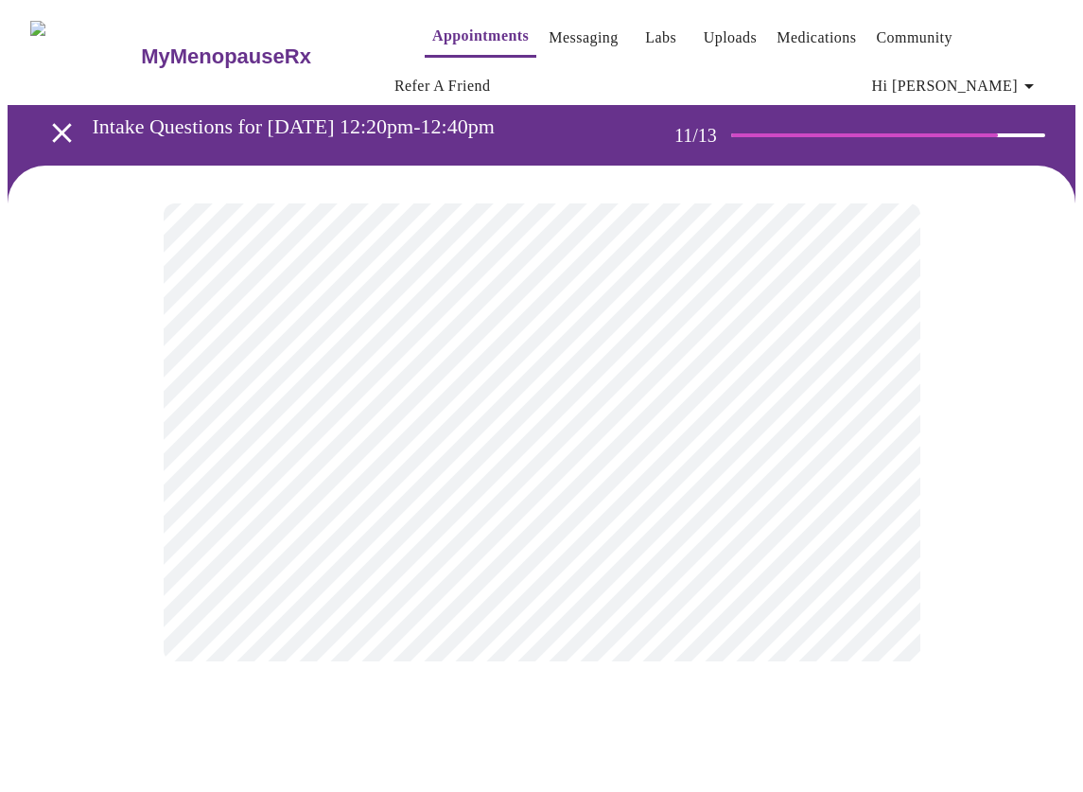
scroll to position [0, 0]
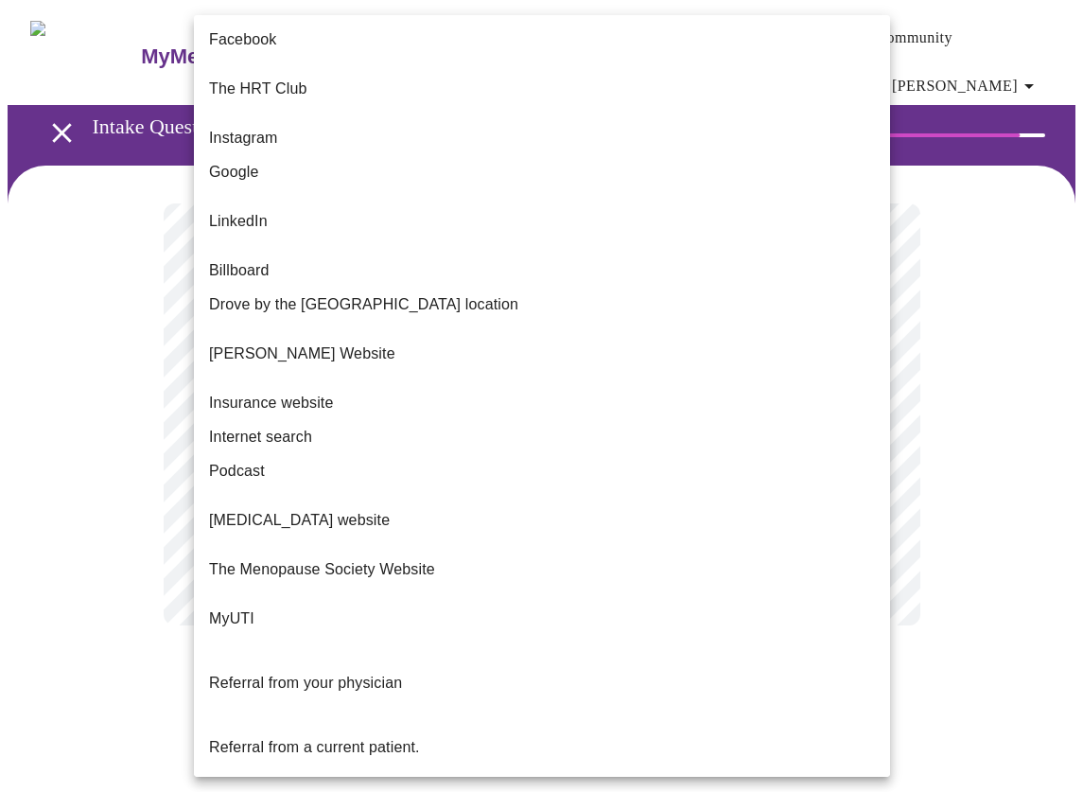
click at [536, 423] on body "MyMenopauseRx Appointments Messaging Labs Uploads Medications Community Refer a…" at bounding box center [542, 336] width 1068 height 656
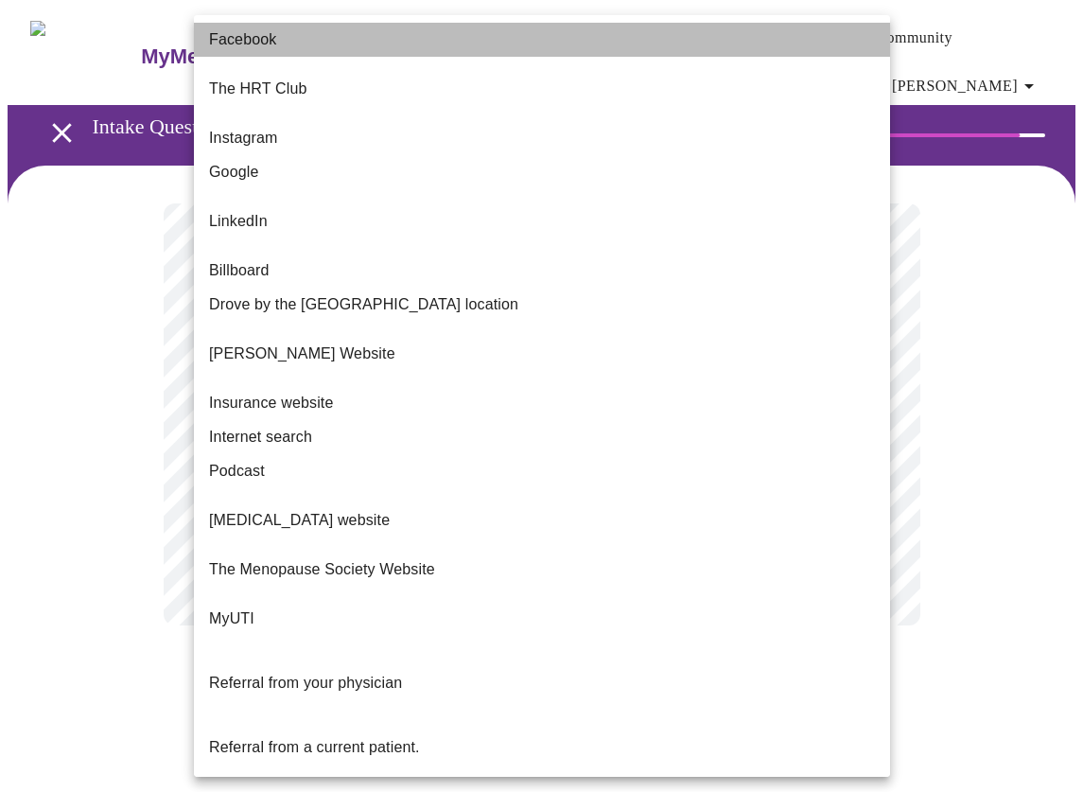
click at [339, 45] on li "Facebook" at bounding box center [542, 40] width 696 height 34
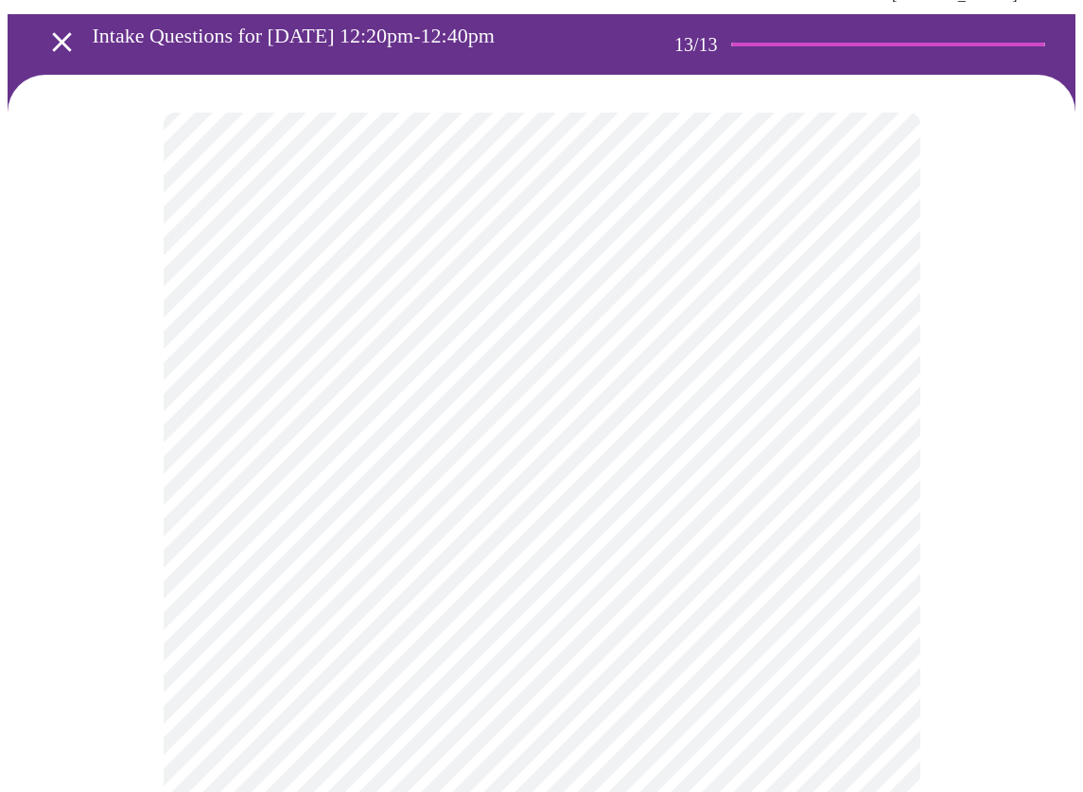
scroll to position [133, 0]
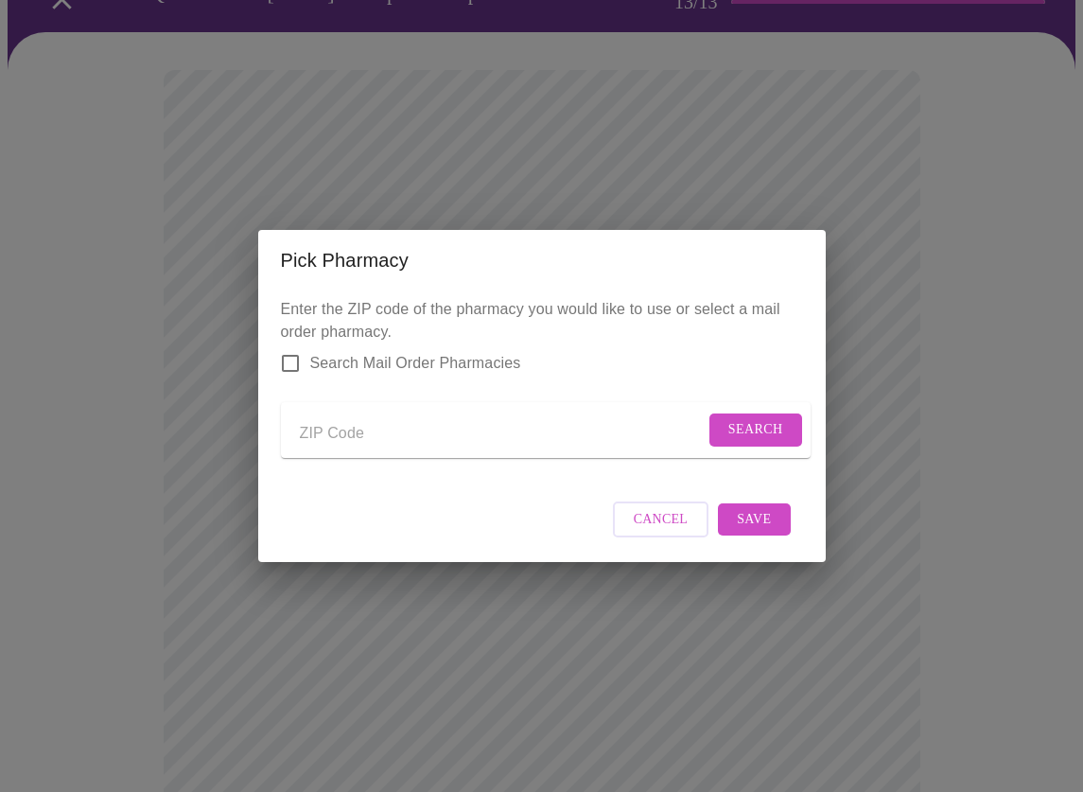
click at [364, 426] on input "Send a message to your care team" at bounding box center [502, 433] width 405 height 30
type input "70125"
click at [758, 431] on span "Search" at bounding box center [756, 430] width 55 height 24
click at [293, 348] on input "Search Mail Order Pharmacies" at bounding box center [291, 363] width 40 height 40
checkbox input "true"
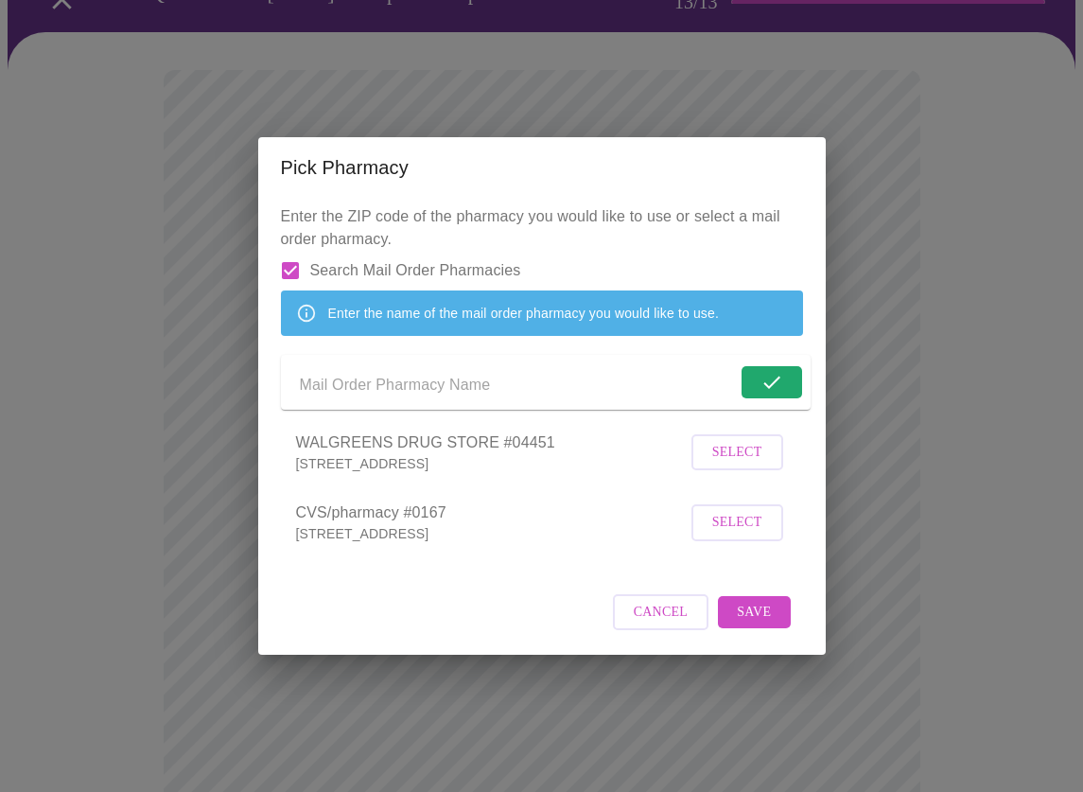
click at [398, 388] on input "Send a message to your care team" at bounding box center [518, 386] width 437 height 30
click at [479, 410] on form "Search" at bounding box center [546, 383] width 530 height 56
click at [461, 388] on input "Send a message to your care team" at bounding box center [502, 386] width 405 height 30
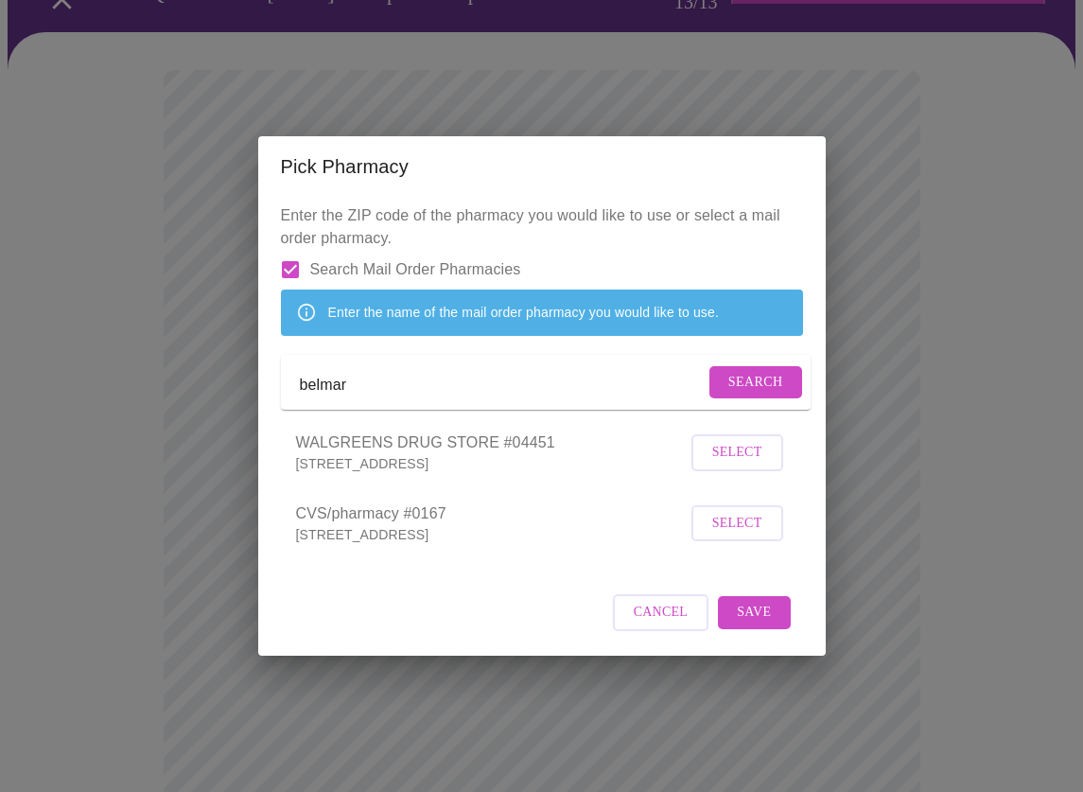
type input "belmar"
click at [732, 391] on span "Search" at bounding box center [756, 383] width 55 height 24
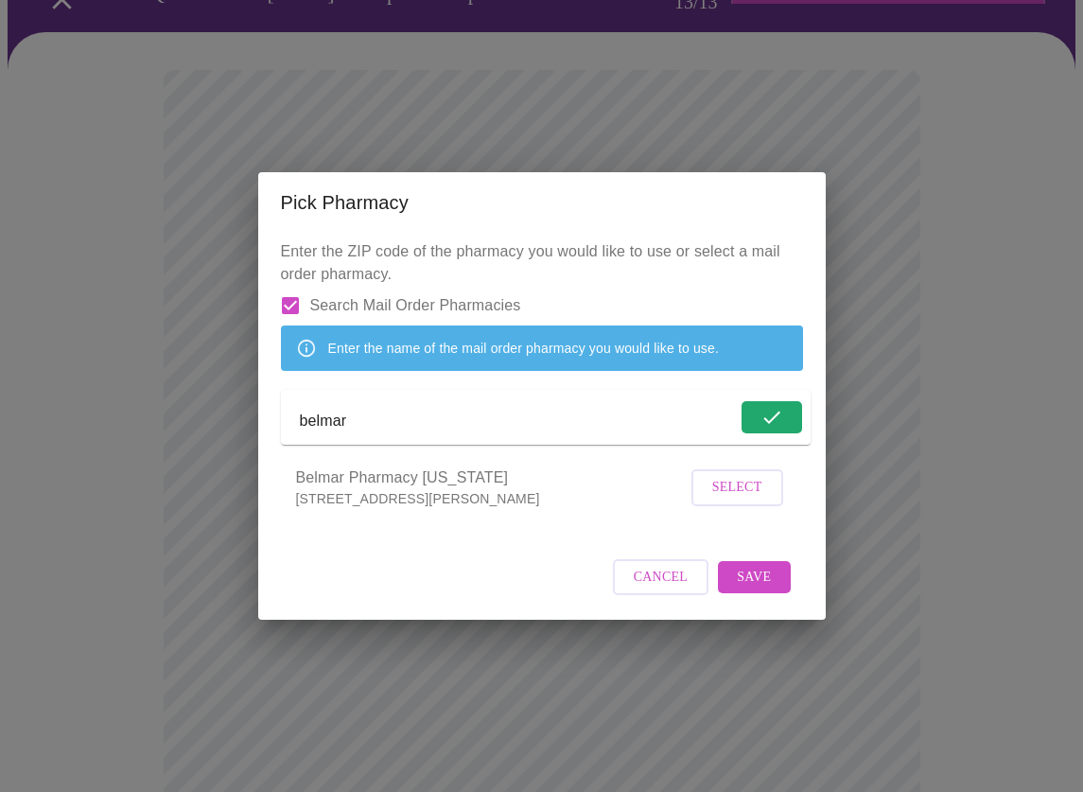
click at [756, 500] on span "Select" at bounding box center [737, 488] width 50 height 24
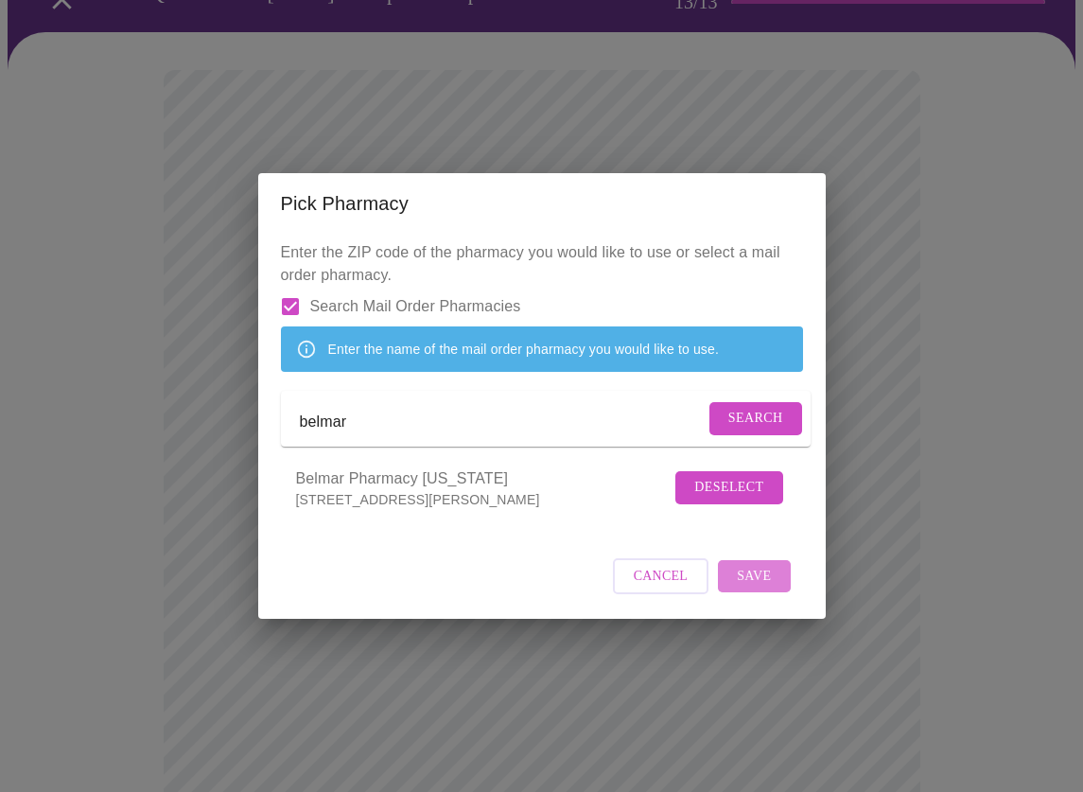
click at [748, 589] on span "Save" at bounding box center [754, 577] width 34 height 24
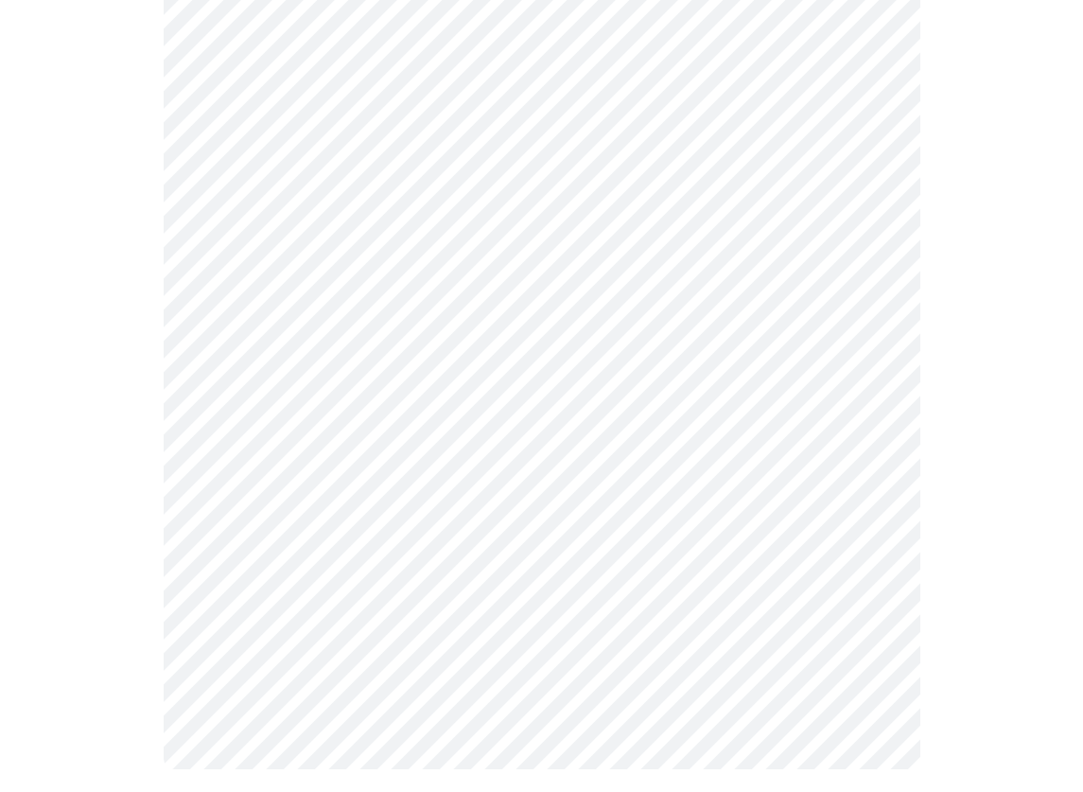
scroll to position [1120, 0]
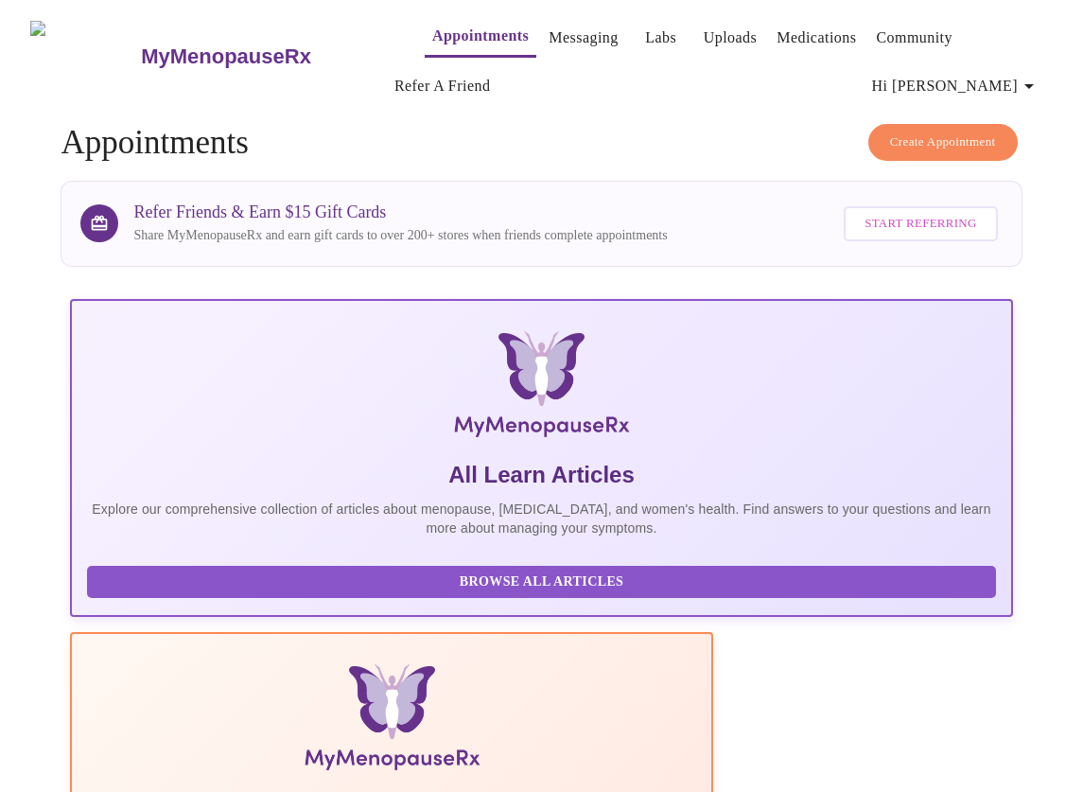
click at [139, 51] on link "MyMenopauseRx" at bounding box center [263, 57] width 248 height 66
click at [50, 50] on img at bounding box center [84, 56] width 109 height 71
click at [69, 50] on img at bounding box center [84, 56] width 109 height 71
click at [141, 57] on h3 "MyMenopauseRx" at bounding box center [226, 56] width 170 height 25
